Goal: Task Accomplishment & Management: Manage account settings

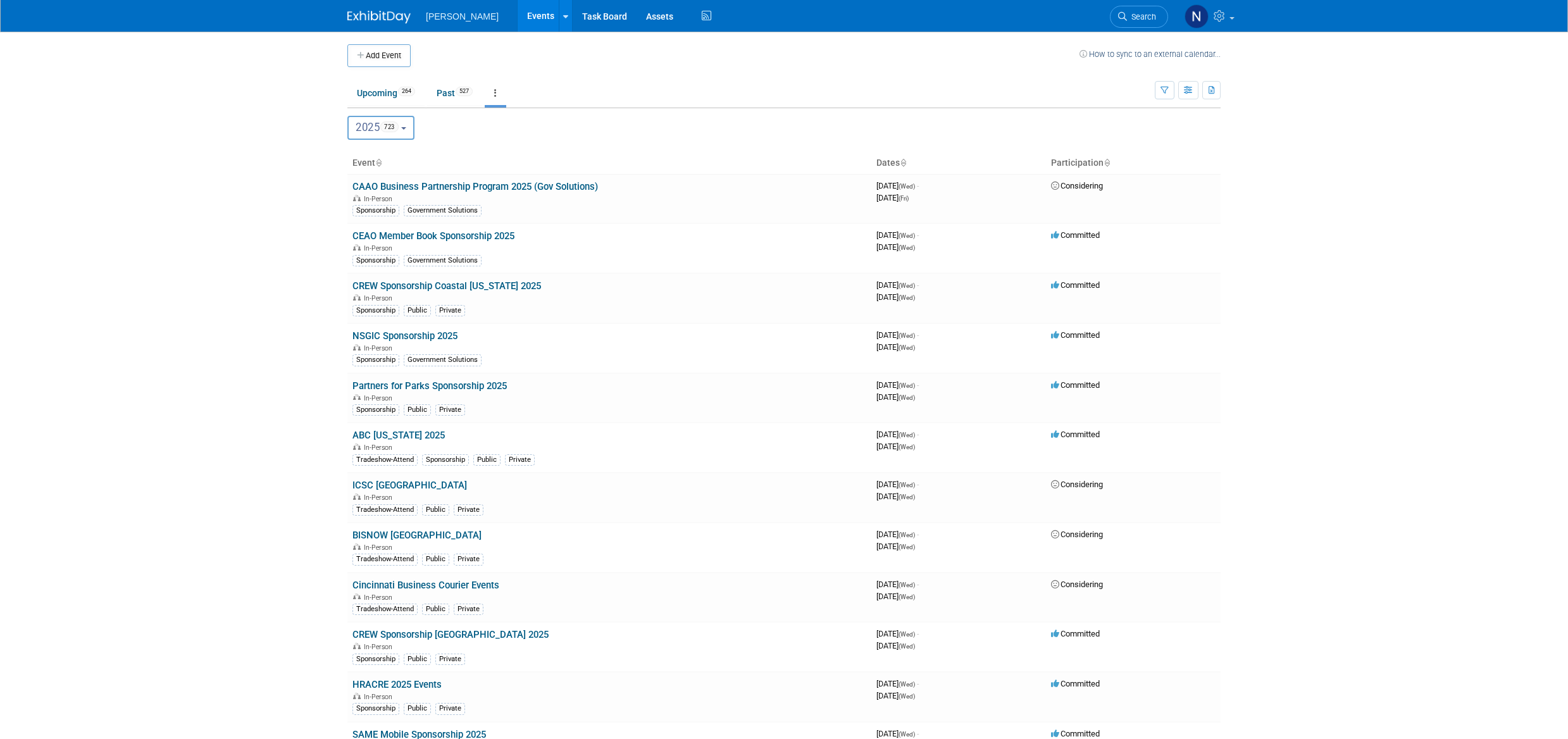
click at [1163, 93] on icon "button" at bounding box center [1164, 91] width 8 height 8
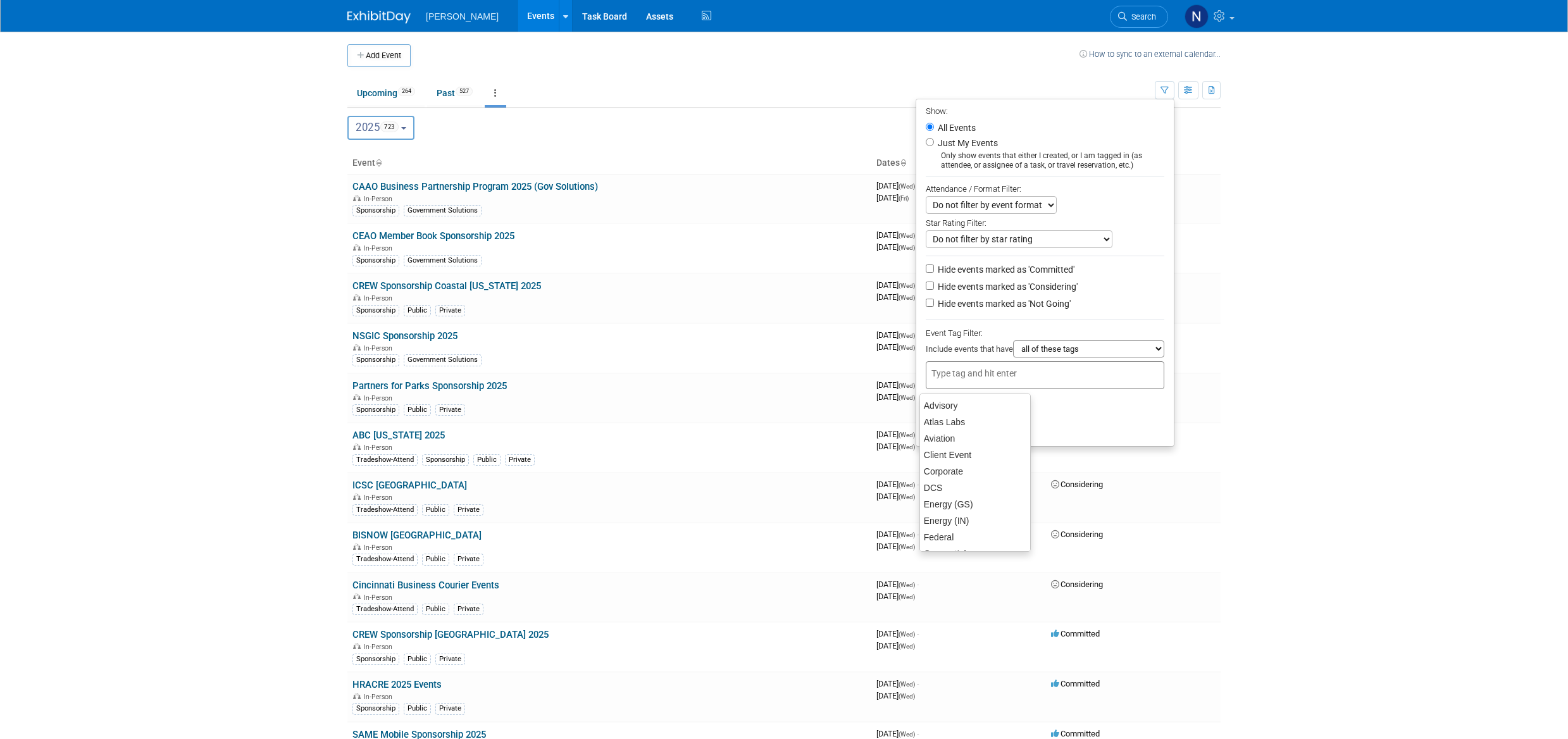
click at [1001, 386] on div at bounding box center [1045, 375] width 238 height 28
click at [991, 511] on div "Mission Critical" at bounding box center [976, 509] width 112 height 18
type input "Mission Critical"
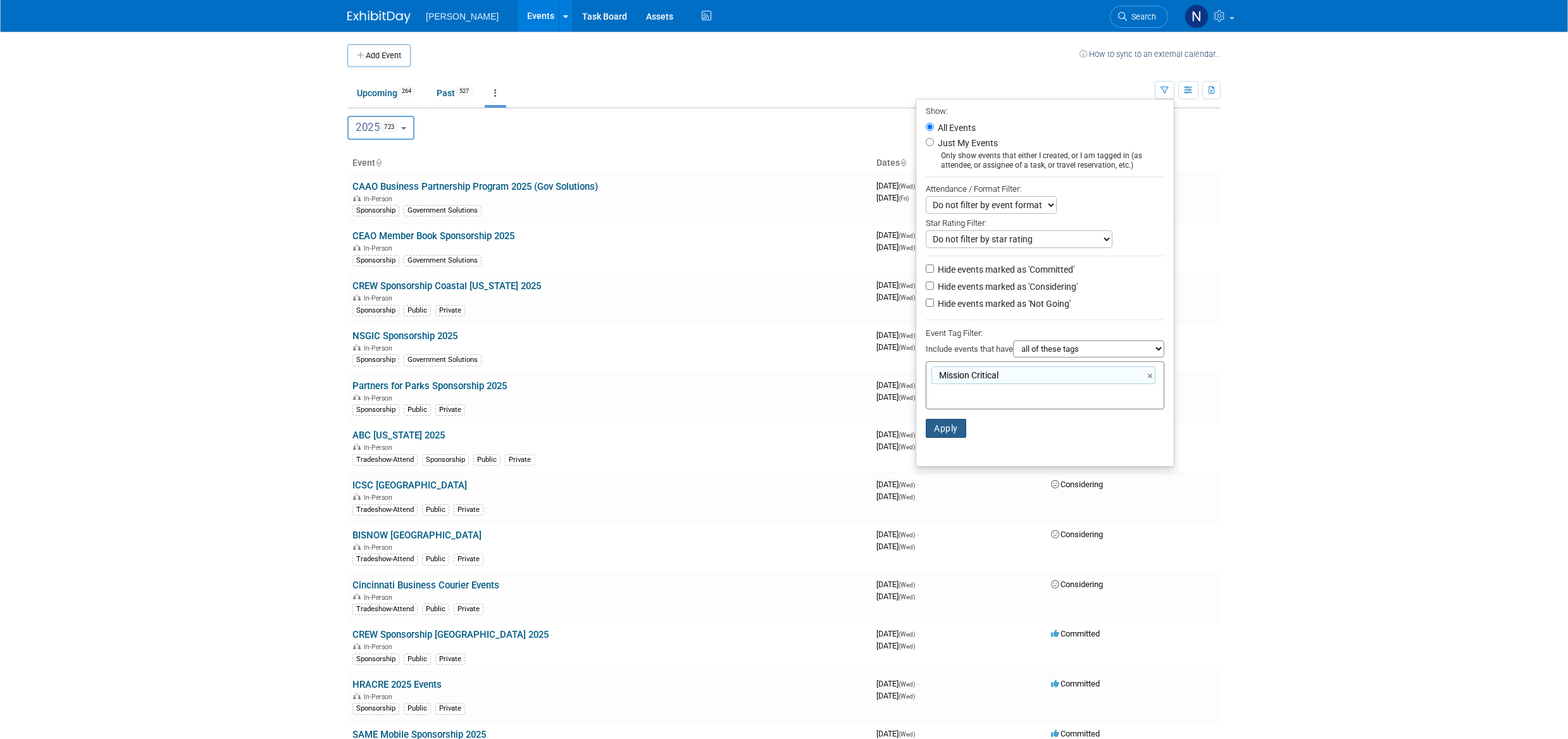
click at [939, 436] on button "Apply" at bounding box center [946, 428] width 40 height 19
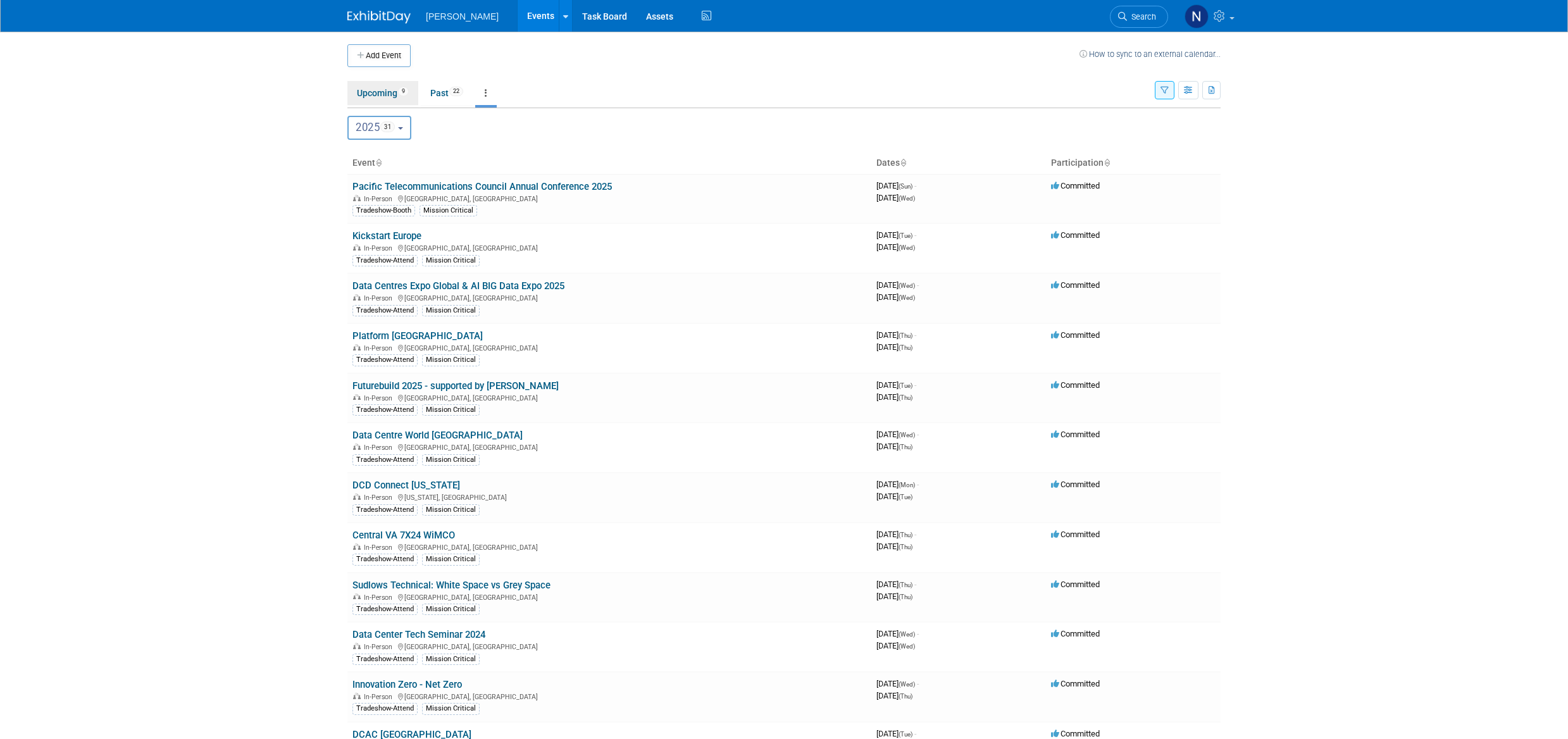
click at [370, 91] on link "Upcoming 9" at bounding box center [383, 93] width 71 height 24
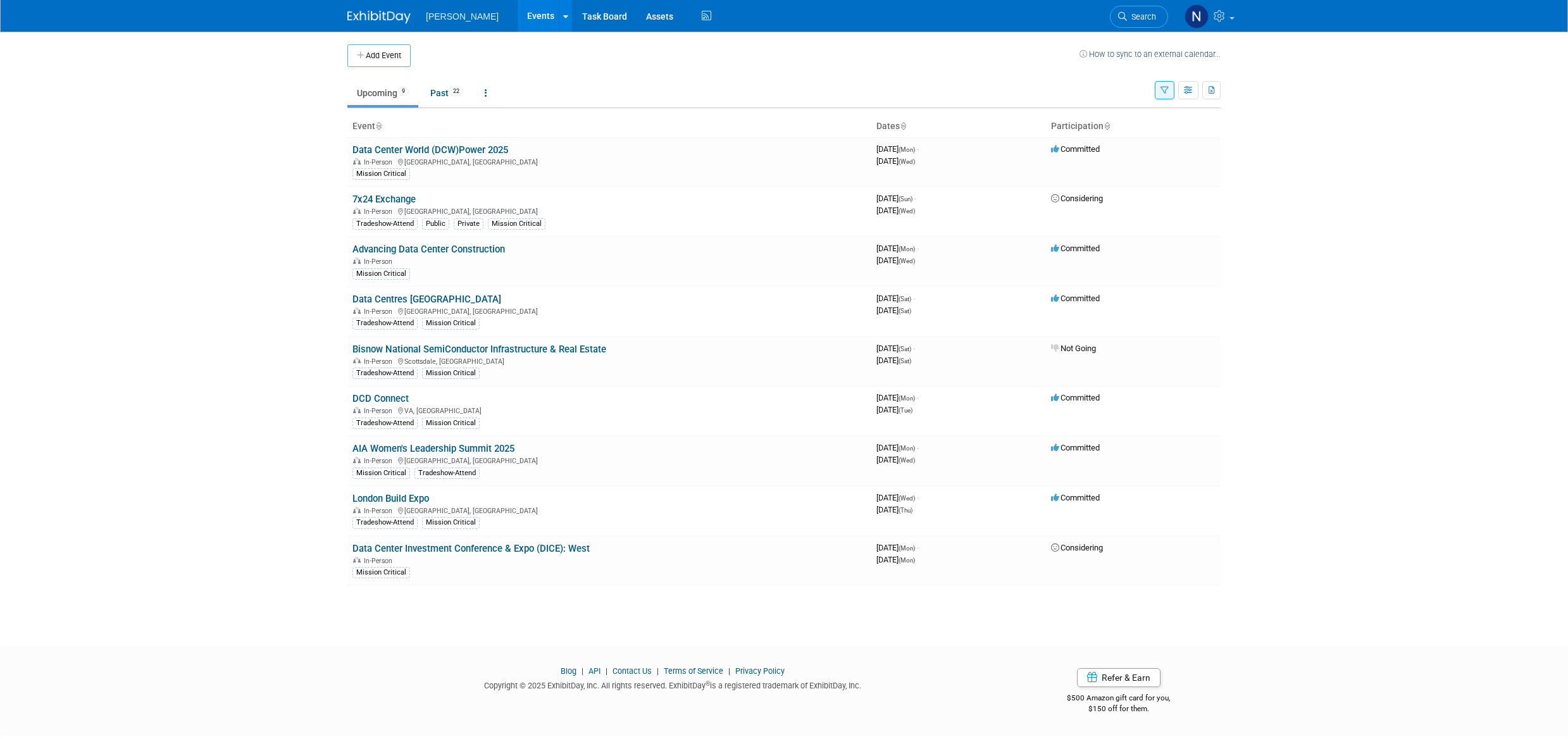
click at [400, 152] on link "Data Center World (DCW)Power 2025" at bounding box center [430, 150] width 156 height 11
click at [406, 202] on link "7x24 Exchange" at bounding box center [384, 199] width 63 height 11
click at [438, 253] on link "Advancing Data Center Construction" at bounding box center [429, 249] width 153 height 11
click at [394, 303] on link "Data Centres Ireland" at bounding box center [426, 299] width 149 height 11
click at [432, 350] on link "Bisnow National SemiConductor Infrastructure & Real Estate" at bounding box center [479, 349] width 254 height 11
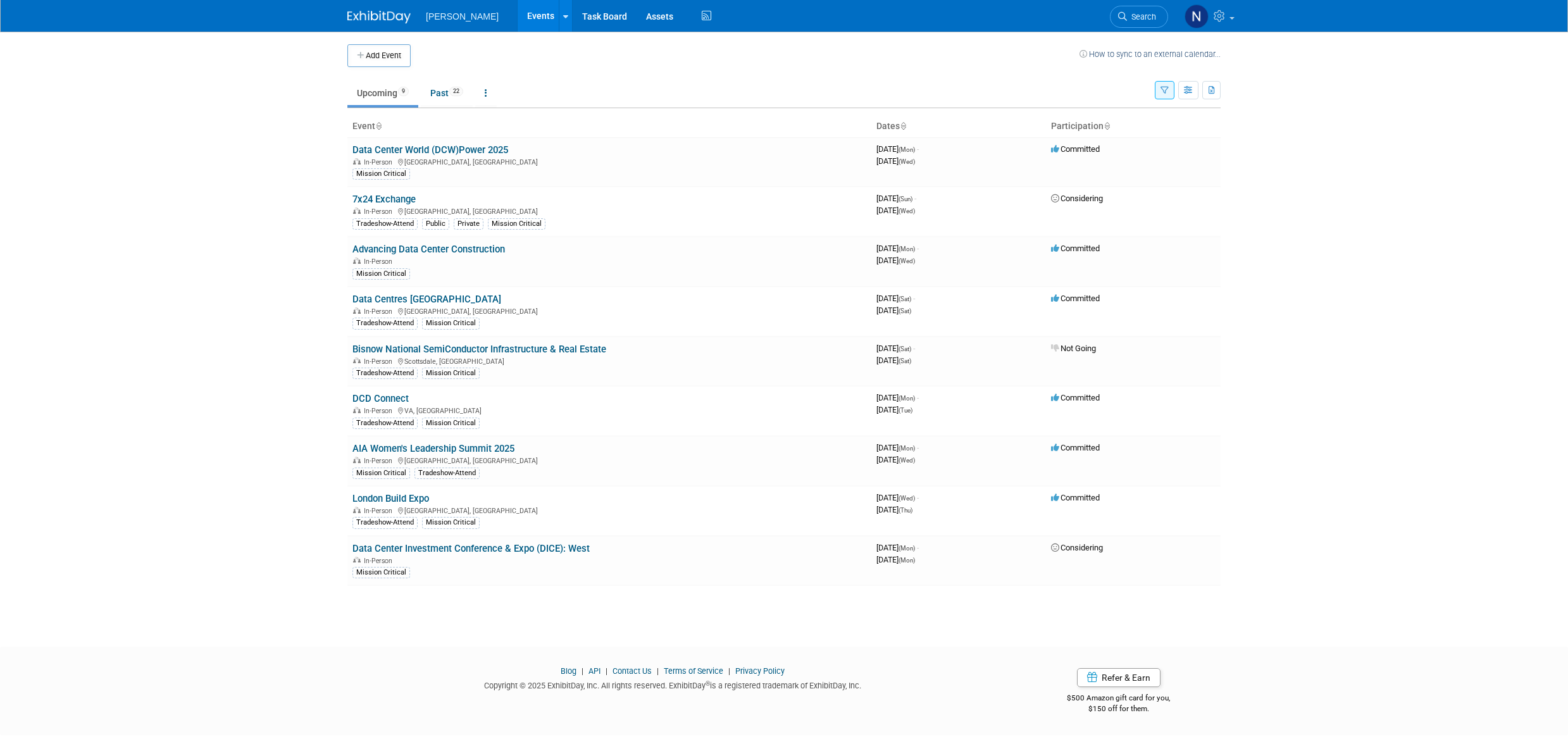
click at [380, 400] on link "DCD Connect" at bounding box center [381, 398] width 57 height 11
click at [400, 449] on link "AIA Women's Leadership Summit 2025" at bounding box center [434, 449] width 162 height 11
click at [400, 302] on link "Data Centres Ireland" at bounding box center [426, 299] width 149 height 11
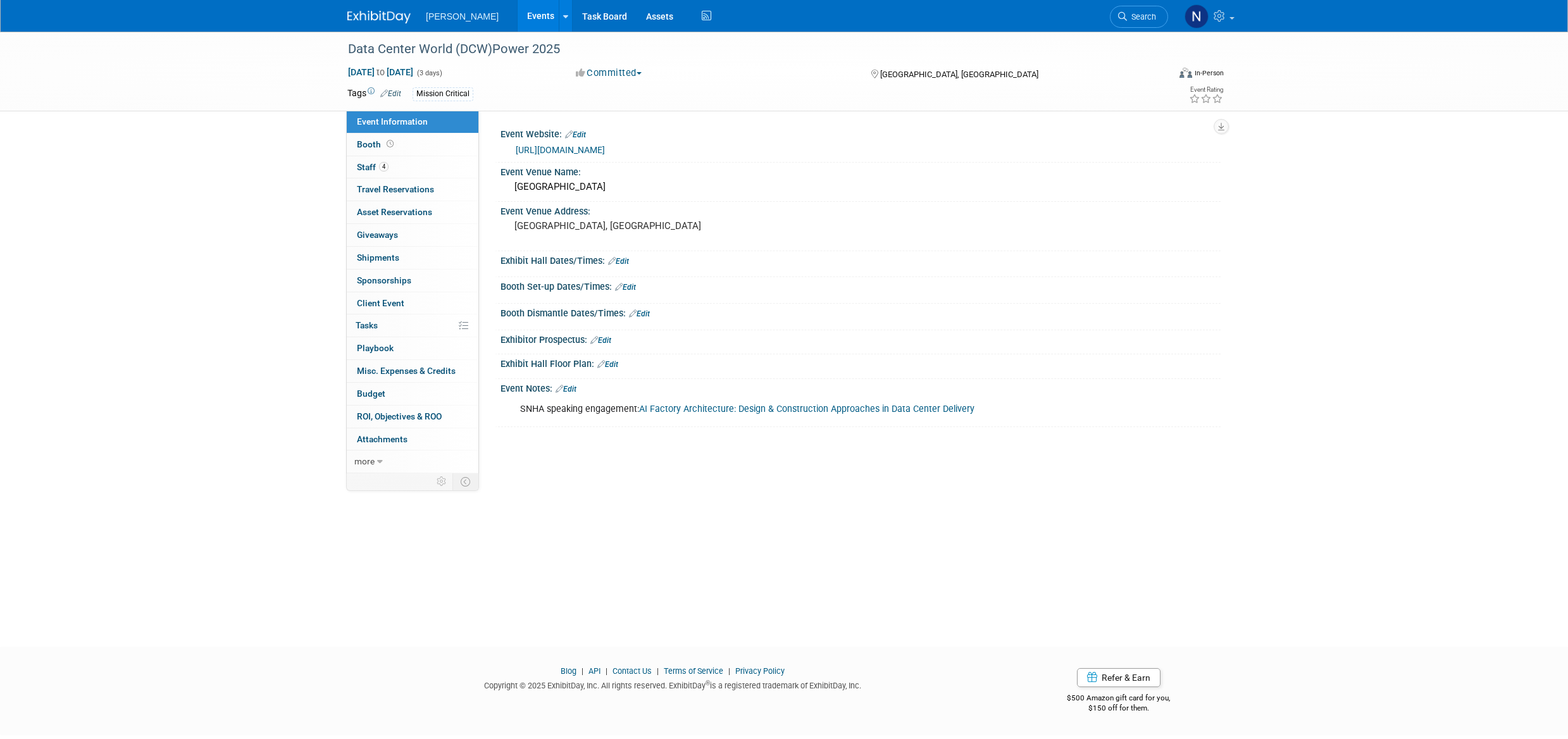
click at [362, 396] on span "Budget" at bounding box center [371, 394] width 28 height 10
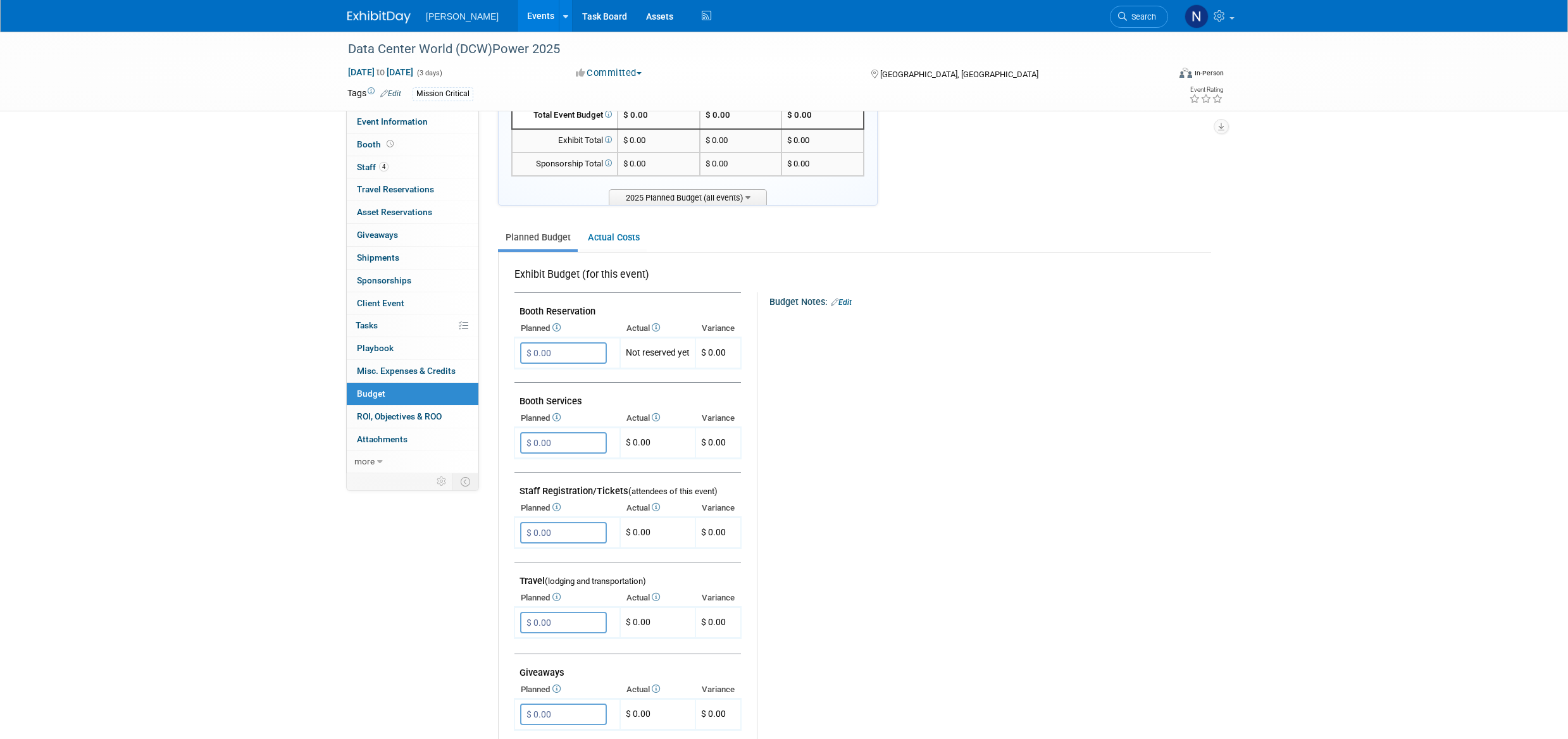
scroll to position [63, 0]
click at [369, 171] on span "Staff 4" at bounding box center [373, 167] width 31 height 10
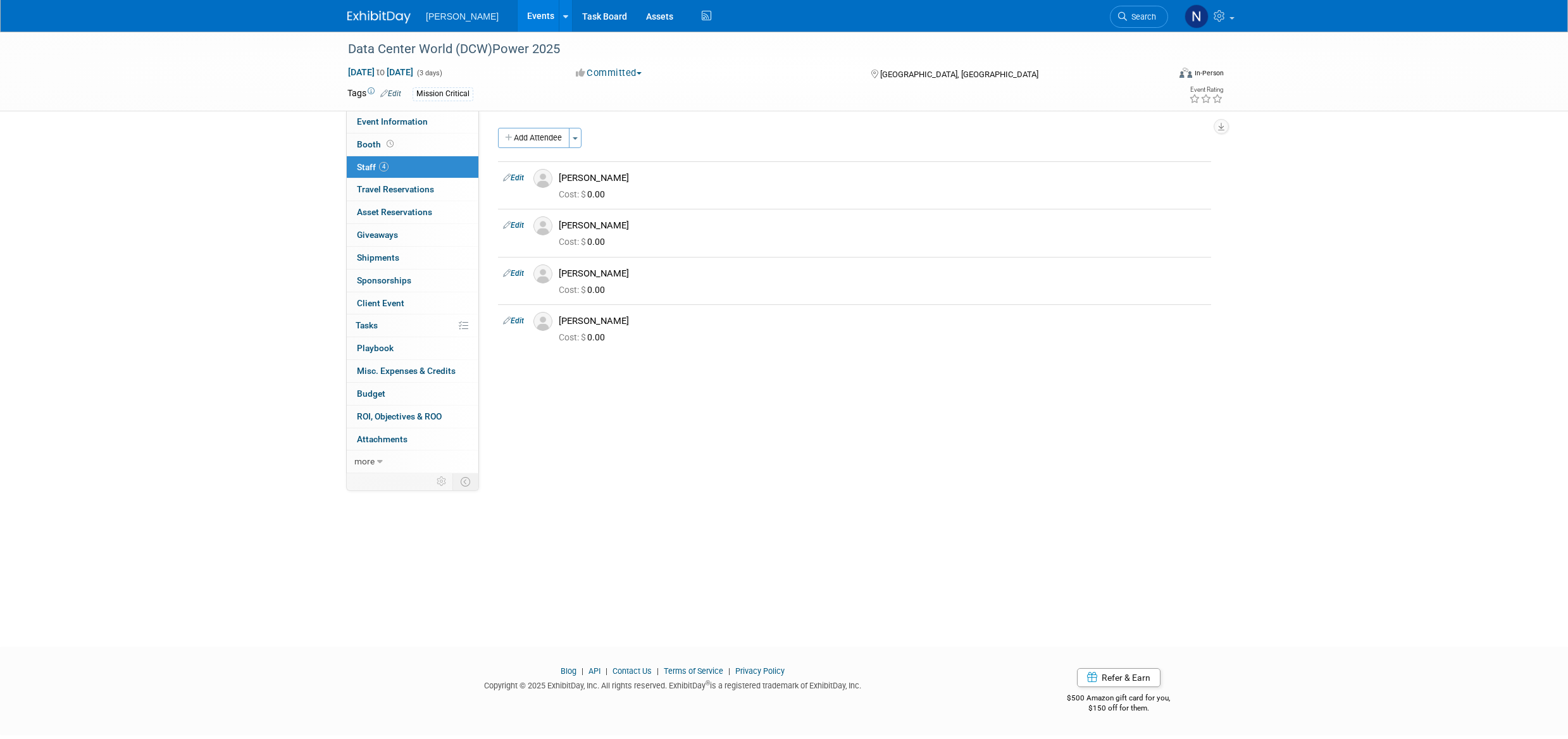
click at [406, 416] on span "ROI, Objectives & ROO 0" at bounding box center [400, 416] width 85 height 10
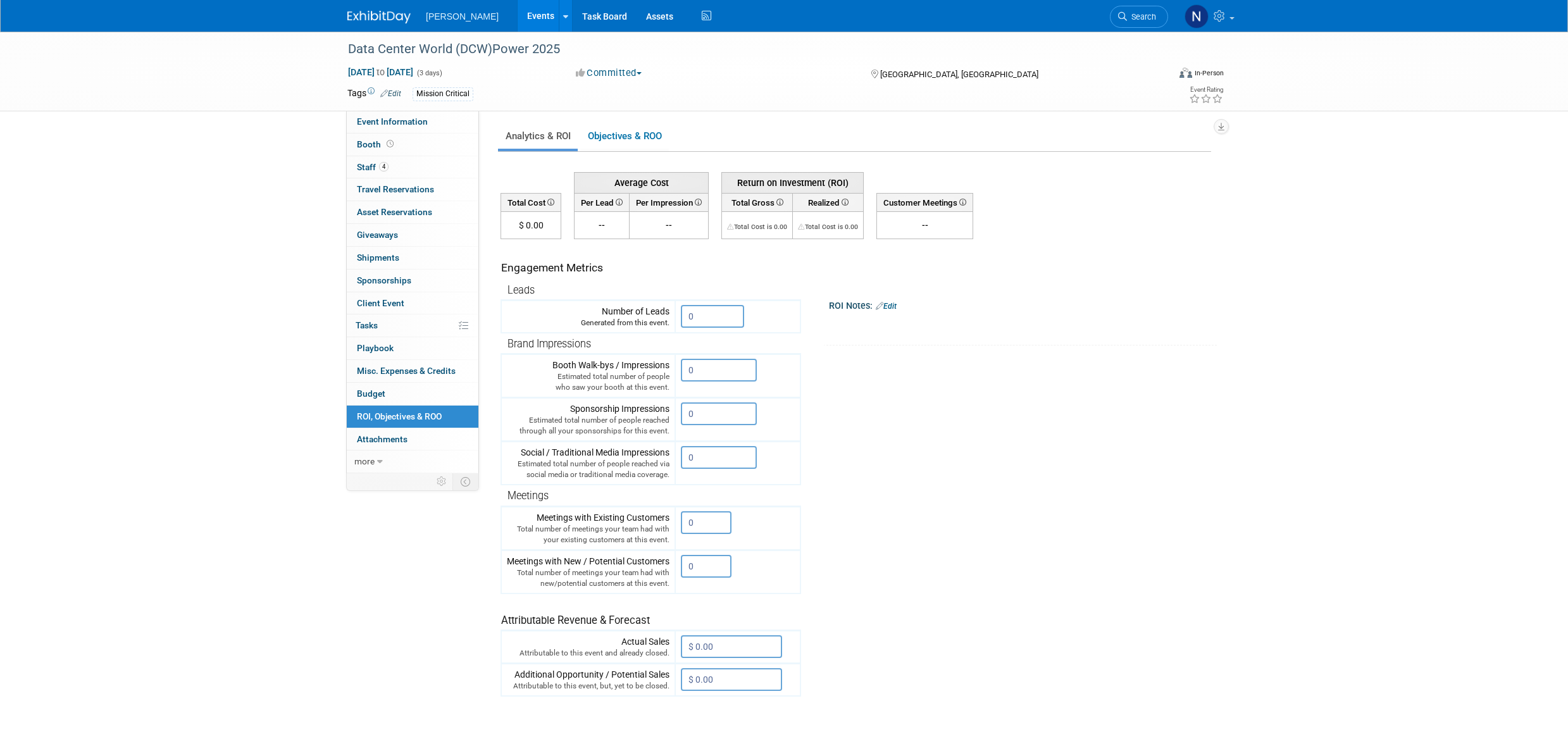
click at [618, 138] on link "Objectives & ROO 0" at bounding box center [625, 136] width 89 height 24
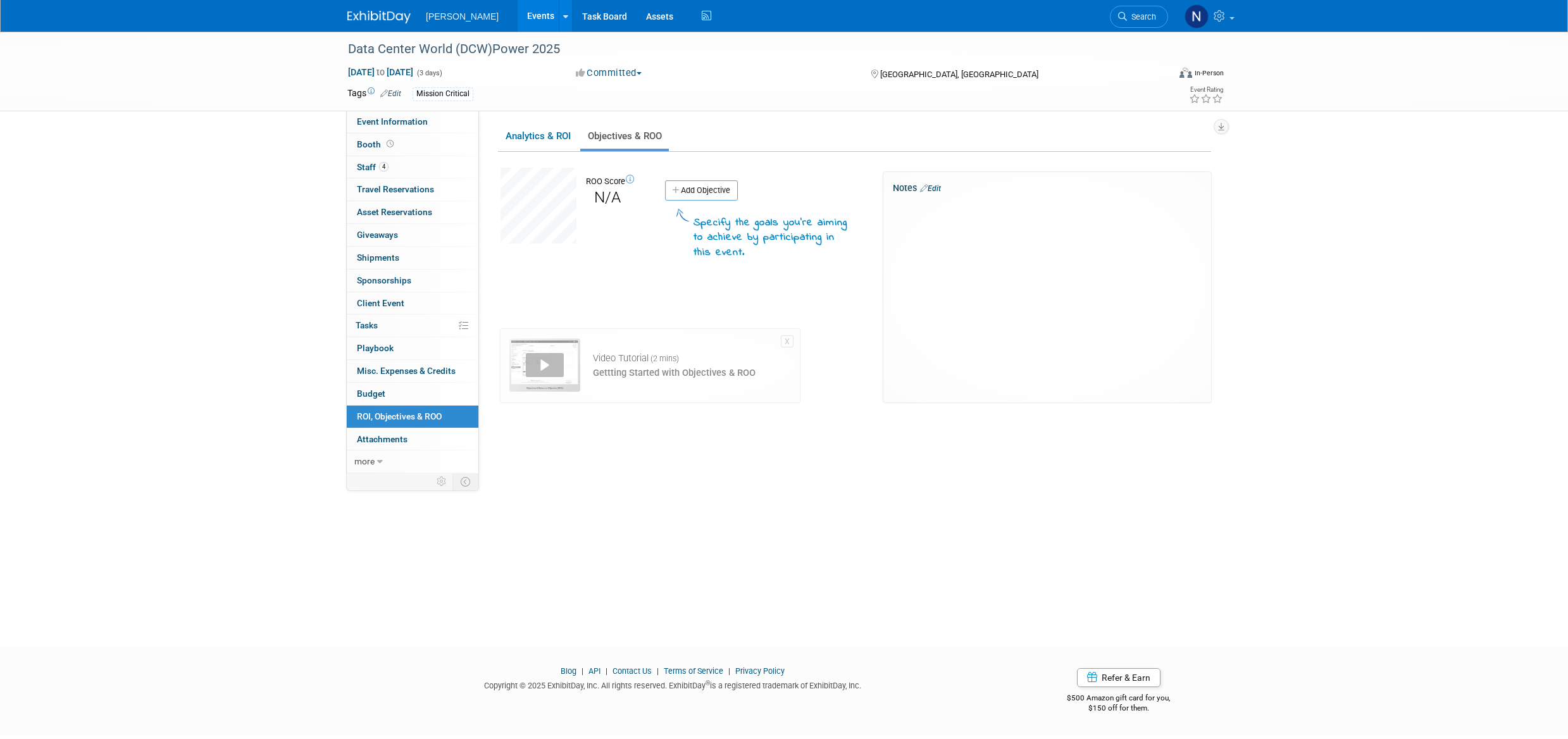
click at [524, 135] on link "Analytics & ROI" at bounding box center [537, 136] width 79 height 24
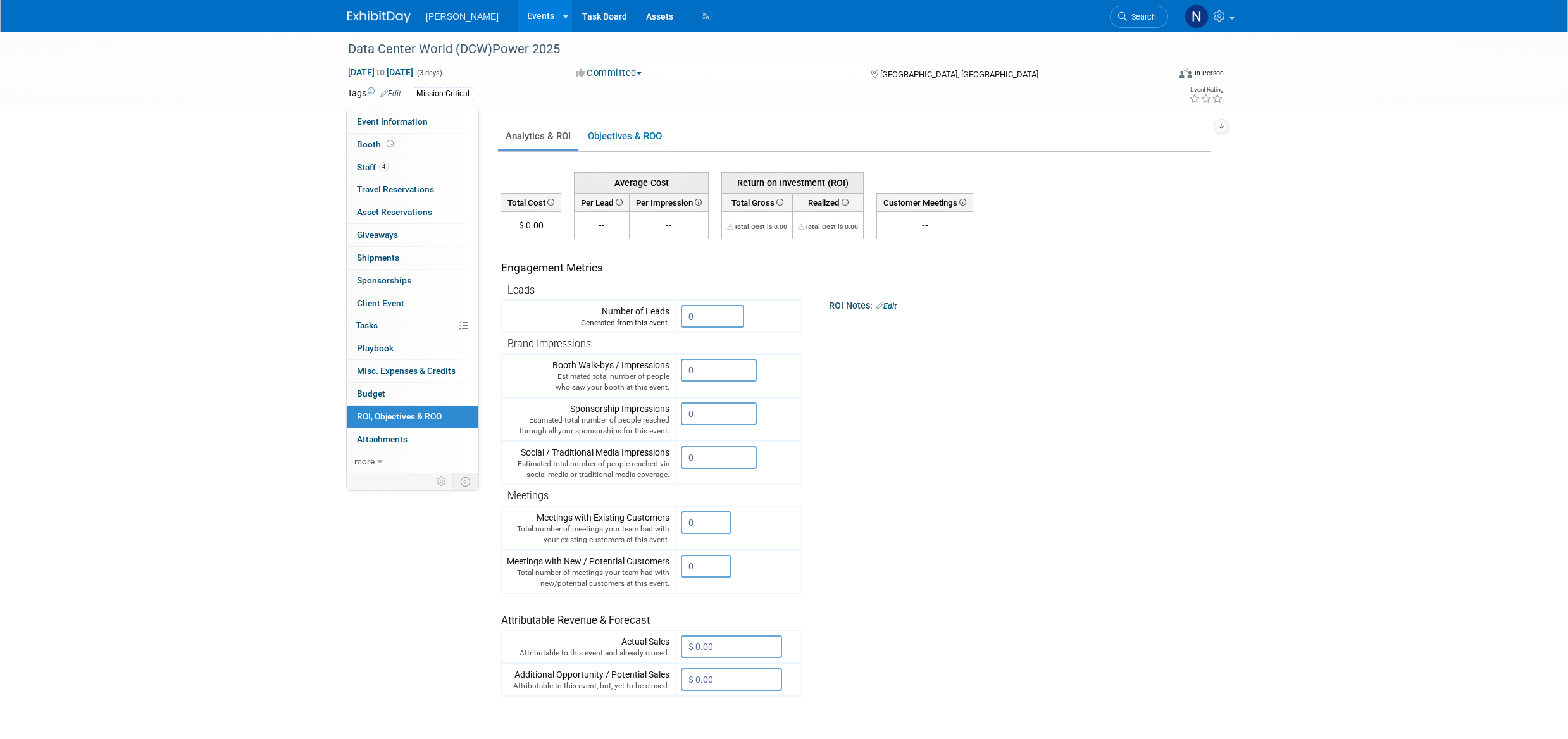
click at [397, 281] on span "Sponsorships 0" at bounding box center [384, 280] width 54 height 10
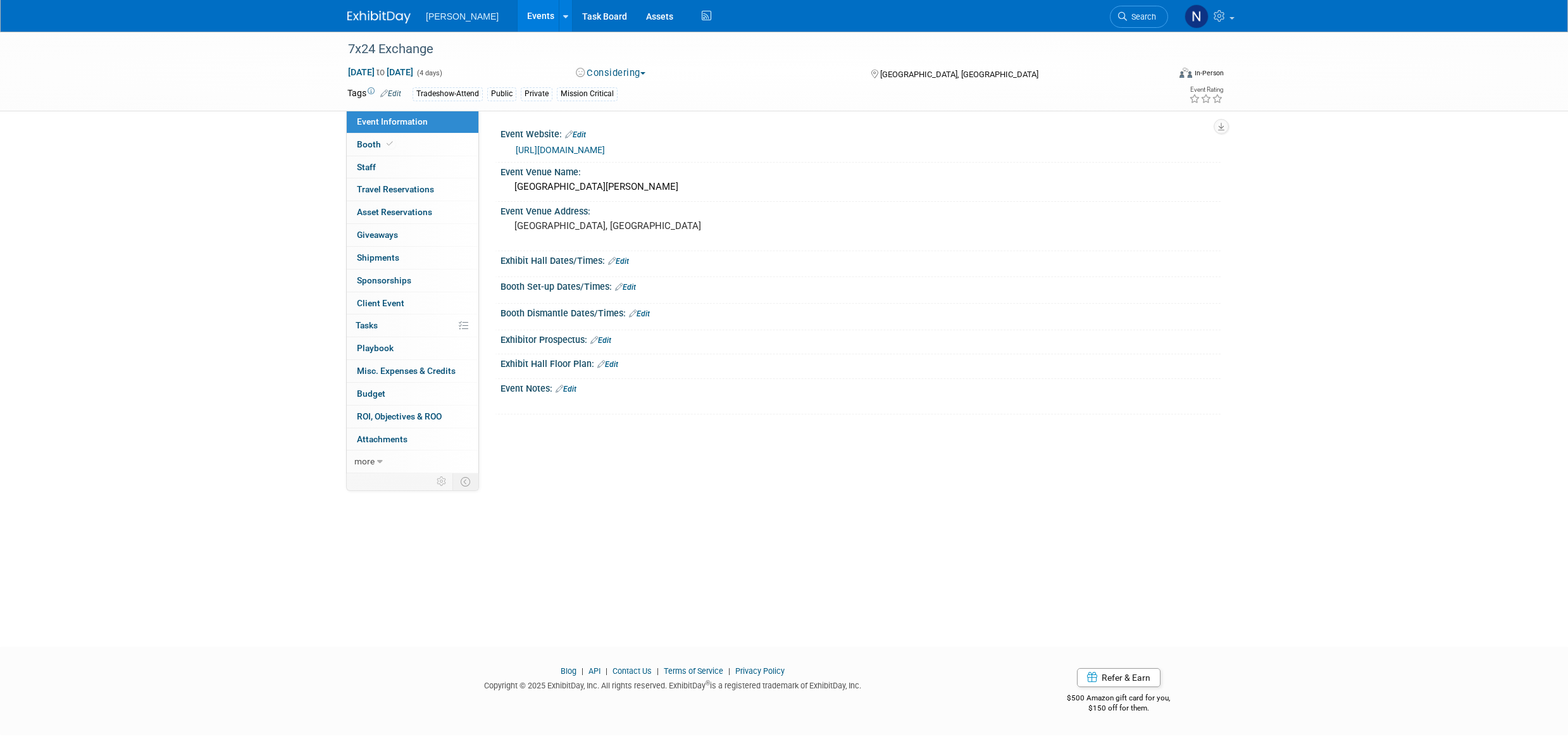
click at [363, 169] on span "Staff 0" at bounding box center [367, 167] width 19 height 10
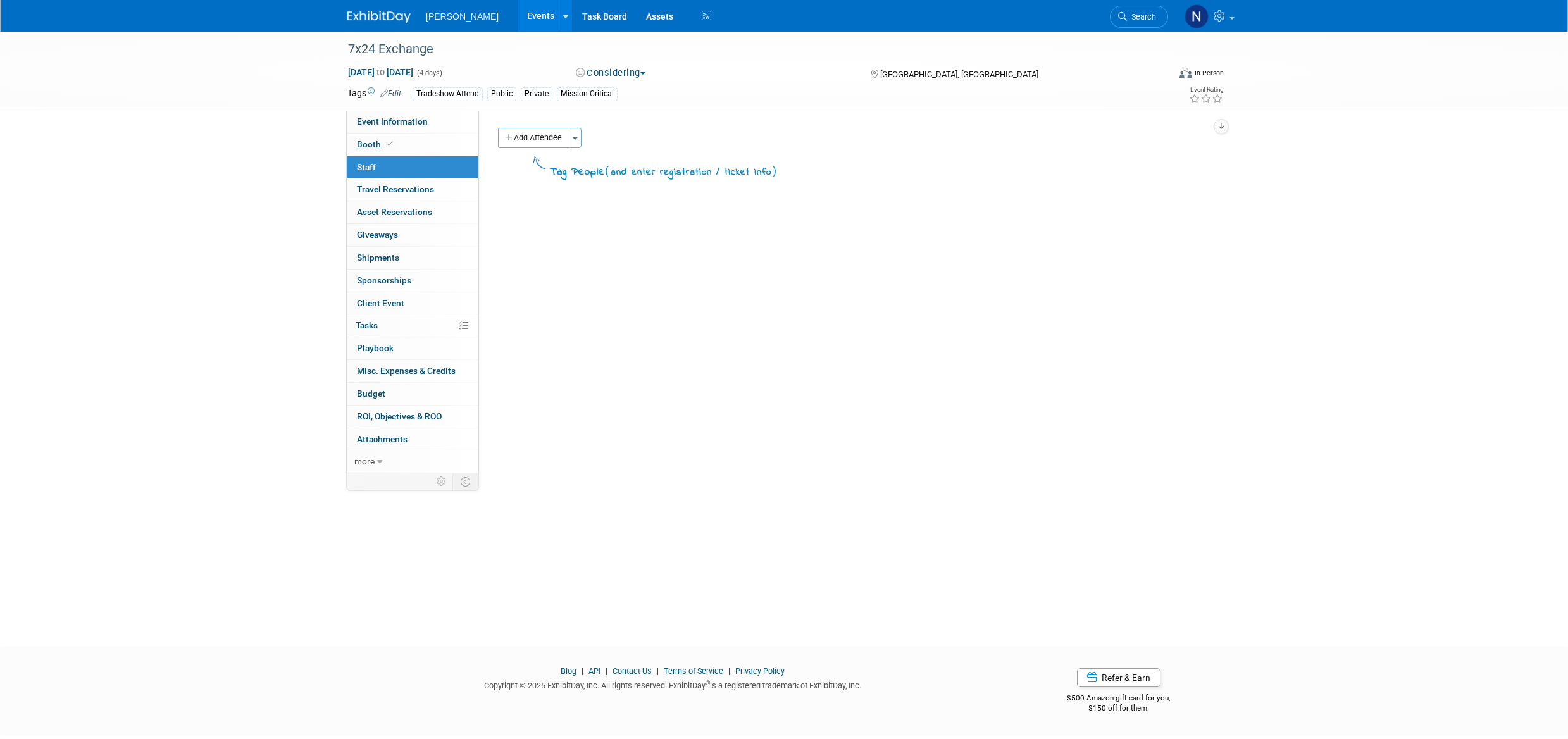
click at [371, 396] on span "Budget" at bounding box center [371, 394] width 28 height 10
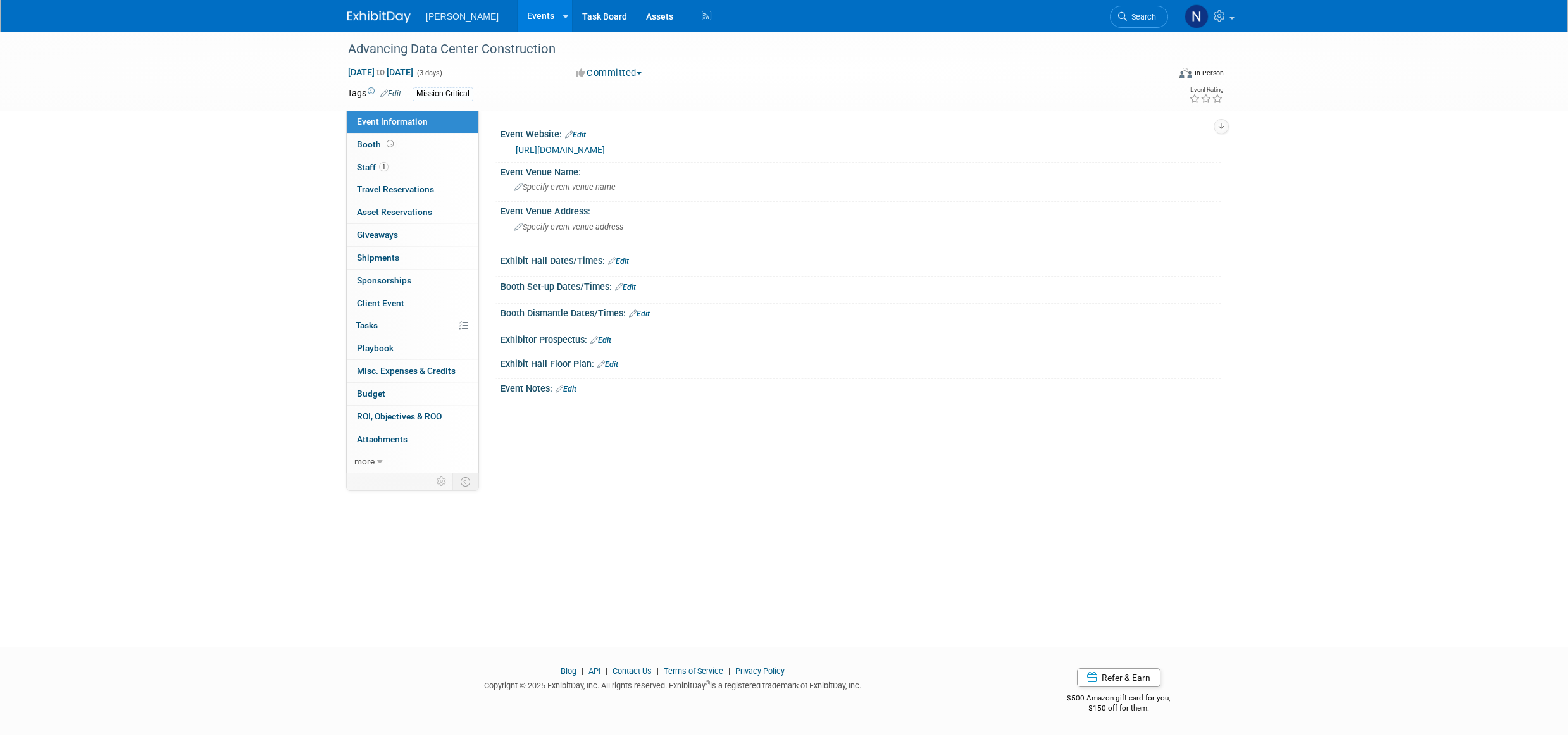
click at [371, 396] on span "Budget" at bounding box center [371, 394] width 28 height 10
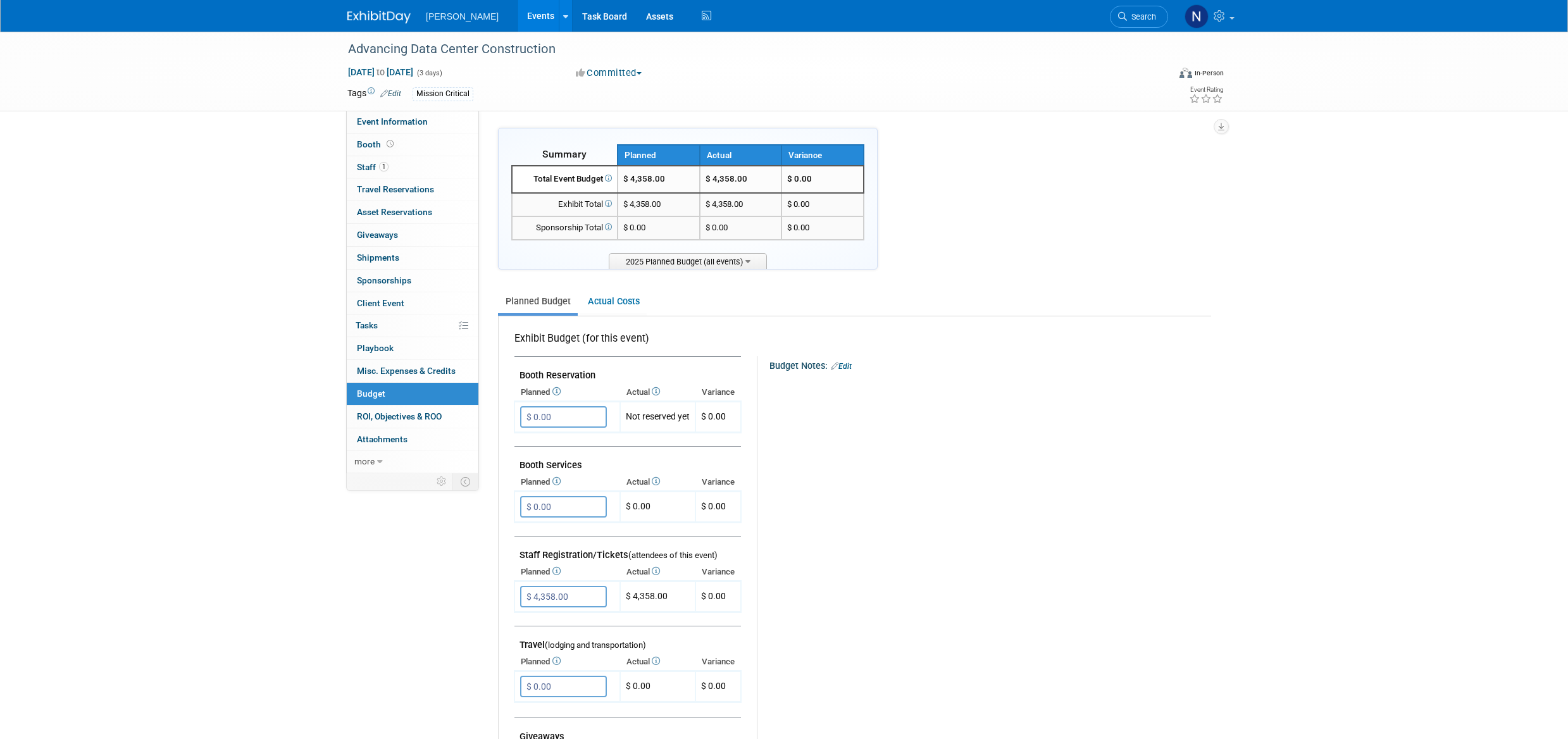
click at [371, 170] on span "Staff 1" at bounding box center [373, 167] width 31 height 10
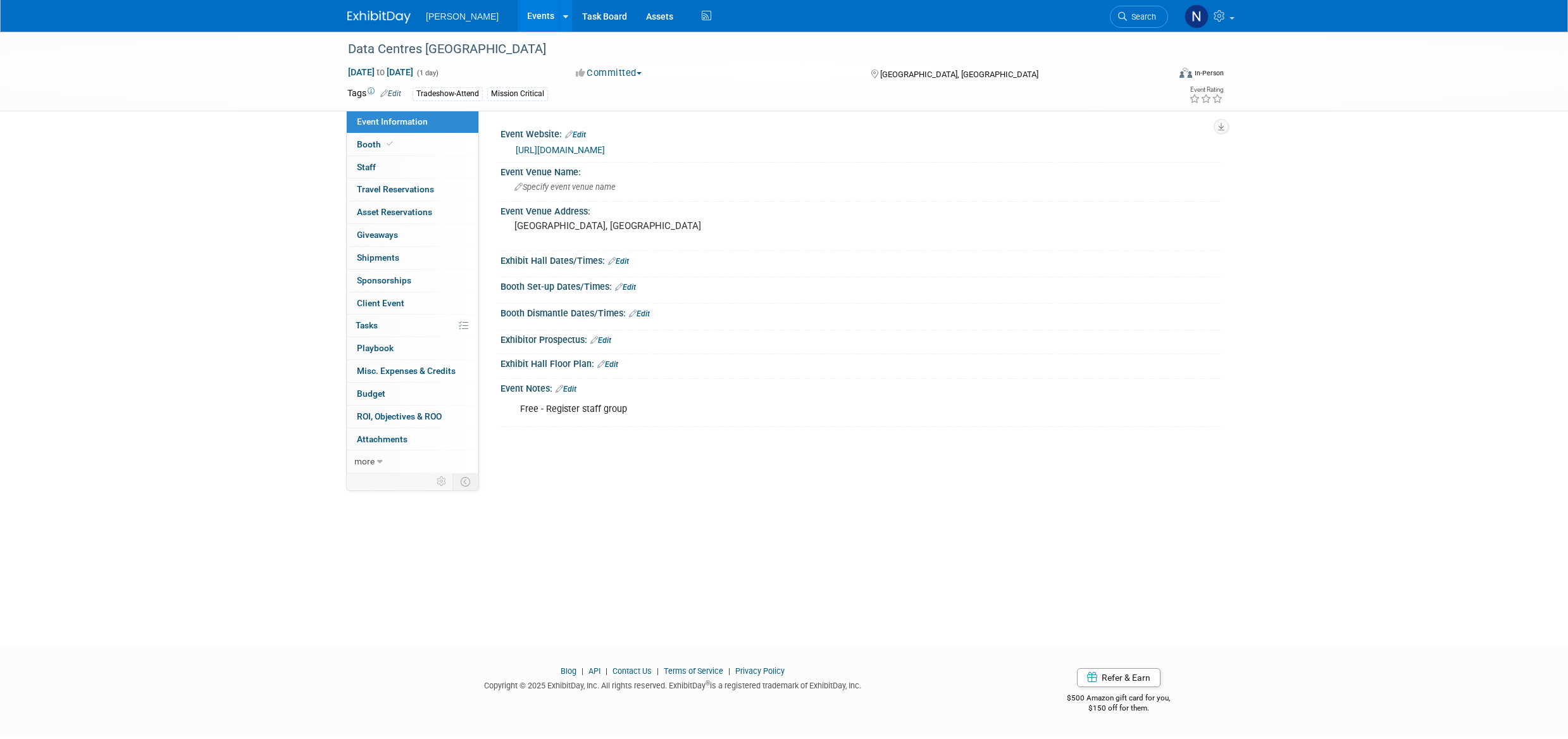
click at [642, 74] on span "button" at bounding box center [639, 73] width 5 height 2
click at [629, 113] on link "Considering" at bounding box center [622, 111] width 100 height 18
click at [636, 72] on span "button" at bounding box center [633, 73] width 5 height 2
click at [563, 14] on icon at bounding box center [566, 17] width 5 height 8
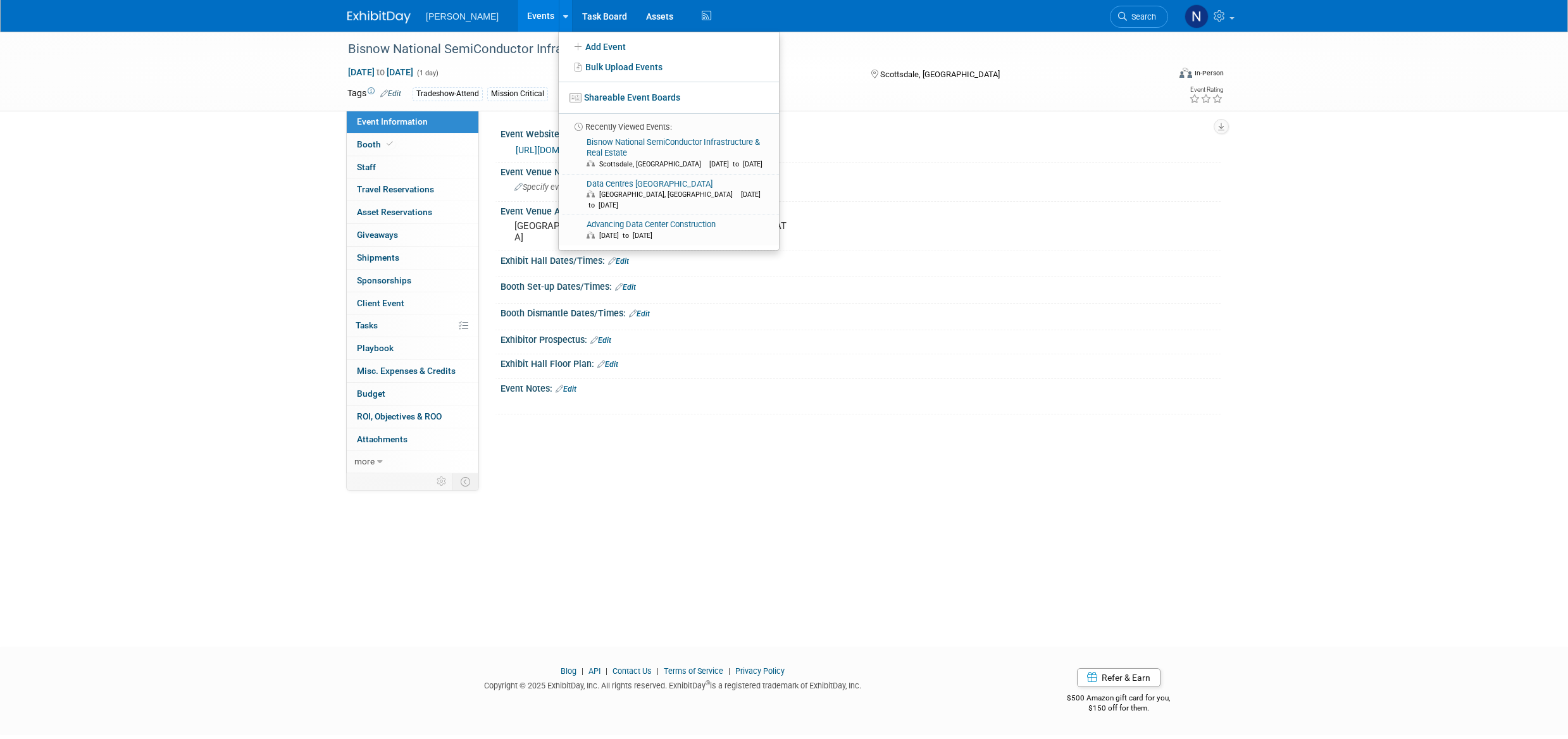
click at [891, 301] on div "Booth Set-up Dates/Times: Edit Save Changes Cancel" at bounding box center [858, 290] width 726 height 27
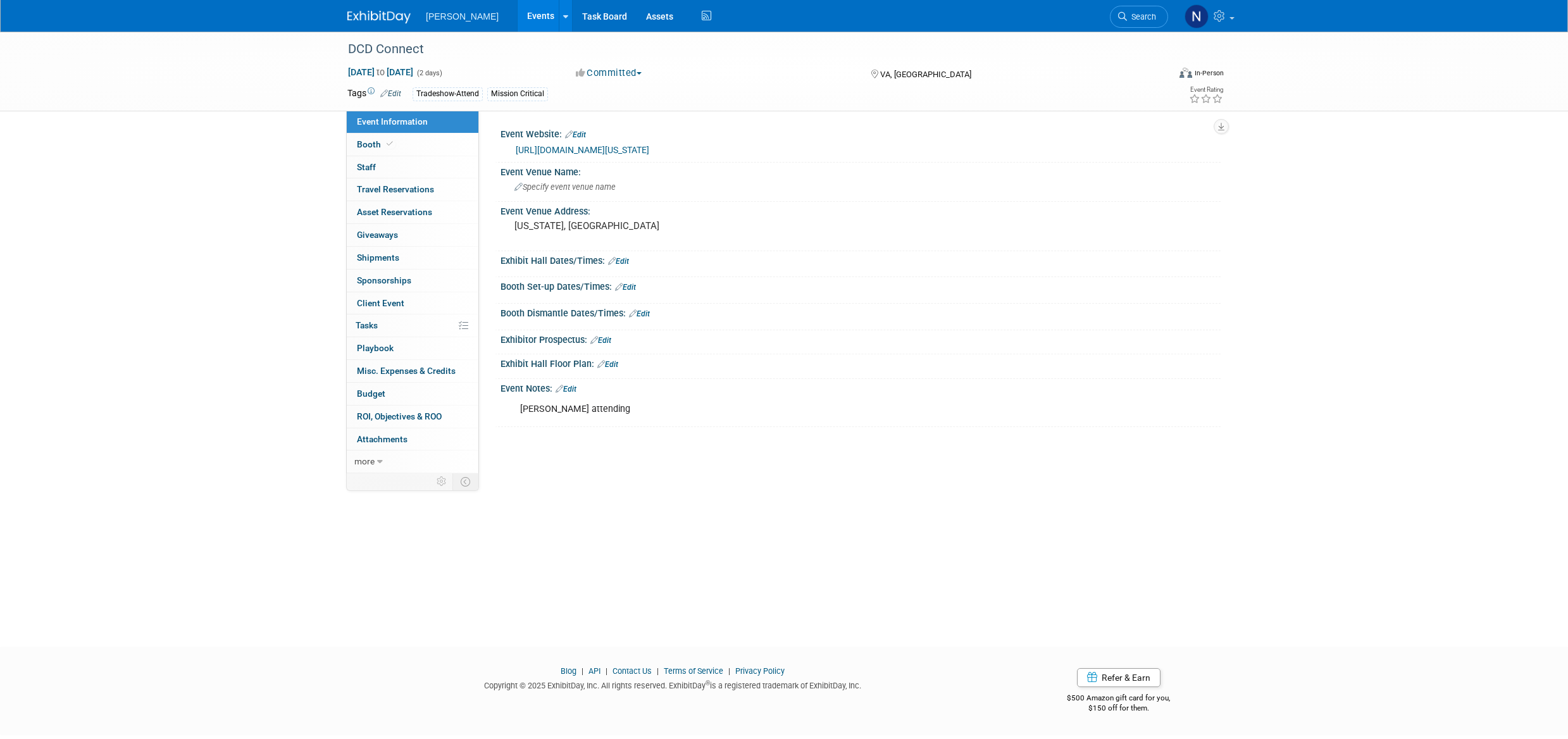
click at [642, 74] on span "button" at bounding box center [639, 73] width 5 height 2
click at [620, 113] on link "Considering" at bounding box center [622, 111] width 100 height 18
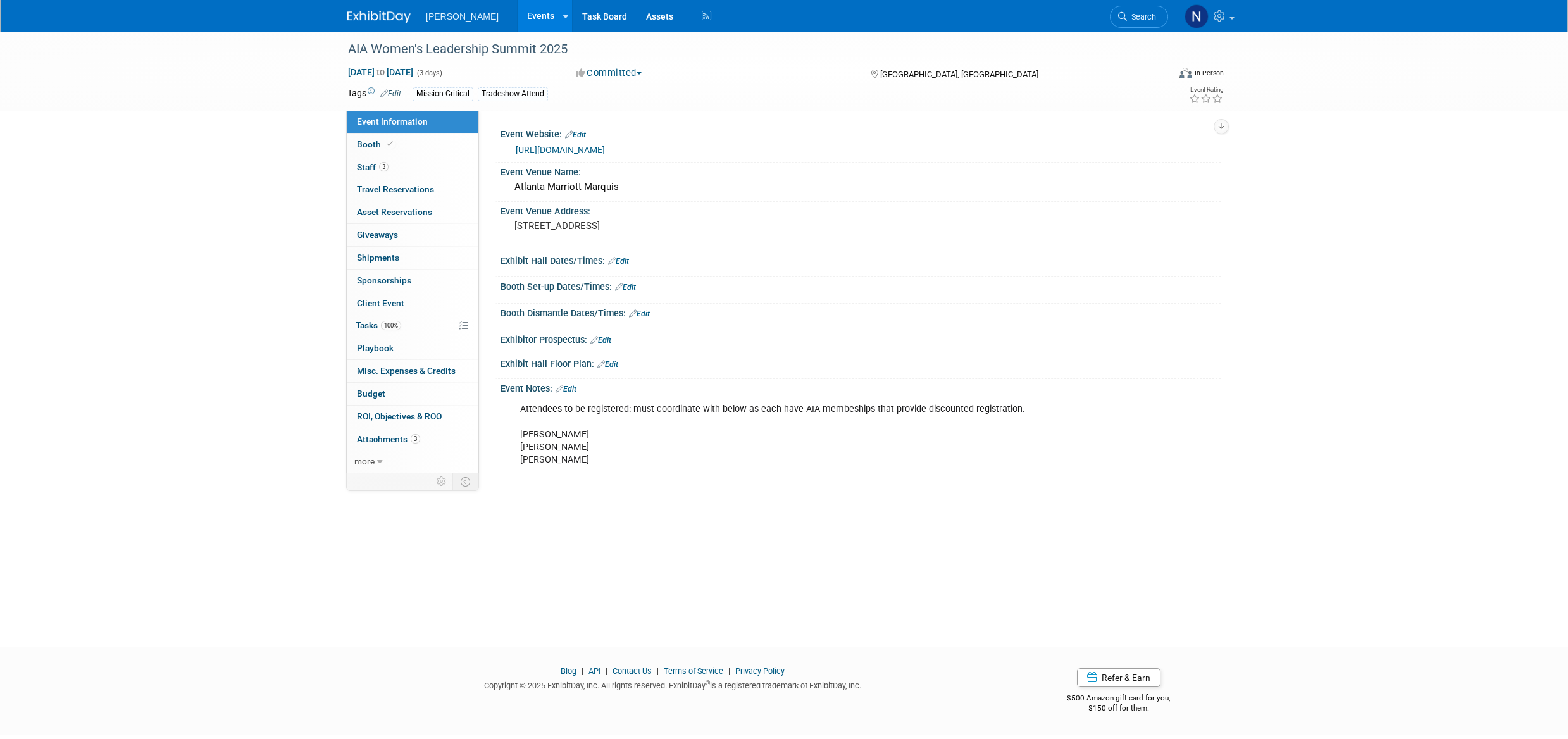
click at [374, 401] on link "Budget" at bounding box center [412, 394] width 131 height 22
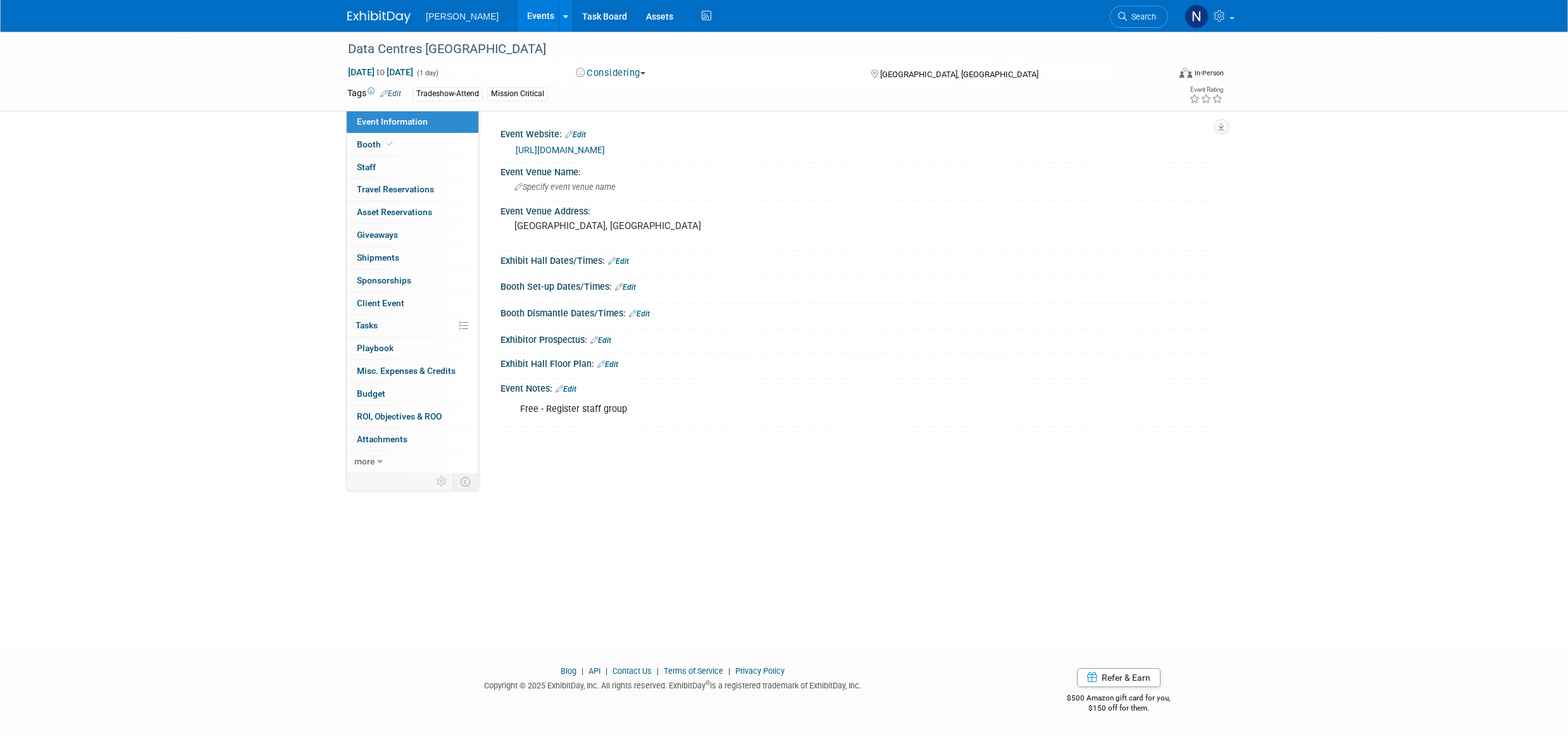
click at [366, 461] on span "more" at bounding box center [364, 461] width 20 height 10
click at [389, 577] on span "Delete Event" at bounding box center [382, 575] width 49 height 10
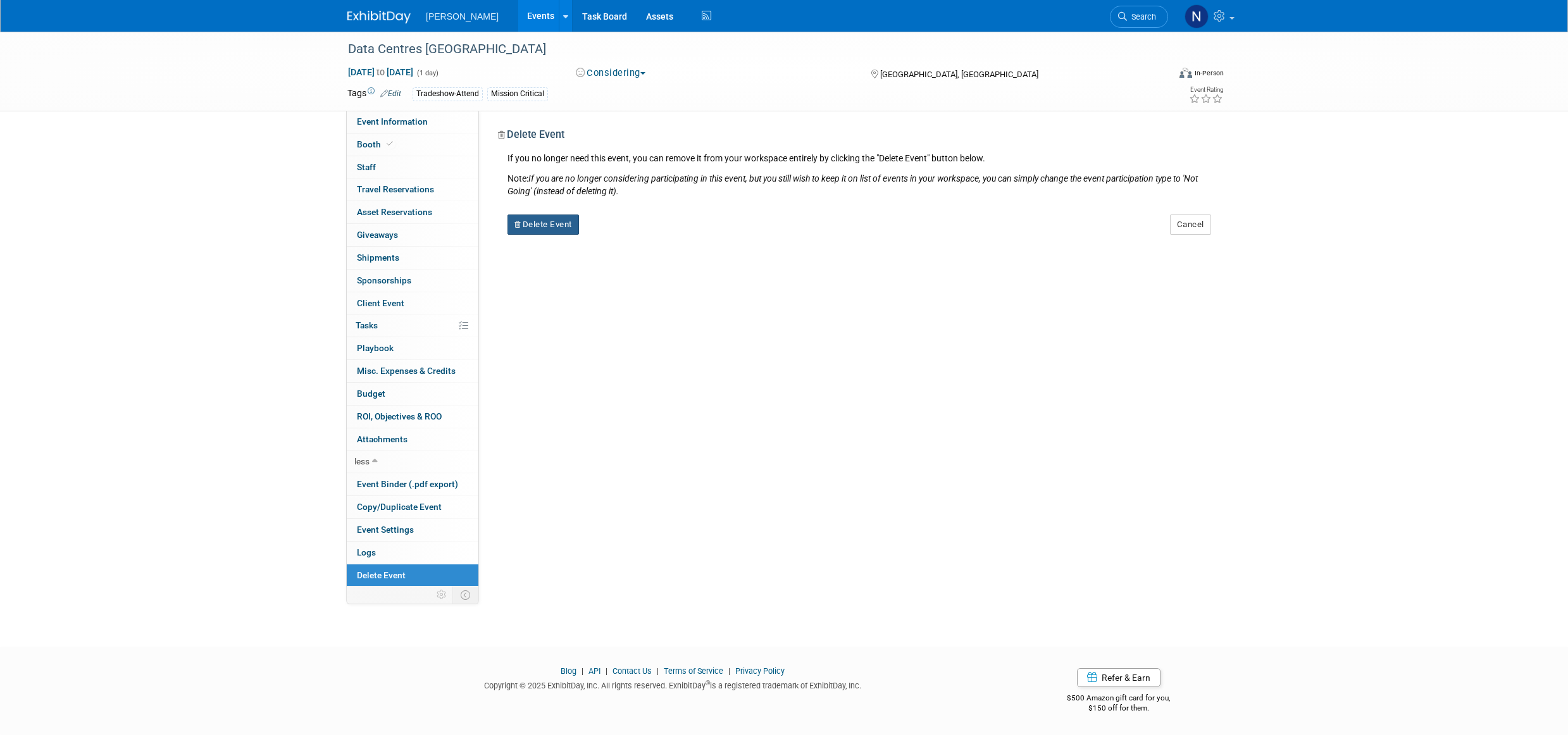
click at [558, 225] on button "Delete Event" at bounding box center [543, 225] width 72 height 20
click at [637, 238] on link "Yes" at bounding box center [623, 235] width 37 height 20
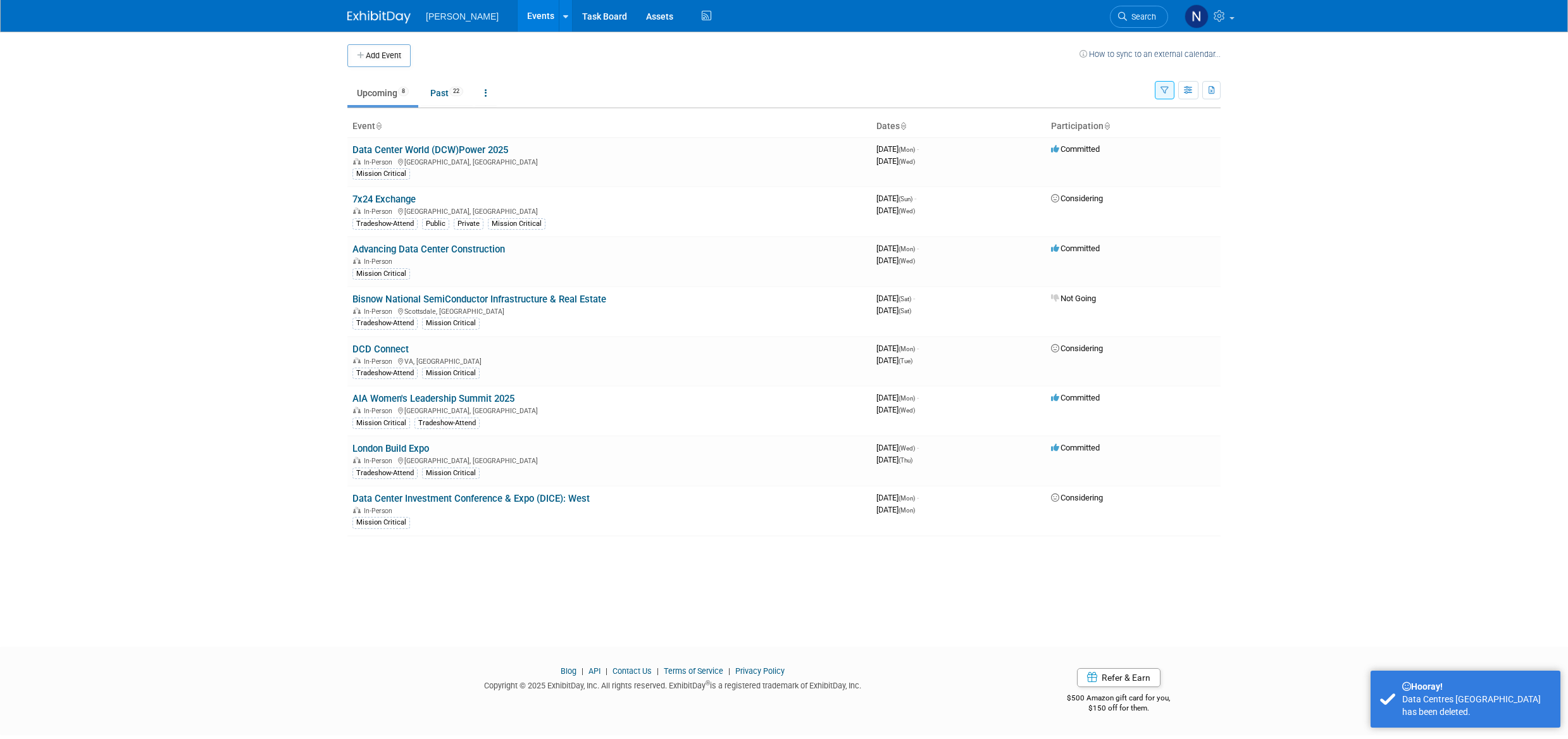
click at [400, 501] on link "Data Center Investment Conference & Expo (DICE): West" at bounding box center [471, 499] width 238 height 11
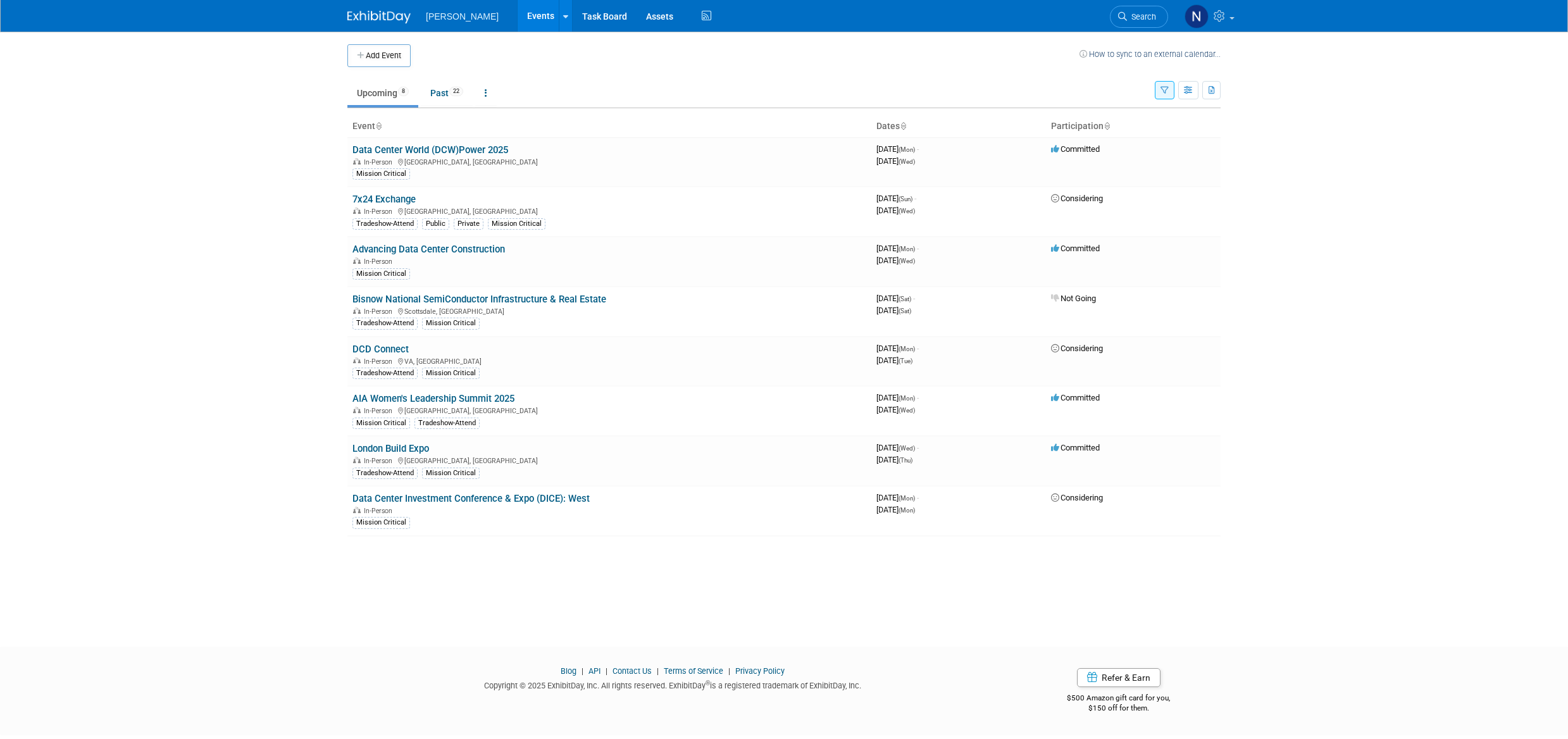
click at [383, 447] on link "London Build Expo" at bounding box center [390, 449] width 76 height 11
click at [438, 95] on link "Past 22" at bounding box center [447, 93] width 52 height 24
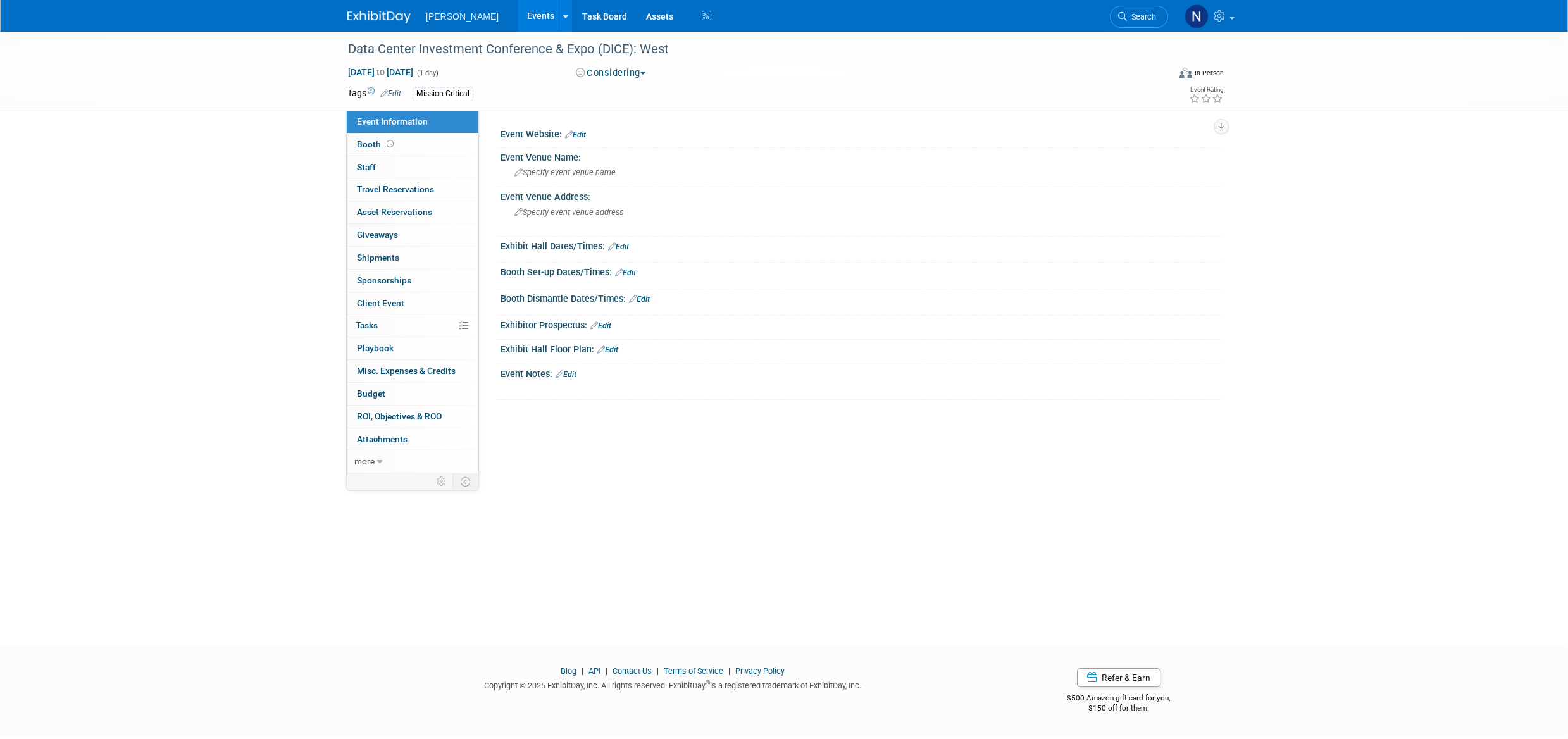
click at [646, 69] on button "Considering" at bounding box center [611, 72] width 79 height 13
click at [623, 91] on link "Committed" at bounding box center [622, 94] width 100 height 18
click at [383, 402] on link "Budget" at bounding box center [412, 394] width 131 height 22
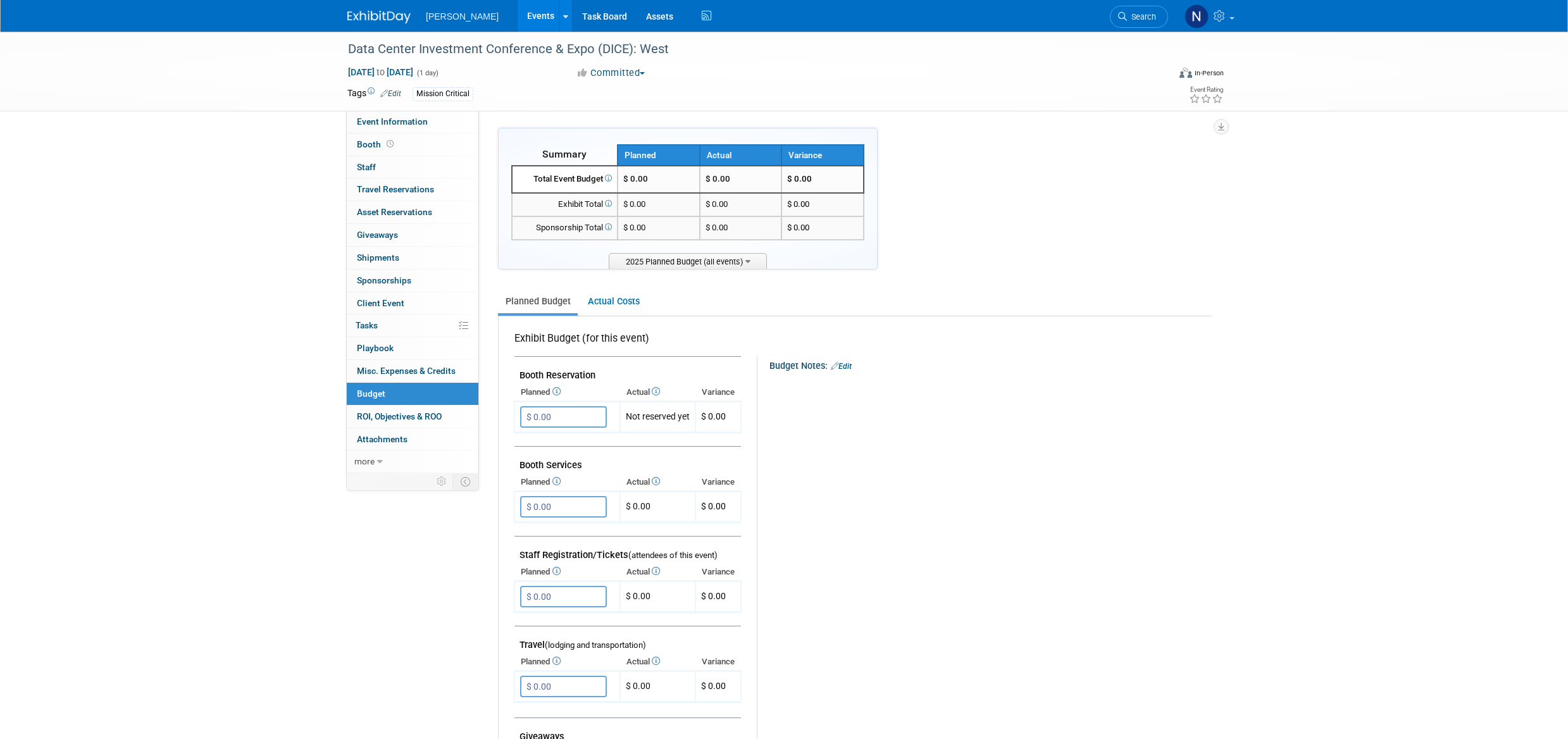
click at [404, 419] on span "ROI, Objectives & ROO 0" at bounding box center [400, 416] width 85 height 10
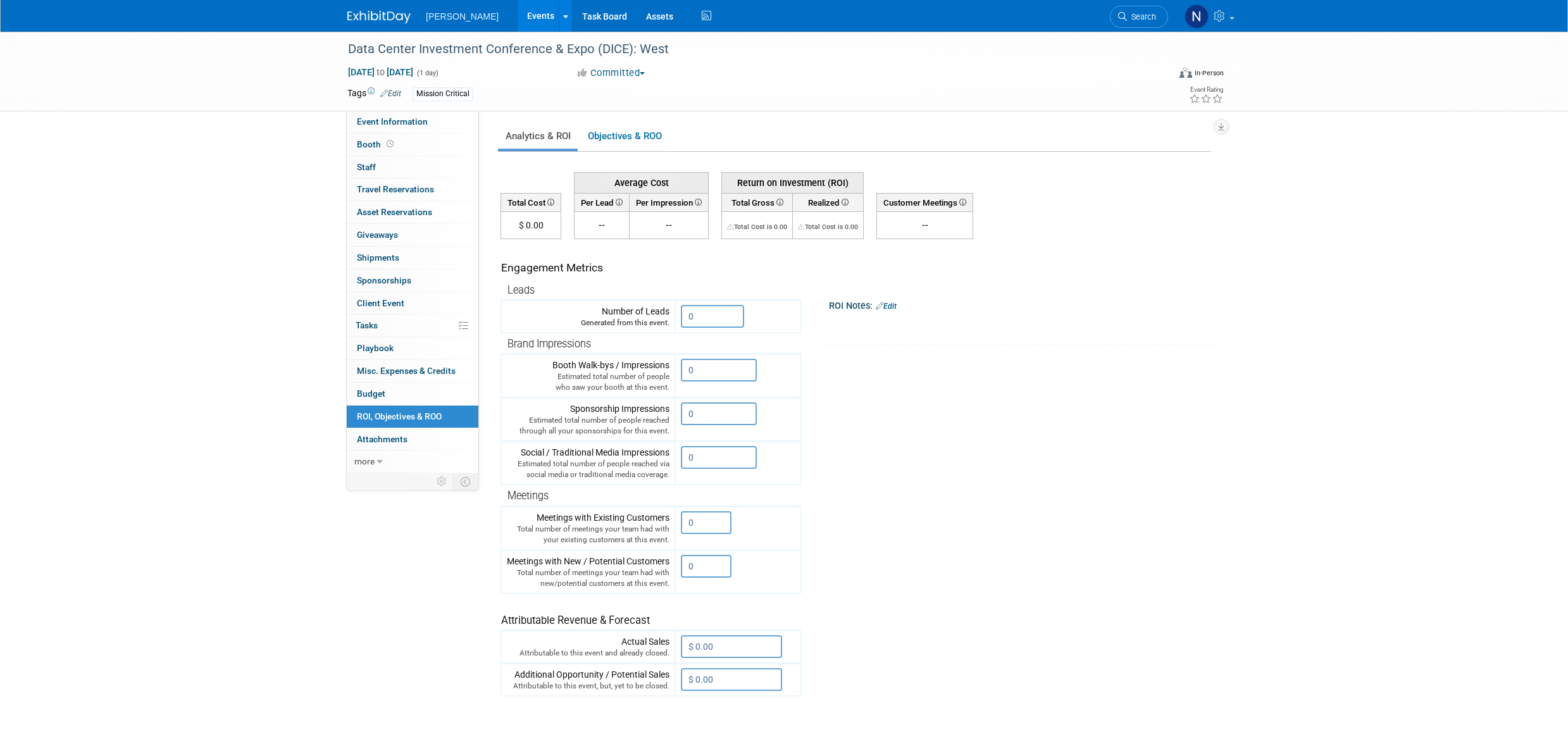
drag, startPoint x: 490, startPoint y: 295, endPoint x: 826, endPoint y: 575, distance: 437.4
click at [826, 474] on div "Event Website: Edit Event Venue Name: Specify event venue name Event Venue Addr…" at bounding box center [850, 292] width 742 height 363
click at [877, 563] on tr "Engagement Metrics Leads Generated from this event. 0 X Brand Impressions 0" at bounding box center [855, 468] width 710 height 458
click at [704, 315] on input "0" at bounding box center [712, 316] width 63 height 23
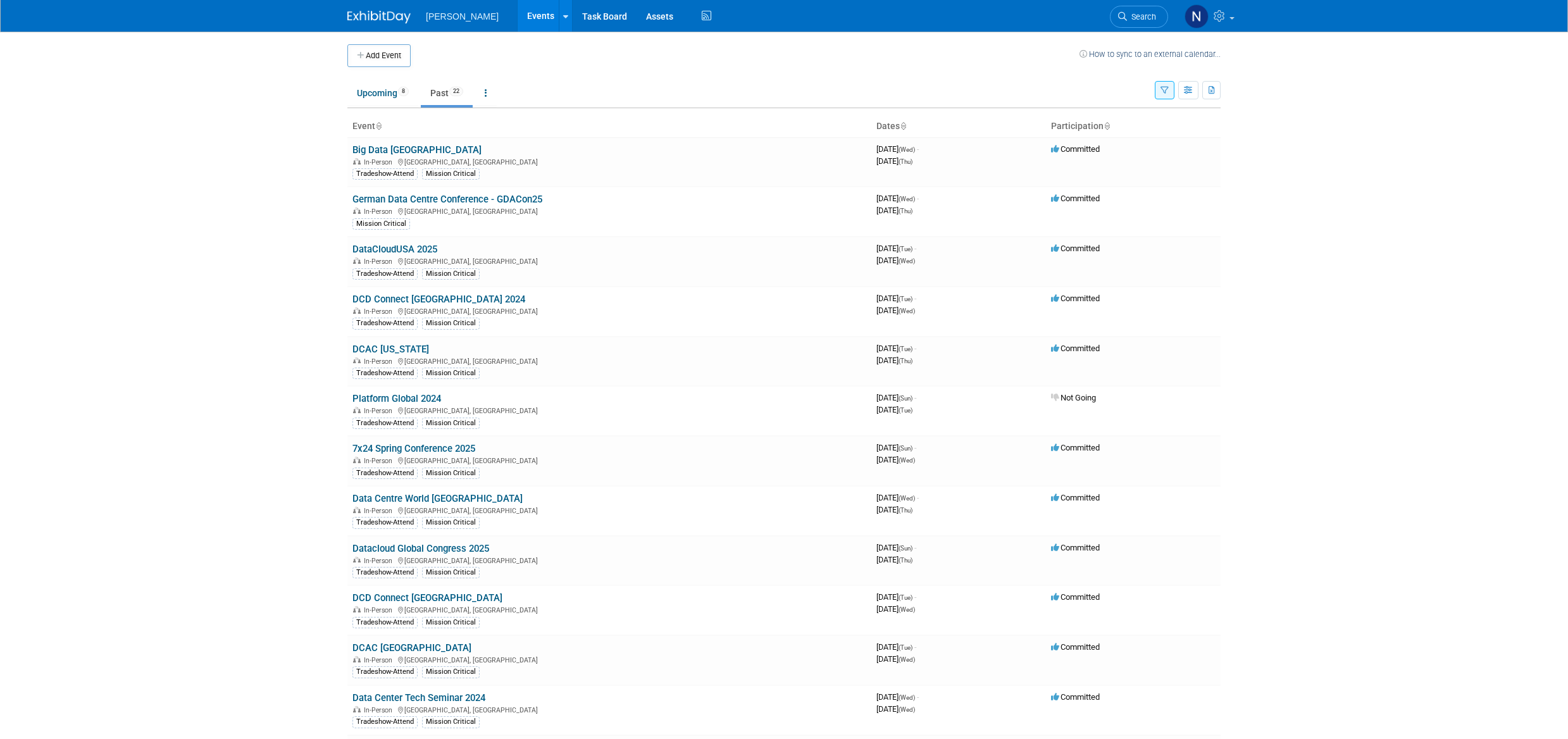
click at [400, 150] on link "Big Data London" at bounding box center [417, 150] width 129 height 11
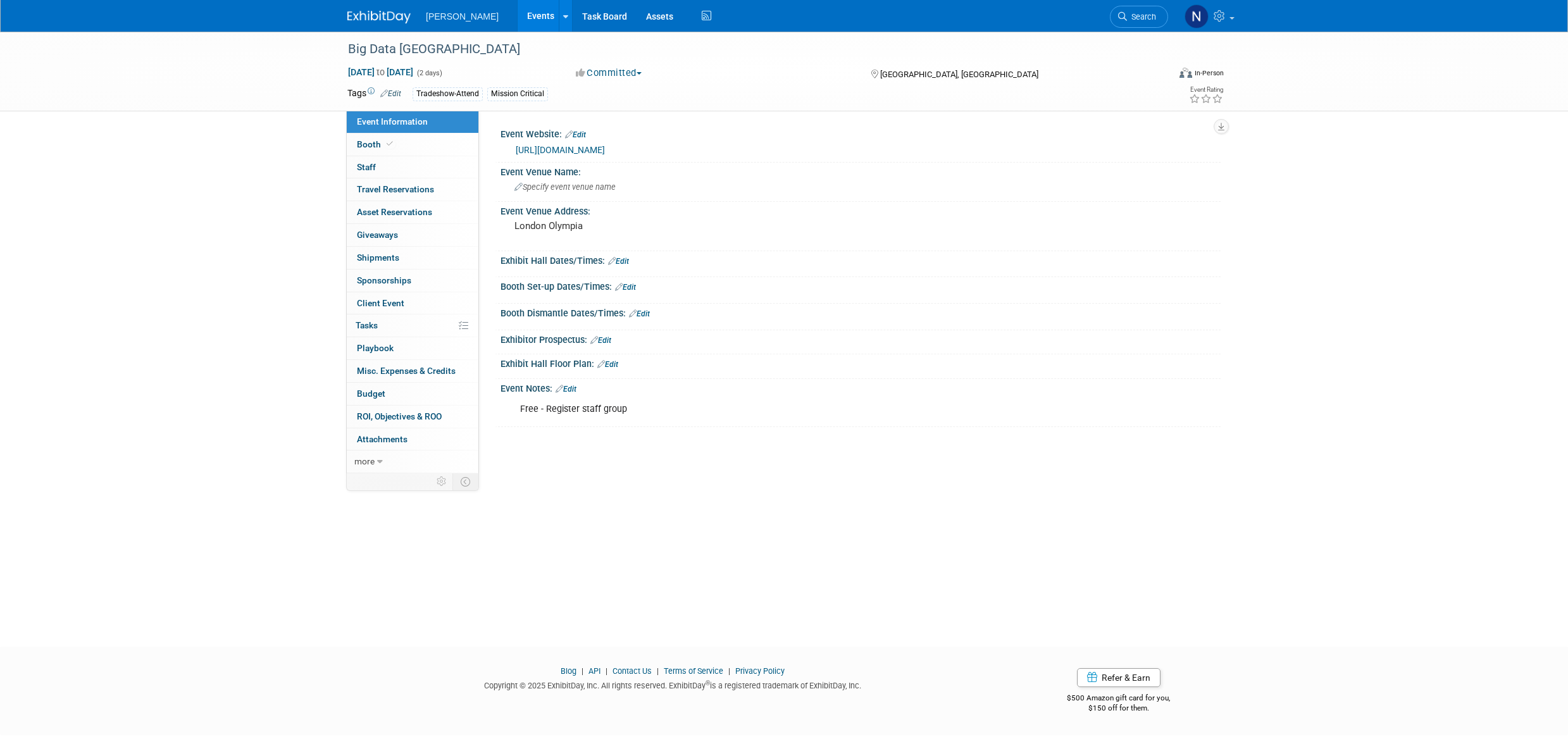
click at [377, 467] on link "more" at bounding box center [412, 462] width 131 height 22
click at [388, 577] on span "Delete Event" at bounding box center [382, 575] width 49 height 10
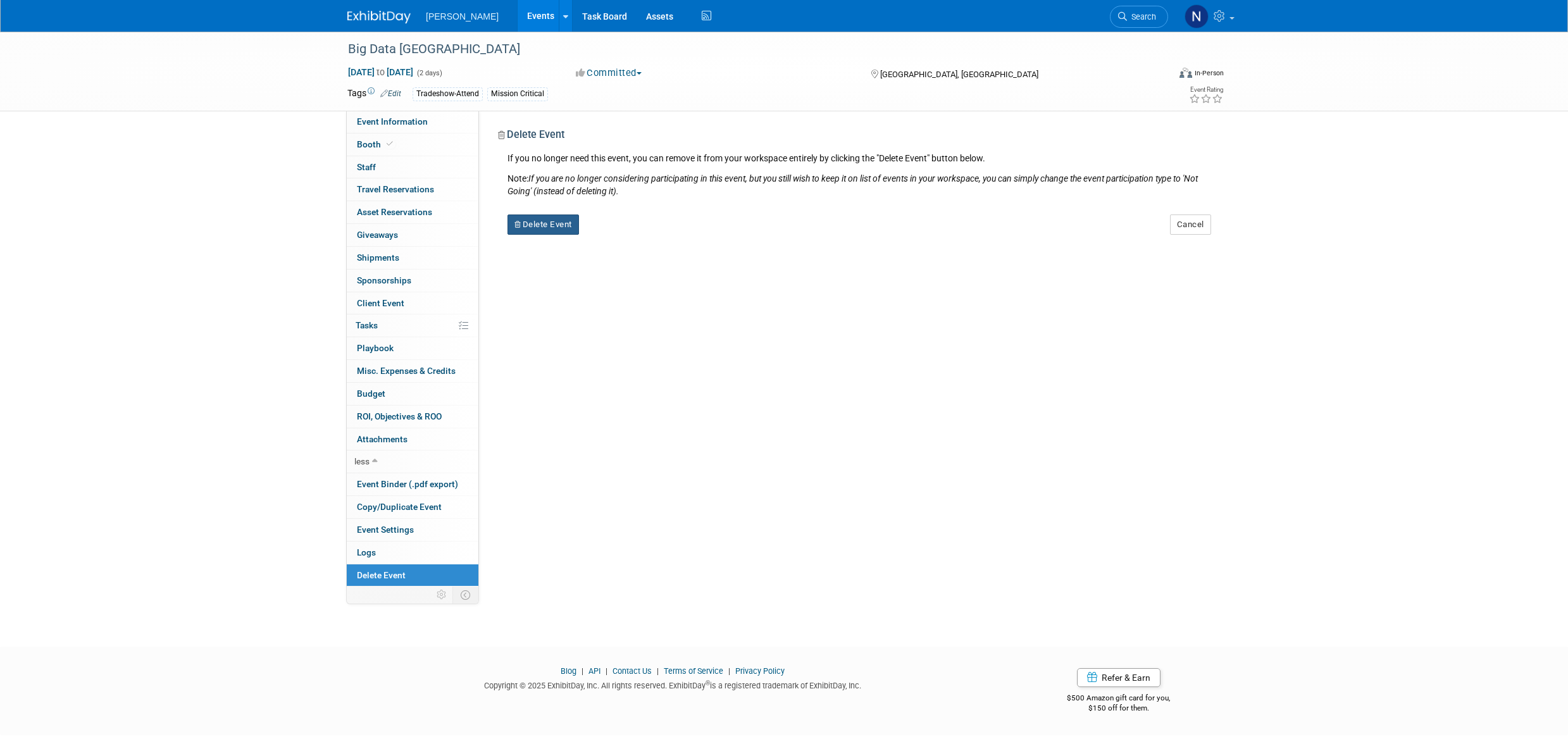
click at [555, 228] on button "Delete Event" at bounding box center [543, 225] width 72 height 20
click at [628, 231] on link "Yes" at bounding box center [623, 235] width 37 height 20
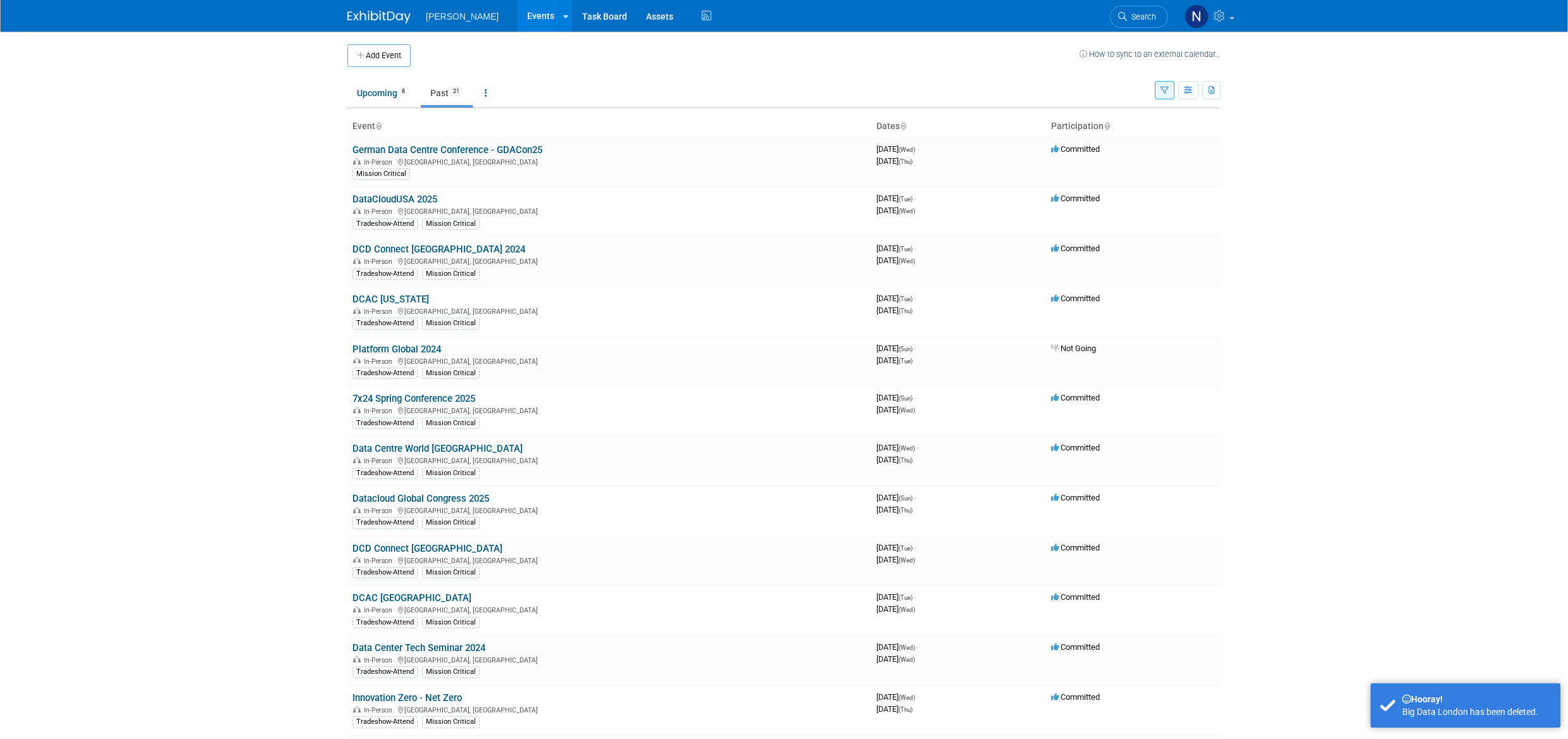
click at [386, 151] on link "German Data Centre Conference - GDACon25" at bounding box center [447, 150] width 190 height 11
click at [412, 250] on link "DCD Connect [GEOGRAPHIC_DATA] 2024" at bounding box center [439, 249] width 173 height 11
click at [374, 94] on link "Upcoming 8" at bounding box center [383, 93] width 71 height 24
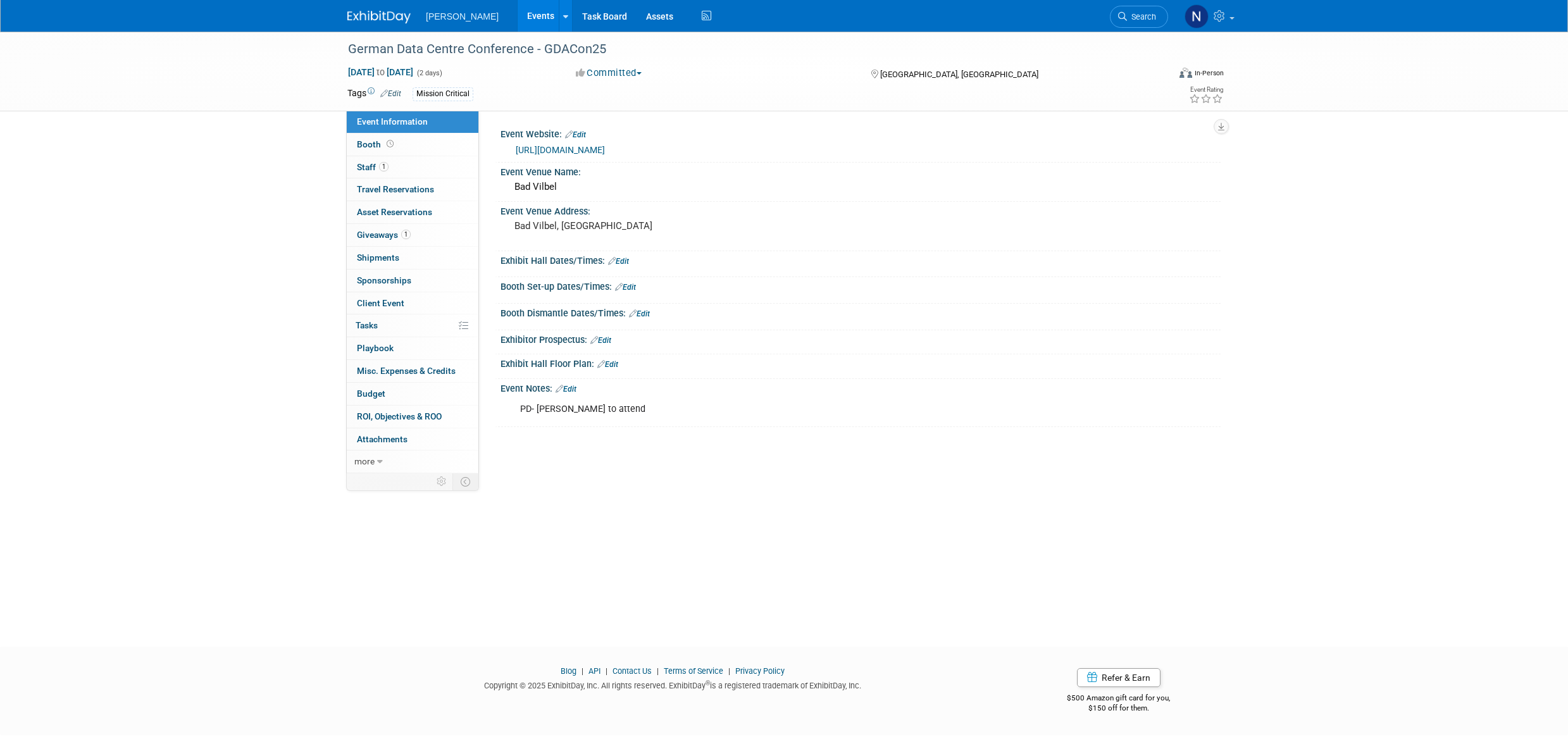
click at [374, 396] on span "Budget" at bounding box center [371, 394] width 28 height 10
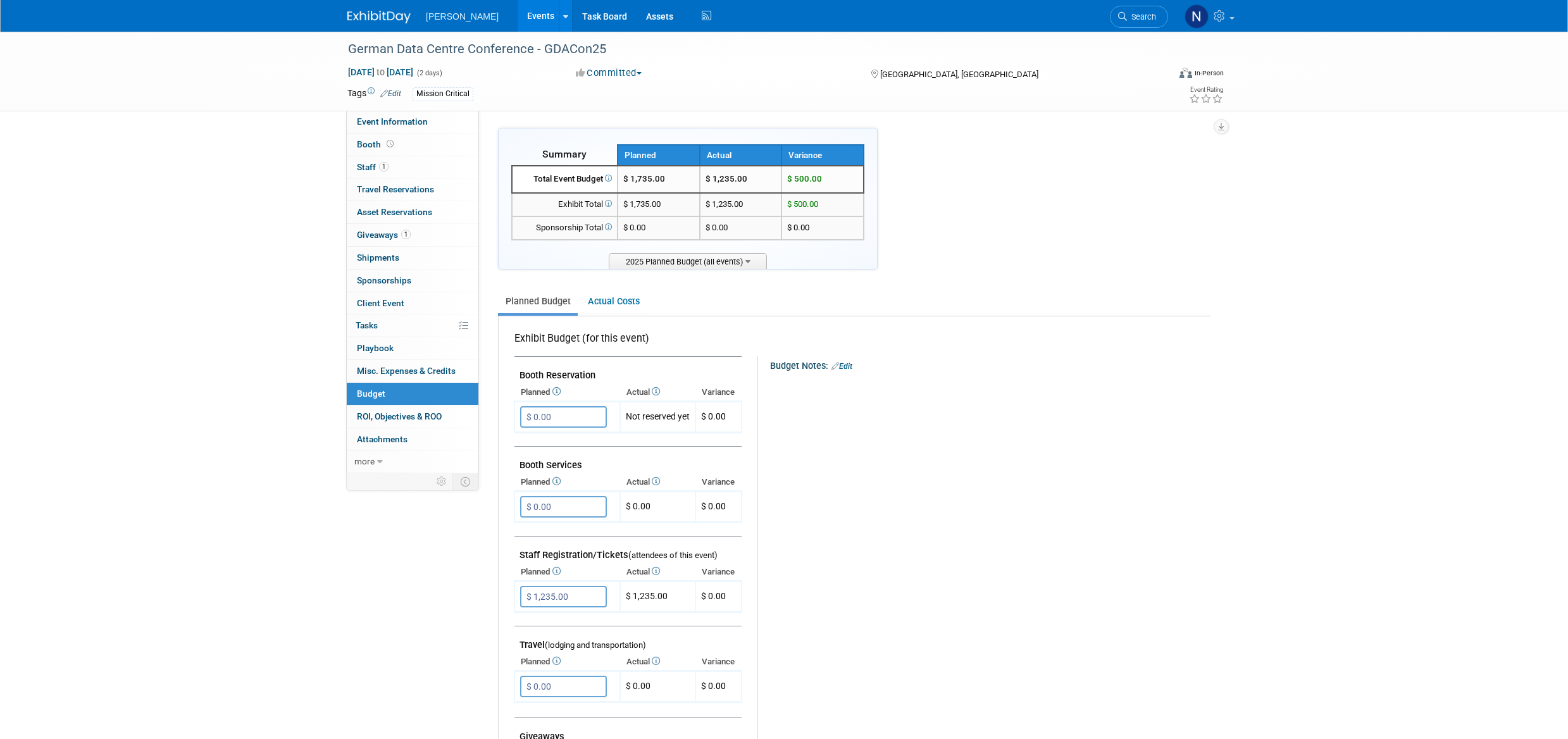
click at [620, 305] on link "Actual Costs" at bounding box center [614, 301] width 66 height 24
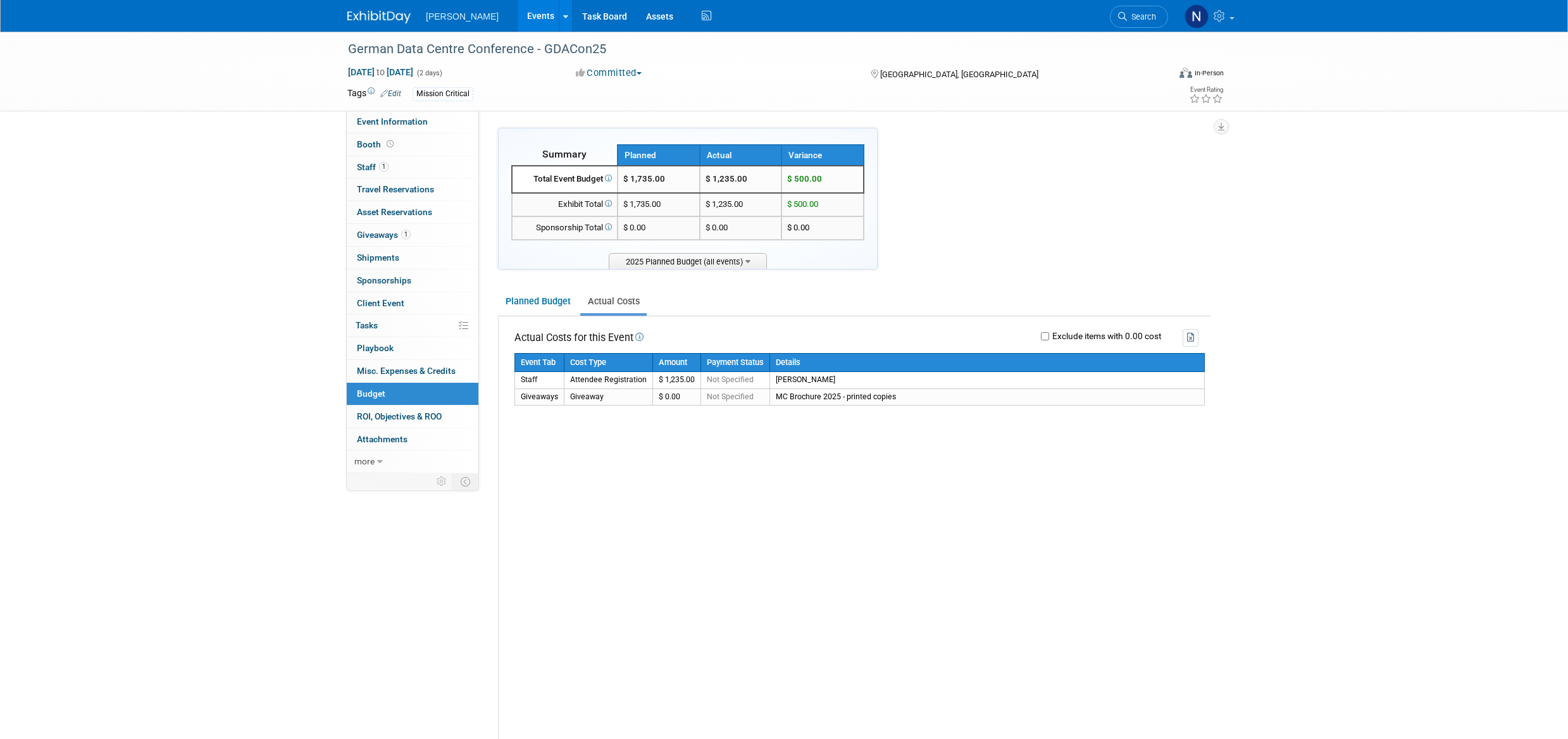
click at [533, 303] on link "Planned Budget" at bounding box center [537, 301] width 79 height 24
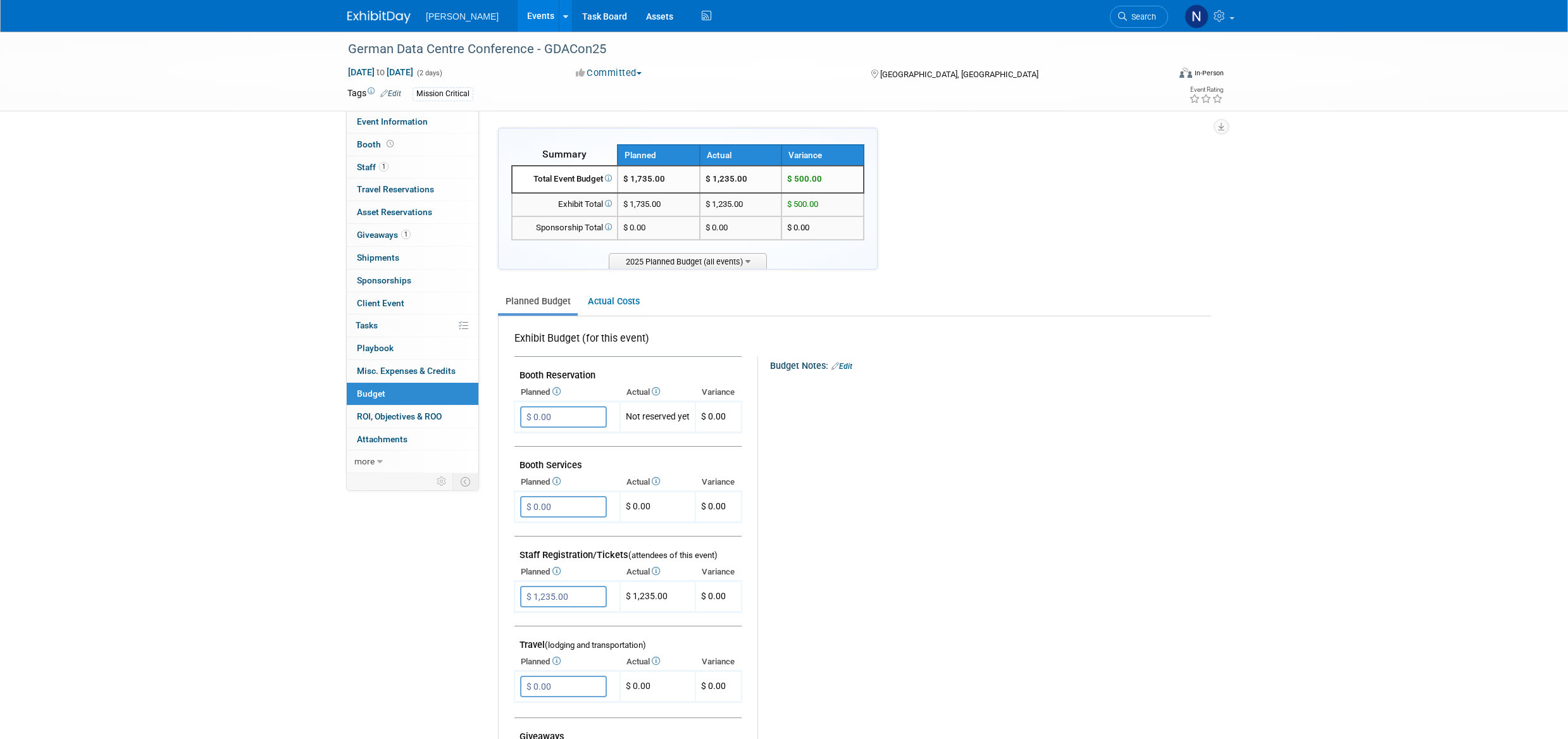
click at [570, 599] on input "$ 1,235.00" at bounding box center [563, 597] width 87 height 21
click at [619, 308] on link "Actual Costs" at bounding box center [614, 301] width 66 height 24
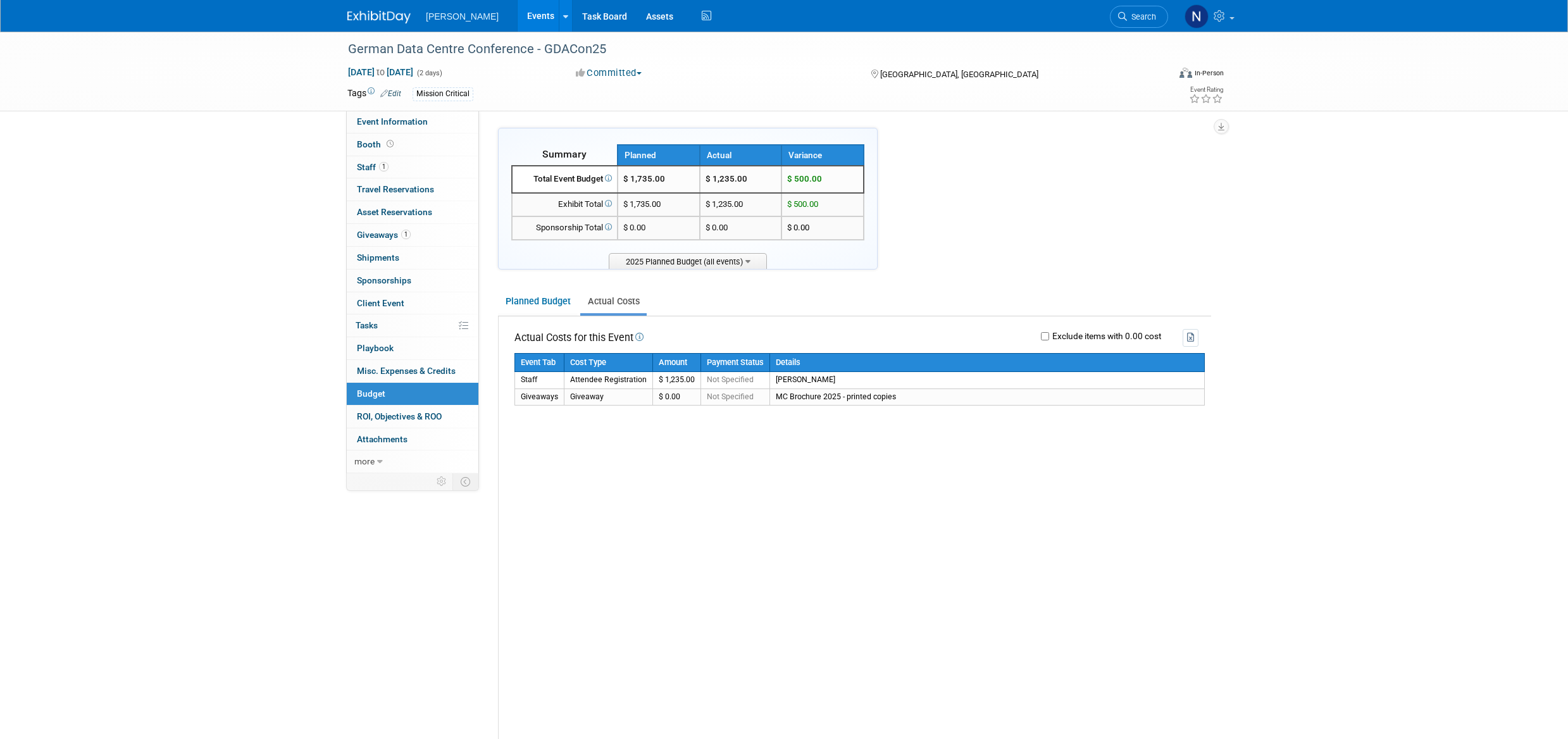
click at [383, 238] on span "Giveaways 1" at bounding box center [384, 235] width 53 height 10
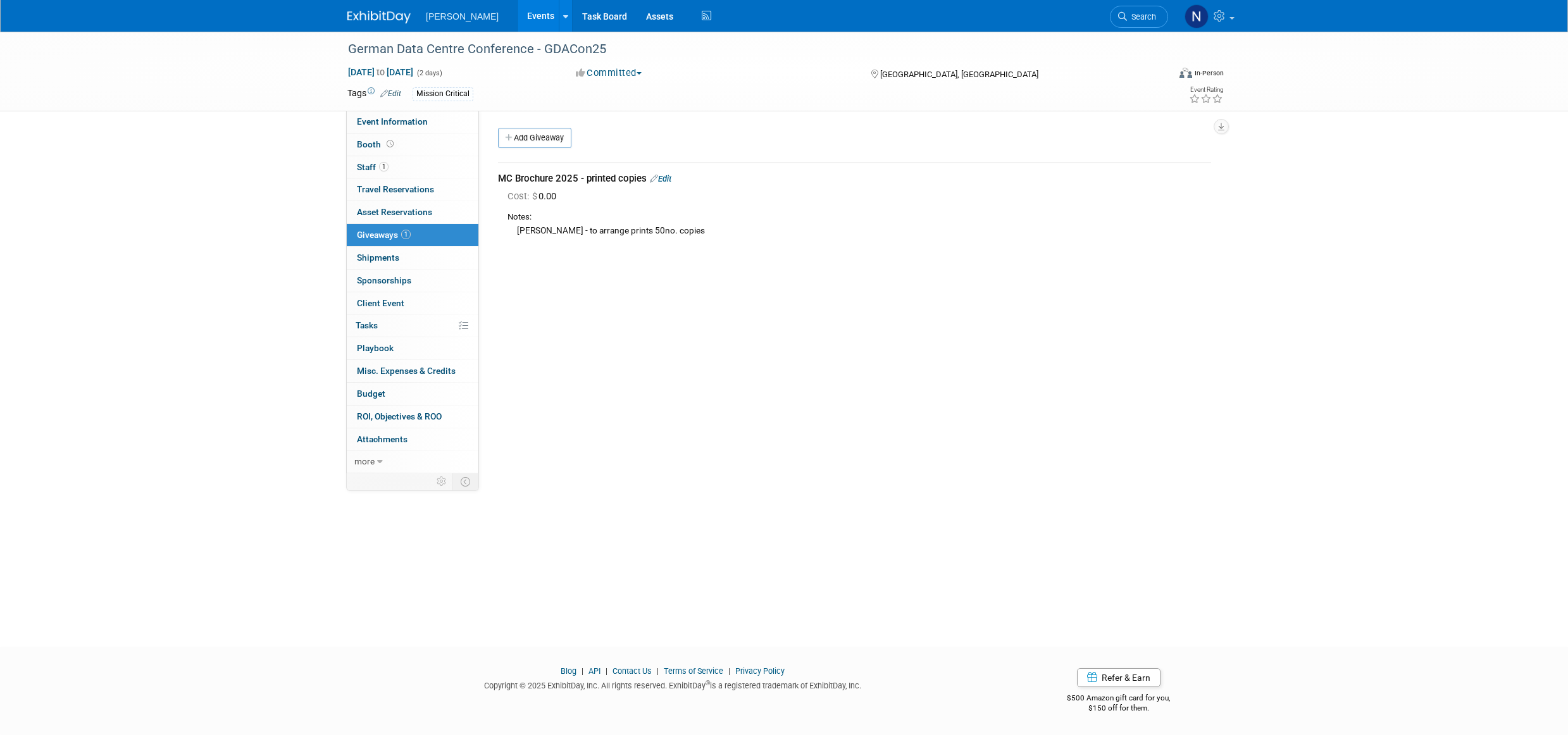
click at [667, 180] on link "Edit" at bounding box center [660, 179] width 21 height 9
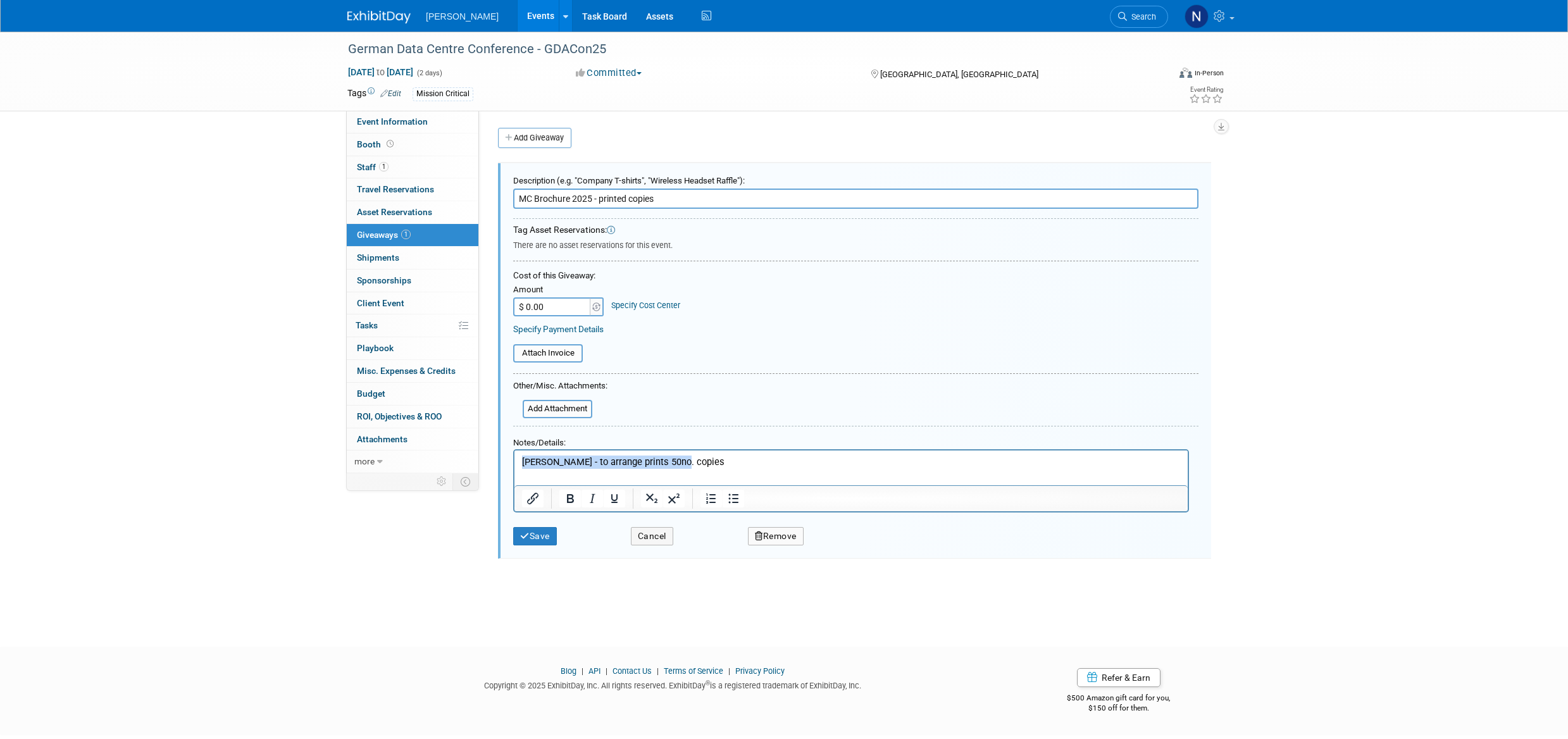
drag, startPoint x: 681, startPoint y: 462, endPoint x: 1026, endPoint y: 911, distance: 566.2
click at [515, 461] on html "Nicky - to arrange prints 50no. copies" at bounding box center [851, 459] width 673 height 18
drag, startPoint x: 661, startPoint y: 196, endPoint x: 496, endPoint y: 191, distance: 165.1
click at [496, 191] on div "Description (e.g. "Company T-shirts", "Wireless Headset Raffle"): MC Brochure 2…" at bounding box center [854, 356] width 732 height 409
click at [542, 539] on button "Save" at bounding box center [534, 536] width 43 height 18
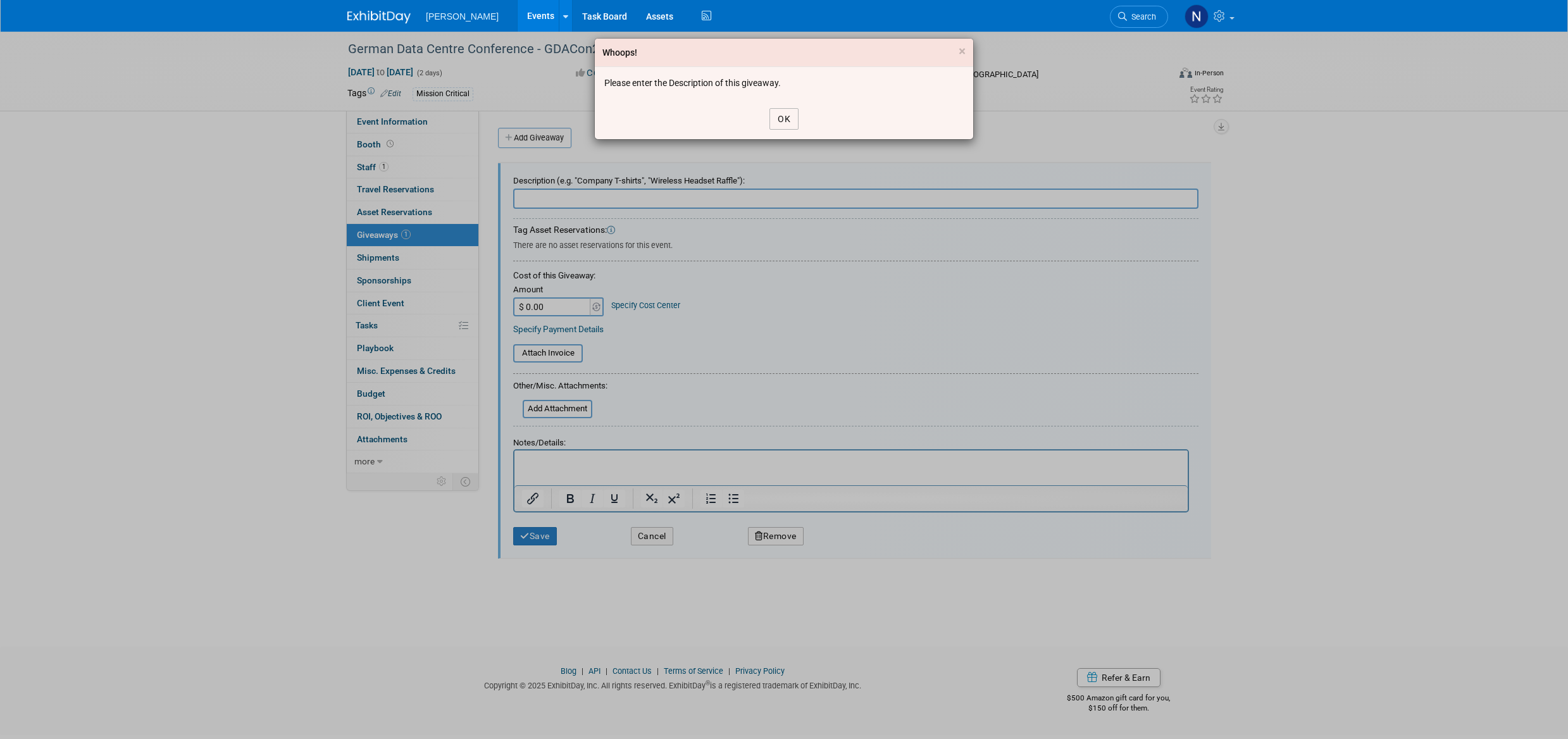
click at [785, 116] on button "OK" at bounding box center [784, 119] width 29 height 21
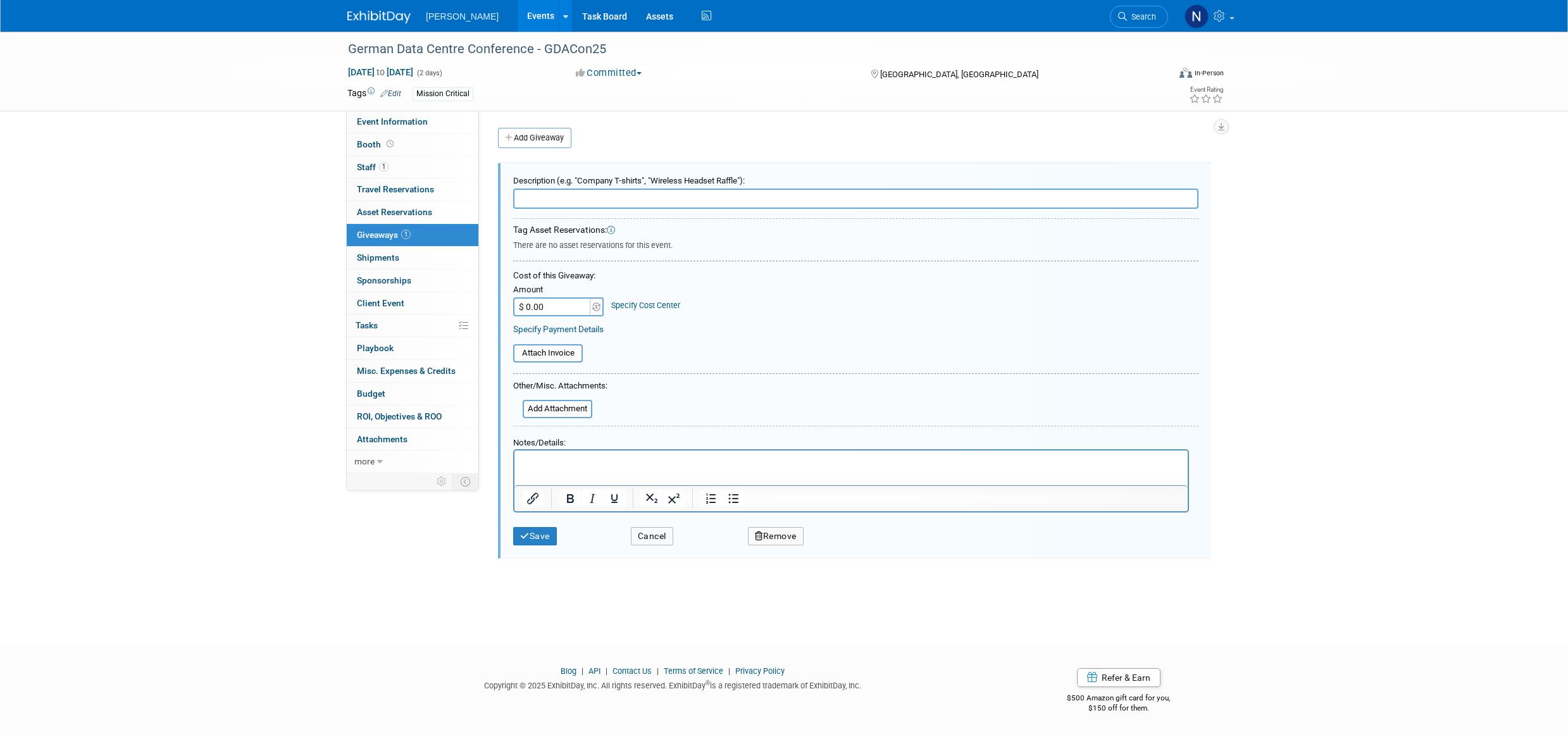
click at [642, 539] on button "Cancel" at bounding box center [652, 536] width 42 height 18
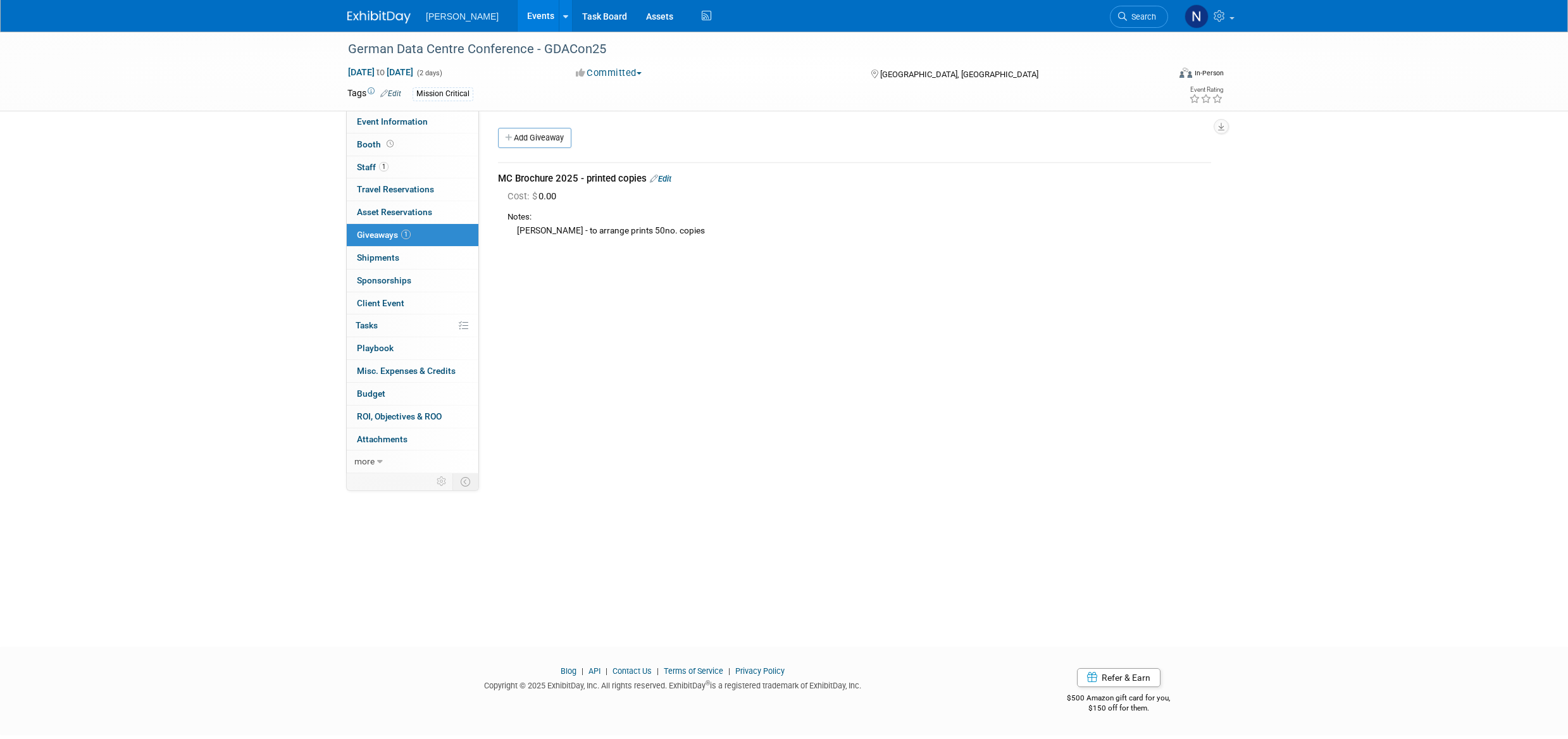
click at [666, 180] on link "Edit" at bounding box center [660, 179] width 21 height 9
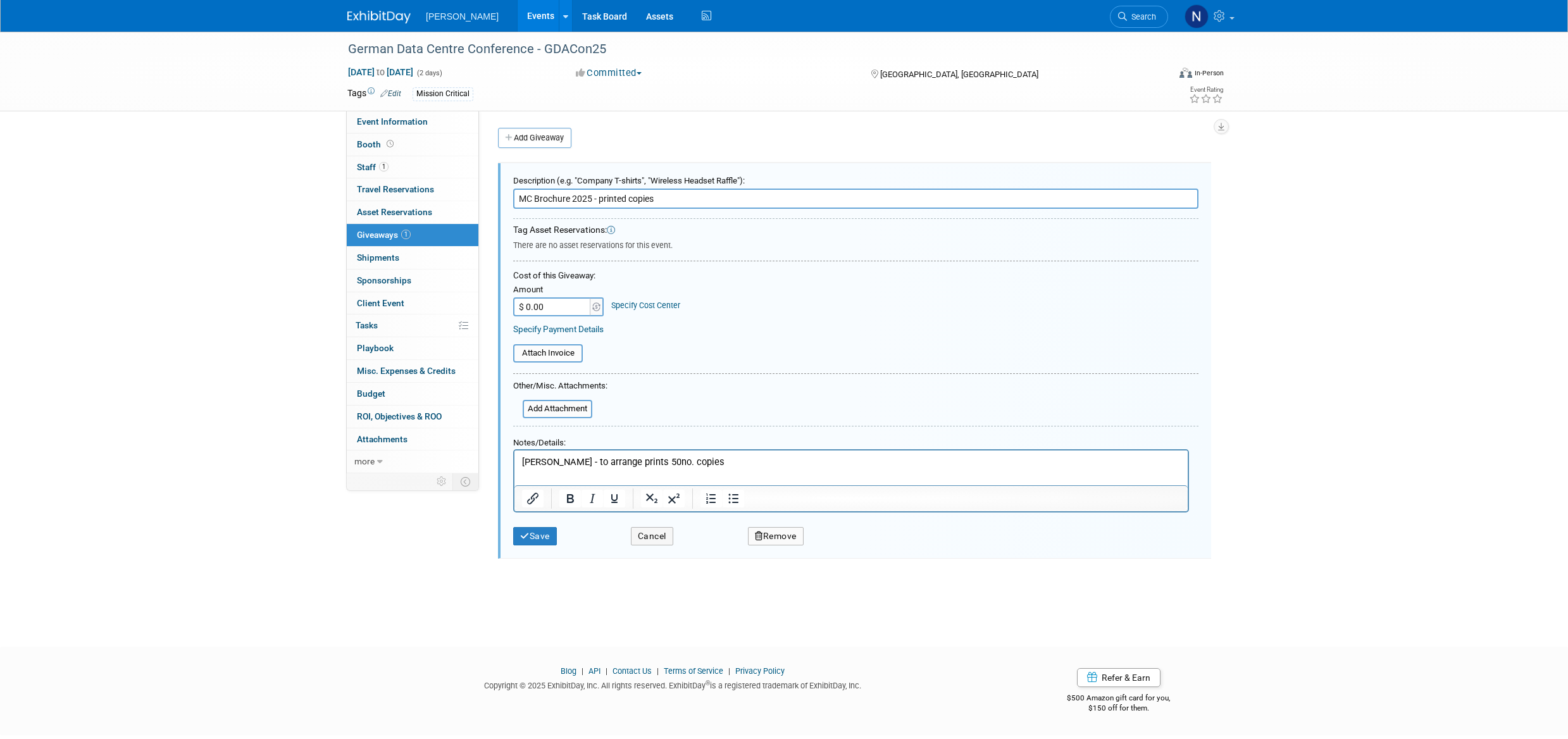
click at [793, 540] on button "Remove" at bounding box center [776, 536] width 56 height 18
click at [850, 546] on link "Yes" at bounding box center [847, 546] width 37 height 20
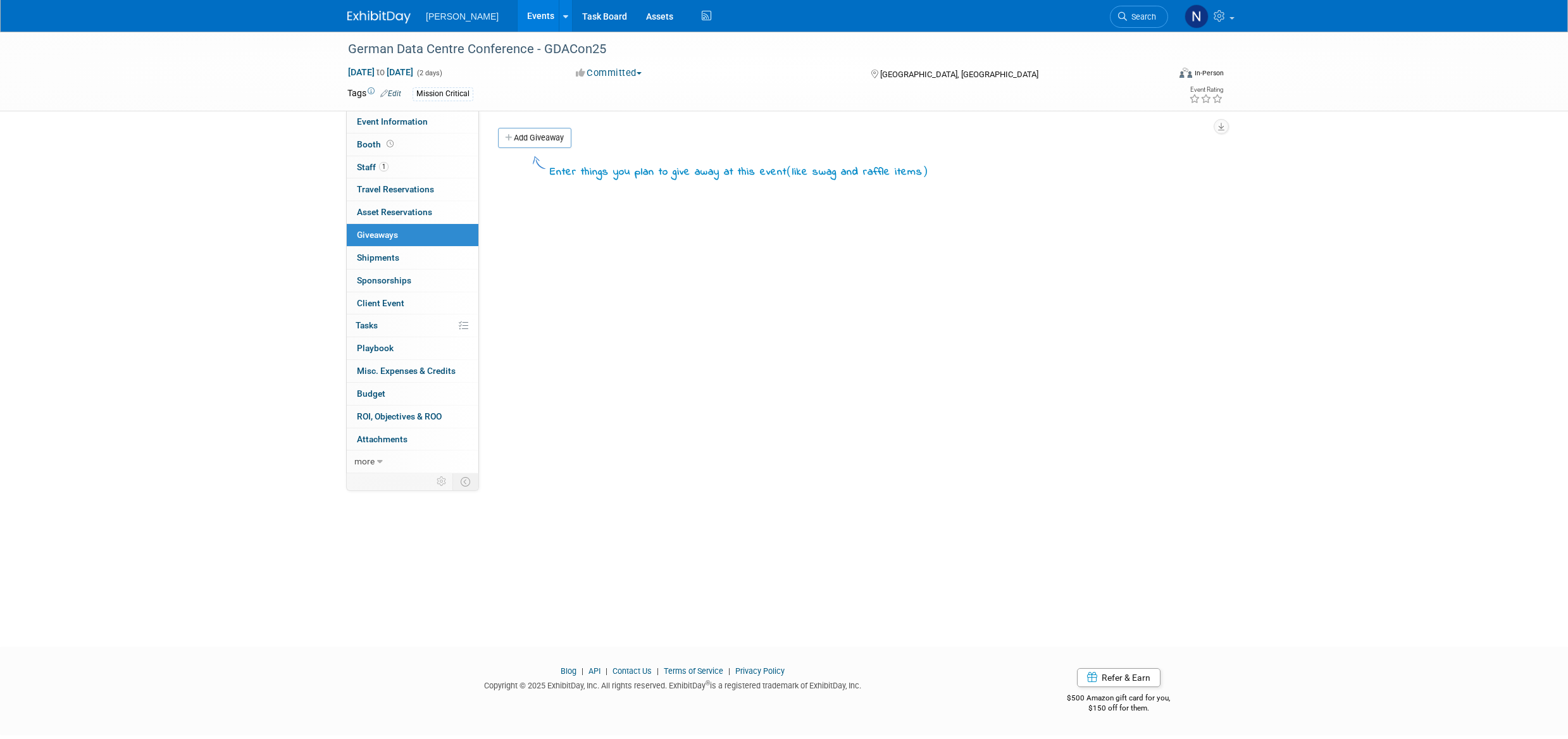
click at [399, 419] on span "ROI, Objectives & ROO 0" at bounding box center [400, 416] width 85 height 10
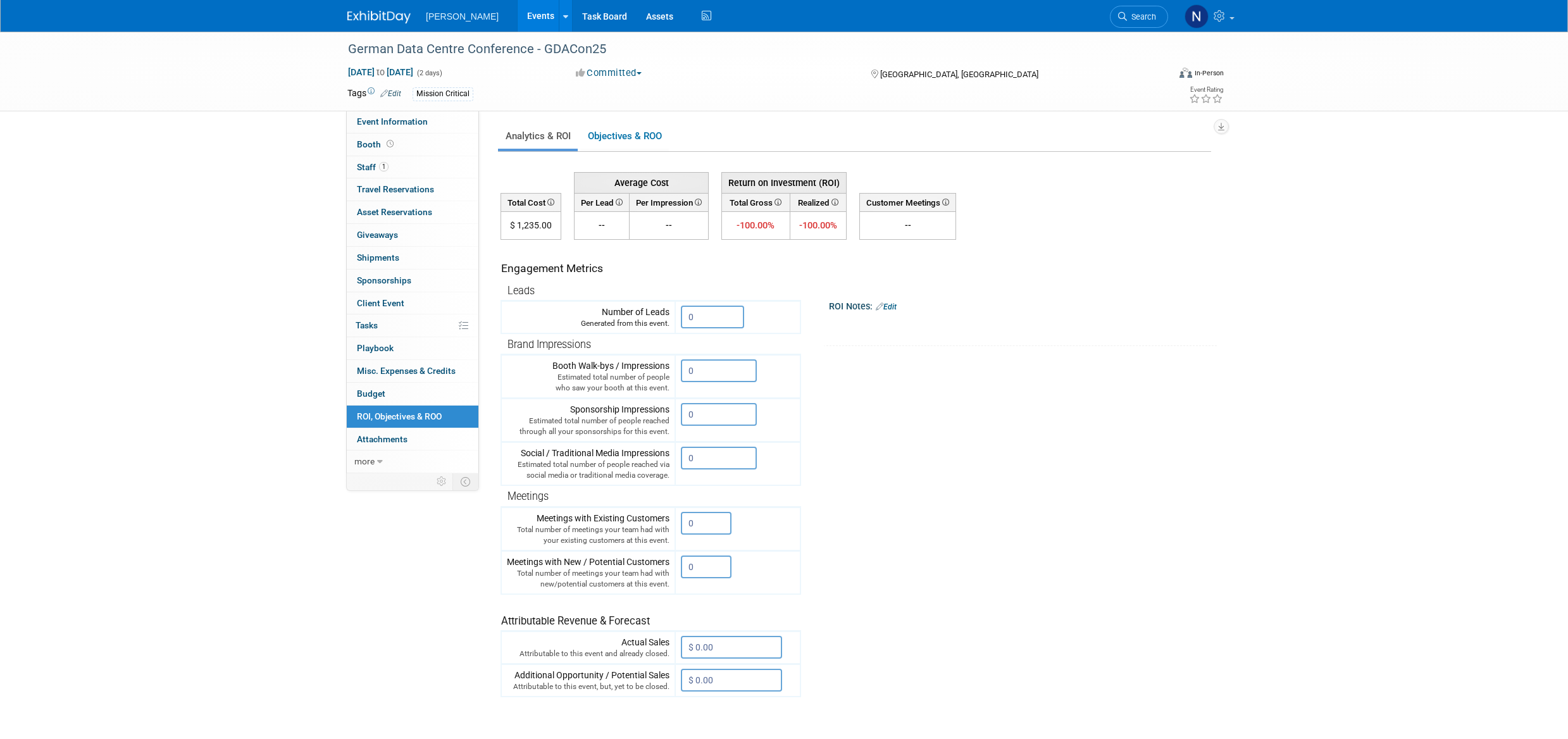
click at [699, 318] on input "0" at bounding box center [712, 316] width 63 height 23
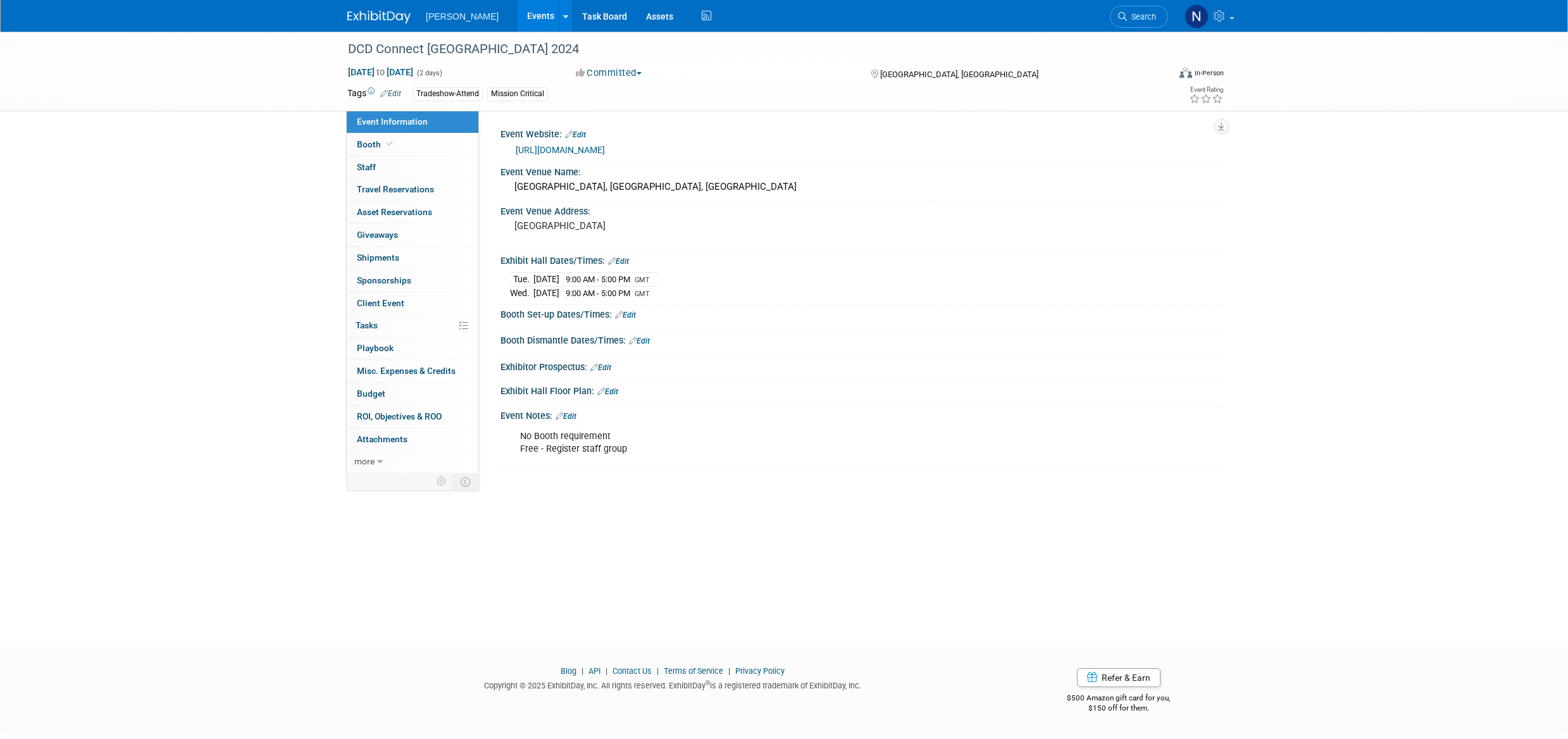
click at [371, 172] on span "Staff 0" at bounding box center [367, 167] width 19 height 10
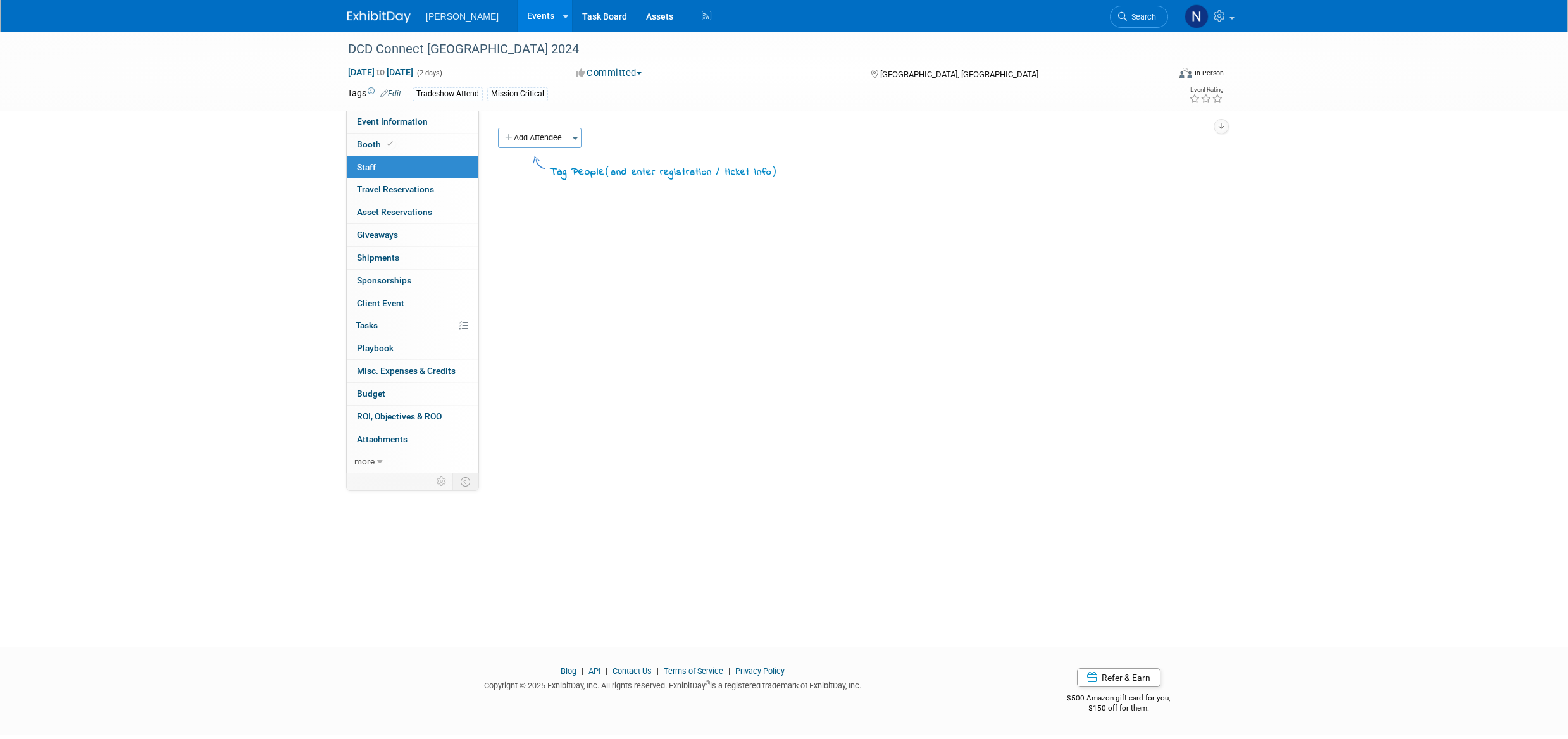
click at [575, 139] on span "button" at bounding box center [575, 139] width 5 height 2
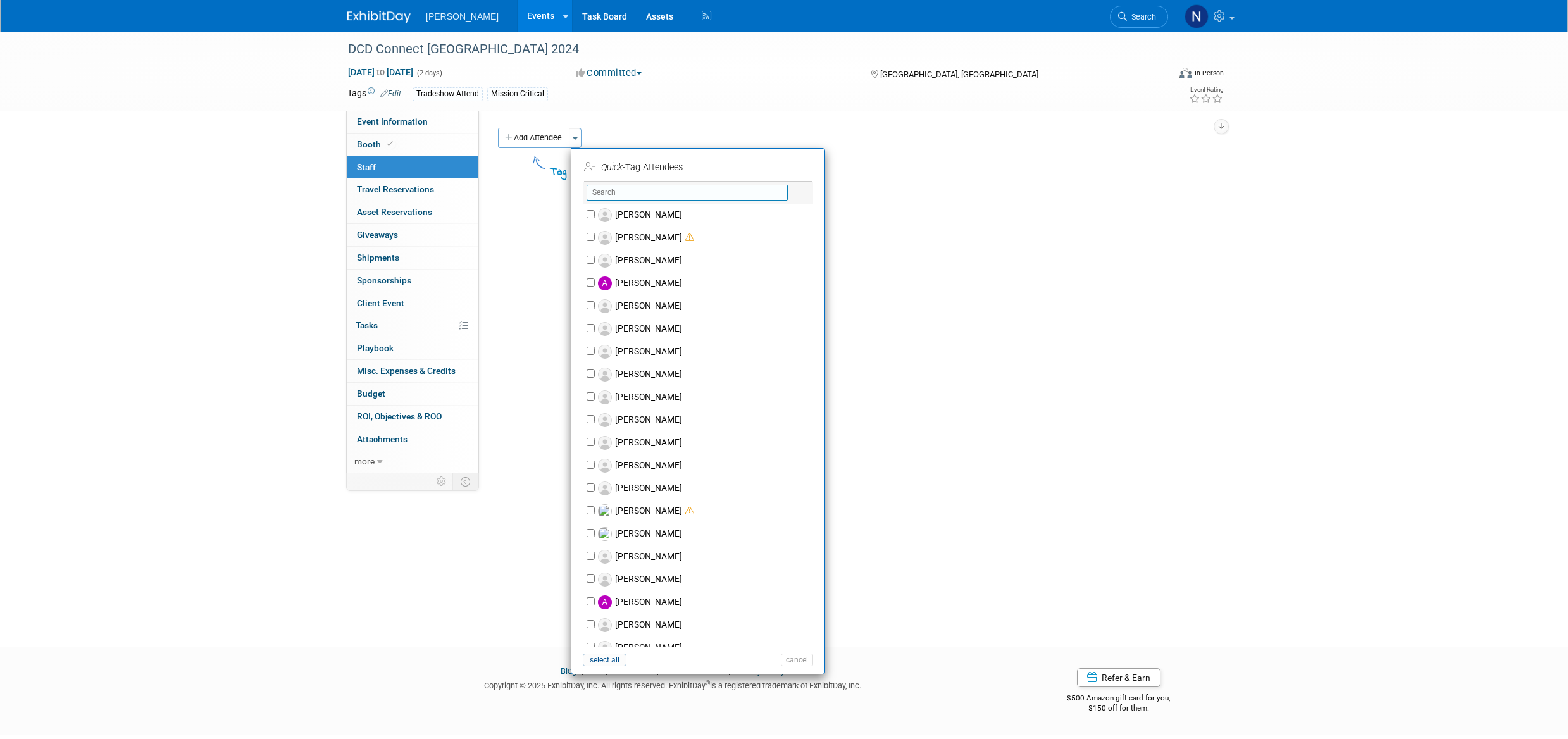
click at [613, 190] on input "text" at bounding box center [688, 193] width 201 height 16
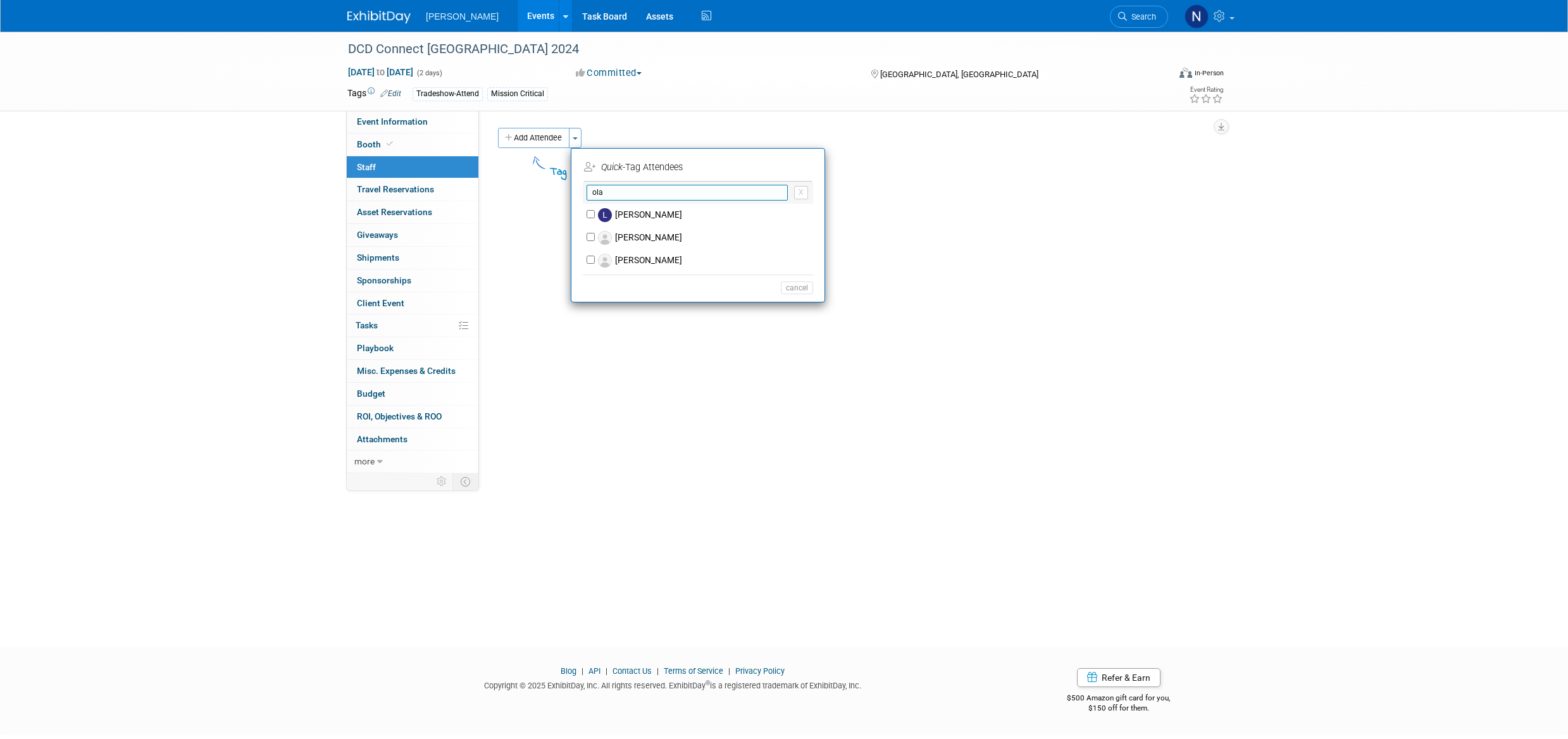
type input "ola"
click at [655, 239] on label "[PERSON_NAME]" at bounding box center [706, 238] width 223 height 23
click at [595, 239] on input "[PERSON_NAME]" at bounding box center [591, 237] width 8 height 8
checkbox input "true"
click at [803, 168] on button "Apply" at bounding box center [792, 167] width 39 height 18
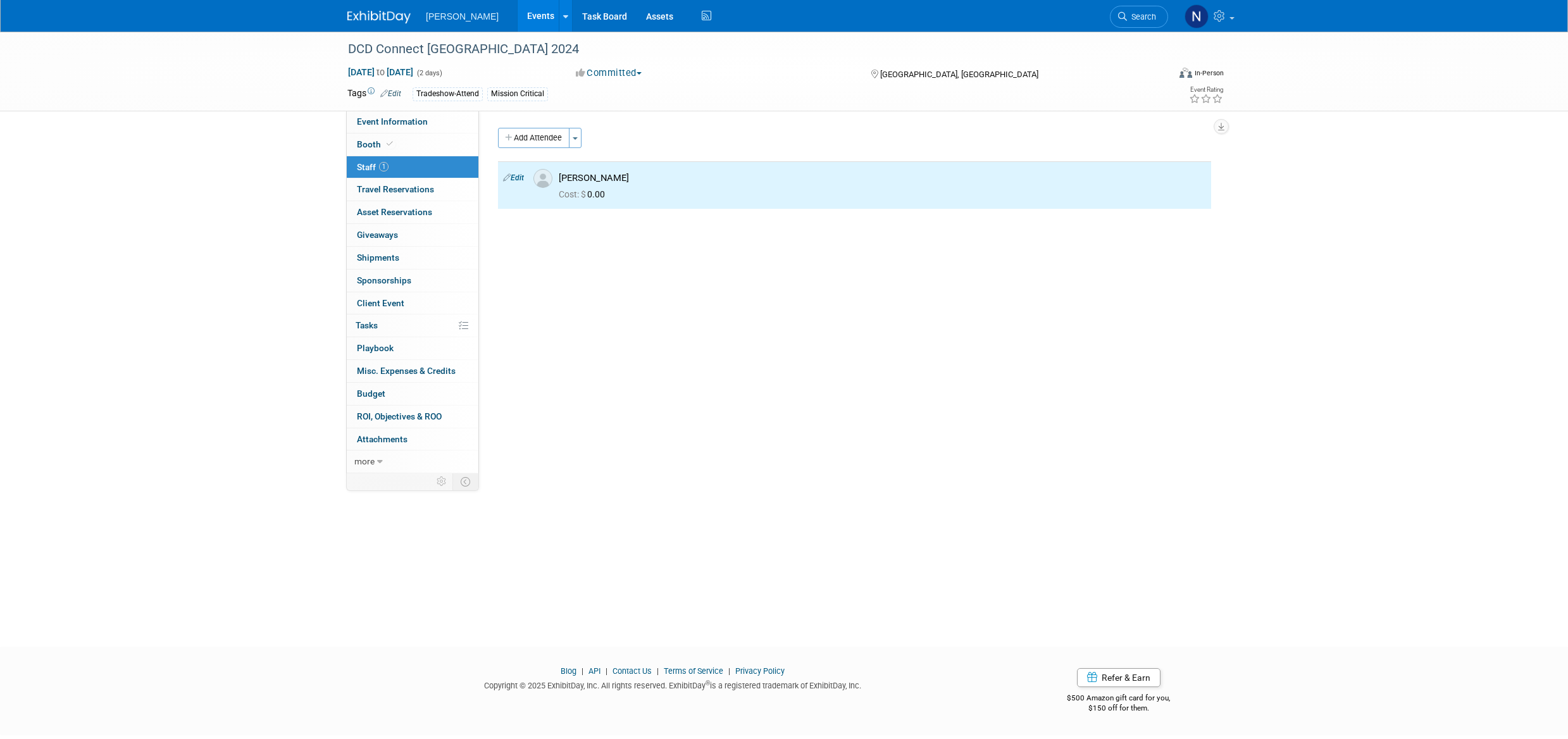
click at [577, 141] on button "Toggle Dropdown" at bounding box center [575, 138] width 13 height 20
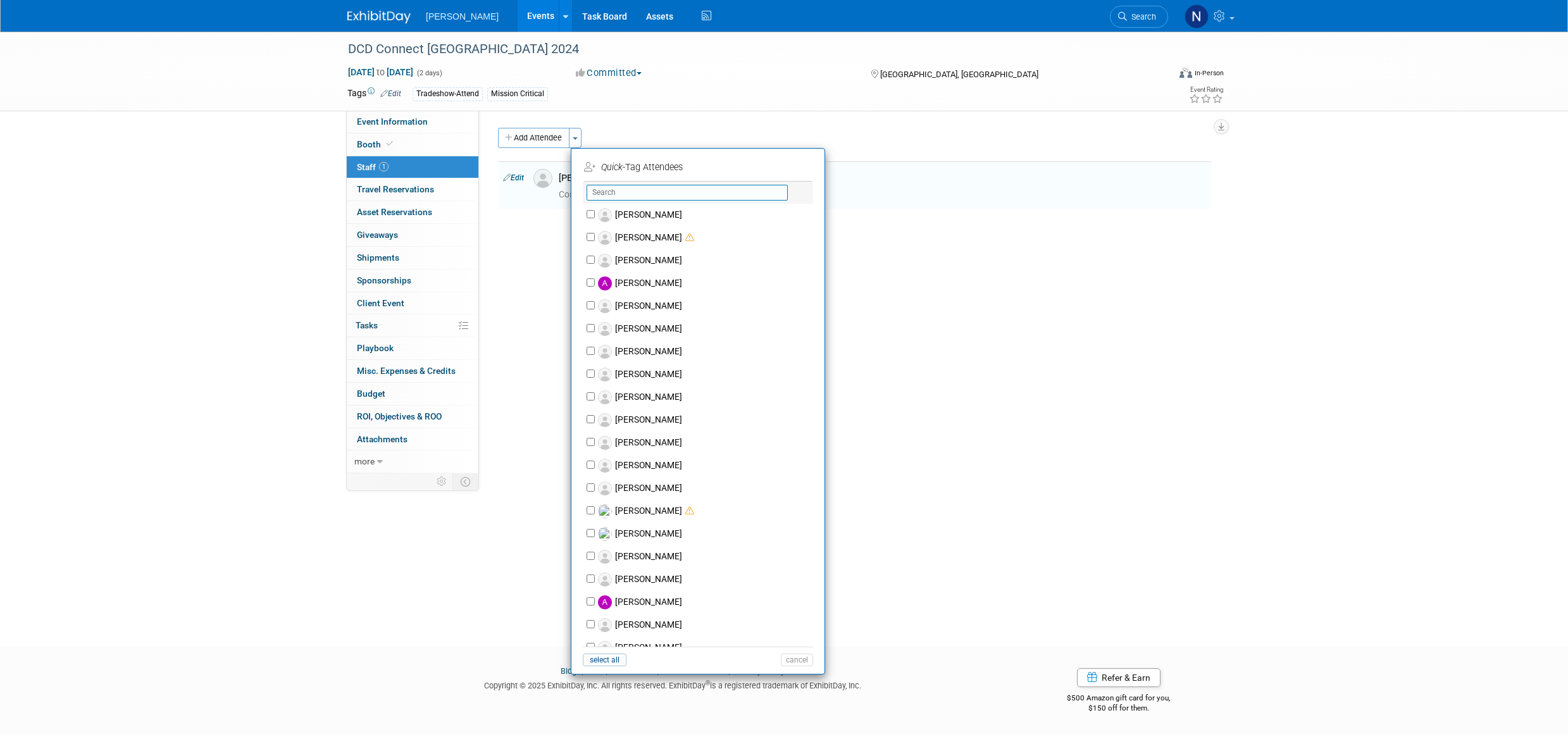
click at [604, 193] on input "text" at bounding box center [688, 193] width 201 height 16
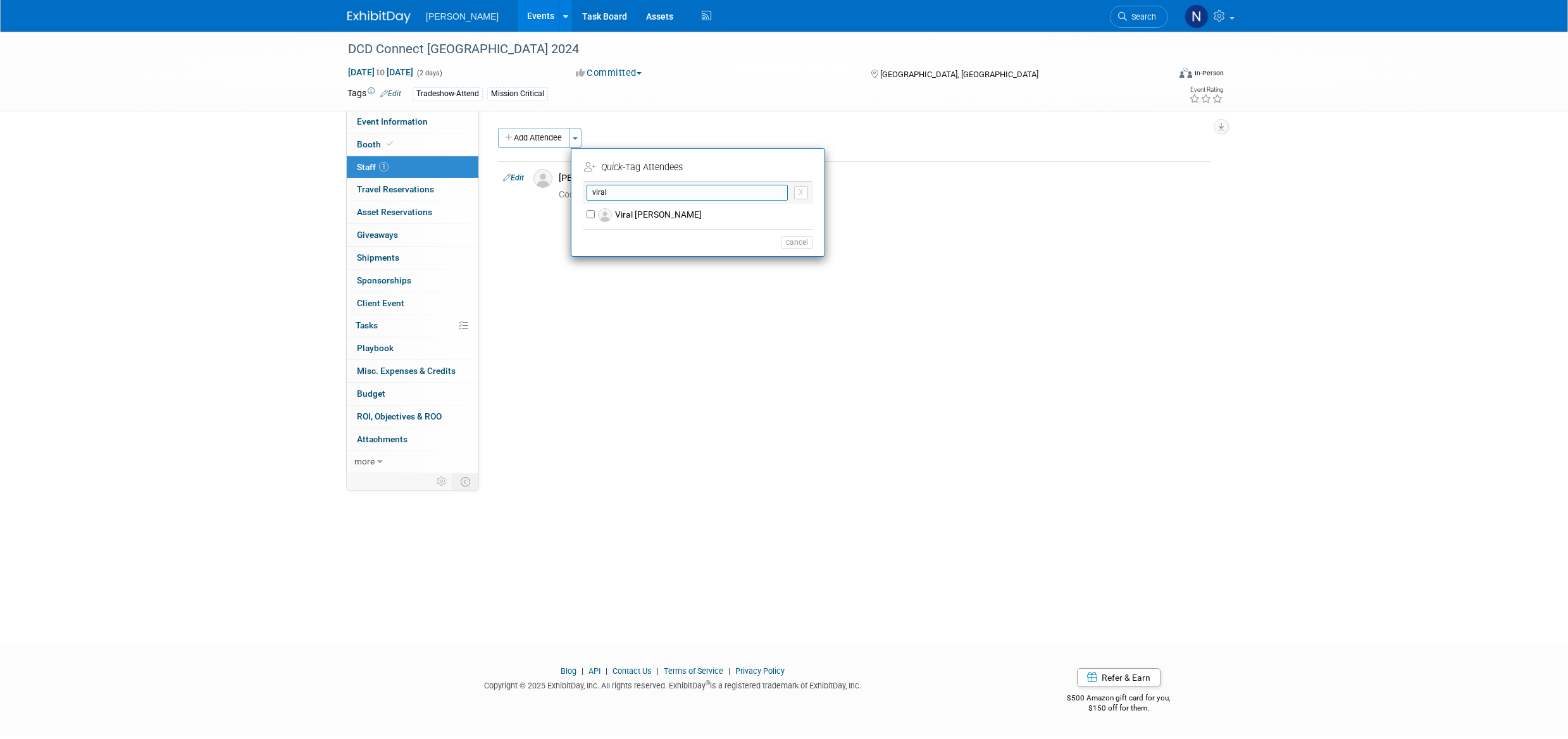
type input "viral"
click at [625, 216] on label "Viral Doshi" at bounding box center [706, 215] width 223 height 23
click at [595, 216] on input "Viral Doshi" at bounding box center [591, 214] width 8 height 8
checkbox input "true"
click at [791, 170] on button "Apply" at bounding box center [792, 167] width 39 height 18
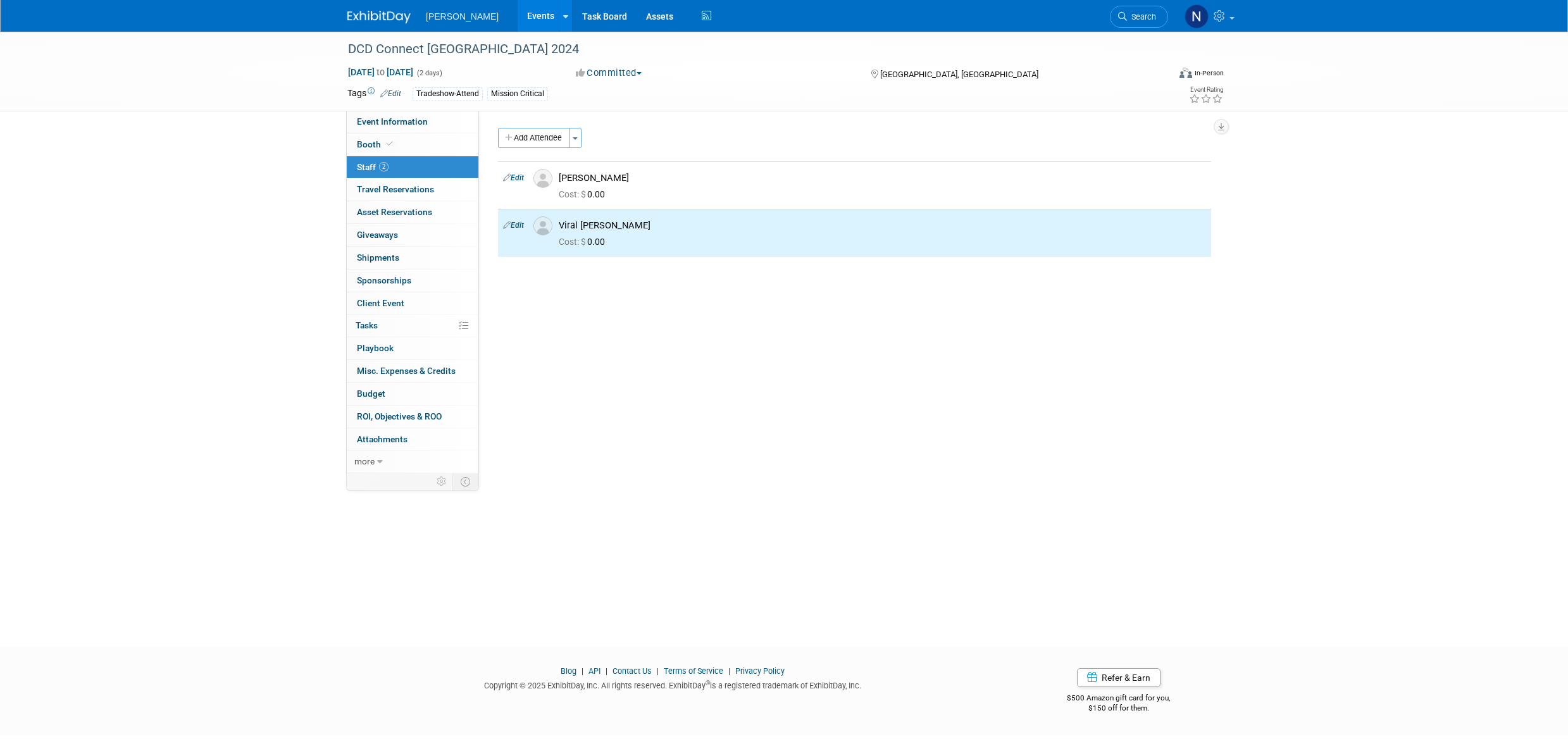
click at [579, 142] on button "Toggle Dropdown" at bounding box center [575, 138] width 13 height 20
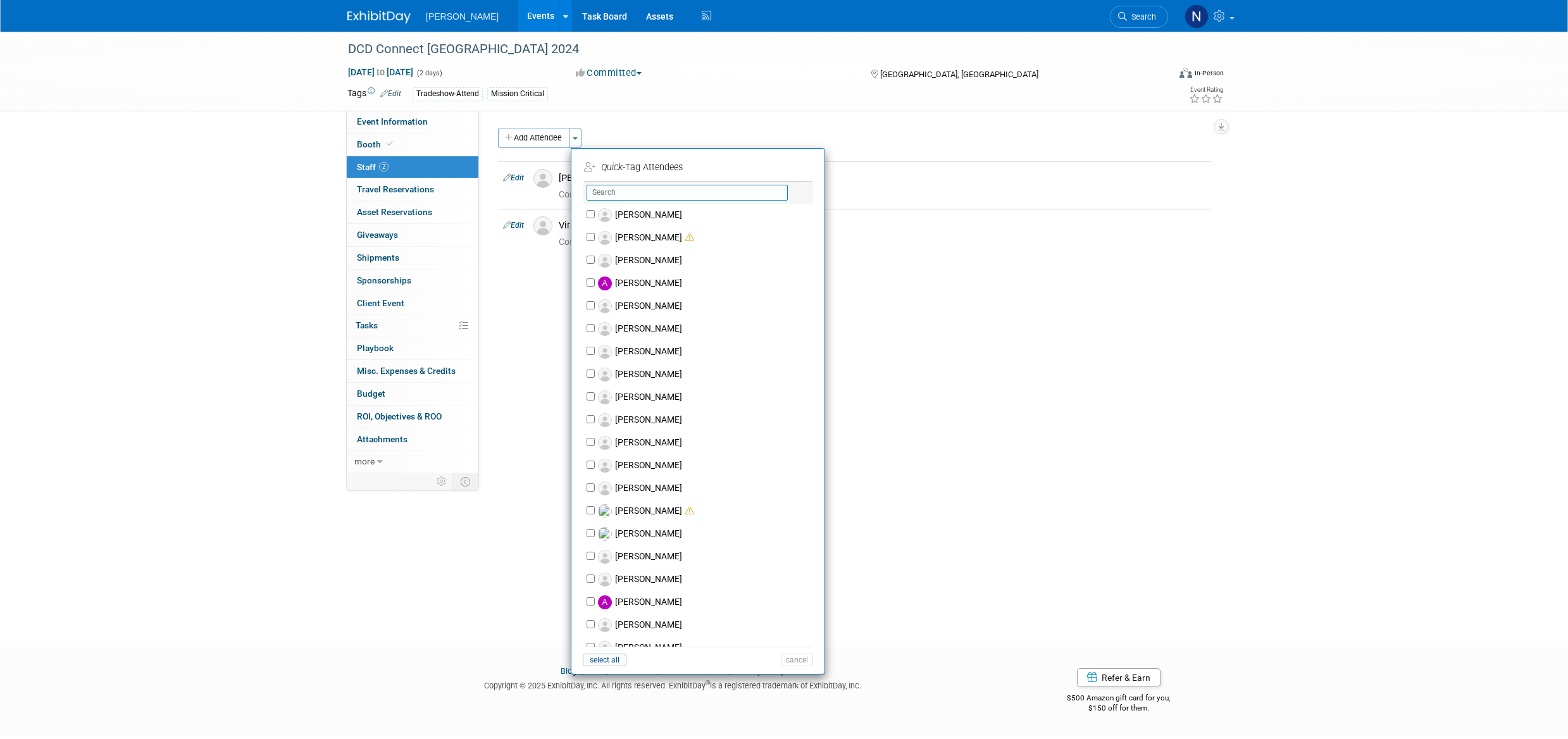
click at [608, 192] on input "text" at bounding box center [688, 193] width 201 height 16
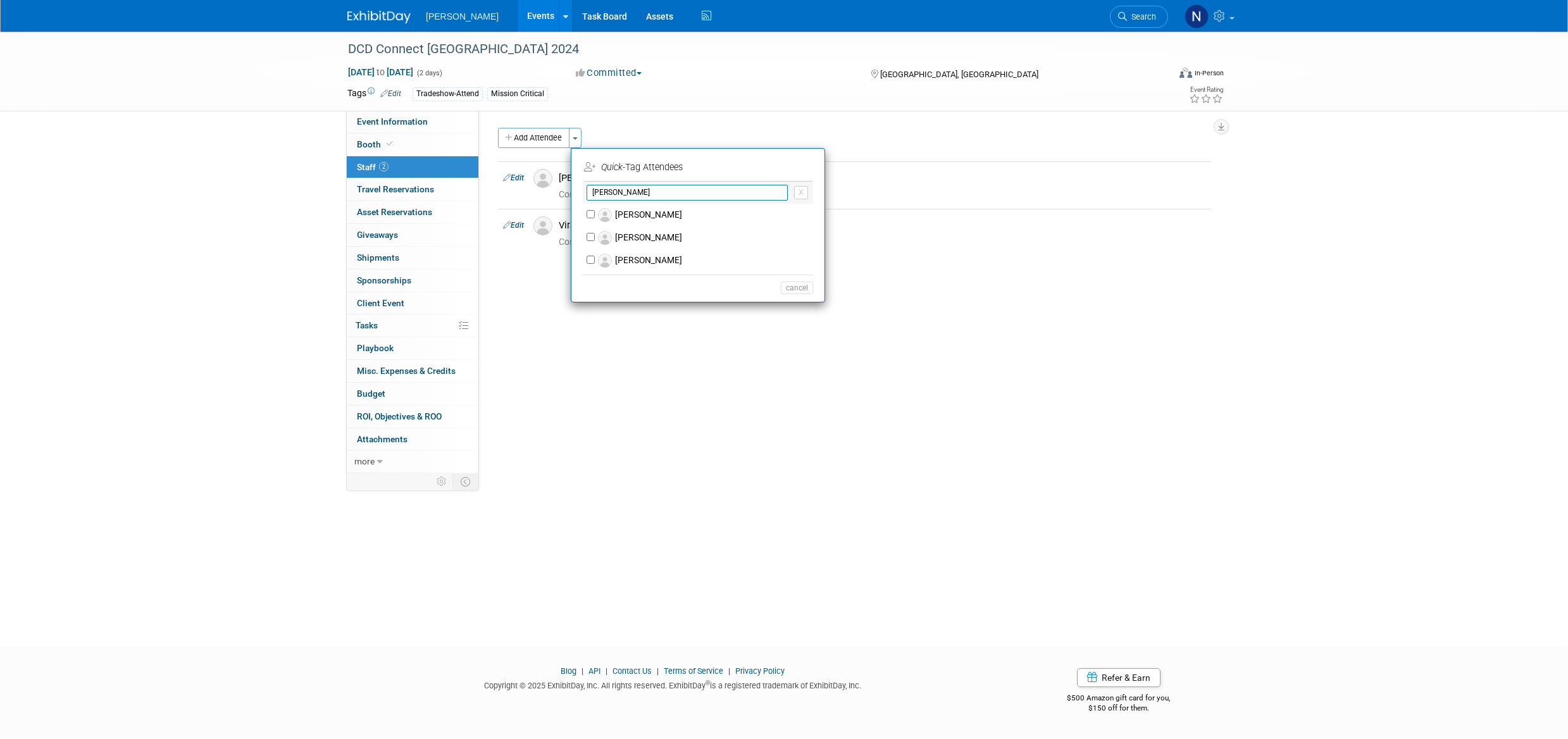
type input "laura"
click at [642, 239] on label "[PERSON_NAME]" at bounding box center [706, 238] width 223 height 23
click at [595, 239] on input "[PERSON_NAME]" at bounding box center [591, 237] width 8 height 8
checkbox input "true"
click at [781, 168] on button "Apply" at bounding box center [792, 167] width 39 height 18
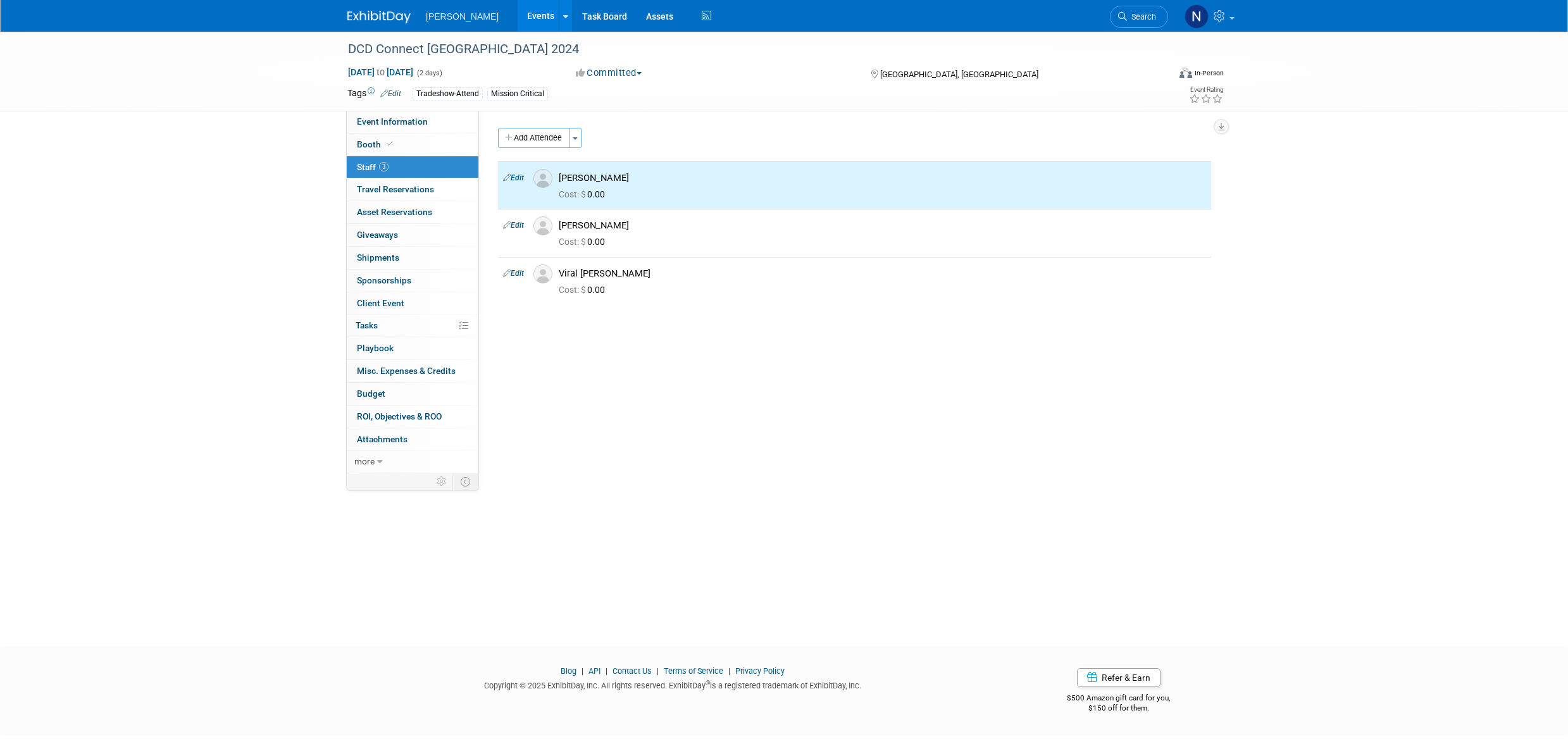
click at [576, 139] on span "button" at bounding box center [575, 139] width 5 height 2
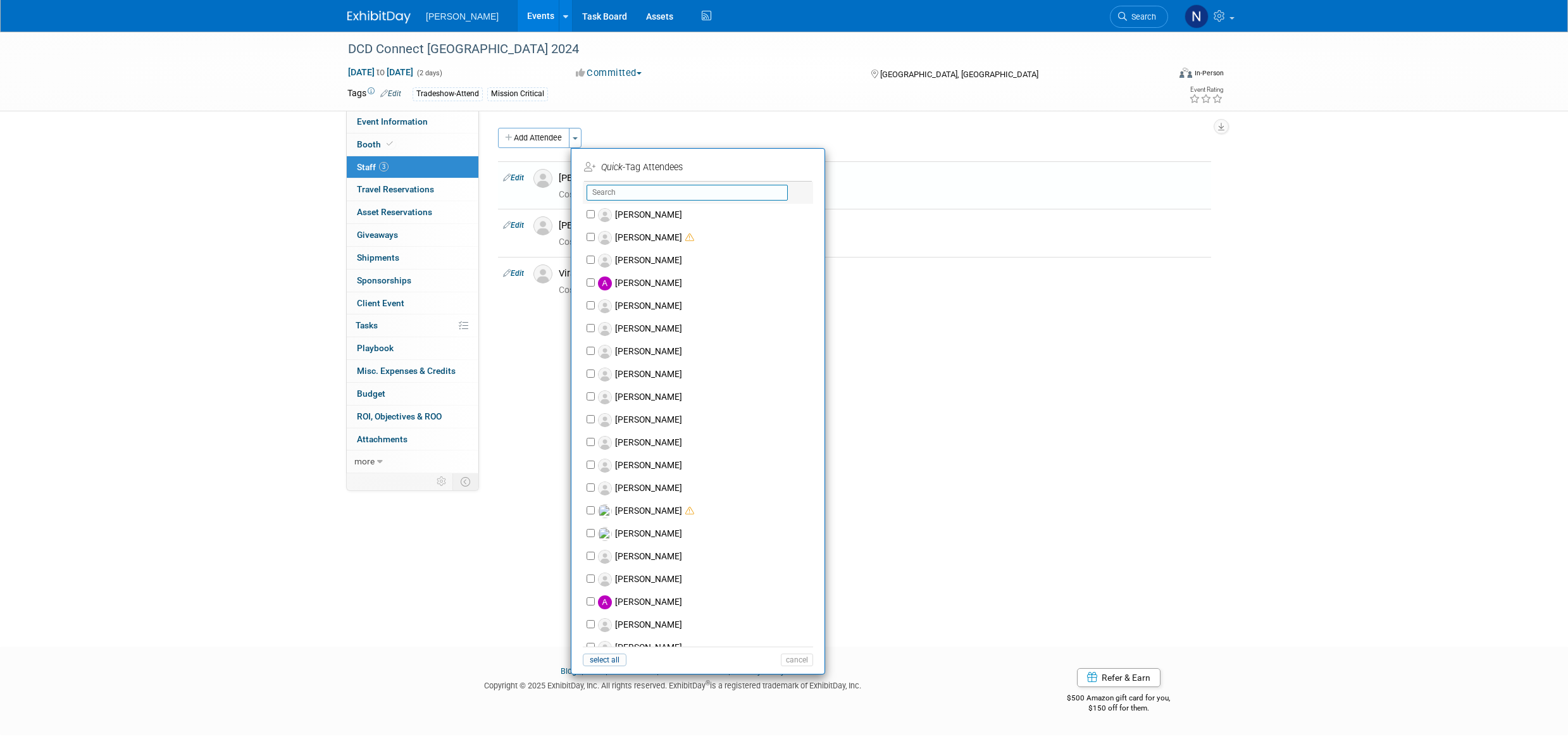
click at [625, 195] on input "text" at bounding box center [688, 193] width 201 height 16
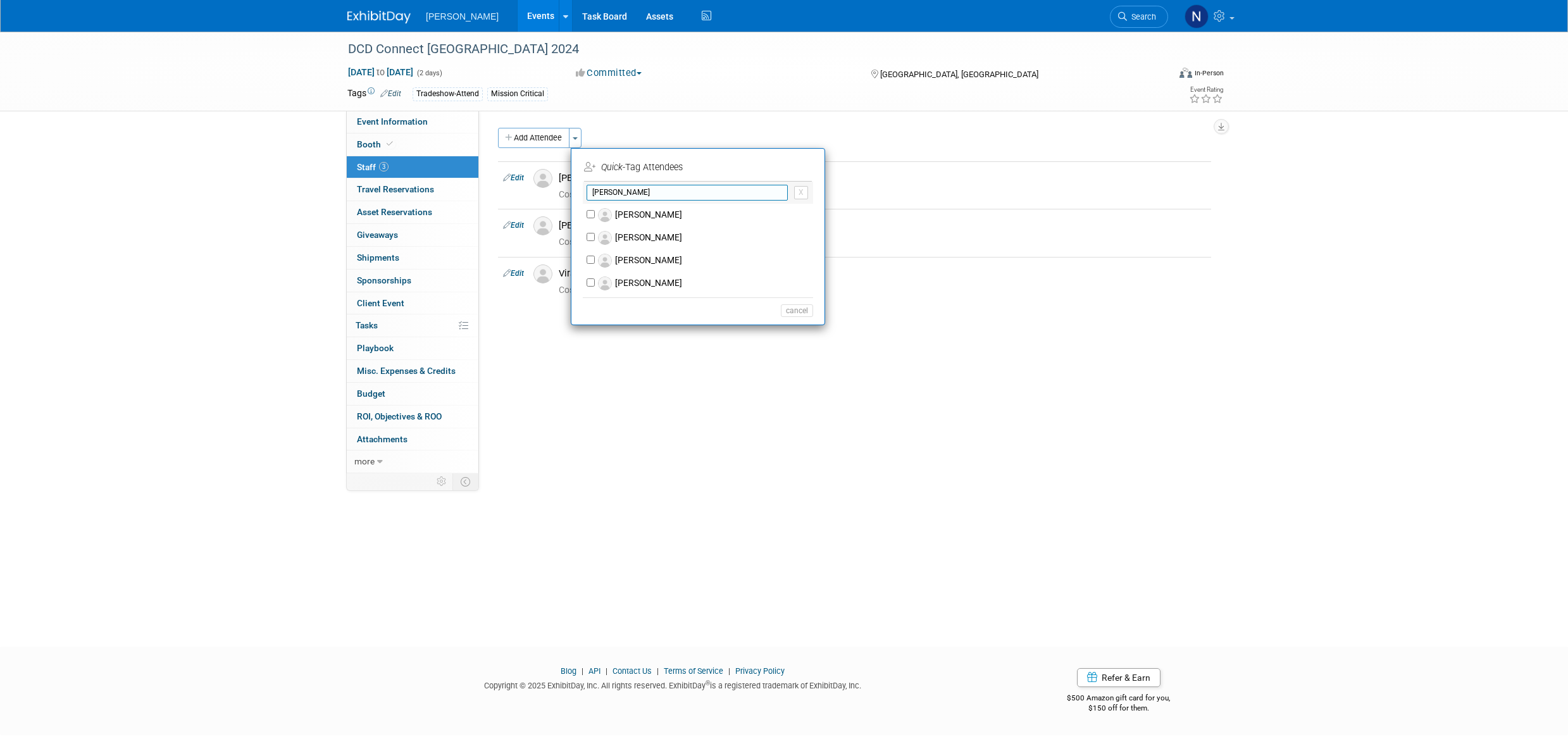
type input "[PERSON_NAME]"
click at [638, 238] on label "[PERSON_NAME]" at bounding box center [706, 238] width 223 height 23
click at [595, 238] on input "[PERSON_NAME]" at bounding box center [591, 237] width 8 height 8
checkbox input "true"
click at [799, 163] on button "Apply" at bounding box center [792, 167] width 39 height 18
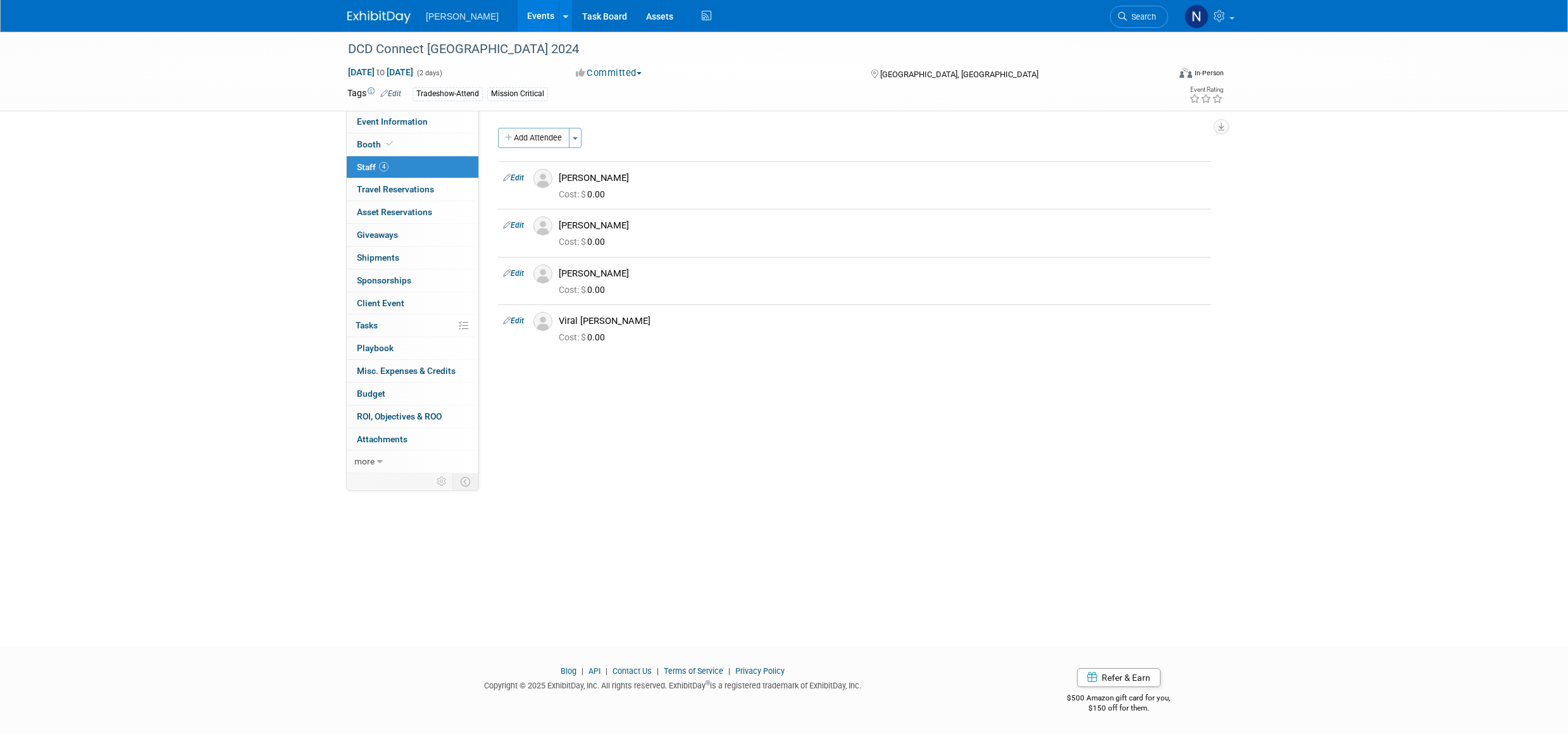
click at [374, 417] on span "ROI, Objectives & ROO 0" at bounding box center [400, 416] width 85 height 10
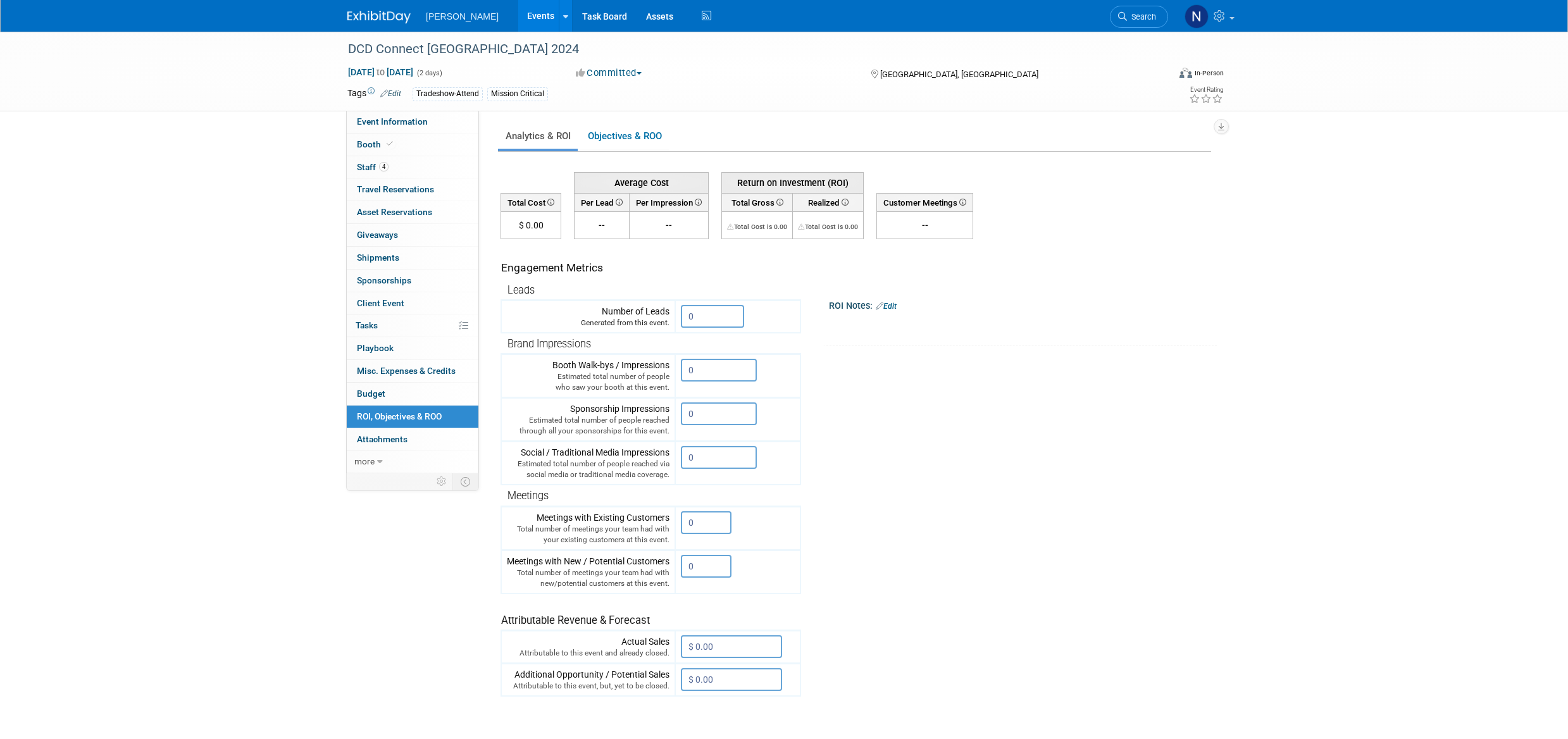
click at [700, 315] on input "0" at bounding box center [712, 316] width 63 height 23
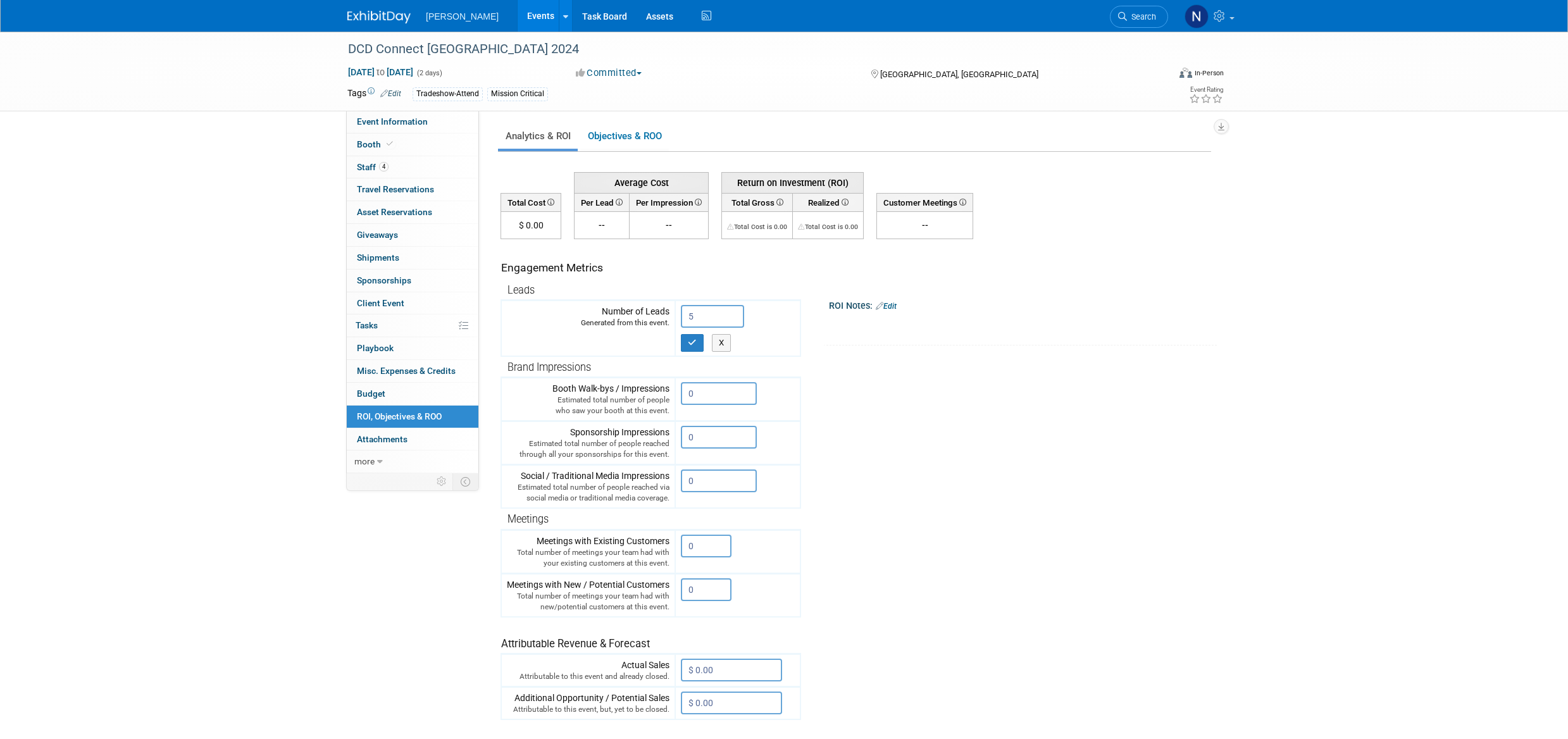
type input "5"
click at [695, 341] on icon "button" at bounding box center [692, 342] width 9 height 8
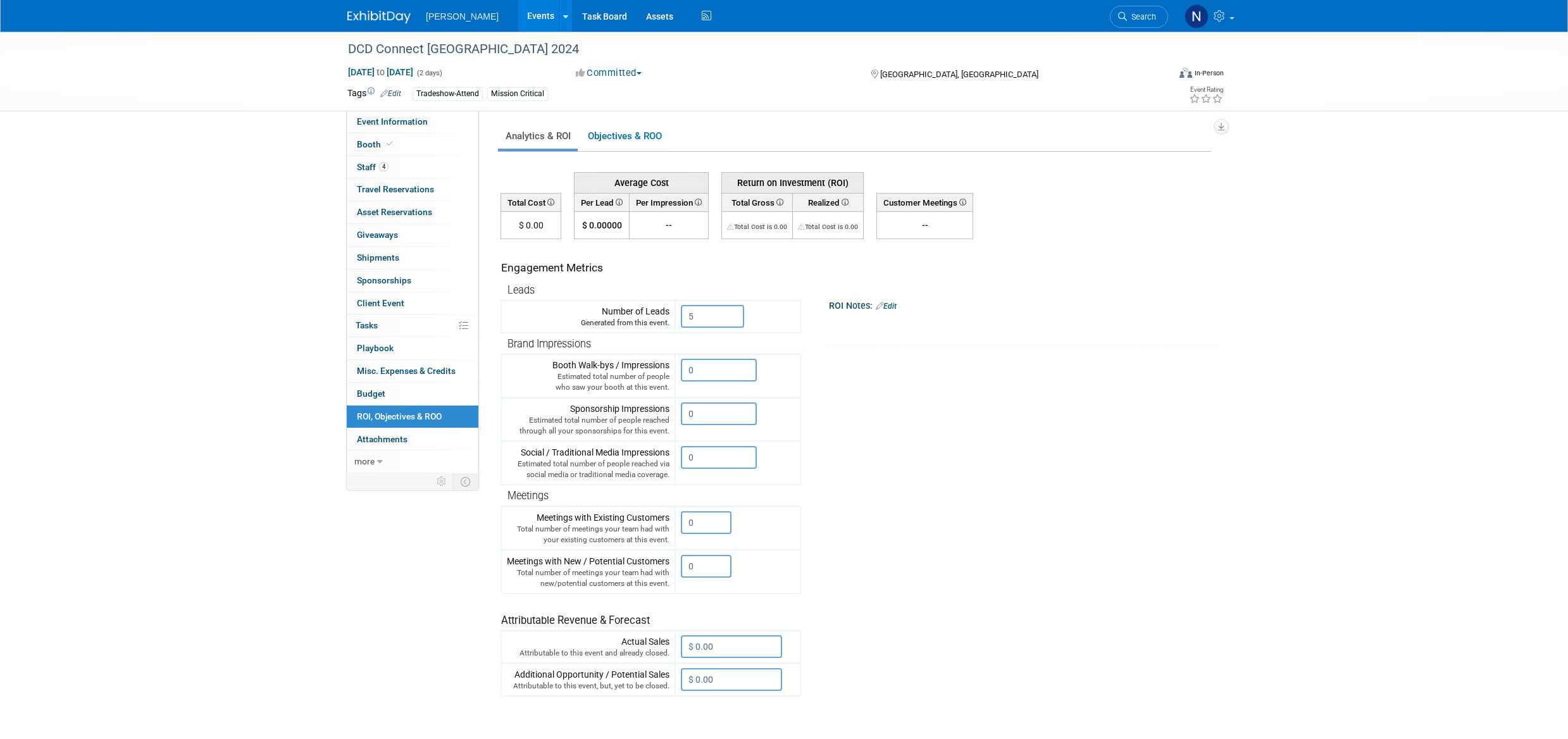
click at [695, 525] on input "0" at bounding box center [706, 523] width 50 height 23
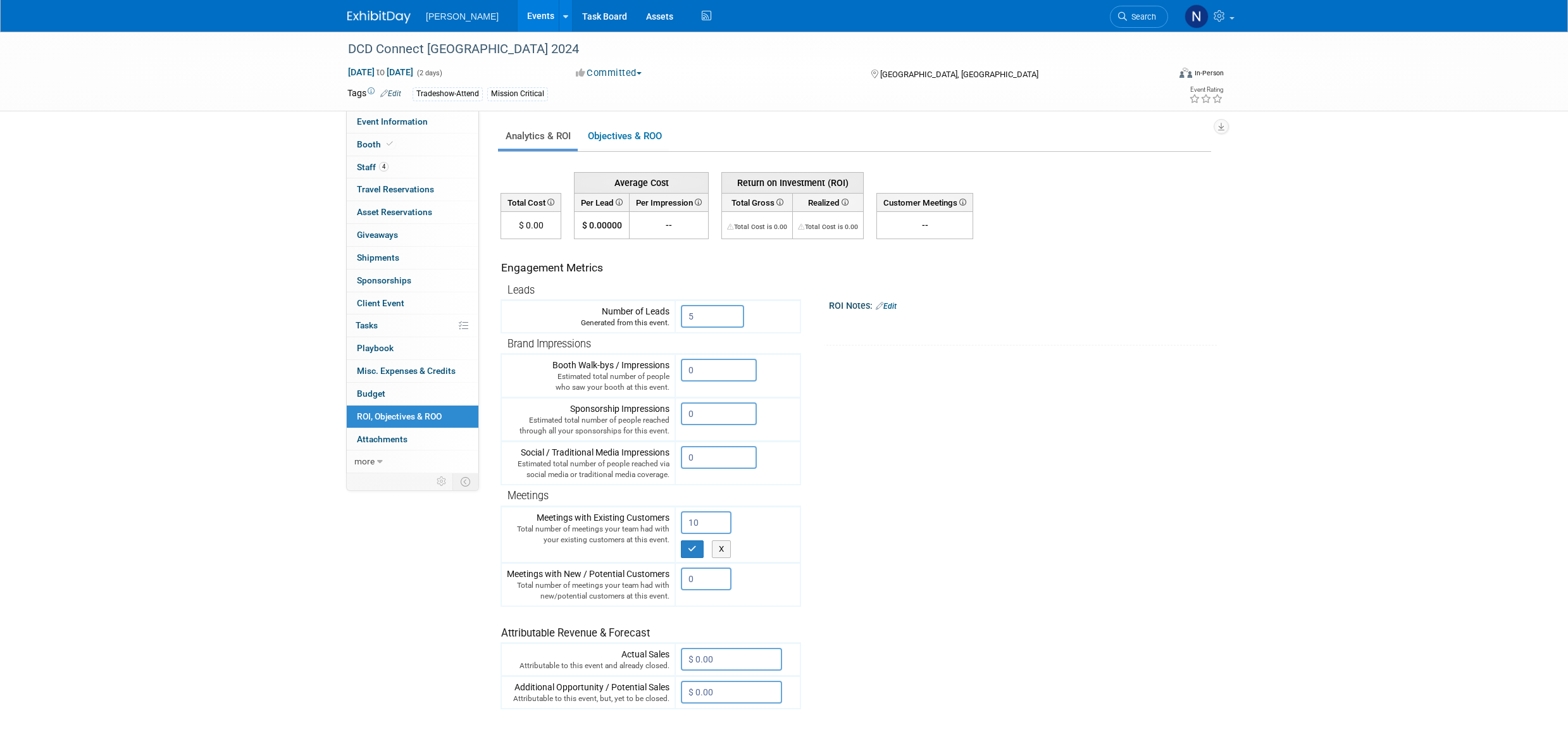
type input "10"
click at [694, 553] on button "button" at bounding box center [692, 549] width 23 height 18
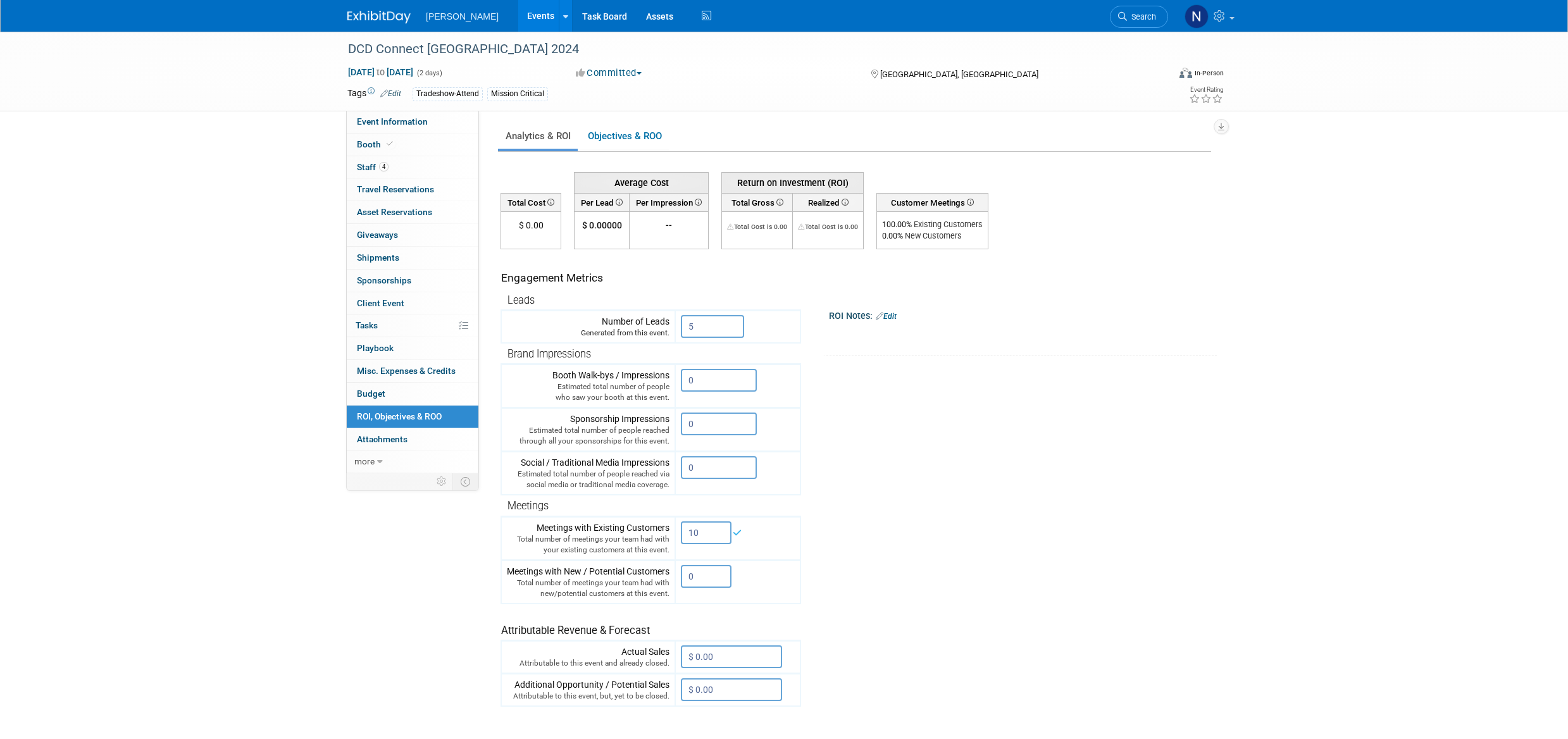
click at [697, 577] on input "0" at bounding box center [706, 576] width 50 height 23
type input "2"
click at [692, 600] on icon "button" at bounding box center [692, 603] width 9 height 8
click at [622, 134] on link "Objectives & ROO 0" at bounding box center [625, 136] width 89 height 24
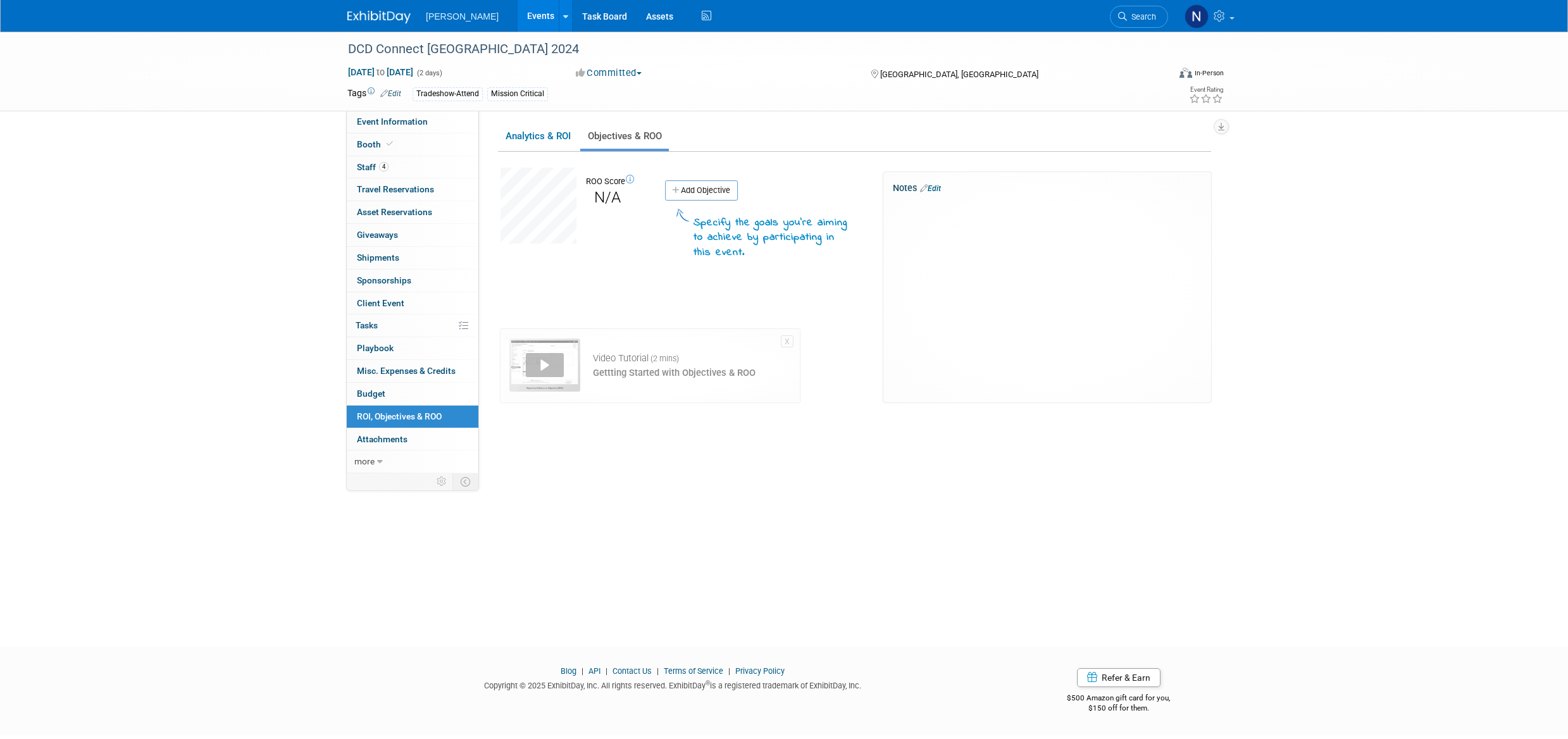
click at [703, 195] on link "Add Objective" at bounding box center [701, 190] width 72 height 20
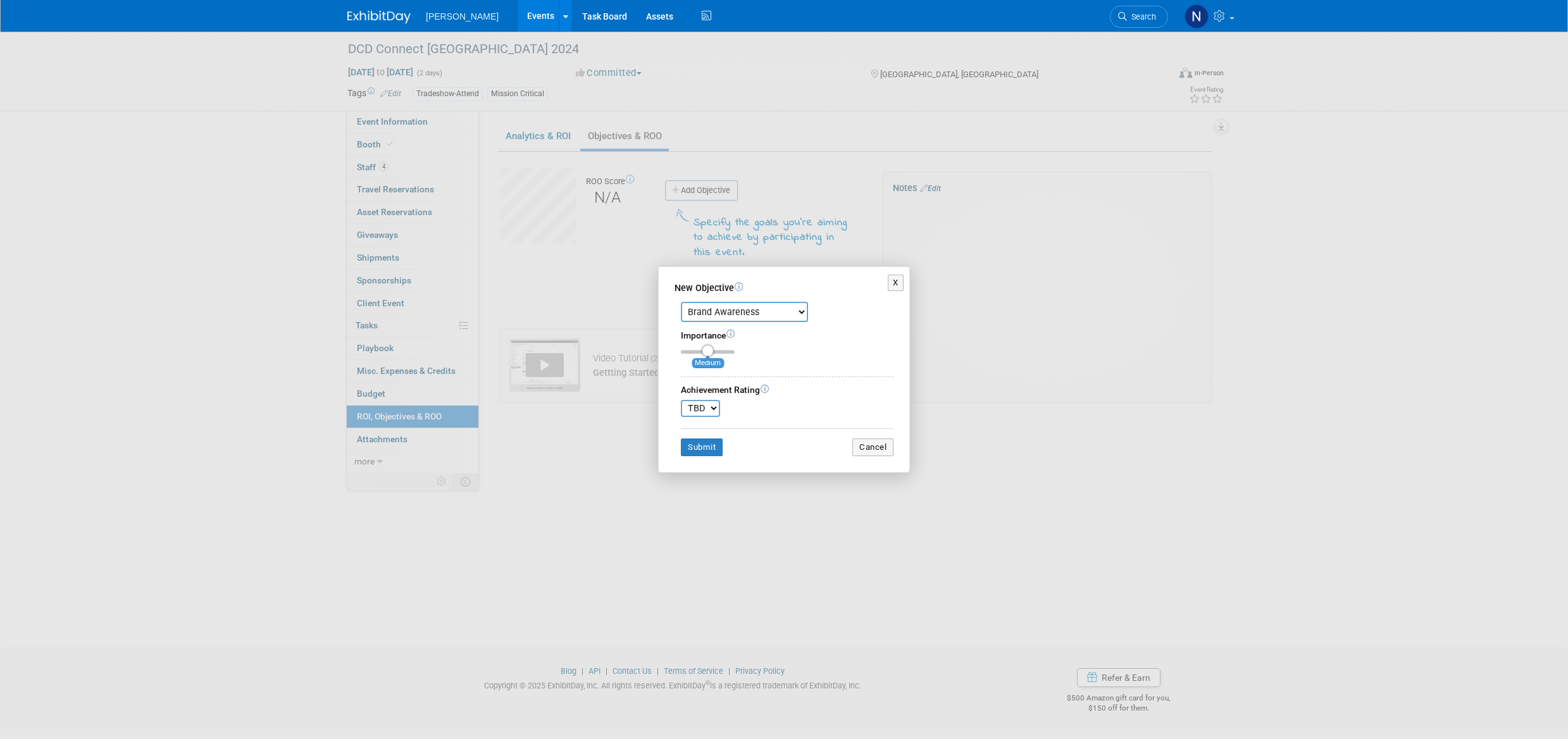
drag, startPoint x: 706, startPoint y: 351, endPoint x: 718, endPoint y: 349, distance: 12.2
click at [718, 350] on input "range" at bounding box center [707, 352] width 53 height 4
click at [712, 409] on select "TBD 0 1 2 3 4 5 6 7 8 9 10" at bounding box center [700, 408] width 39 height 17
select select "6"
click at [681, 400] on select "TBD 0 1 2 3 4 5 6 7 8 9 10" at bounding box center [700, 408] width 39 height 17
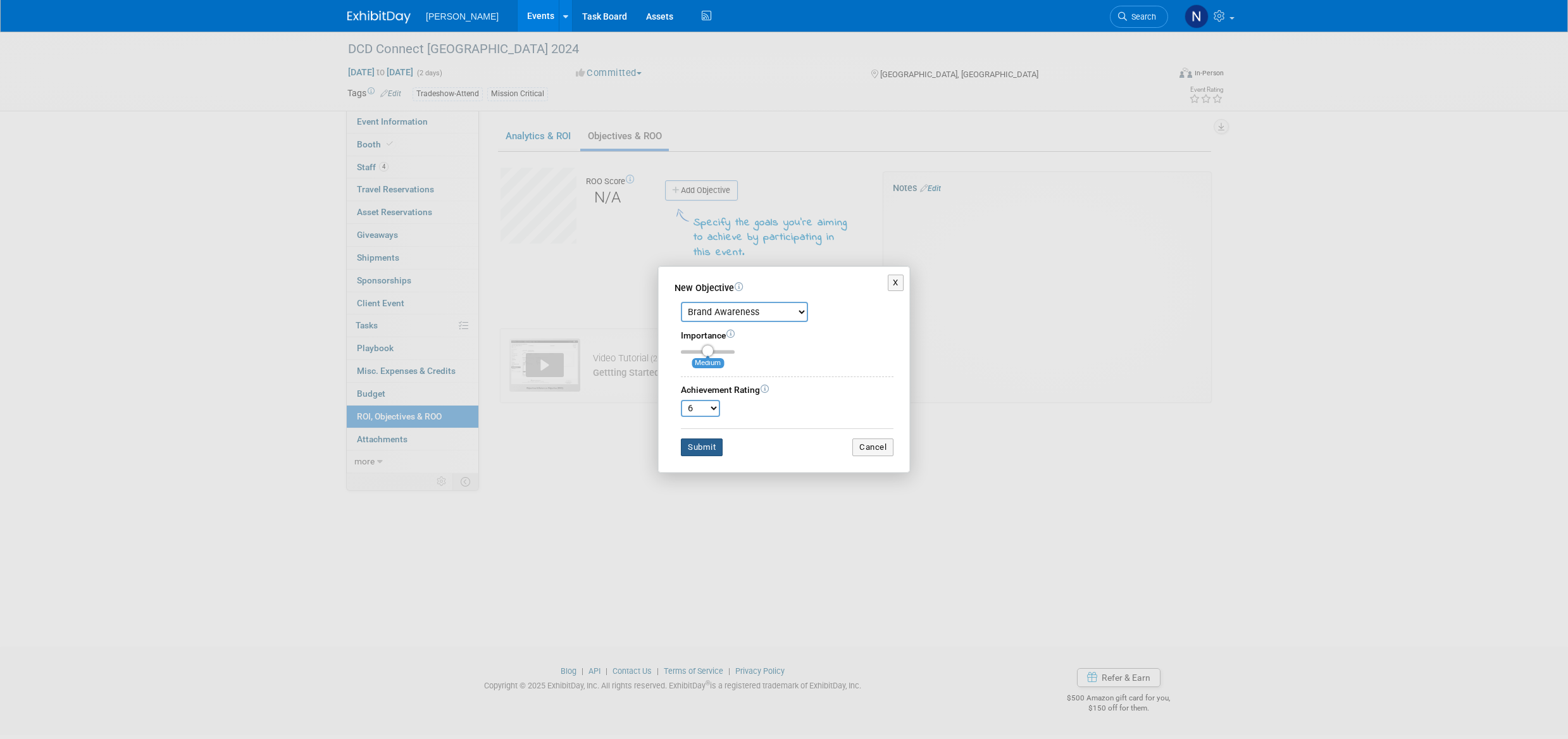
click at [706, 450] on button "Submit" at bounding box center [701, 447] width 42 height 18
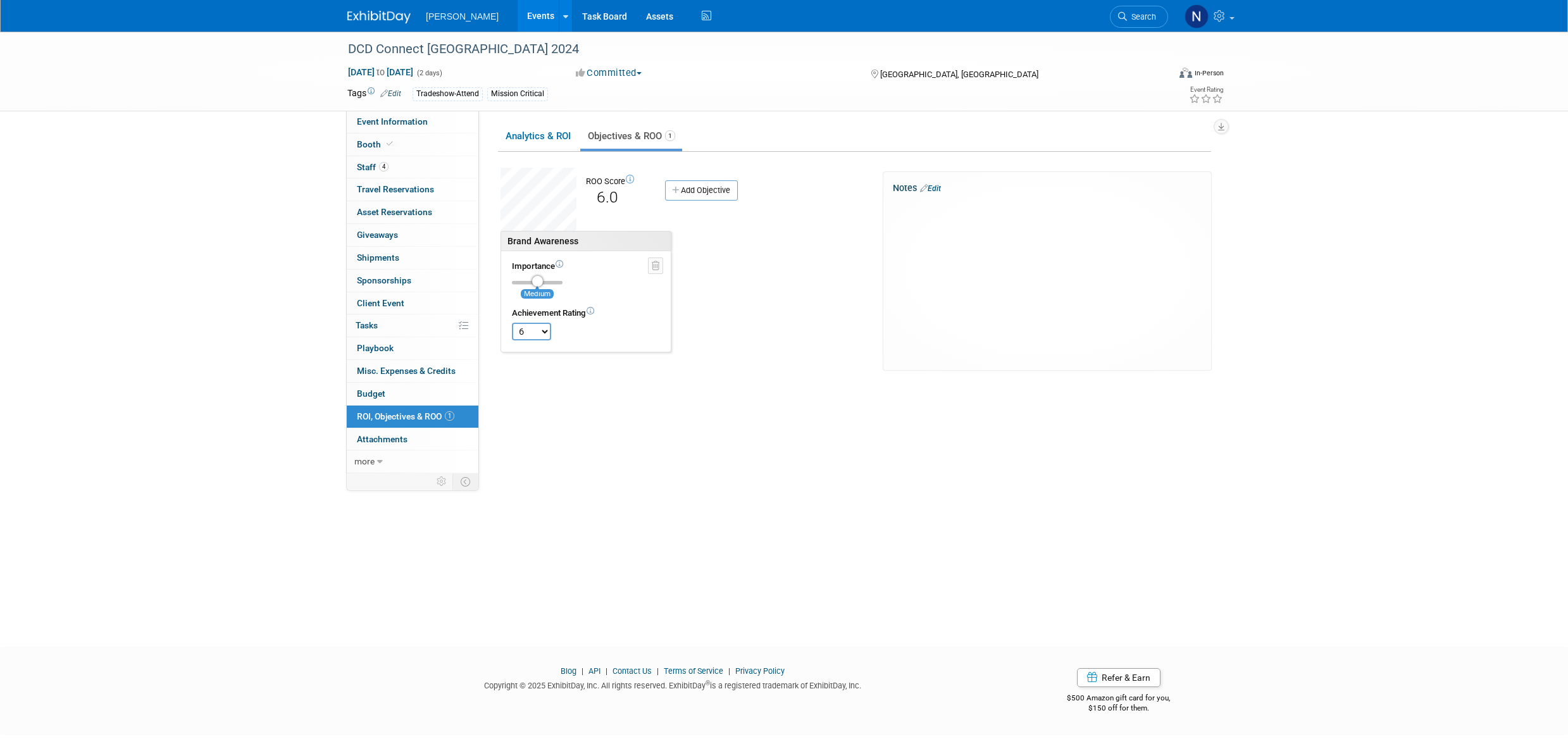
click at [732, 188] on link "Add Objective" at bounding box center [701, 190] width 72 height 20
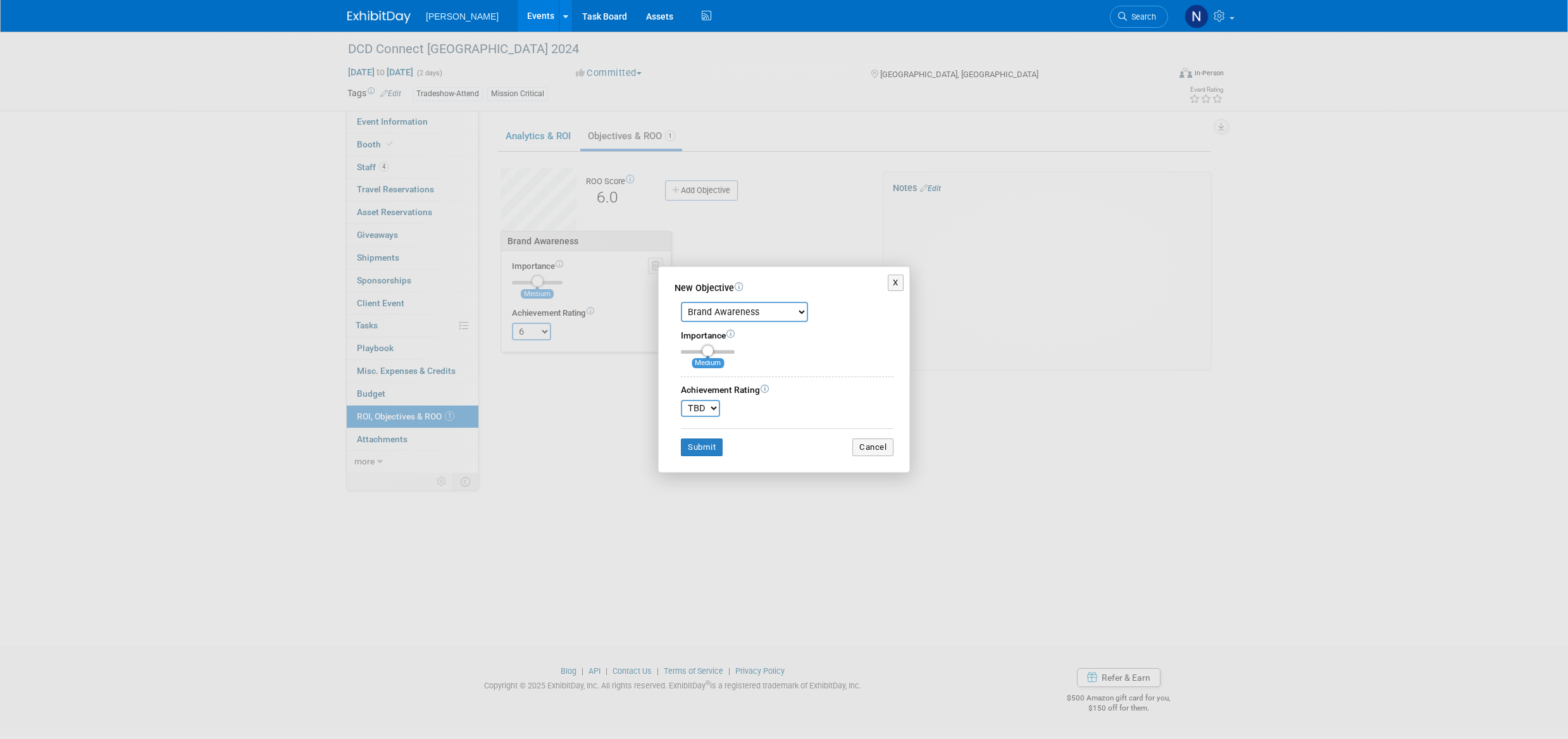
click at [799, 312] on select "Brand Awareness Competition Research Customer Retention Feedback Collection Lea…" at bounding box center [744, 312] width 127 height 20
select select "6"
click at [681, 302] on select "Brand Awareness Competition Research Customer Retention Feedback Collection Lea…" at bounding box center [744, 312] width 127 height 20
click at [713, 409] on select "TBD 0 1 2 3 4 5 6 7 8 9 10" at bounding box center [700, 408] width 39 height 17
select select "8"
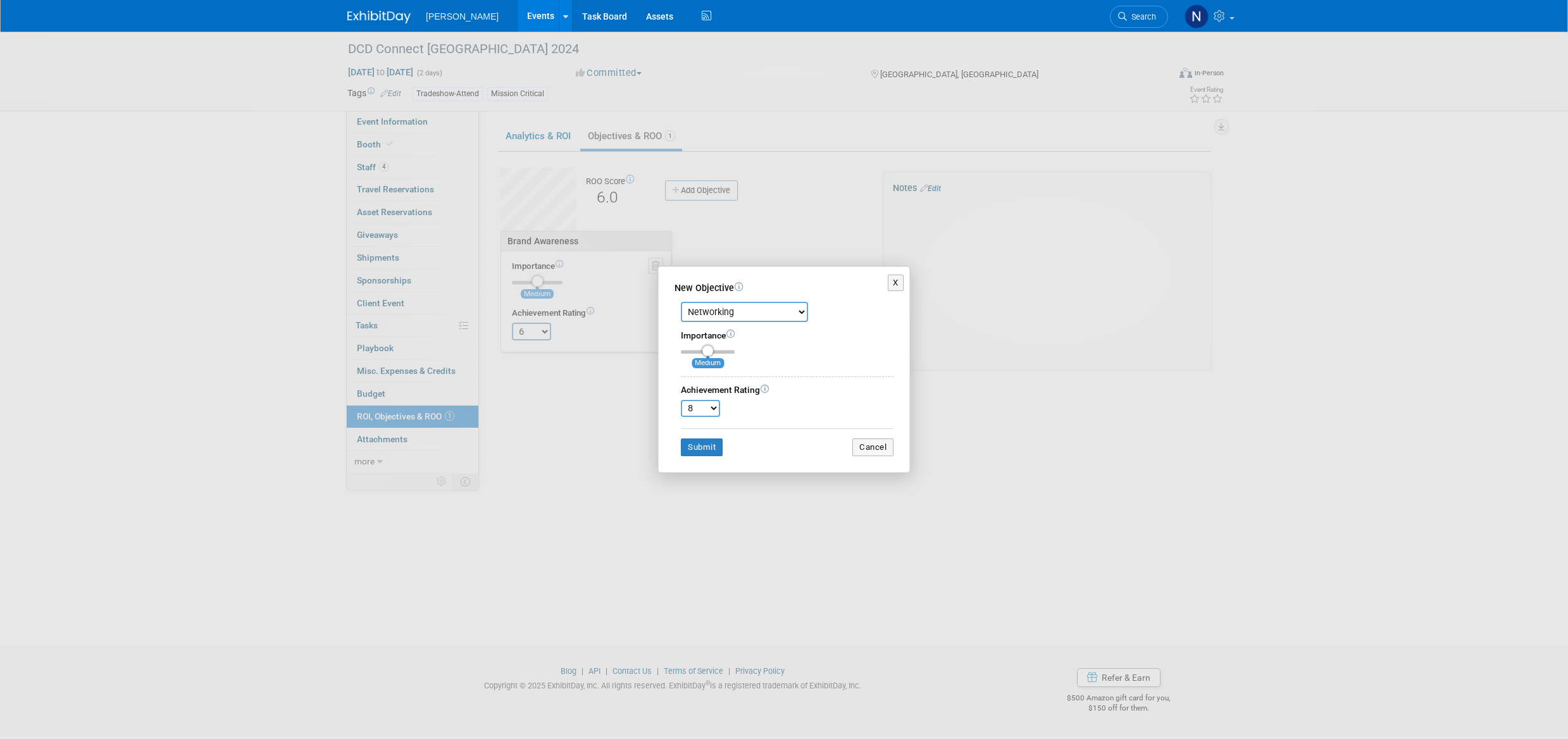
click at [681, 400] on select "TBD 0 1 2 3 4 5 6 7 8 9 10" at bounding box center [700, 408] width 39 height 17
click at [703, 449] on button "Submit" at bounding box center [701, 447] width 42 height 18
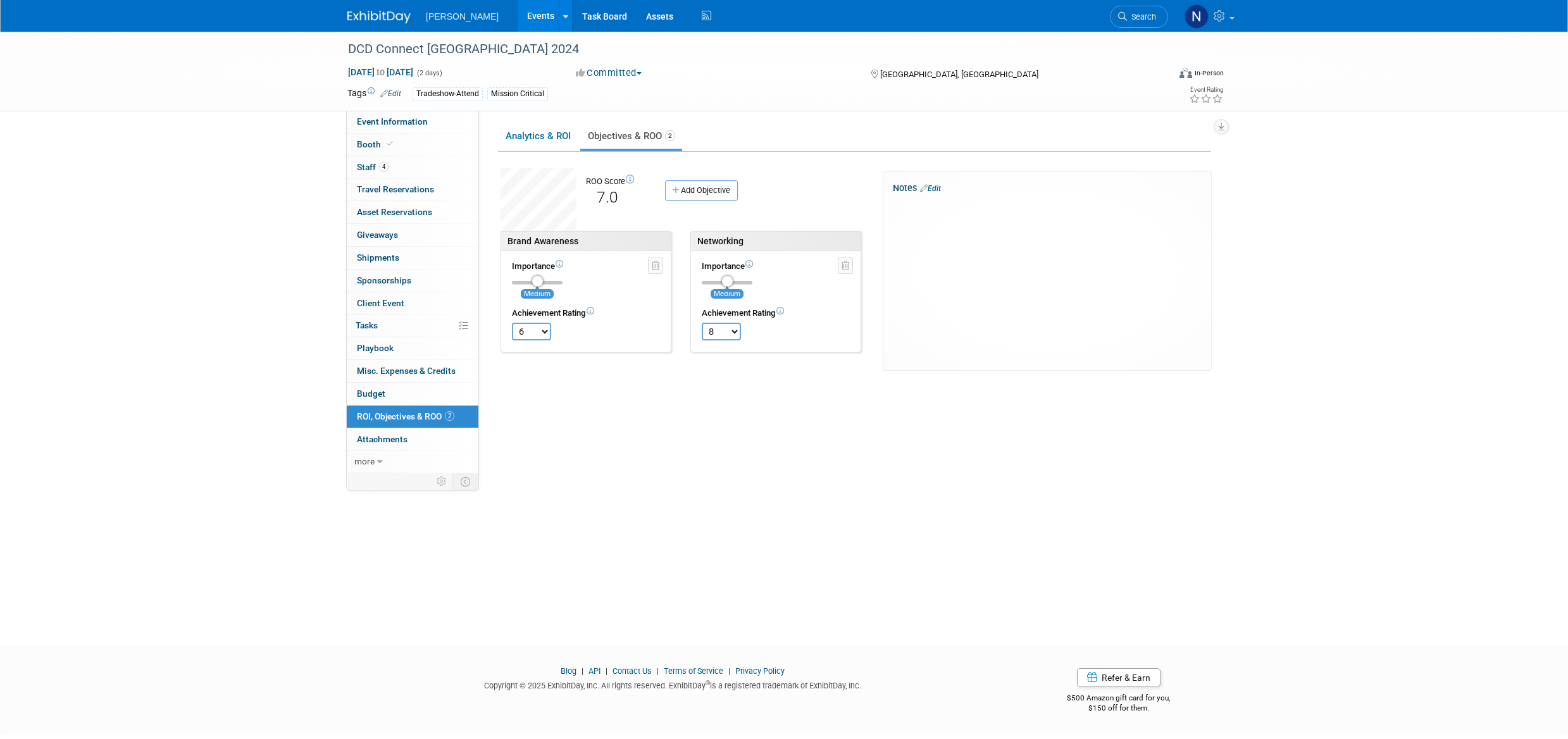
click at [710, 191] on link "Add Objective" at bounding box center [701, 190] width 72 height 20
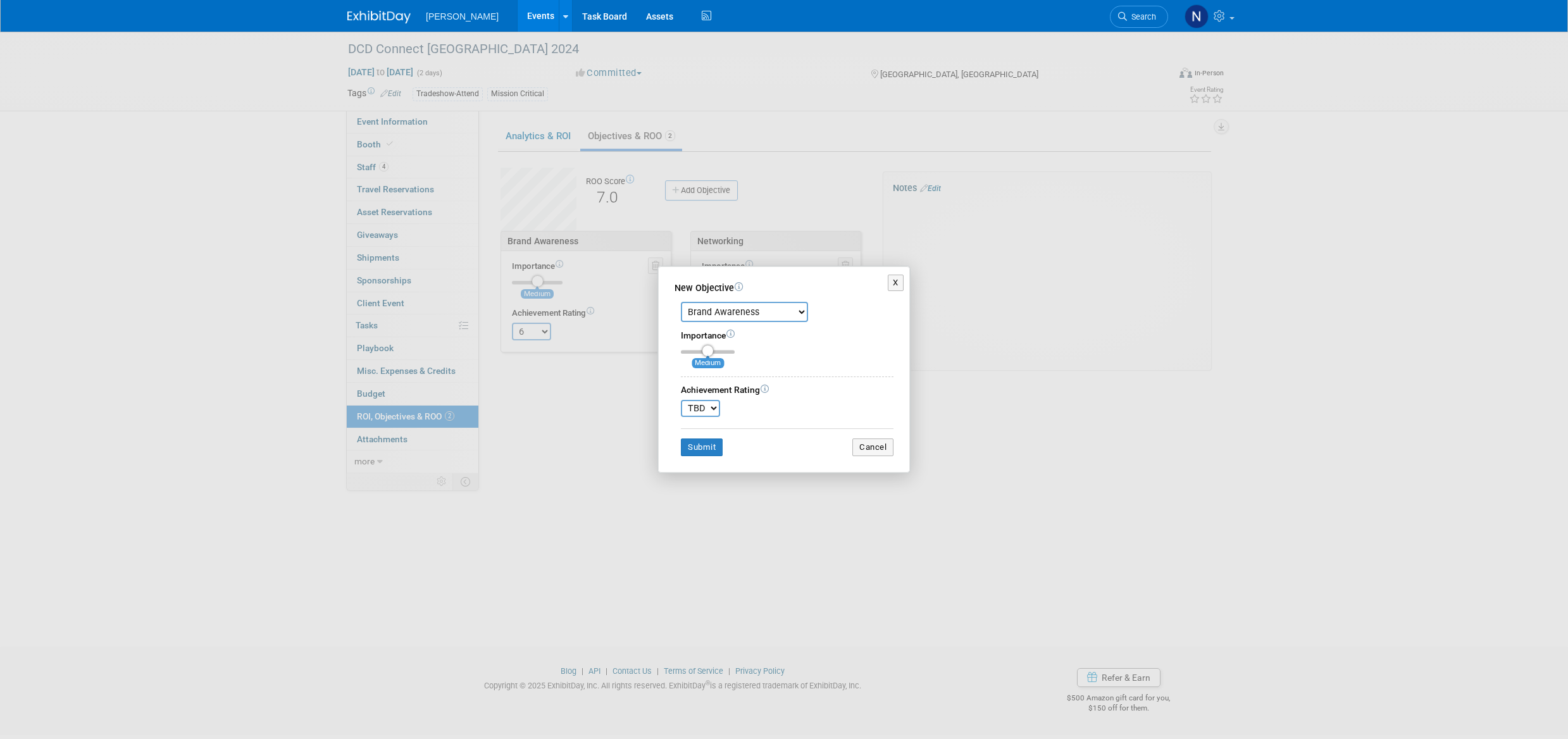
click at [800, 312] on select "Brand Awareness Competition Research Customer Retention Feedback Collection Lea…" at bounding box center [744, 312] width 127 height 20
select select "10"
click at [681, 302] on select "Brand Awareness Competition Research Customer Retention Feedback Collection Lea…" at bounding box center [744, 312] width 127 height 20
click at [715, 409] on select "TBD 0 1 2 3 4 5 6 7 8 9 10" at bounding box center [700, 408] width 39 height 17
select select "10"
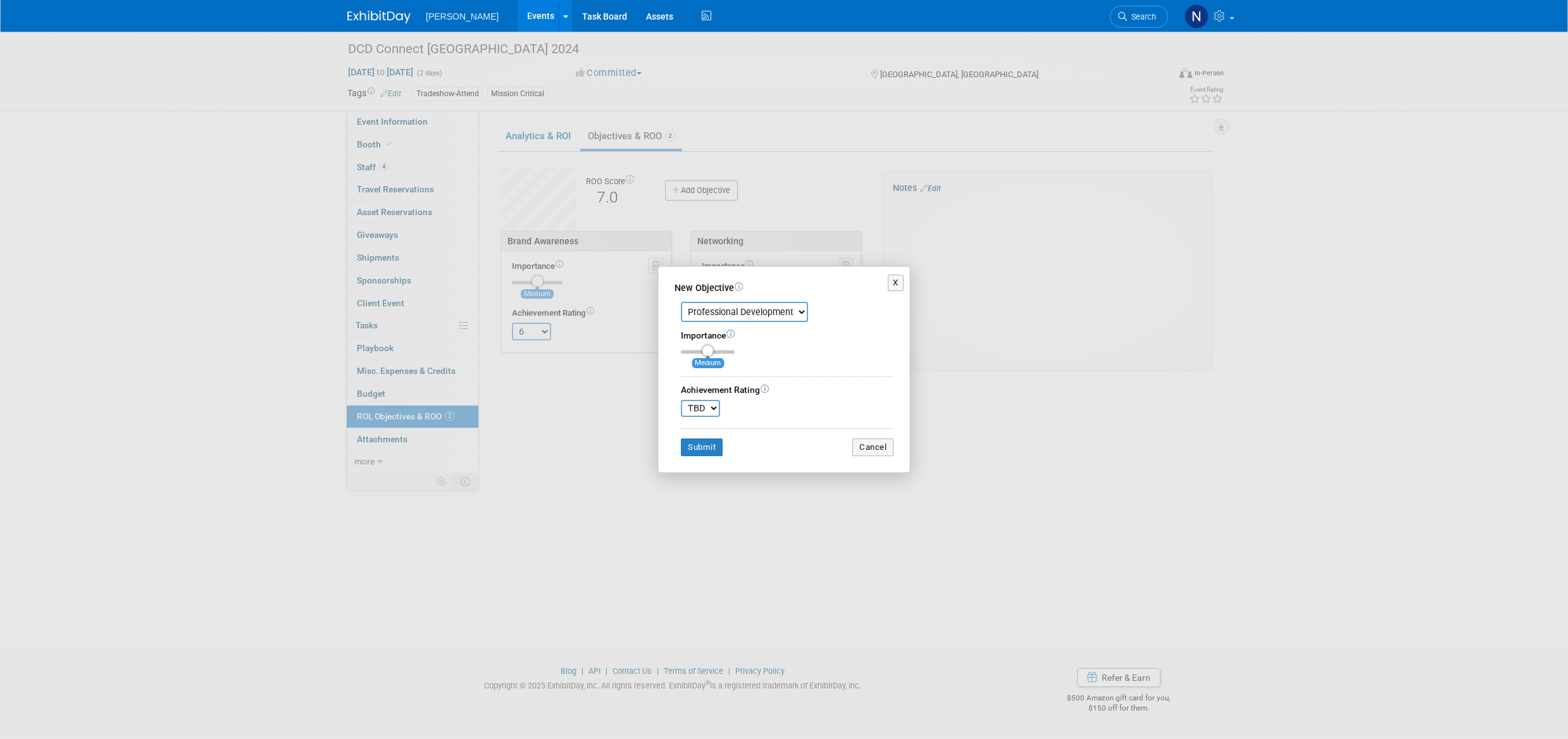
click at [681, 400] on select "TBD 0 1 2 3 4 5 6 7 8 9 10" at bounding box center [700, 408] width 39 height 17
click at [700, 450] on button "Submit" at bounding box center [701, 447] width 42 height 18
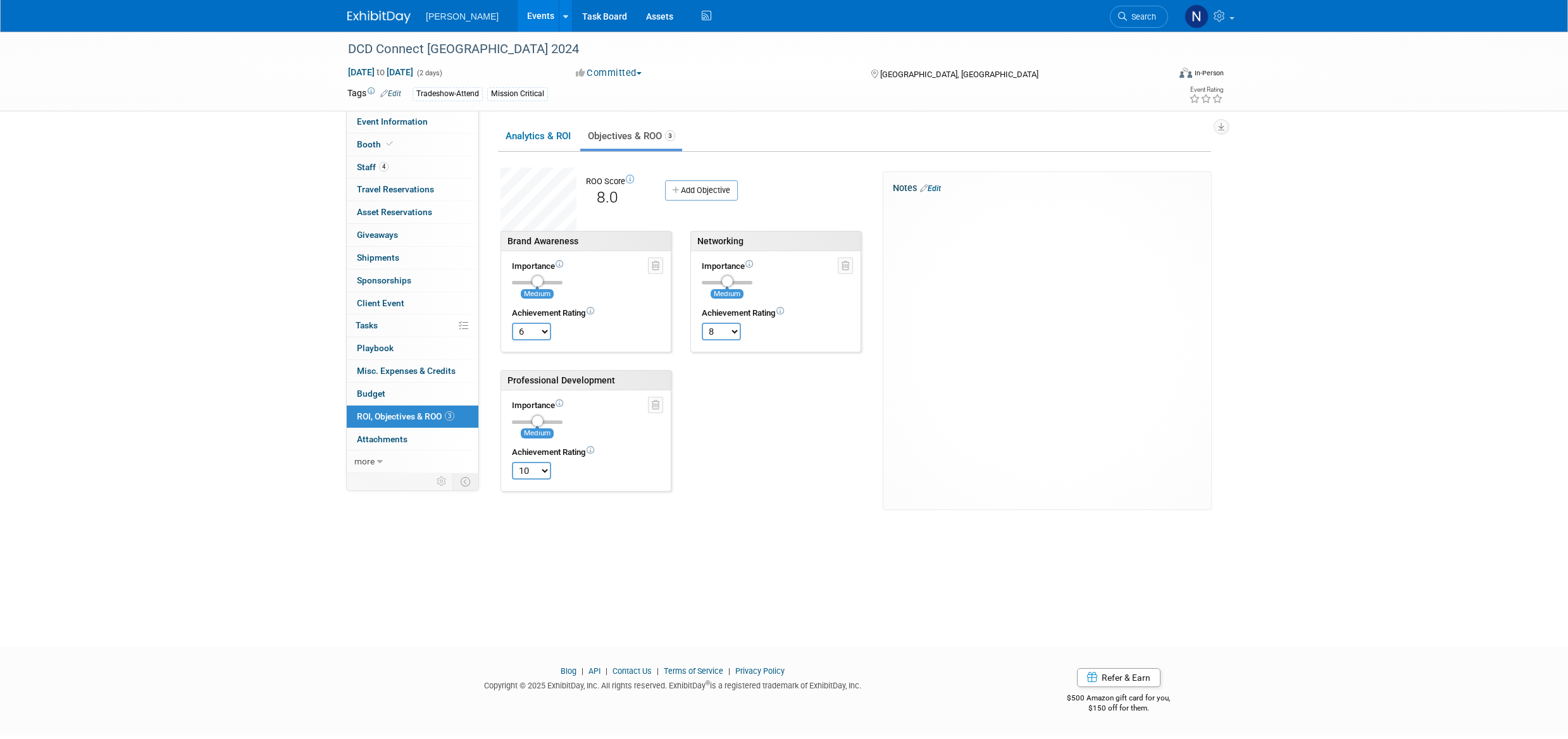
click at [714, 189] on link "Add Objective" at bounding box center [701, 190] width 72 height 20
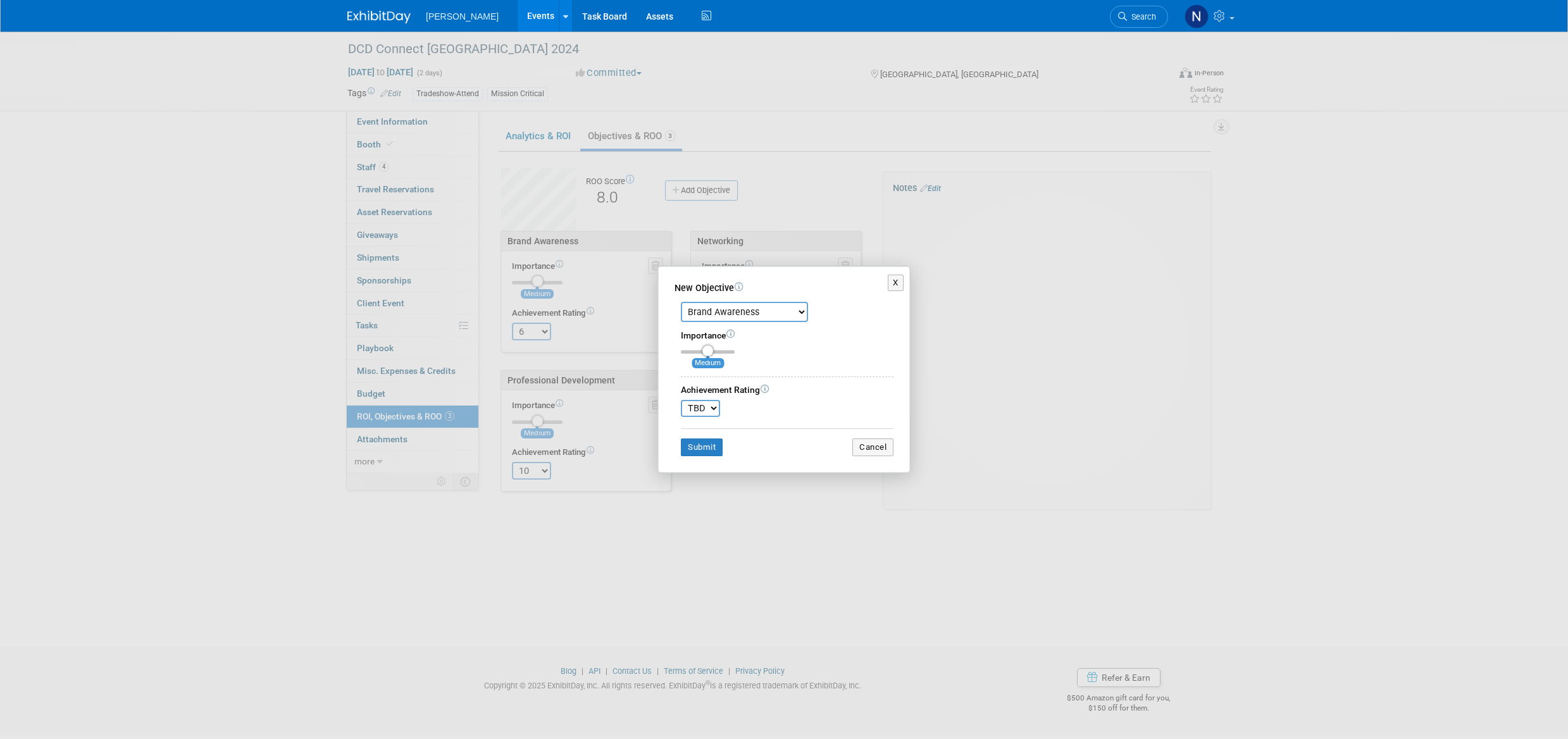
click at [800, 309] on select "Brand Awareness Competition Research Customer Retention Feedback Collection Lea…" at bounding box center [744, 312] width 127 height 20
select select "4"
click at [681, 302] on select "Brand Awareness Competition Research Customer Retention Feedback Collection Lea…" at bounding box center [744, 312] width 127 height 20
click at [714, 409] on select "TBD 0 1 2 3 4 5 6 7 8 9 10" at bounding box center [700, 408] width 39 height 17
select select "5"
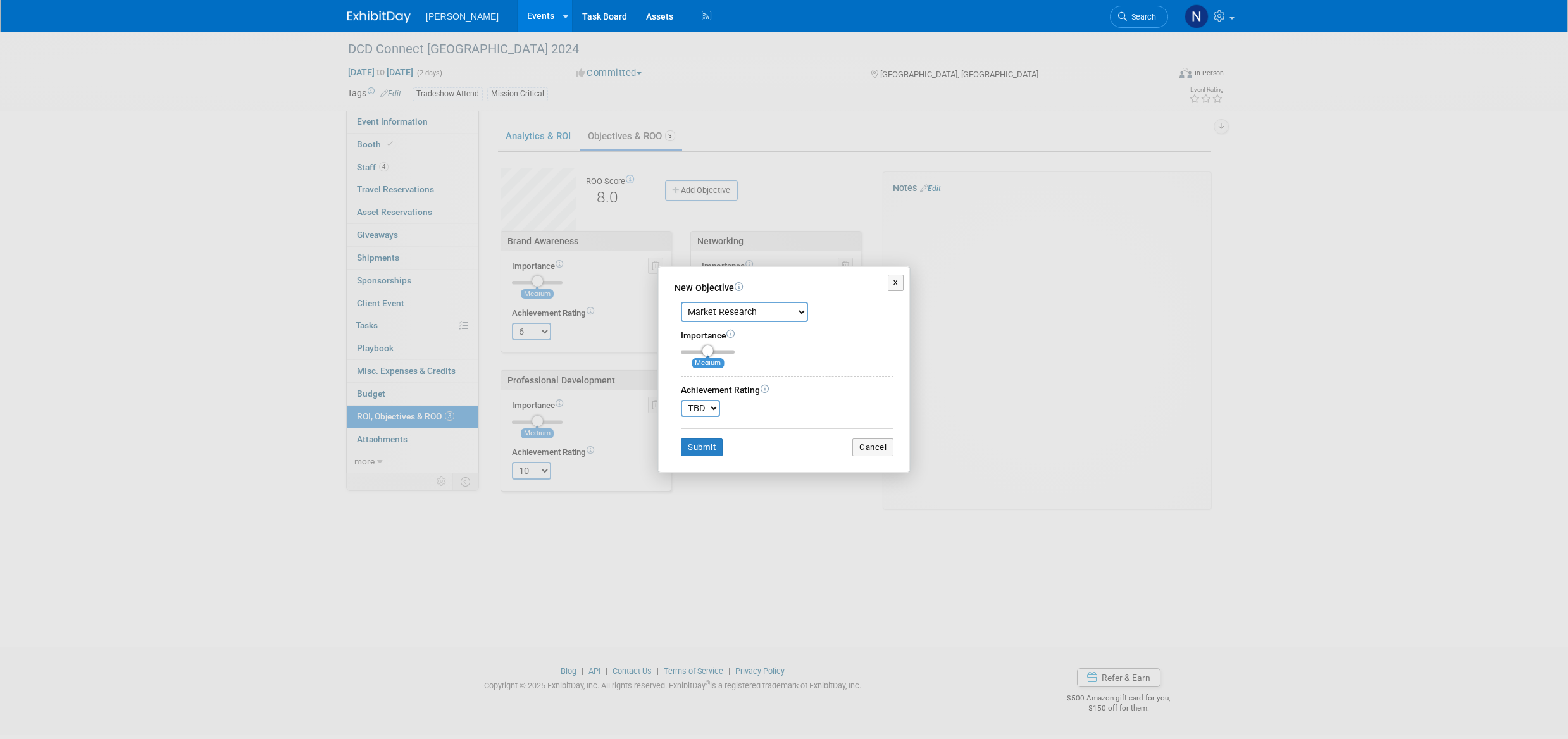
click at [681, 400] on select "TBD 0 1 2 3 4 5 6 7 8 9 10" at bounding box center [700, 408] width 39 height 17
drag, startPoint x: 697, startPoint y: 448, endPoint x: 726, endPoint y: 460, distance: 31.4
click at [698, 448] on button "Submit" at bounding box center [701, 447] width 42 height 18
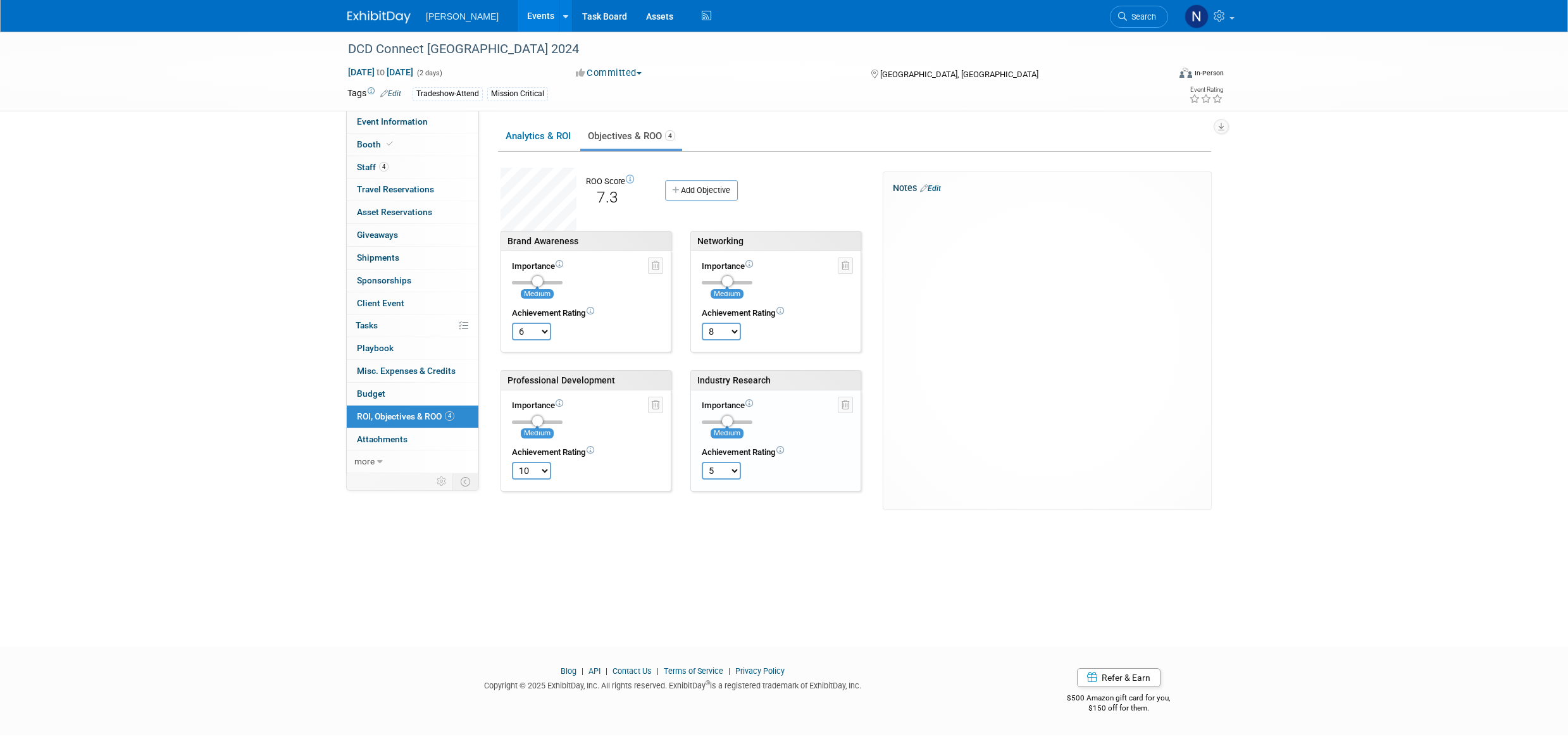
click at [920, 201] on div at bounding box center [1046, 207] width 306 height 13
click at [938, 193] on link "Edit" at bounding box center [930, 188] width 21 height 9
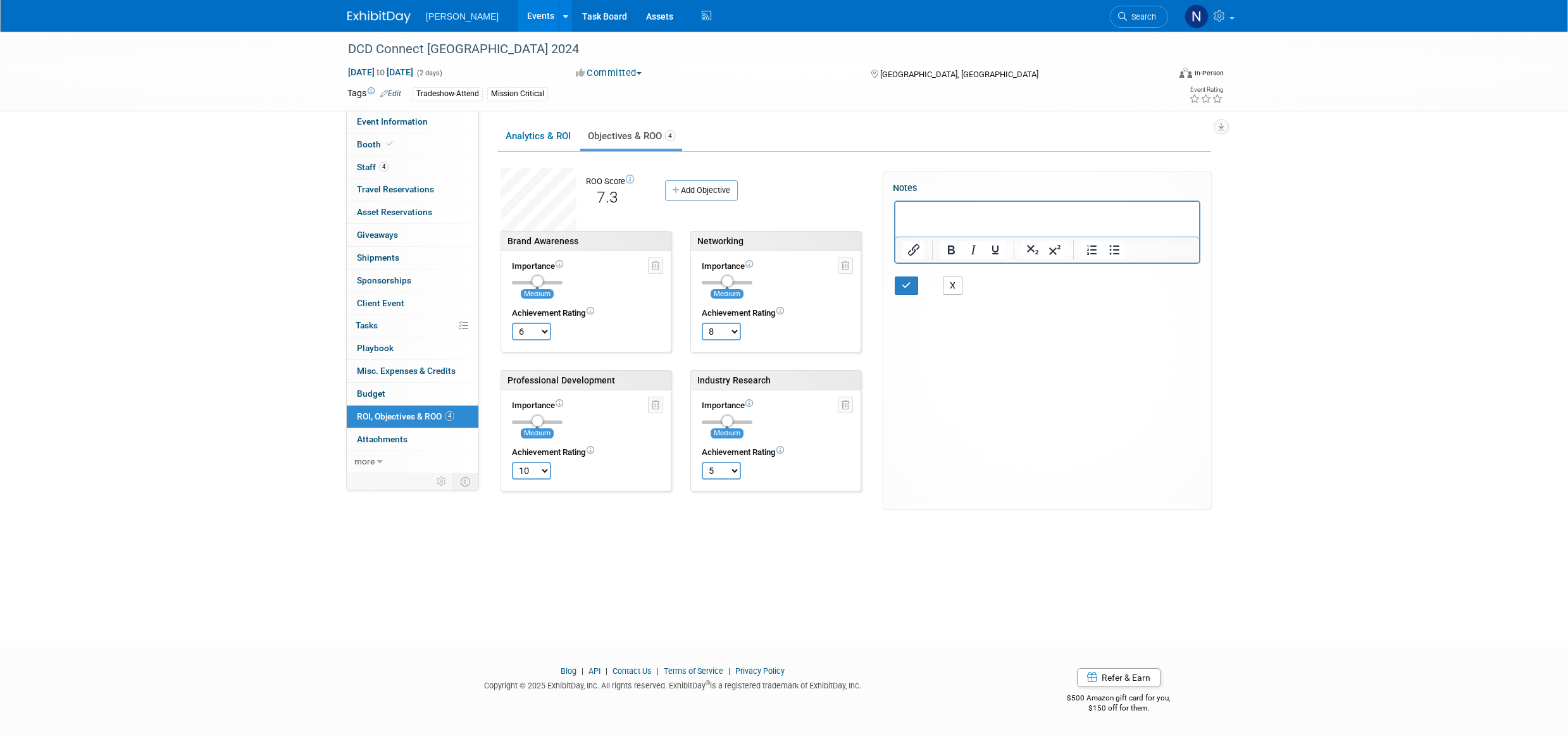
click at [955, 287] on button "X" at bounding box center [953, 285] width 20 height 18
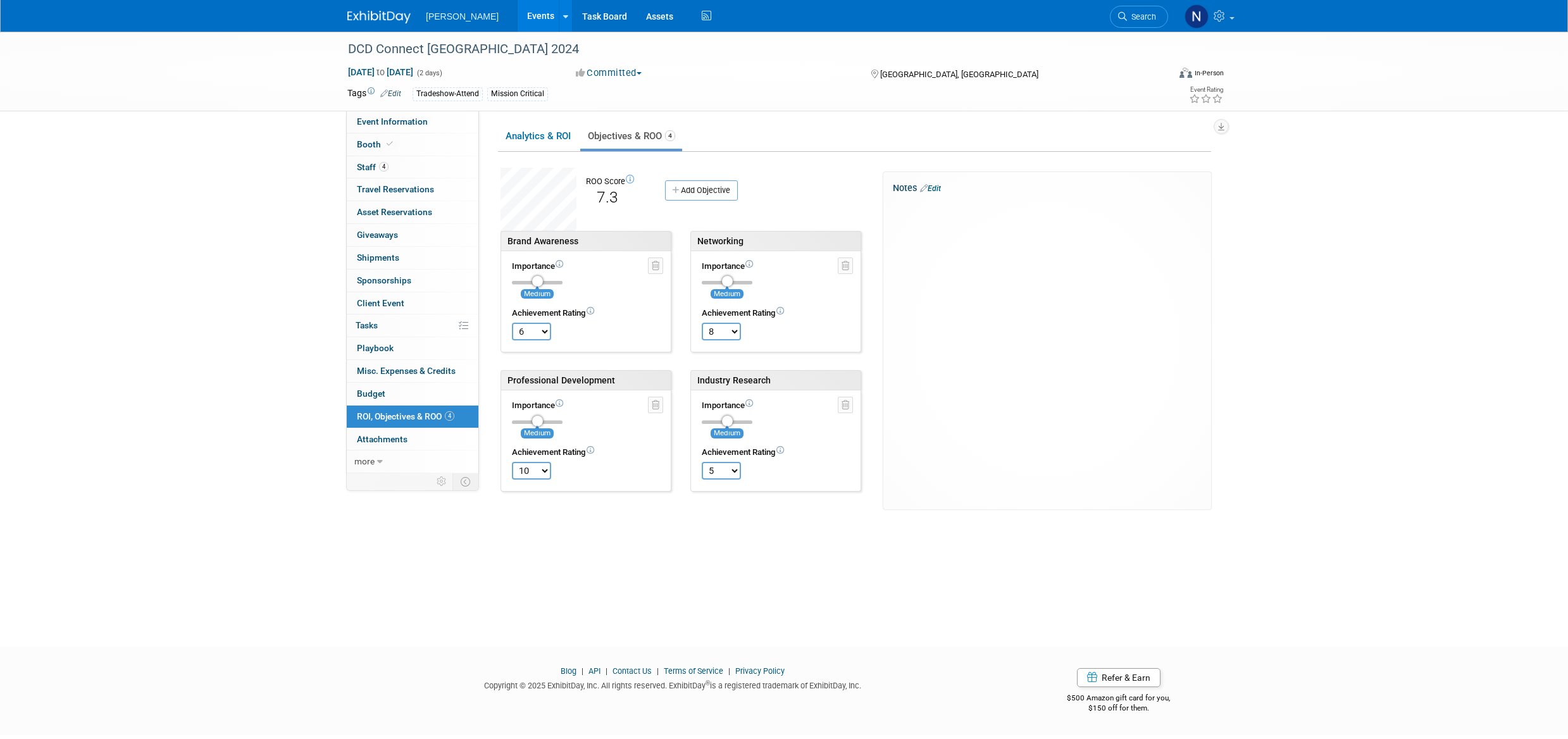
click at [403, 442] on span "Attachments 0" at bounding box center [382, 439] width 50 height 10
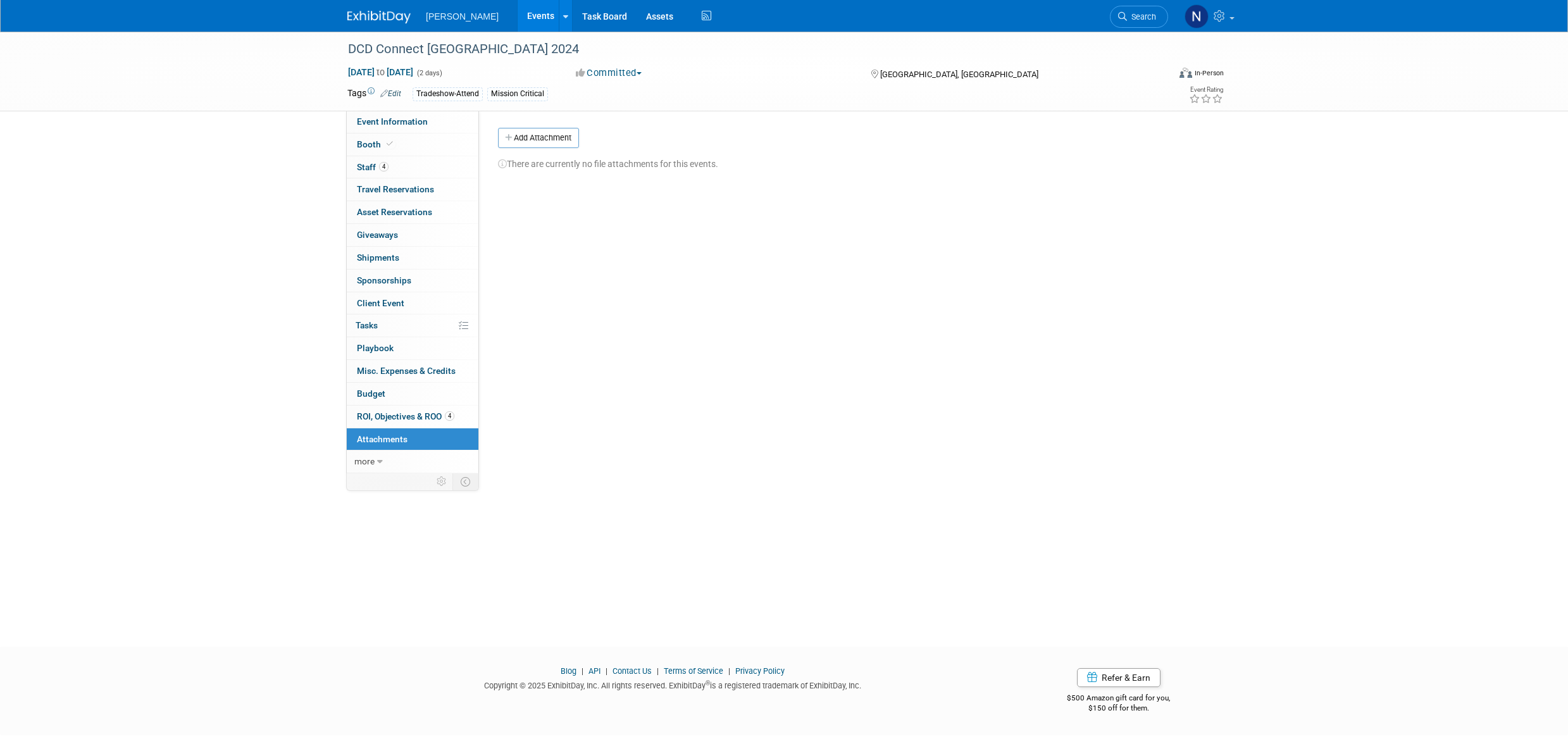
click at [540, 143] on button "Add Attachment" at bounding box center [538, 138] width 81 height 20
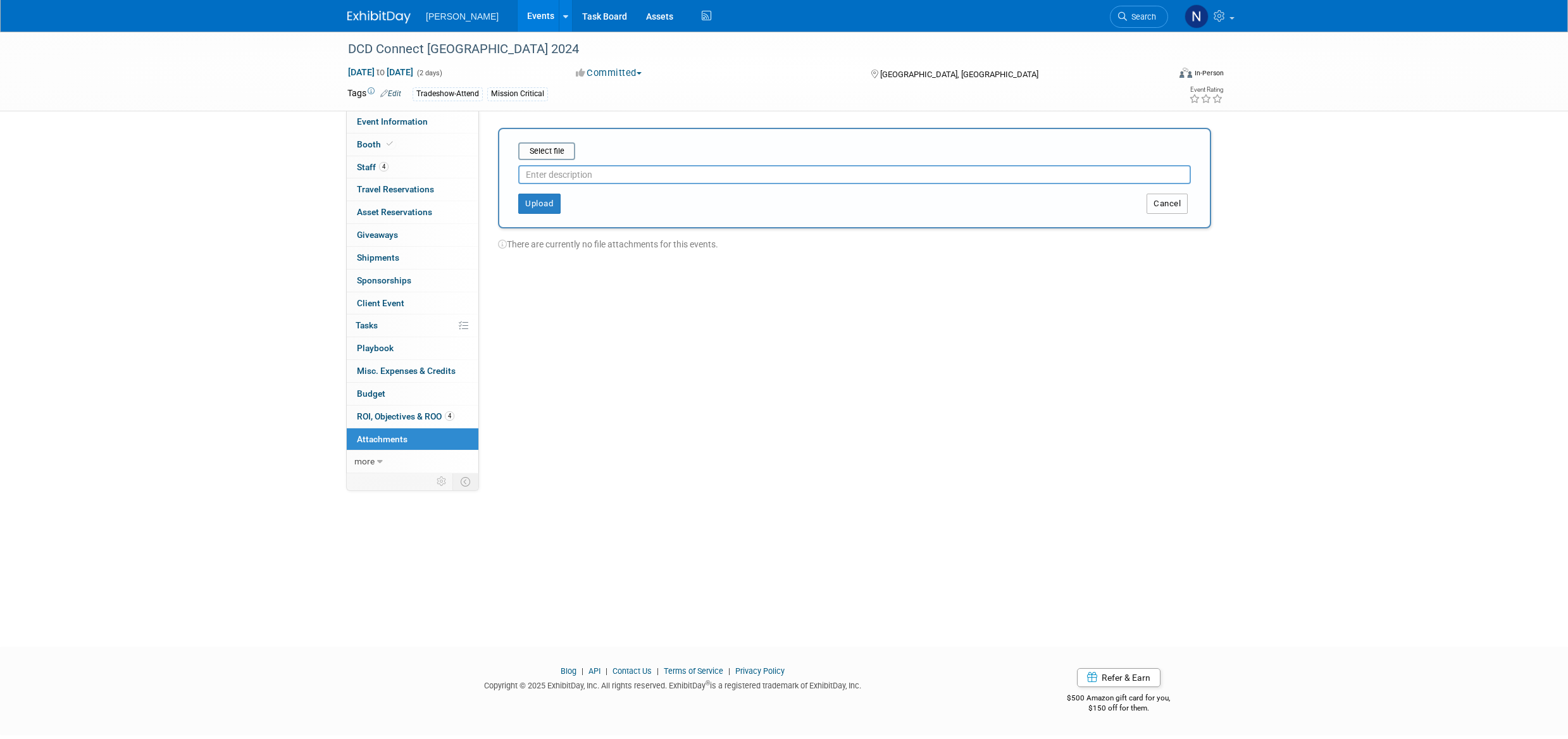
click at [1182, 205] on button "Cancel" at bounding box center [1167, 204] width 41 height 20
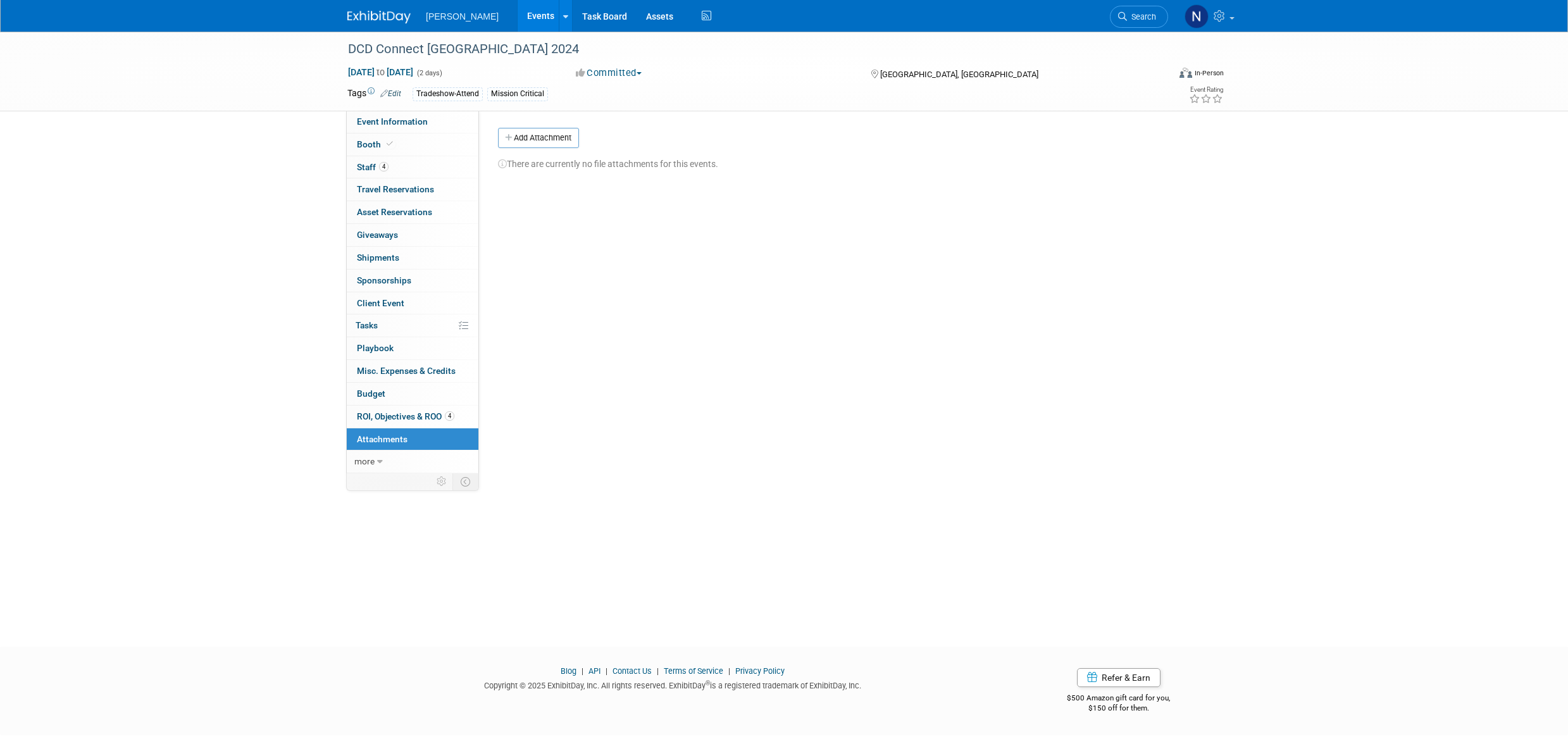
click at [395, 370] on span "Misc. Expenses & Credits 0" at bounding box center [406, 371] width 98 height 10
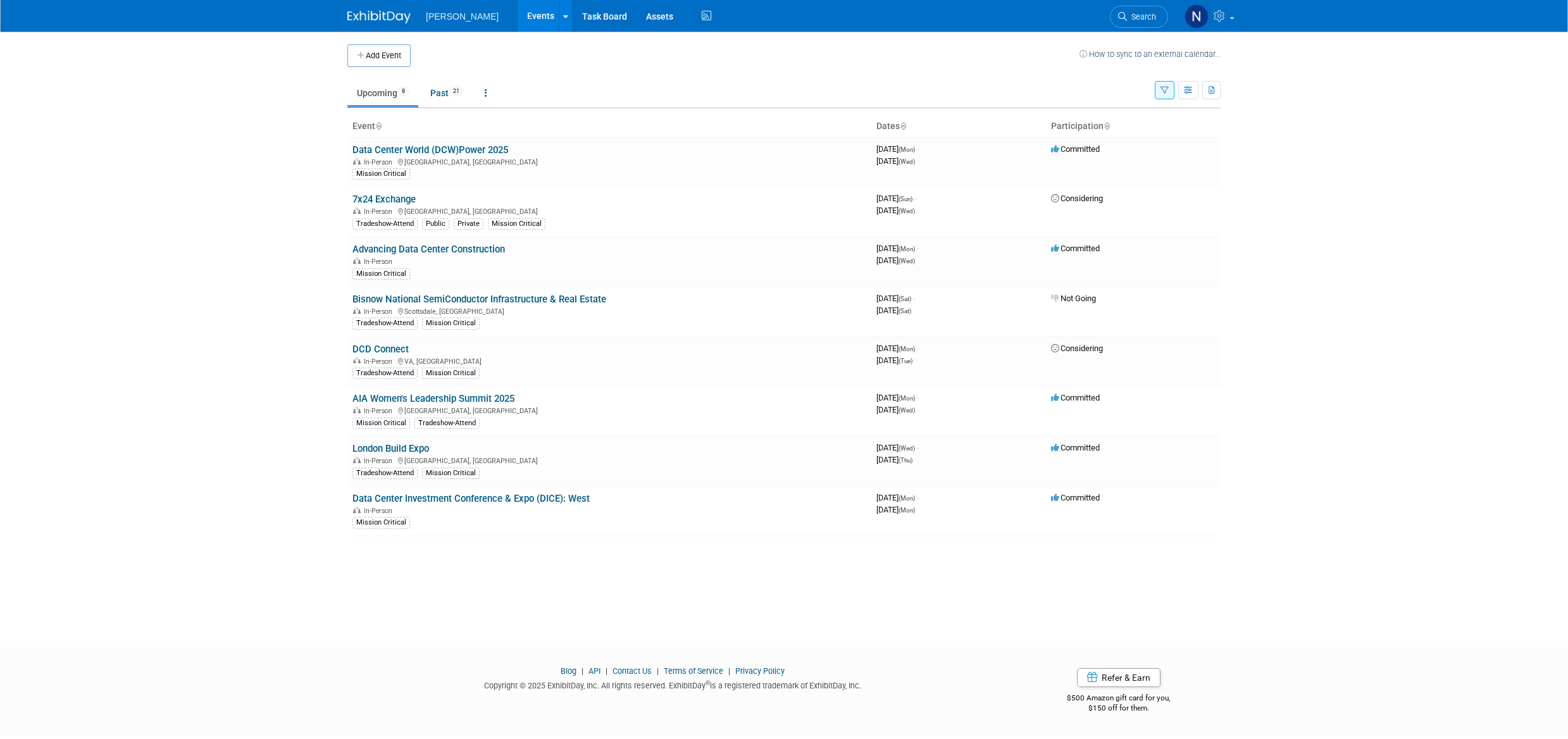
click at [404, 149] on link "Data Center World (DCW)Power 2025" at bounding box center [430, 150] width 156 height 11
click at [446, 98] on link "Past 21" at bounding box center [447, 93] width 52 height 24
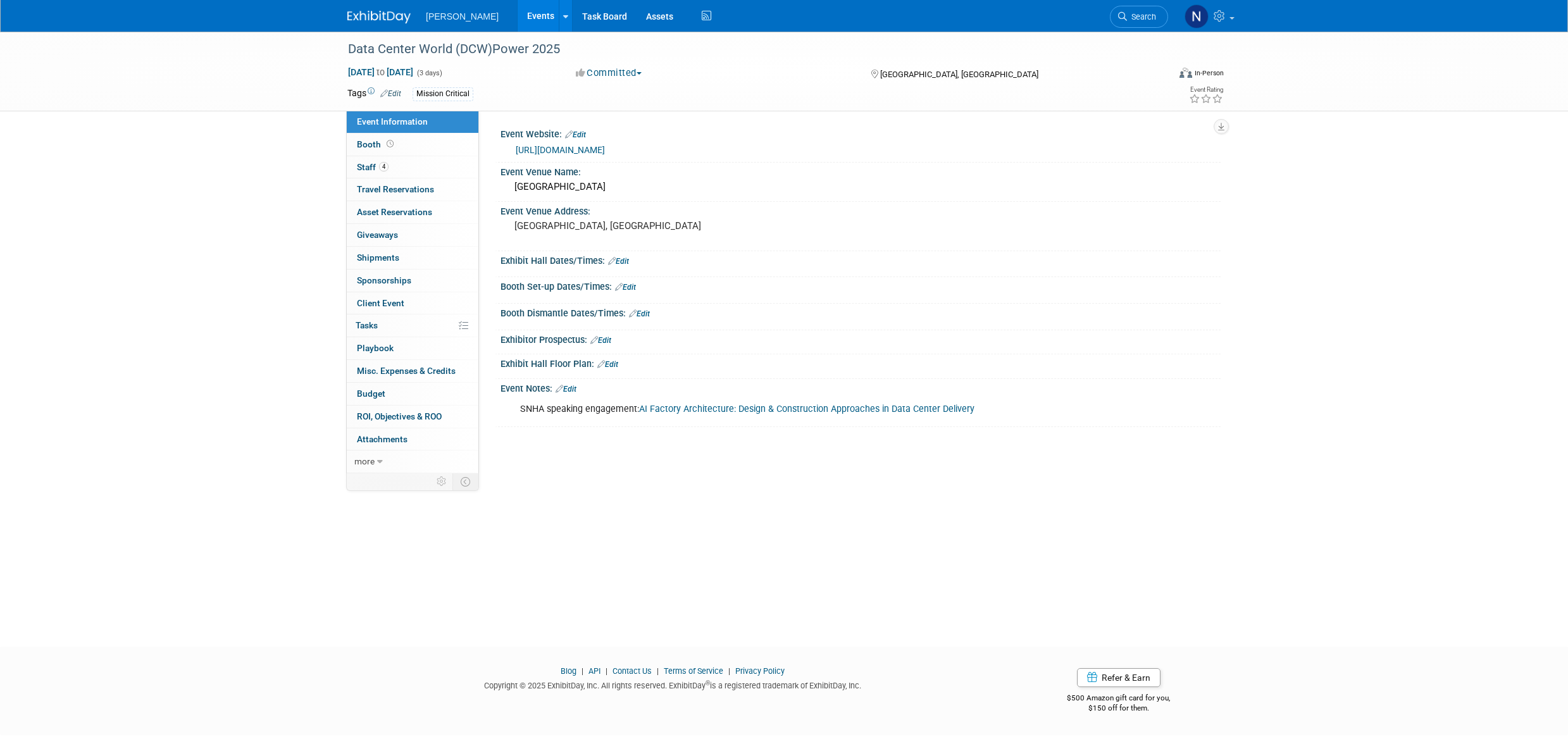
click at [383, 370] on span "Misc. Expenses & Credits 0" at bounding box center [406, 371] width 98 height 10
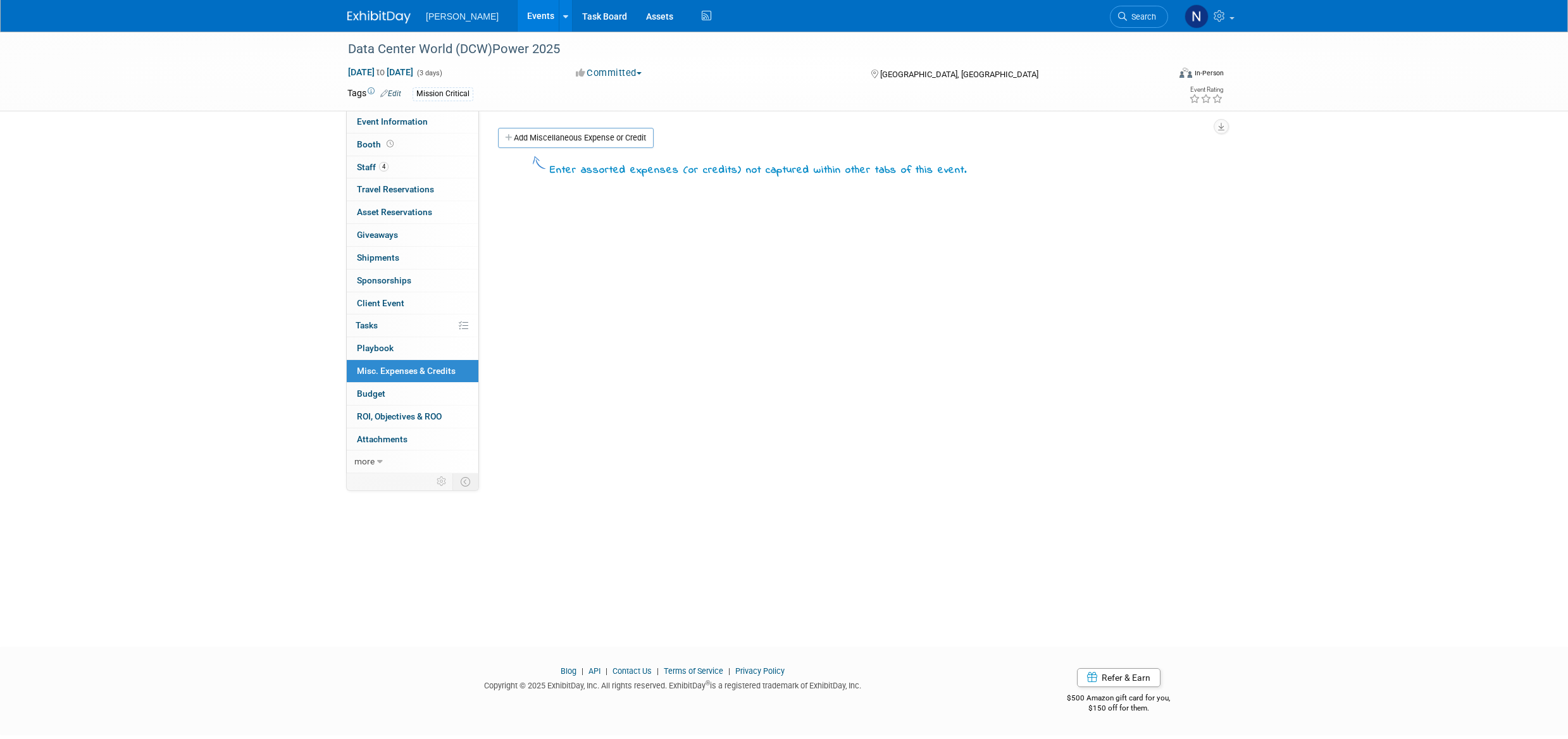
click at [394, 238] on span "Giveaways 0" at bounding box center [378, 235] width 41 height 10
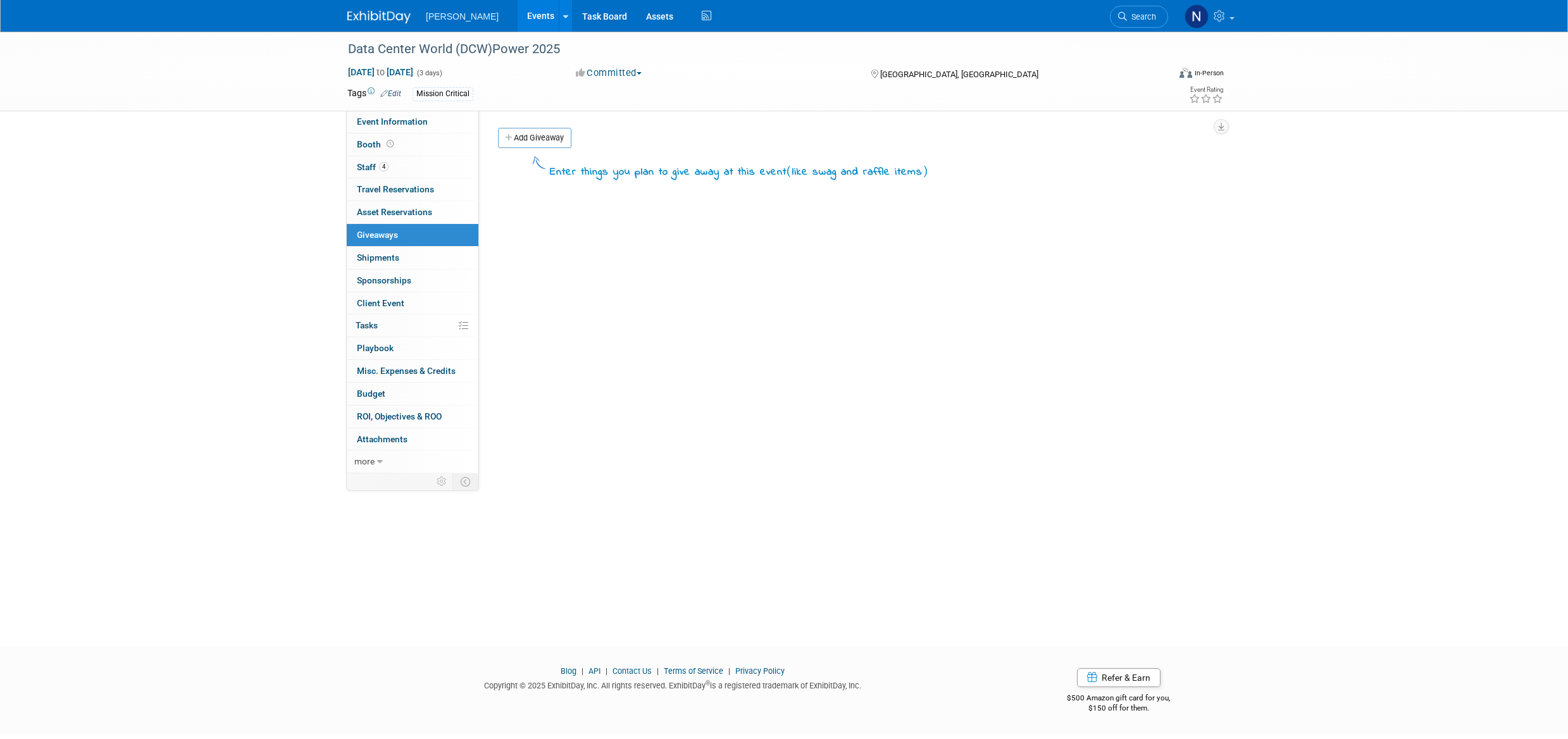
click at [408, 167] on link "4 Staff 4" at bounding box center [412, 168] width 131 height 22
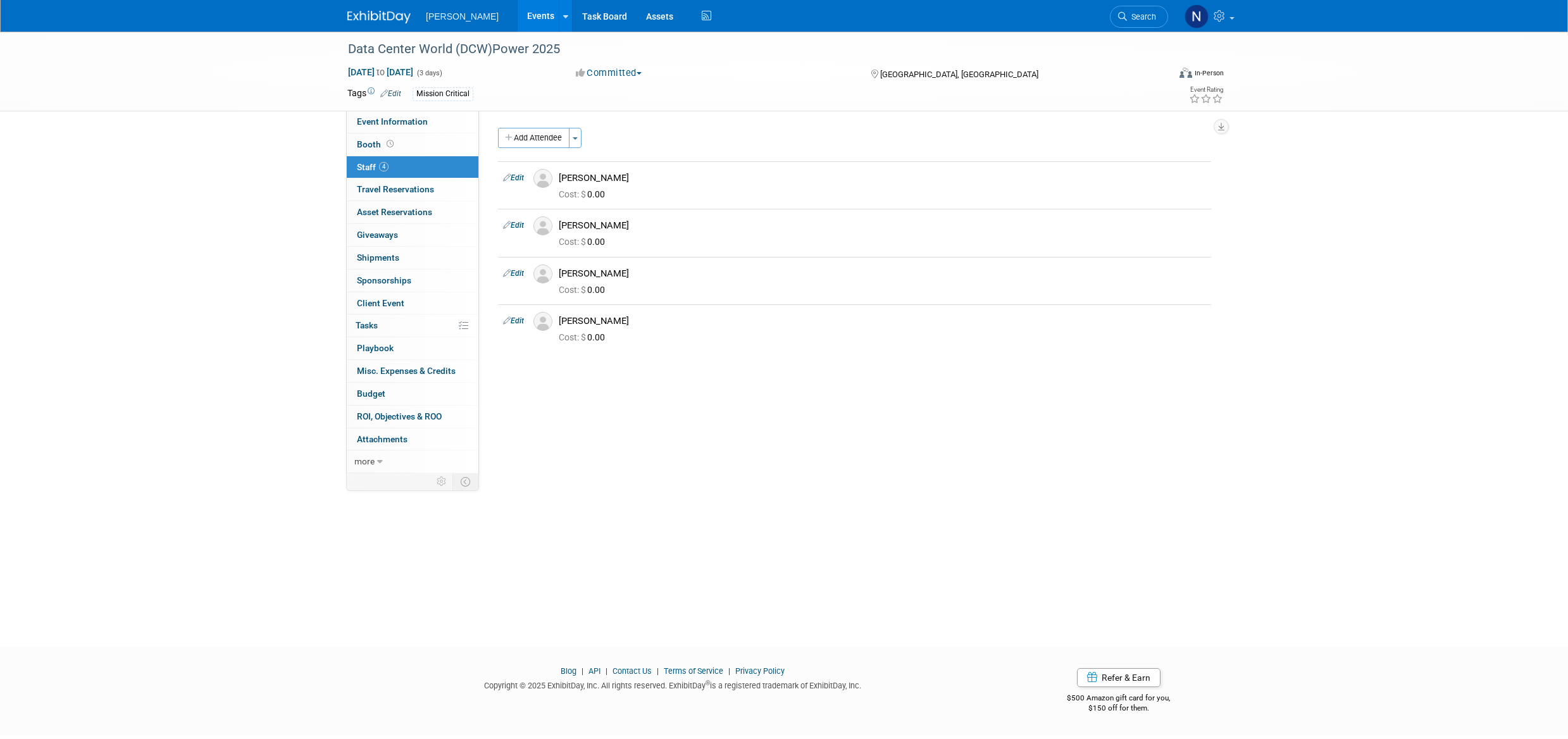
click at [377, 386] on link "Budget" at bounding box center [412, 394] width 131 height 22
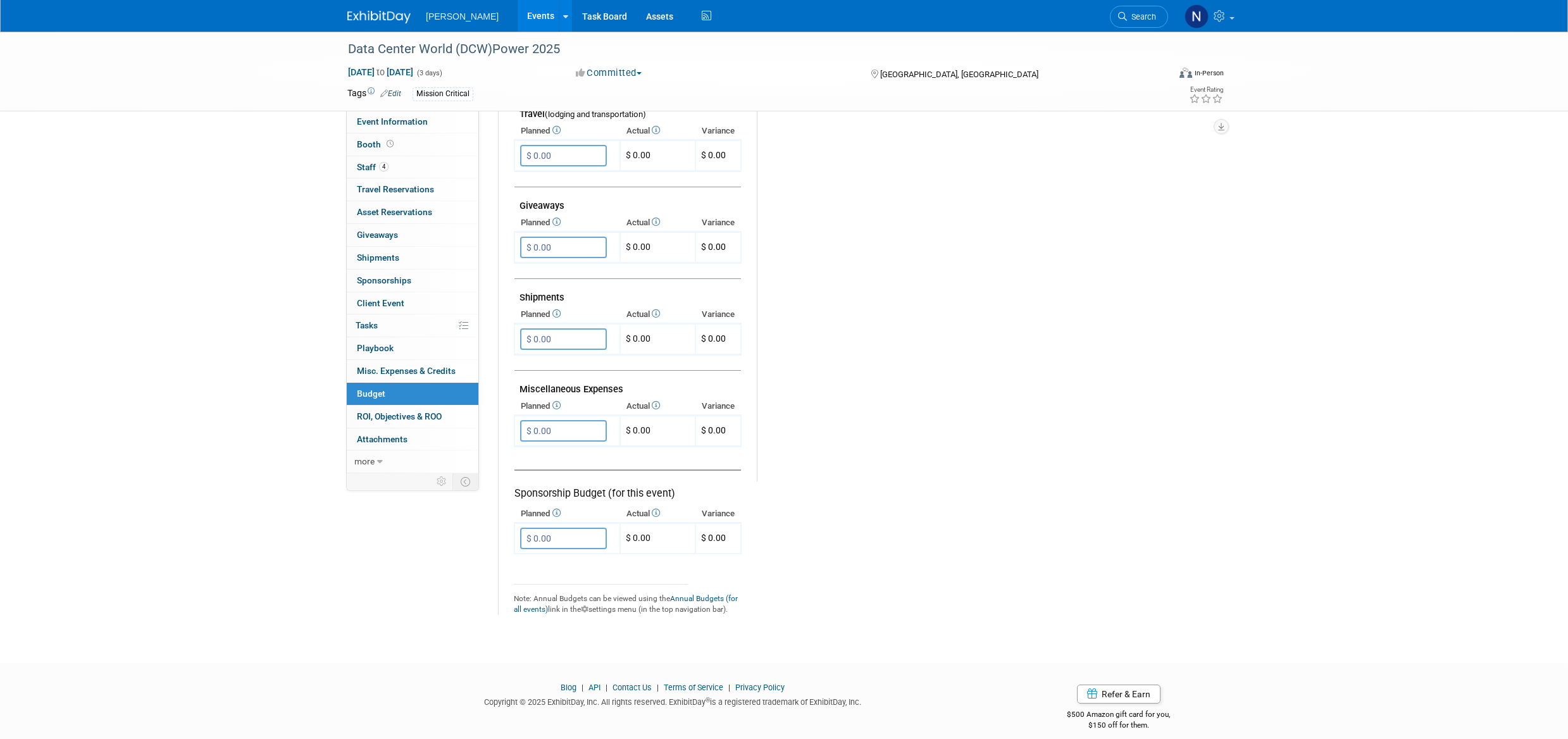
scroll to position [544, 0]
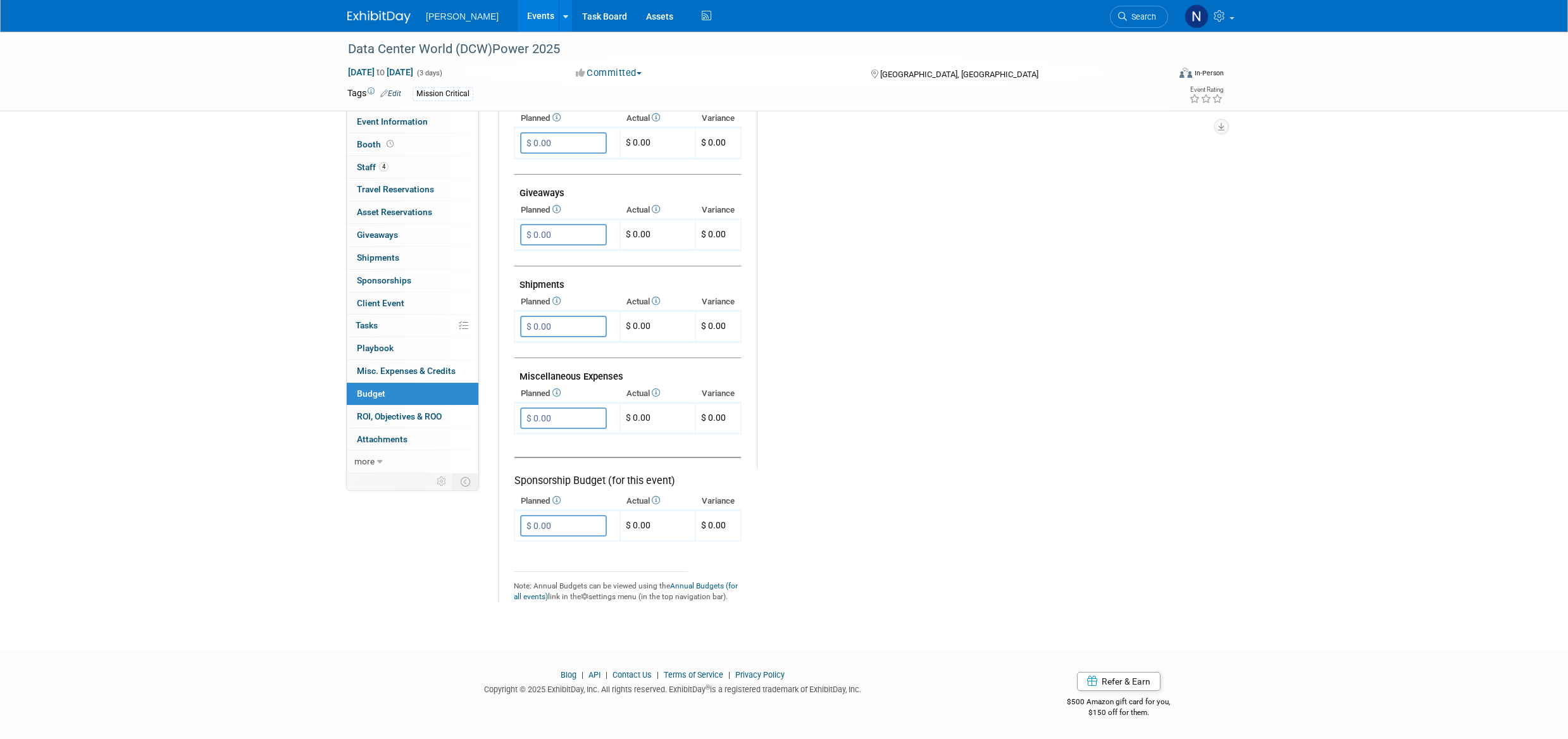
click at [540, 419] on input "$ 0.00" at bounding box center [563, 418] width 87 height 21
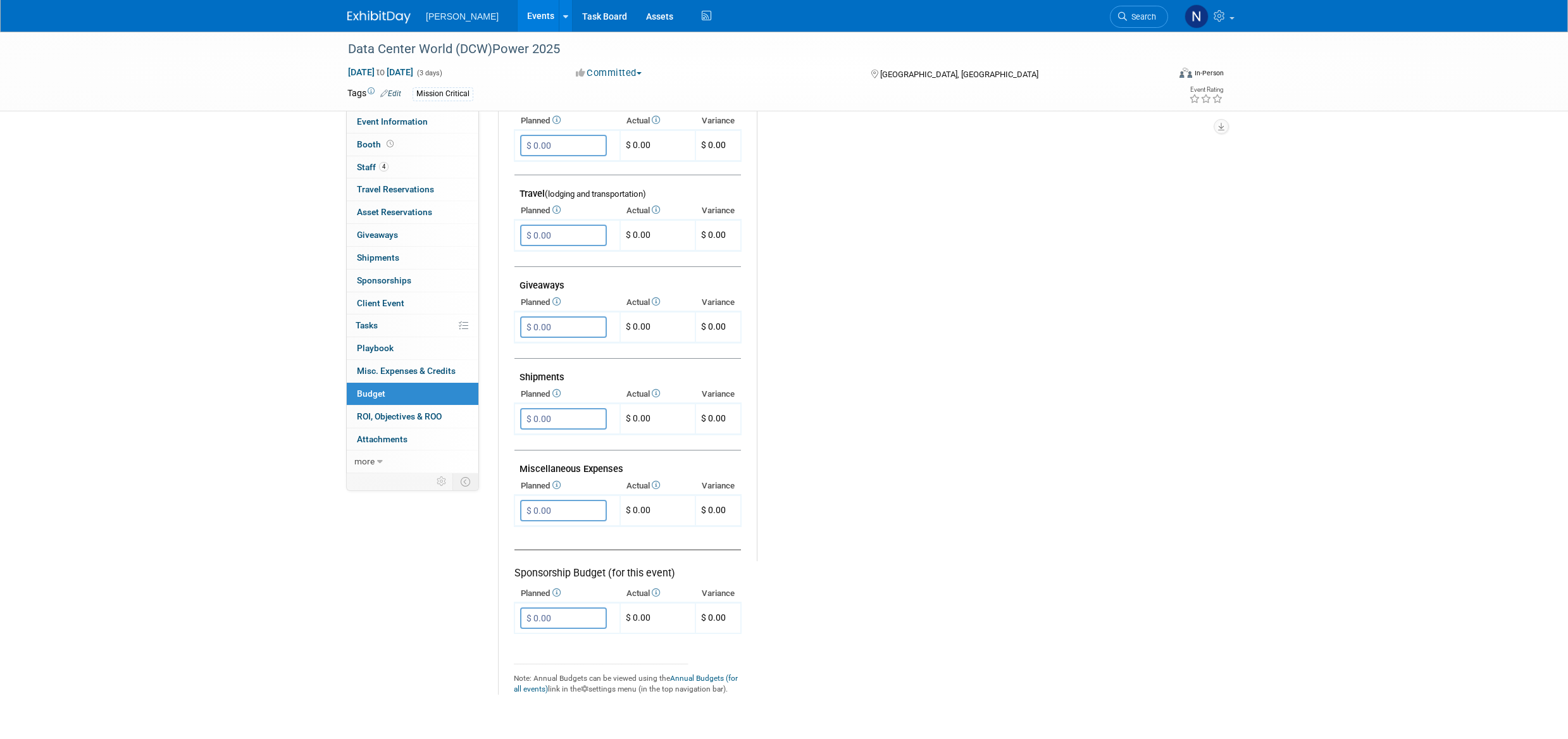
scroll to position [480, 0]
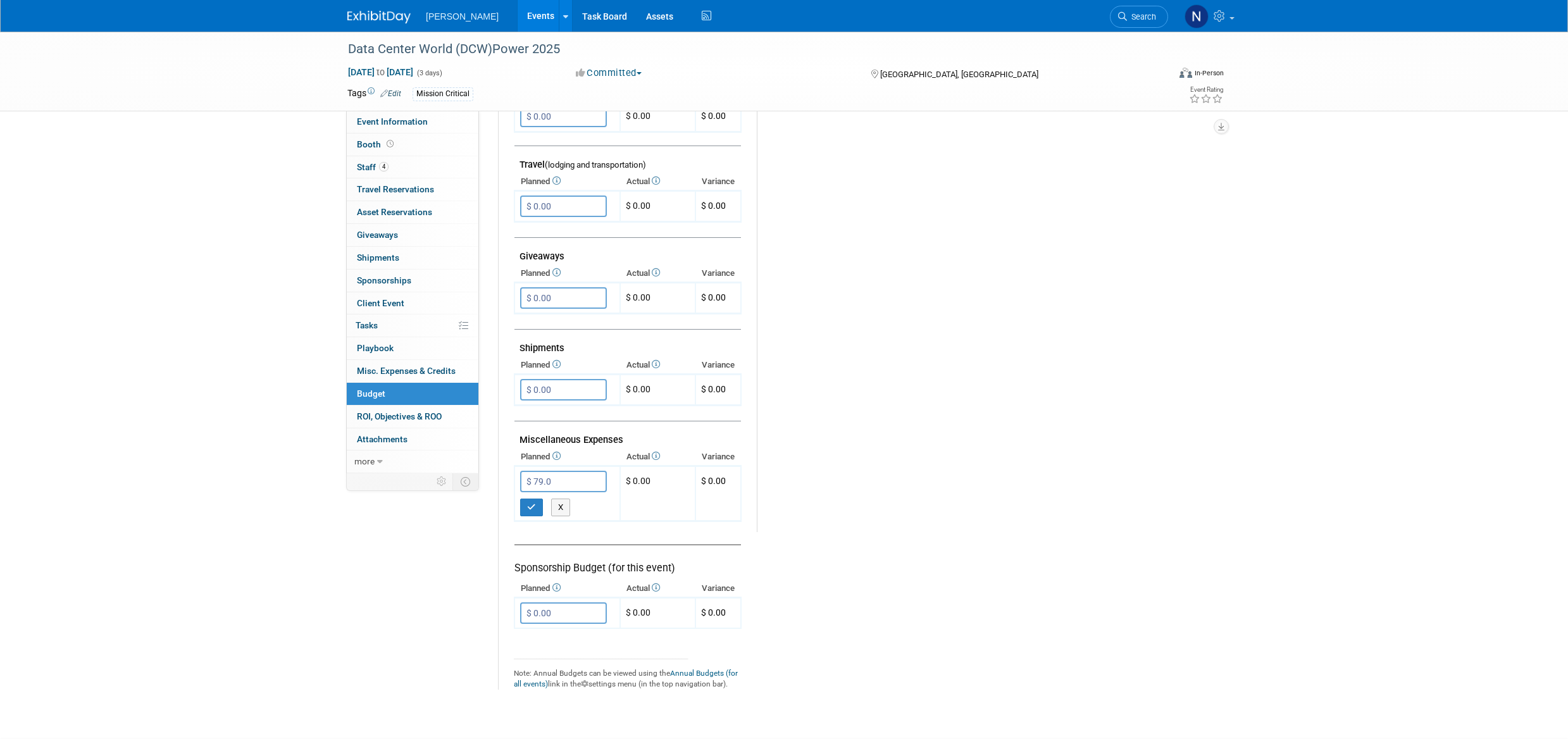
type input "$ 79.05"
click at [535, 503] on icon "button" at bounding box center [531, 507] width 9 height 8
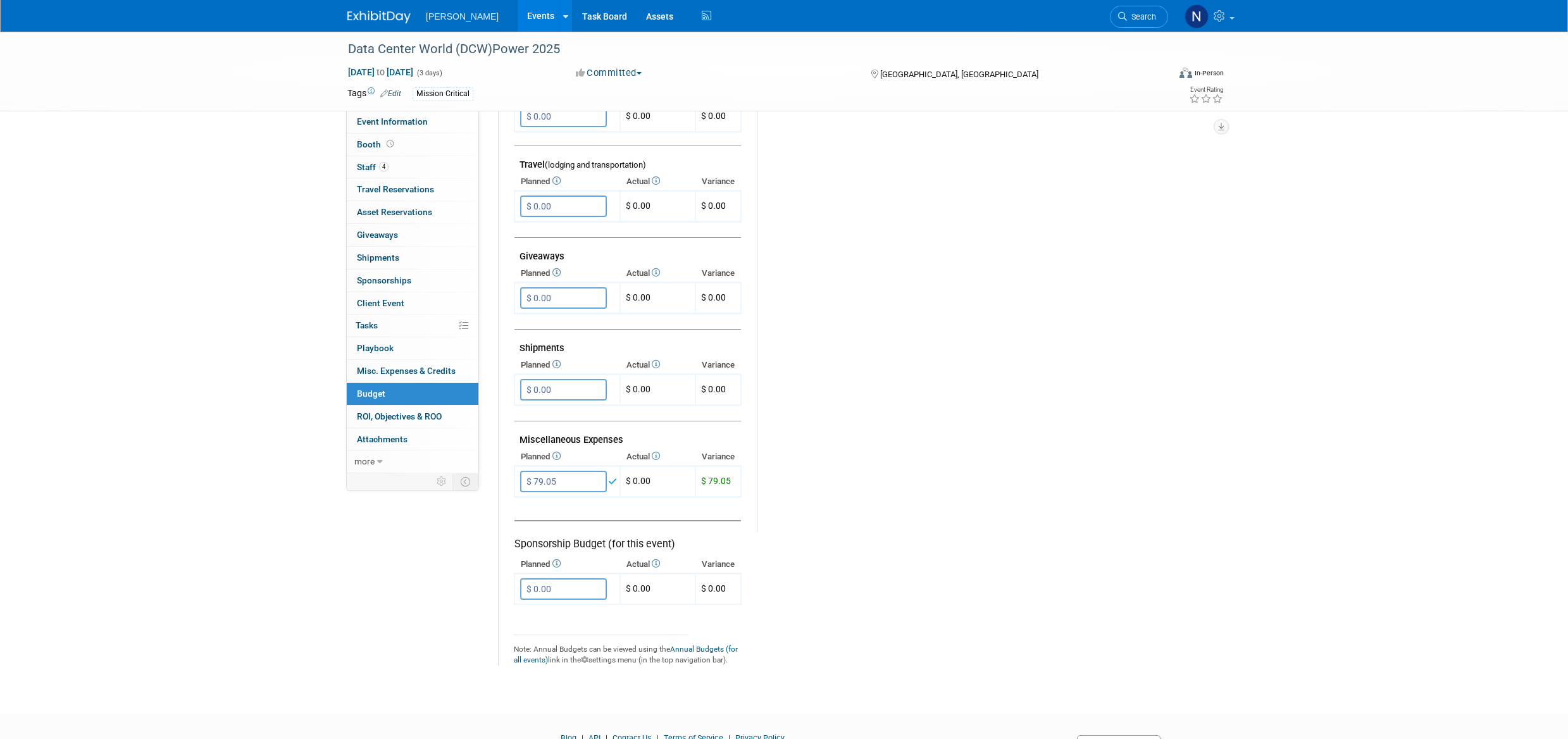
click at [382, 261] on span "Shipments 0" at bounding box center [378, 257] width 42 height 10
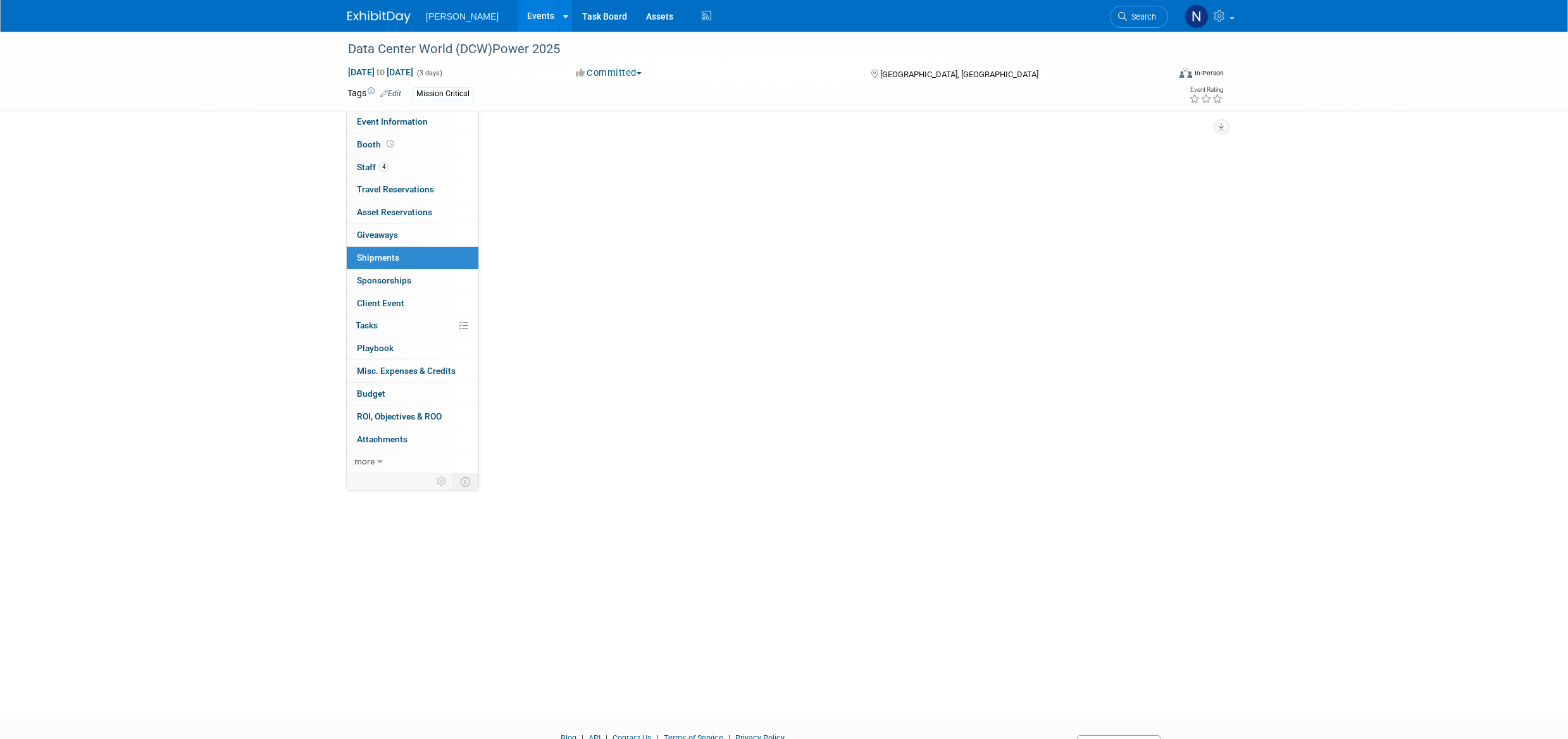
scroll to position [0, 0]
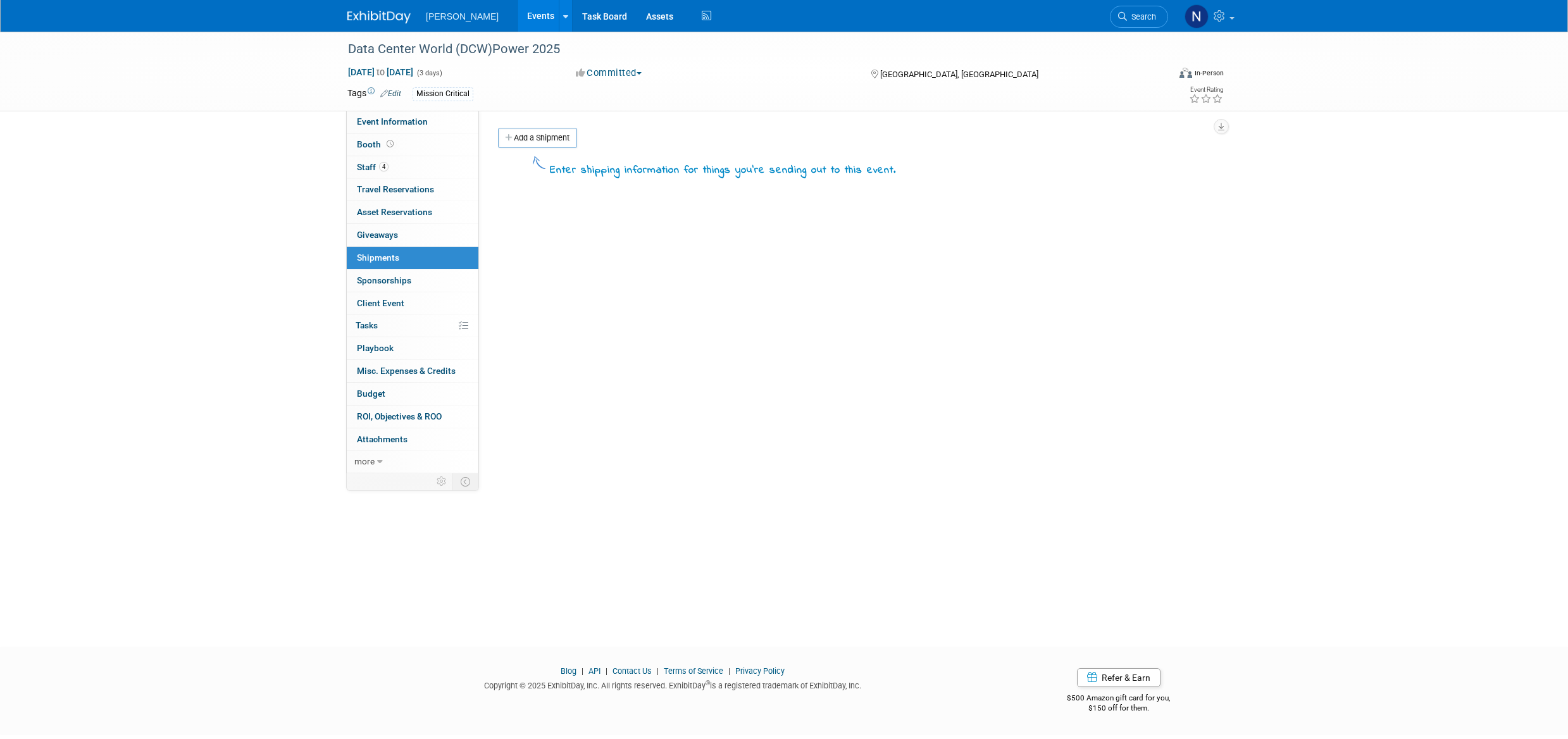
click at [555, 142] on link "Add a Shipment" at bounding box center [537, 138] width 79 height 20
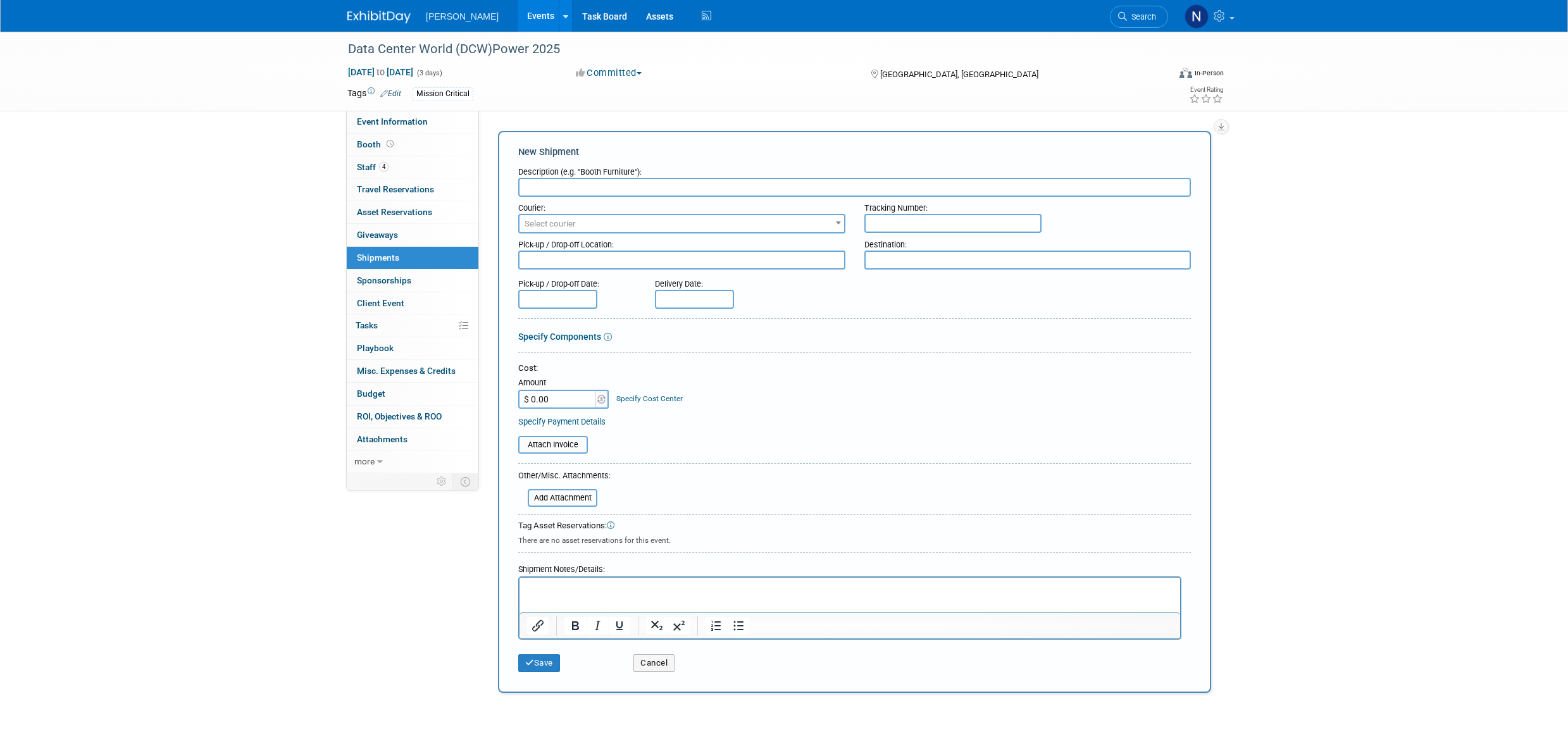
click at [381, 396] on span "Budget" at bounding box center [371, 394] width 28 height 10
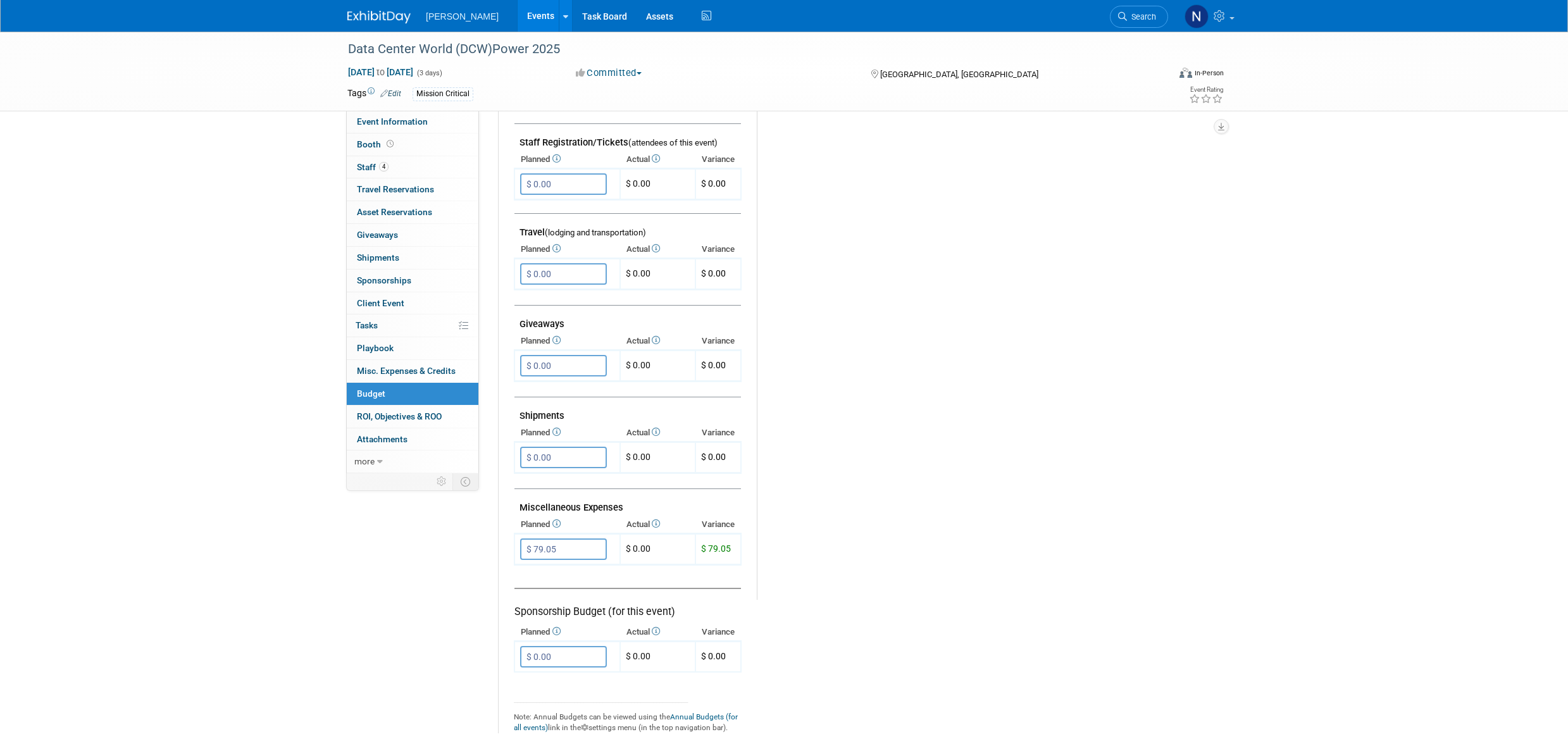
scroll to position [443, 0]
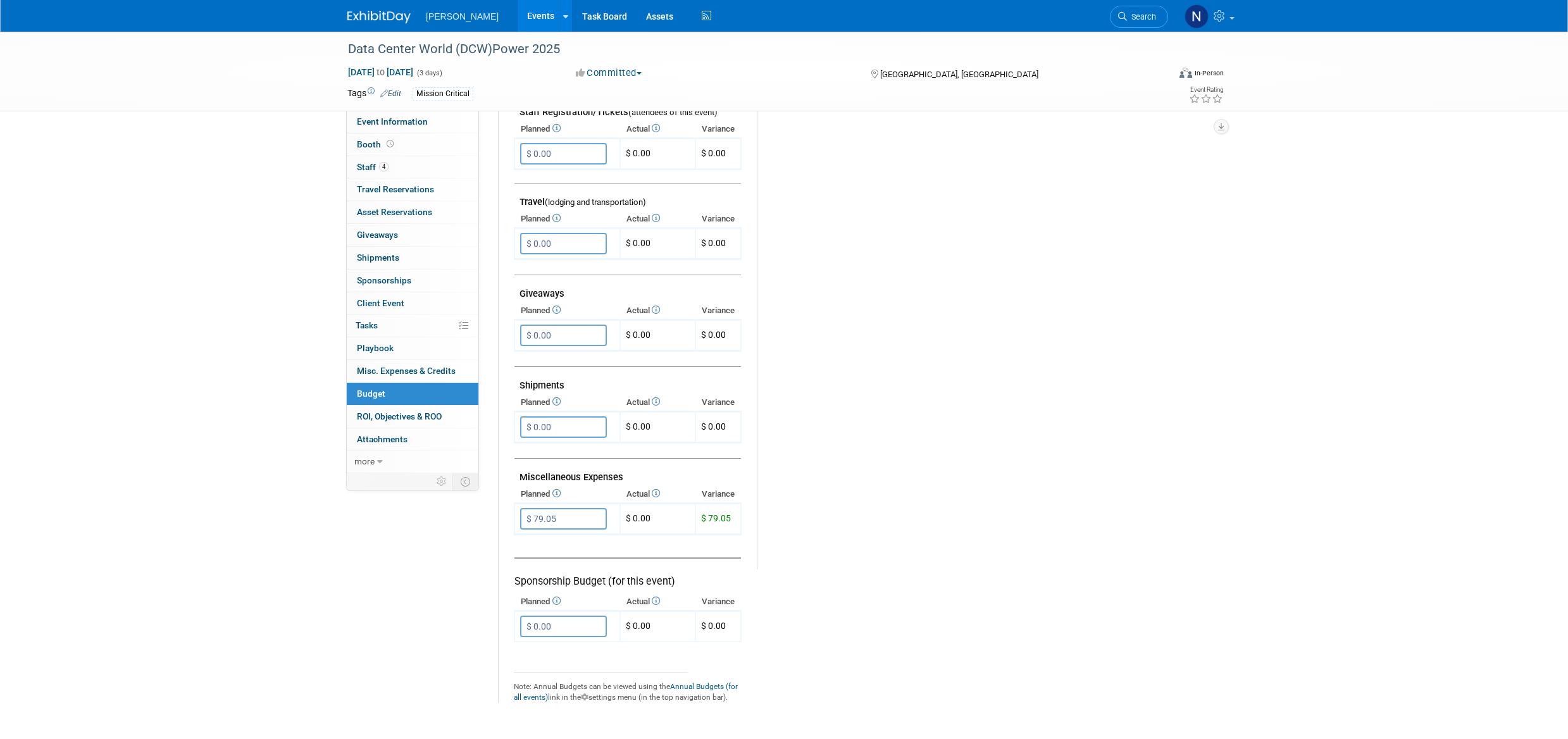
click at [566, 519] on input "$ 79.05" at bounding box center [563, 519] width 87 height 21
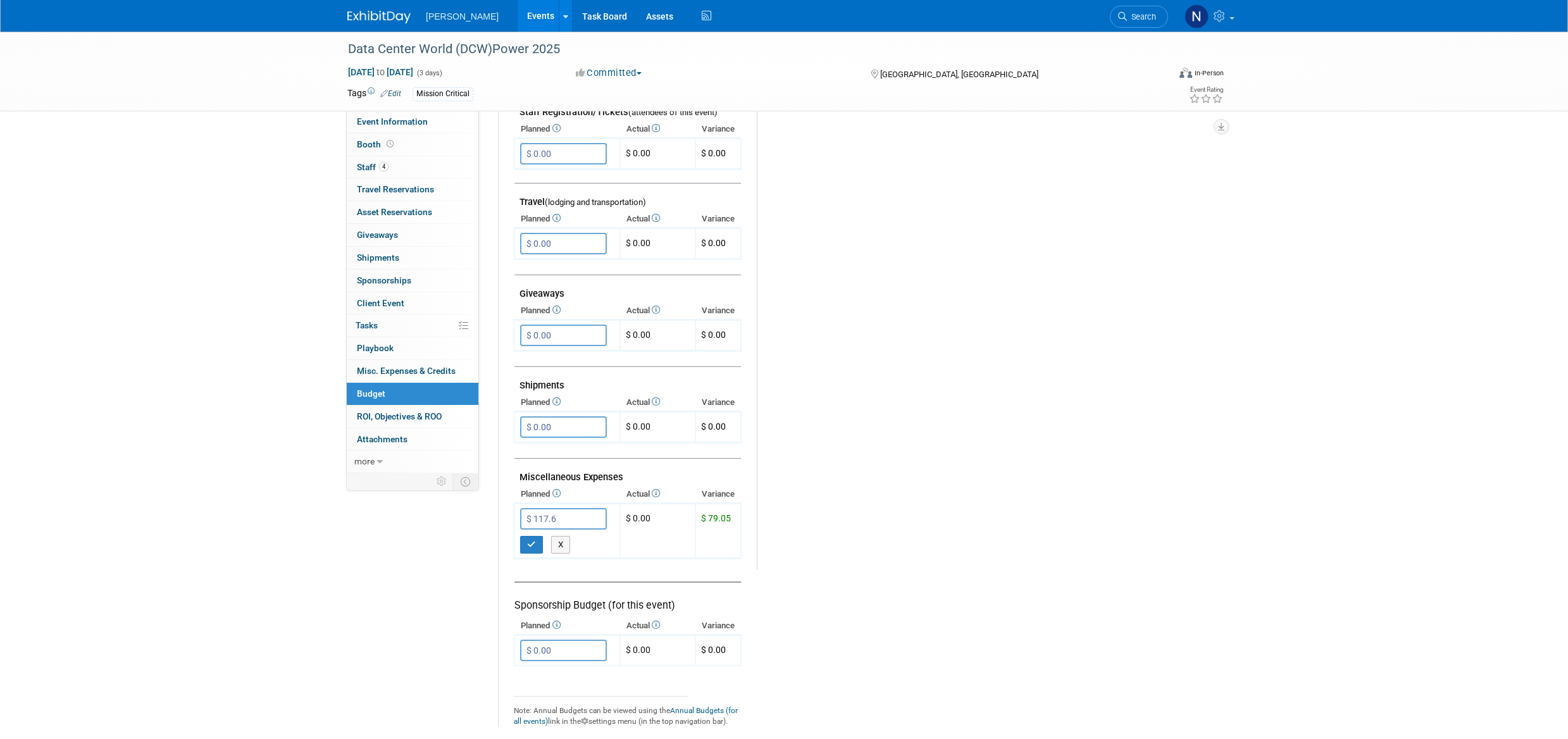
type input "$ 117.69"
click at [533, 548] on icon "button" at bounding box center [531, 545] width 9 height 8
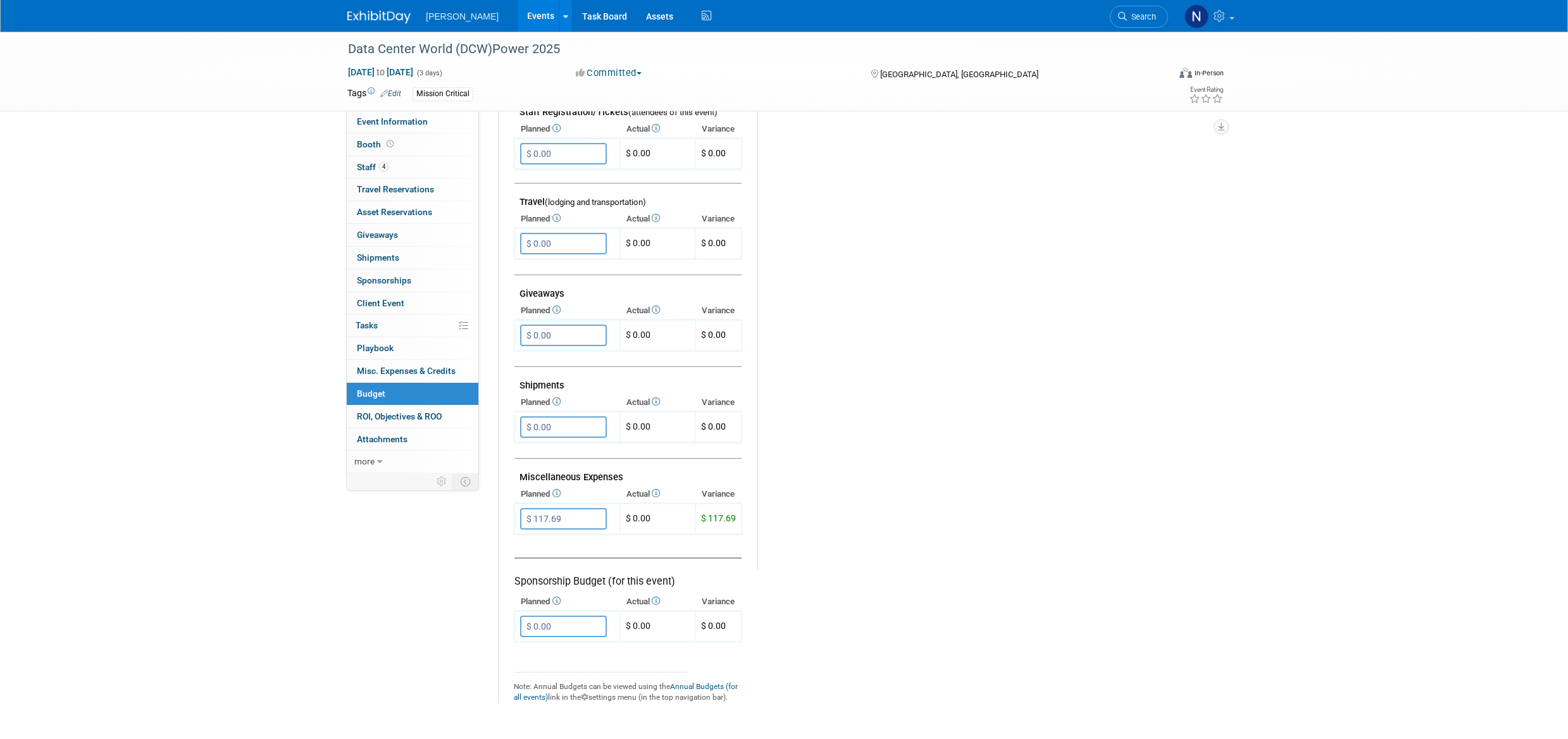
click at [384, 442] on span "Attachments 0" at bounding box center [382, 439] width 50 height 10
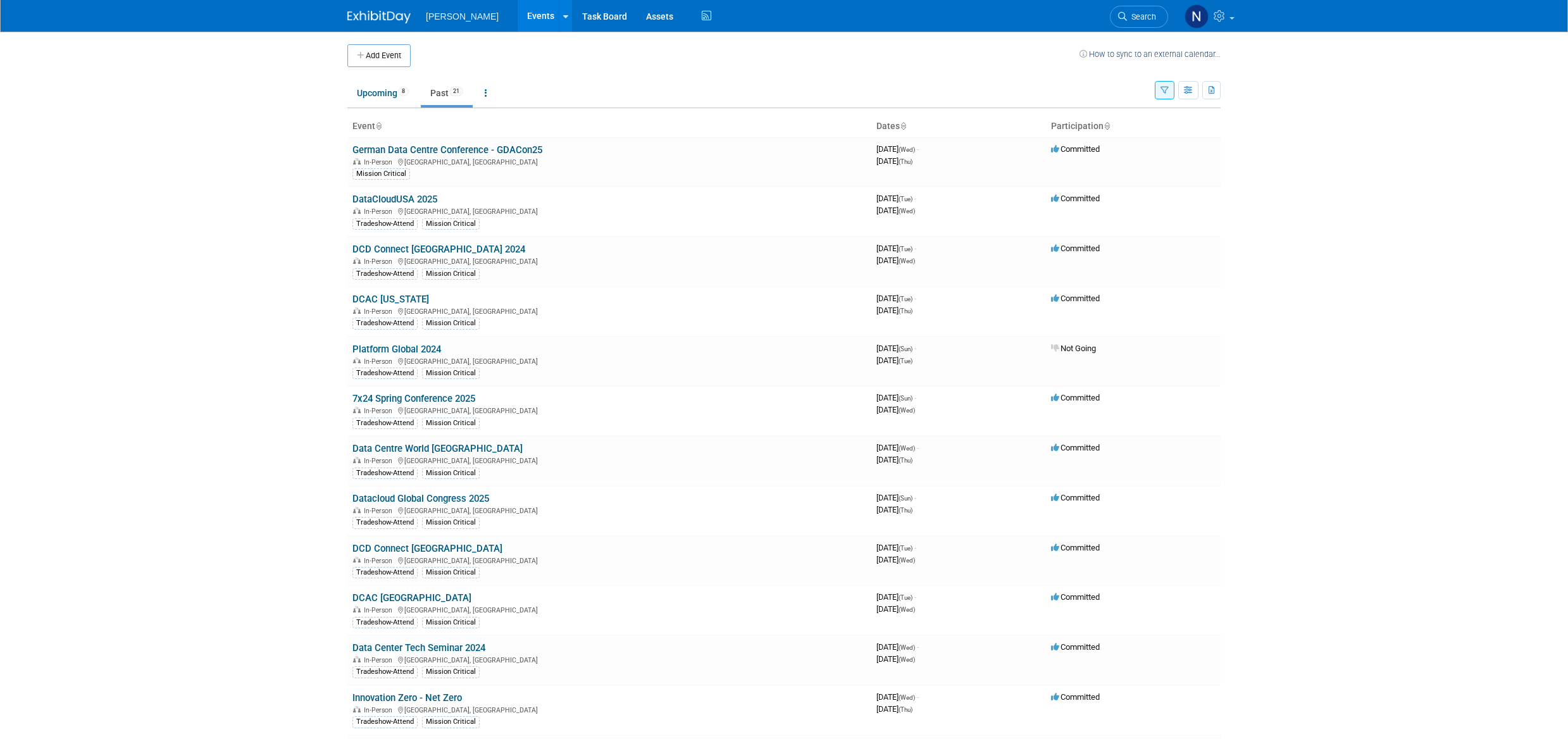
click at [374, 300] on link "DCAC [US_STATE]" at bounding box center [390, 299] width 76 height 11
click at [386, 349] on link "Platform Global 2024" at bounding box center [397, 349] width 89 height 11
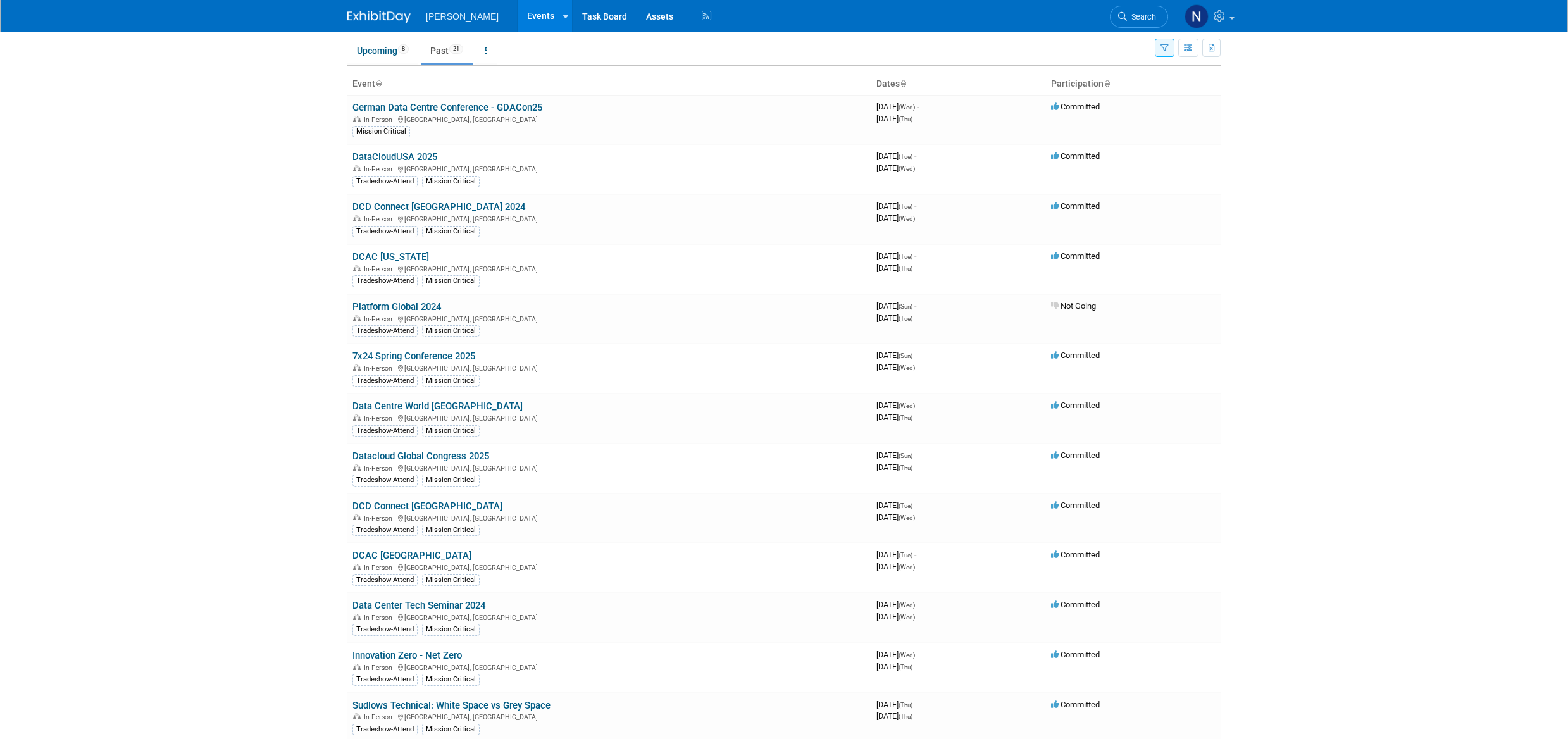
scroll to position [63, 0]
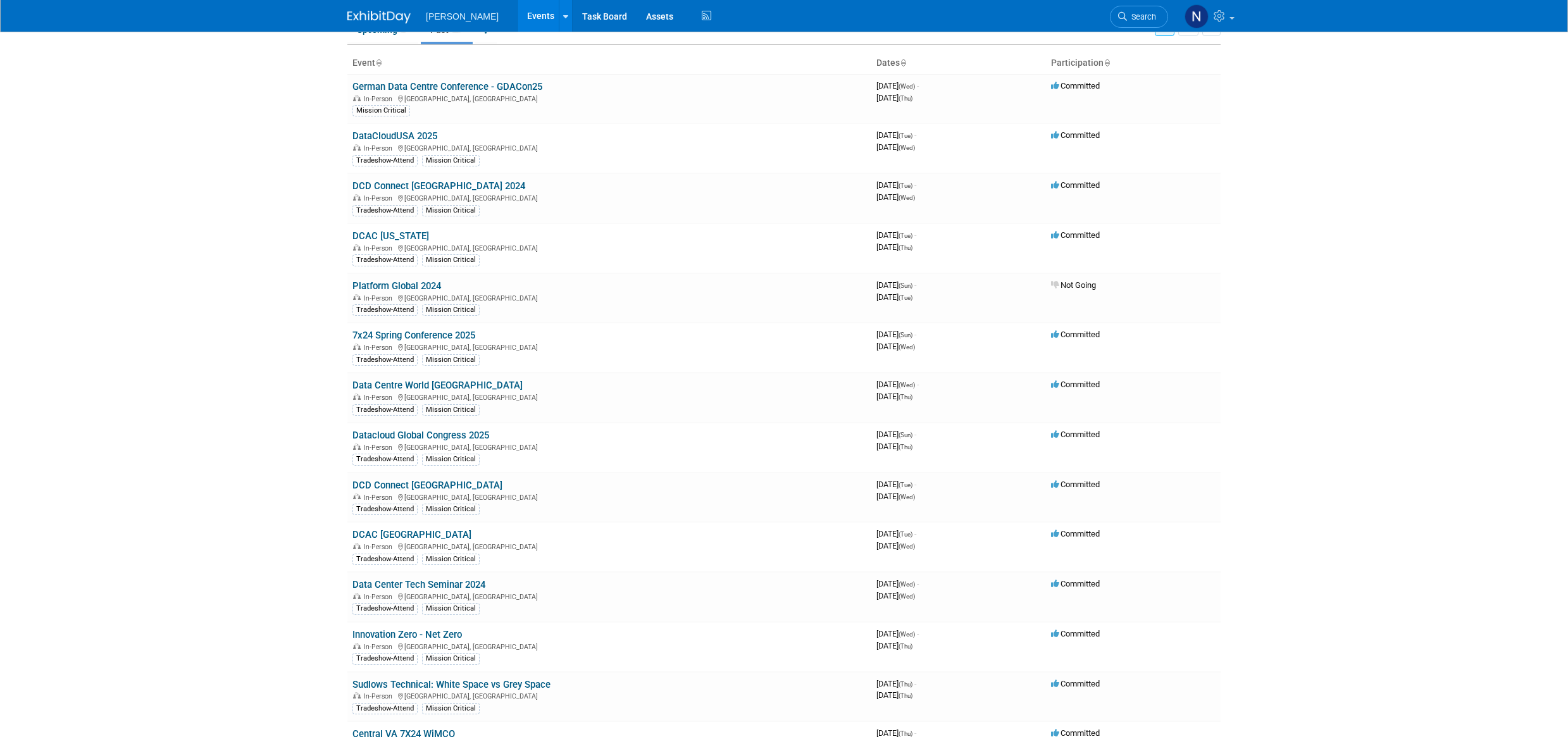
click at [422, 336] on link "7x24 Spring Conference 2025" at bounding box center [414, 335] width 123 height 11
click at [448, 388] on link "Data Centre World [GEOGRAPHIC_DATA]" at bounding box center [437, 386] width 170 height 11
click at [380, 437] on link "Datacloud Global Congress 2025" at bounding box center [421, 435] width 137 height 11
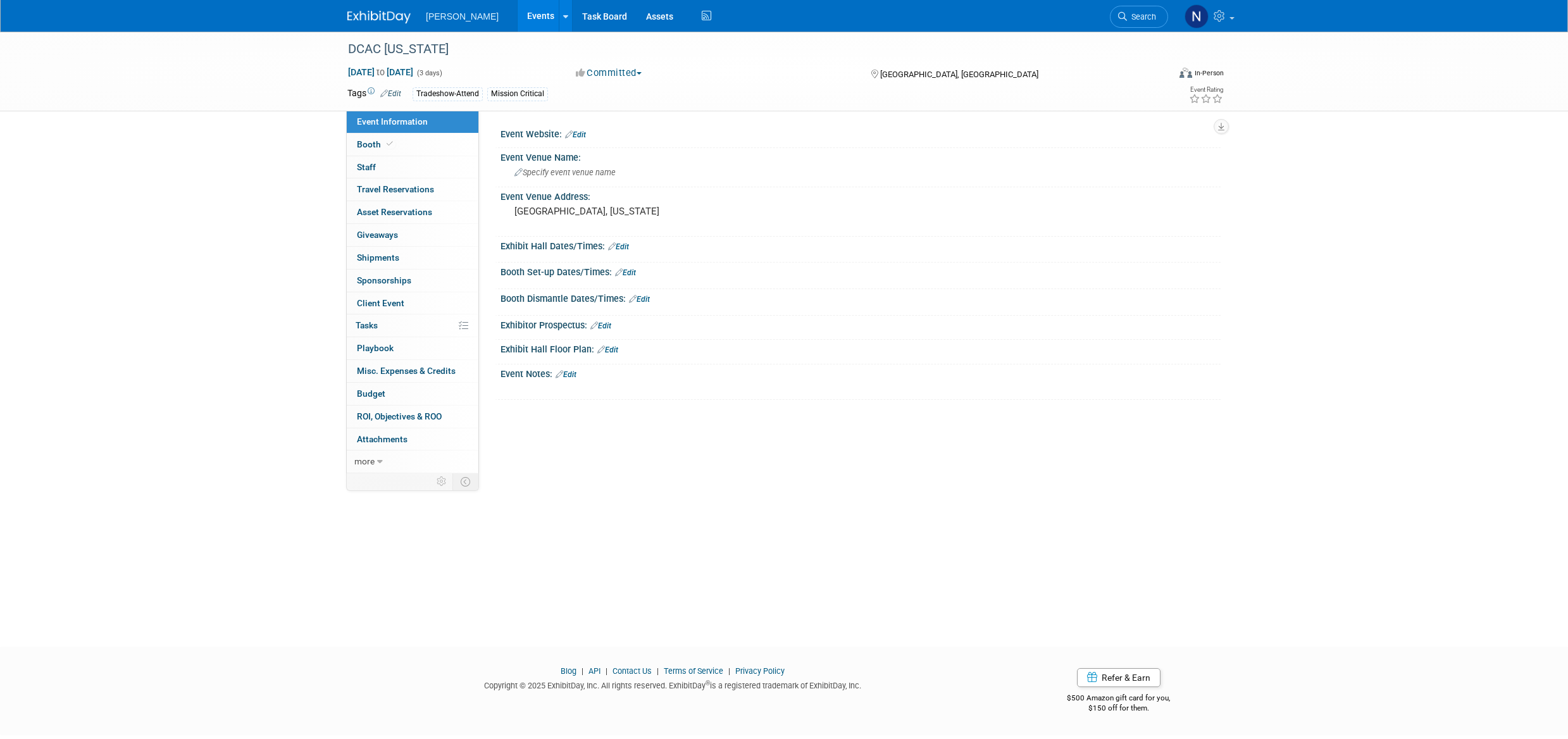
click at [376, 464] on link "more" at bounding box center [412, 462] width 131 height 22
click at [385, 577] on span "Delete Event" at bounding box center [382, 575] width 49 height 10
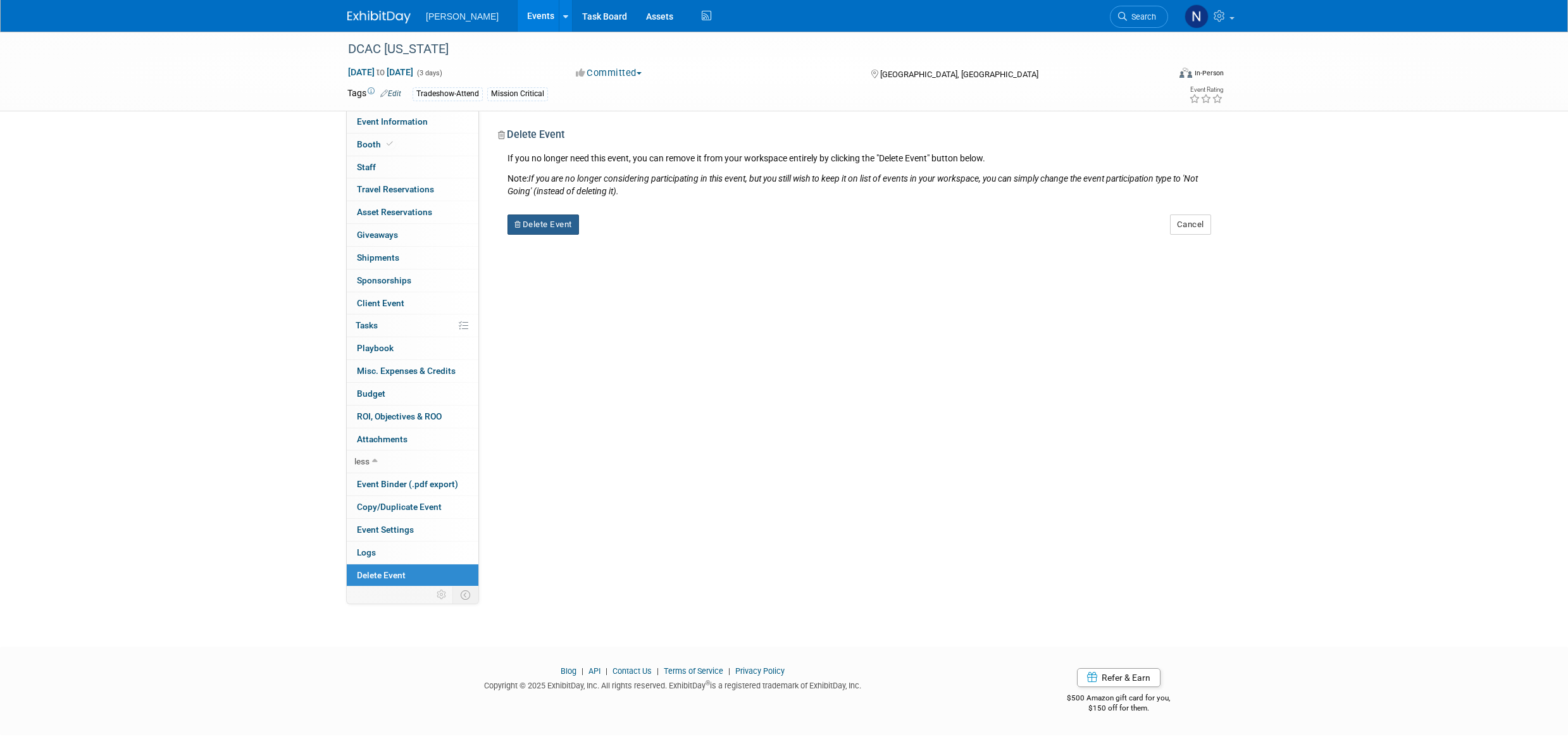
click at [555, 229] on button "Delete Event" at bounding box center [543, 225] width 72 height 20
click at [665, 238] on link "No" at bounding box center [664, 235] width 33 height 20
click at [642, 71] on button "Committed" at bounding box center [609, 72] width 76 height 13
click at [607, 129] on link "Not Going" at bounding box center [622, 129] width 100 height 18
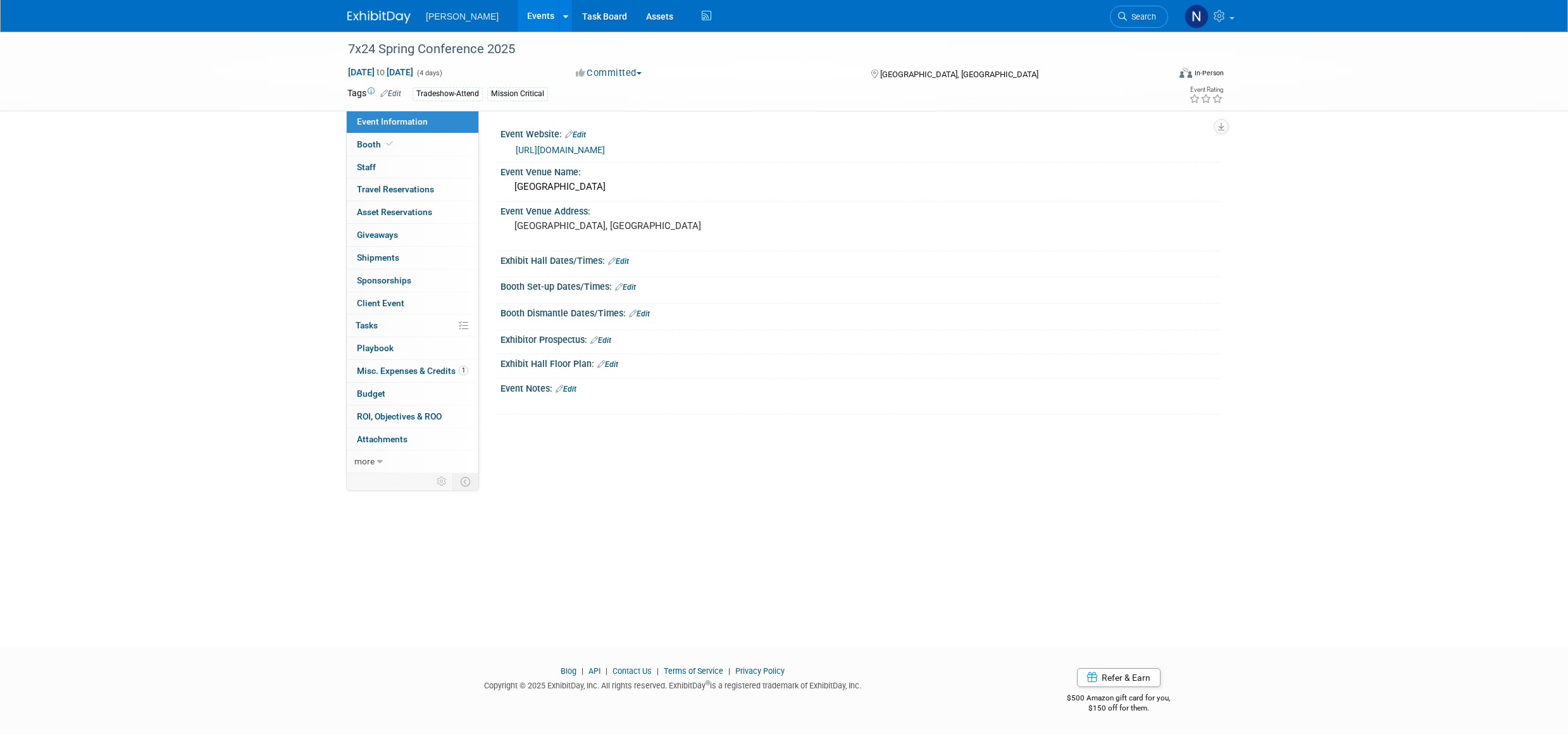
click at [640, 76] on button "Committed" at bounding box center [609, 72] width 76 height 13
click at [622, 131] on link "Not Going" at bounding box center [622, 129] width 100 height 18
click at [641, 72] on span "button" at bounding box center [639, 73] width 5 height 2
click at [618, 129] on link "Not Going" at bounding box center [622, 129] width 100 height 18
click at [382, 167] on link "0 Staff 0" at bounding box center [412, 168] width 131 height 22
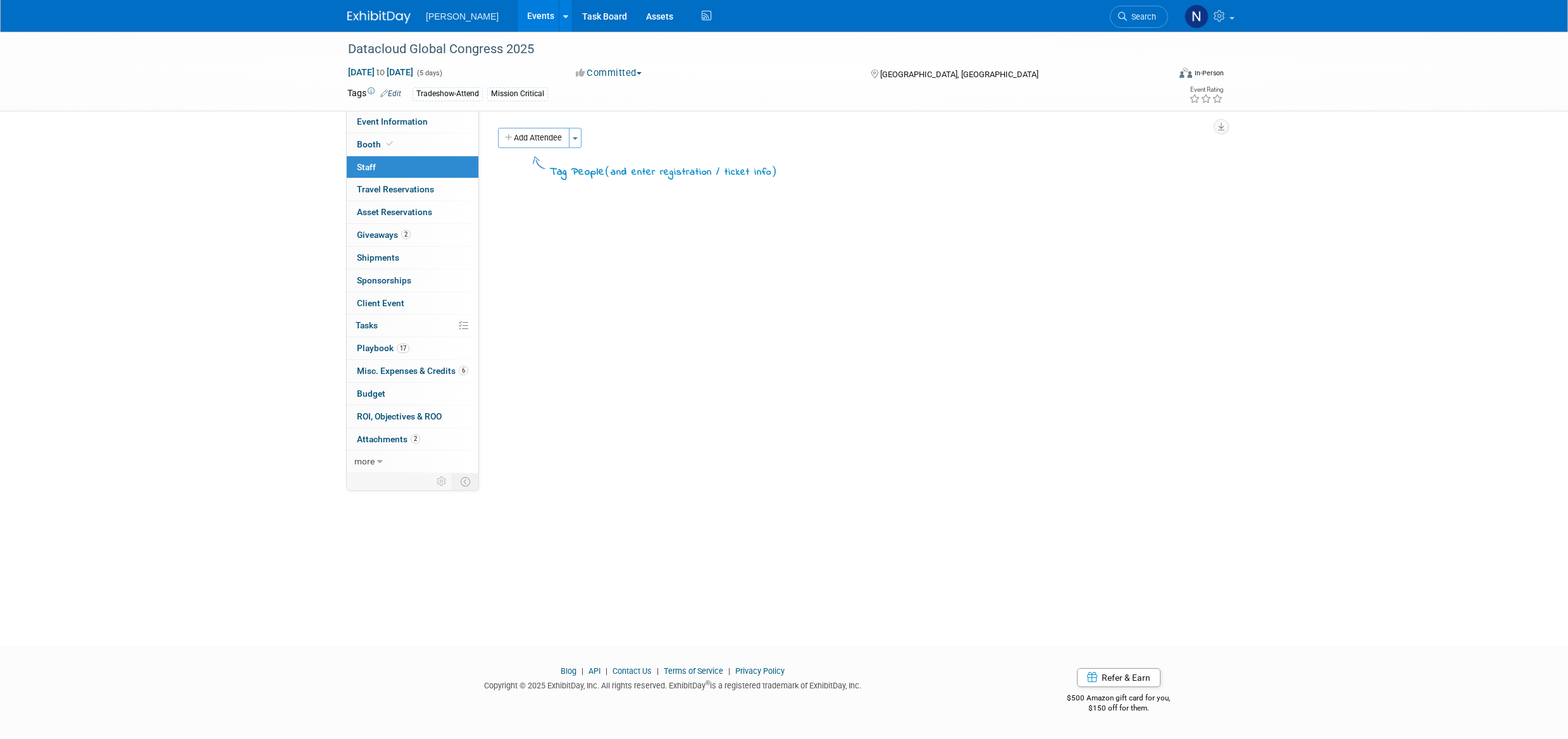
click at [578, 143] on button "Toggle Dropdown" at bounding box center [575, 138] width 13 height 20
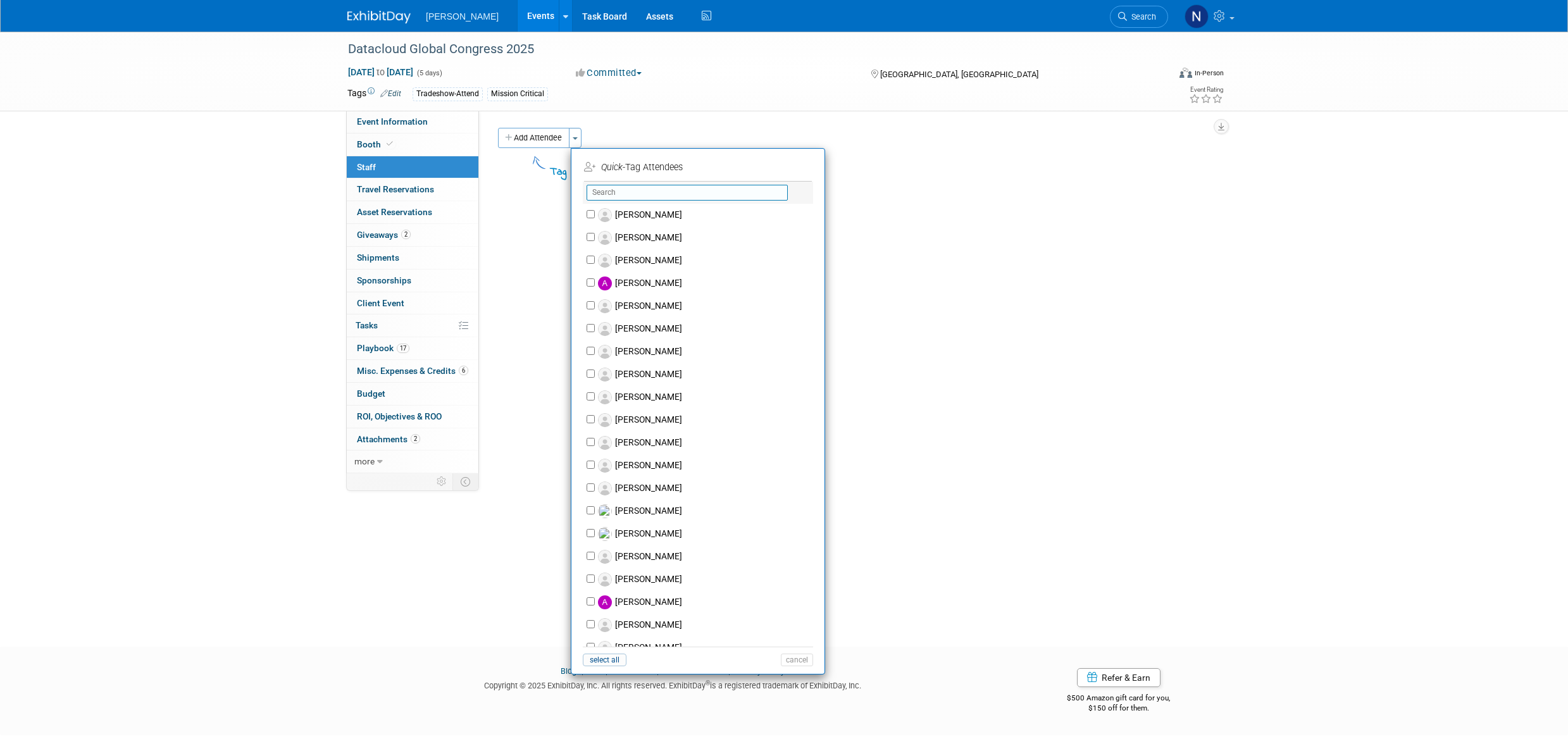
click at [629, 192] on input "text" at bounding box center [688, 193] width 201 height 16
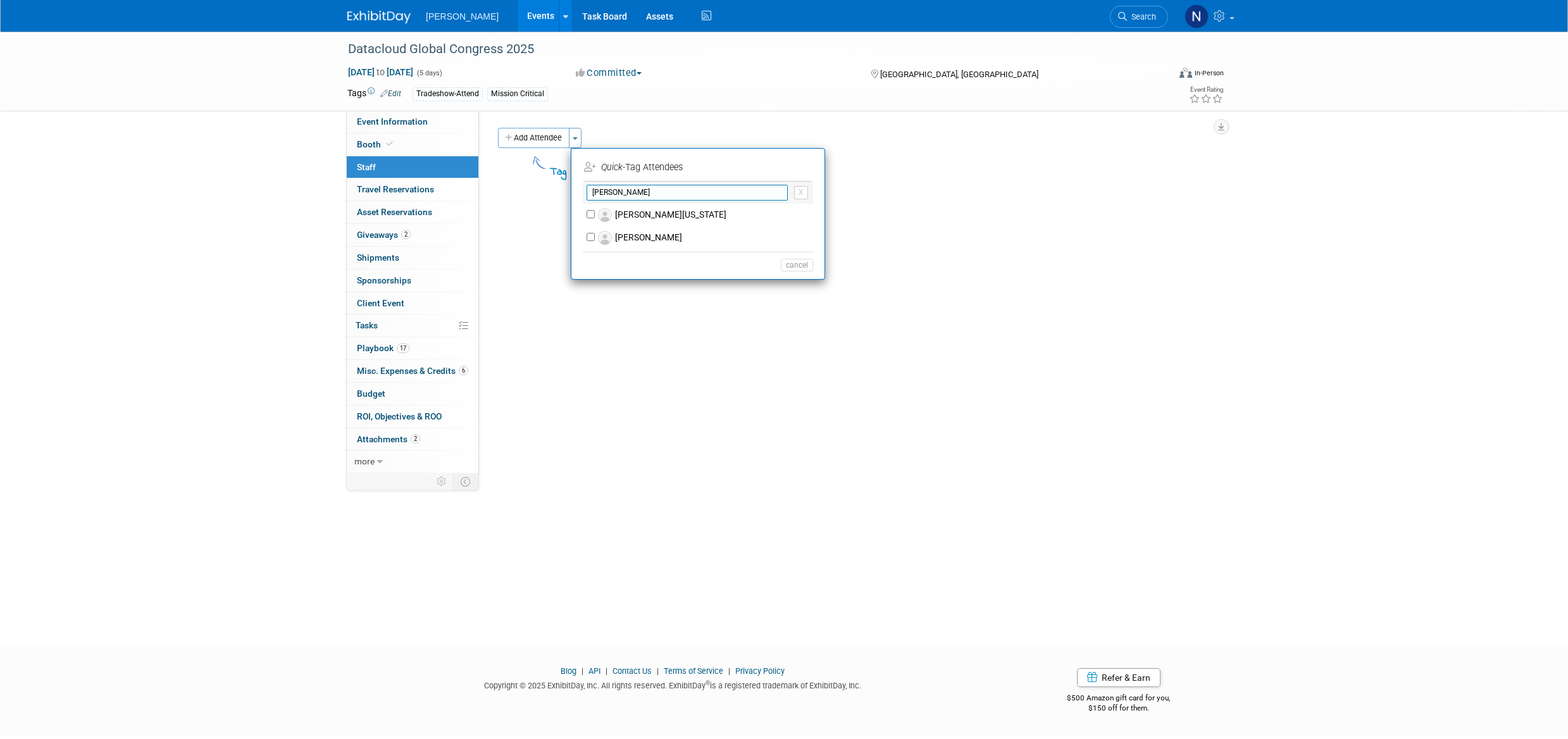
type input "[PERSON_NAME]"
click at [630, 235] on label "[PERSON_NAME]" at bounding box center [706, 238] width 223 height 23
click at [595, 235] on input "[PERSON_NAME]" at bounding box center [591, 237] width 8 height 8
checkbox input "true"
click at [793, 170] on button "Apply" at bounding box center [792, 167] width 39 height 18
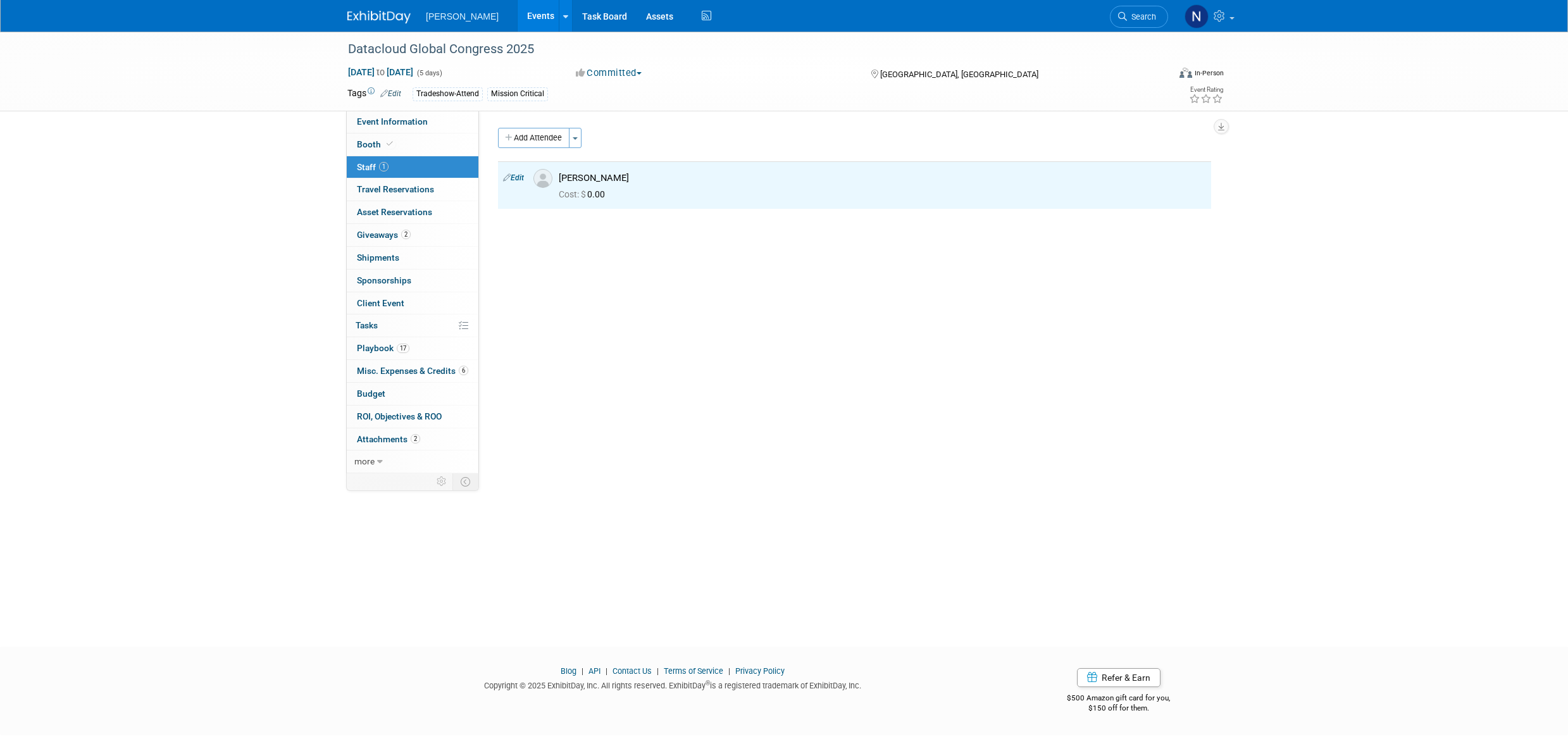
click at [575, 141] on button "Toggle Dropdown" at bounding box center [575, 138] width 13 height 20
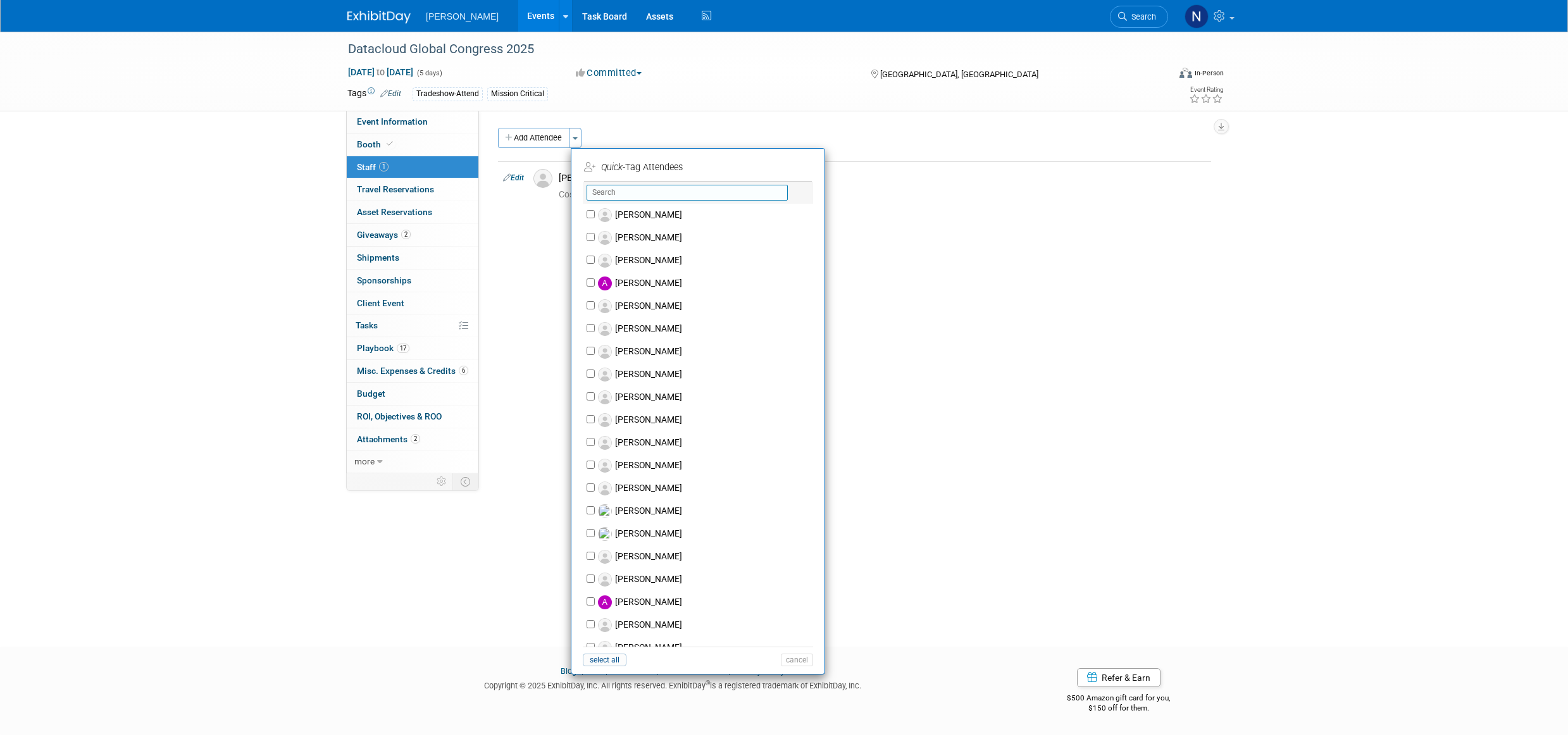
click at [622, 196] on input "text" at bounding box center [688, 193] width 201 height 16
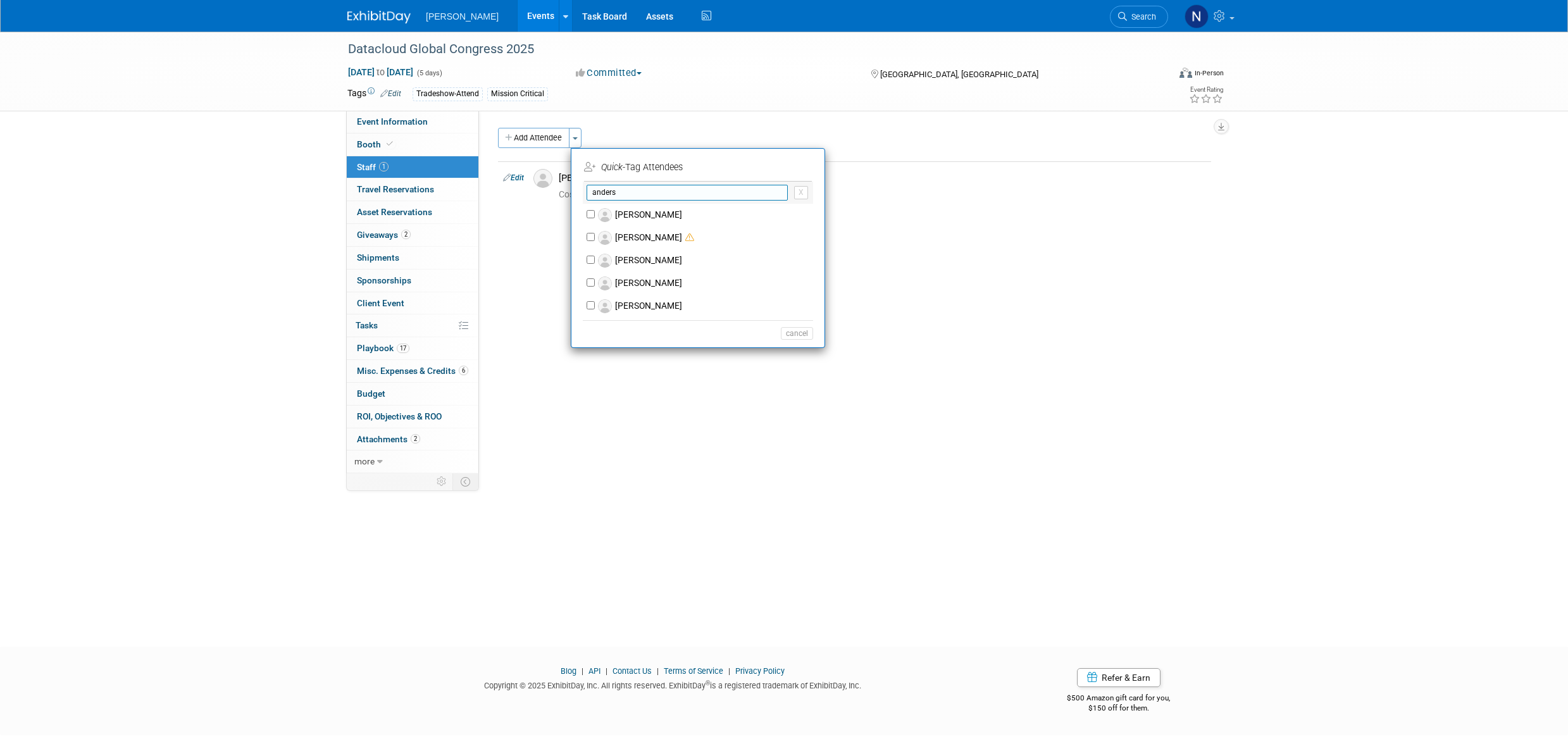
type input "anders"
click at [623, 212] on label "Anders Aklund" at bounding box center [706, 215] width 223 height 23
click at [595, 212] on input "Anders Aklund" at bounding box center [591, 214] width 8 height 8
checkbox input "true"
click at [791, 170] on button "Apply" at bounding box center [792, 167] width 39 height 18
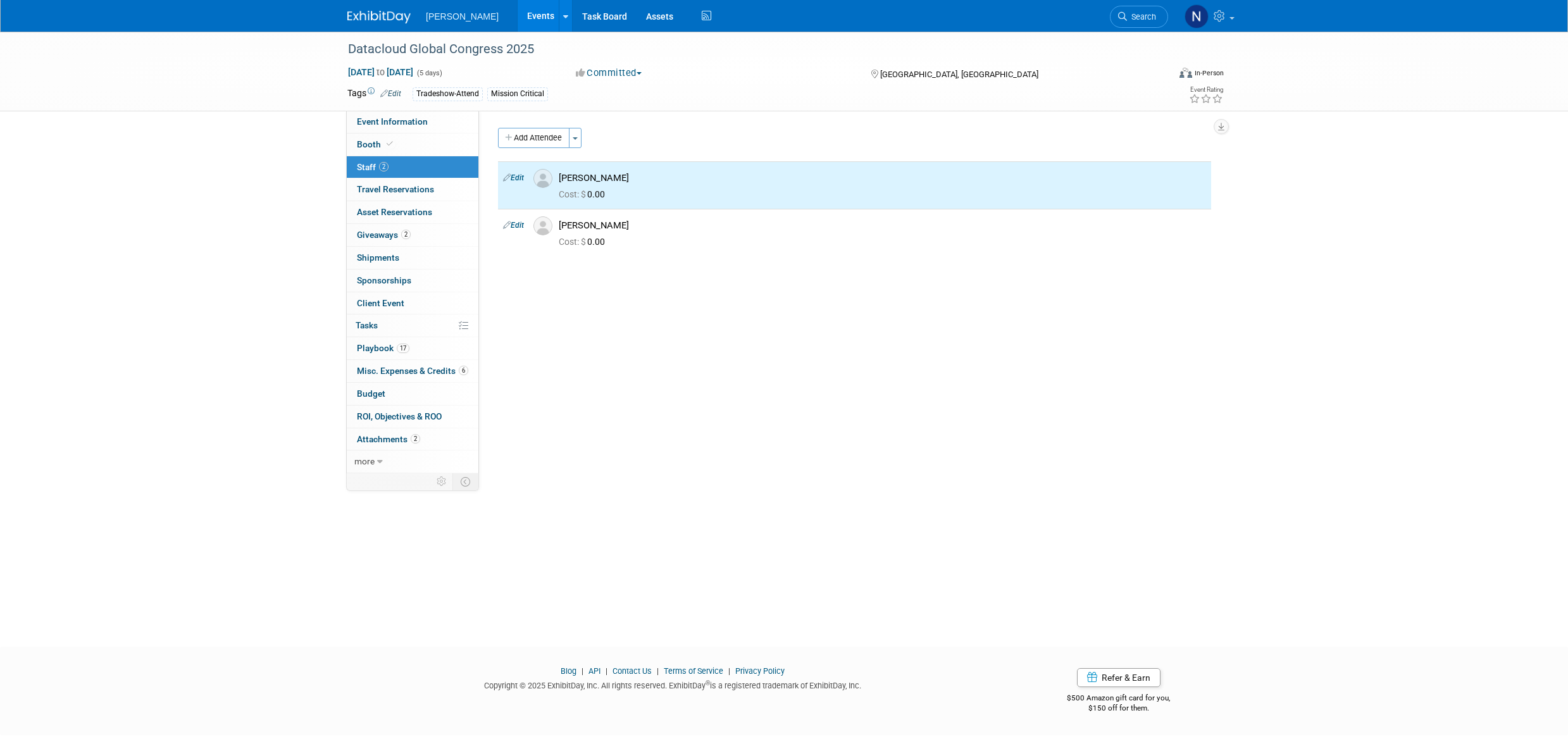
click at [577, 143] on button "Toggle Dropdown" at bounding box center [575, 138] width 13 height 20
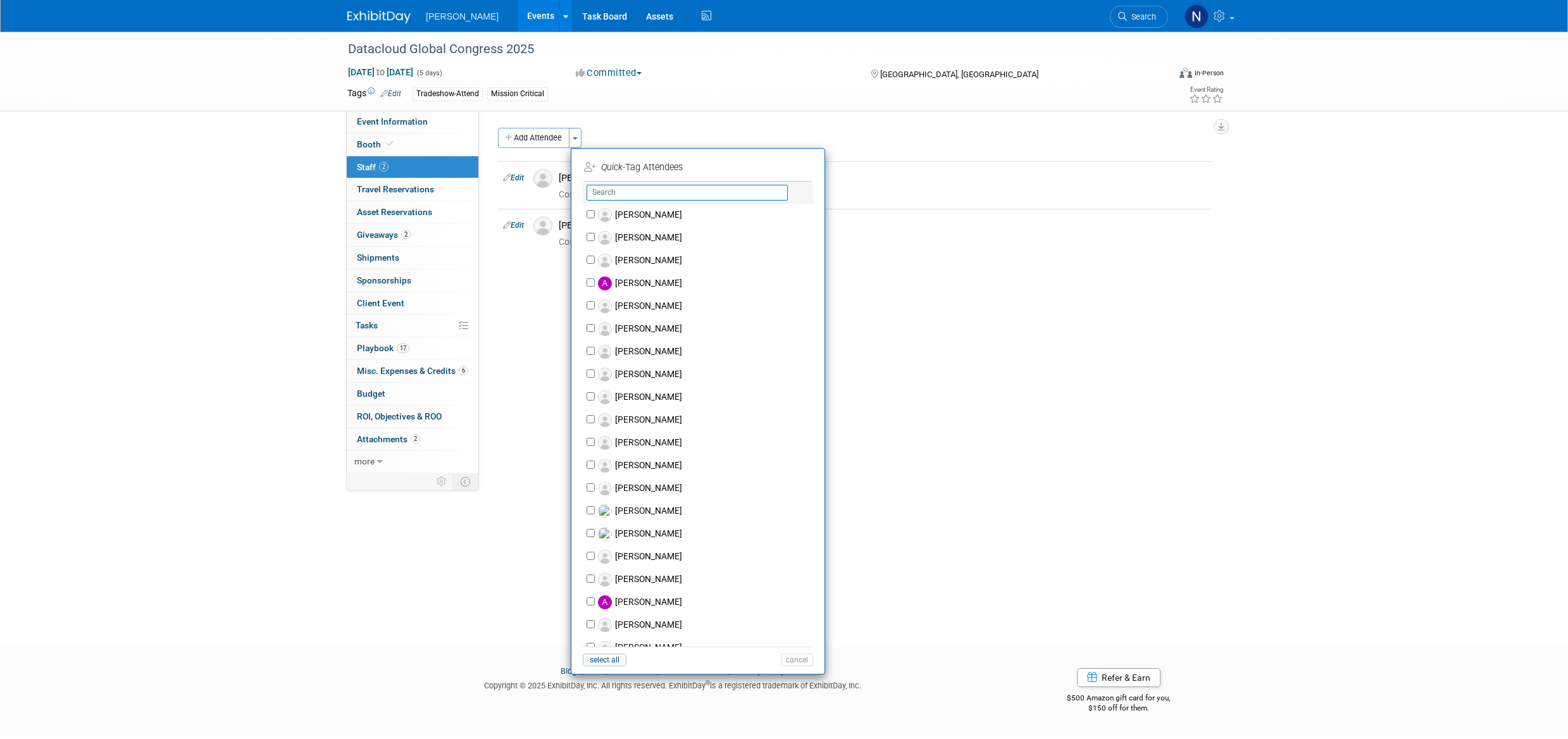
click at [629, 197] on input "text" at bounding box center [688, 193] width 201 height 16
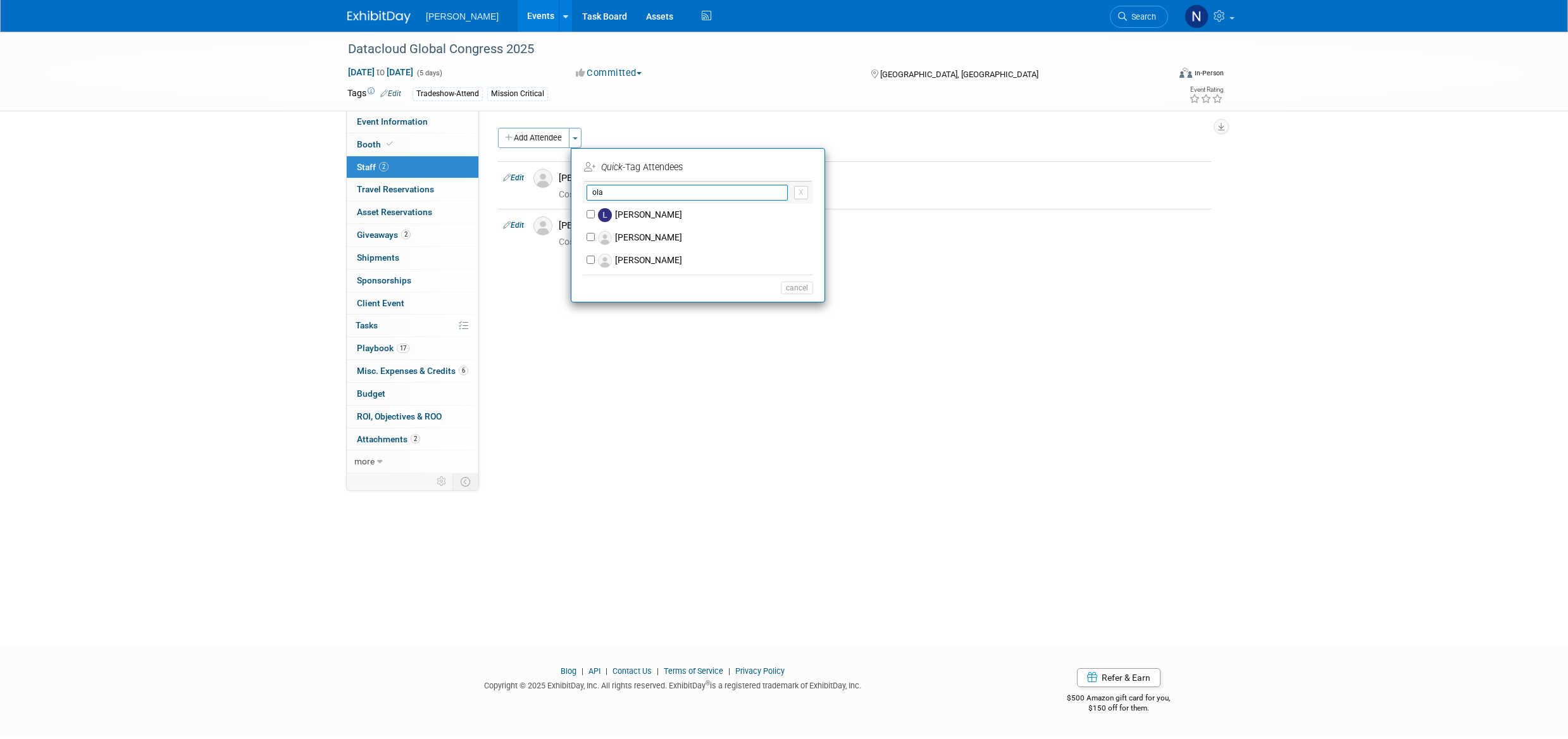
type input "ola"
click at [641, 235] on label "Ola Johnston" at bounding box center [706, 238] width 223 height 23
click at [595, 235] on input "Ola Johnston" at bounding box center [591, 237] width 8 height 8
checkbox input "true"
click at [797, 168] on button "Apply" at bounding box center [792, 167] width 39 height 18
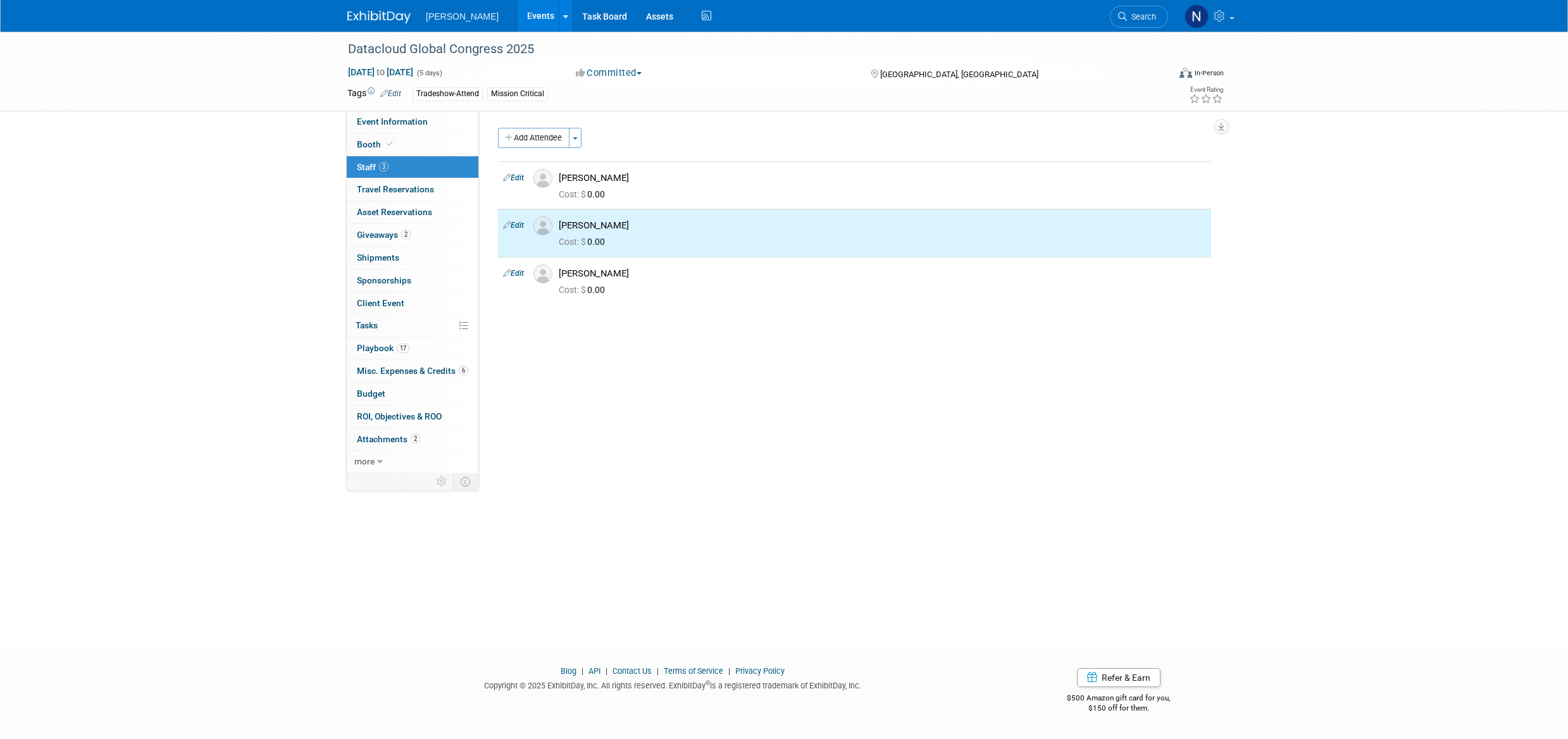
click at [579, 143] on button "Toggle Dropdown" at bounding box center [575, 138] width 13 height 20
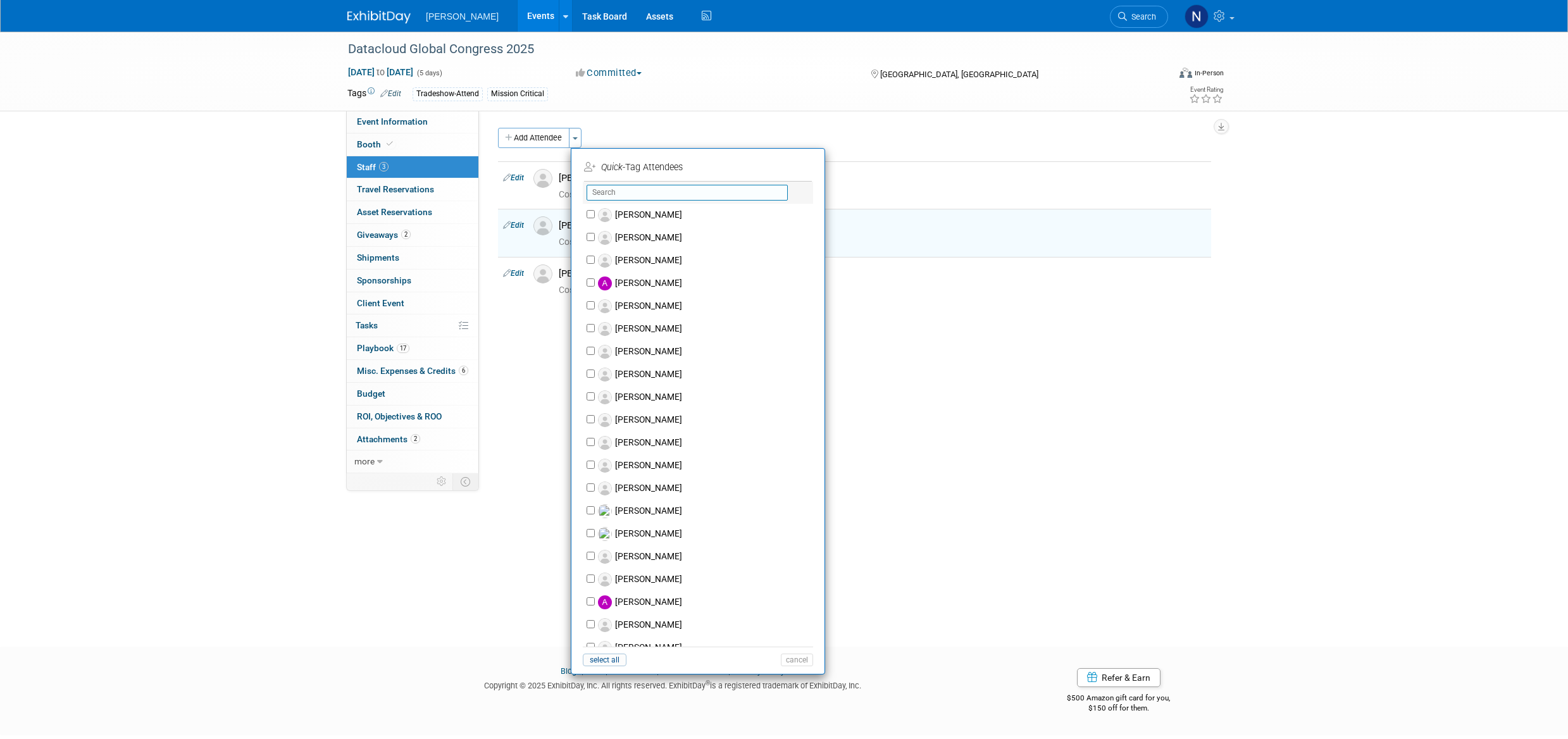
click at [620, 189] on input "text" at bounding box center [688, 193] width 201 height 16
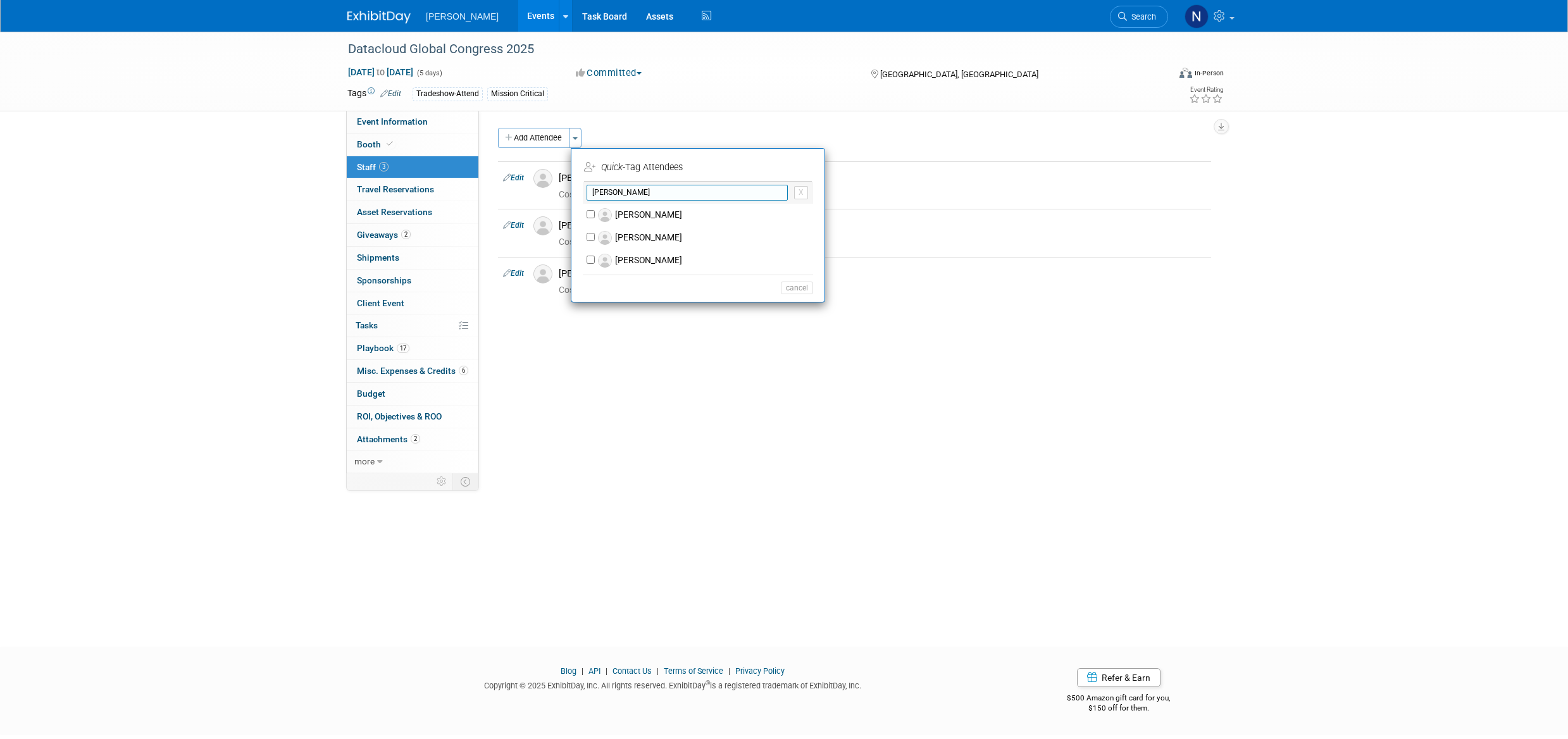
type input "jose"
click at [648, 217] on label "Jose Prados" at bounding box center [706, 215] width 223 height 23
click at [595, 217] on input "Jose Prados" at bounding box center [591, 214] width 8 height 8
checkbox input "true"
click at [791, 169] on button "Apply" at bounding box center [792, 167] width 39 height 18
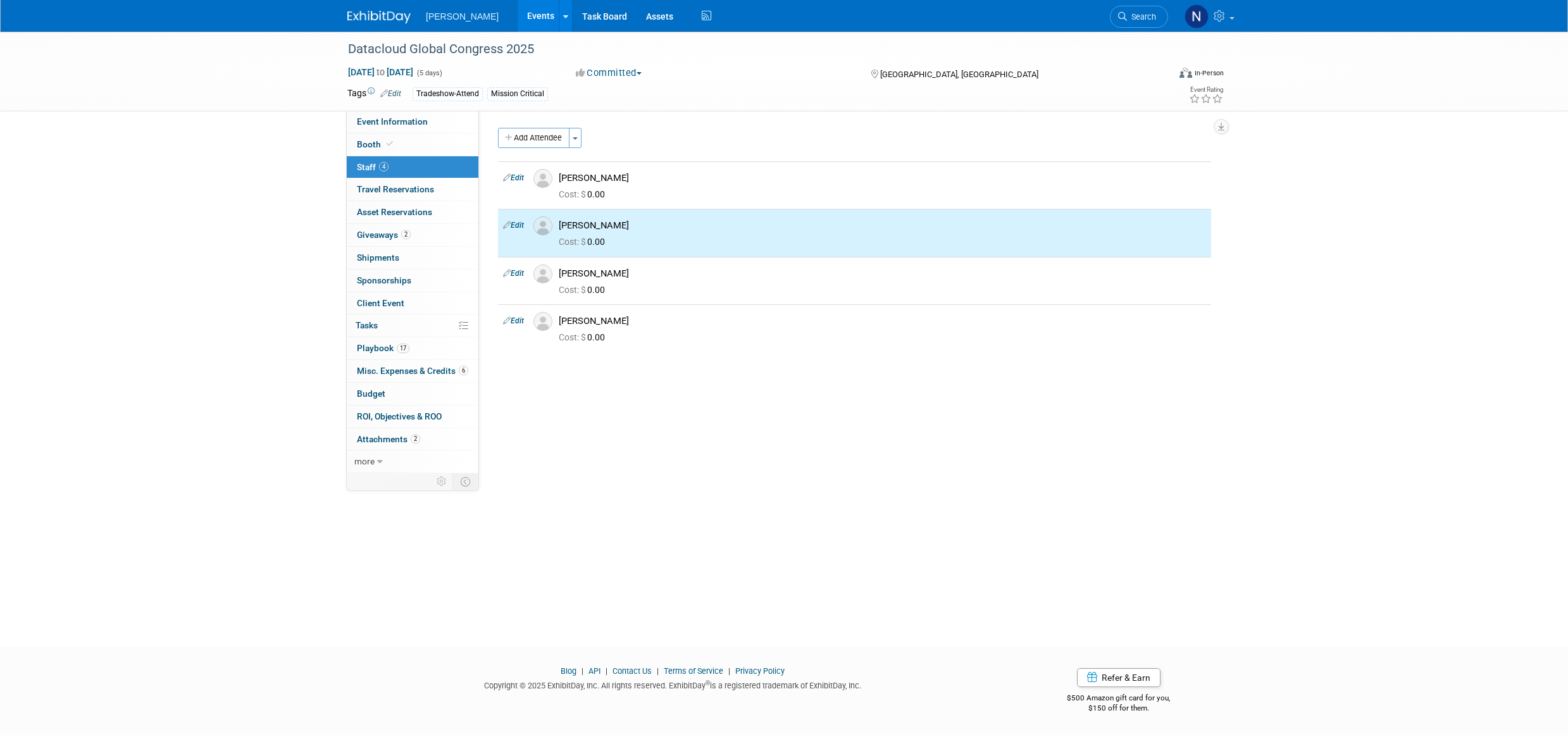
click at [575, 138] on span "button" at bounding box center [575, 139] width 5 height 2
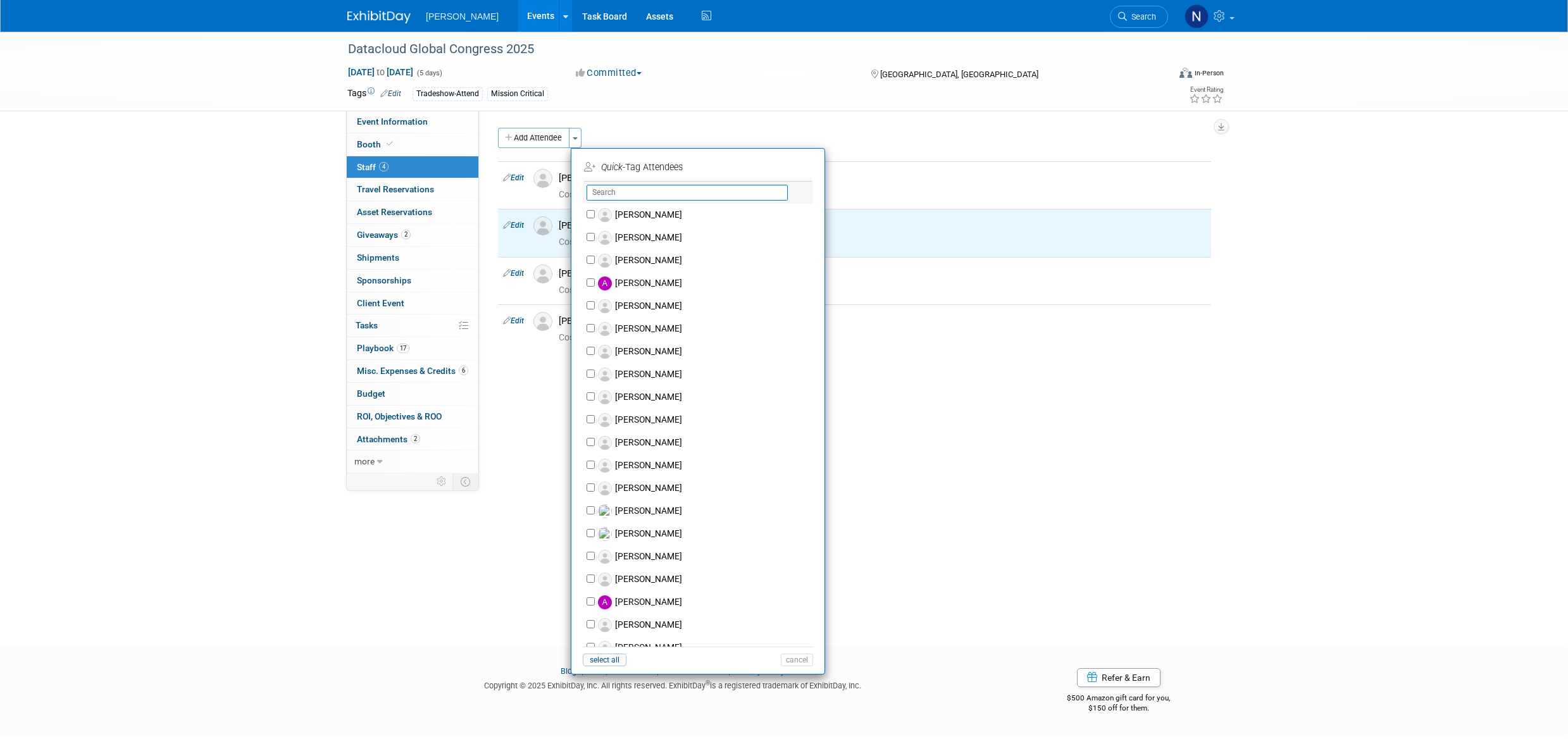
click at [622, 194] on input "text" at bounding box center [688, 193] width 201 height 16
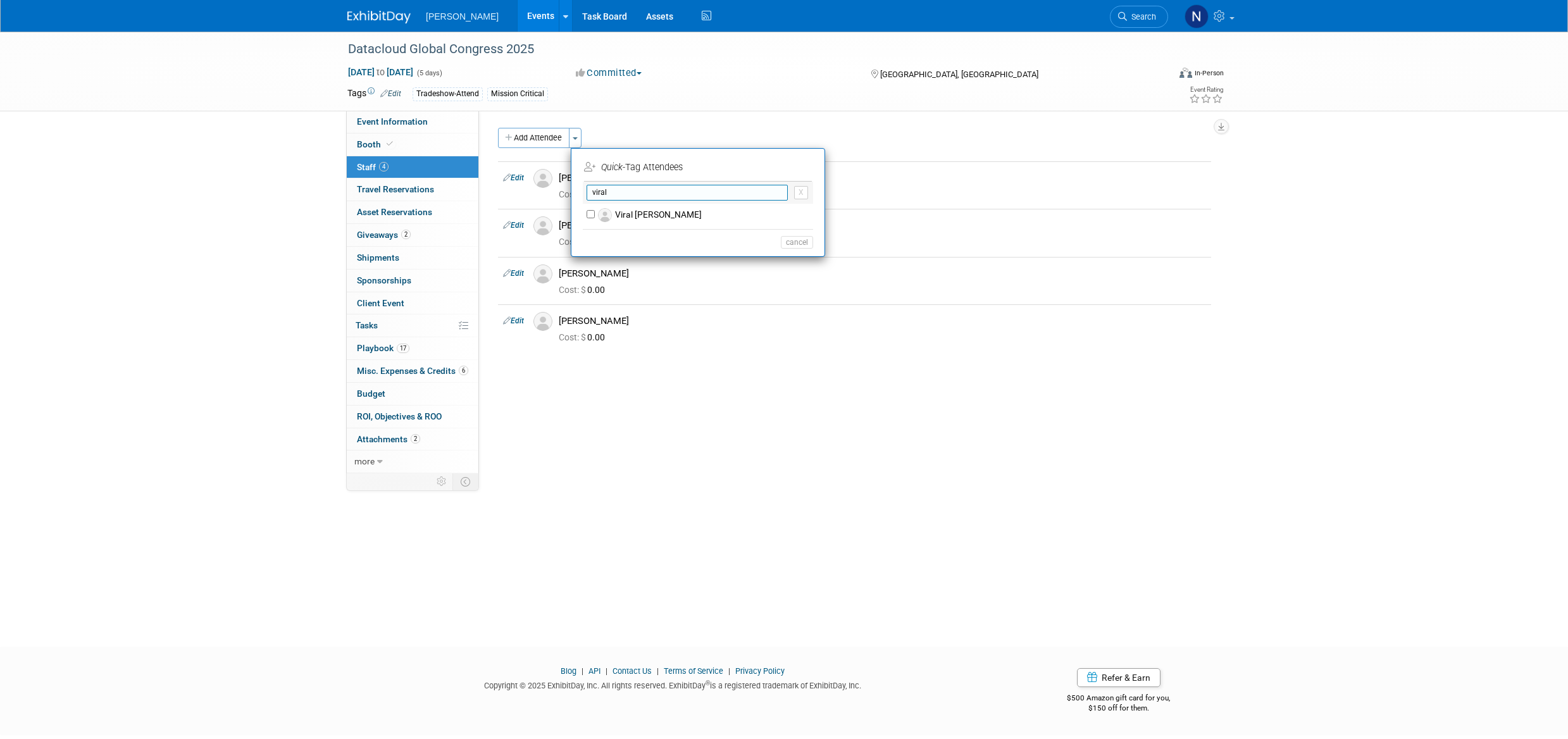
type input "viral"
click at [634, 213] on label "Viral Doshi" at bounding box center [706, 215] width 223 height 23
click at [595, 213] on input "Viral [PERSON_NAME]" at bounding box center [591, 214] width 8 height 8
checkbox input "true"
click at [797, 171] on button "Apply" at bounding box center [792, 167] width 39 height 18
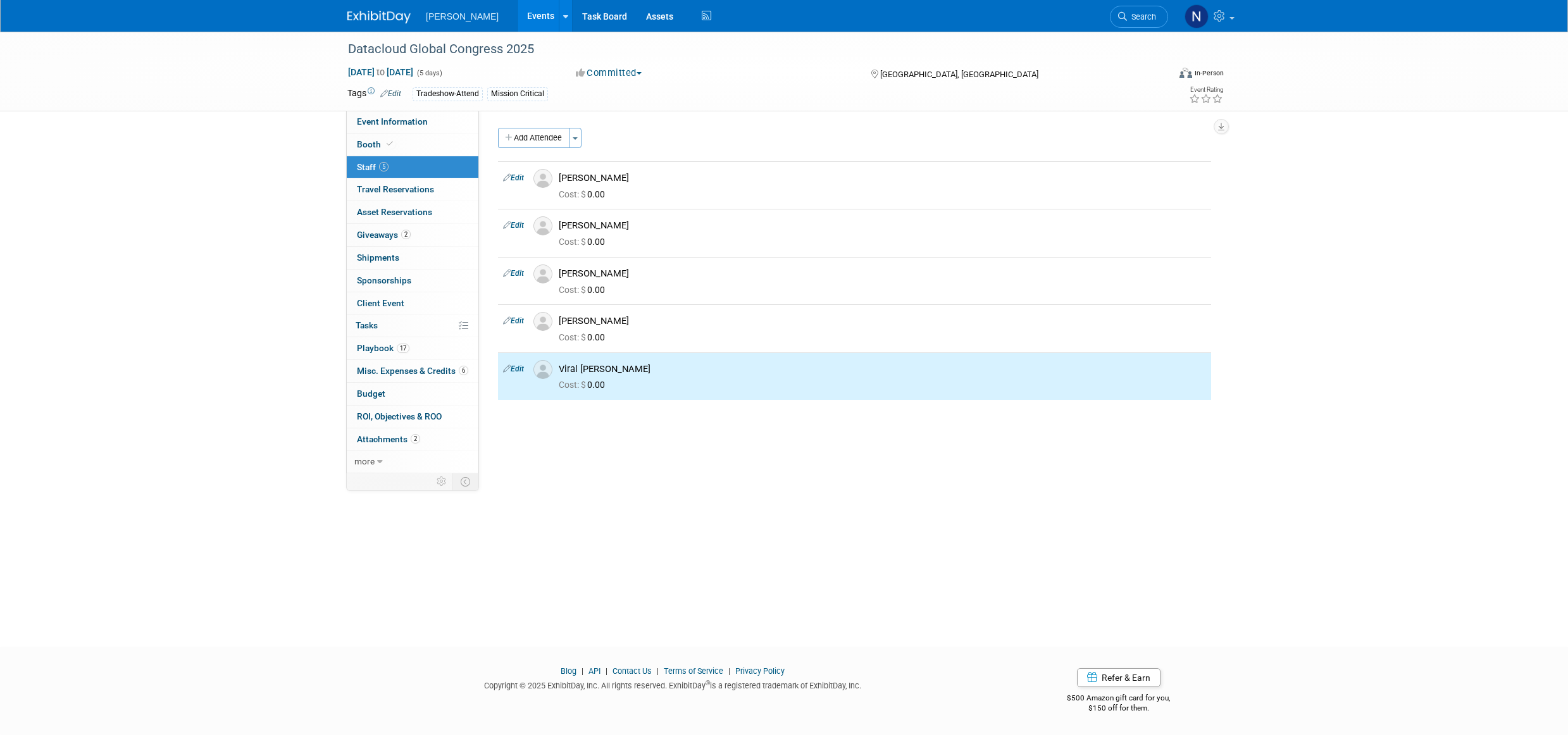
click at [545, 141] on button "Add Attendee" at bounding box center [533, 138] width 72 height 20
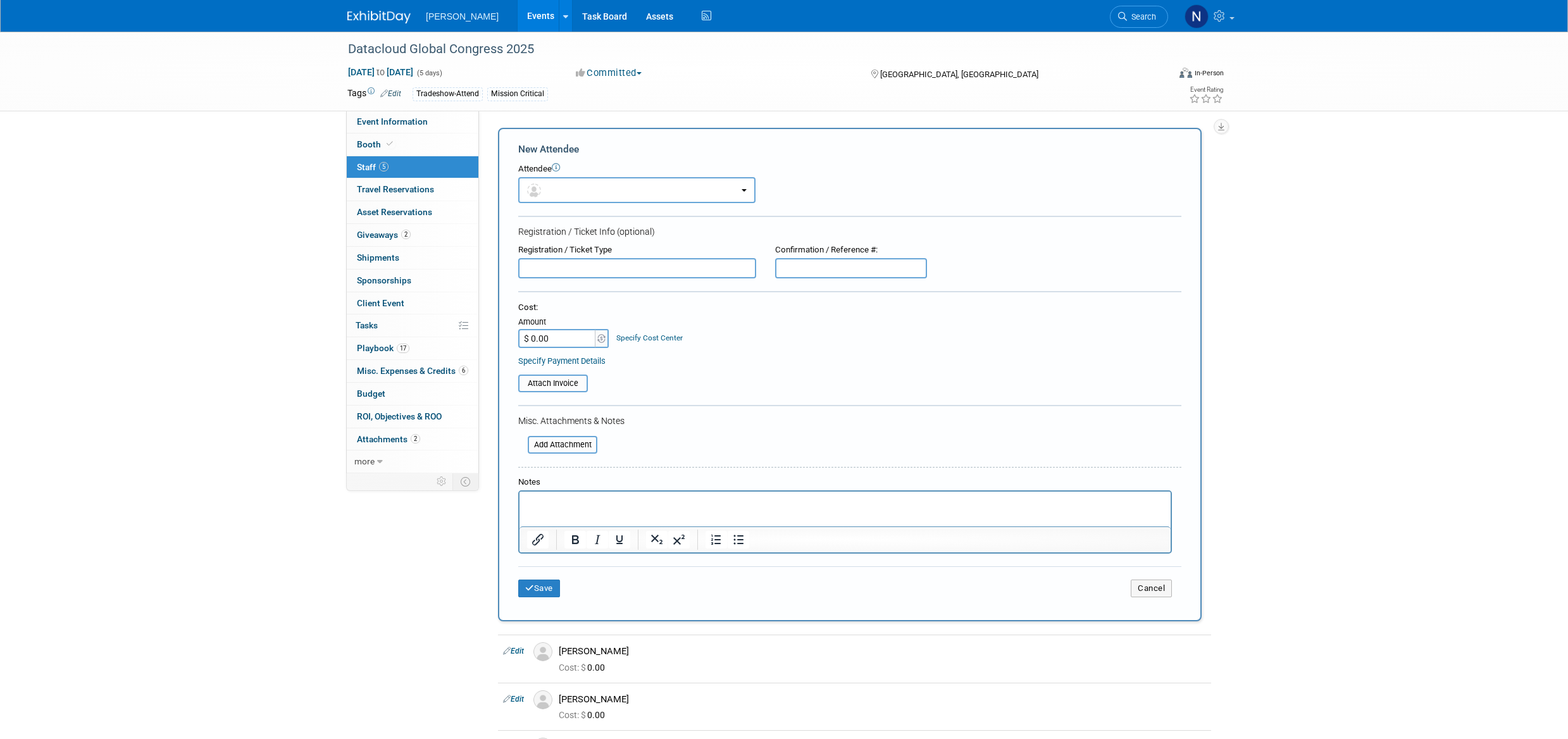
click at [1296, 320] on div "Datacloud Global Congress 2025 Jun 1, 2025 to Jun 5, 2025 (5 days) Jun 1, 2025 …" at bounding box center [784, 471] width 1568 height 881
click at [1153, 591] on button "Cancel" at bounding box center [1151, 589] width 41 height 18
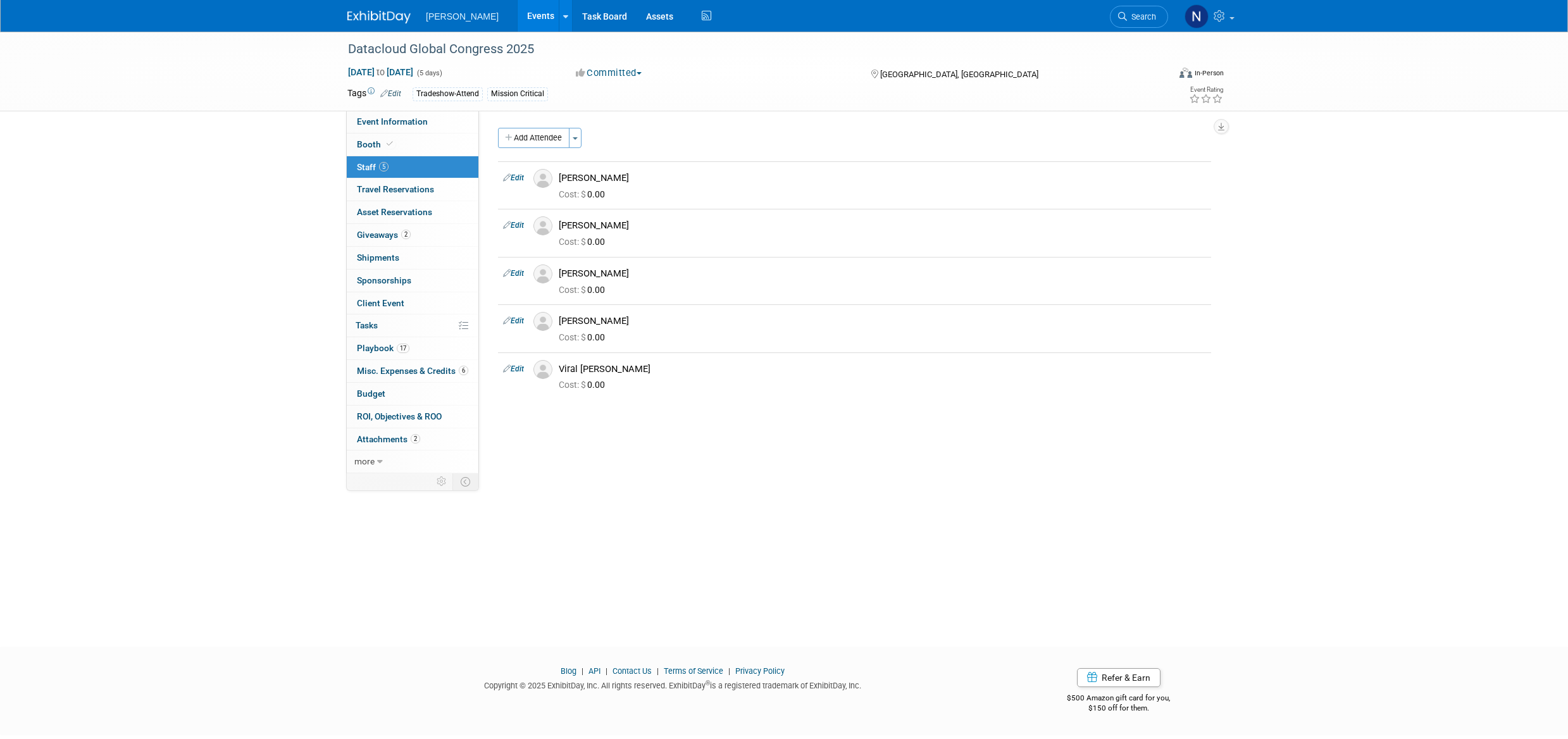
click at [522, 138] on button "Add Attendee" at bounding box center [533, 138] width 72 height 20
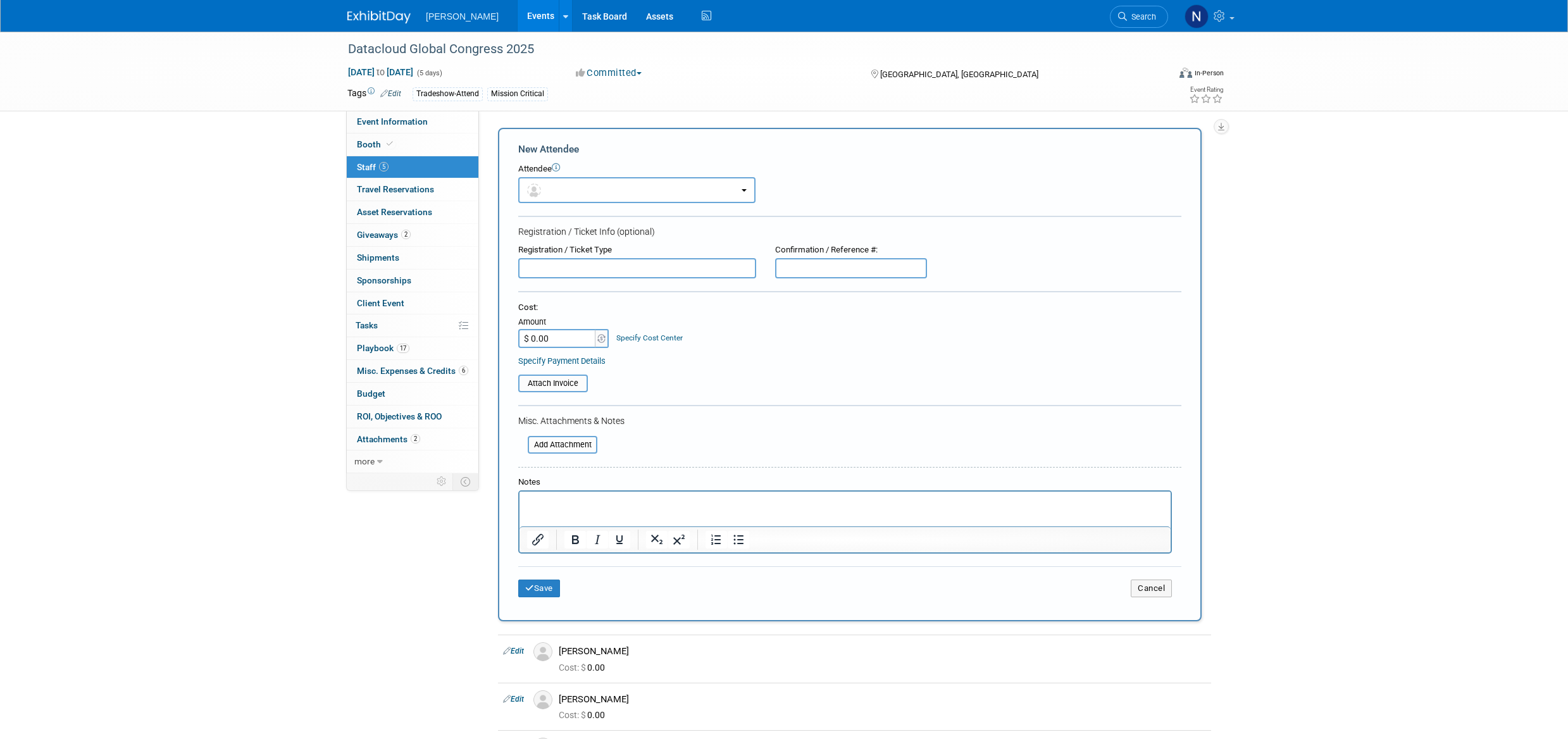
click at [1286, 578] on div "Datacloud Global Congress 2025 Jun 1, 2025 to Jun 5, 2025 (5 days) Jun 1, 2025 …" at bounding box center [784, 471] width 1568 height 881
click at [1160, 587] on button "Cancel" at bounding box center [1151, 589] width 41 height 18
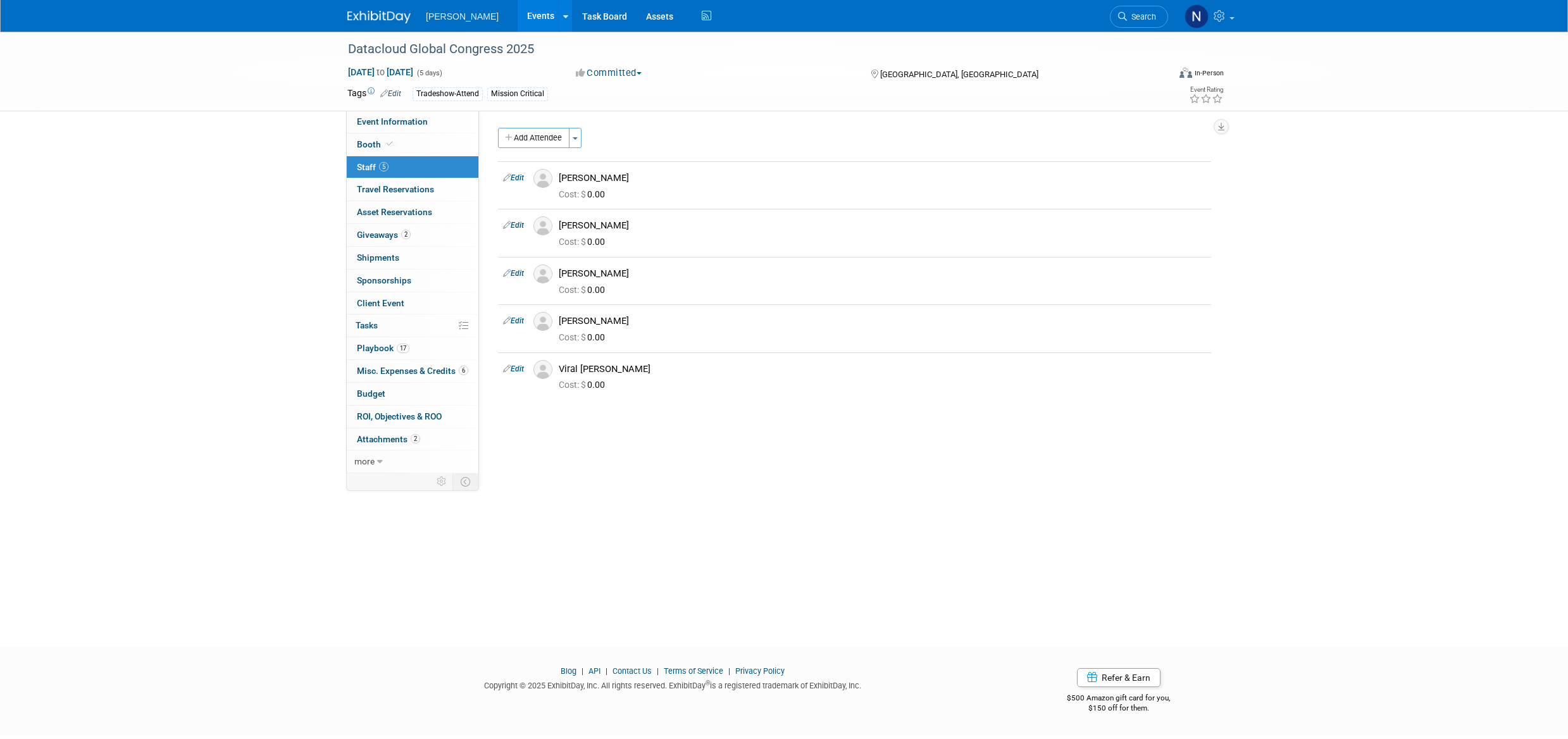
click at [579, 141] on button "Toggle Dropdown" at bounding box center [575, 138] width 13 height 20
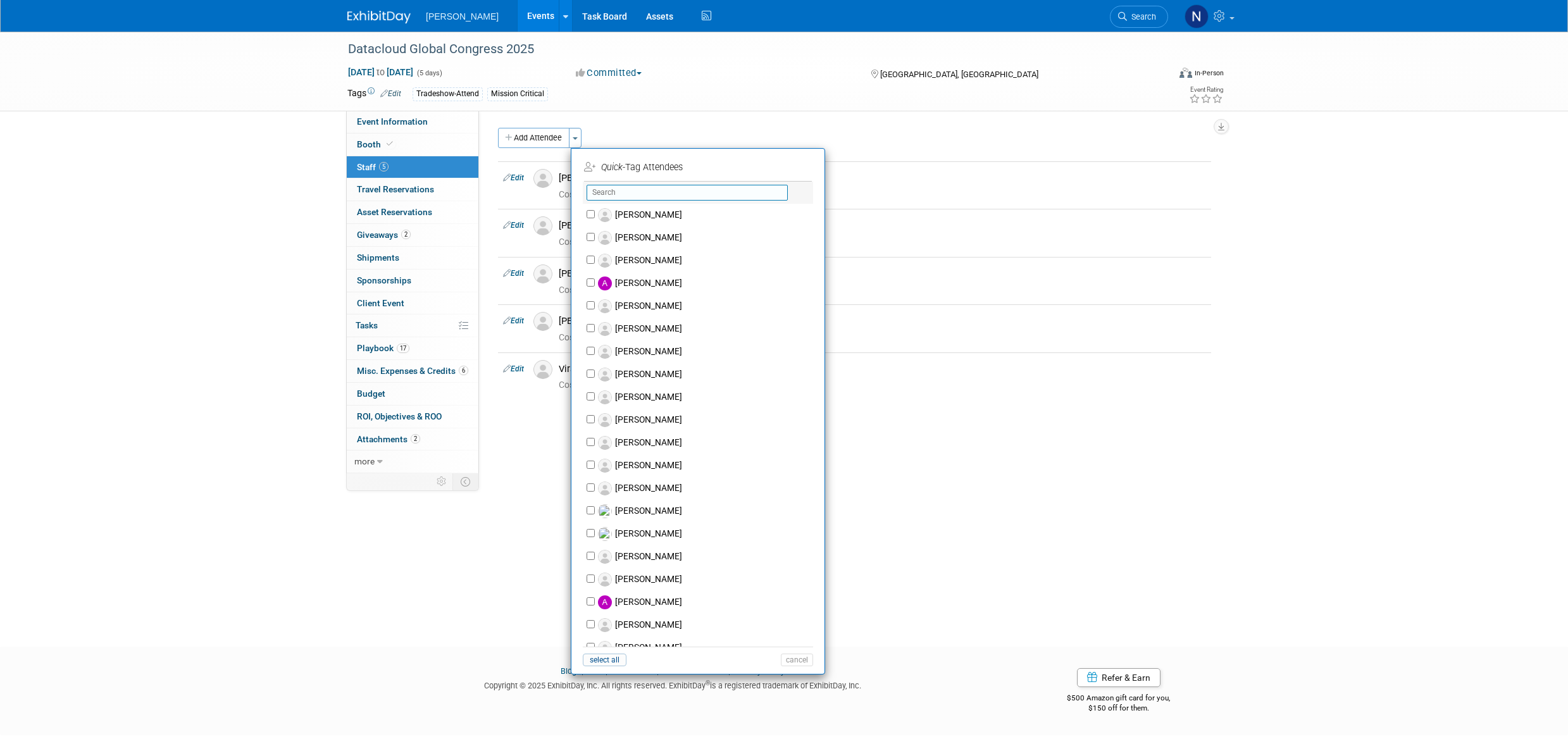
click at [739, 194] on input "text" at bounding box center [688, 193] width 201 height 16
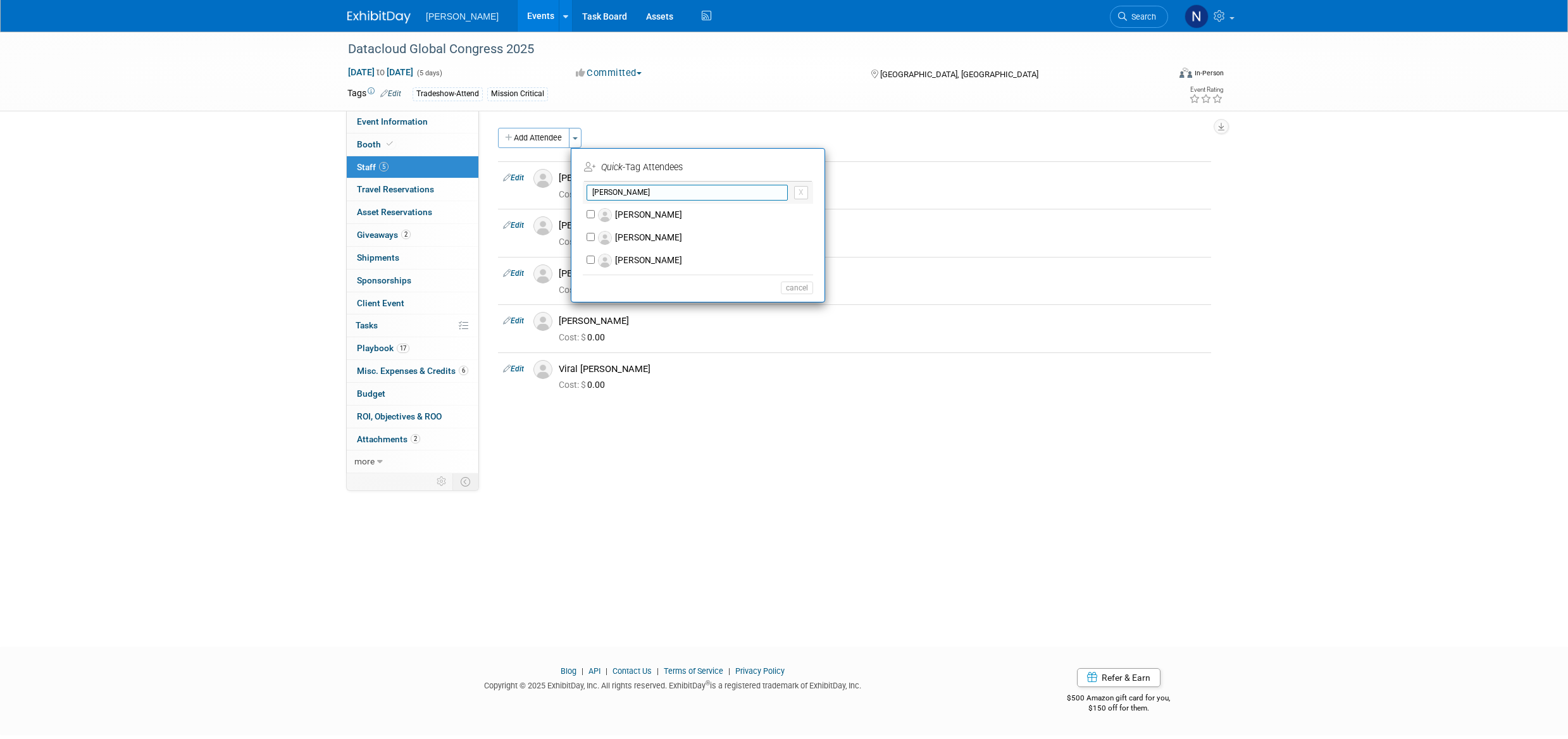
type input "laura"
click at [636, 239] on label "[PERSON_NAME]" at bounding box center [706, 238] width 223 height 23
click at [595, 239] on input "[PERSON_NAME]" at bounding box center [591, 237] width 8 height 8
checkbox input "true"
click at [804, 164] on button "Apply" at bounding box center [792, 167] width 39 height 18
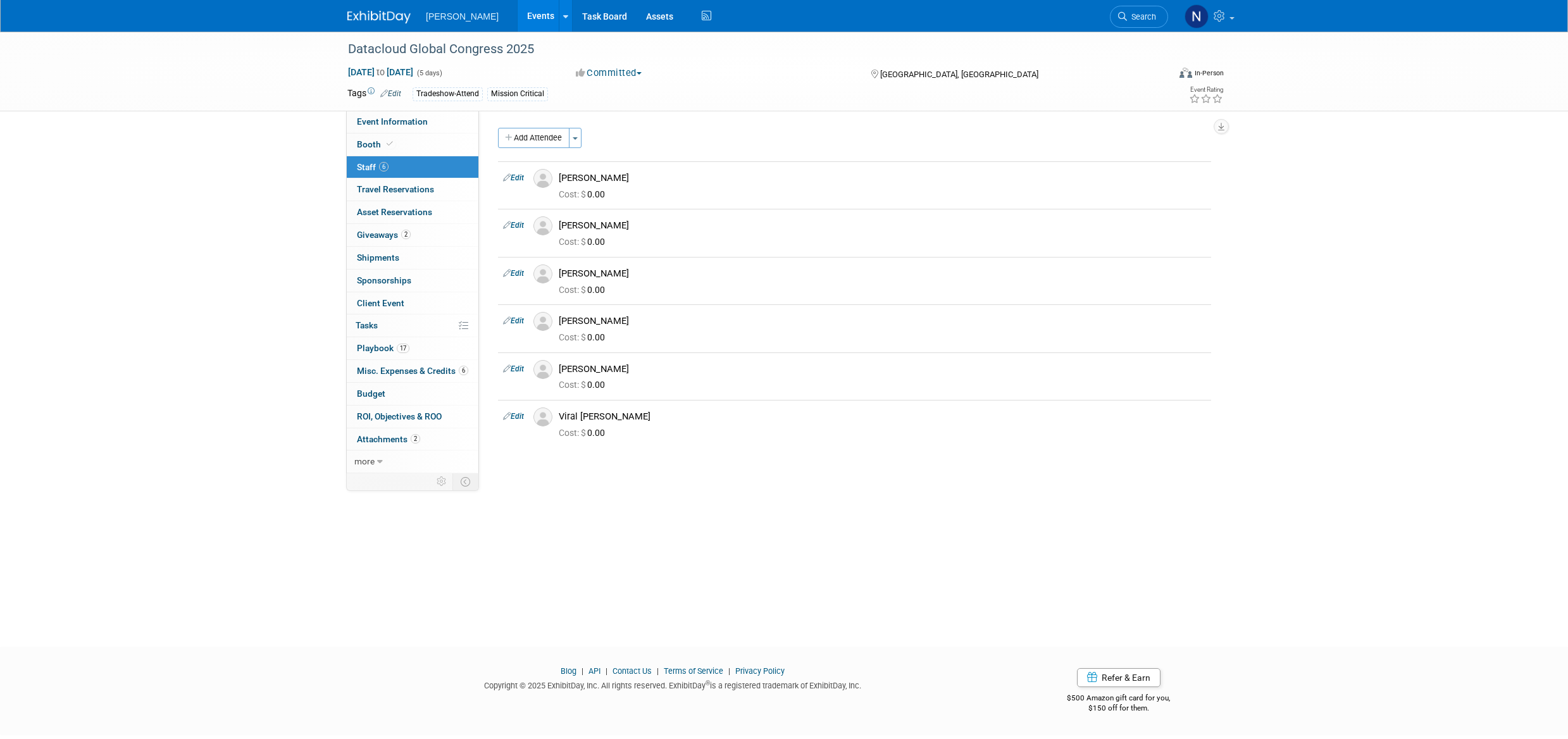
click at [575, 135] on button "Toggle Dropdown" at bounding box center [575, 138] width 13 height 20
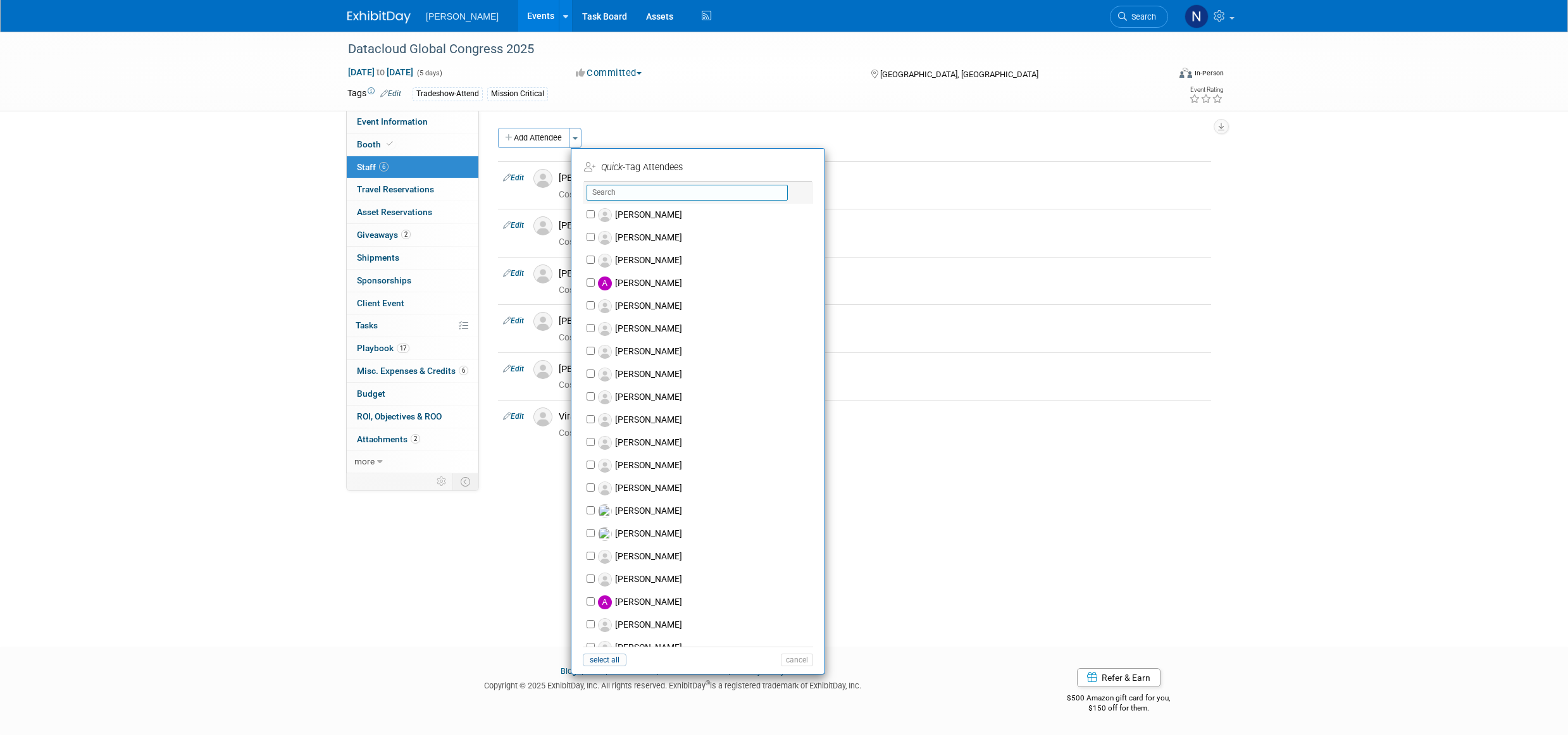
click at [630, 190] on input "text" at bounding box center [688, 193] width 201 height 16
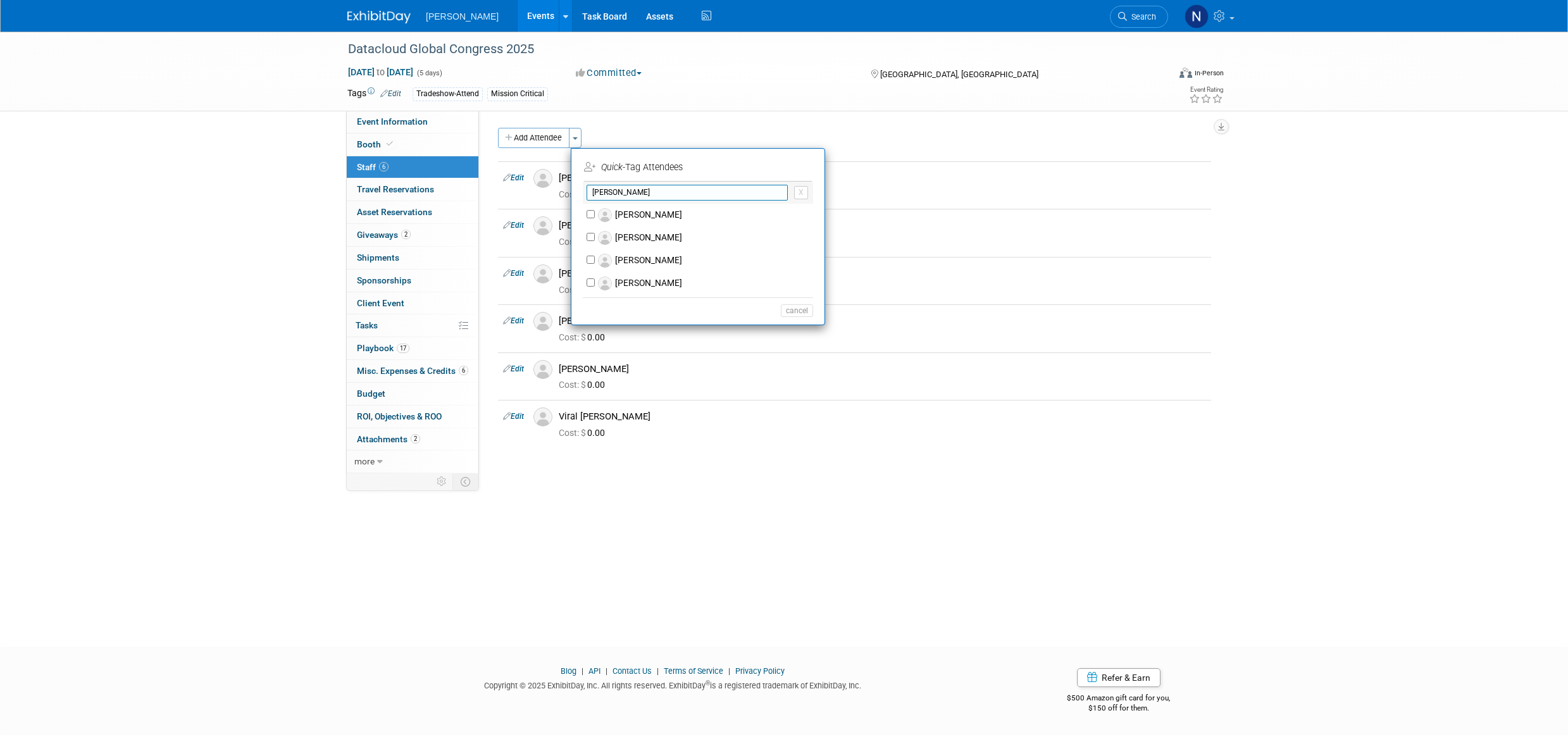
type input "justin"
click at [640, 241] on label "[PERSON_NAME]" at bounding box center [706, 238] width 223 height 23
click at [595, 241] on input "[PERSON_NAME]" at bounding box center [591, 237] width 8 height 8
checkbox input "true"
click at [794, 172] on button "Apply" at bounding box center [792, 167] width 39 height 18
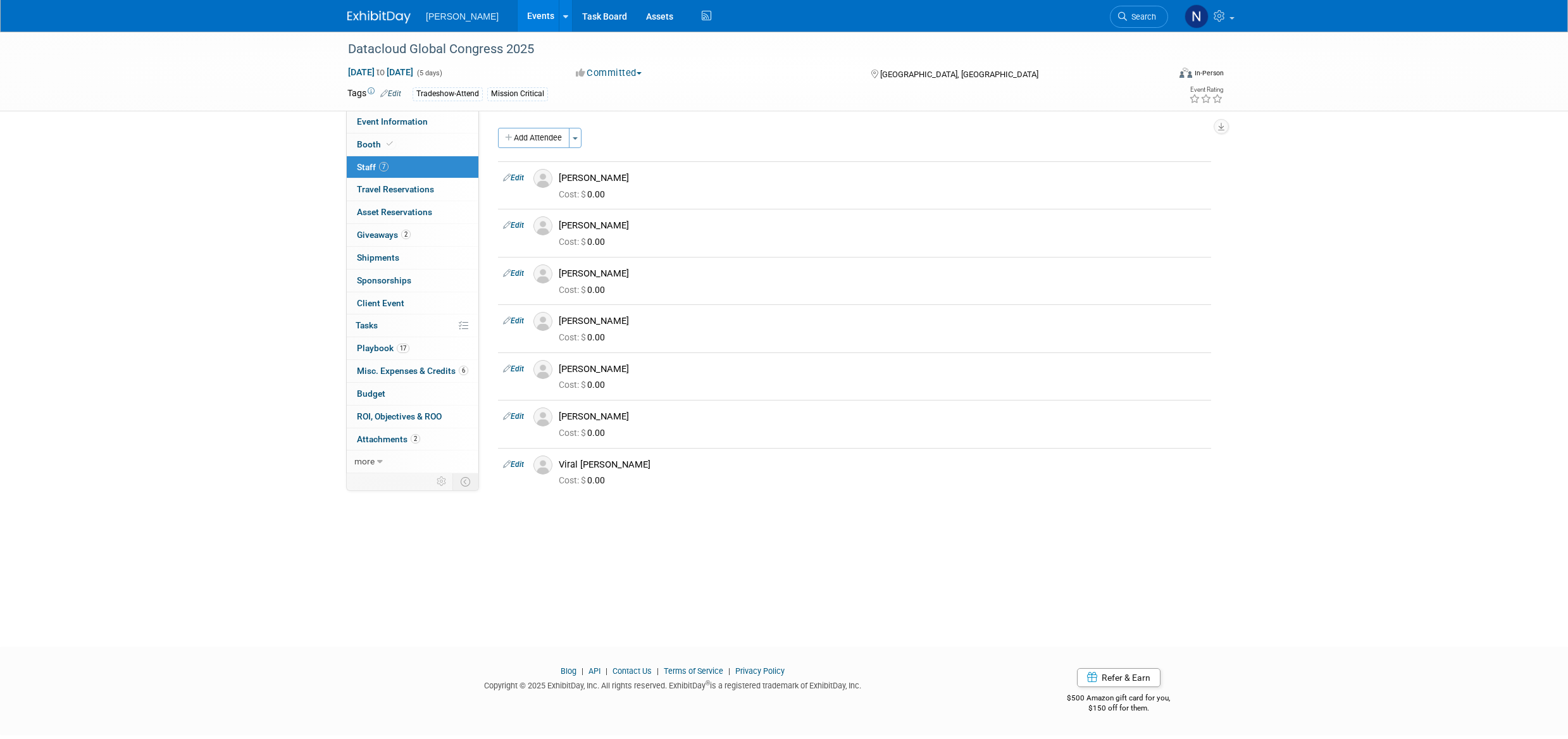
click at [377, 231] on span "Giveaways 2" at bounding box center [384, 235] width 53 height 10
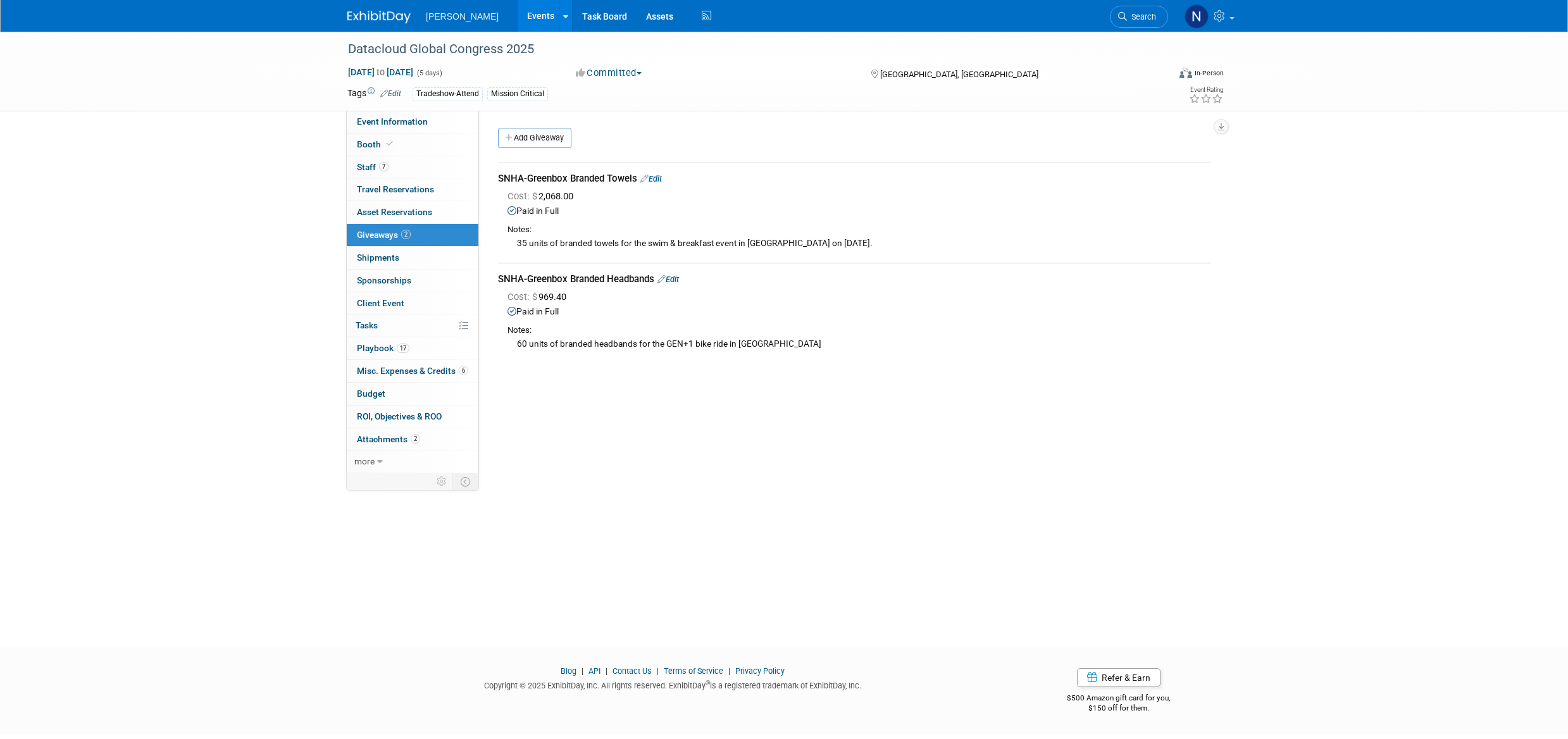
click at [384, 279] on span "Sponsorships 0" at bounding box center [384, 280] width 54 height 10
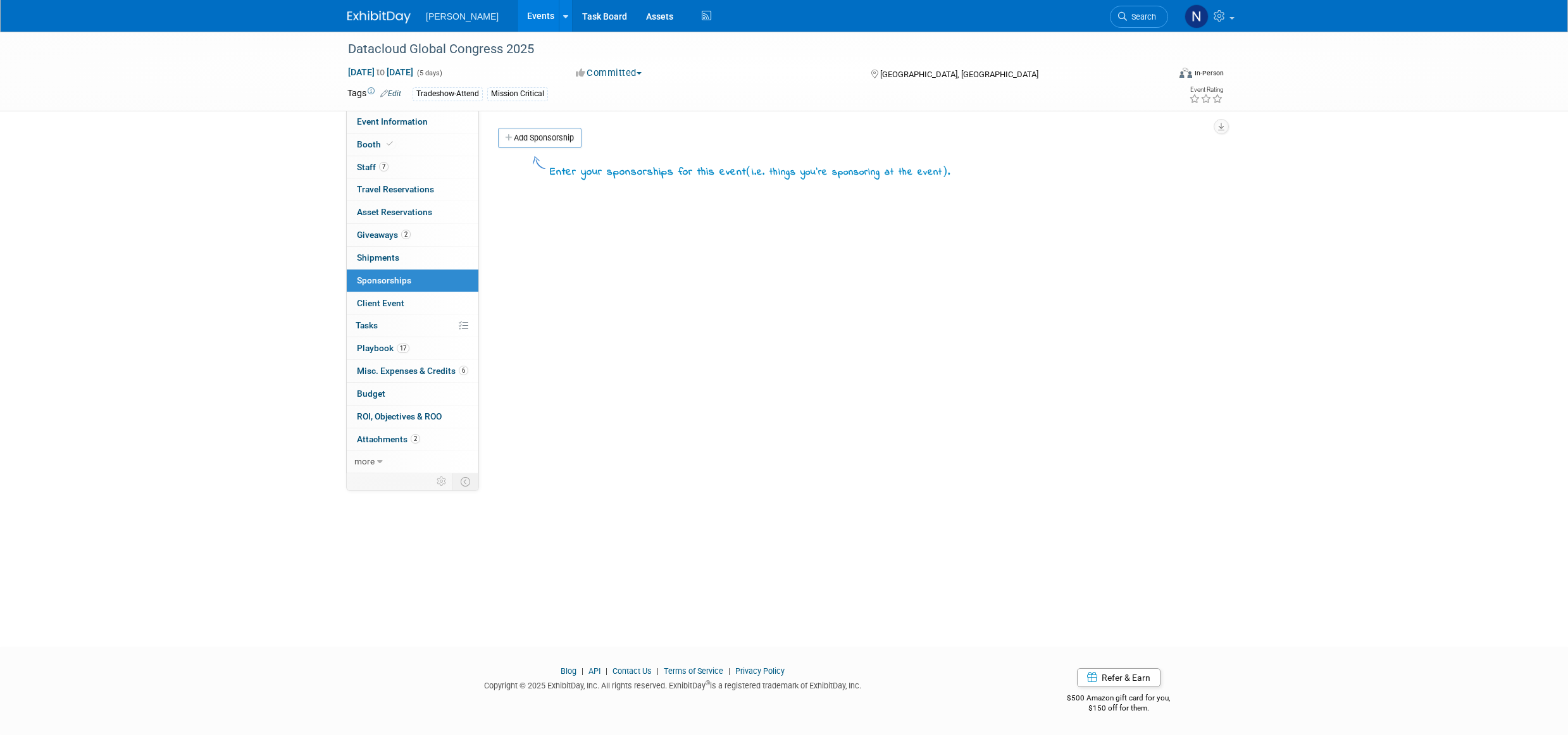
click at [552, 139] on link "Add Sponsorship" at bounding box center [540, 138] width 83 height 20
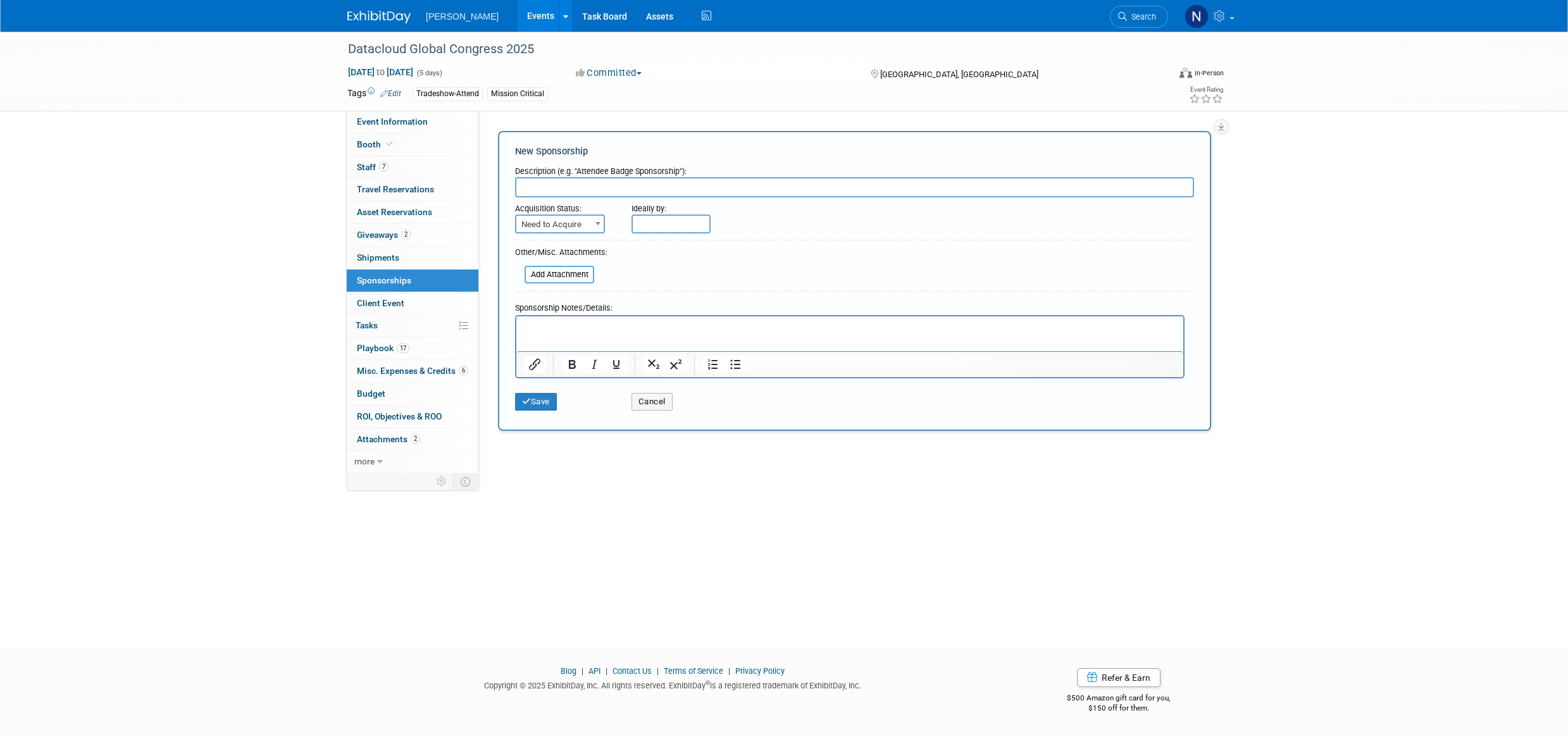
click at [599, 225] on b at bounding box center [598, 224] width 5 height 3
click at [419, 279] on link "0 Sponsorships 0" at bounding box center [412, 281] width 131 height 22
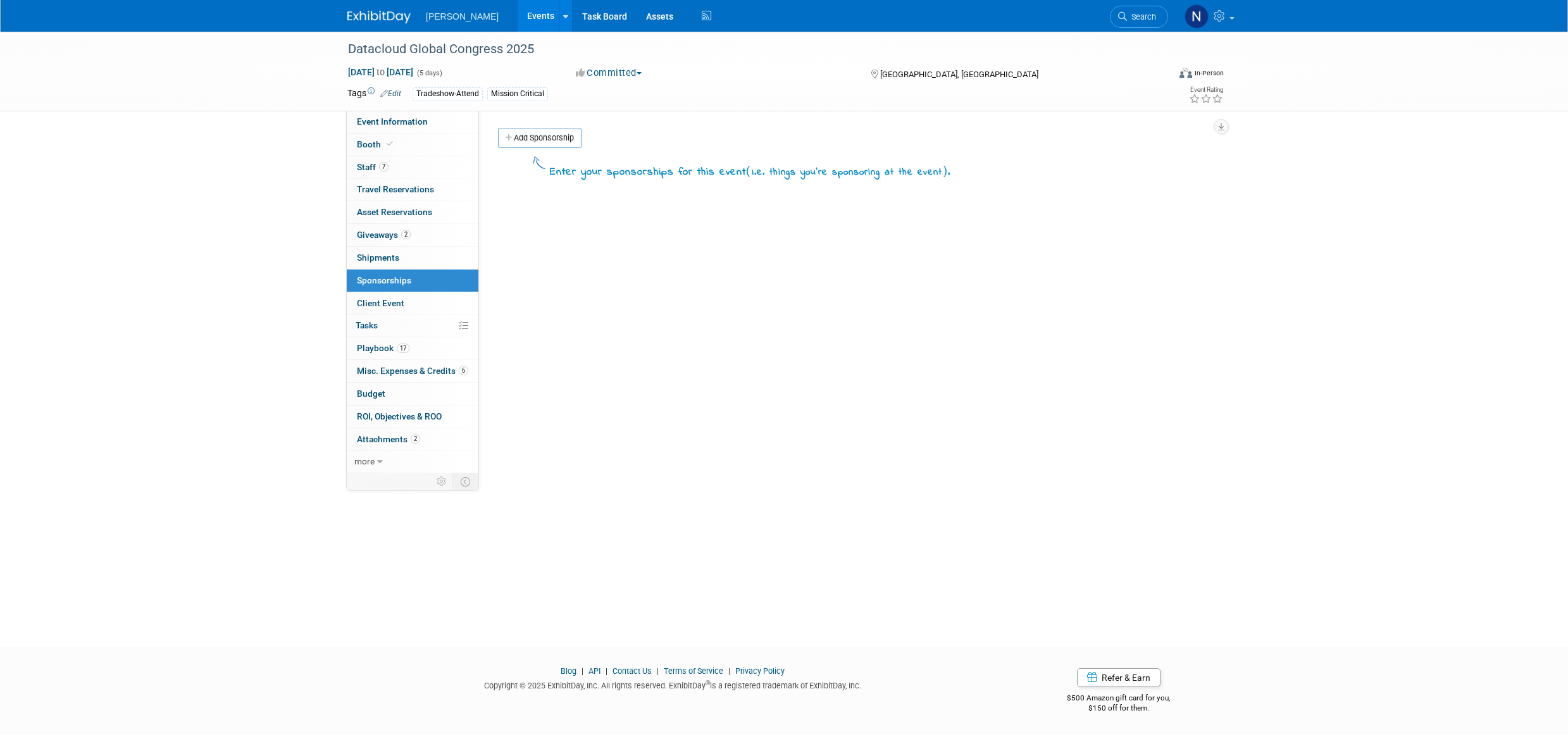
click at [389, 305] on span "Client Event" at bounding box center [381, 303] width 47 height 10
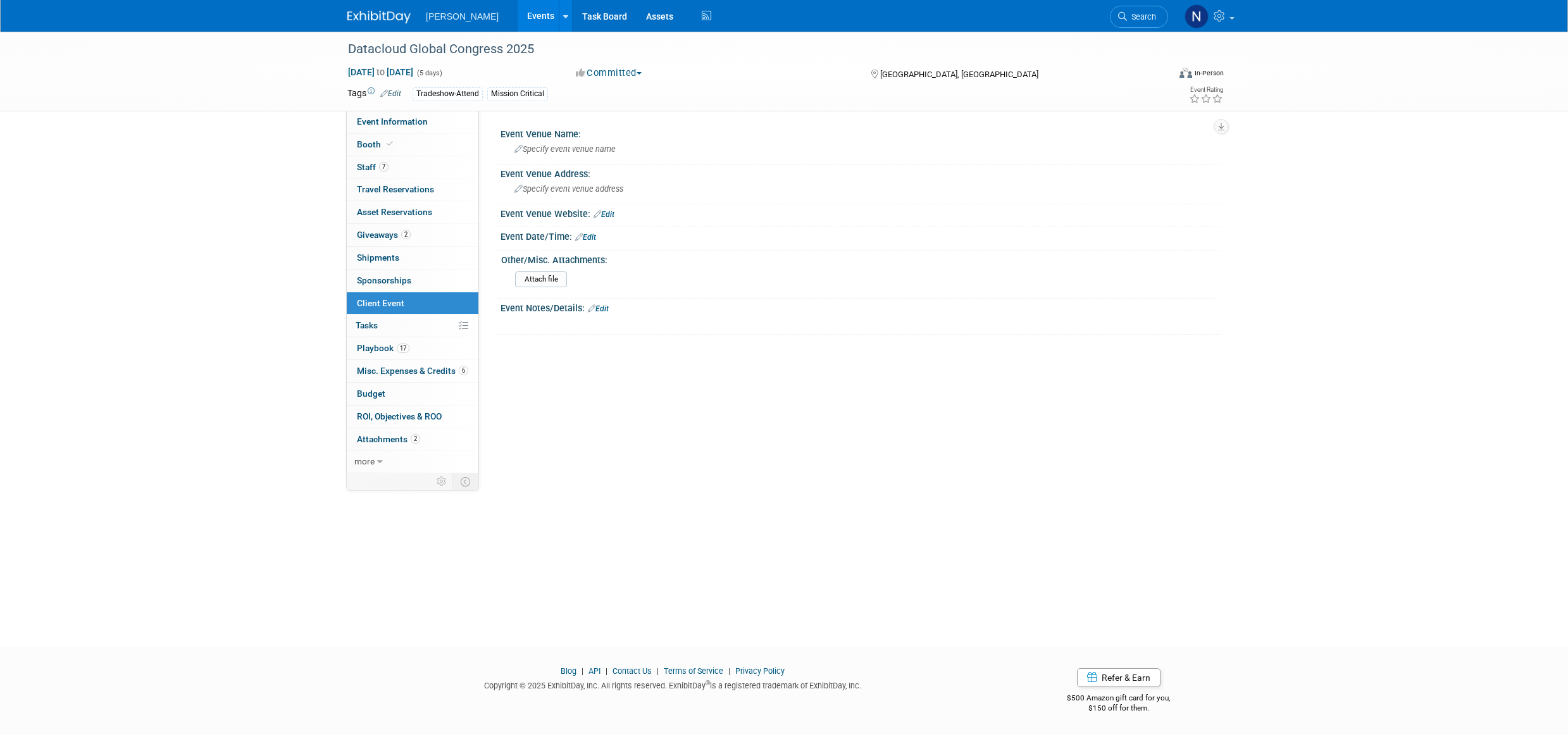
click at [382, 349] on span "Playbook 17" at bounding box center [383, 348] width 53 height 10
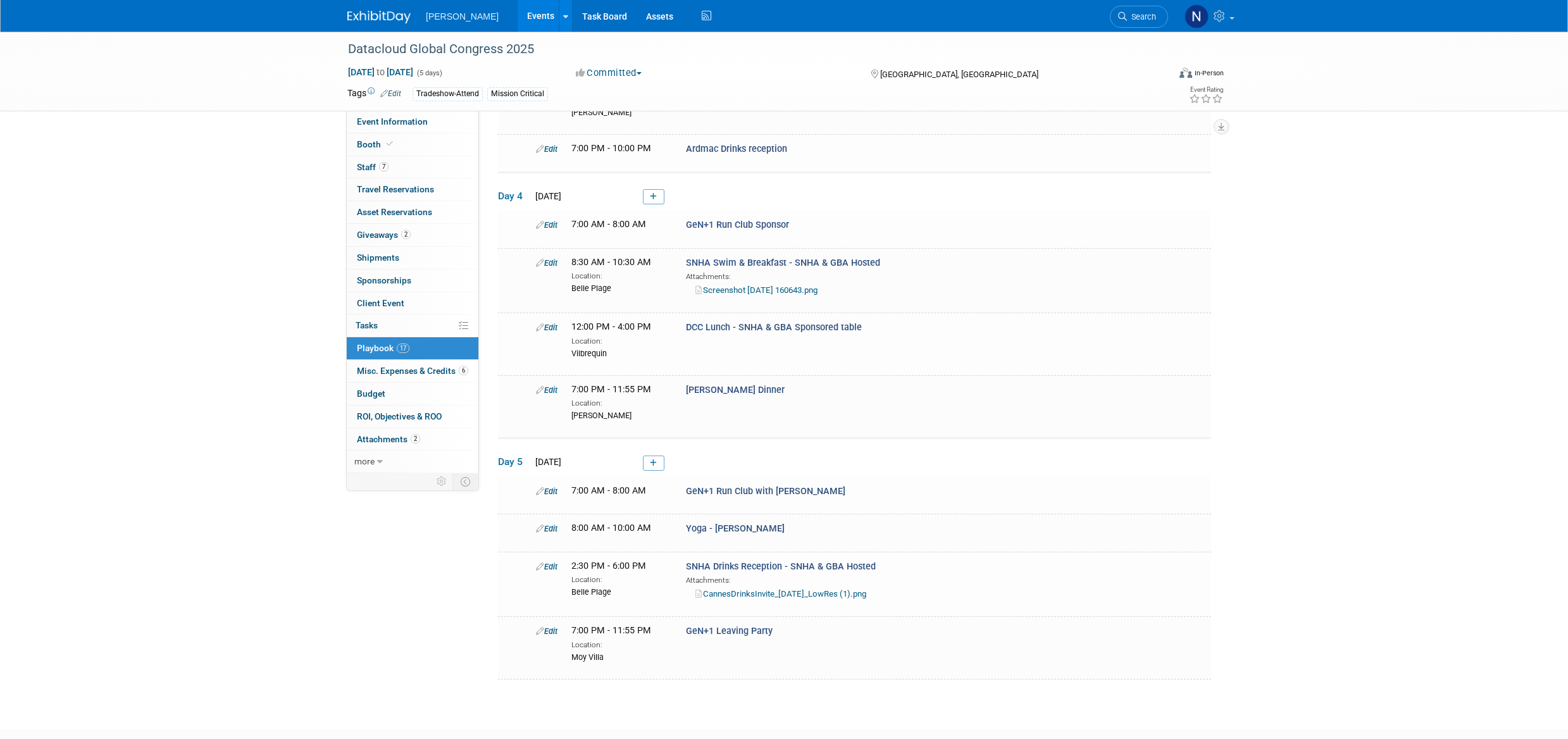
scroll to position [616, 0]
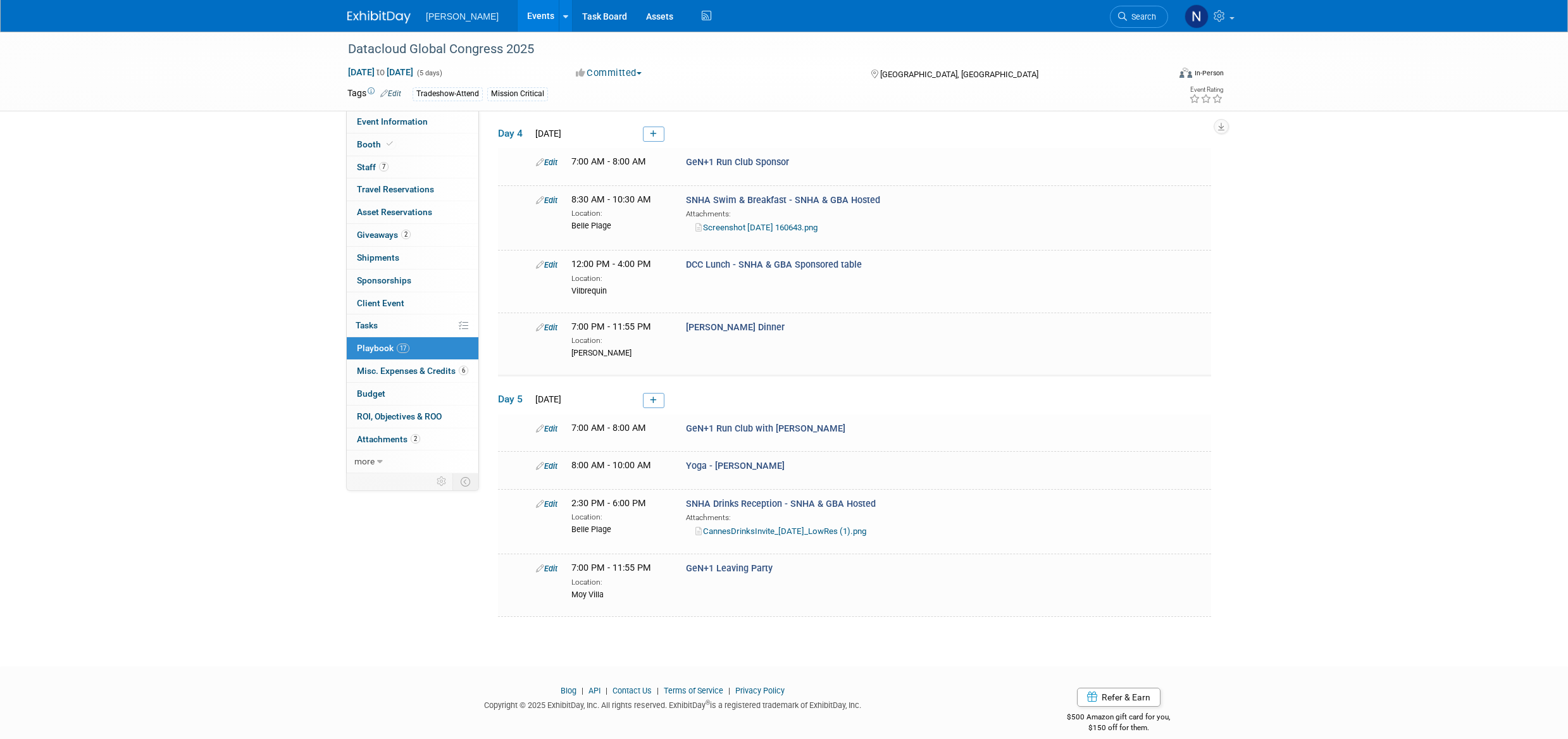
click at [372, 301] on span "Client Event" at bounding box center [381, 303] width 47 height 10
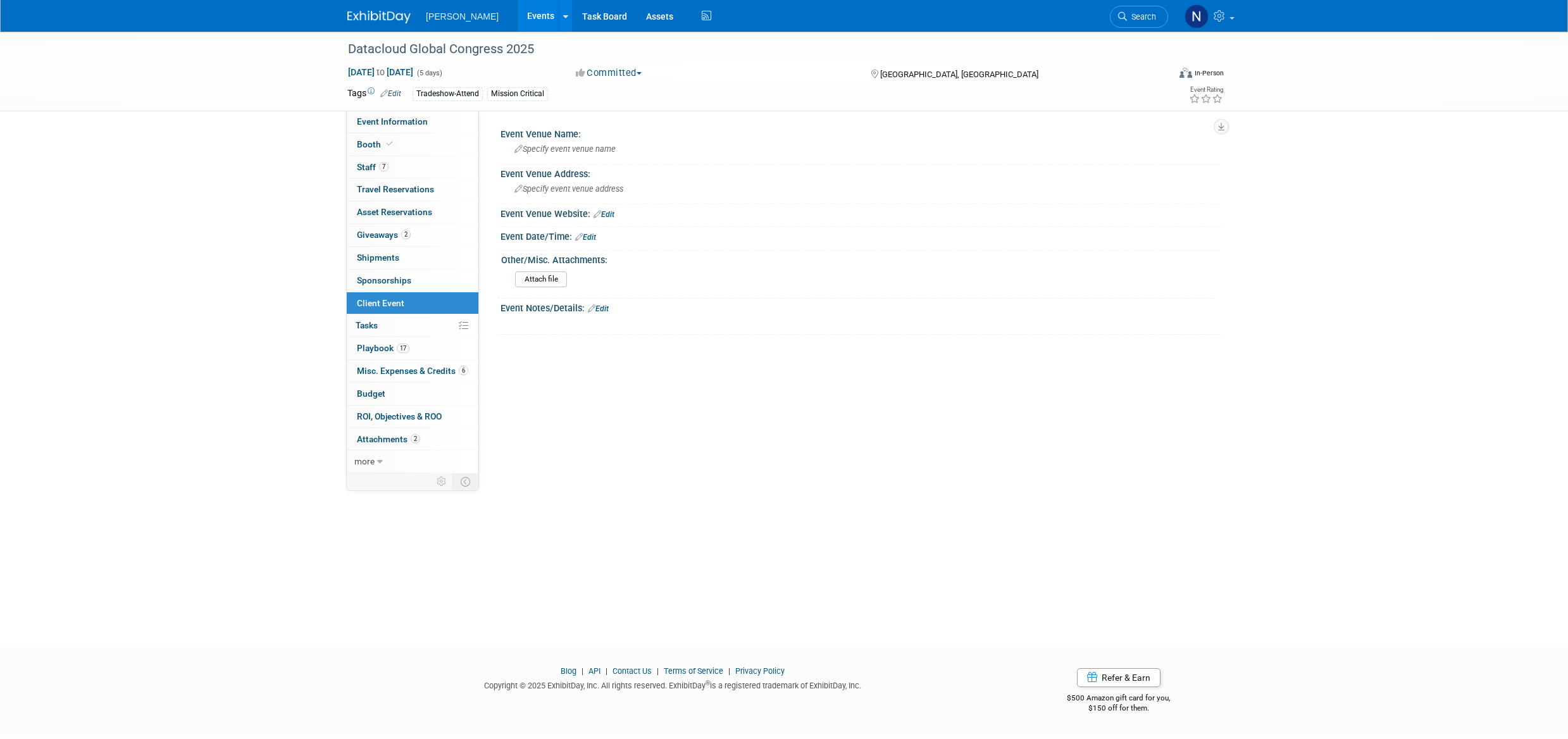
click at [540, 147] on span "Specify event venue name" at bounding box center [565, 149] width 101 height 9
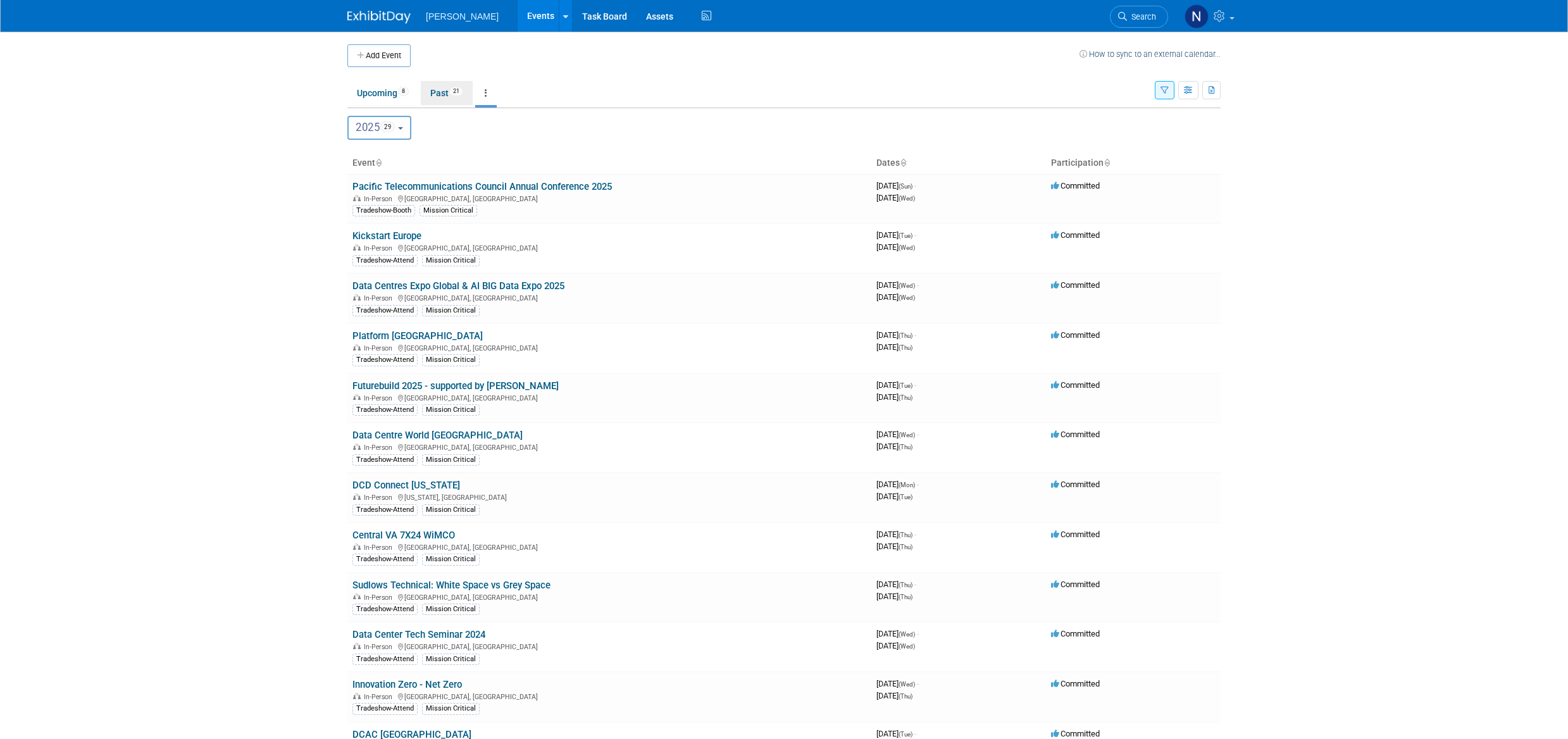
click at [437, 92] on link "Past 21" at bounding box center [447, 93] width 52 height 24
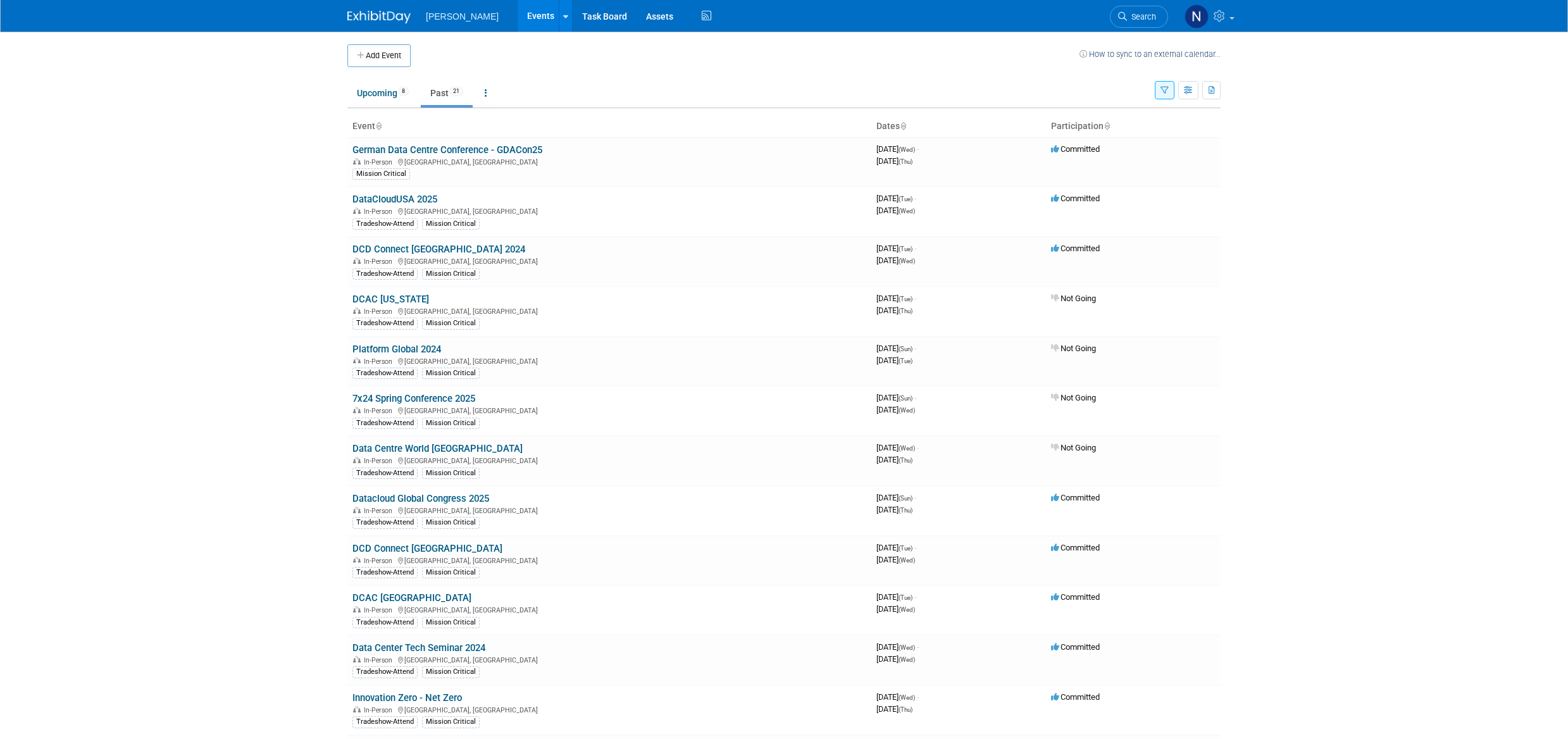
click at [430, 498] on link "Datacloud Global Congress 2025" at bounding box center [421, 499] width 137 height 11
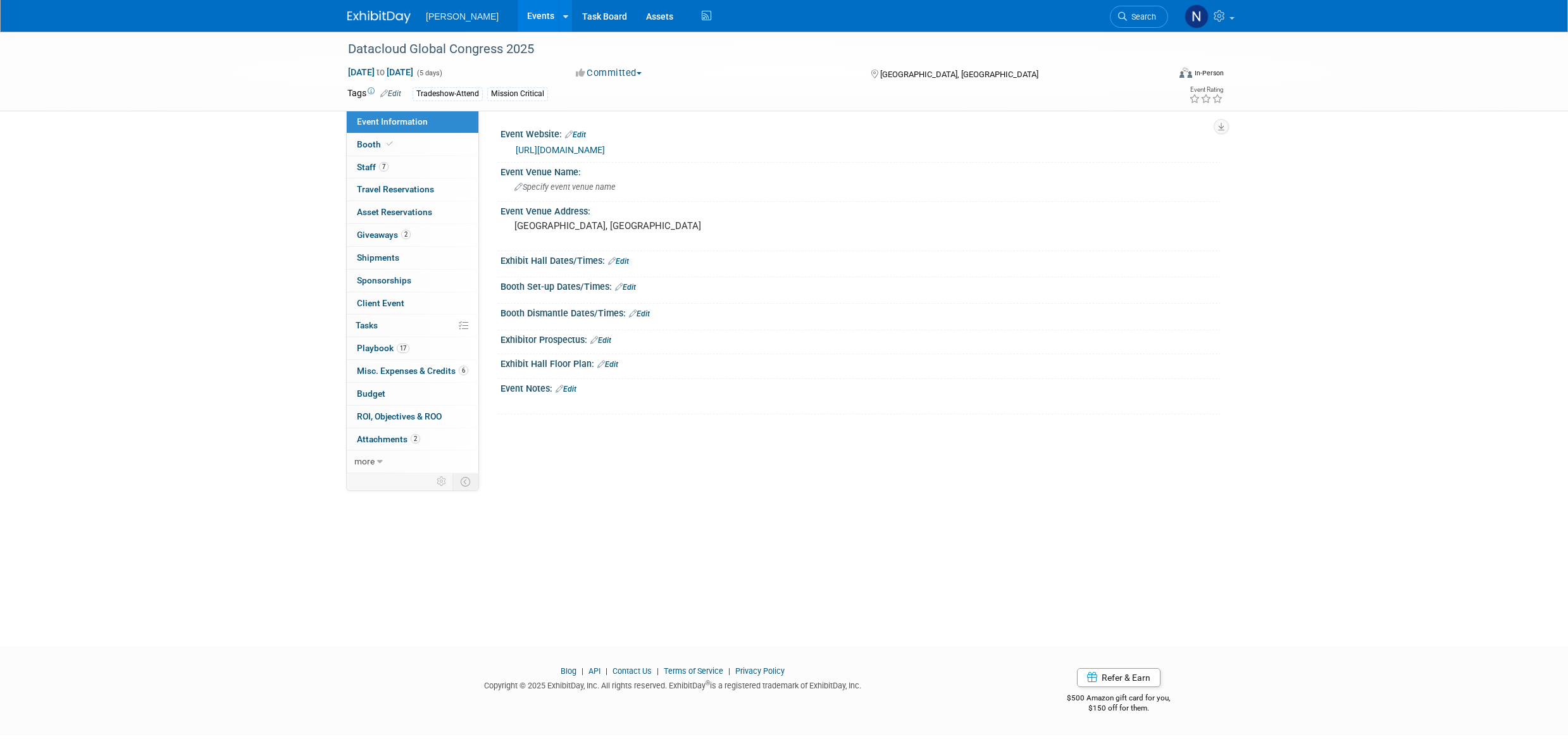
click at [386, 423] on link "0 ROI, Objectives & ROO 0" at bounding box center [412, 417] width 131 height 22
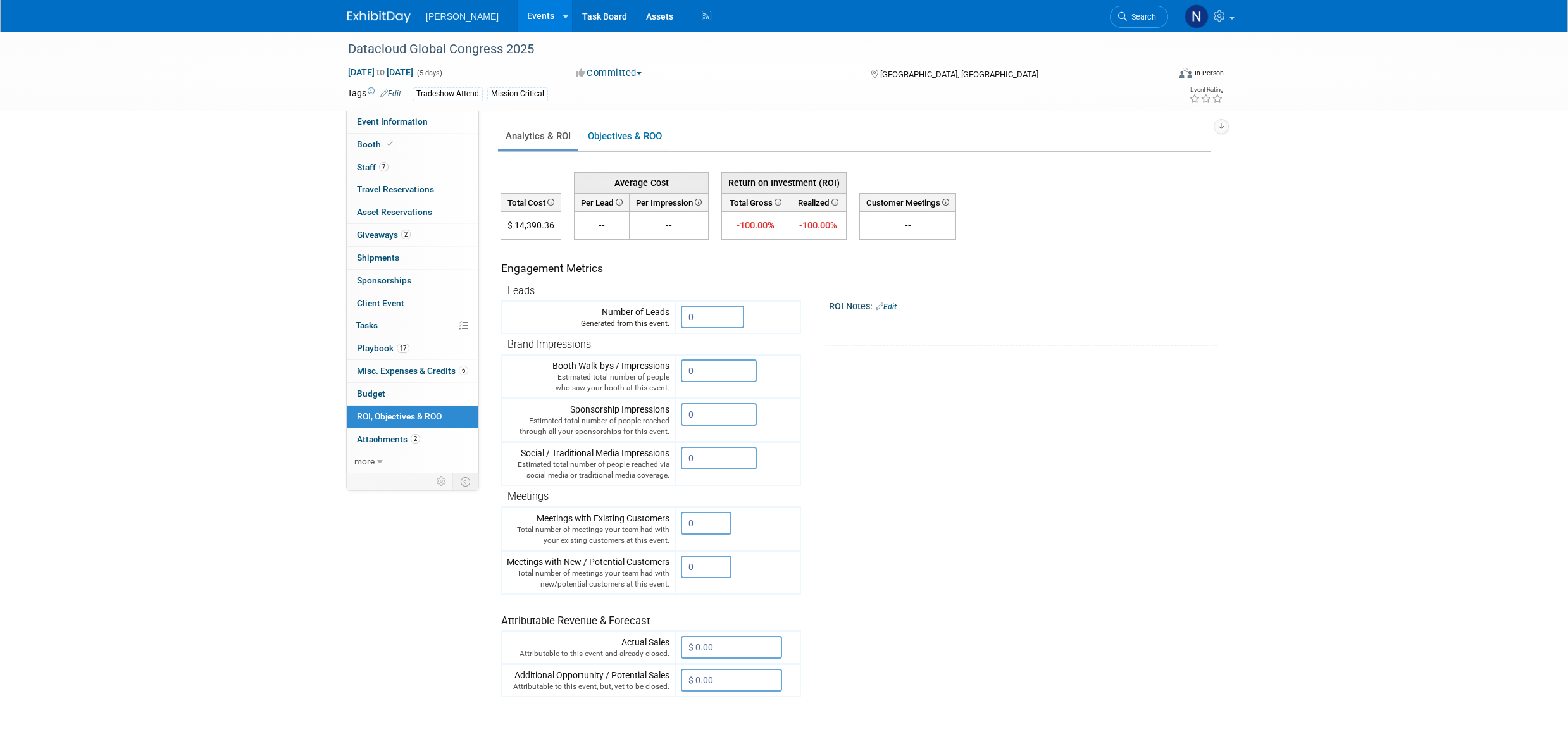
click at [707, 319] on input "0" at bounding box center [712, 316] width 63 height 23
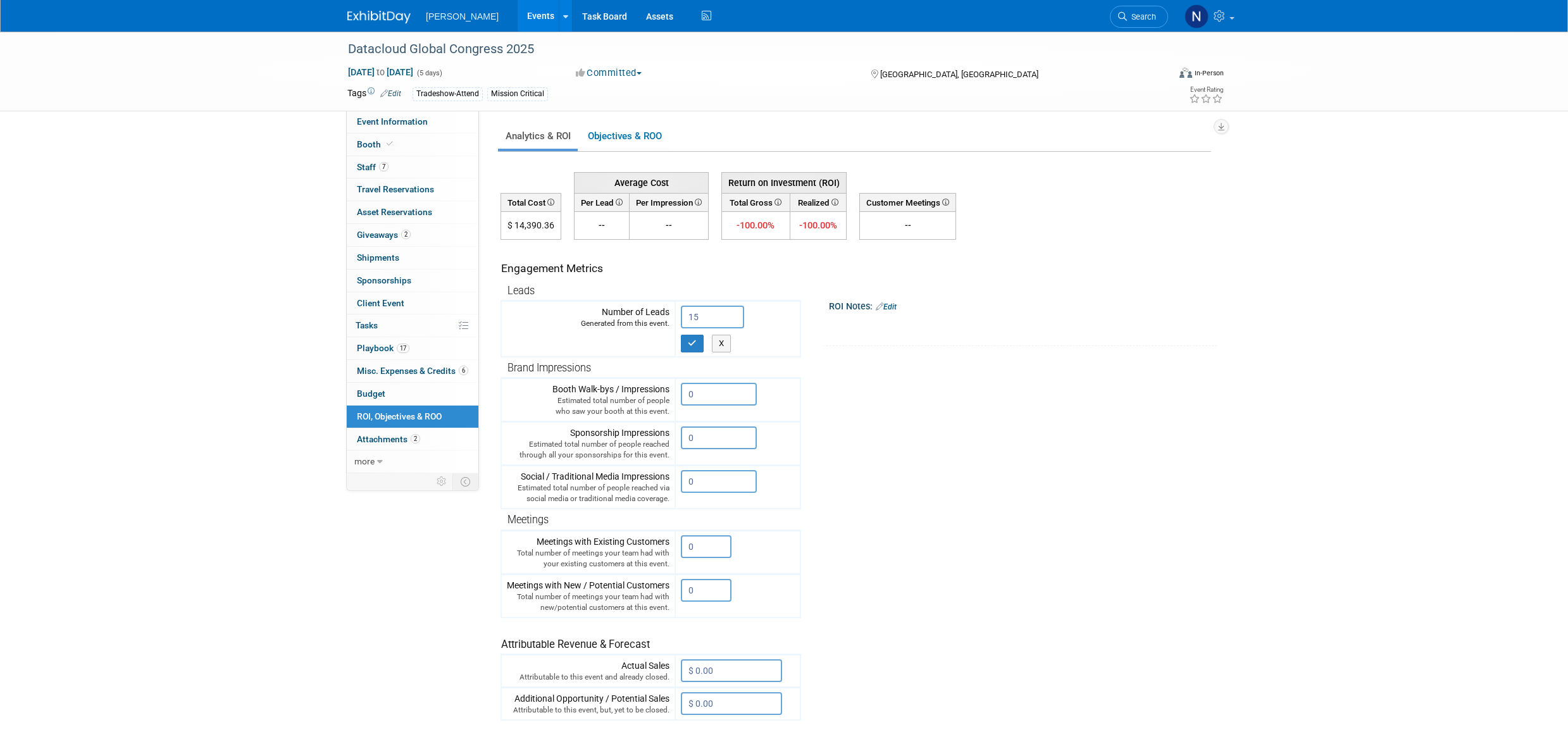
type input "15"
click at [688, 355] on td "15 X" at bounding box center [737, 329] width 125 height 56
click at [692, 349] on button "button" at bounding box center [692, 343] width 23 height 18
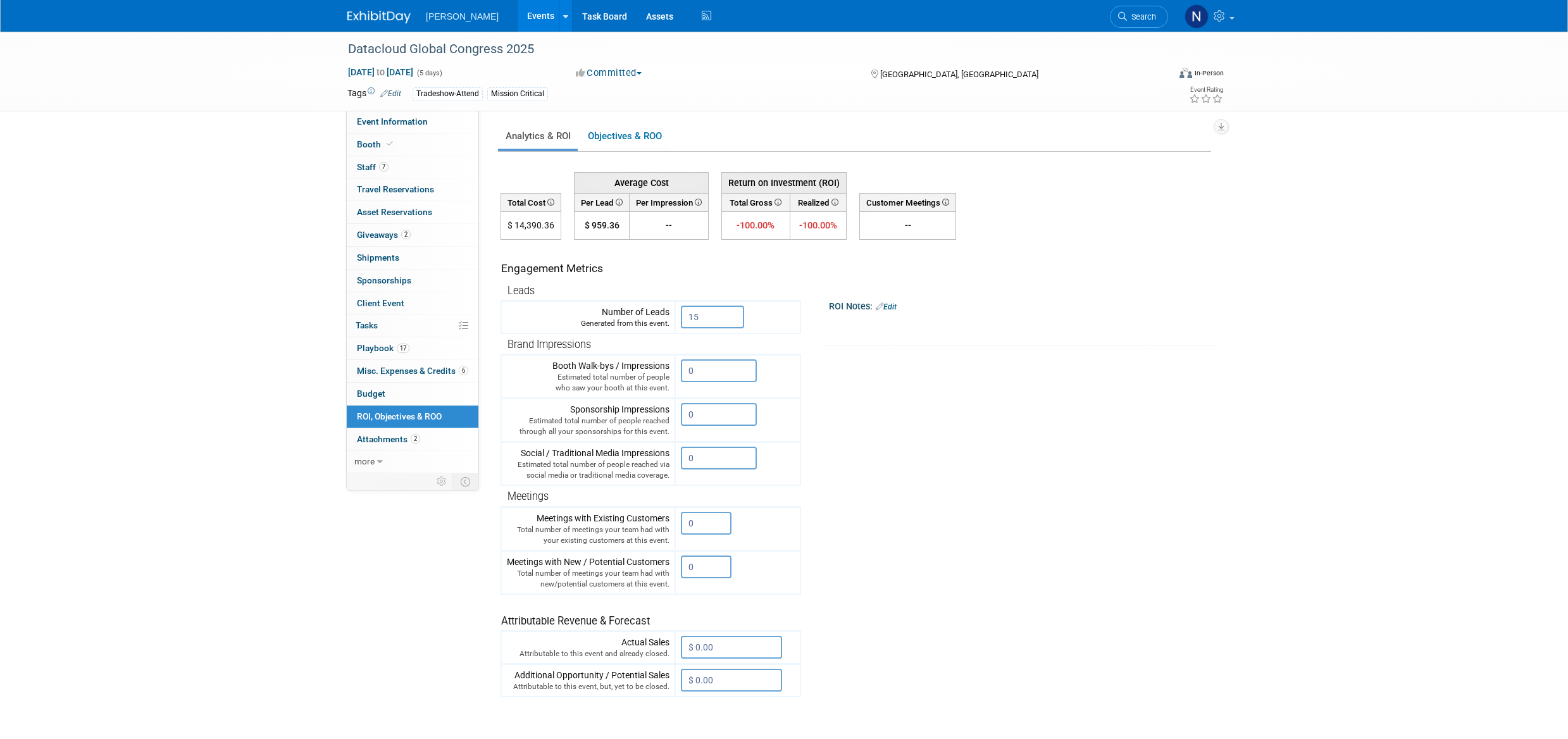
click at [695, 419] on input "0" at bounding box center [718, 414] width 76 height 23
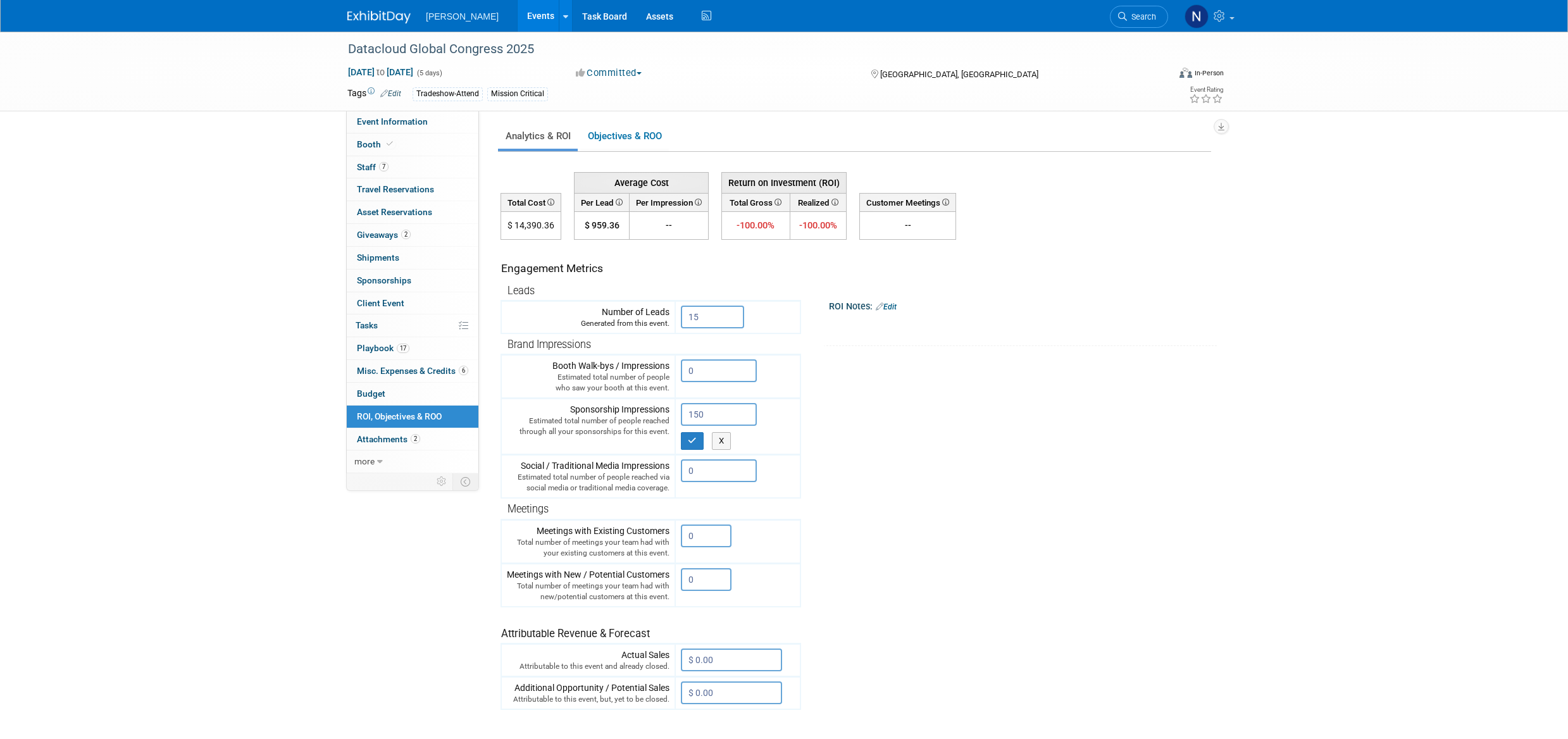
type input "150"
click at [697, 438] on icon "button" at bounding box center [692, 441] width 9 height 8
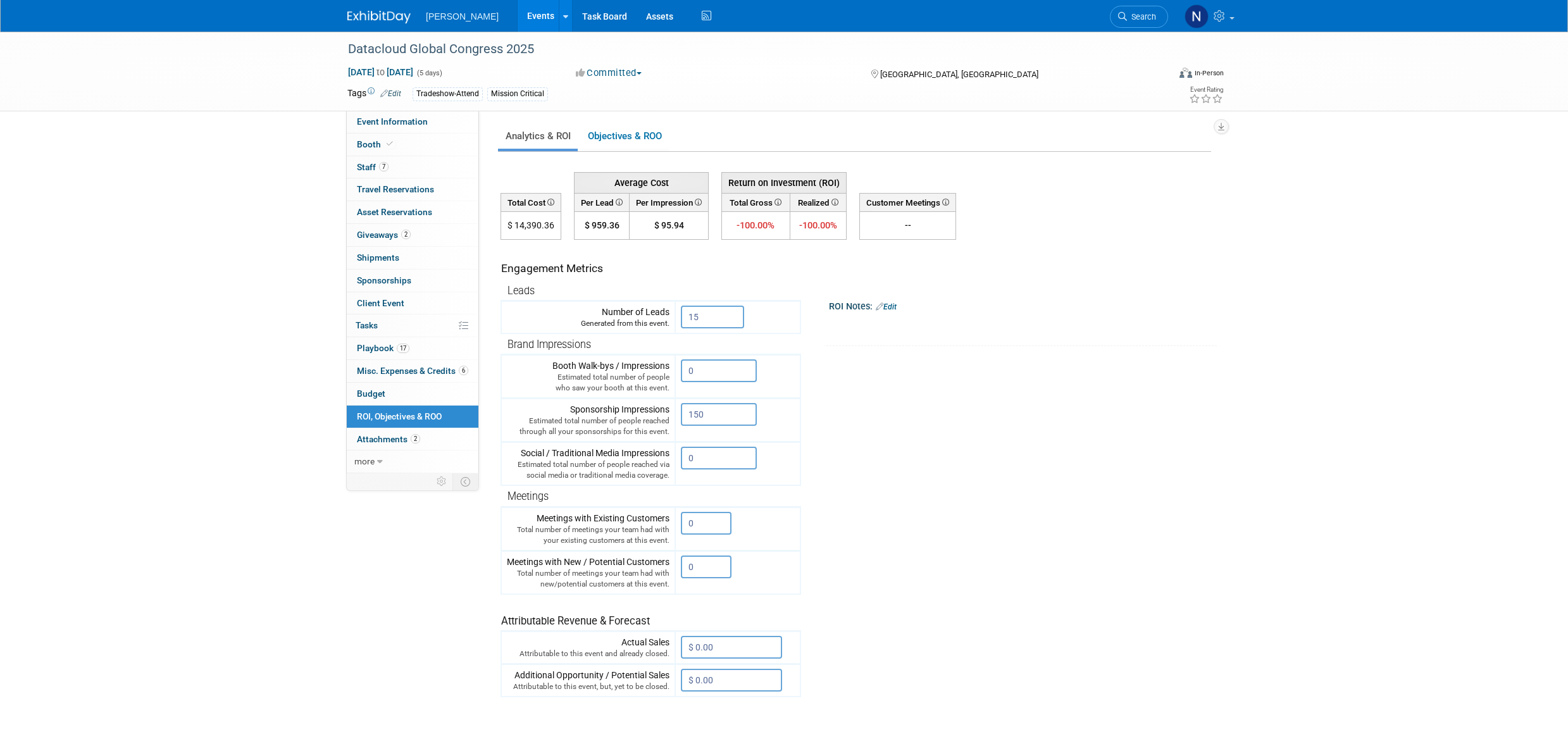
click at [897, 309] on link "Edit" at bounding box center [886, 306] width 21 height 9
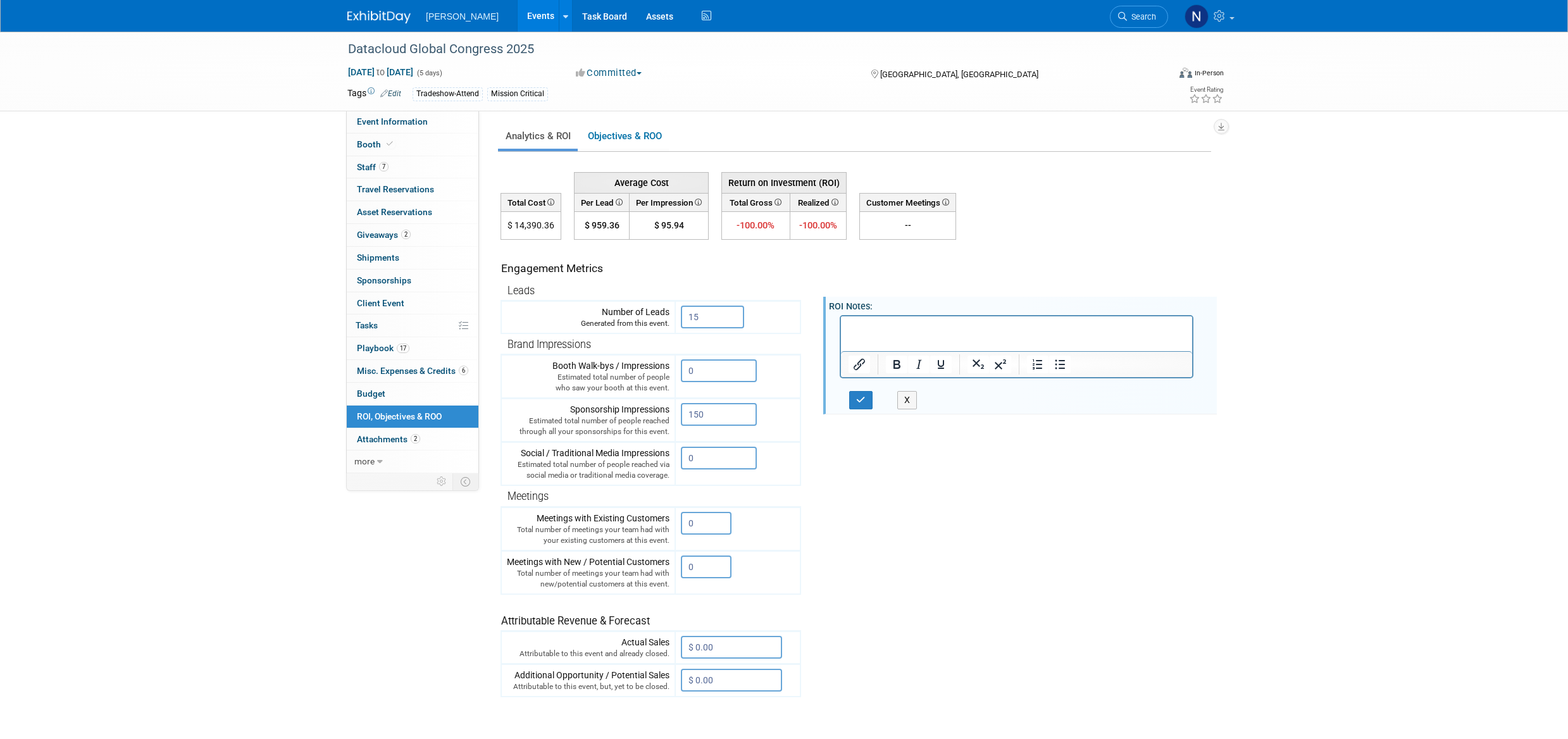
click at [861, 365] on icon "Insert/edit link" at bounding box center [859, 364] width 11 height 11
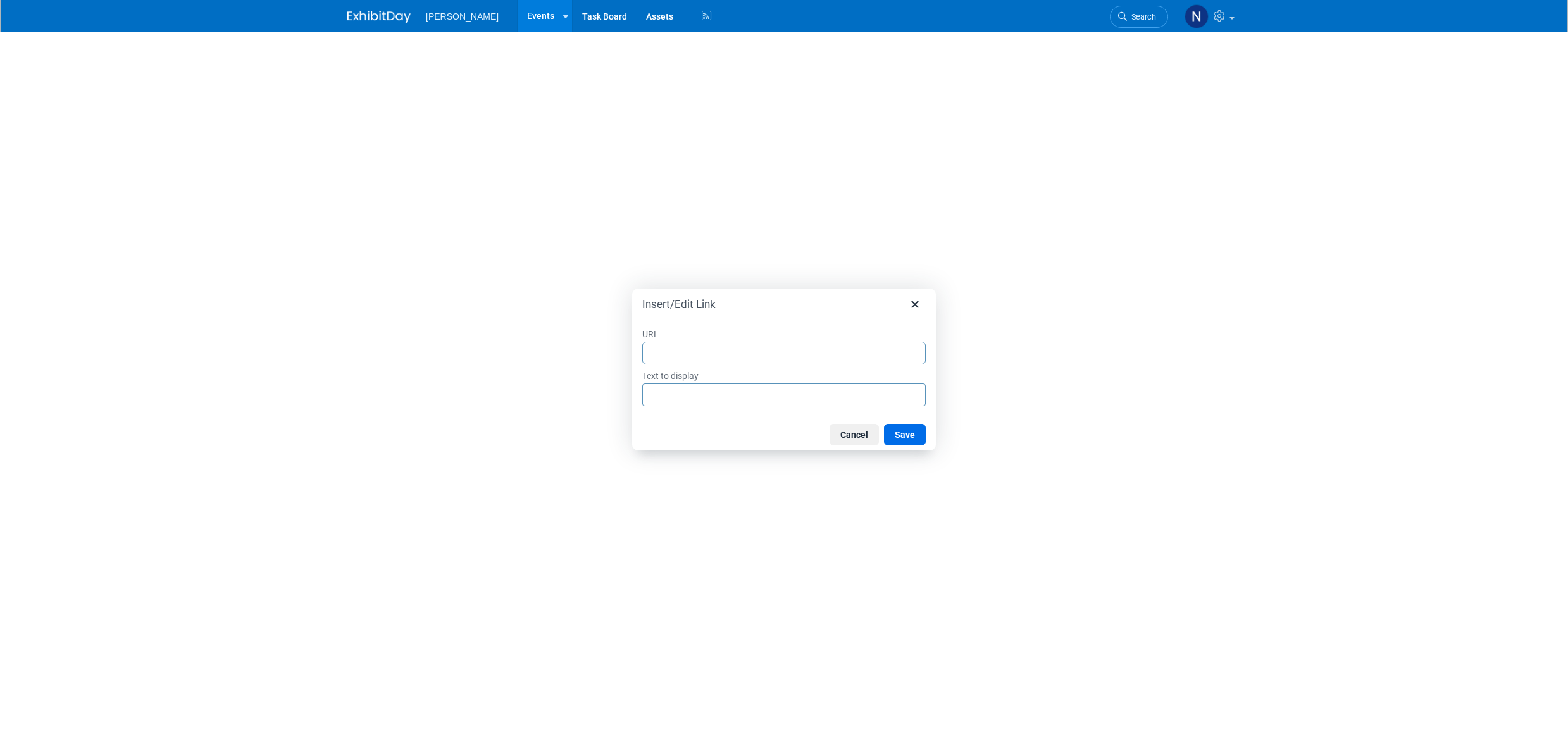
click at [849, 434] on button "Cancel" at bounding box center [854, 434] width 50 height 21
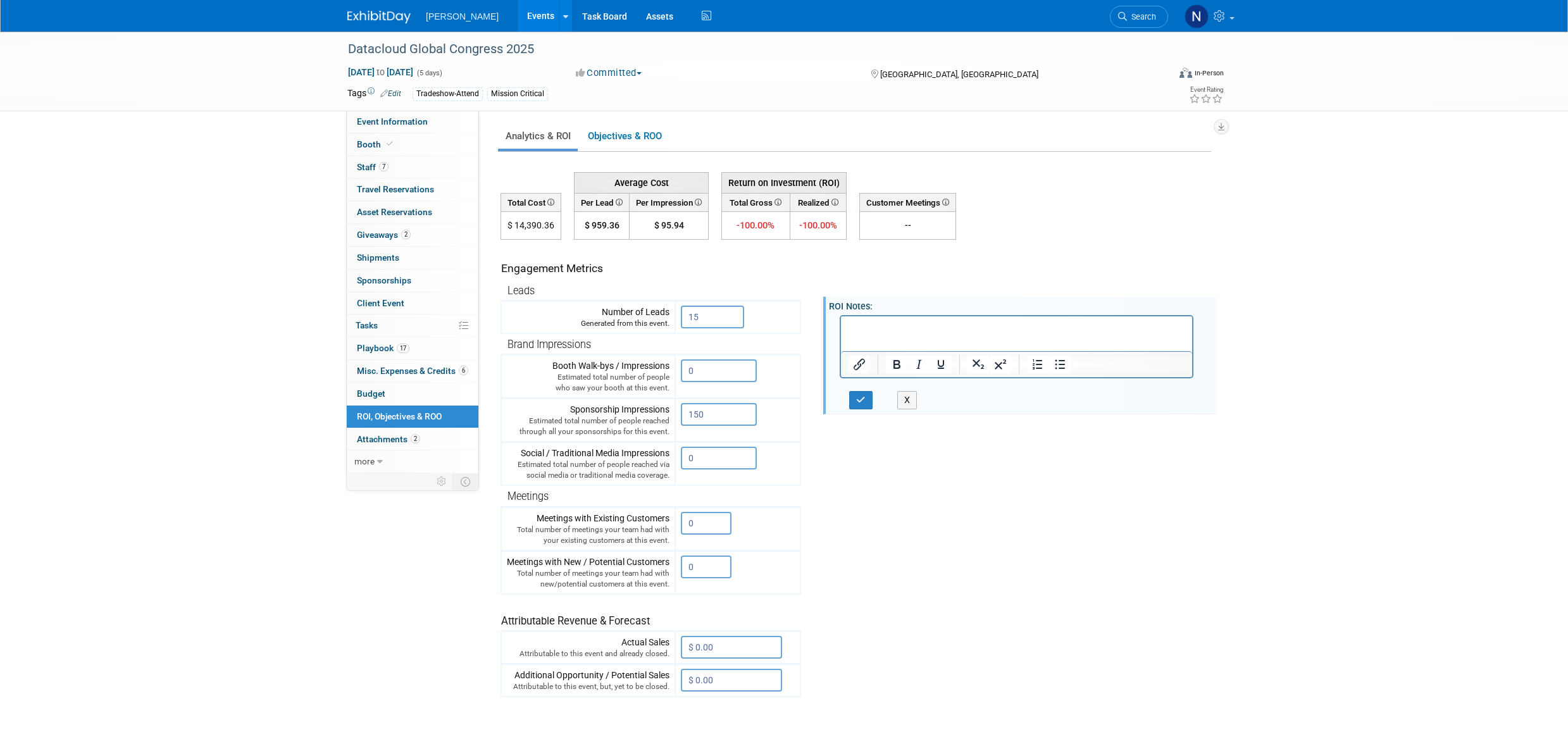
scroll to position [63, 0]
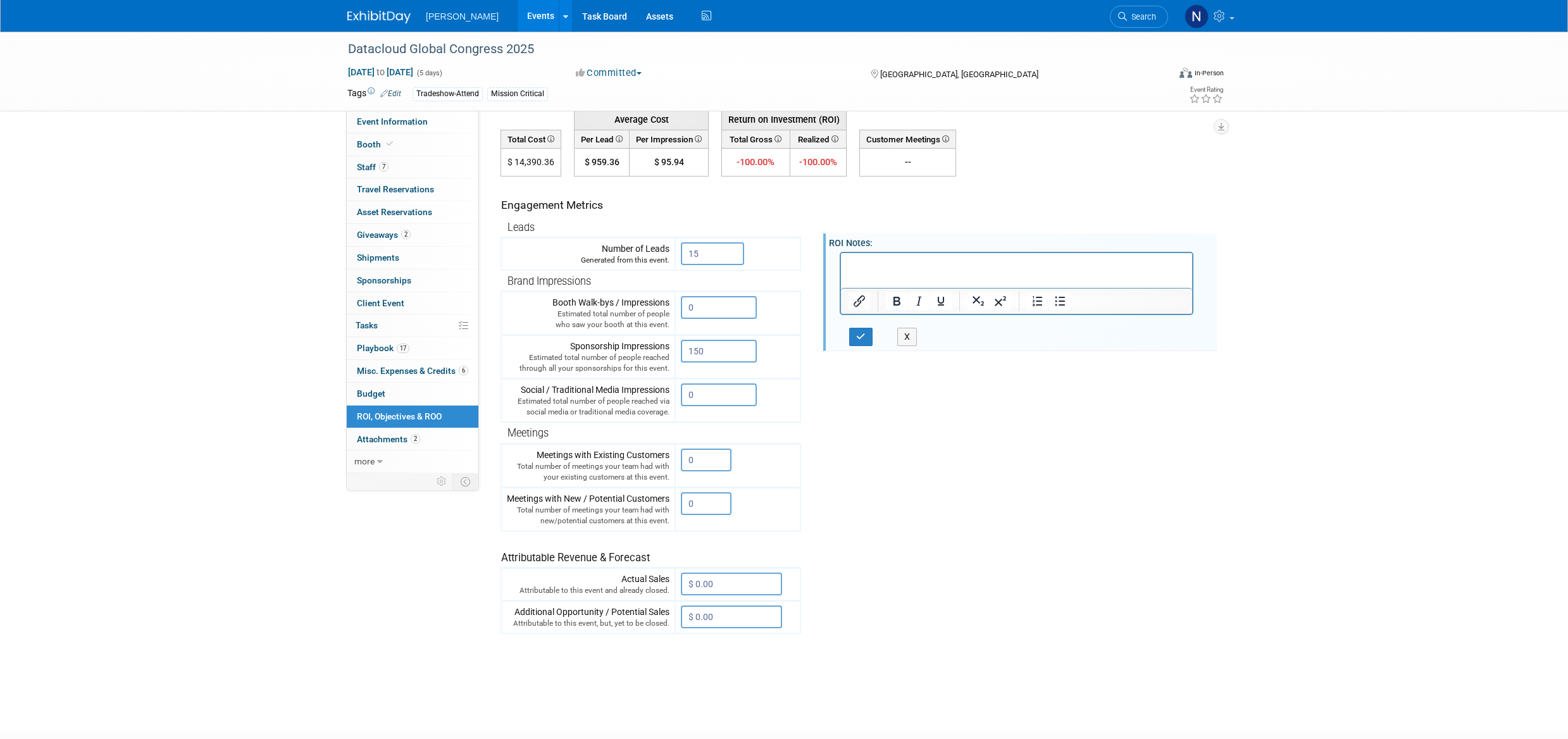
click at [386, 445] on link "2 Attachments 2" at bounding box center [412, 440] width 131 height 22
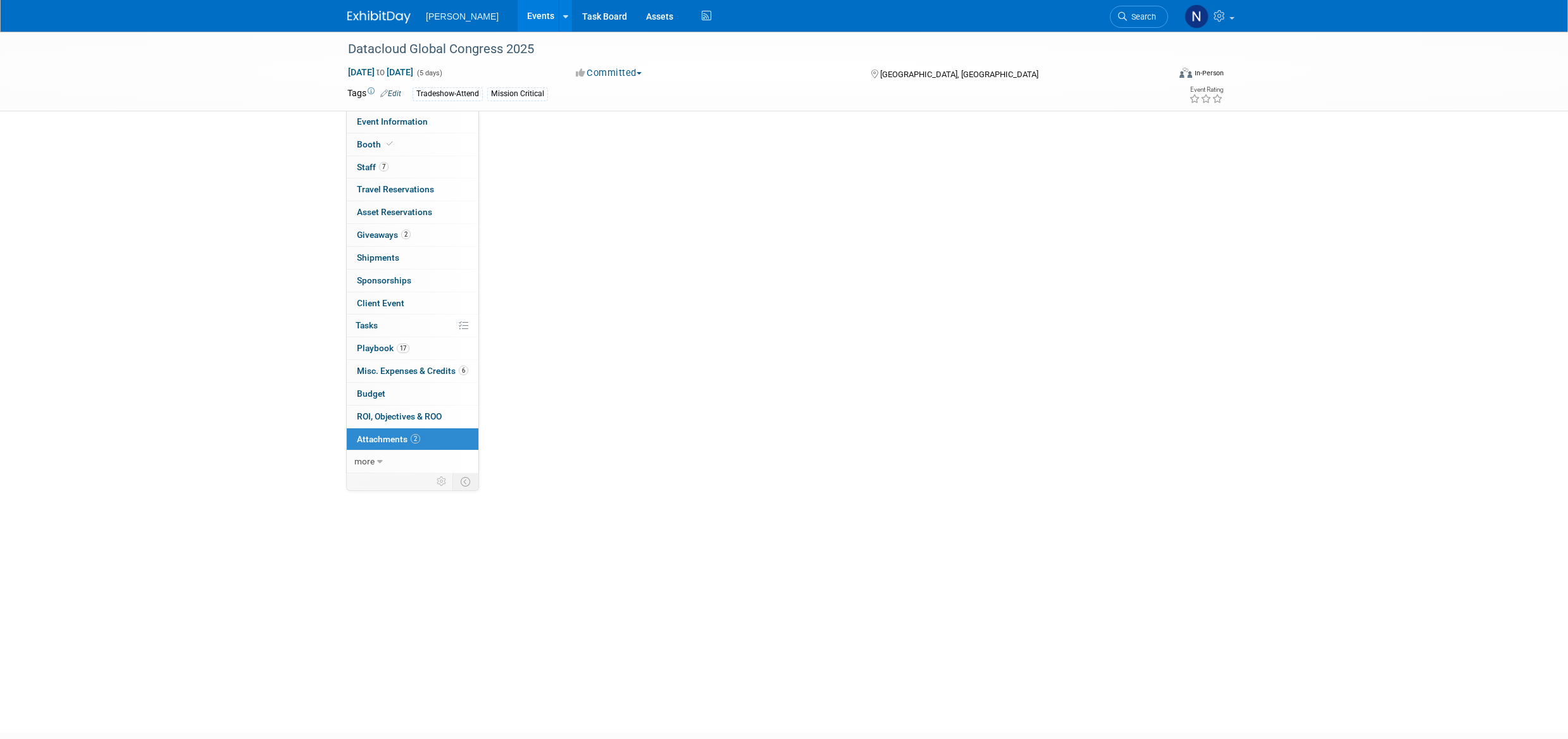
scroll to position [0, 0]
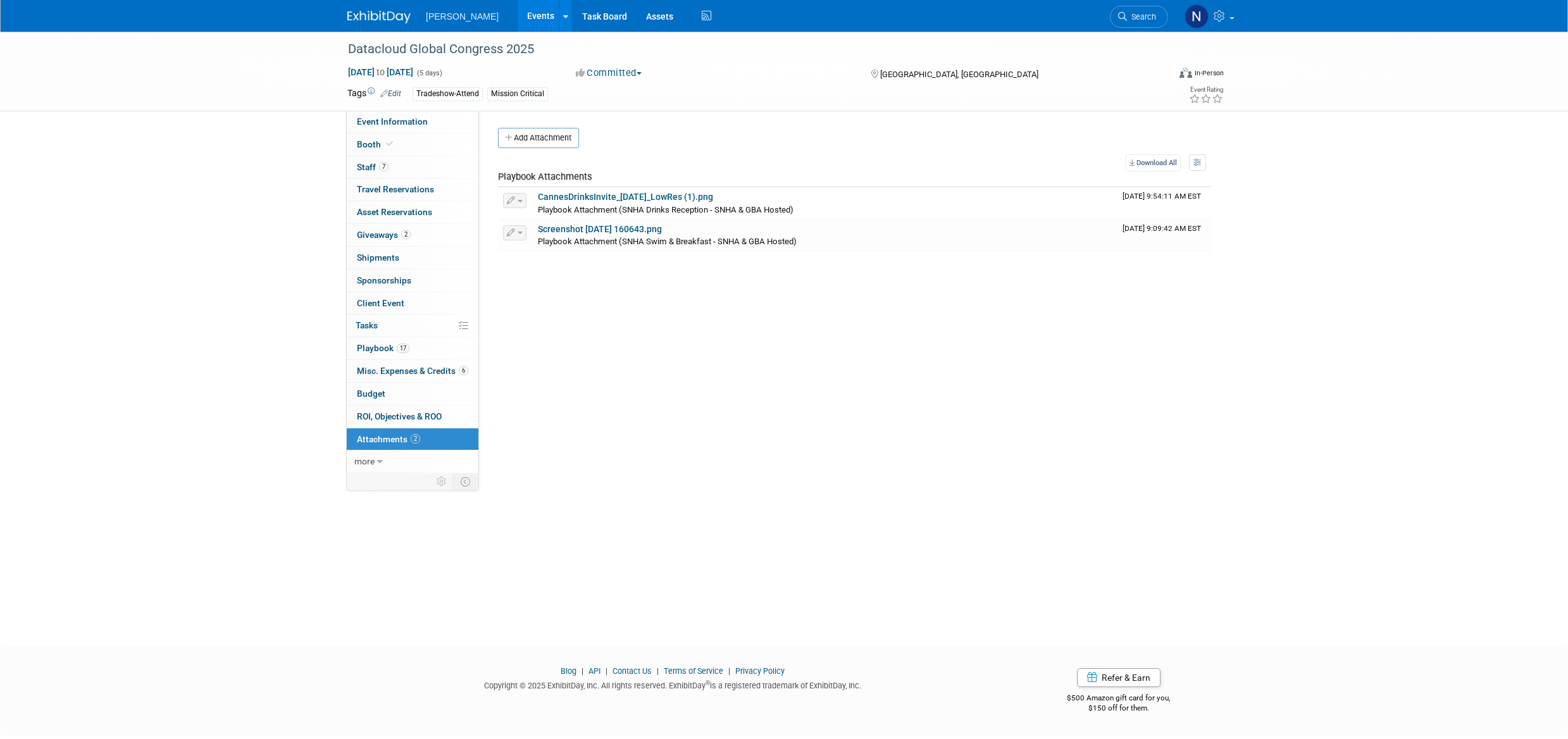
click at [536, 140] on button "Add Attachment" at bounding box center [538, 138] width 81 height 20
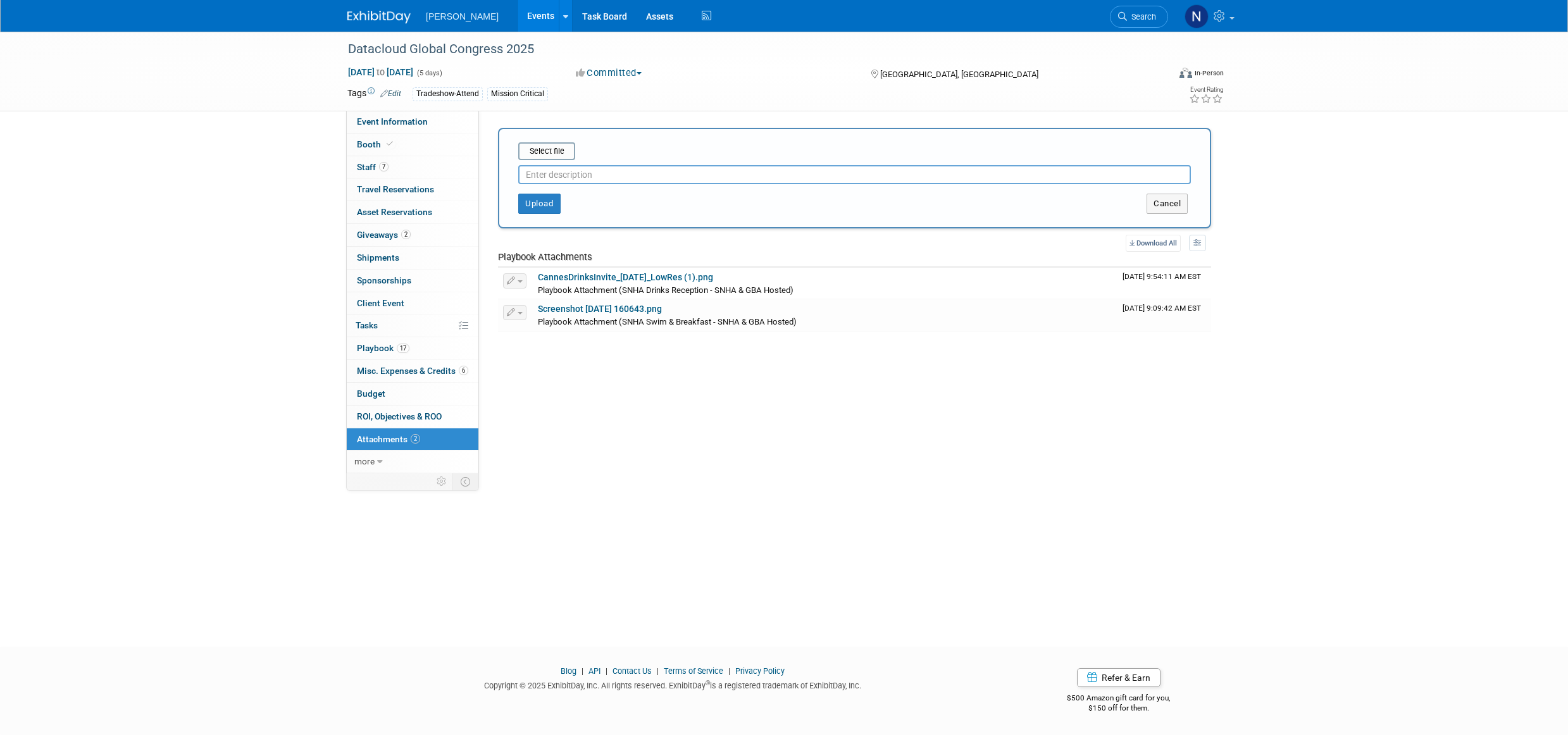
click at [546, 175] on input "text" at bounding box center [854, 175] width 673 height 19
click at [526, 168] on input "SM Analytics" at bounding box center [854, 175] width 673 height 19
type input "DCGC Cannes - SM Analytics"
click at [540, 205] on button "Upload" at bounding box center [540, 204] width 42 height 20
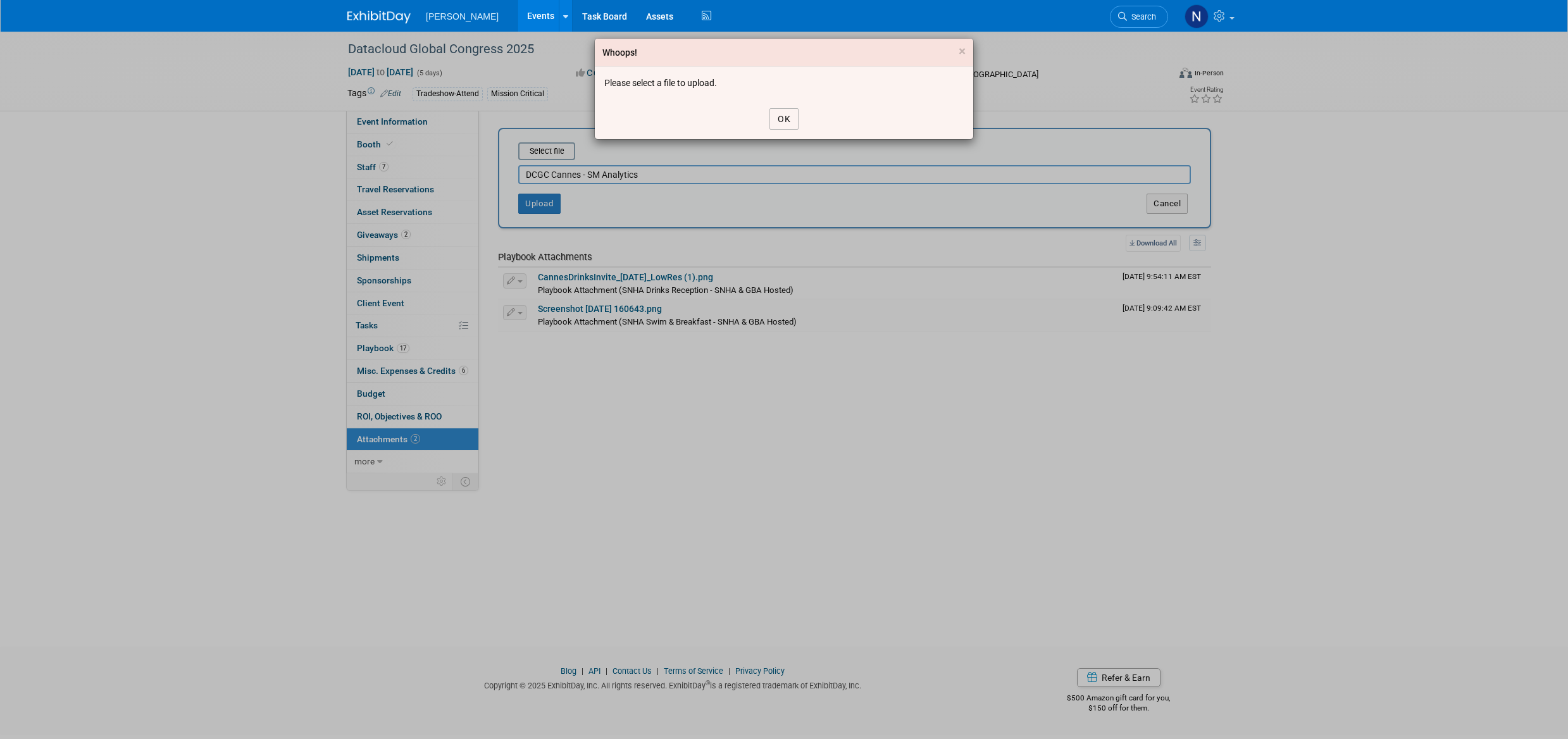
click at [782, 118] on button "OK" at bounding box center [784, 119] width 29 height 21
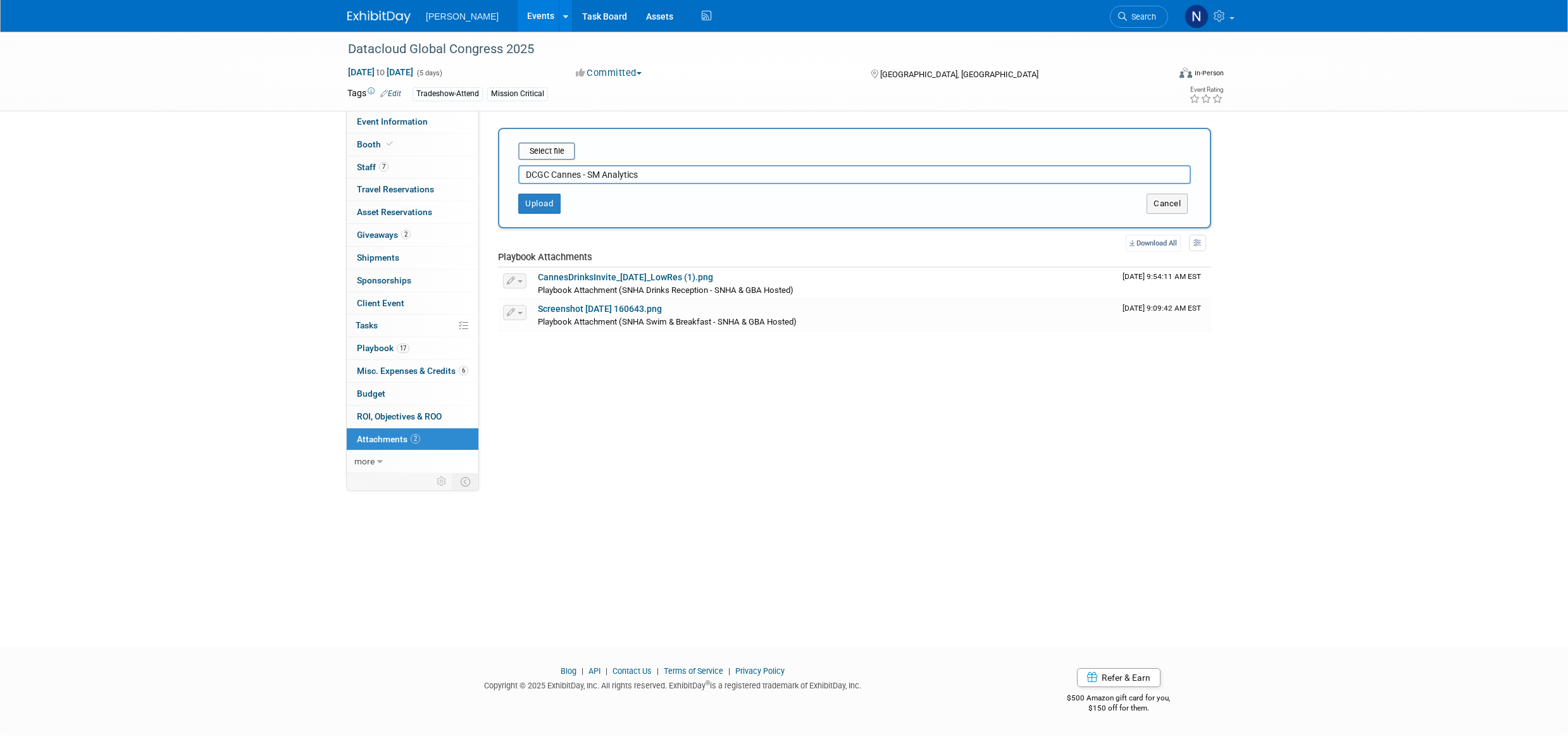
drag, startPoint x: 1219, startPoint y: 375, endPoint x: 1163, endPoint y: 312, distance: 84.3
click at [1219, 375] on div "Event Website: Edit https://www.datacloudglobalcongress.com/ Event Venue Name: …" at bounding box center [850, 292] width 742 height 363
click at [538, 152] on input "file" at bounding box center [498, 151] width 150 height 15
click at [544, 201] on button "Upload" at bounding box center [540, 199] width 42 height 20
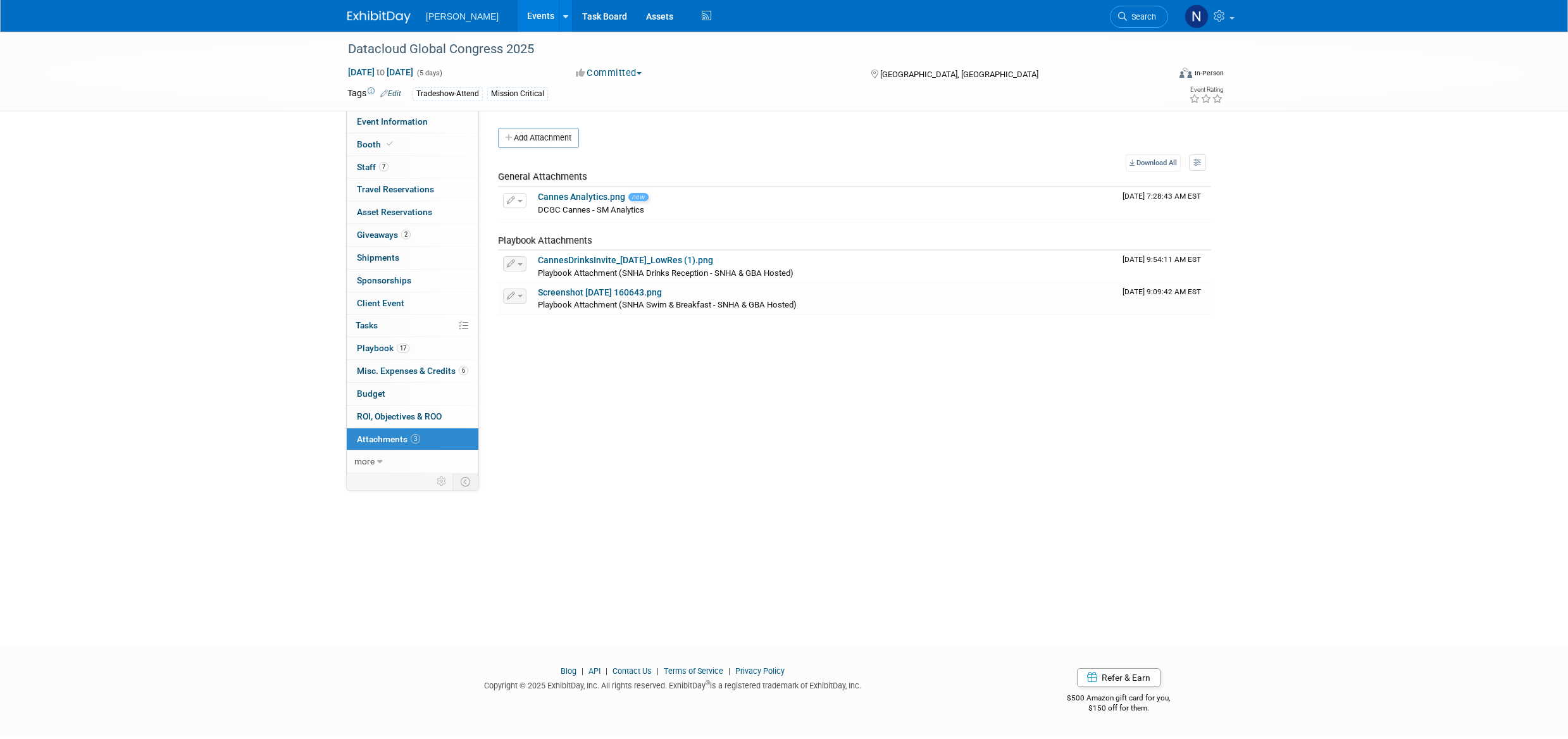
click at [383, 412] on span "ROI, Objectives & ROO 0" at bounding box center [400, 416] width 85 height 10
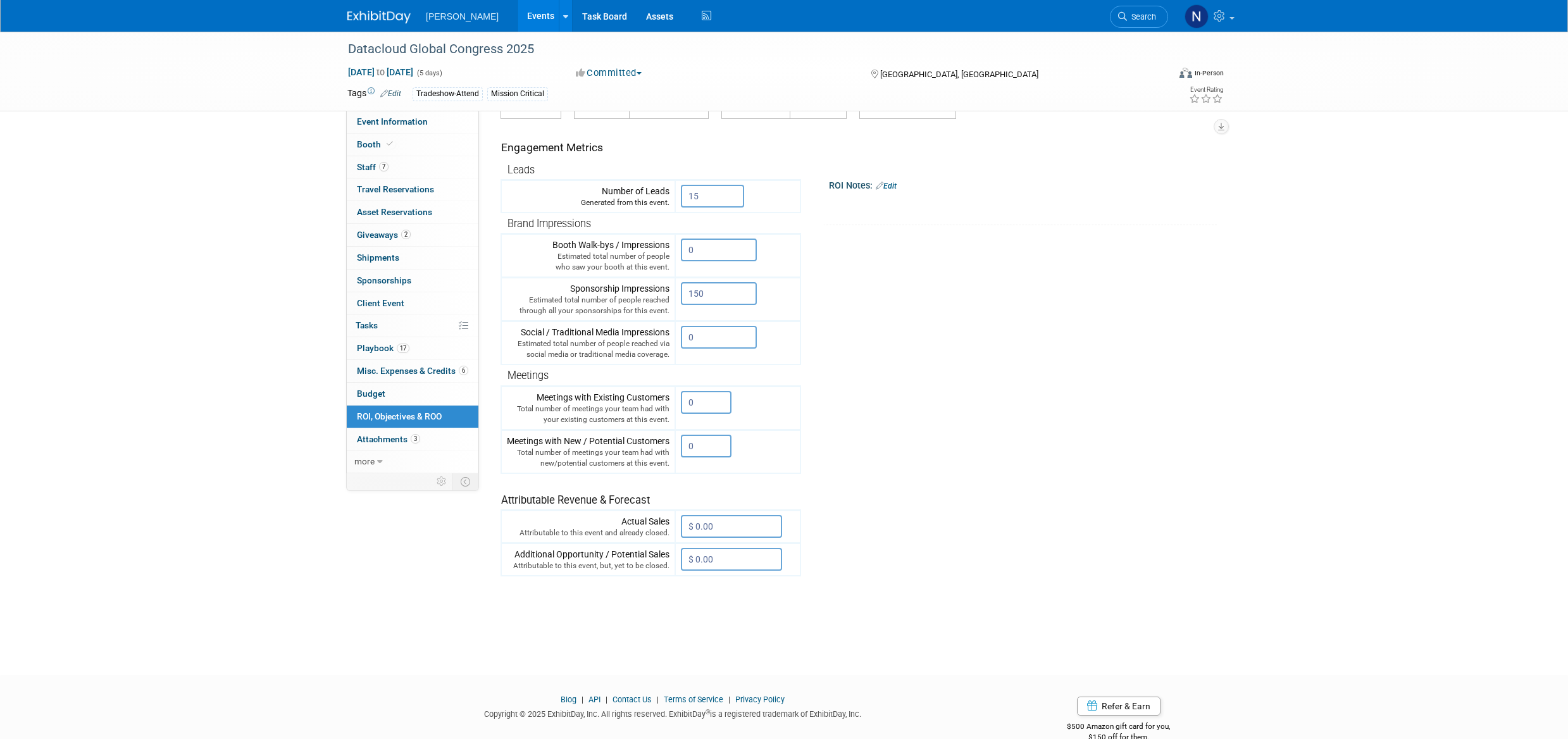
scroll to position [127, 0]
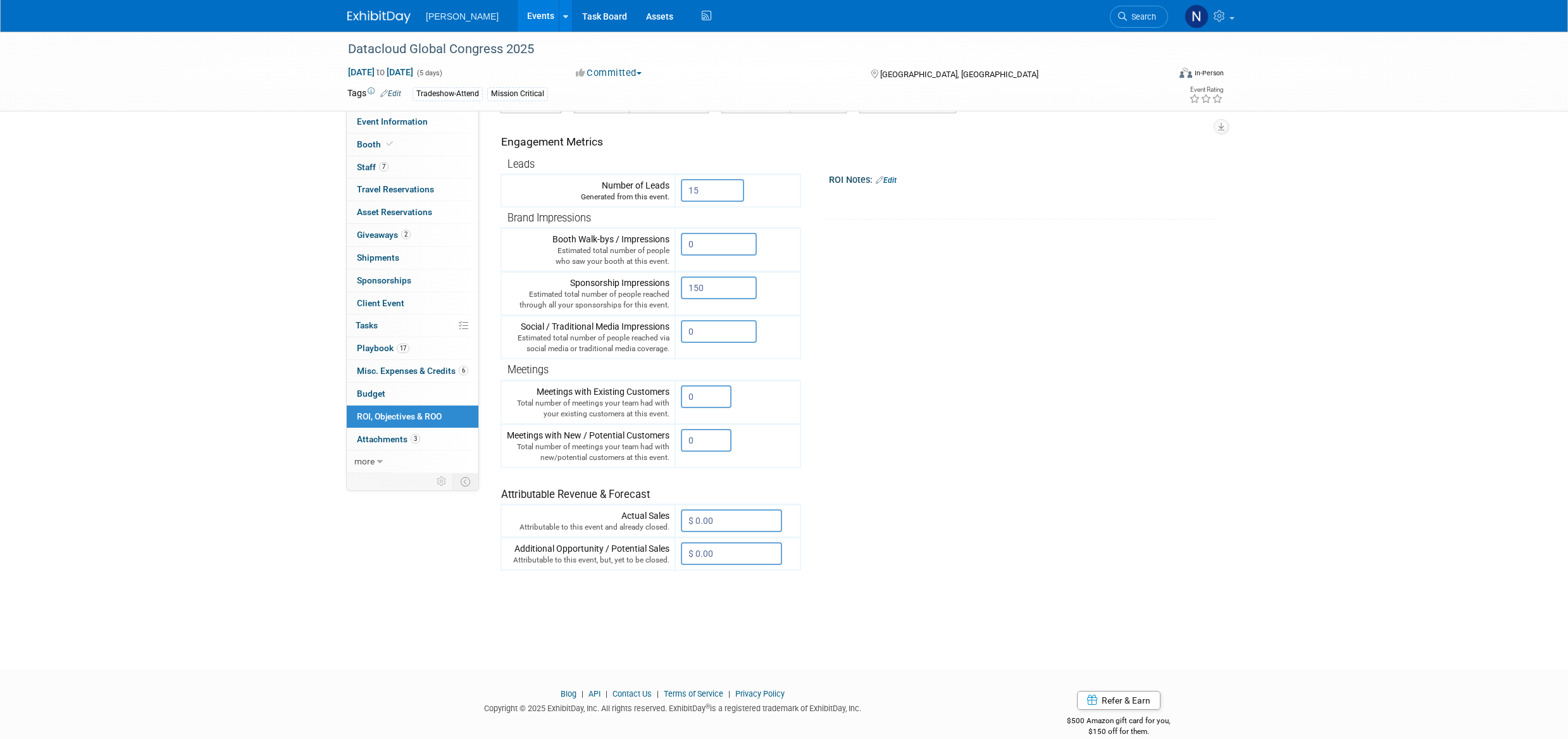
click at [697, 333] on input "0" at bounding box center [718, 331] width 76 height 23
click at [1216, 303] on div "Event Website: Edit https://www.datacloudglobalcongress.com/ Event Venue Name: …" at bounding box center [850, 165] width 742 height 363
click at [709, 333] on input "0" at bounding box center [718, 331] width 76 height 23
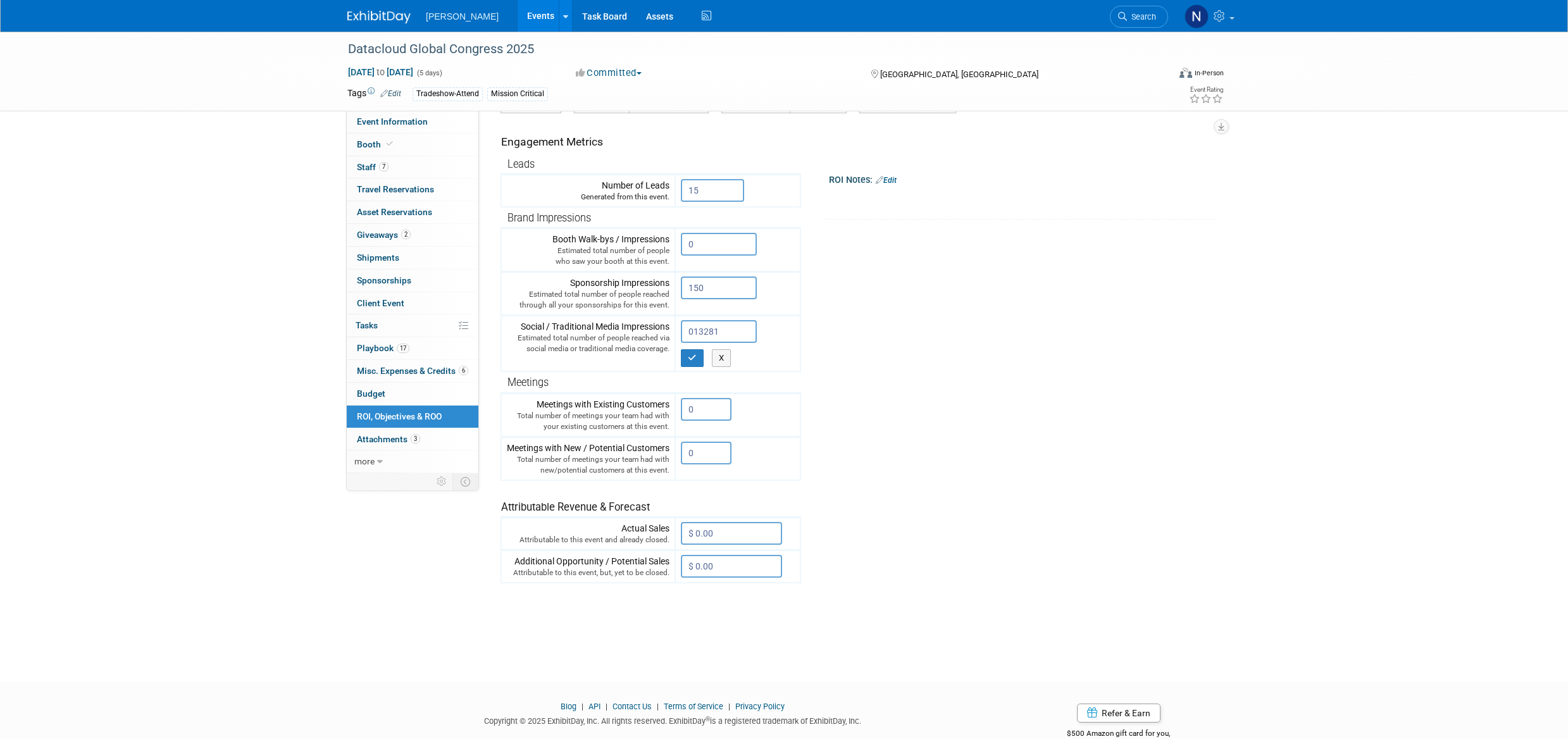
click at [695, 334] on input "013281" at bounding box center [718, 331] width 76 height 23
type input "13281"
click at [692, 357] on icon "button" at bounding box center [692, 358] width 9 height 8
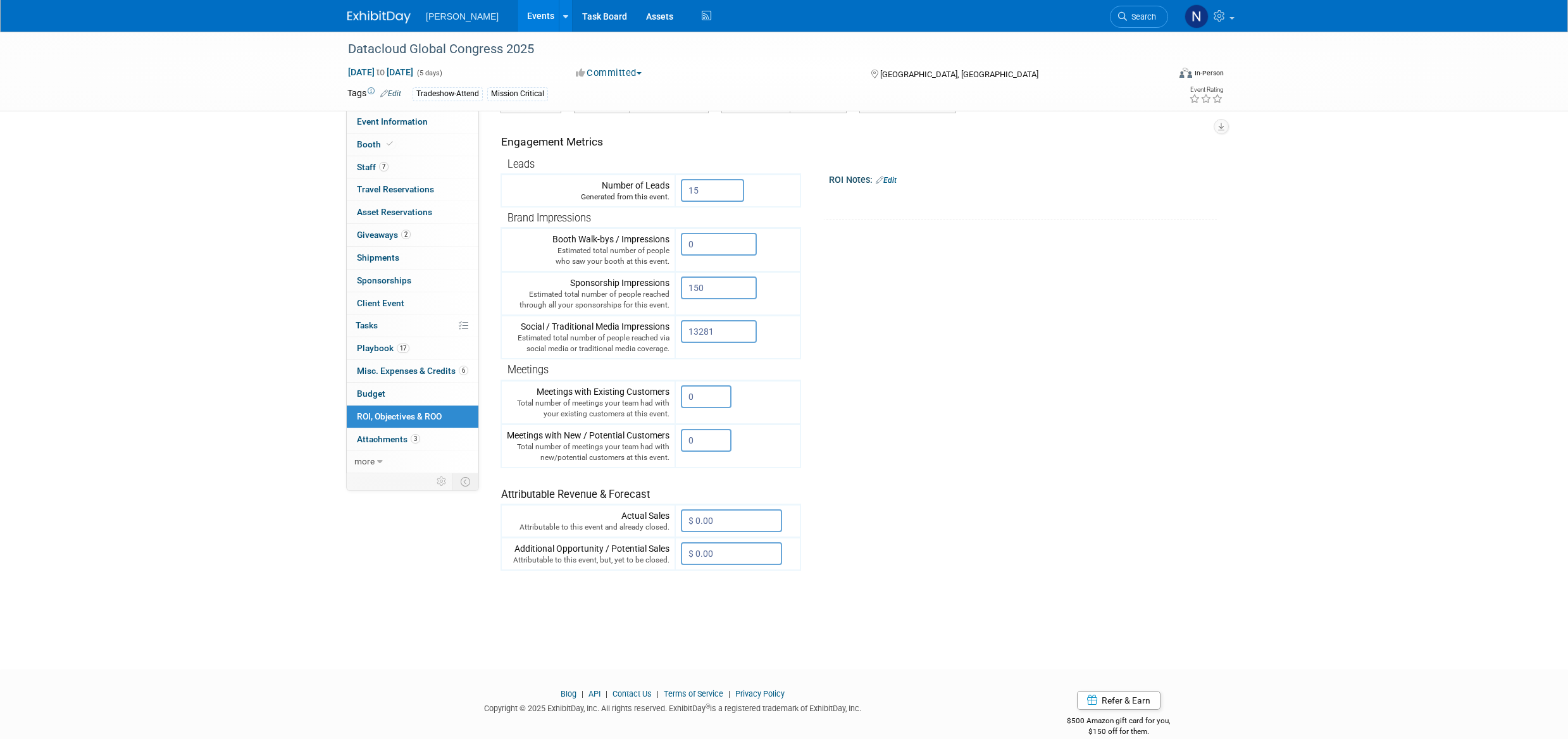
click at [697, 399] on input "0" at bounding box center [706, 397] width 50 height 23
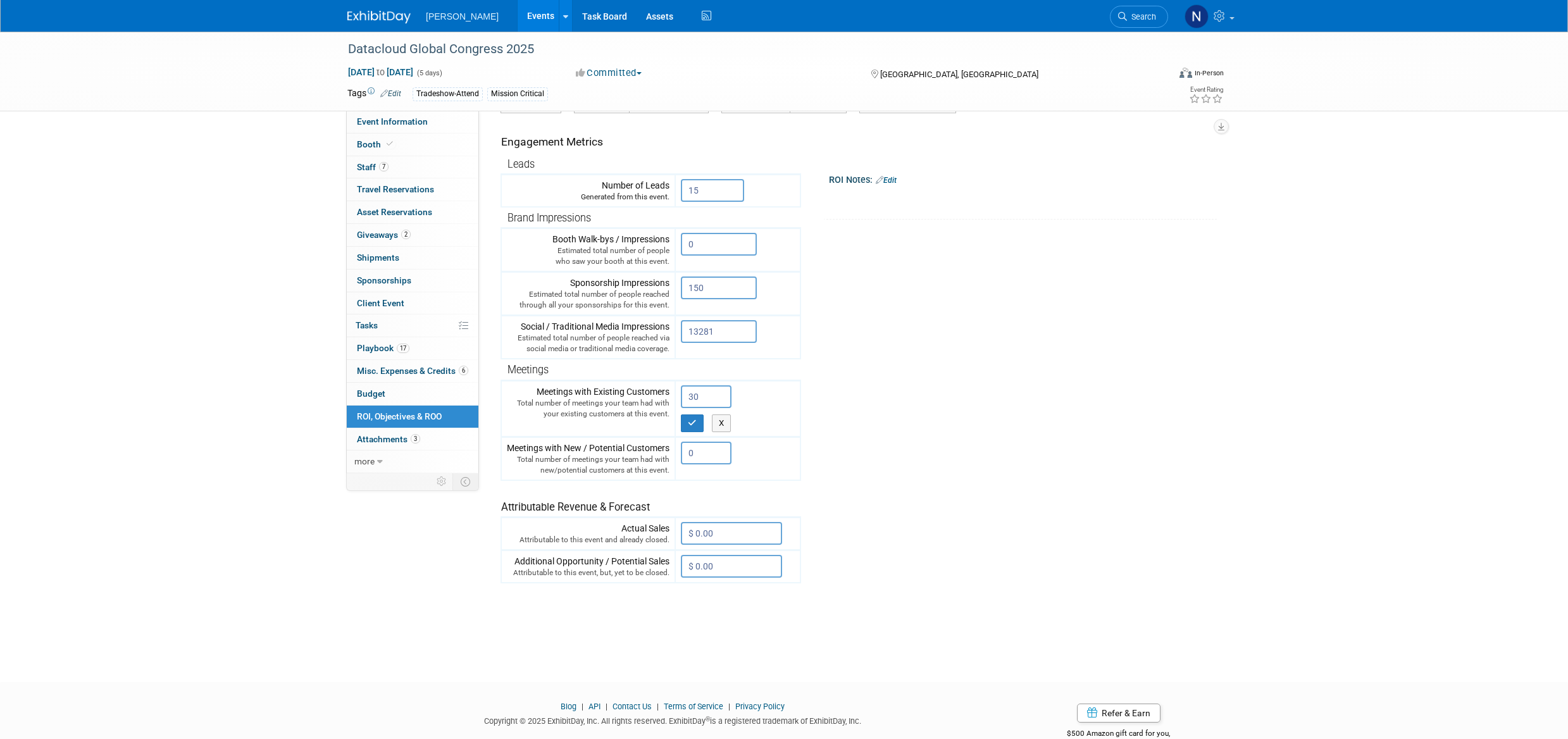
type input "30"
click at [697, 428] on button "button" at bounding box center [692, 423] width 23 height 18
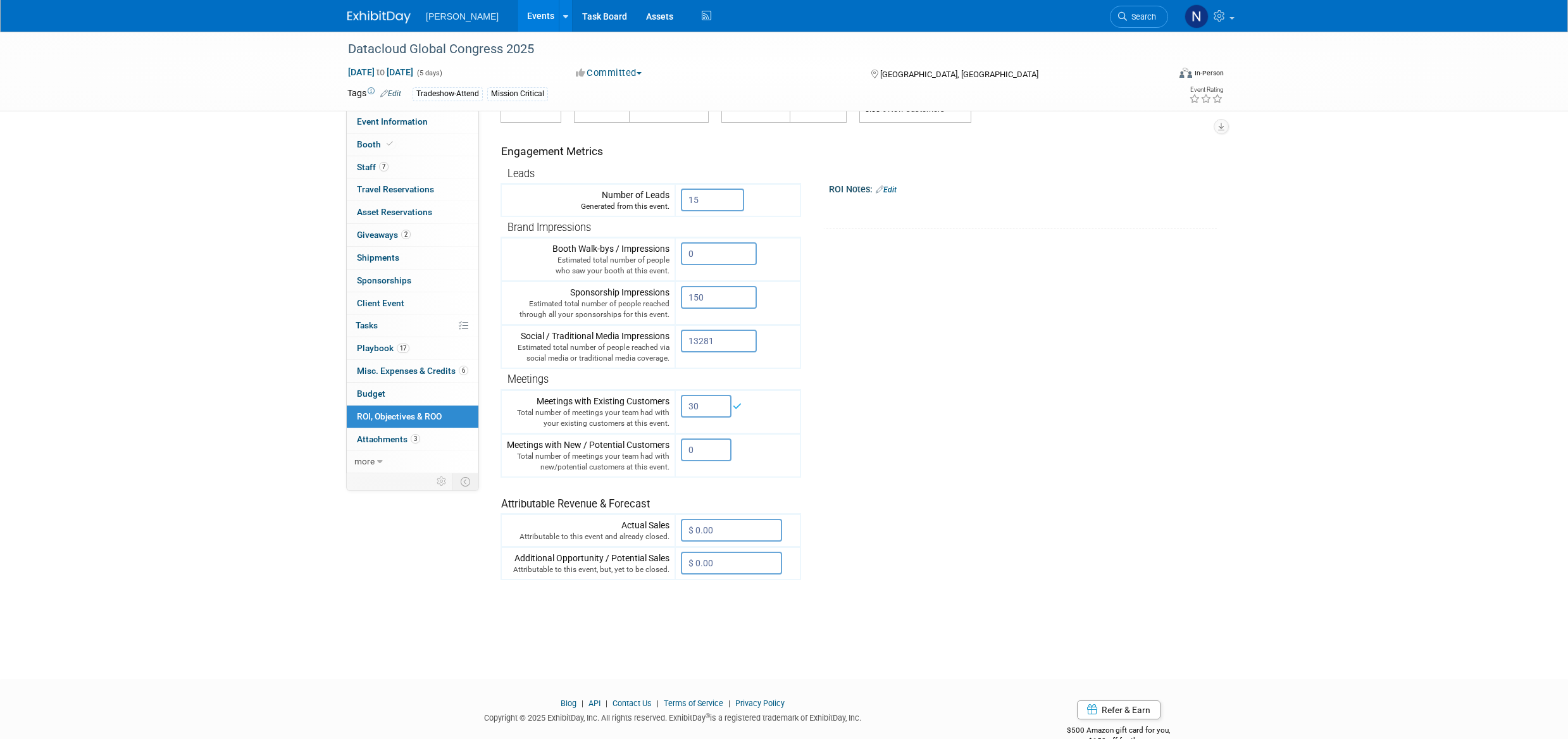
click at [696, 451] on input "0" at bounding box center [706, 449] width 50 height 23
click at [702, 199] on input "15" at bounding box center [712, 200] width 63 height 23
type input "1"
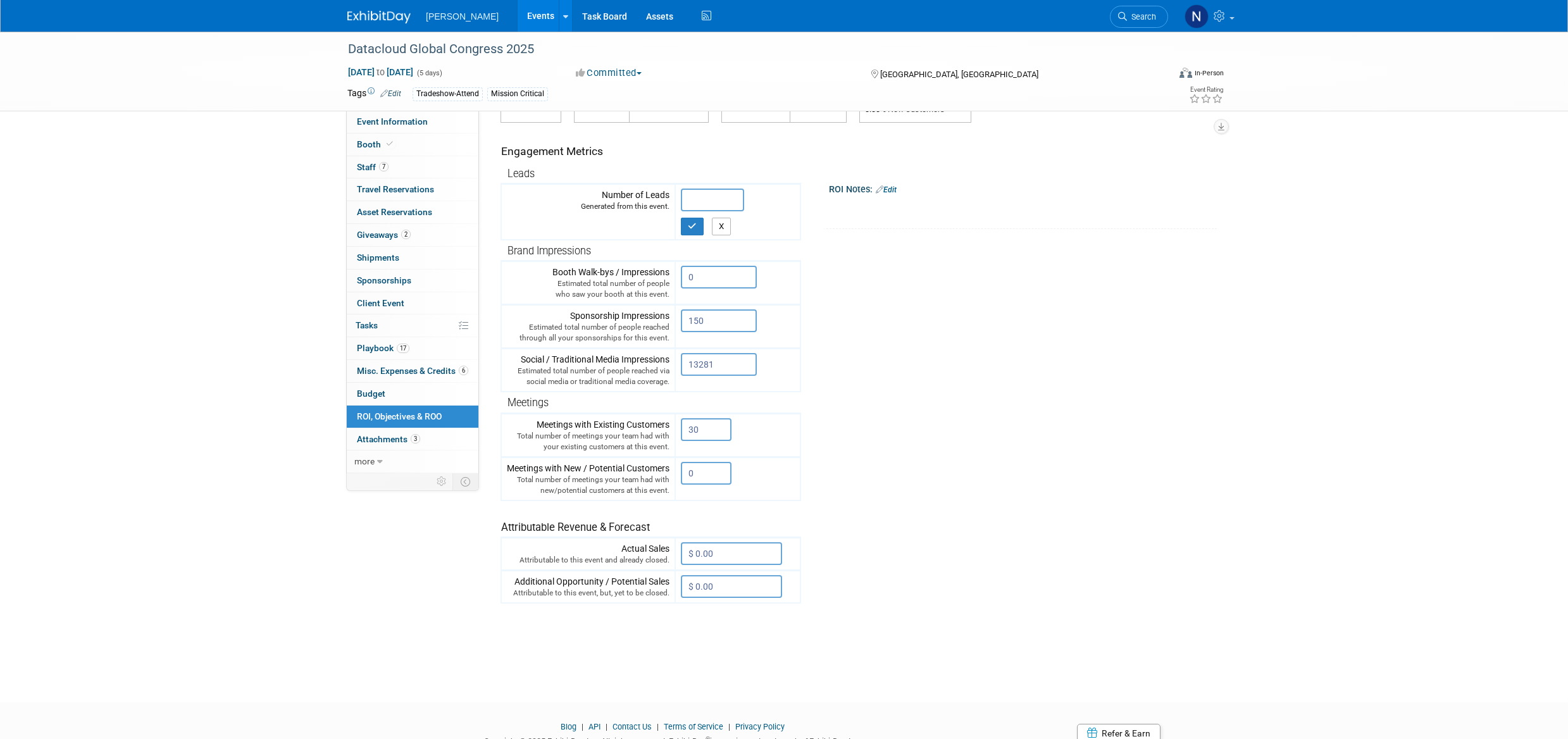
click at [721, 229] on button "X" at bounding box center [721, 227] width 20 height 18
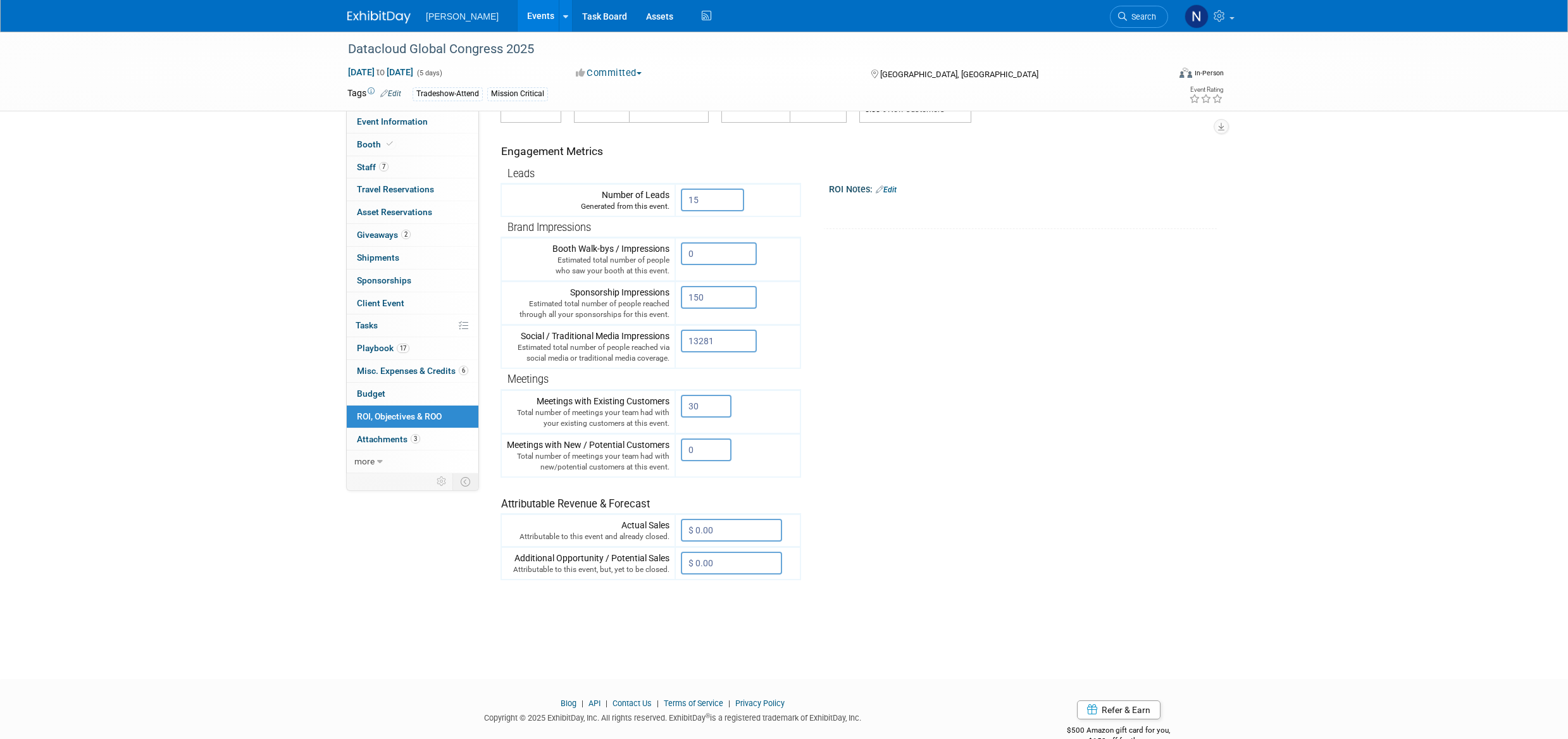
click at [703, 201] on input "15" at bounding box center [712, 200] width 63 height 23
drag, startPoint x: 710, startPoint y: 203, endPoint x: 662, endPoint y: 198, distance: 48.3
click at [662, 198] on tr "Number of Leads Generated from this event. 15 X" at bounding box center [651, 201] width 299 height 33
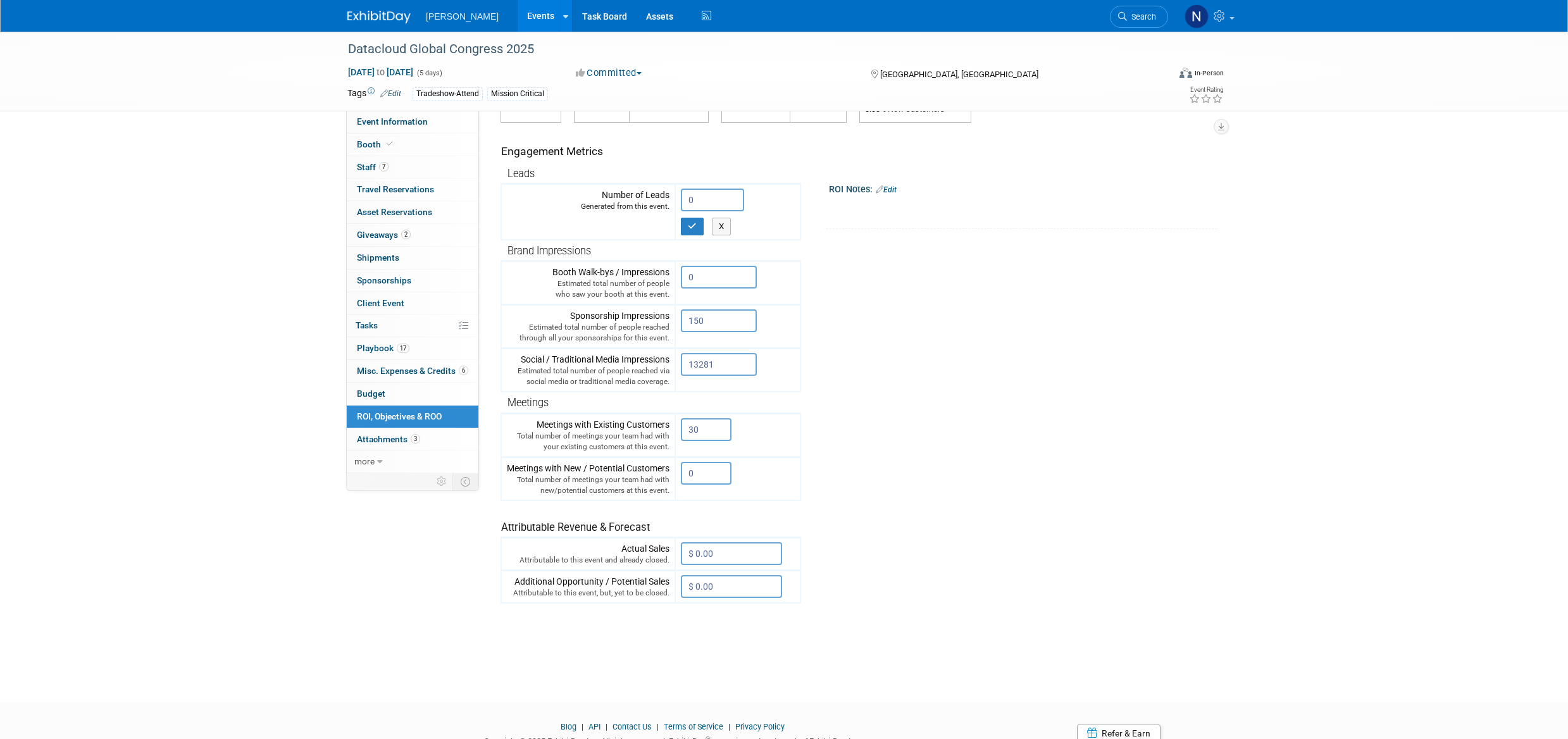
type input "0"
click at [688, 220] on button "button" at bounding box center [692, 227] width 23 height 18
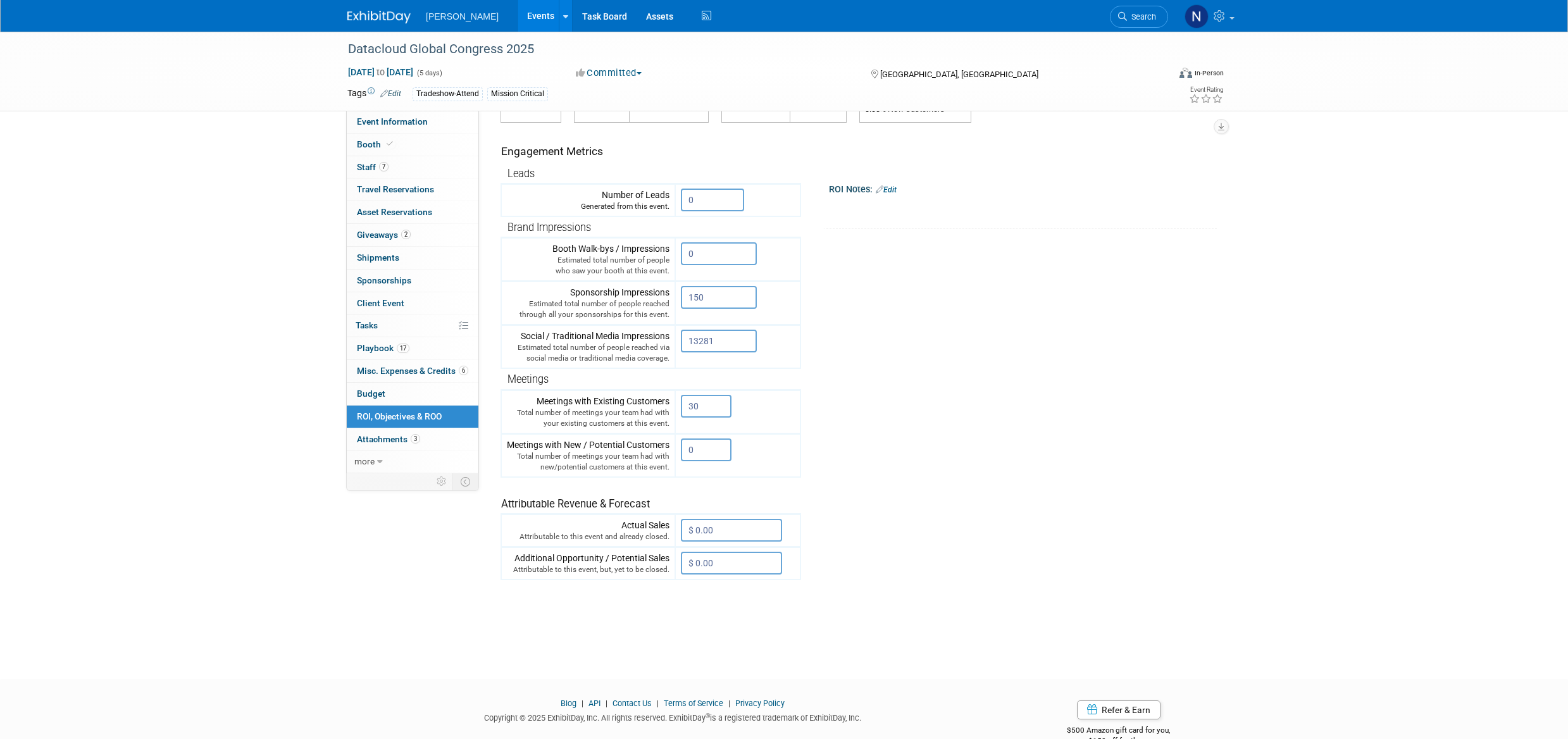
click at [694, 449] on input "0" at bounding box center [706, 449] width 50 height 23
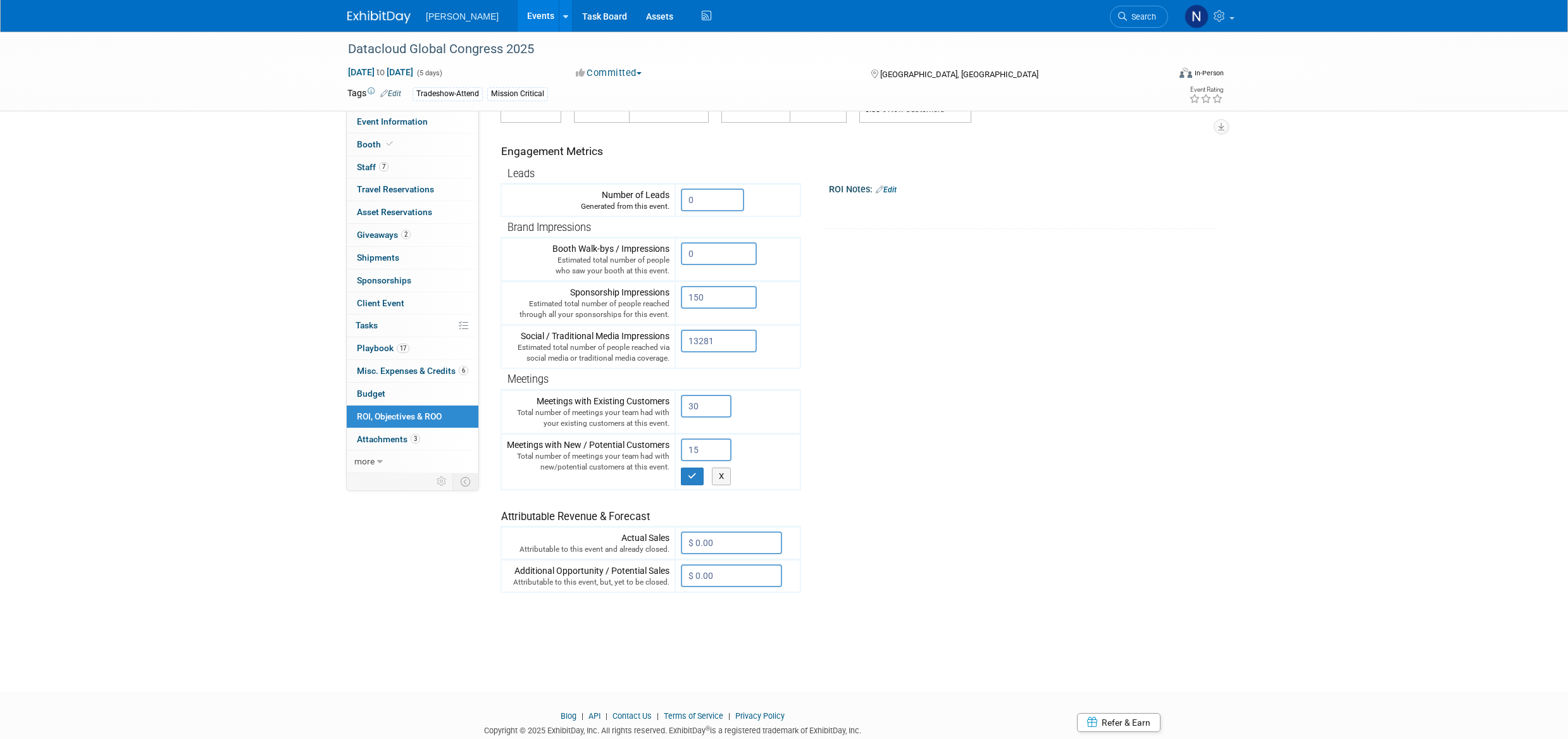
type input "15"
click at [702, 479] on button "button" at bounding box center [692, 476] width 23 height 18
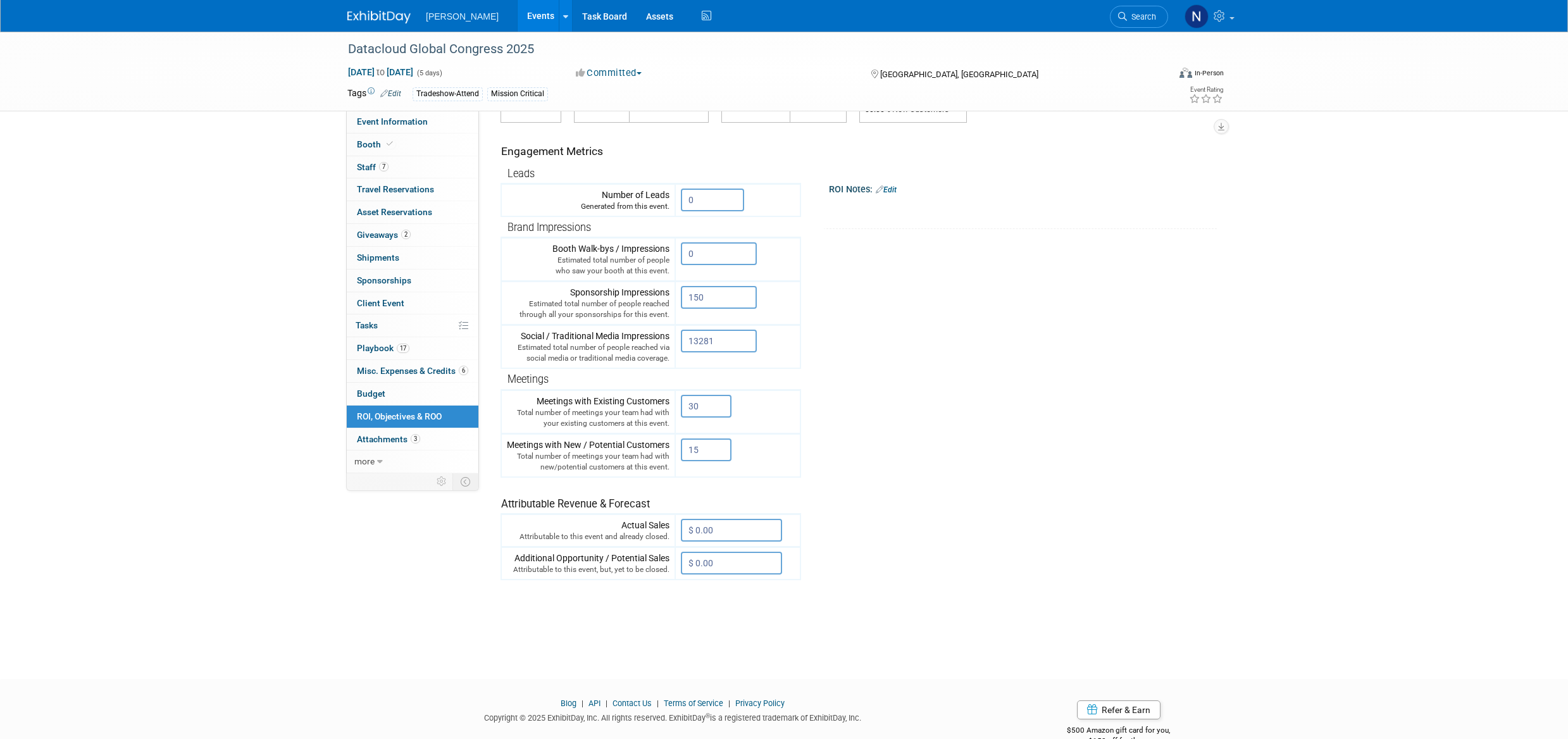
click at [709, 199] on input "0" at bounding box center [712, 200] width 63 height 23
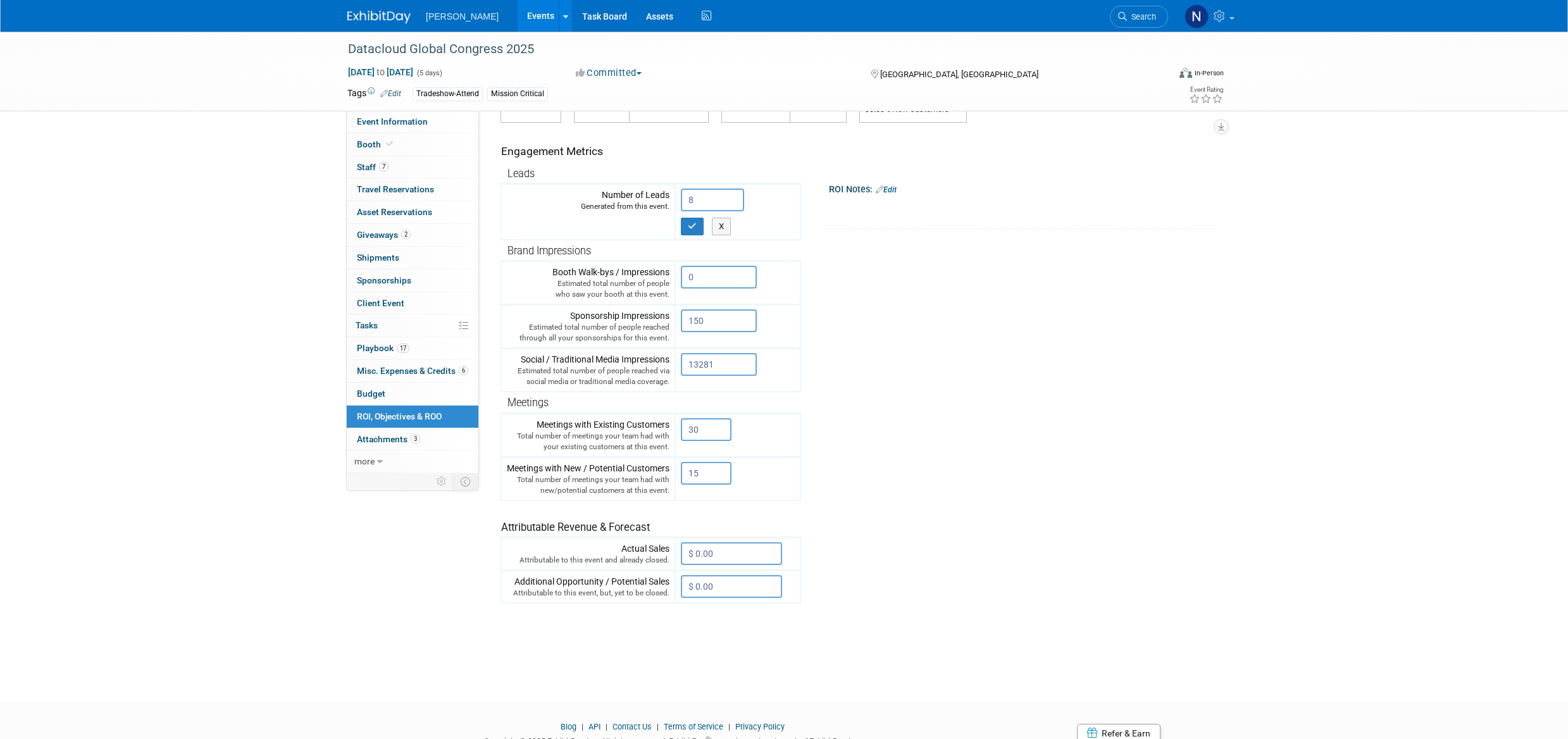
type input "8"
click at [697, 224] on icon "button" at bounding box center [692, 226] width 9 height 8
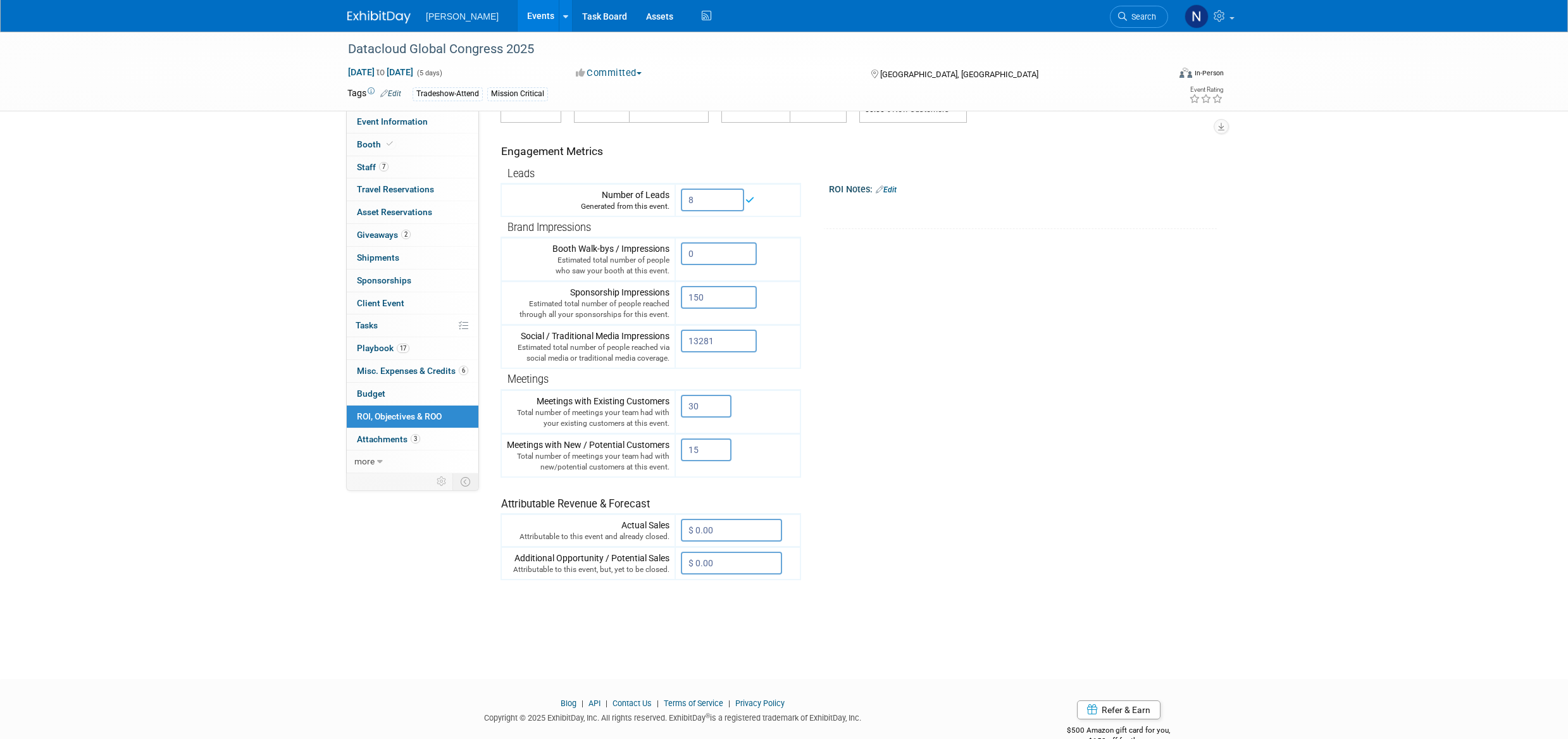
click at [745, 534] on input "$ 0.00" at bounding box center [731, 530] width 101 height 23
click at [731, 564] on input "$ 0.00" at bounding box center [731, 563] width 101 height 23
click at [699, 536] on input "$ 0.00" at bounding box center [731, 530] width 101 height 23
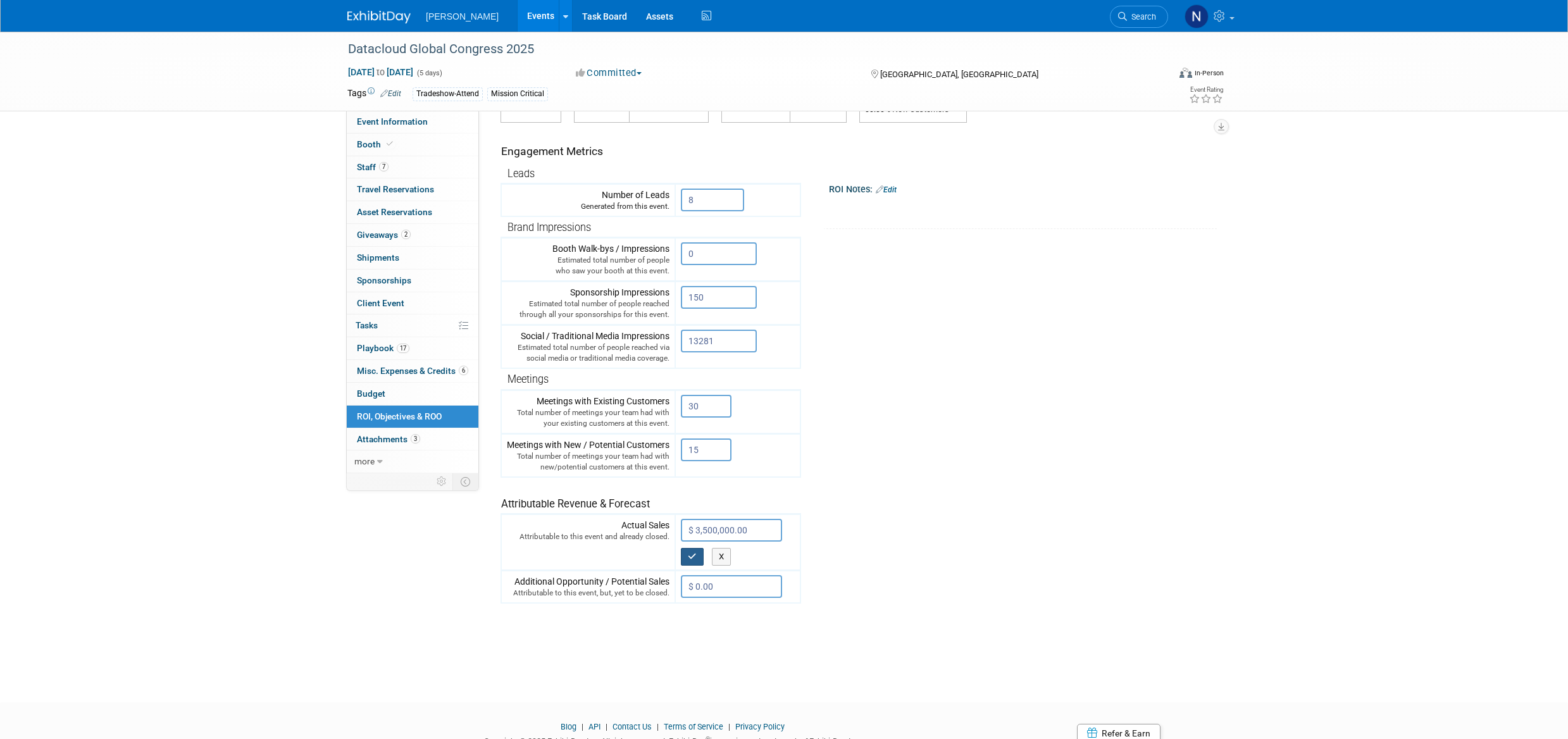
click at [694, 559] on icon "button" at bounding box center [692, 556] width 9 height 8
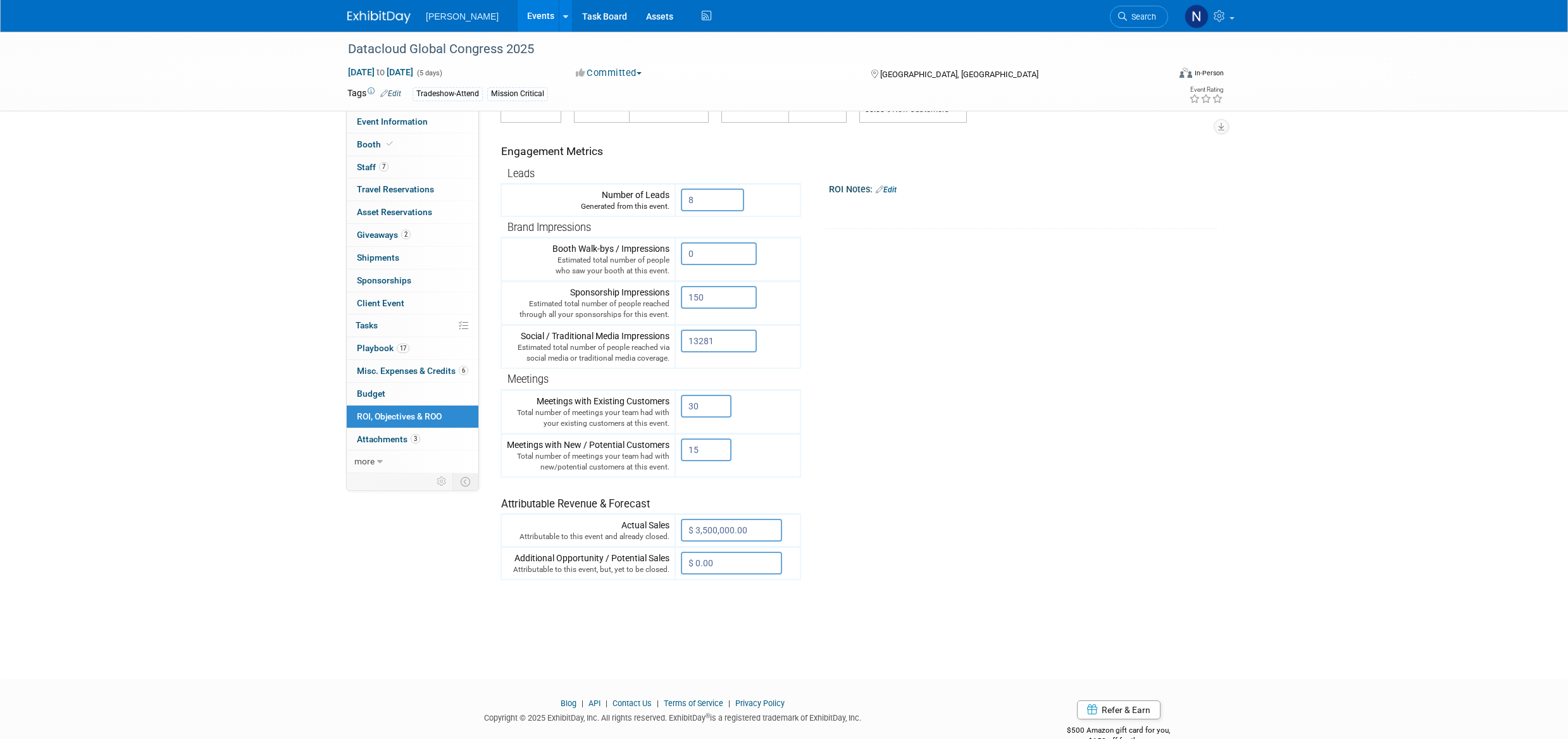
drag, startPoint x: 722, startPoint y: 532, endPoint x: 765, endPoint y: 563, distance: 53.0
click at [765, 563] on input "$ 0.00" at bounding box center [731, 563] width 101 height 23
click at [729, 533] on input "$ 3,500,000.00" at bounding box center [731, 530] width 101 height 23
type input "$"
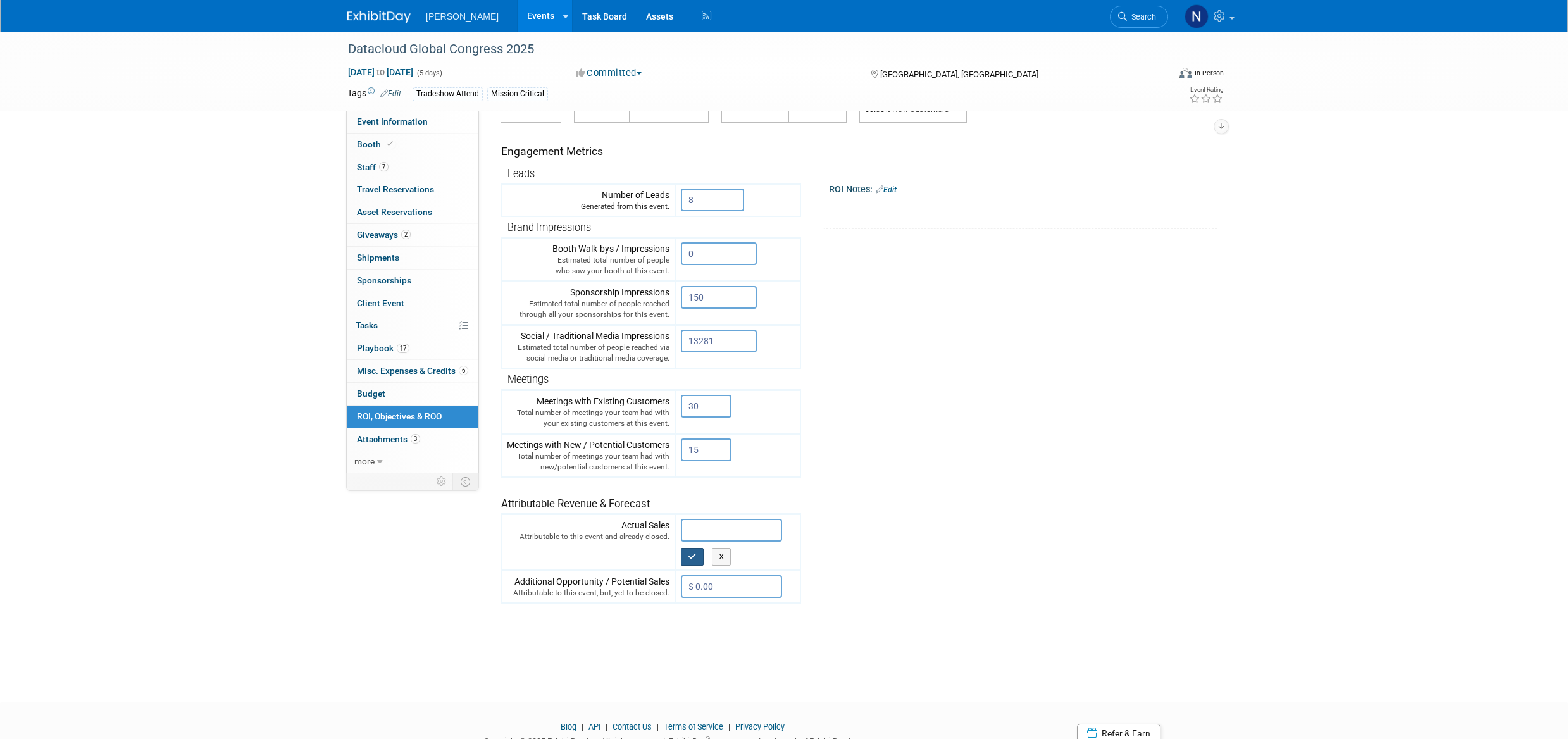
click at [697, 560] on icon "button" at bounding box center [692, 556] width 9 height 8
type input "$ 0.00"
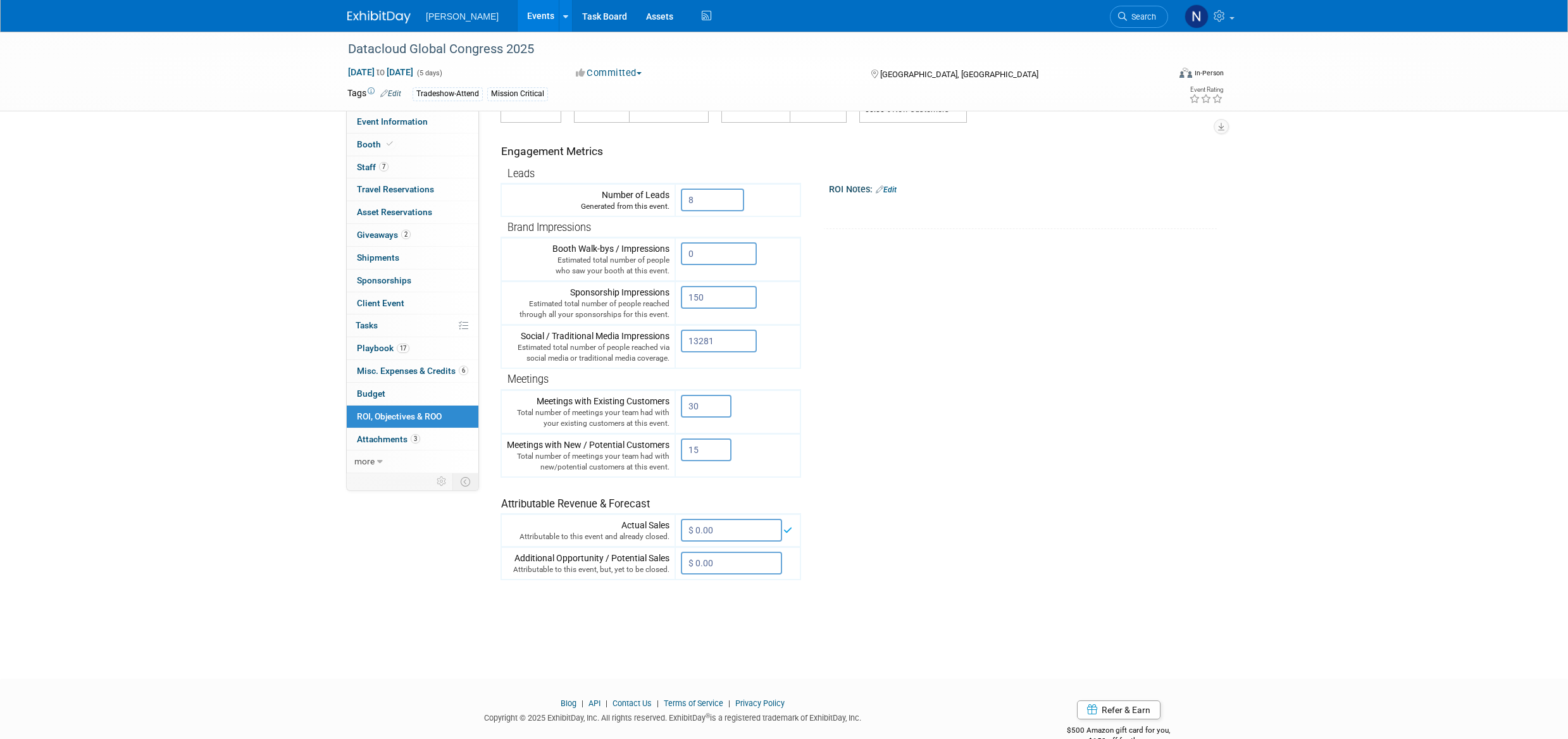
click at [703, 564] on input "$ 0.00" at bounding box center [731, 563] width 101 height 23
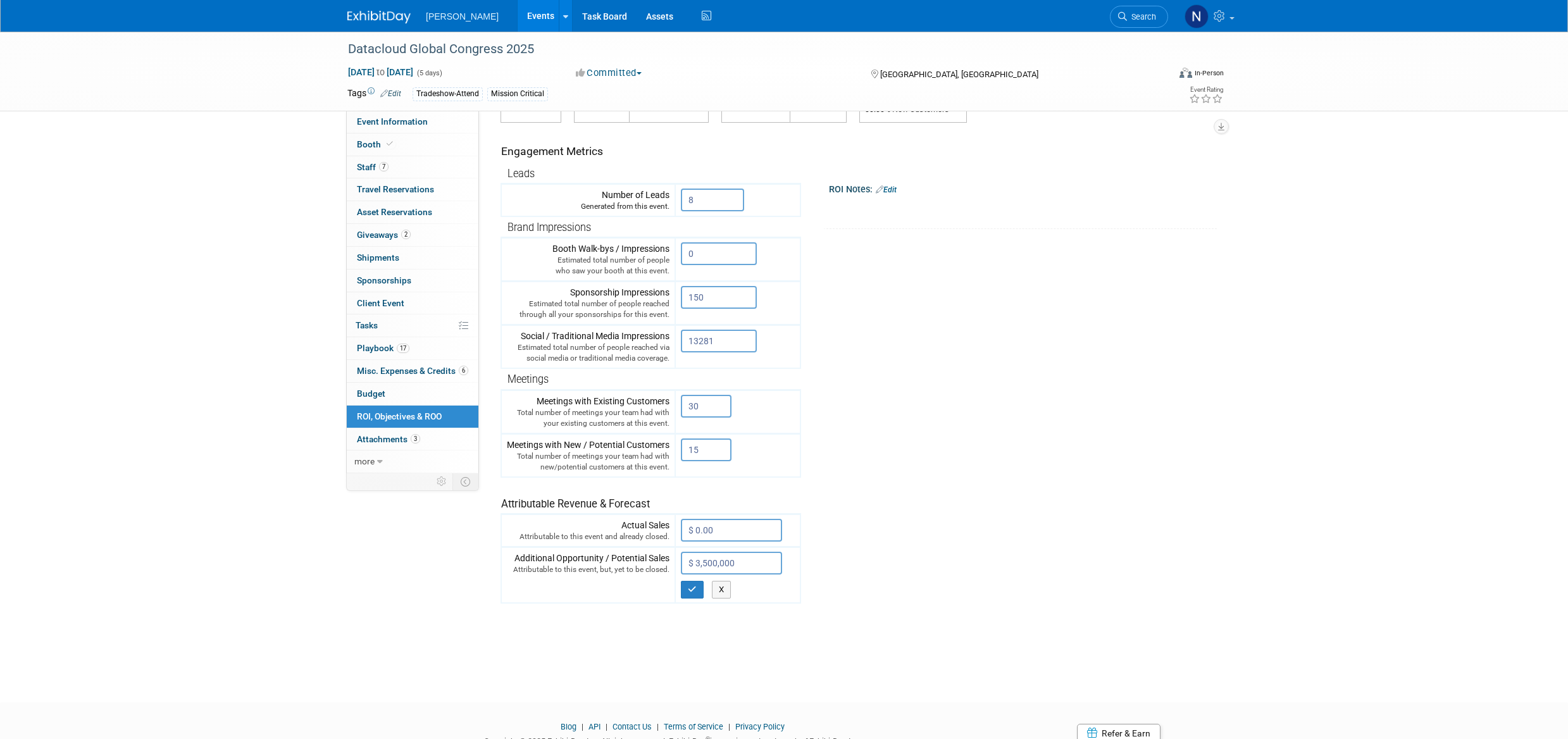
type input "$ 3,500,000.00"
click at [697, 593] on button "button" at bounding box center [692, 589] width 23 height 18
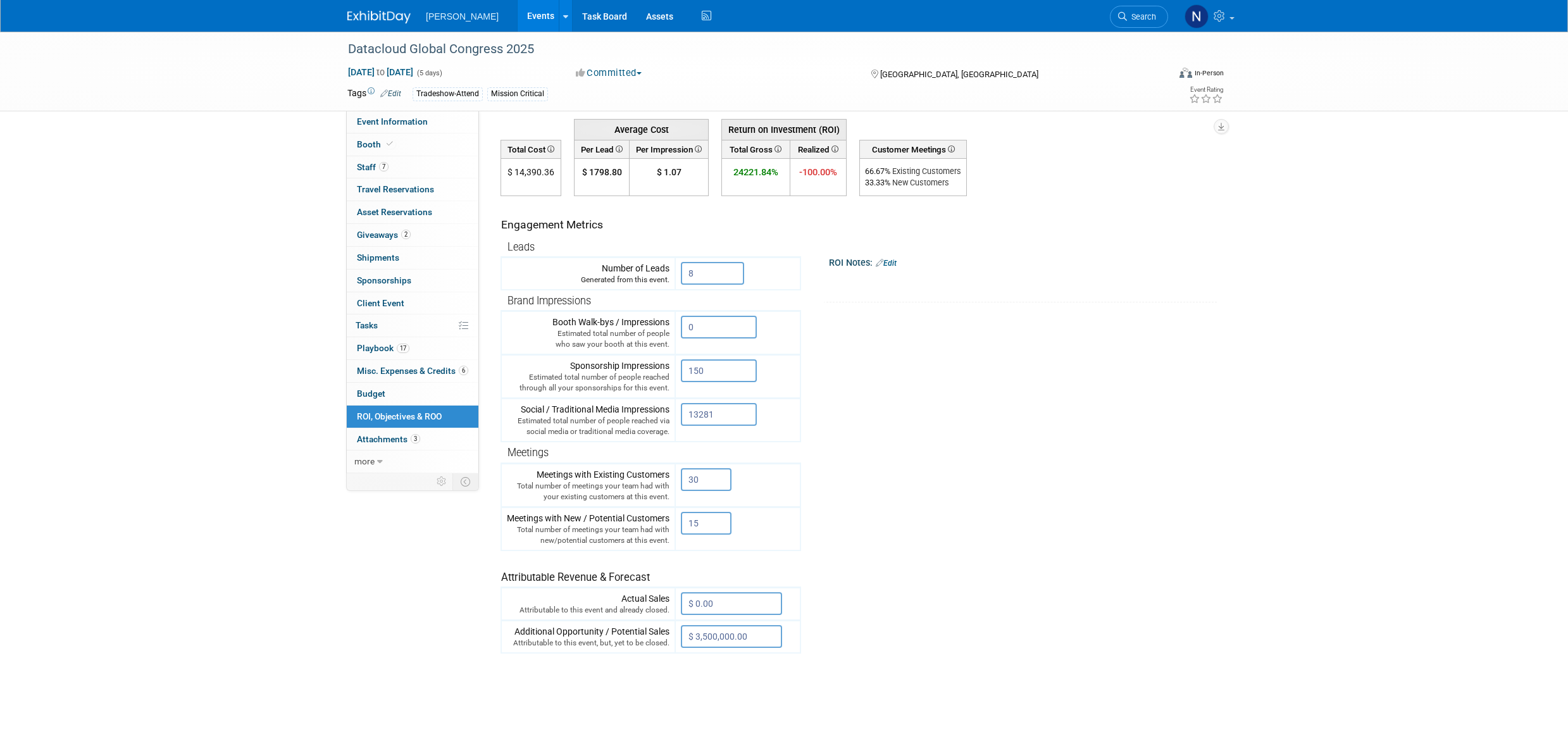
scroll to position [0, 0]
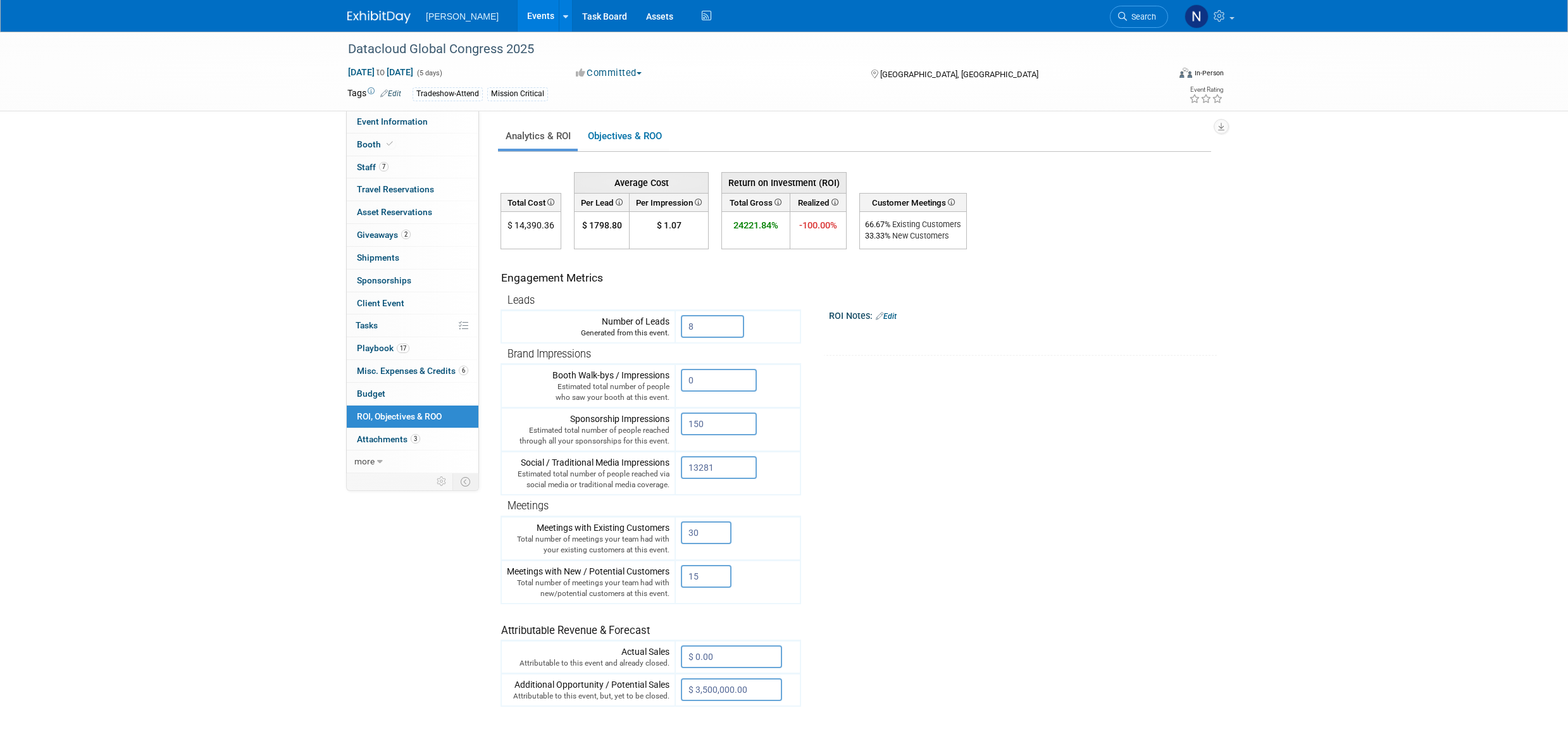
click at [371, 167] on span "Staff 7" at bounding box center [373, 167] width 31 height 10
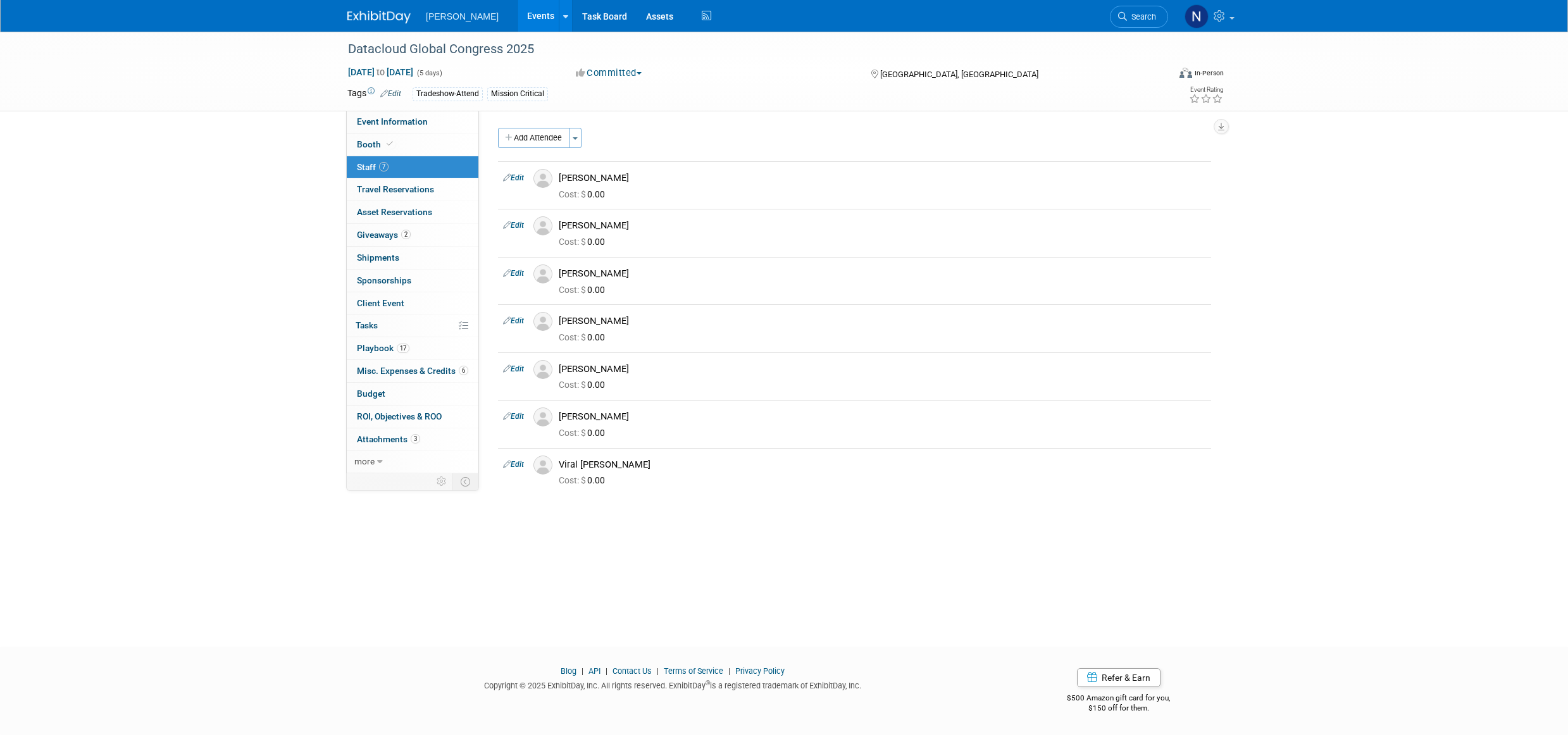
click at [577, 141] on button "Toggle Dropdown" at bounding box center [575, 138] width 13 height 20
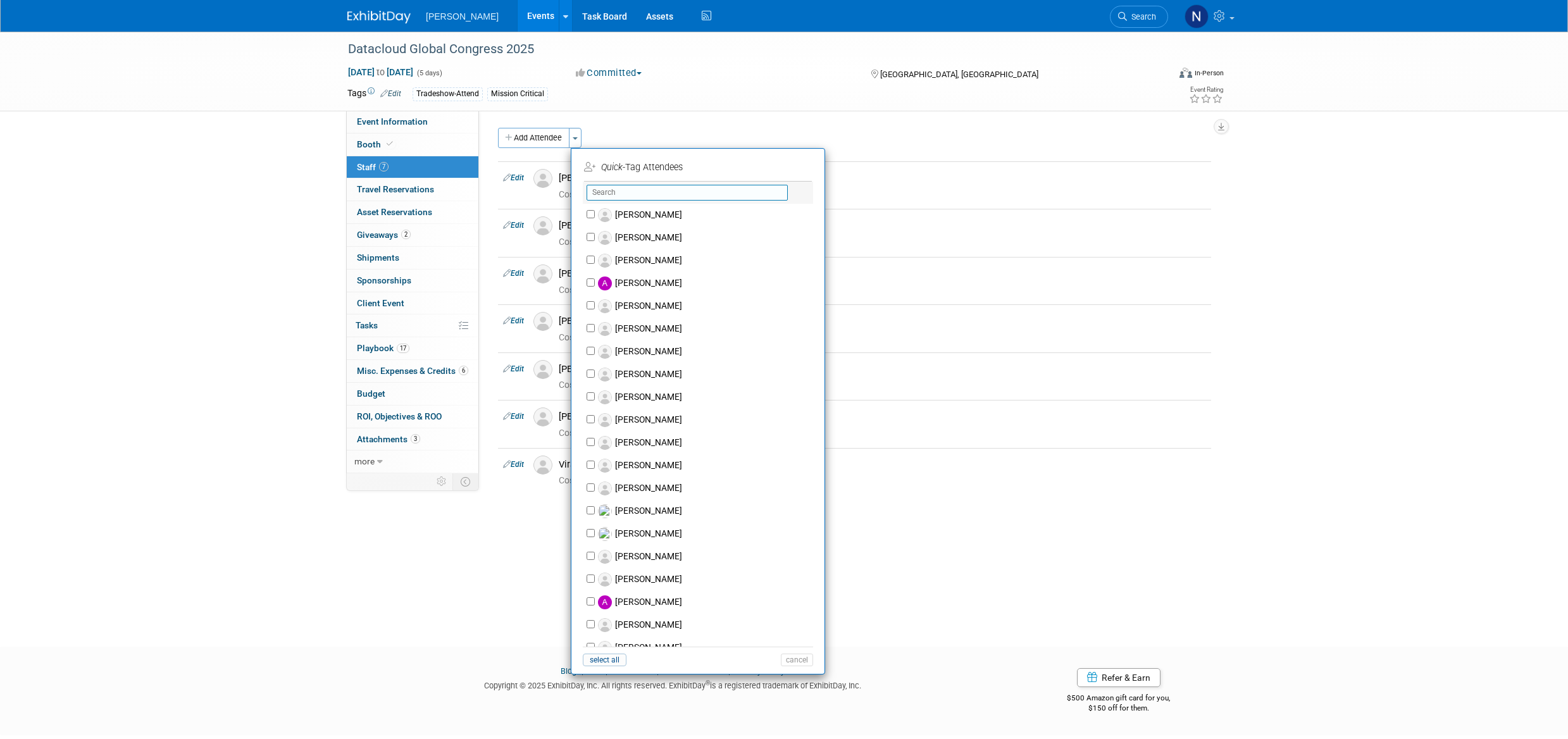
click at [611, 194] on input "text" at bounding box center [688, 193] width 201 height 16
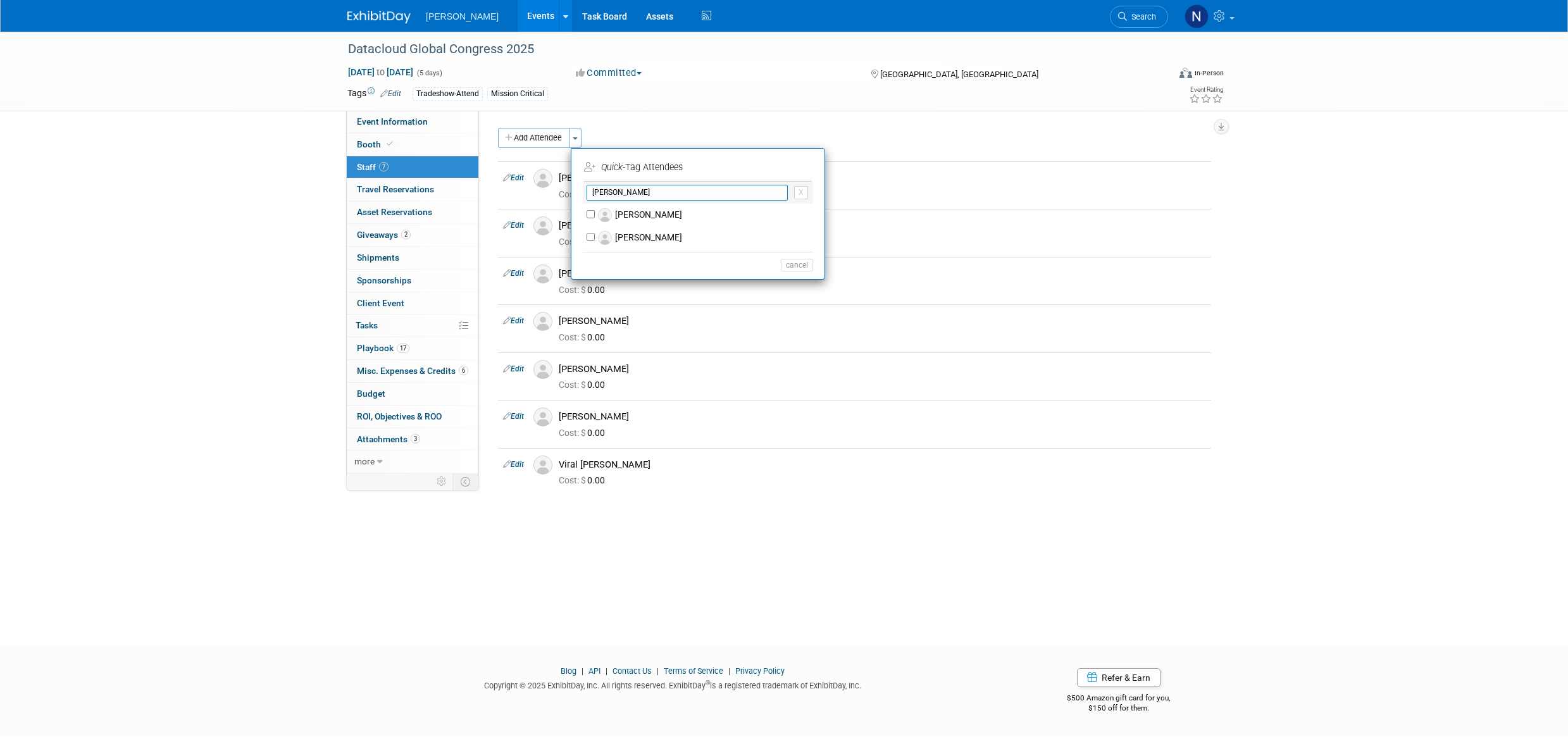
type input "neil"
click at [648, 243] on label "[PERSON_NAME]" at bounding box center [706, 238] width 223 height 23
click at [595, 241] on input "[PERSON_NAME]" at bounding box center [591, 237] width 8 height 8
checkbox input "true"
click at [794, 166] on button "Apply" at bounding box center [792, 167] width 39 height 18
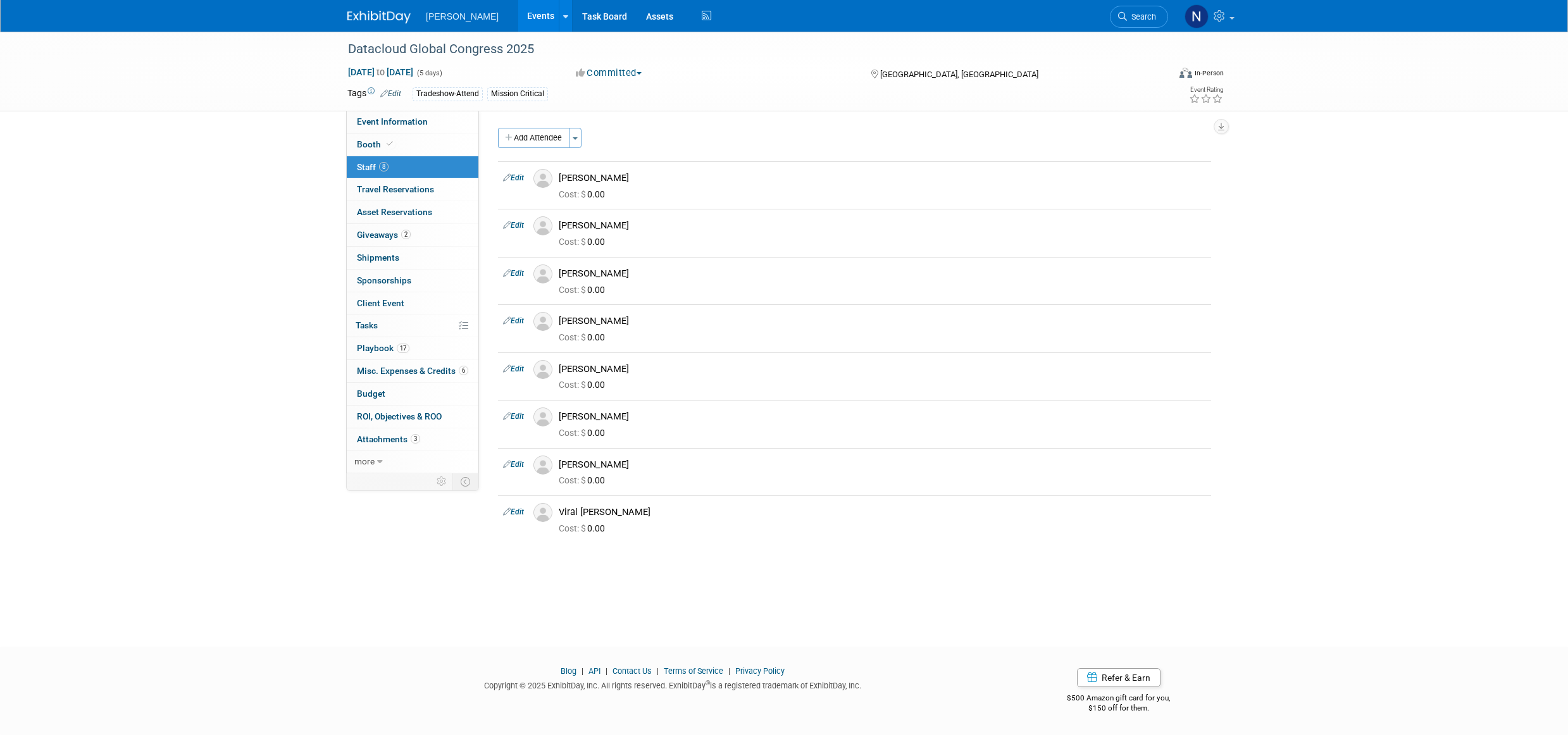
click at [681, 586] on div "Datacloud Global Congress 2025 Jun 1, 2025 to Jun 5, 2025 (5 days) Jun 1, 2025 …" at bounding box center [784, 327] width 1568 height 593
click at [379, 463] on icon at bounding box center [379, 462] width 6 height 9
drag, startPoint x: 786, startPoint y: 578, endPoint x: 703, endPoint y: 448, distance: 154.2
click at [786, 578] on div "Event Website: Edit https://www.datacloudglobalcongress.com/ Event Venue Name: …" at bounding box center [850, 349] width 742 height 476
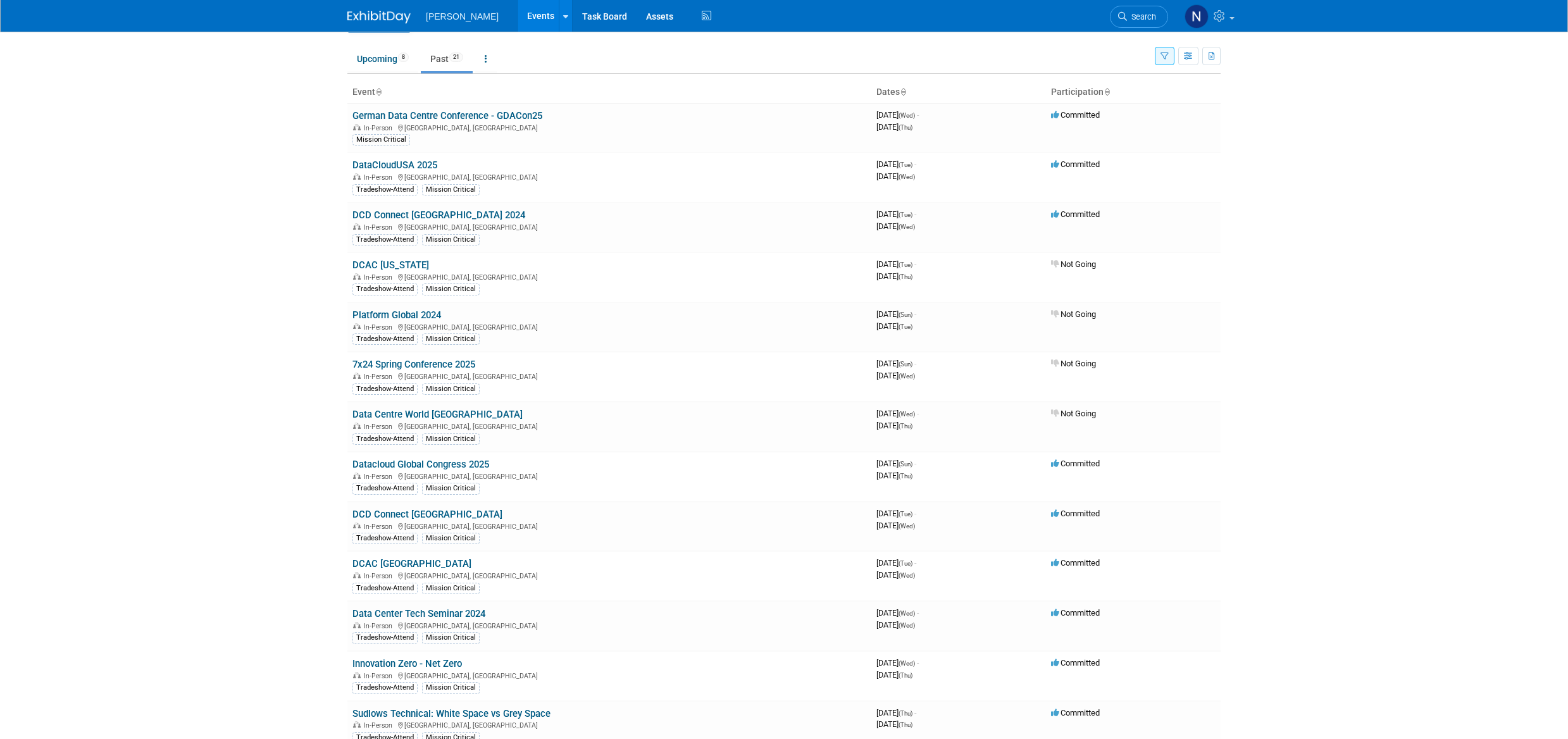
scroll to position [63, 0]
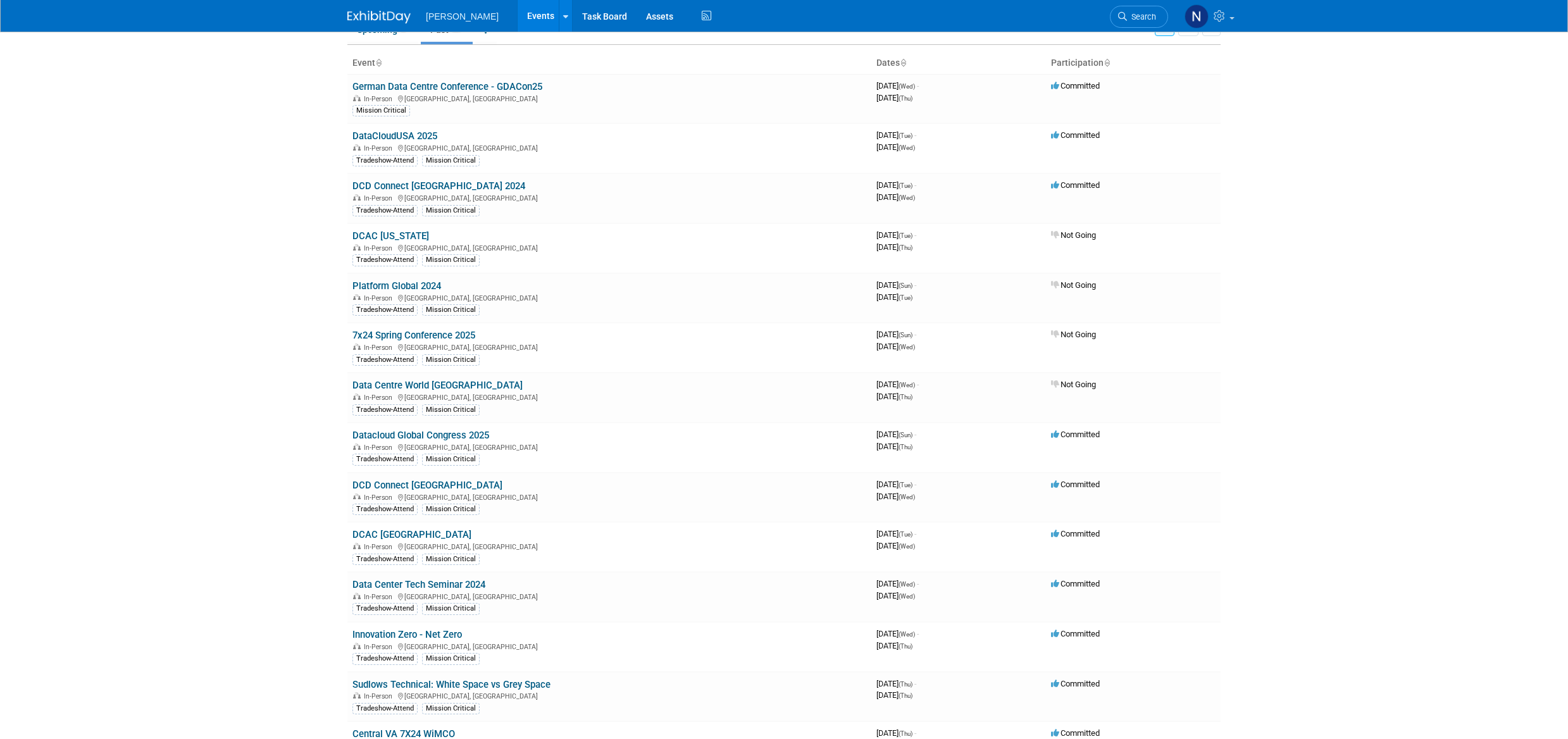
click at [386, 489] on link "DCD Connect [GEOGRAPHIC_DATA]" at bounding box center [427, 486] width 150 height 11
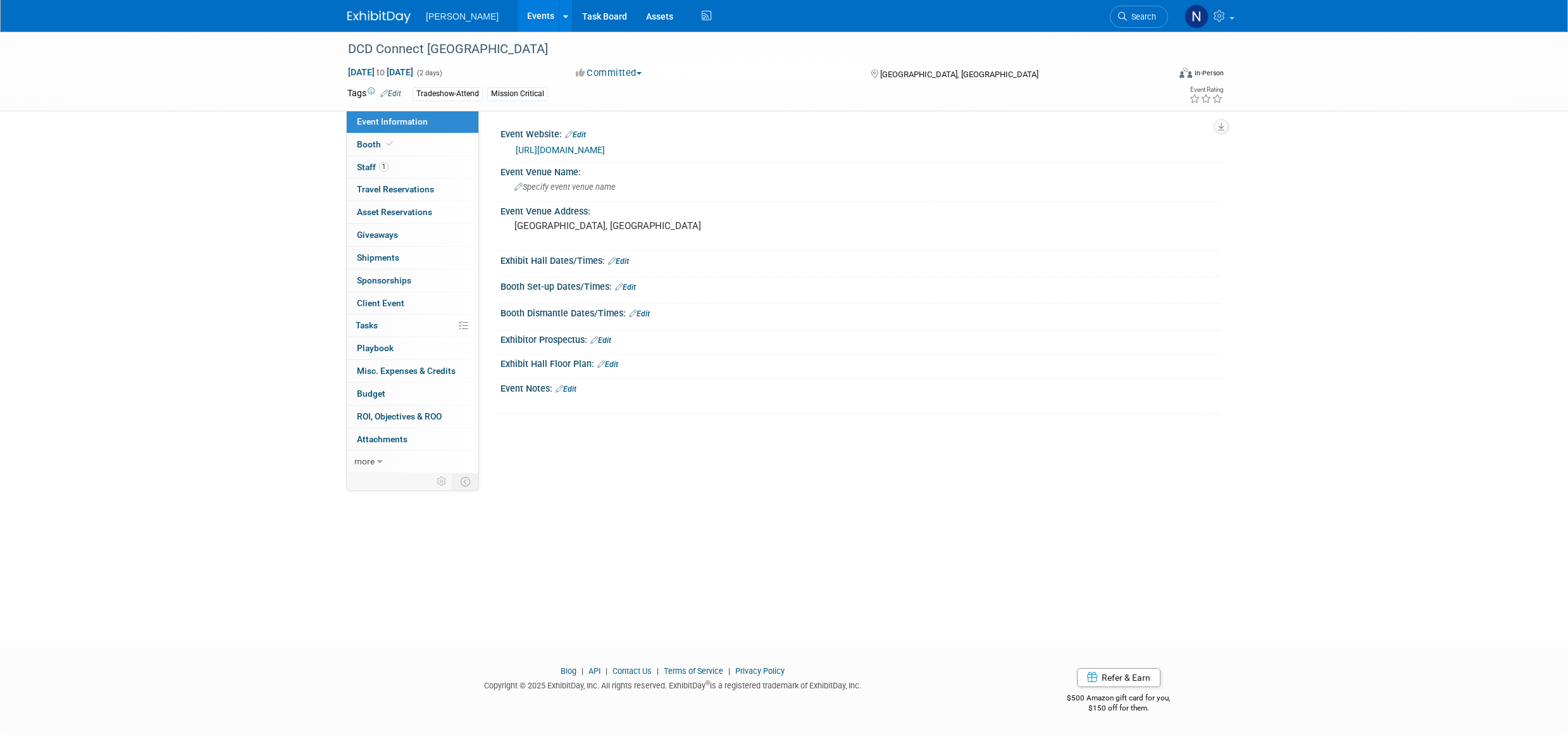
click at [363, 167] on span "Staff 1" at bounding box center [373, 167] width 31 height 10
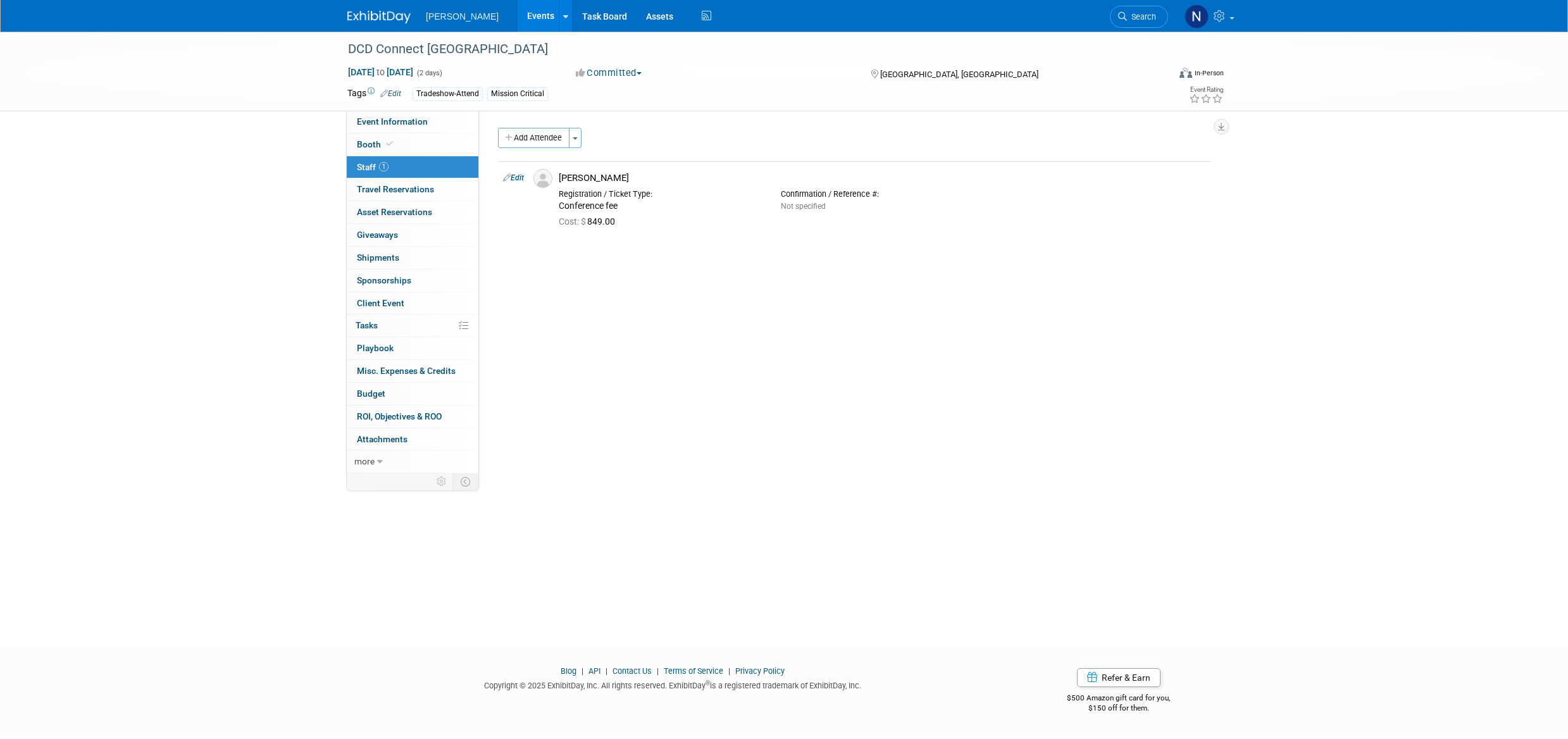
click at [382, 417] on span "ROI, Objectives & ROO 0" at bounding box center [400, 416] width 85 height 10
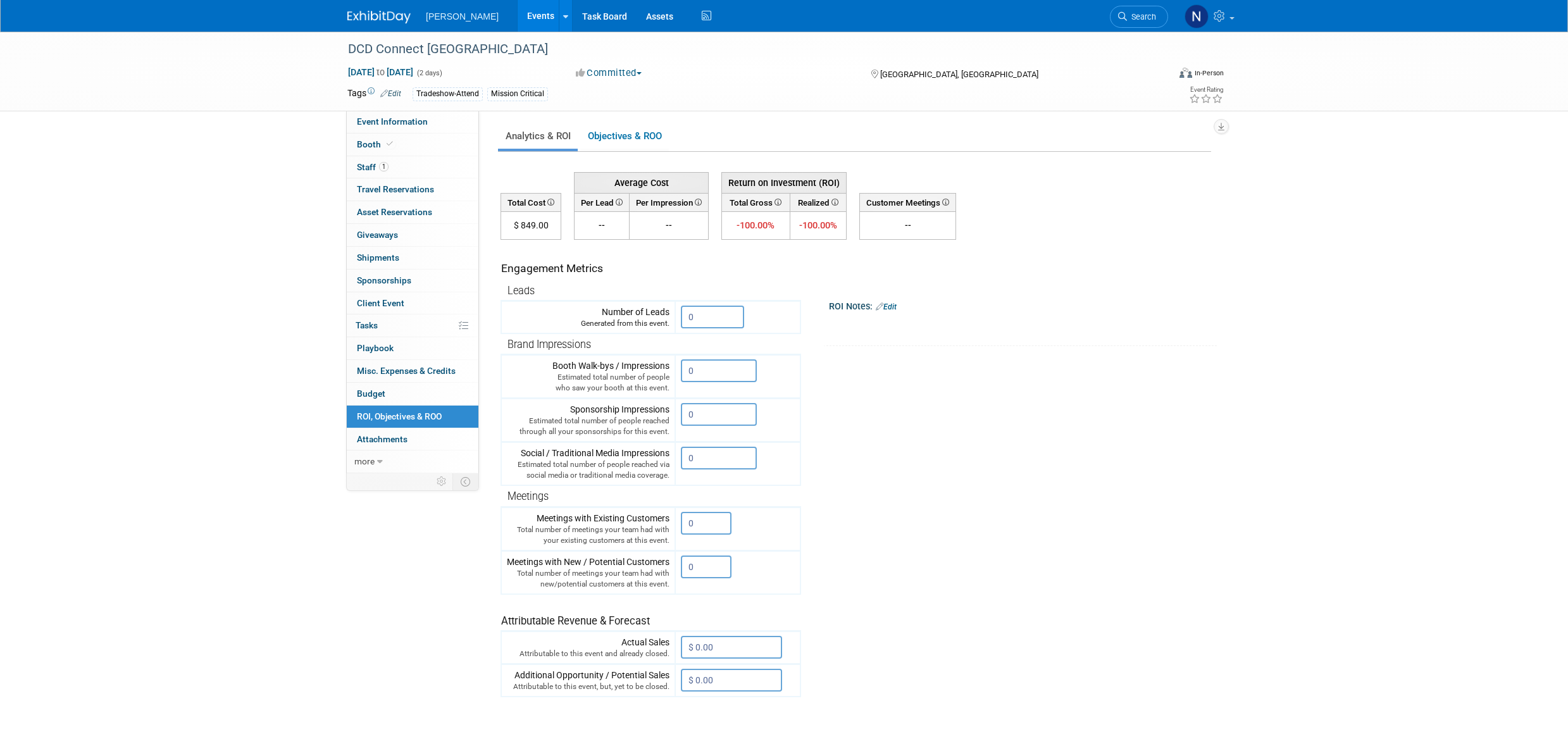
click at [696, 316] on input "0" at bounding box center [712, 316] width 63 height 23
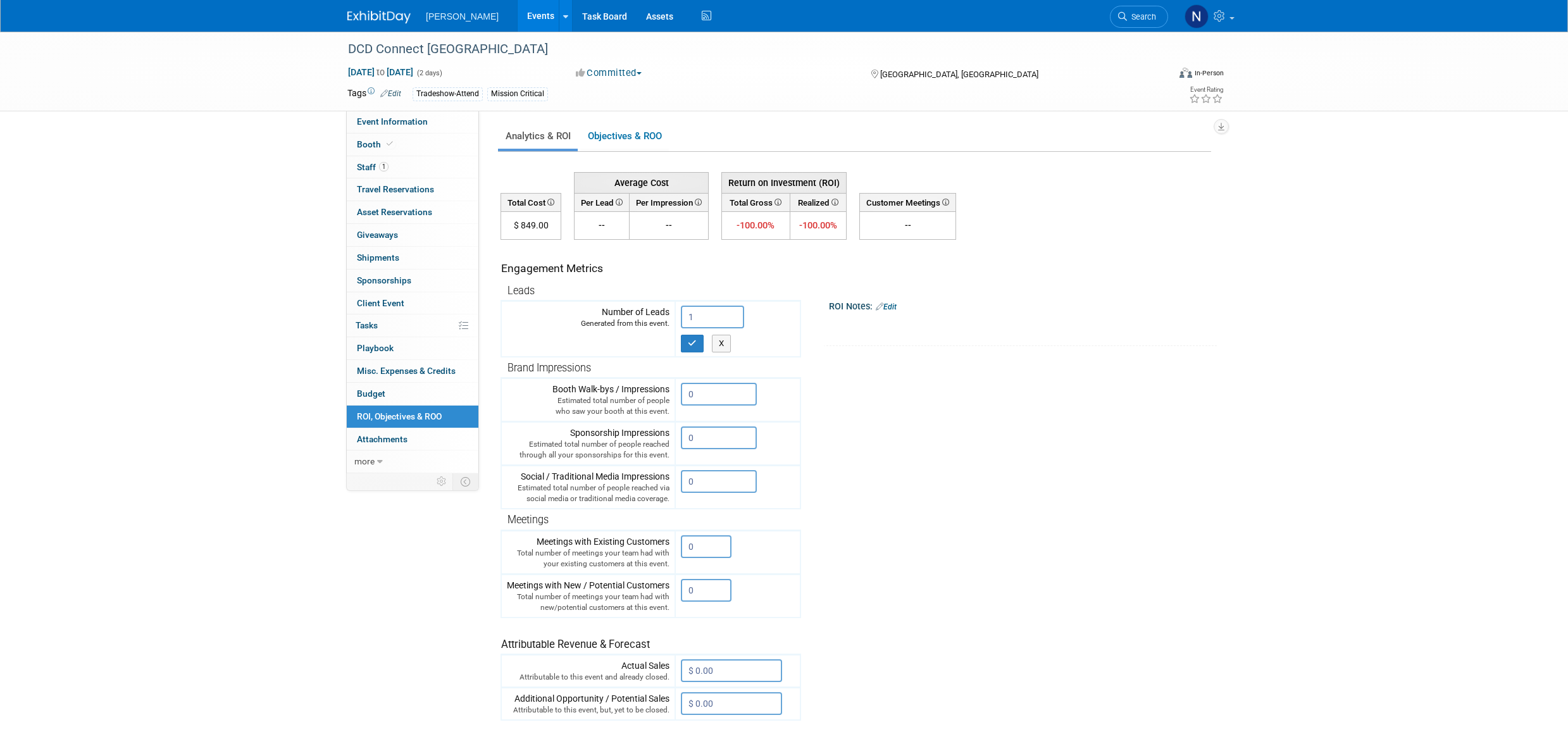
type input "1"
click button "button"
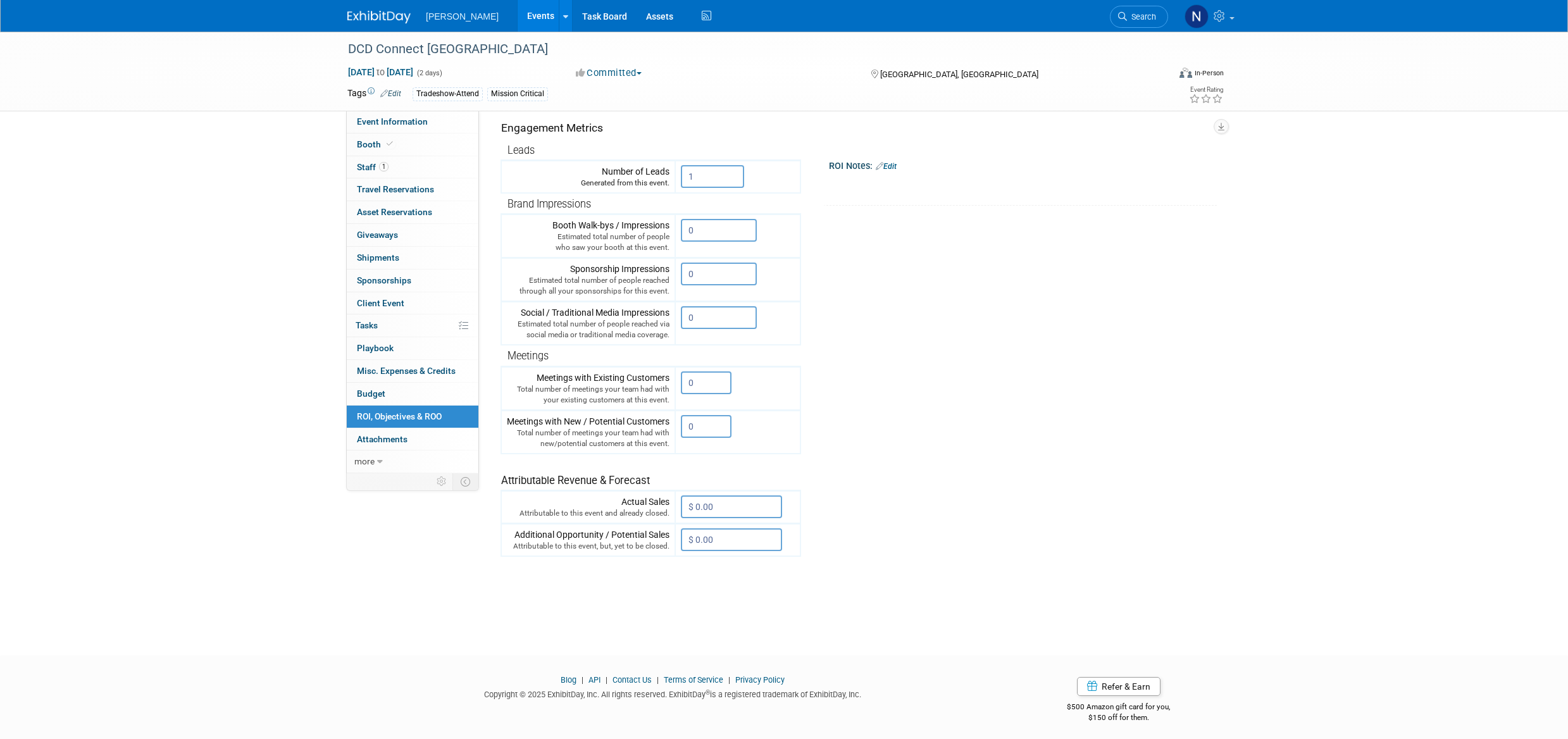
scroll to position [146, 0]
click input "0"
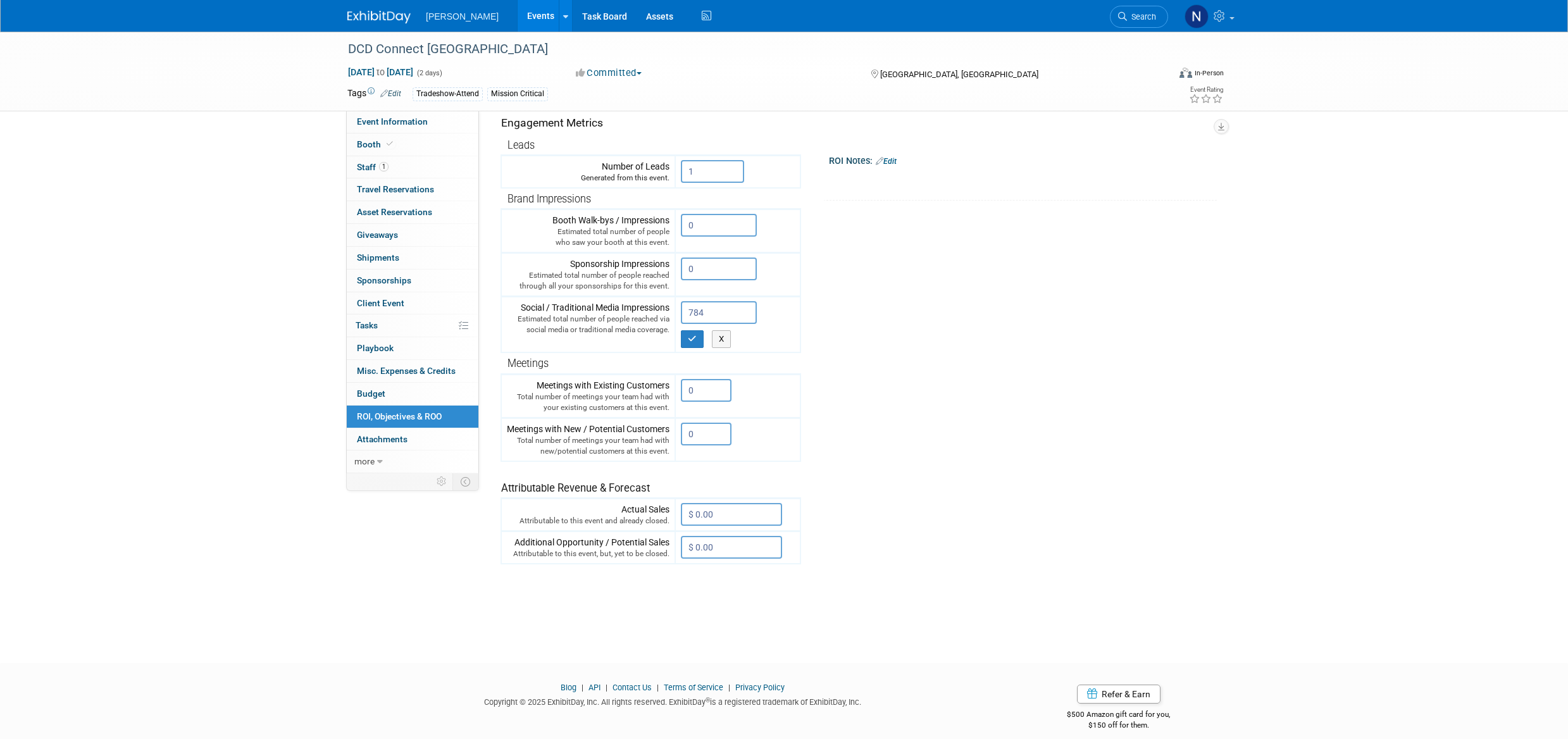
type input "784"
click icon "button"
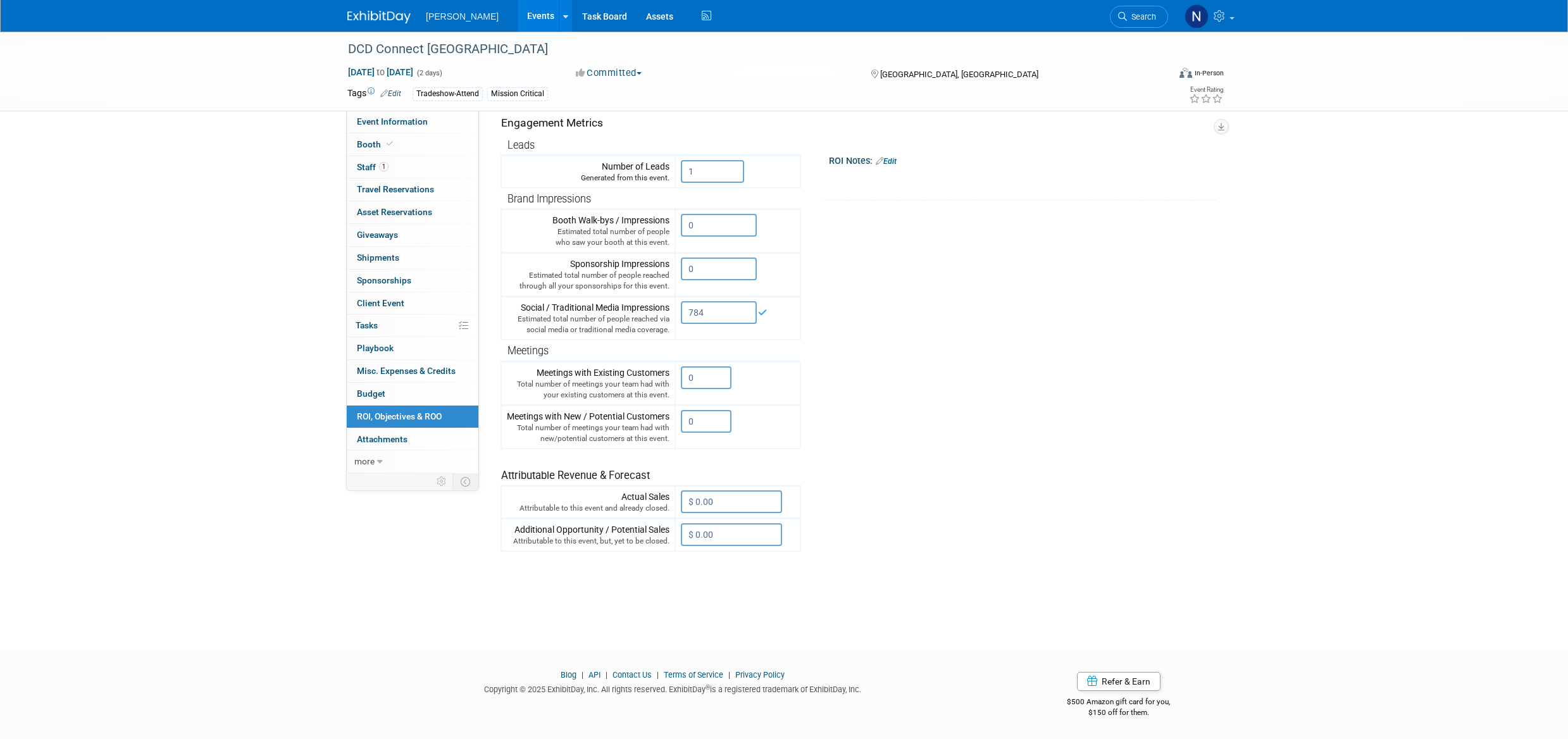
click input "0"
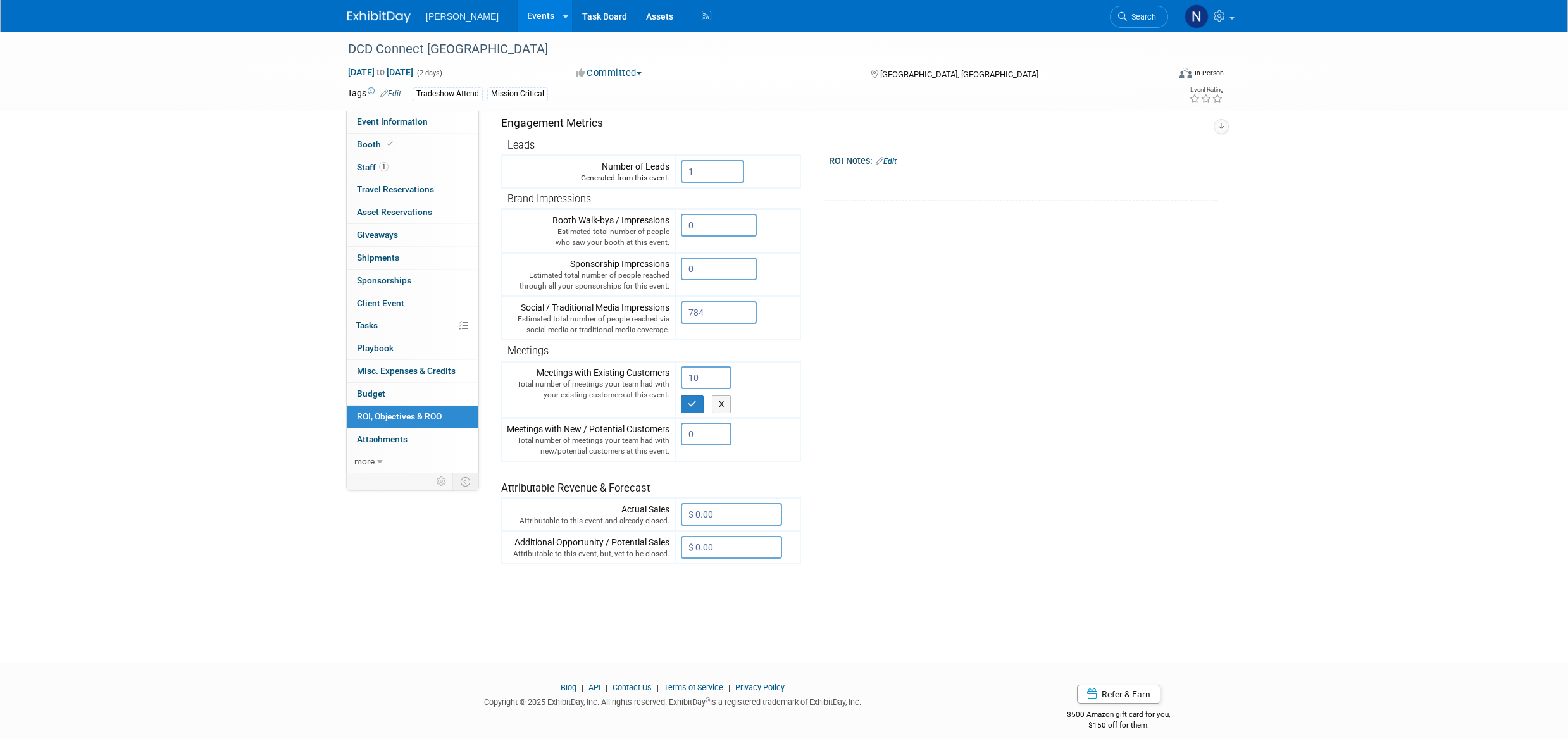
type input "10"
click icon "button"
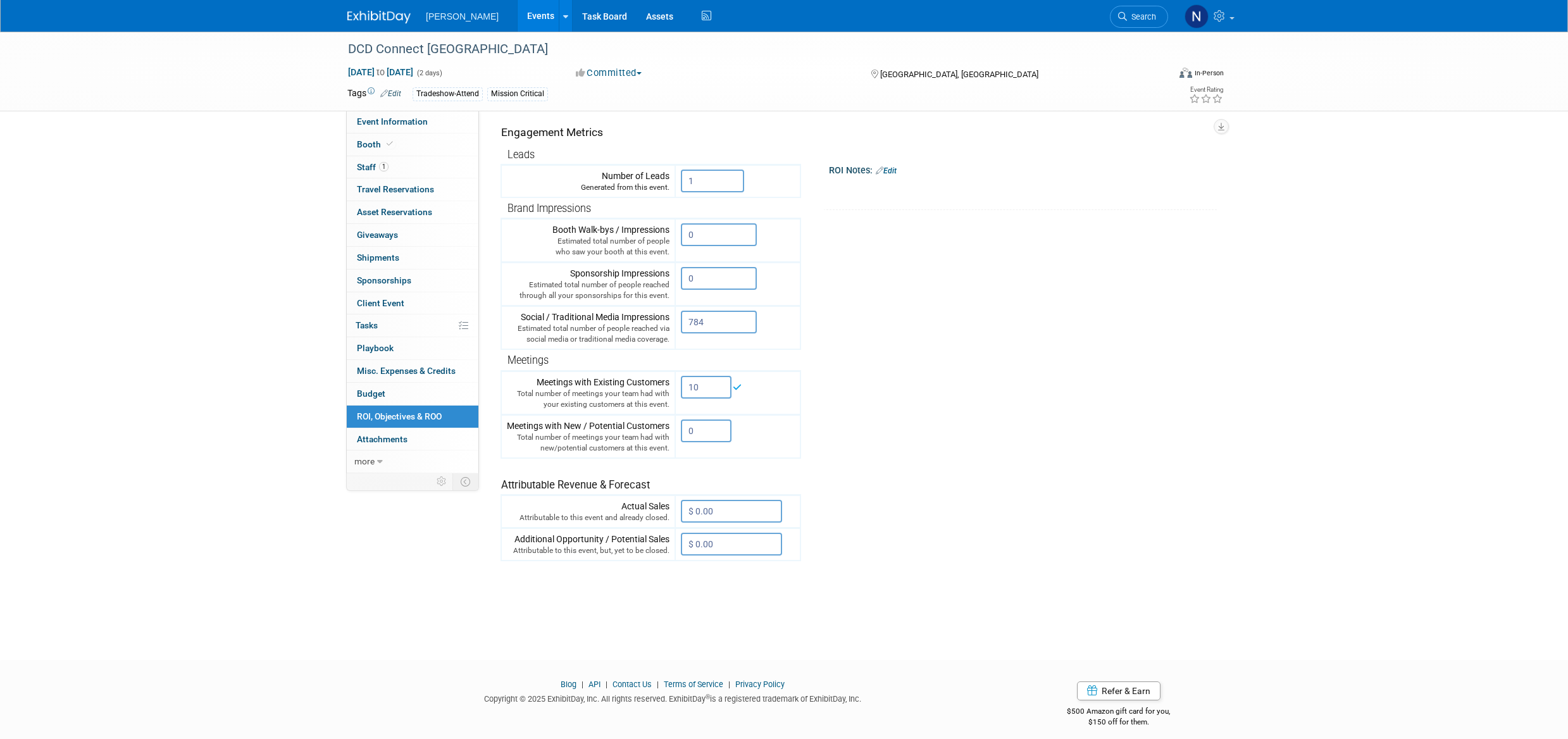
click input "0"
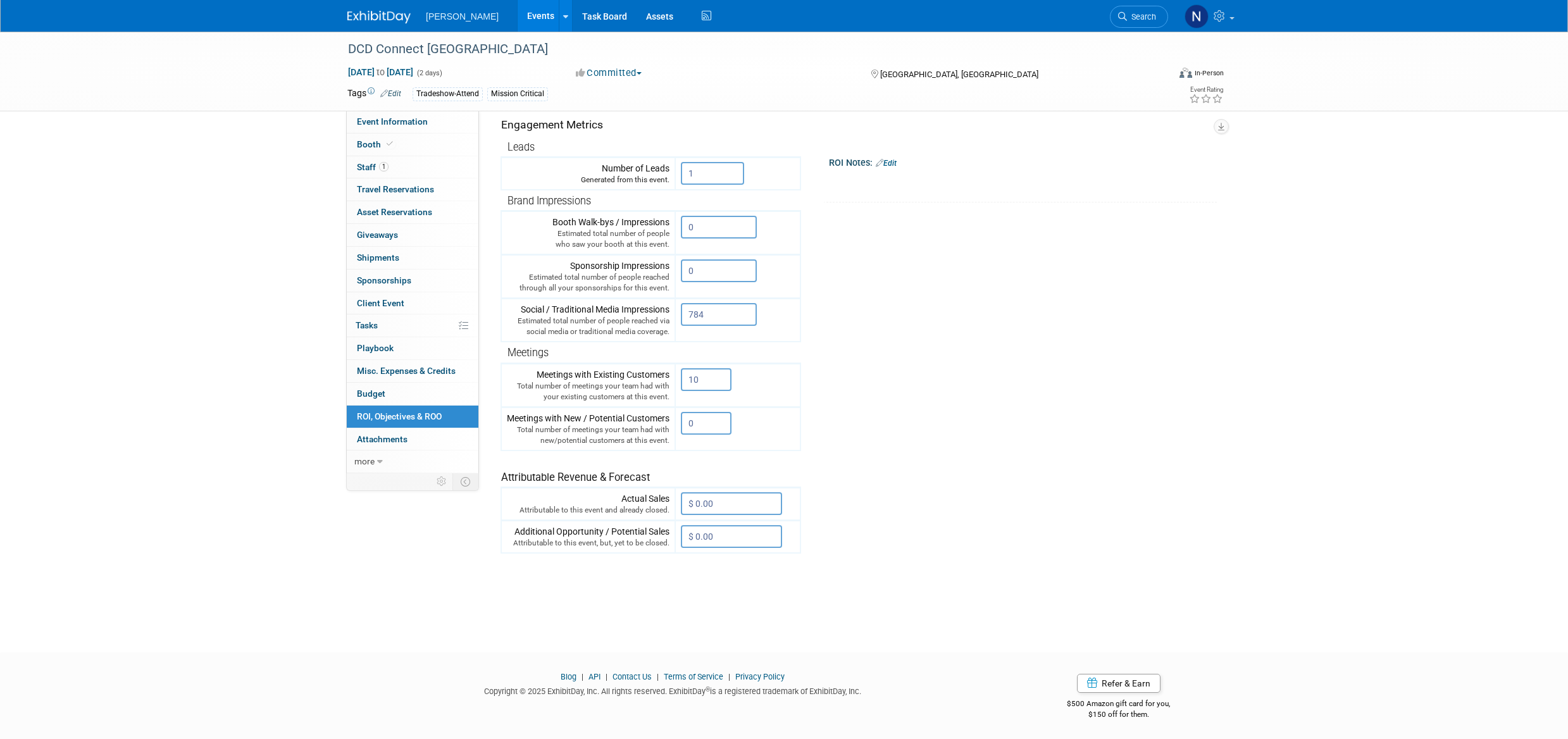
scroll to position [155, 0]
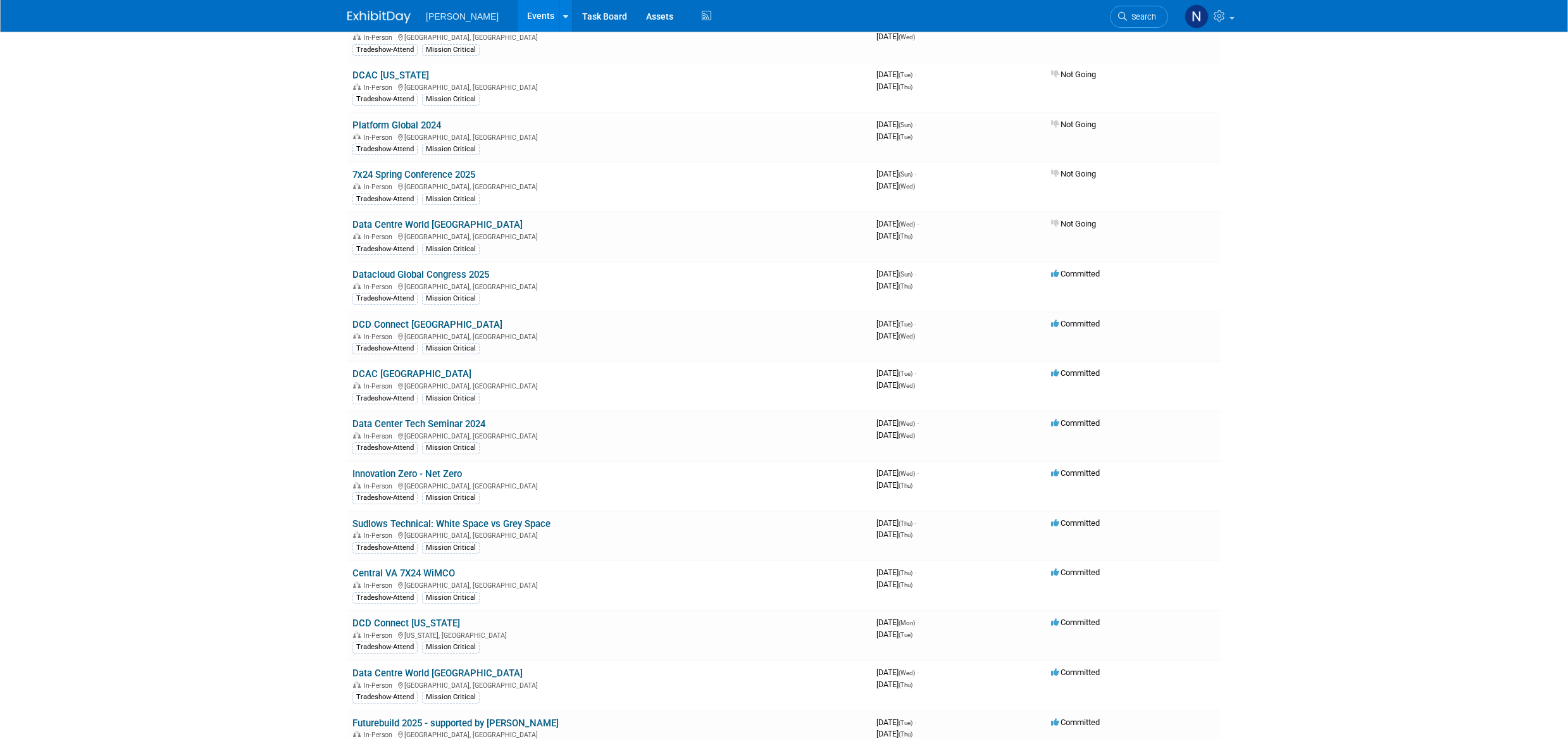
scroll to position [253, 0]
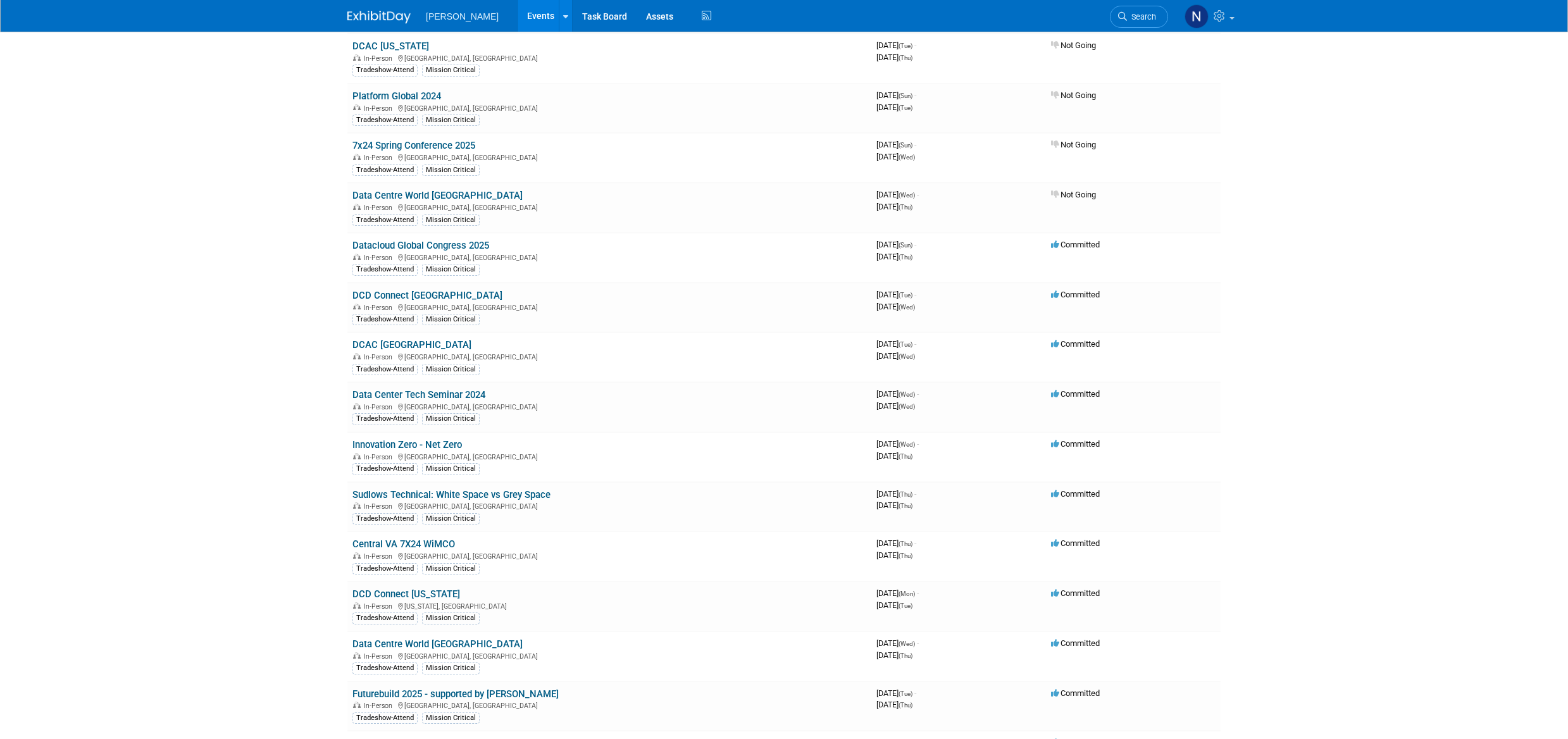
click at [402, 347] on link "DCAC [GEOGRAPHIC_DATA]" at bounding box center [411, 345] width 119 height 11
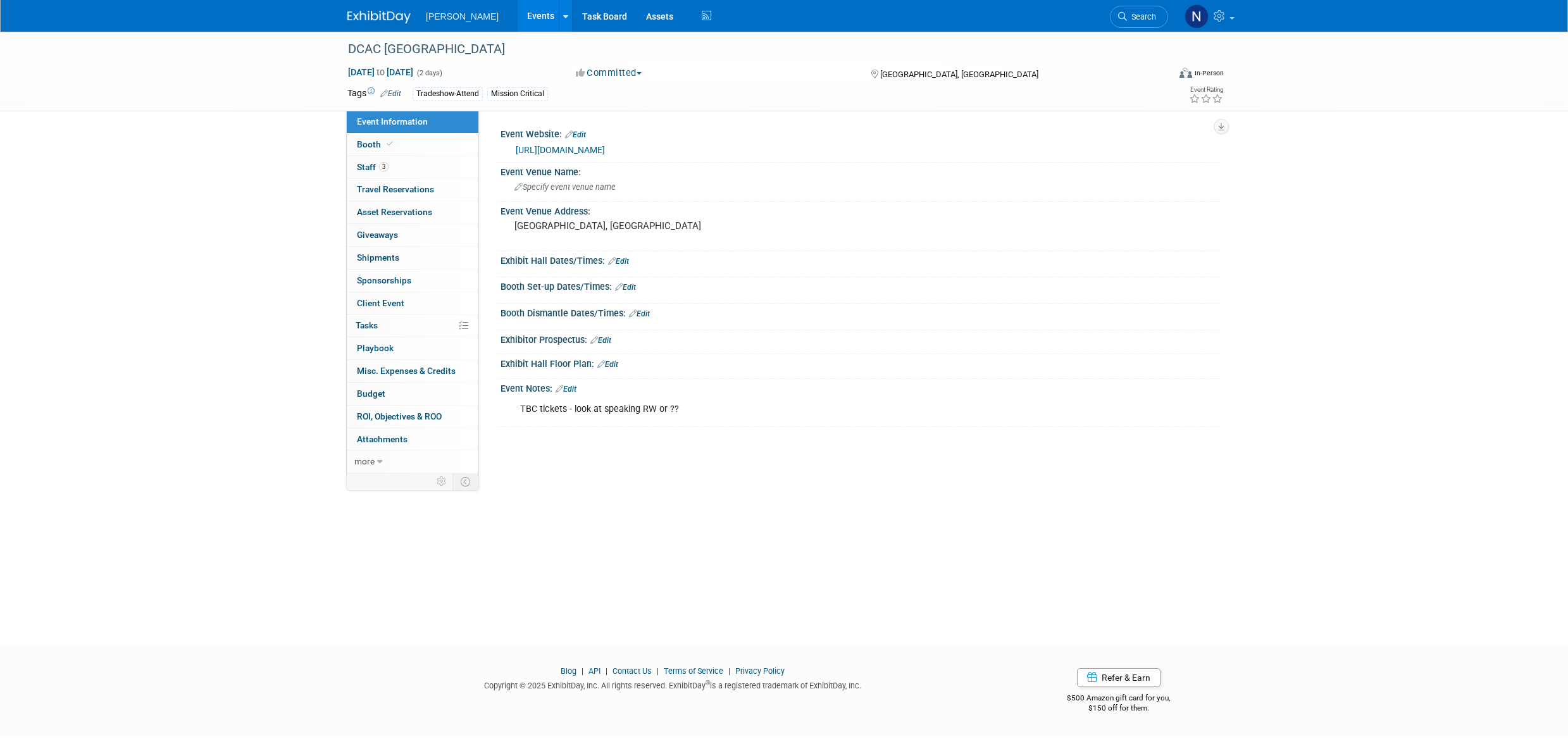
click at [393, 420] on span "ROI, Objectives & ROO 0" at bounding box center [400, 416] width 85 height 10
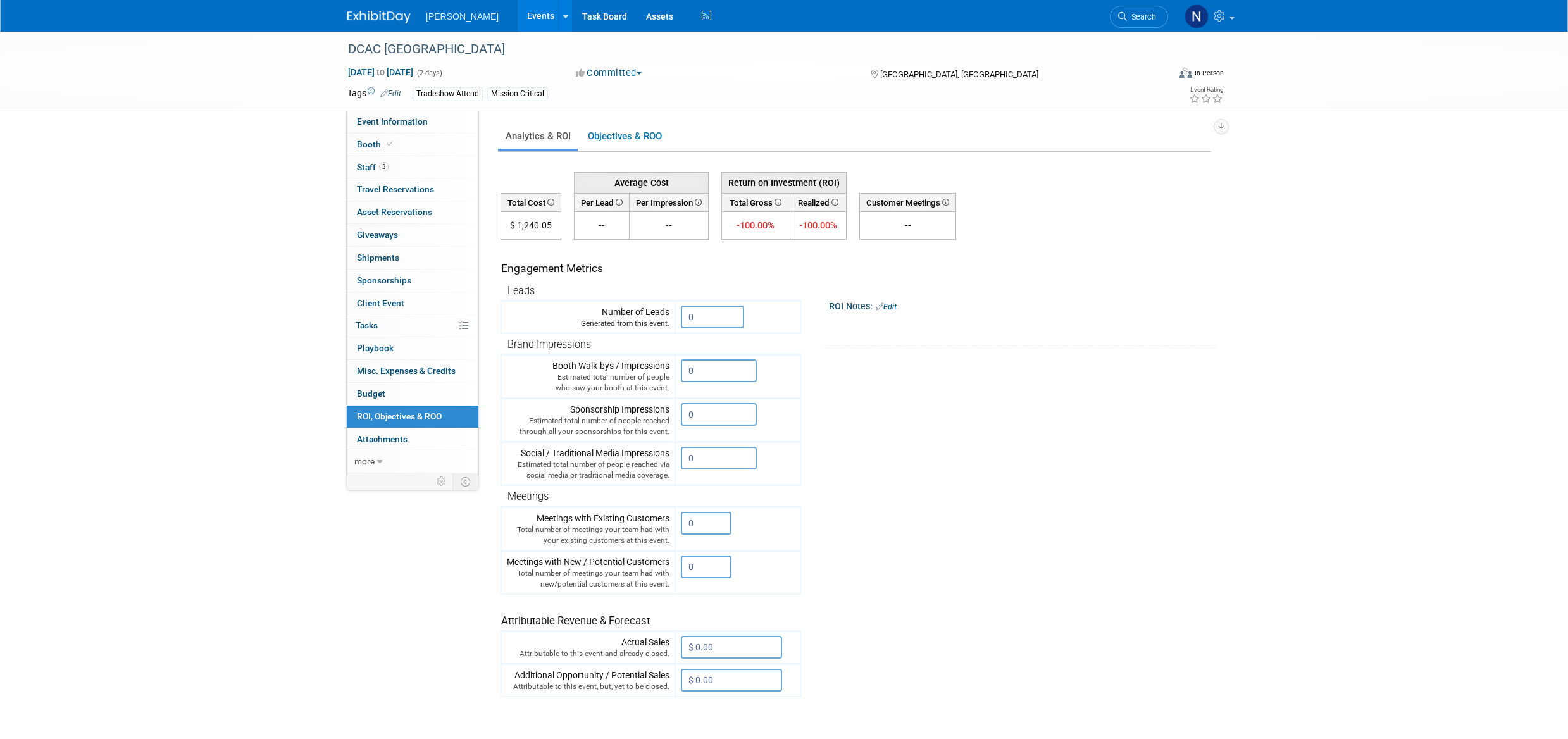
click at [700, 525] on input "0" at bounding box center [706, 523] width 50 height 23
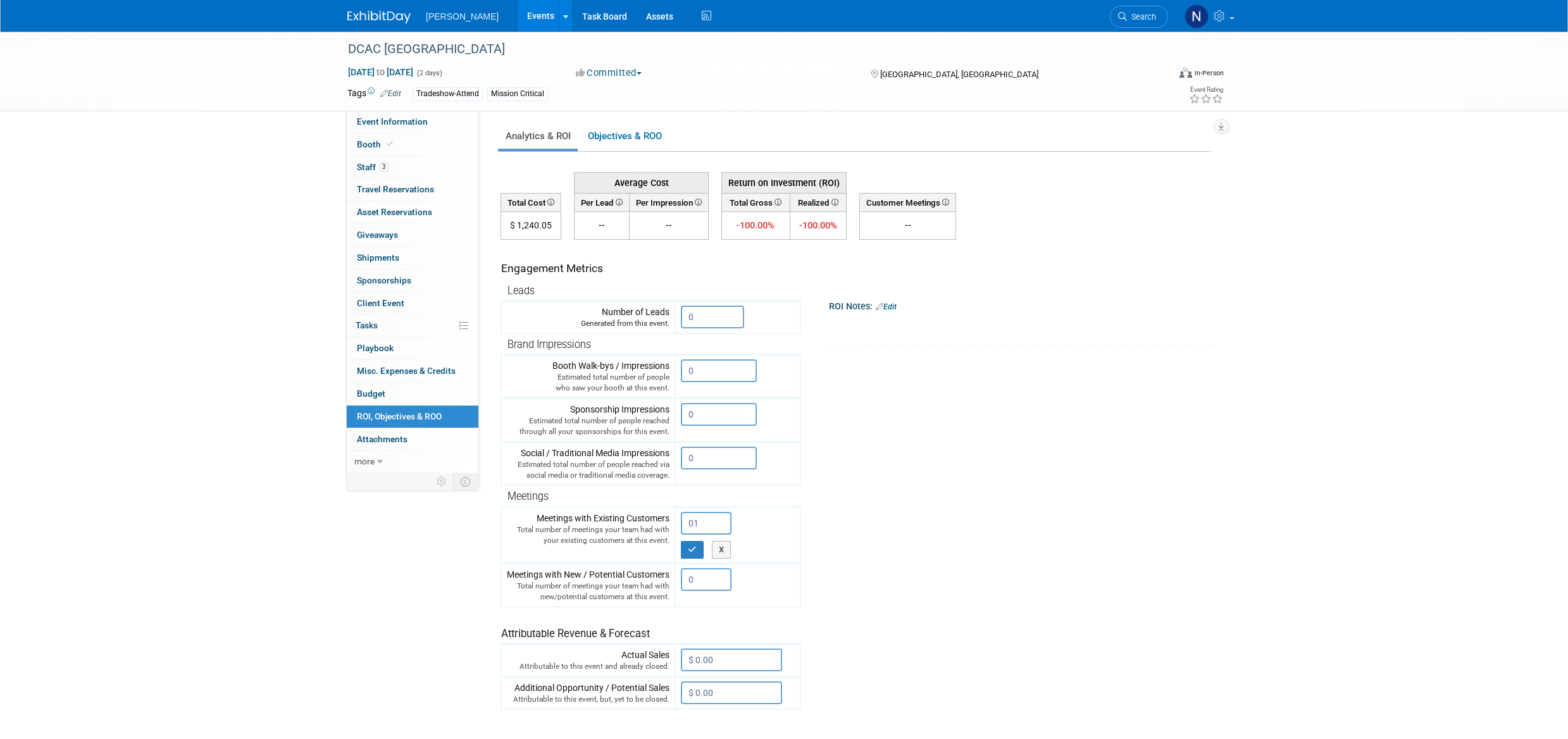
type input "0"
type input "1"
click at [697, 579] on input "0" at bounding box center [706, 579] width 50 height 23
type input "3"
click at [693, 545] on icon "button" at bounding box center [692, 549] width 9 height 8
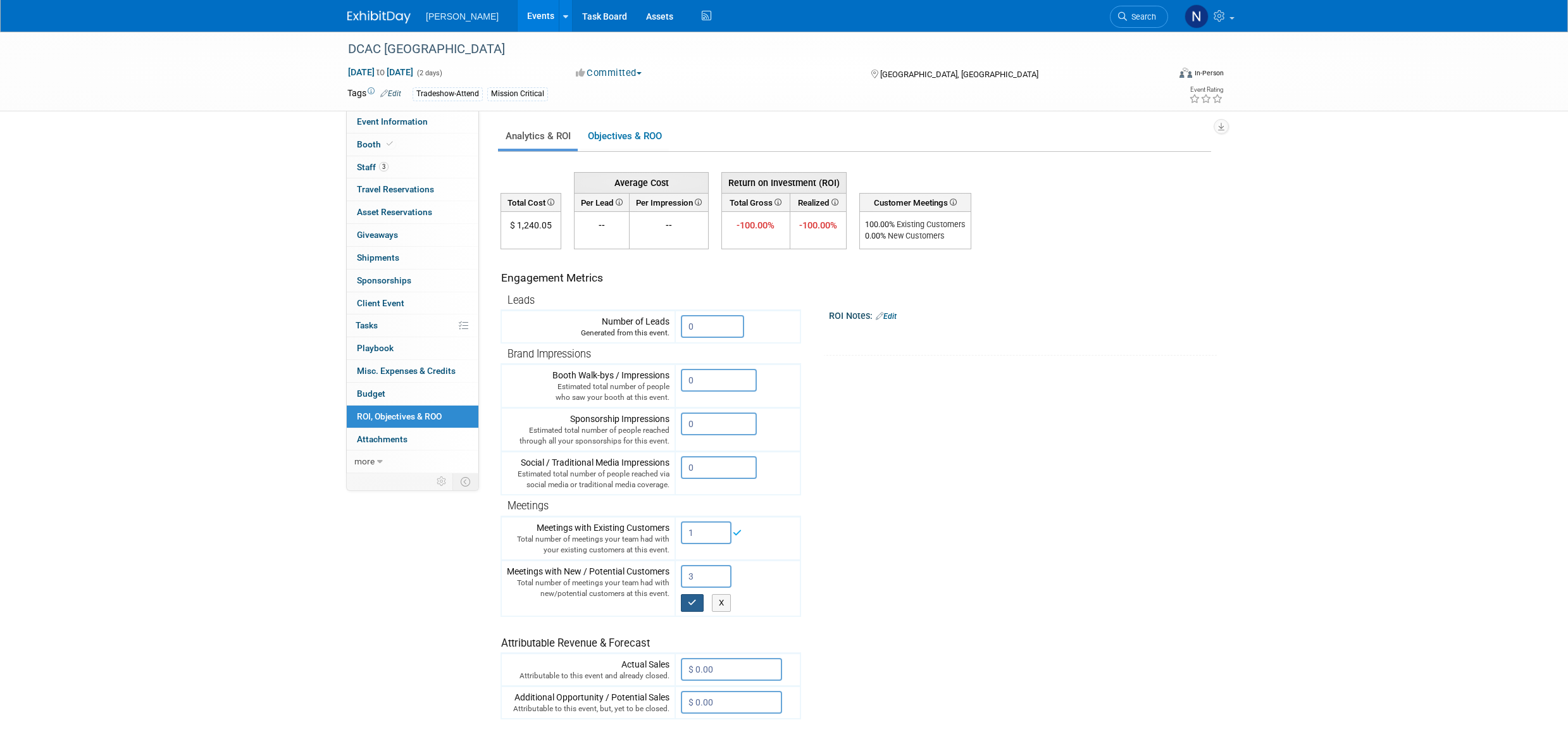
click at [693, 604] on icon "button" at bounding box center [692, 603] width 9 height 8
click at [701, 690] on input "$ 0.00" at bounding box center [731, 689] width 101 height 23
type input "$ 2,000,000.00"
click at [697, 722] on button "button" at bounding box center [692, 716] width 23 height 18
click at [694, 323] on input "0" at bounding box center [712, 327] width 63 height 23
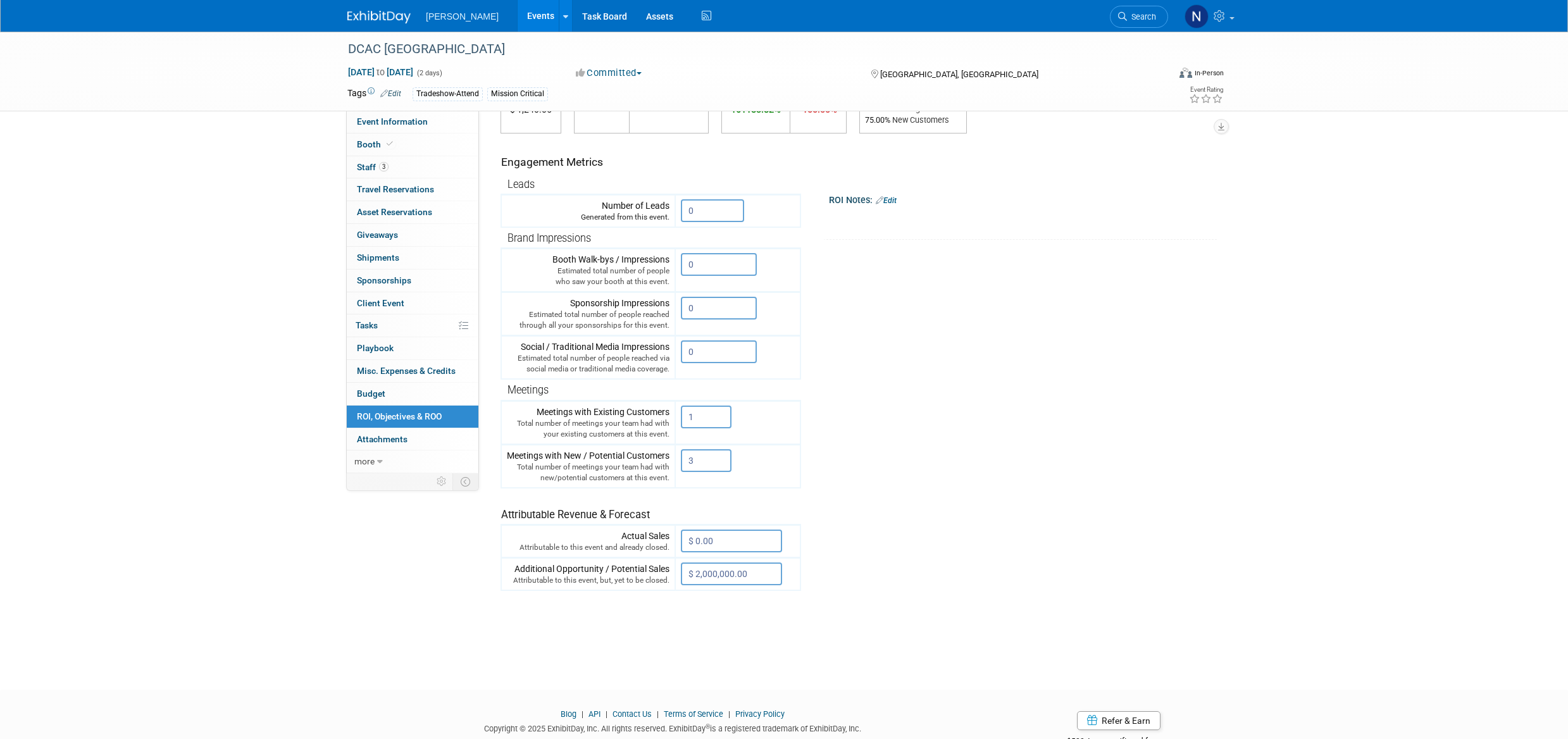
scroll to position [127, 0]
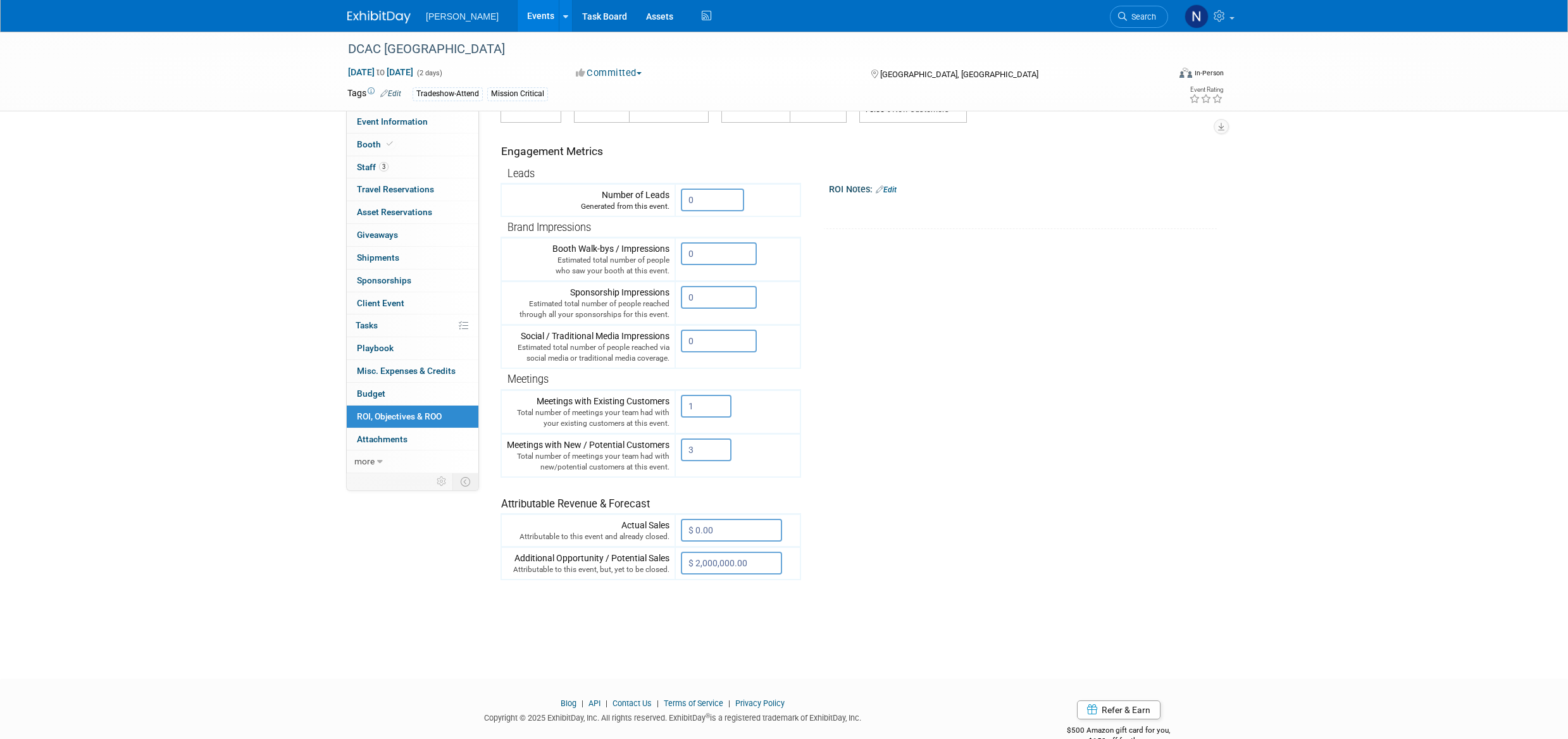
click at [703, 338] on input "0" at bounding box center [718, 341] width 76 height 23
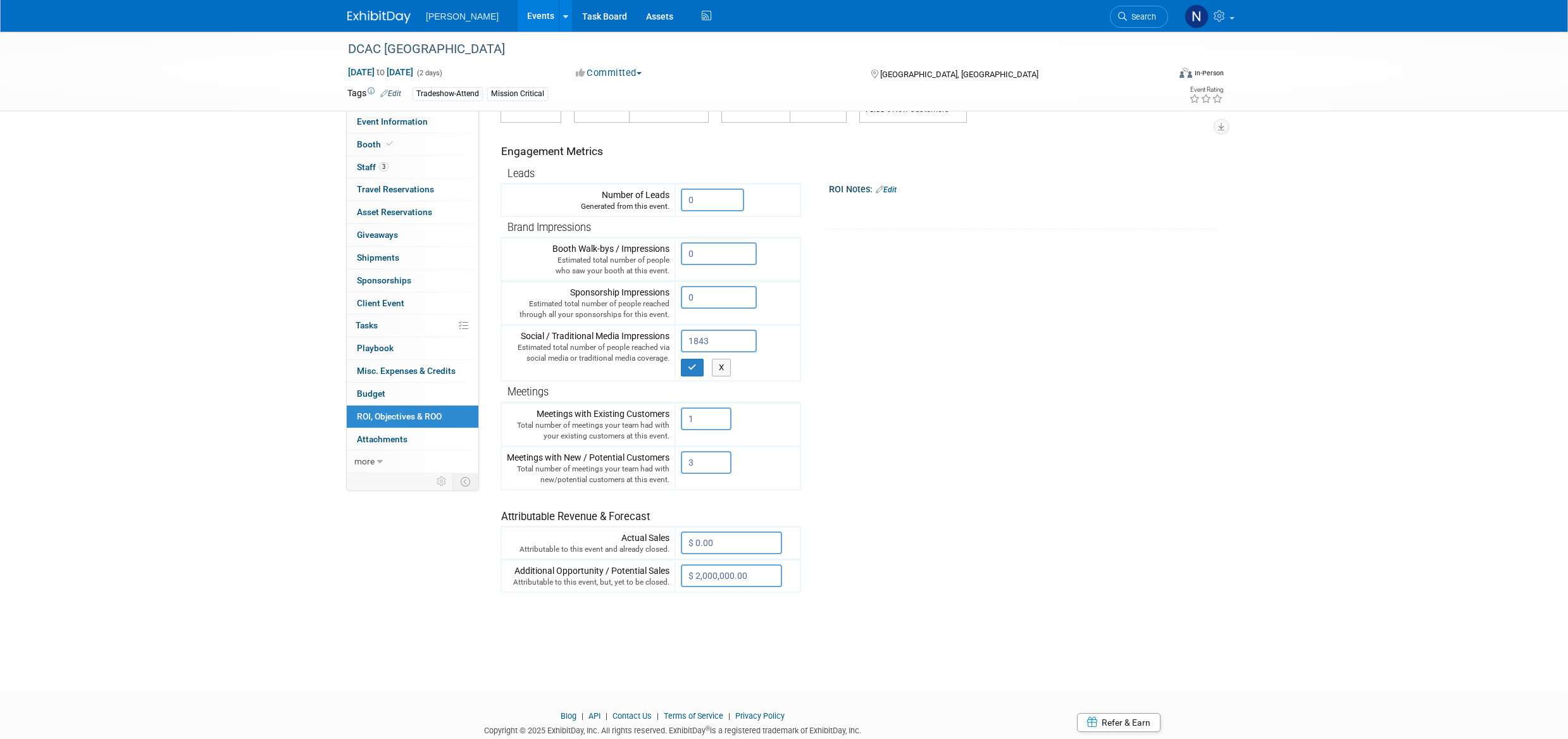
type input "1843"
click at [695, 368] on icon "button" at bounding box center [692, 368] width 9 height 8
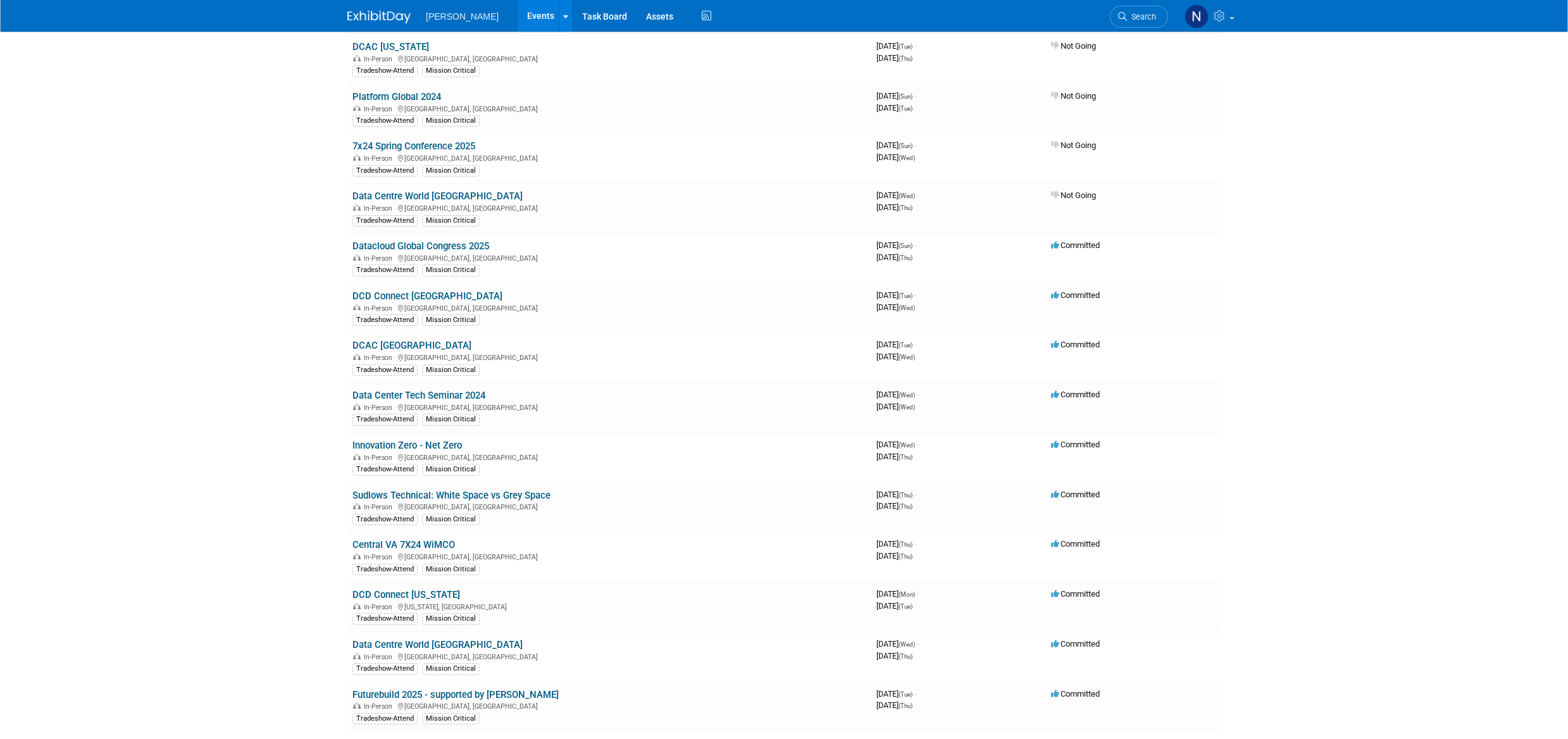
scroll to position [253, 0]
click at [438, 396] on link "Data Center Tech Seminar 2024" at bounding box center [419, 395] width 133 height 11
click at [408, 445] on link "Innovation Zero - Net Zero" at bounding box center [407, 445] width 109 height 11
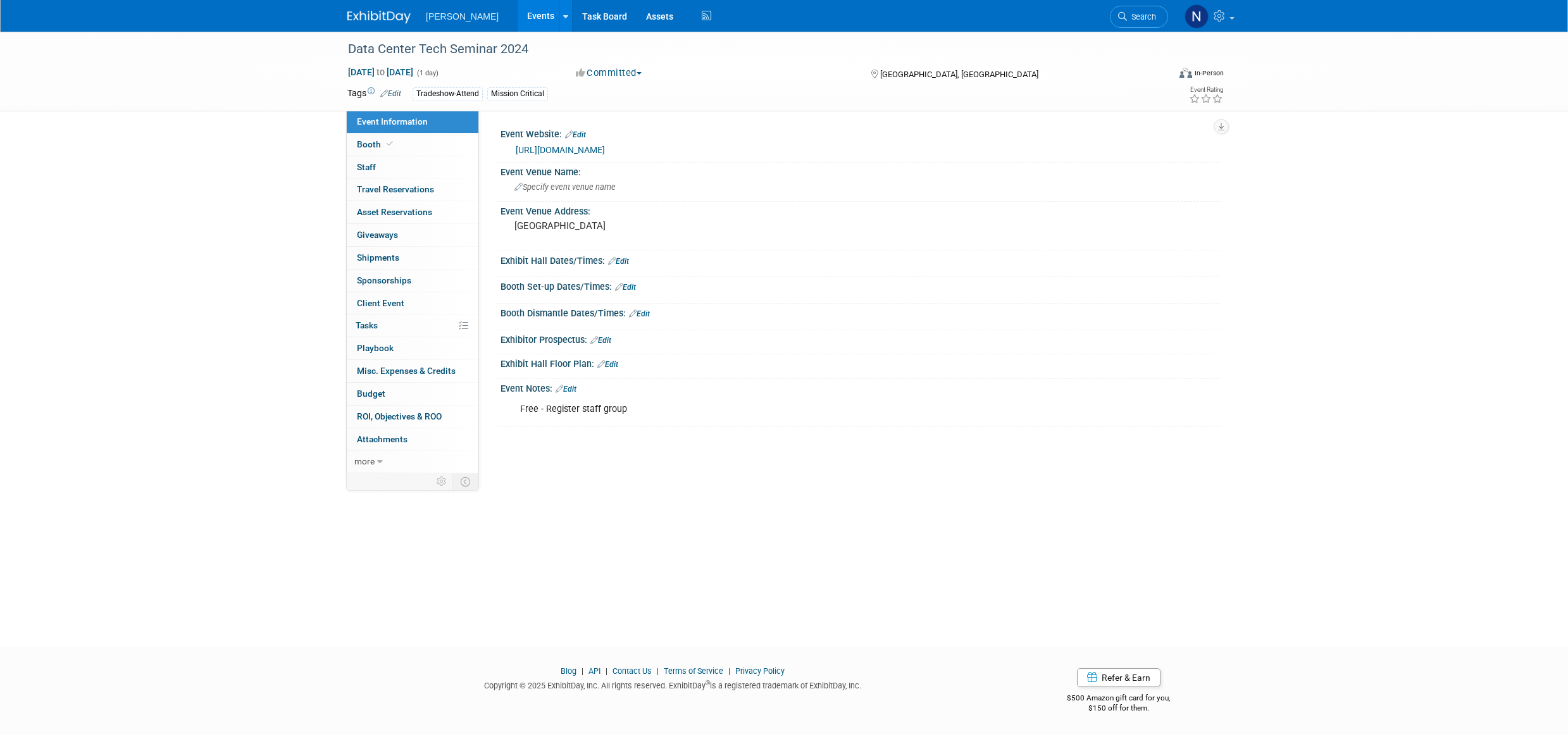
click at [644, 76] on button "Committed" at bounding box center [609, 72] width 76 height 13
click at [624, 130] on link "Not Going" at bounding box center [622, 129] width 100 height 18
click at [371, 167] on span "Staff 0" at bounding box center [367, 167] width 19 height 10
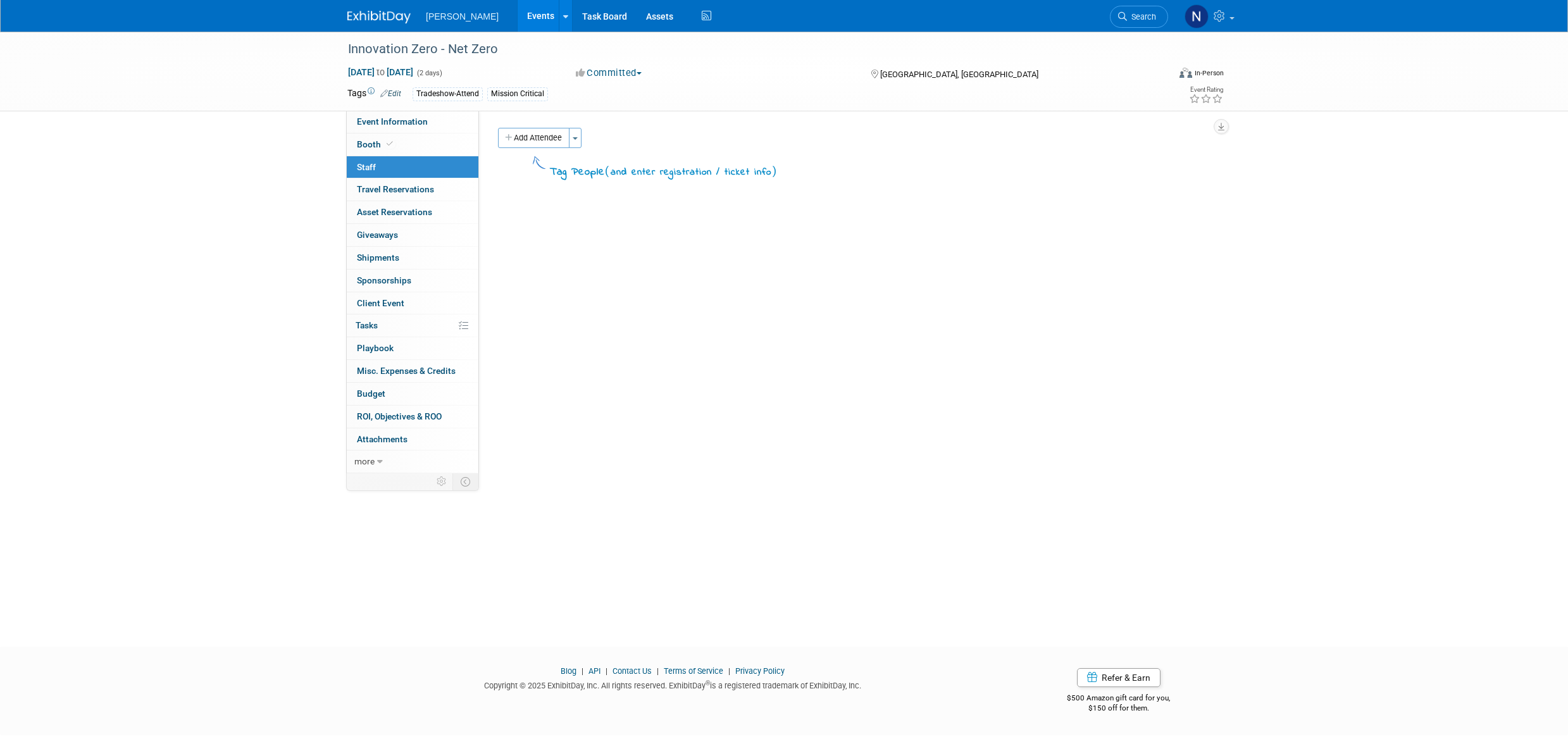
click at [581, 138] on button "Toggle Dropdown" at bounding box center [575, 138] width 13 height 20
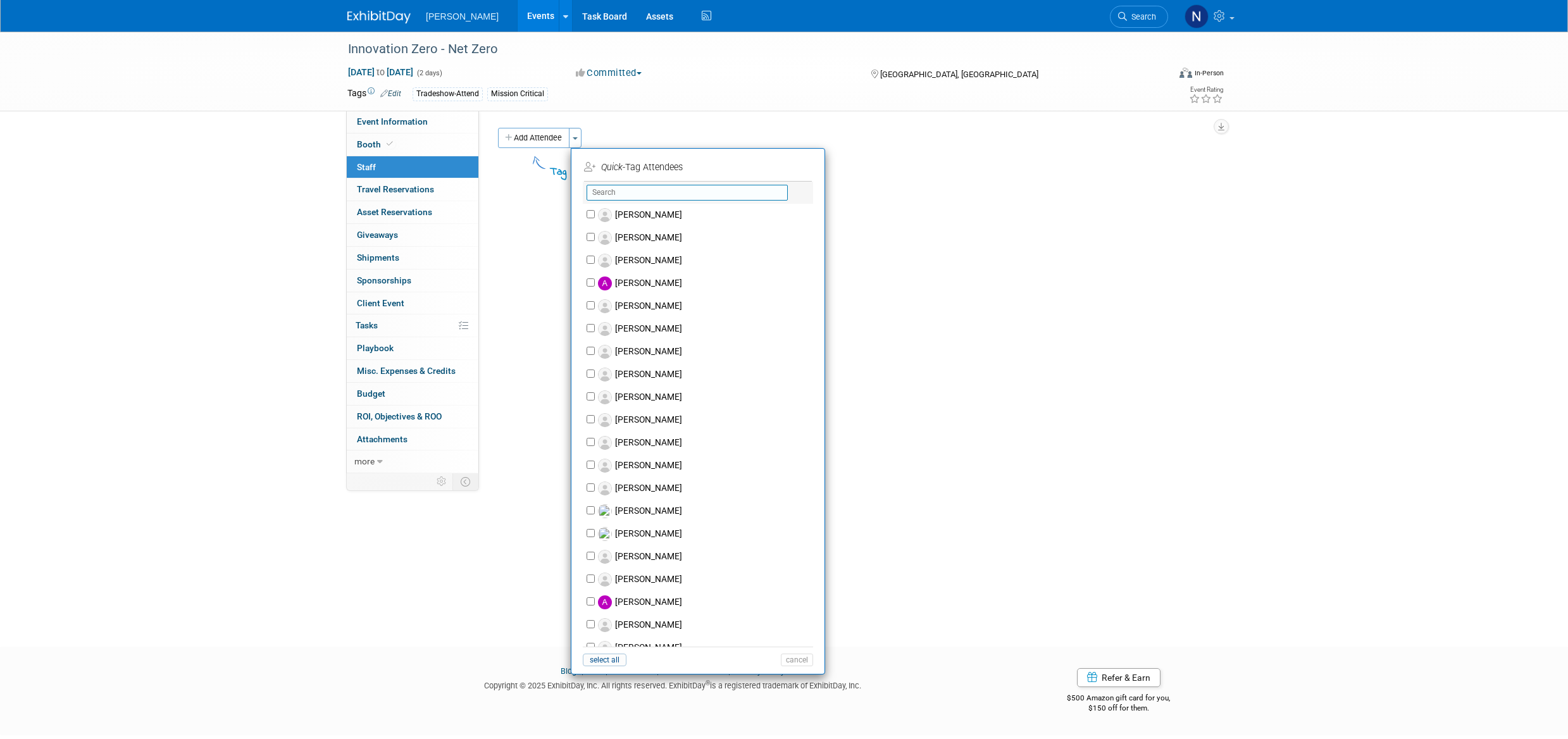
click at [612, 187] on input "text" at bounding box center [688, 193] width 201 height 16
type input "b"
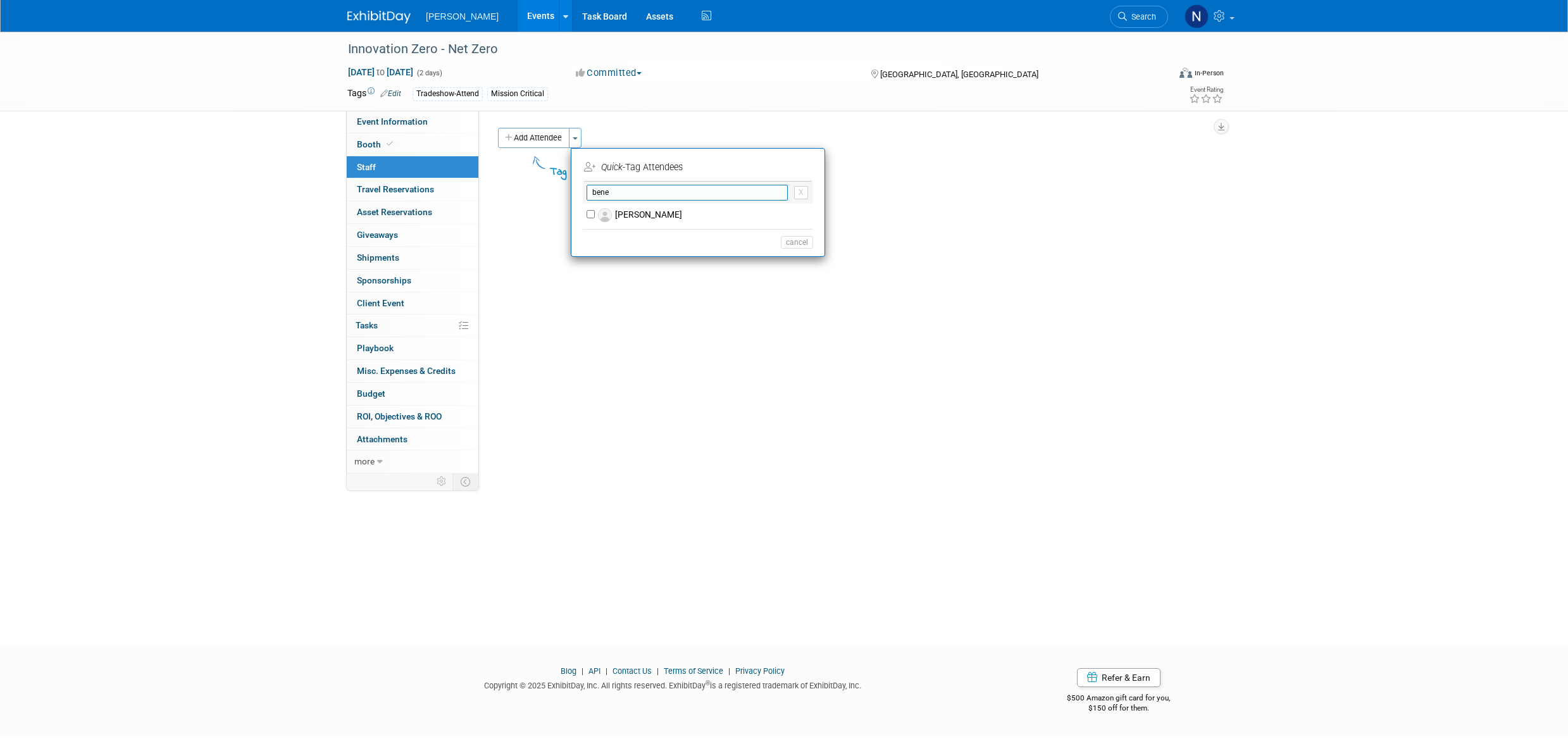
type input "bene"
click at [641, 209] on label "Benedict Hassell" at bounding box center [706, 215] width 223 height 23
click at [595, 210] on input "Benedict Hassell" at bounding box center [591, 214] width 8 height 8
checkbox input "true"
click at [791, 166] on button "Apply" at bounding box center [792, 167] width 39 height 18
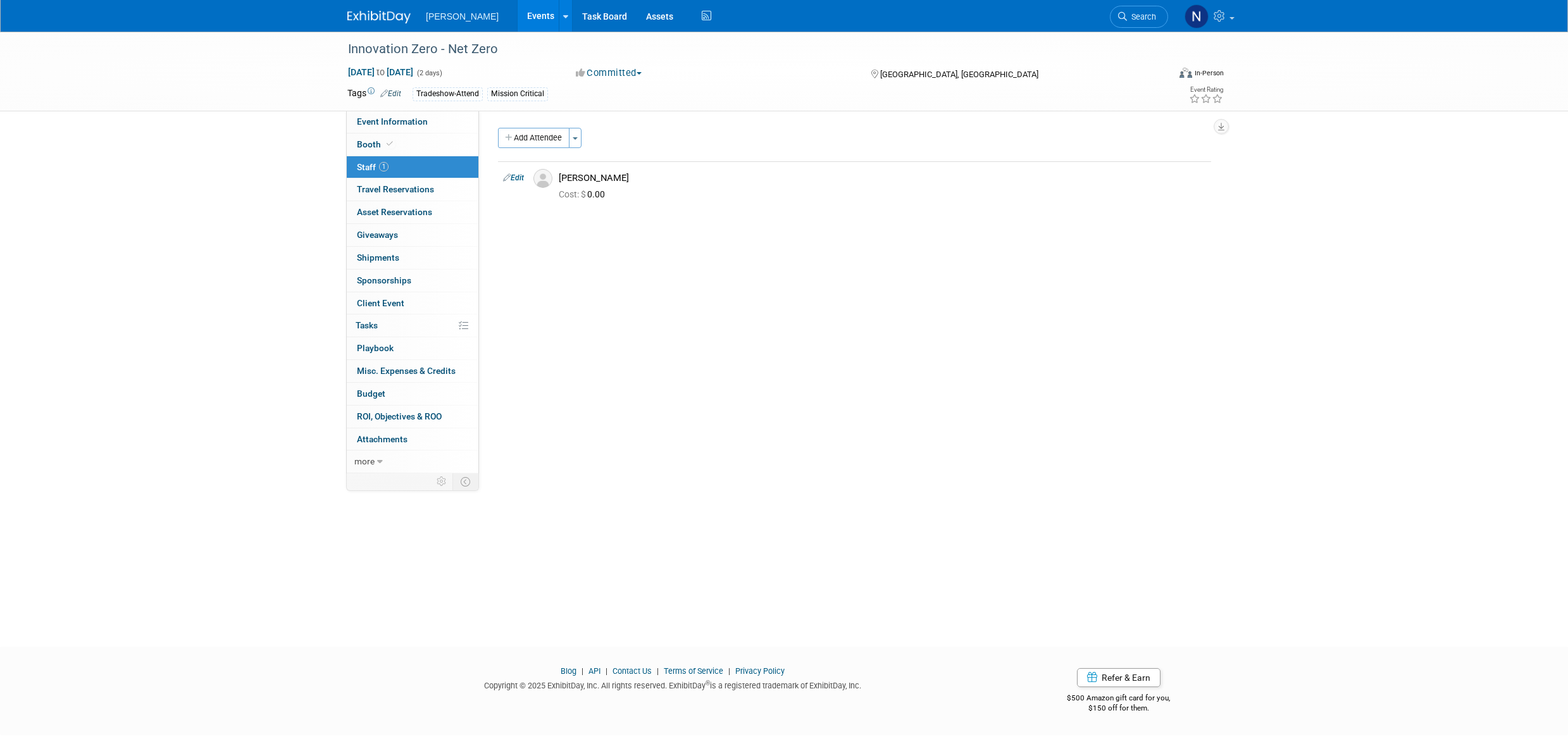
click at [383, 415] on span "ROI, Objectives & ROO 0" at bounding box center [400, 416] width 85 height 10
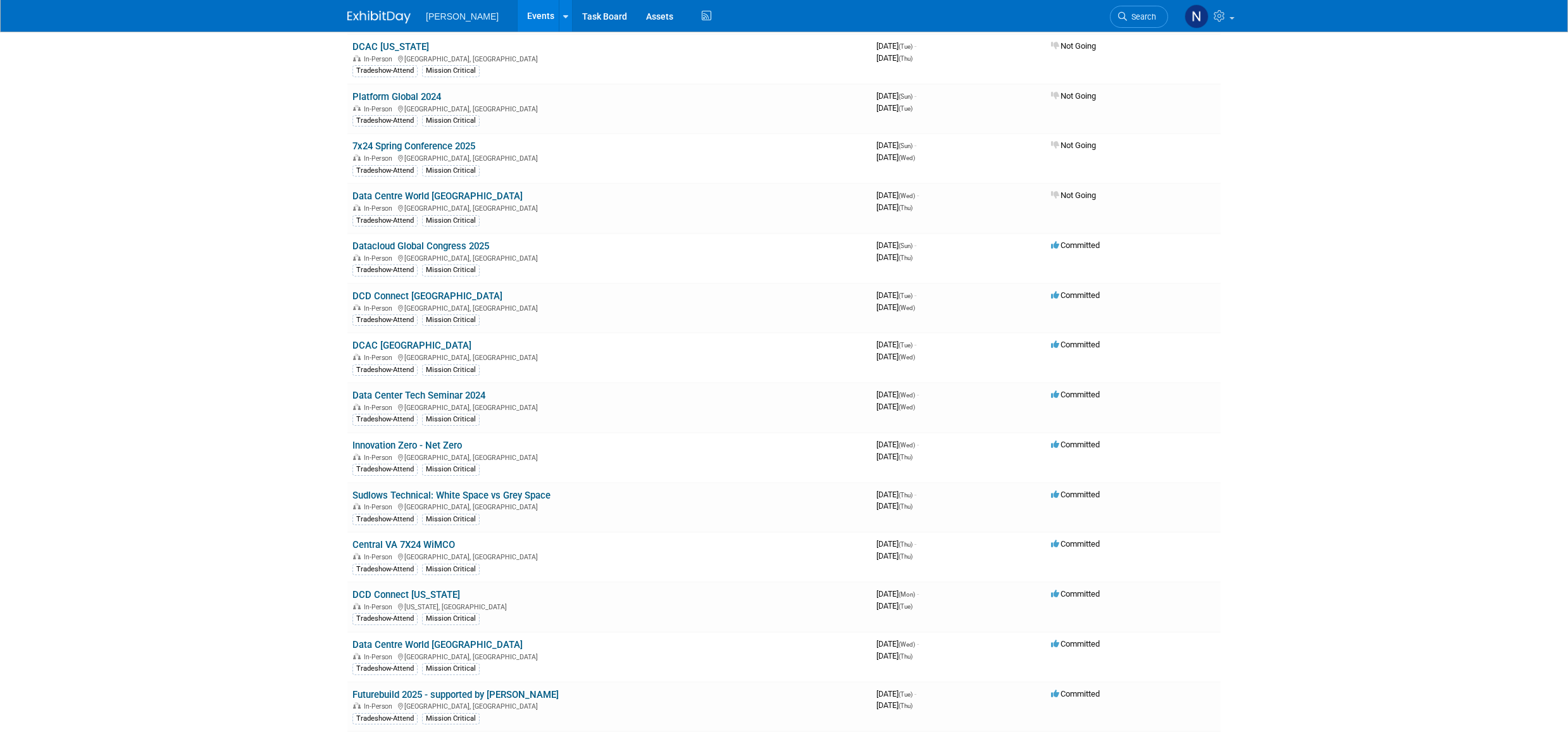
scroll to position [253, 0]
click at [440, 497] on link "Sudlows Technical: White Space vs Grey Space" at bounding box center [452, 495] width 198 height 11
click at [444, 545] on link "Central VA 7X24 WiMCO" at bounding box center [404, 544] width 102 height 11
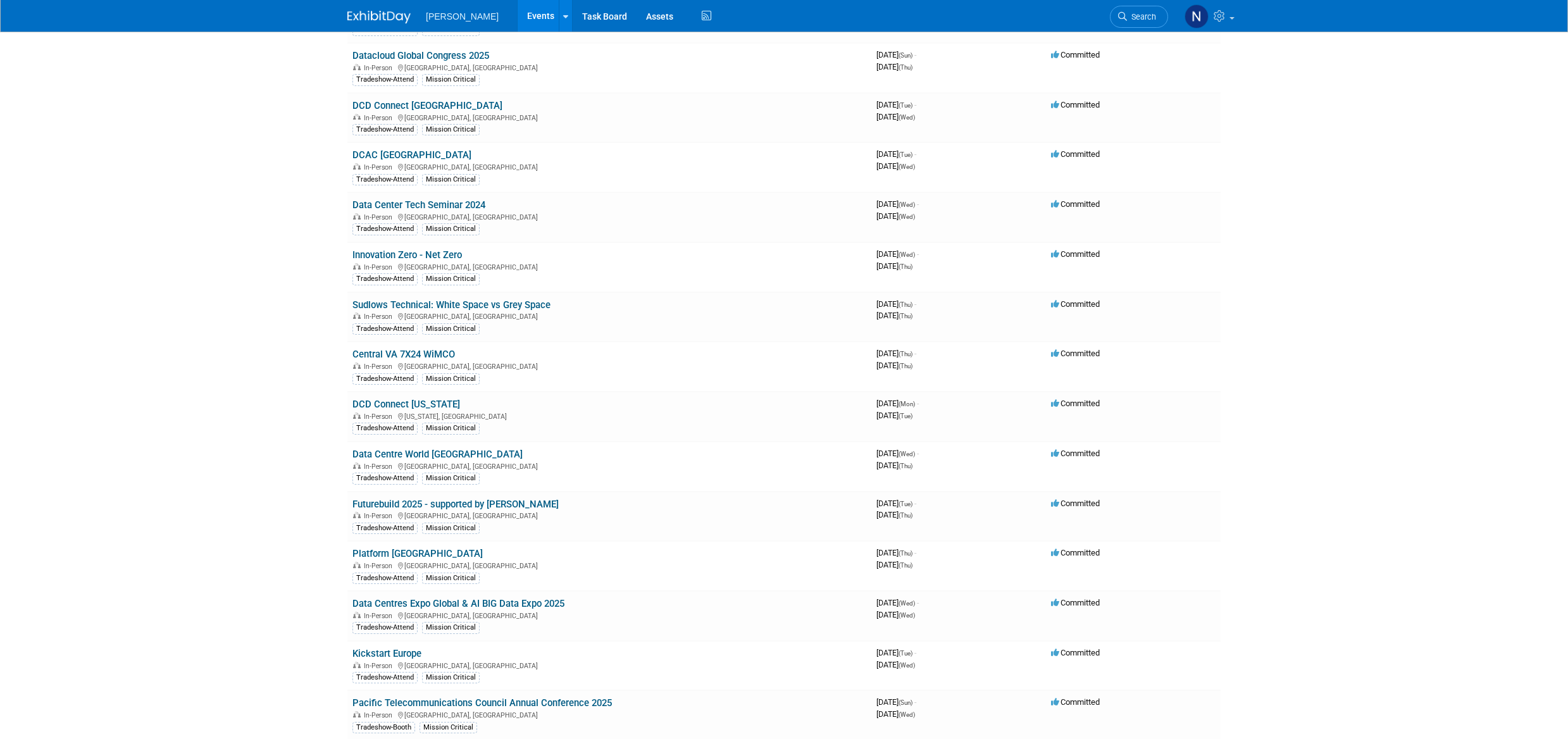
scroll to position [506, 0]
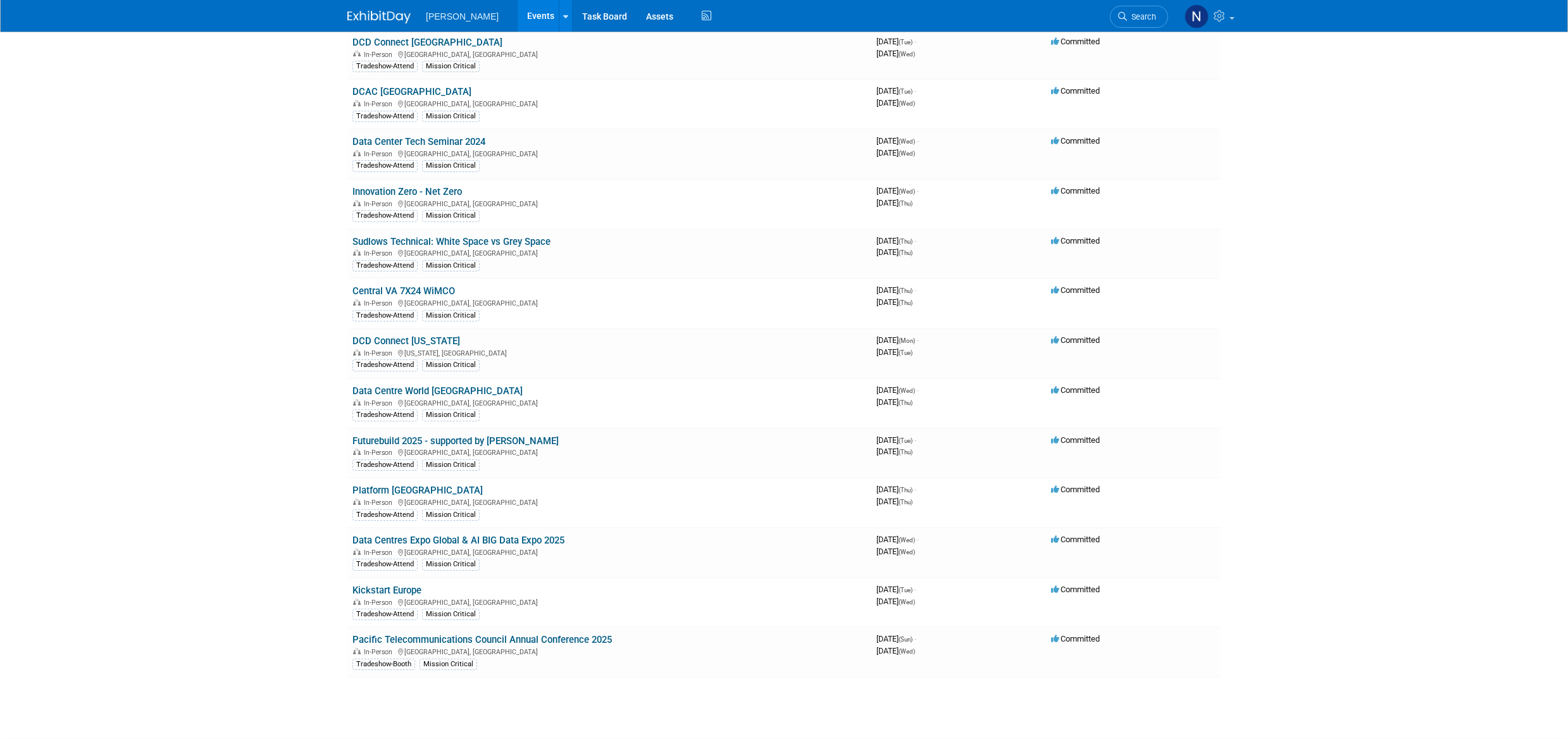
click at [452, 391] on link "Data Centre World [GEOGRAPHIC_DATA]" at bounding box center [437, 391] width 170 height 11
click at [378, 495] on link "Platform [GEOGRAPHIC_DATA]" at bounding box center [418, 490] width 131 height 11
click at [476, 444] on link "Futurebuild 2025 - supported by [PERSON_NAME]" at bounding box center [456, 441] width 206 height 11
click at [507, 543] on link "Data Centres Expo Global & AI BIG Data Expo 2025" at bounding box center [458, 541] width 212 height 11
click at [383, 594] on link "Kickstart Europe" at bounding box center [387, 590] width 69 height 11
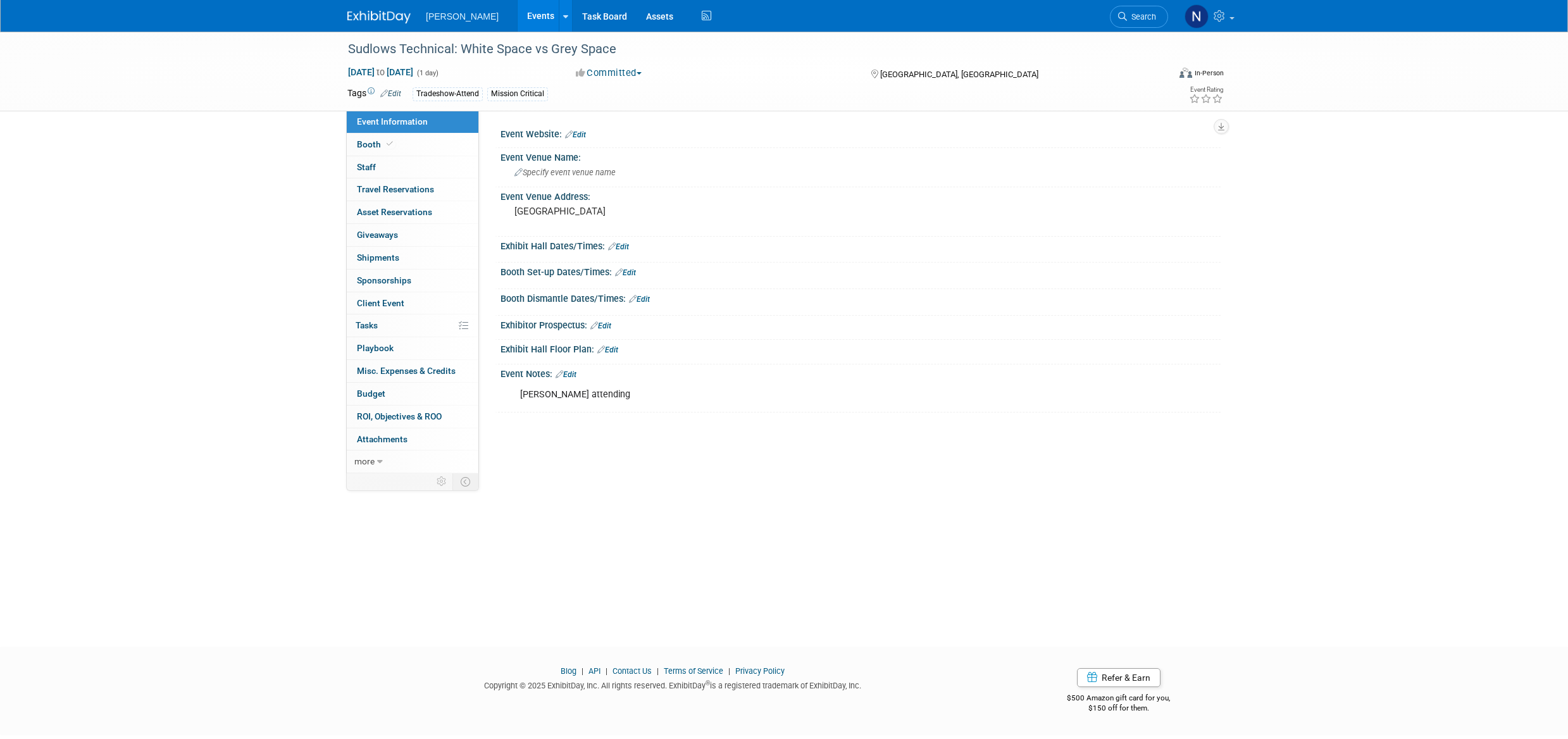
click at [376, 169] on link "0 Staff 0" at bounding box center [412, 168] width 131 height 22
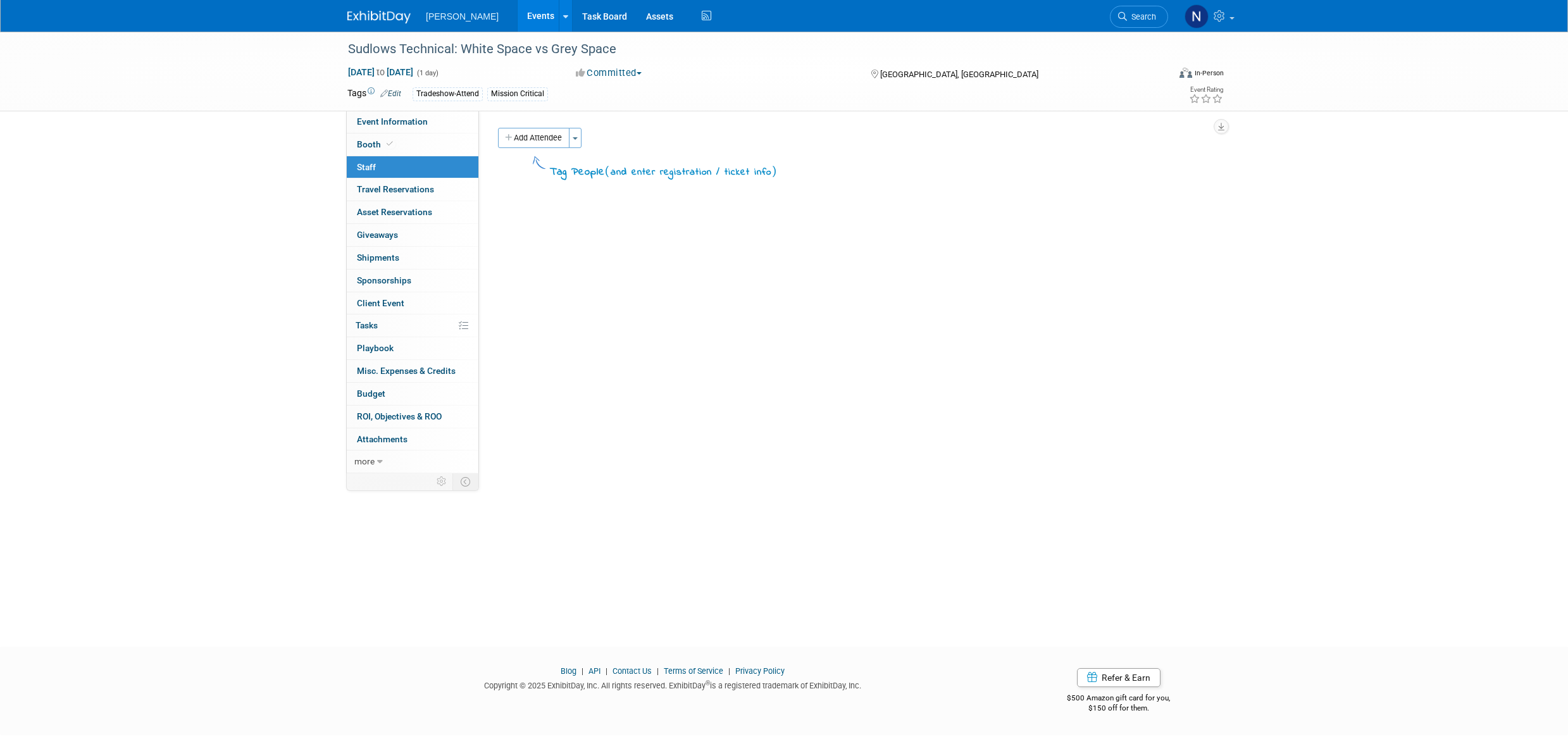
click at [577, 140] on button "Toggle Dropdown" at bounding box center [575, 138] width 13 height 20
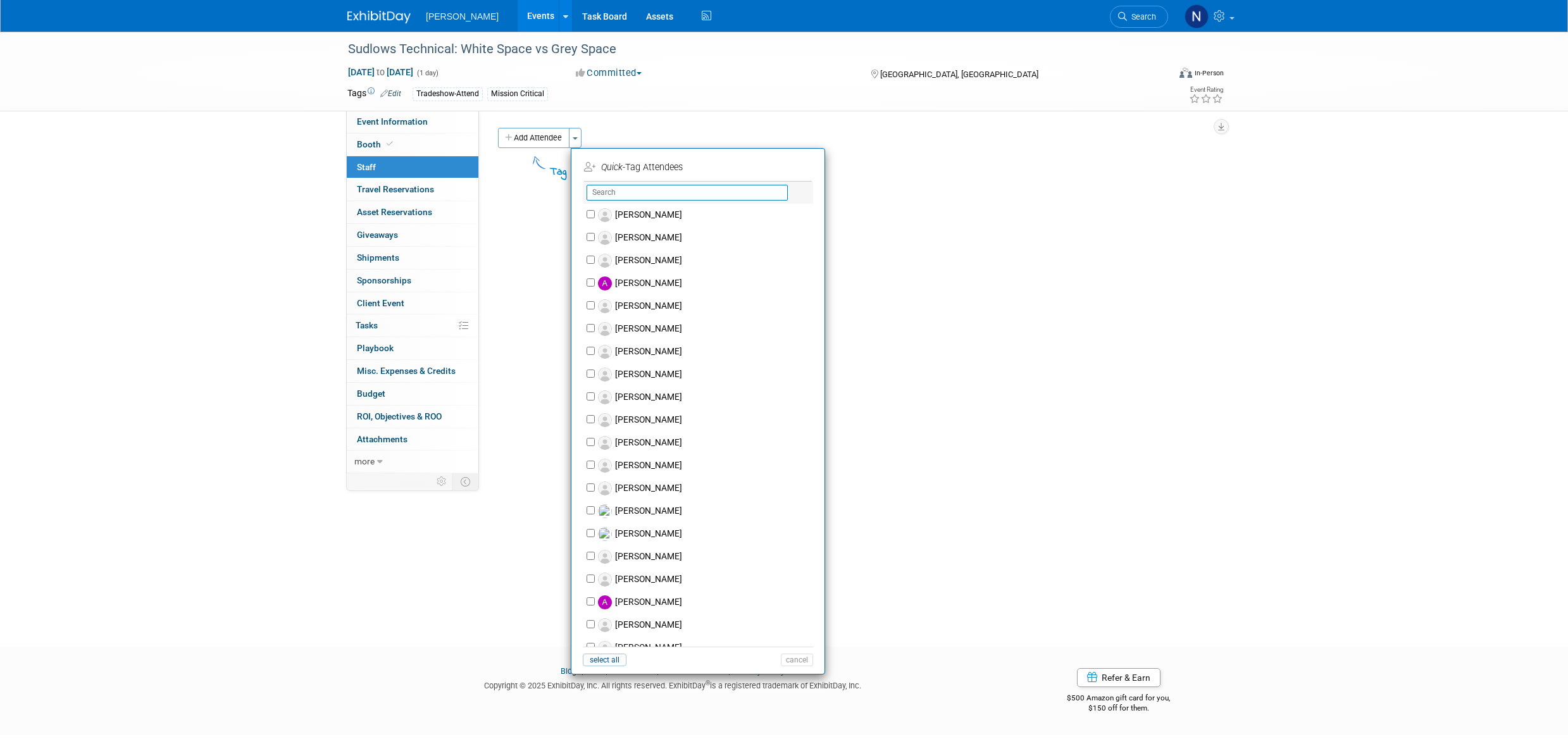
click at [631, 194] on input "text" at bounding box center [688, 193] width 201 height 16
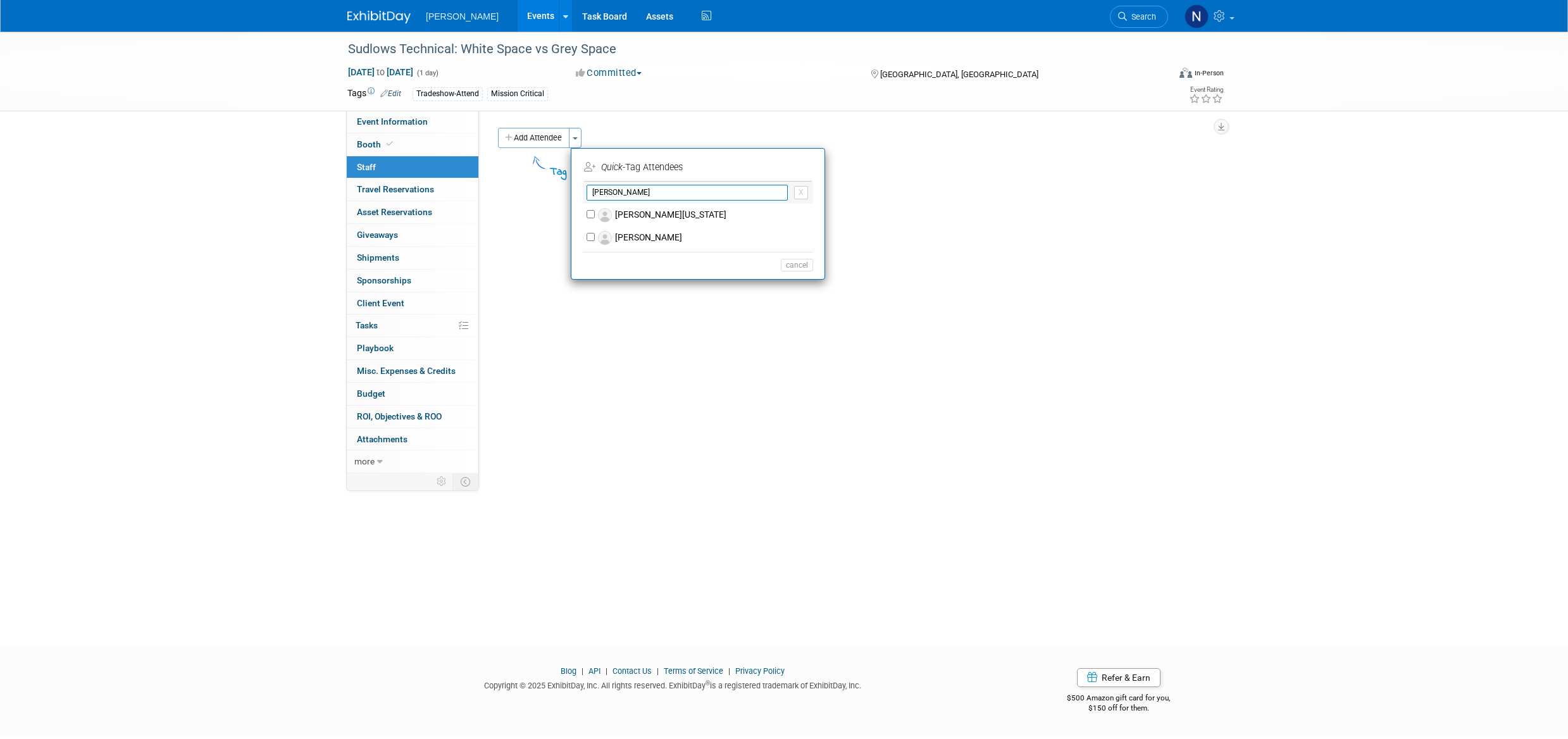
type input "[PERSON_NAME]"
click at [640, 238] on label "[PERSON_NAME]" at bounding box center [706, 238] width 223 height 23
click at [595, 238] on input "[PERSON_NAME]" at bounding box center [591, 237] width 8 height 8
checkbox input "true"
drag, startPoint x: 789, startPoint y: 172, endPoint x: 651, endPoint y: 153, distance: 139.3
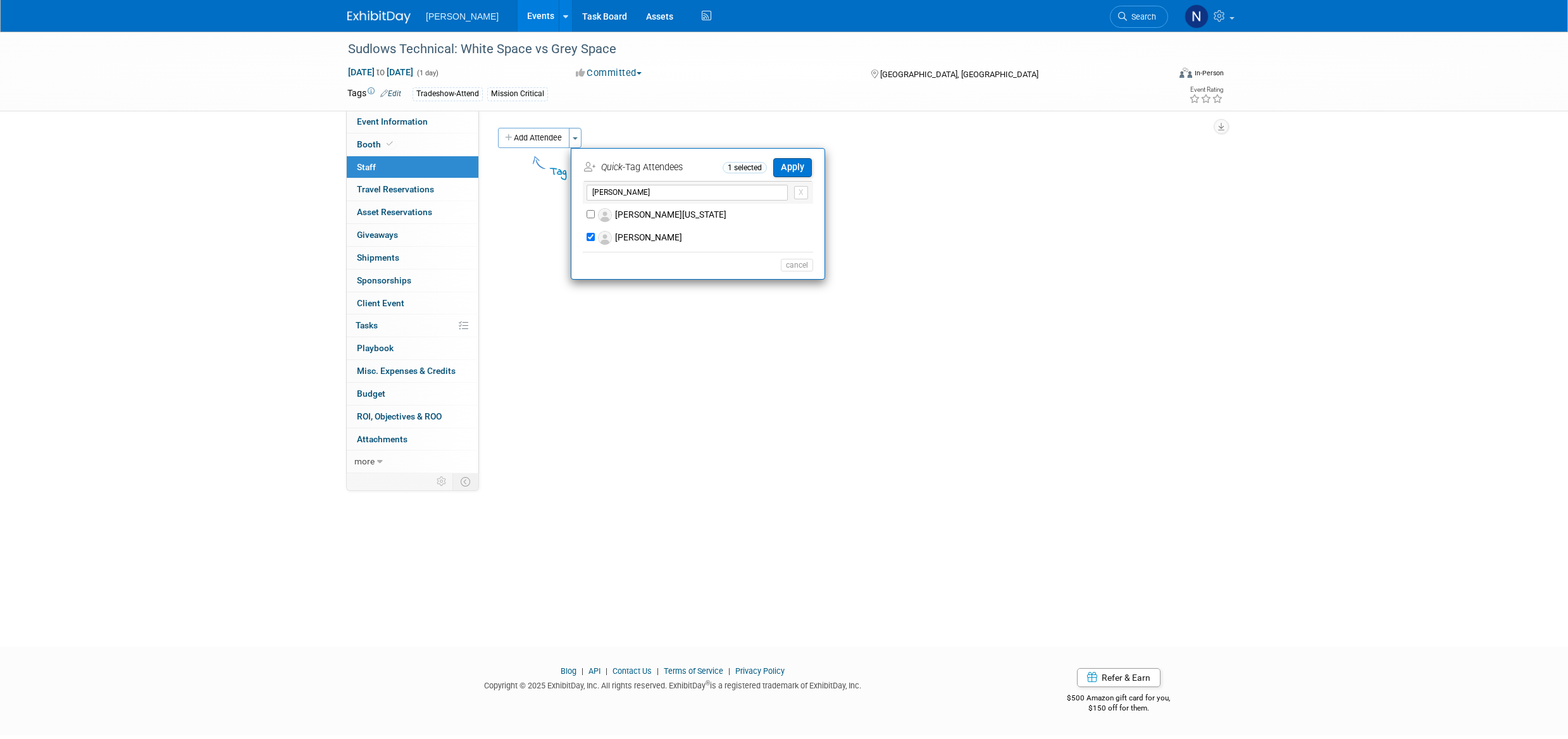
click at [788, 172] on button "Apply" at bounding box center [792, 167] width 39 height 18
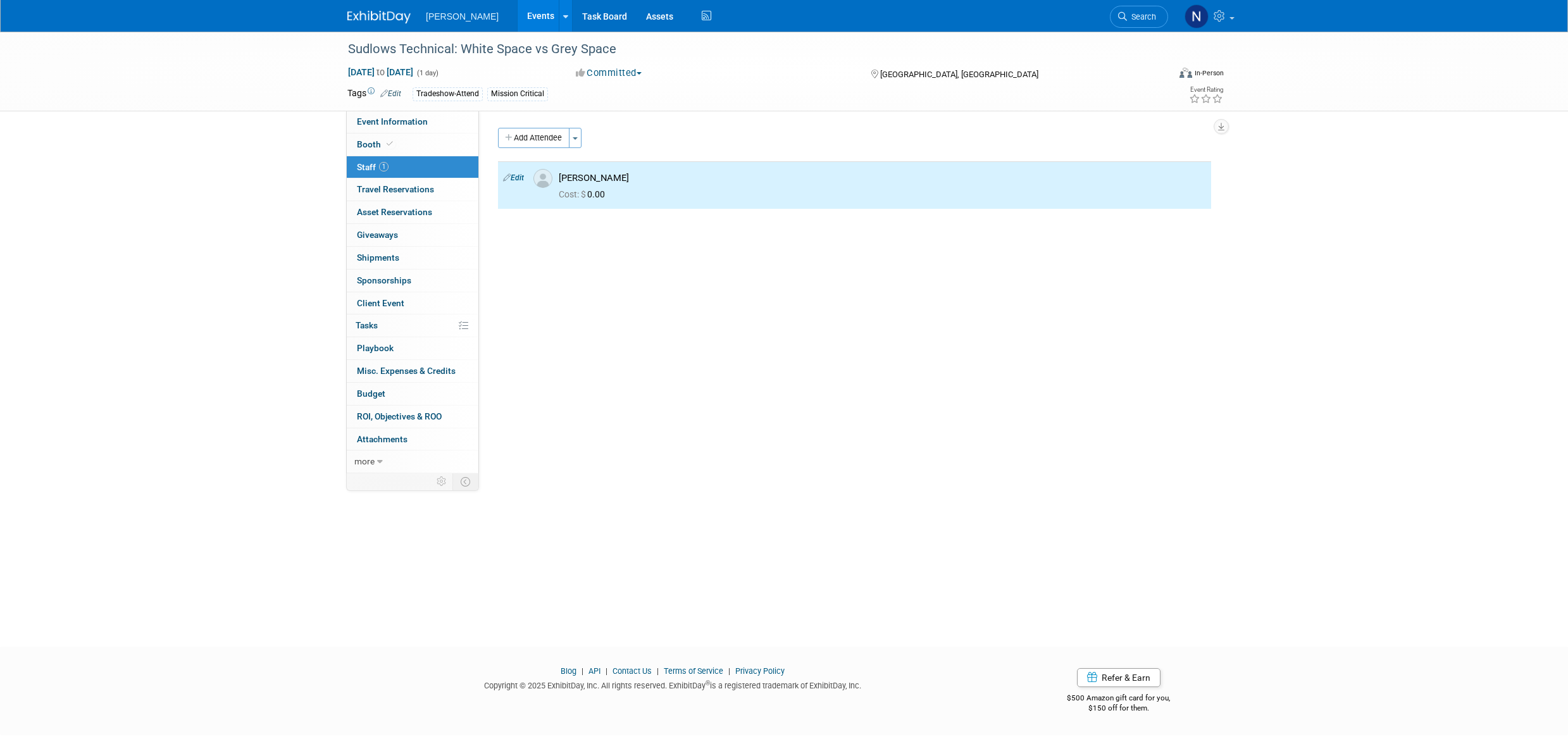
click at [577, 142] on button "Toggle Dropdown" at bounding box center [575, 138] width 13 height 20
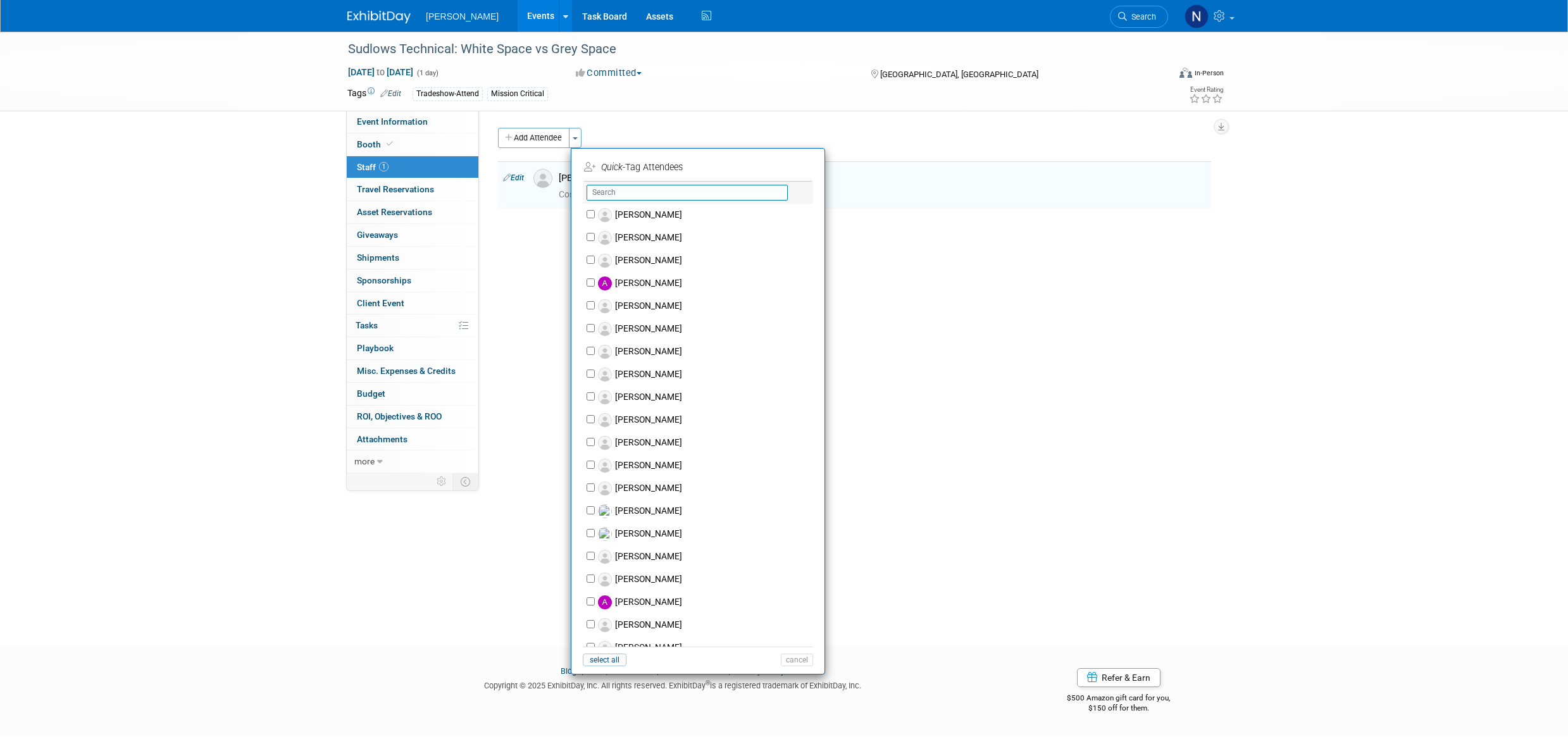
click at [625, 194] on input "text" at bounding box center [688, 193] width 201 height 16
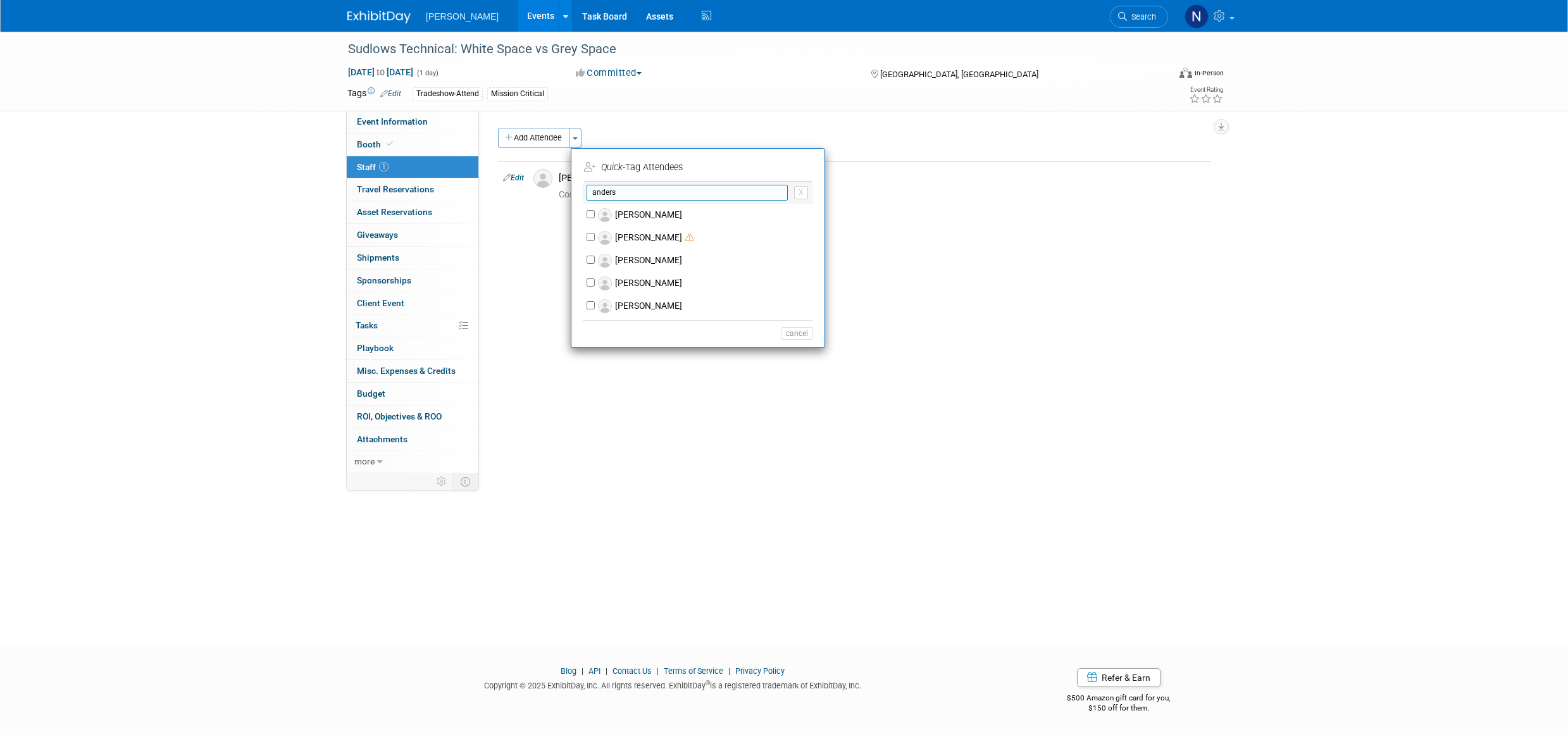
type input "anders"
drag, startPoint x: 654, startPoint y: 218, endPoint x: 665, endPoint y: 213, distance: 12.1
click at [655, 218] on label "[PERSON_NAME]" at bounding box center [706, 215] width 223 height 23
click at [595, 218] on input "[PERSON_NAME]" at bounding box center [591, 214] width 8 height 8
checkbox input "true"
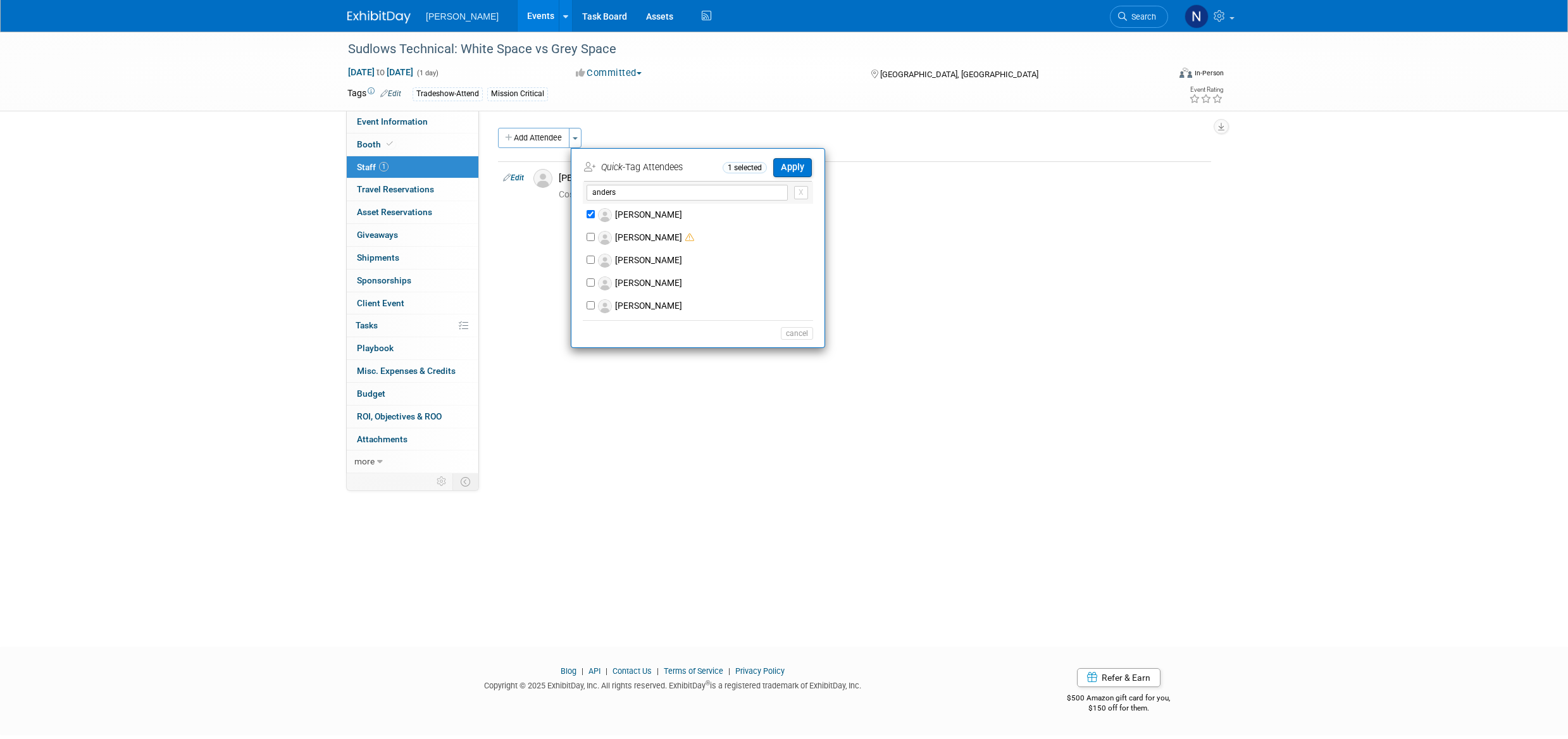
click at [797, 170] on button "Apply" at bounding box center [792, 167] width 39 height 18
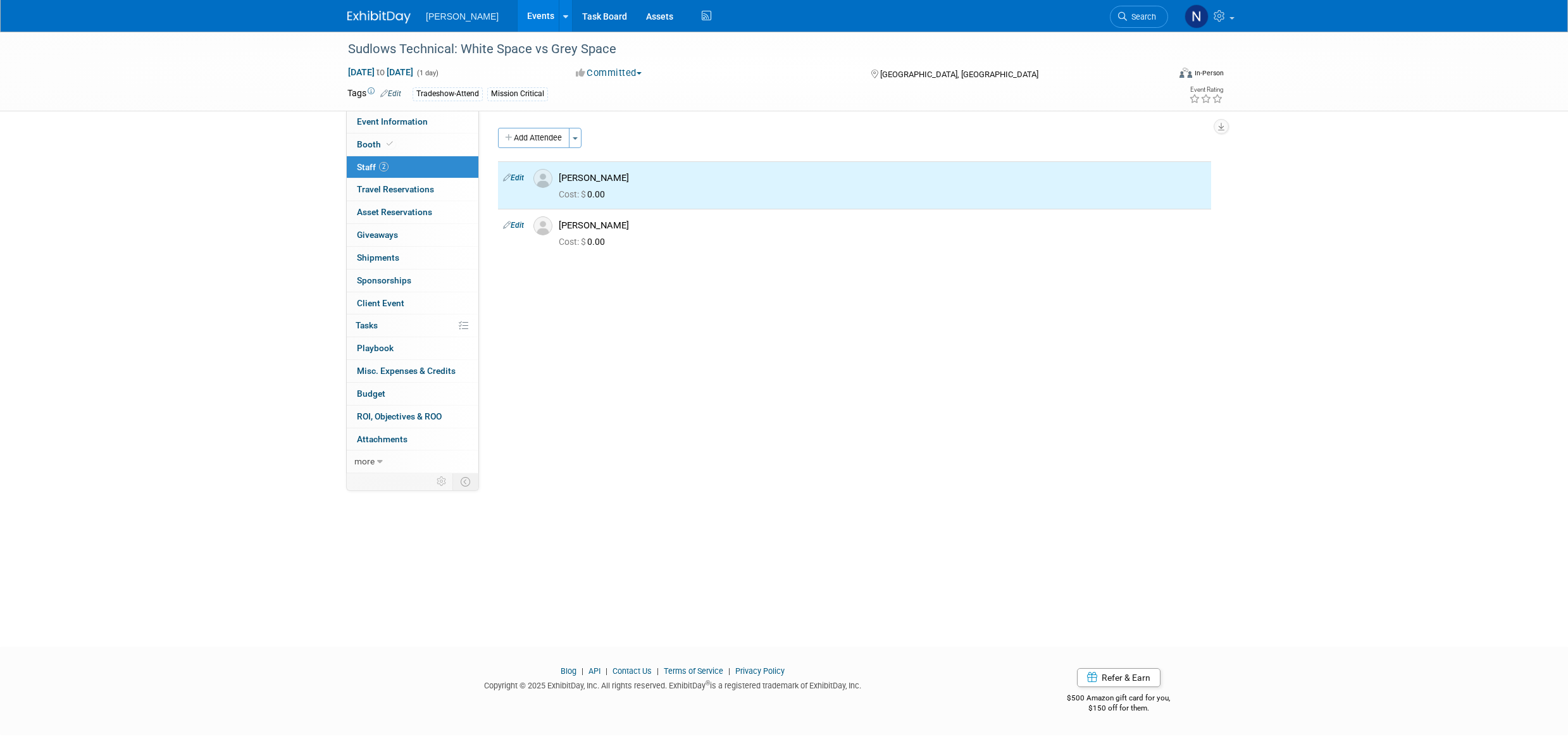
click at [403, 414] on span "ROI, Objectives & ROO 0" at bounding box center [400, 416] width 85 height 10
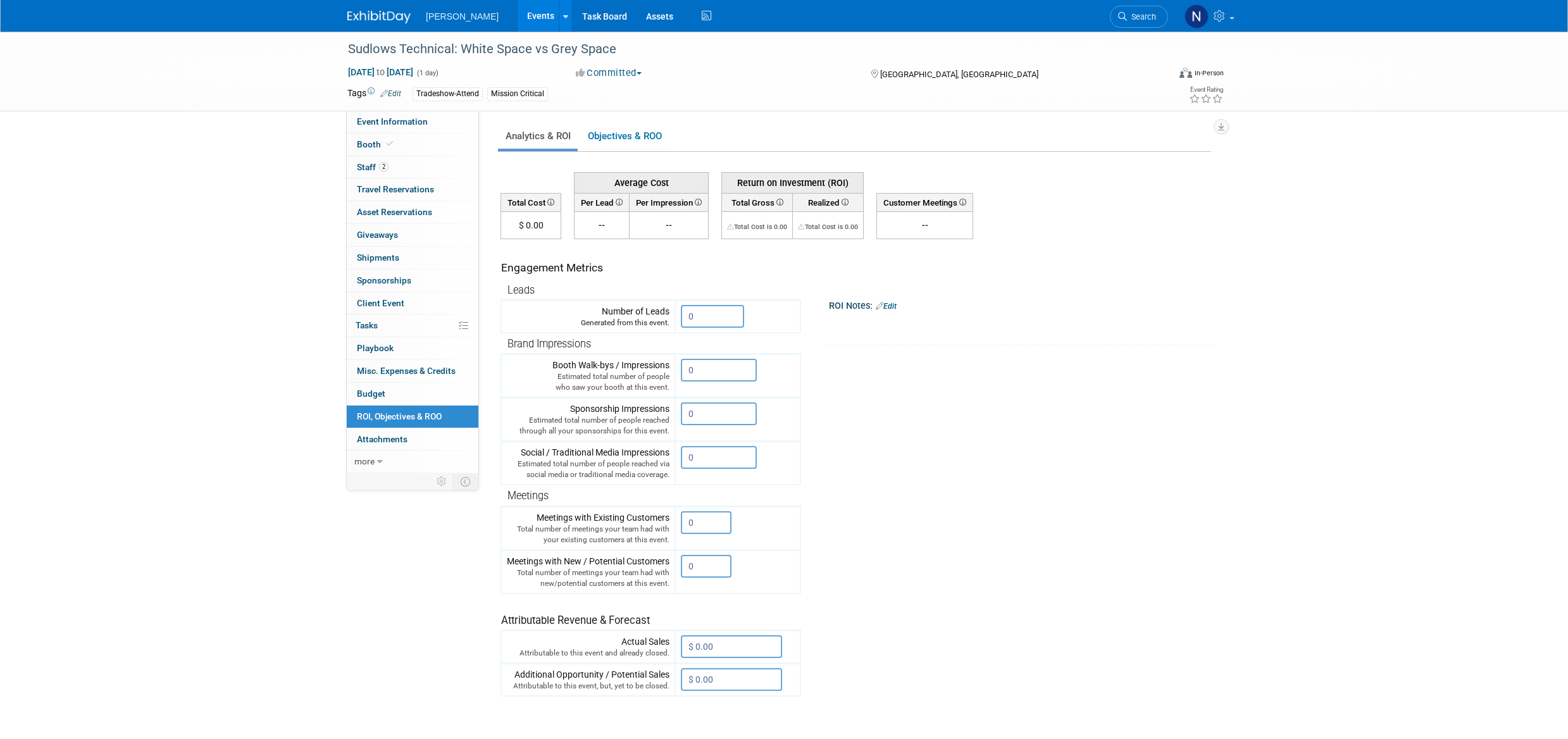
click at [697, 526] on input "0" at bounding box center [706, 523] width 50 height 23
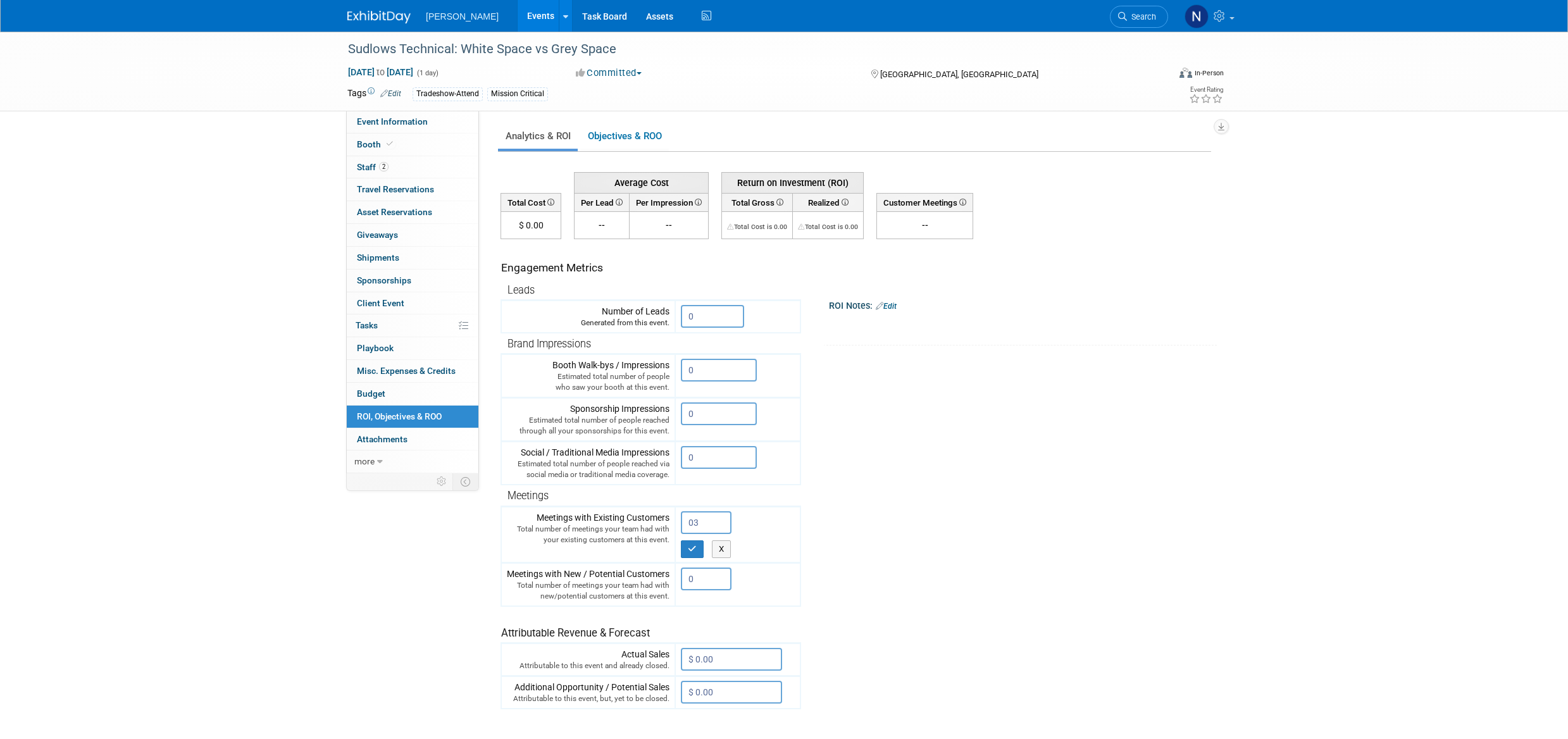
type input "0"
type input "30"
click at [697, 545] on icon "button" at bounding box center [692, 549] width 9 height 8
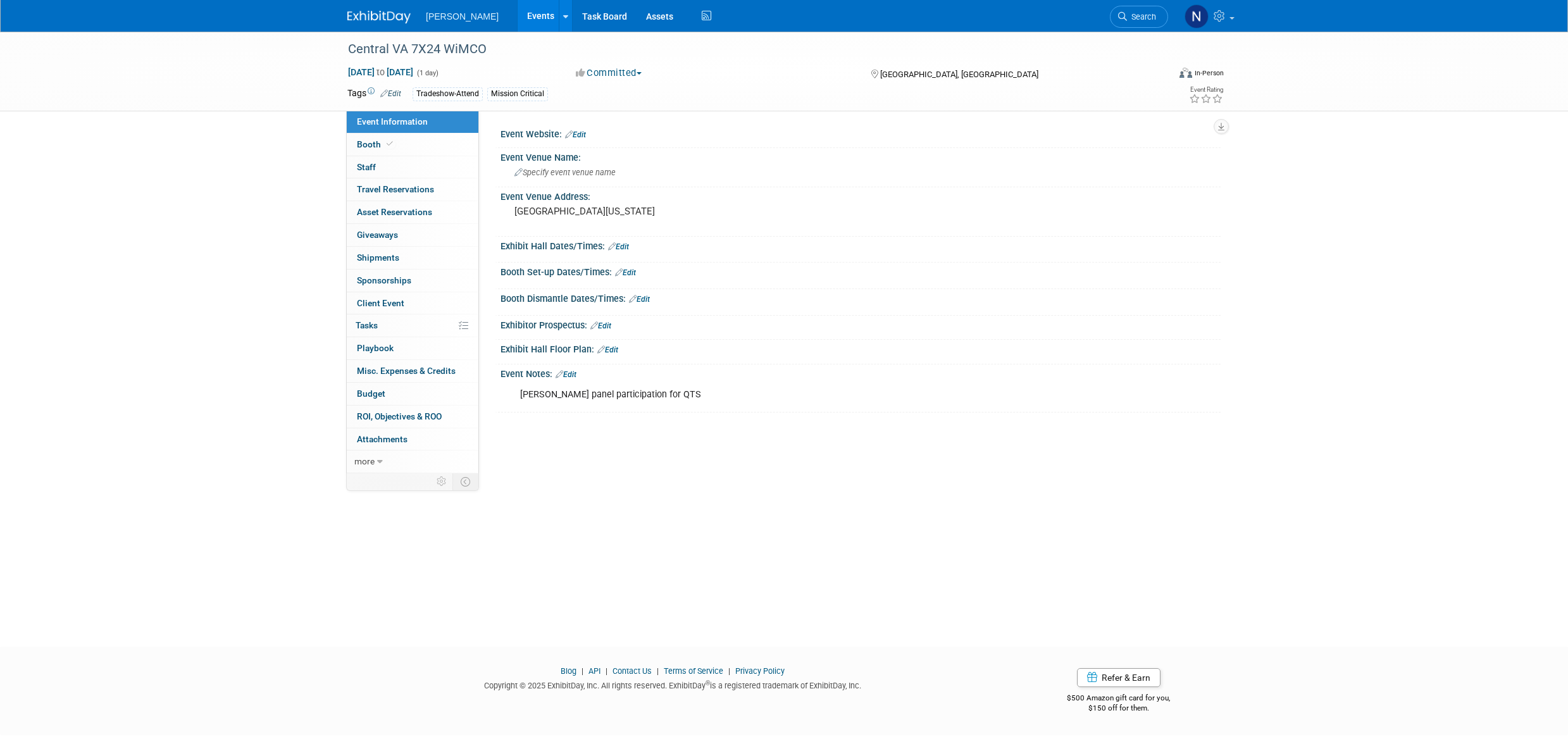
click at [383, 166] on link "0 Staff 0" at bounding box center [412, 168] width 131 height 22
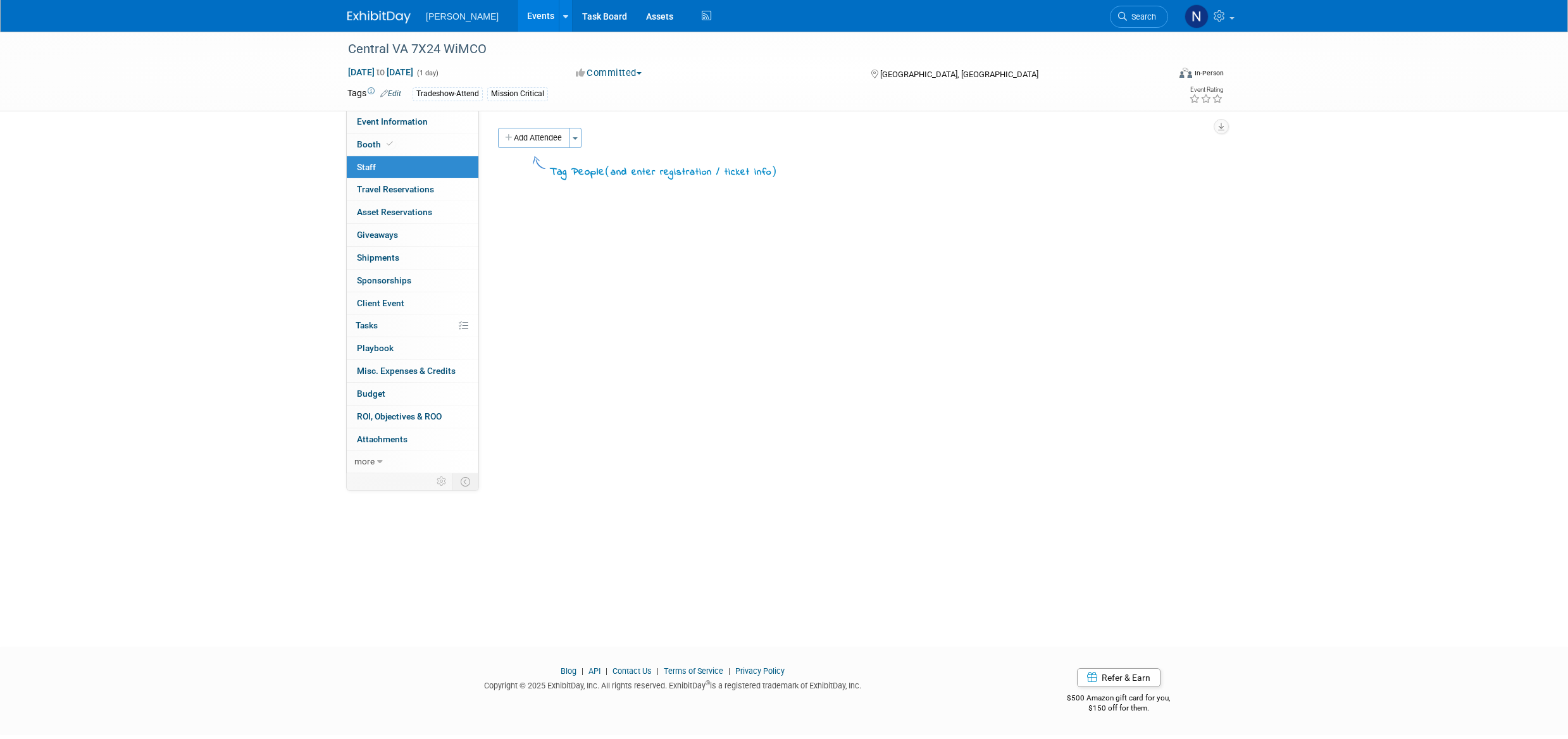
click at [573, 142] on button "Toggle Dropdown" at bounding box center [575, 138] width 13 height 20
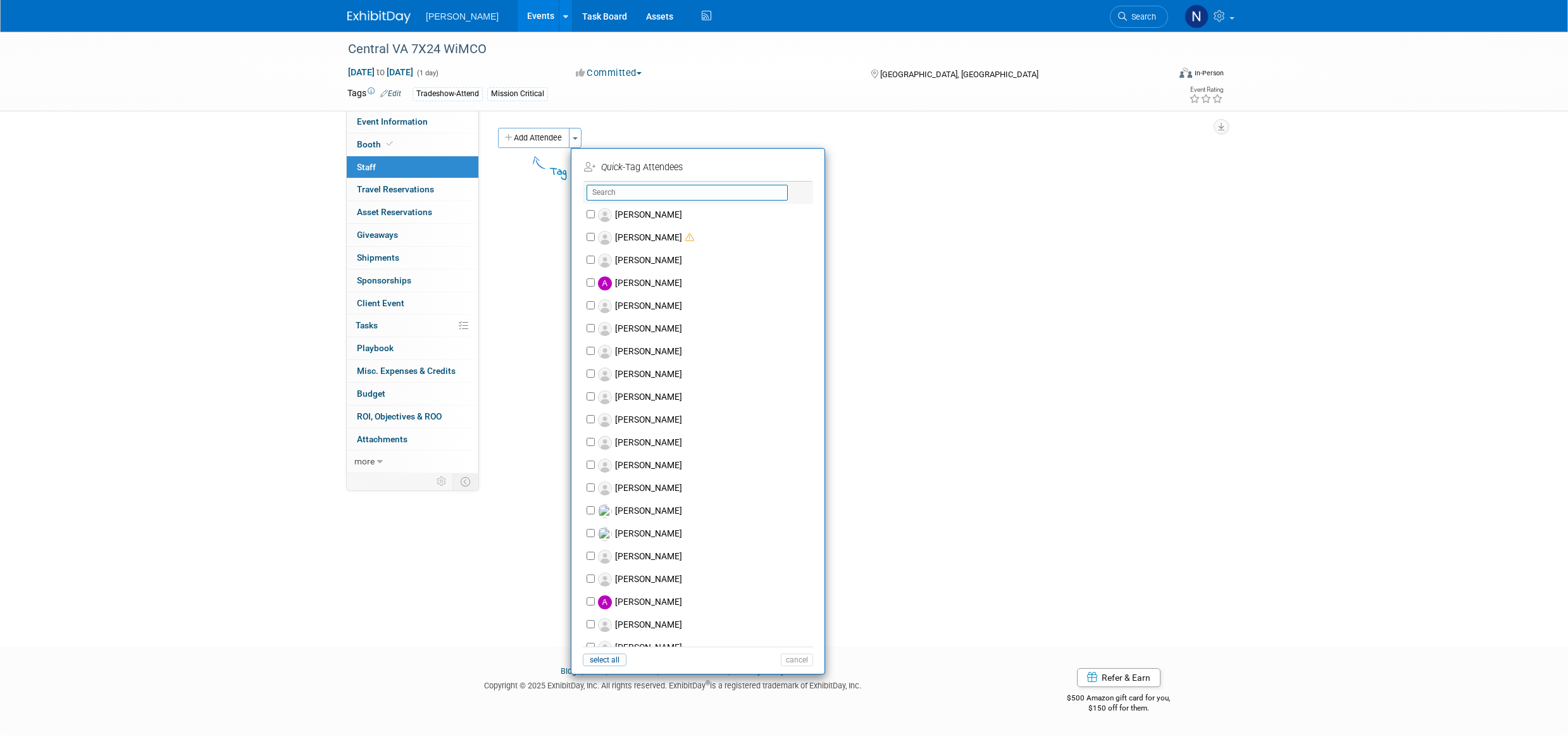
click at [625, 192] on input "text" at bounding box center [688, 193] width 201 height 16
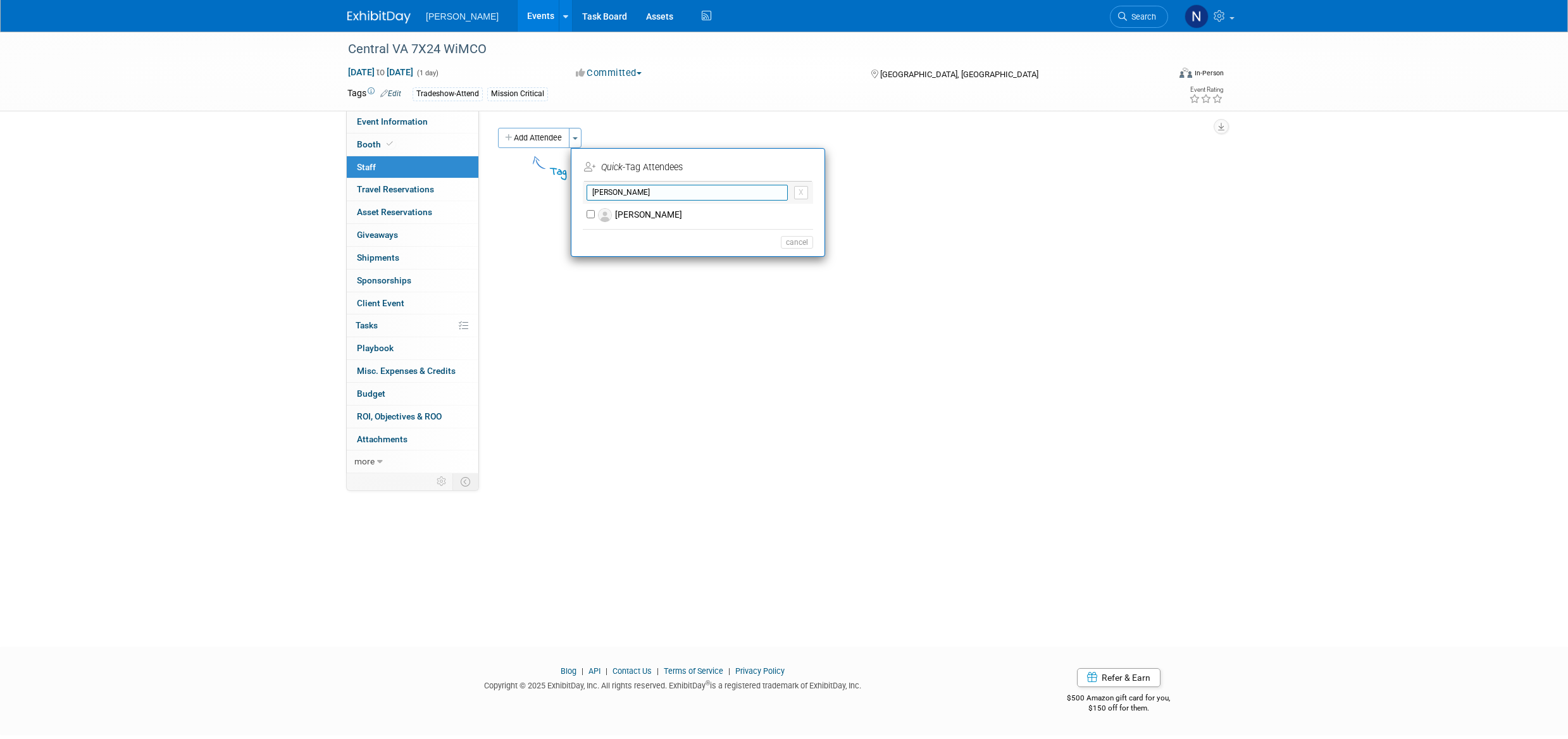
type input "chheng"
click at [645, 214] on label "[PERSON_NAME]" at bounding box center [706, 215] width 223 height 23
click at [595, 214] on input "[PERSON_NAME]" at bounding box center [591, 214] width 8 height 8
checkbox input "true"
click at [796, 160] on button "Apply" at bounding box center [792, 167] width 39 height 18
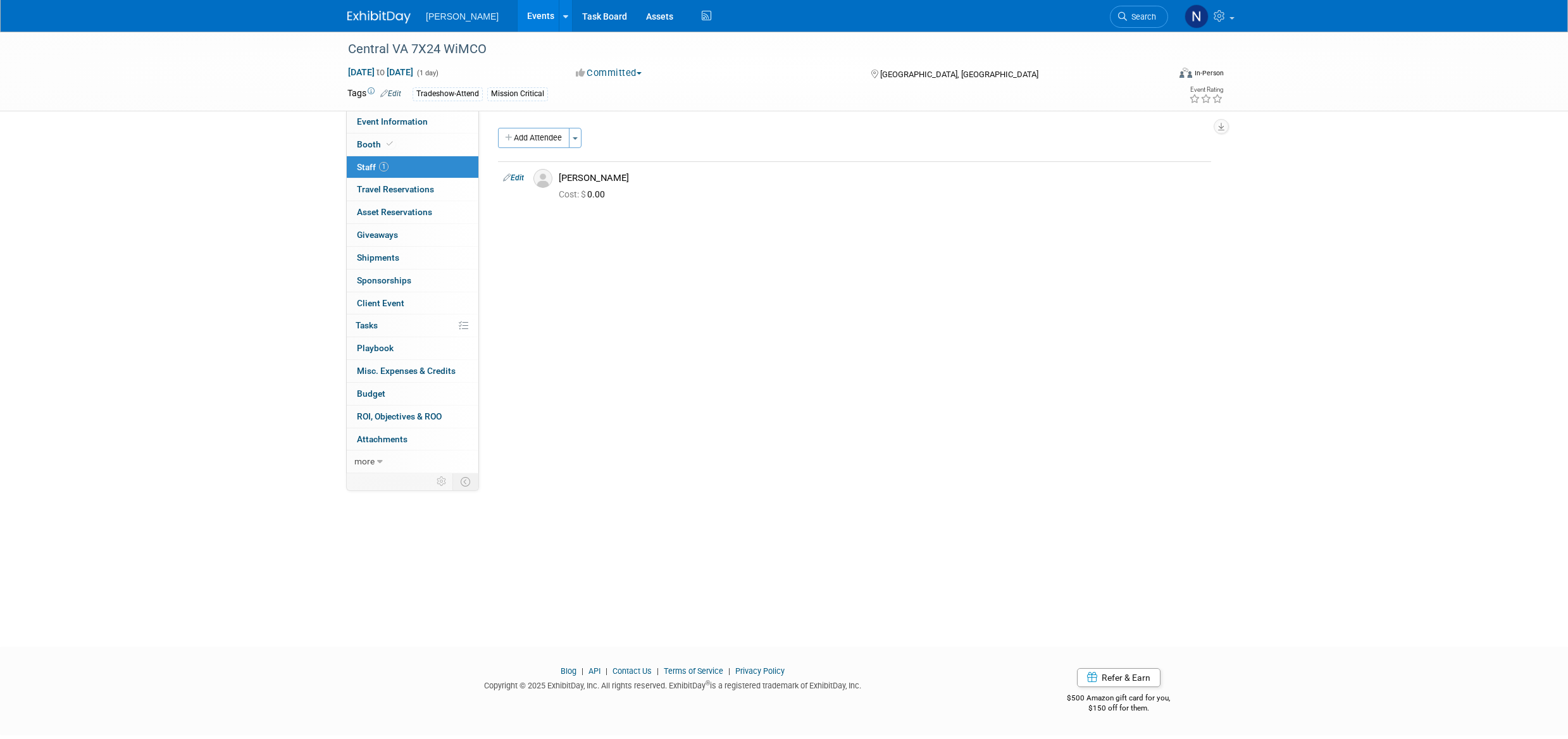
click at [372, 351] on span "Playbook 0" at bounding box center [375, 348] width 37 height 10
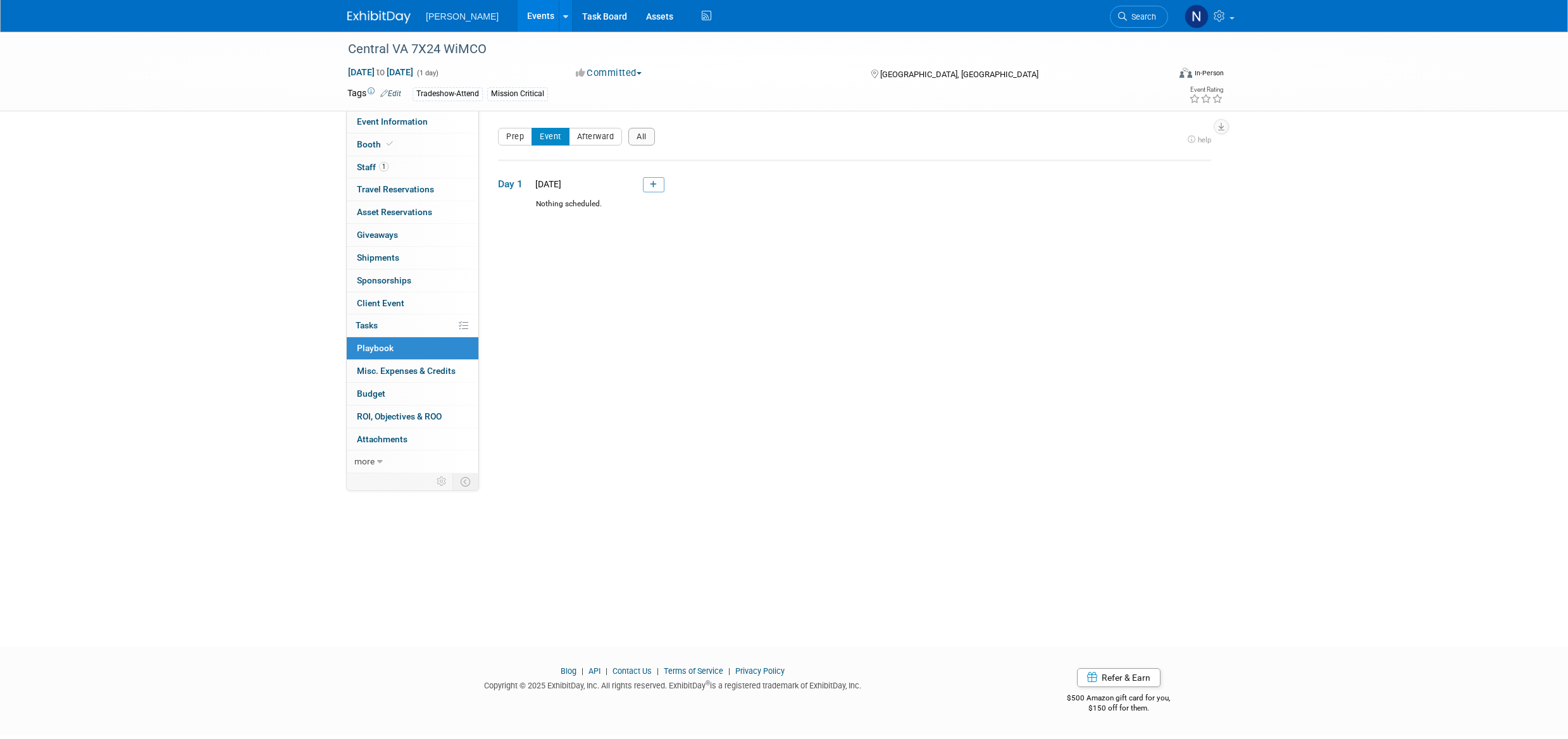
click at [658, 185] on link at bounding box center [653, 184] width 21 height 15
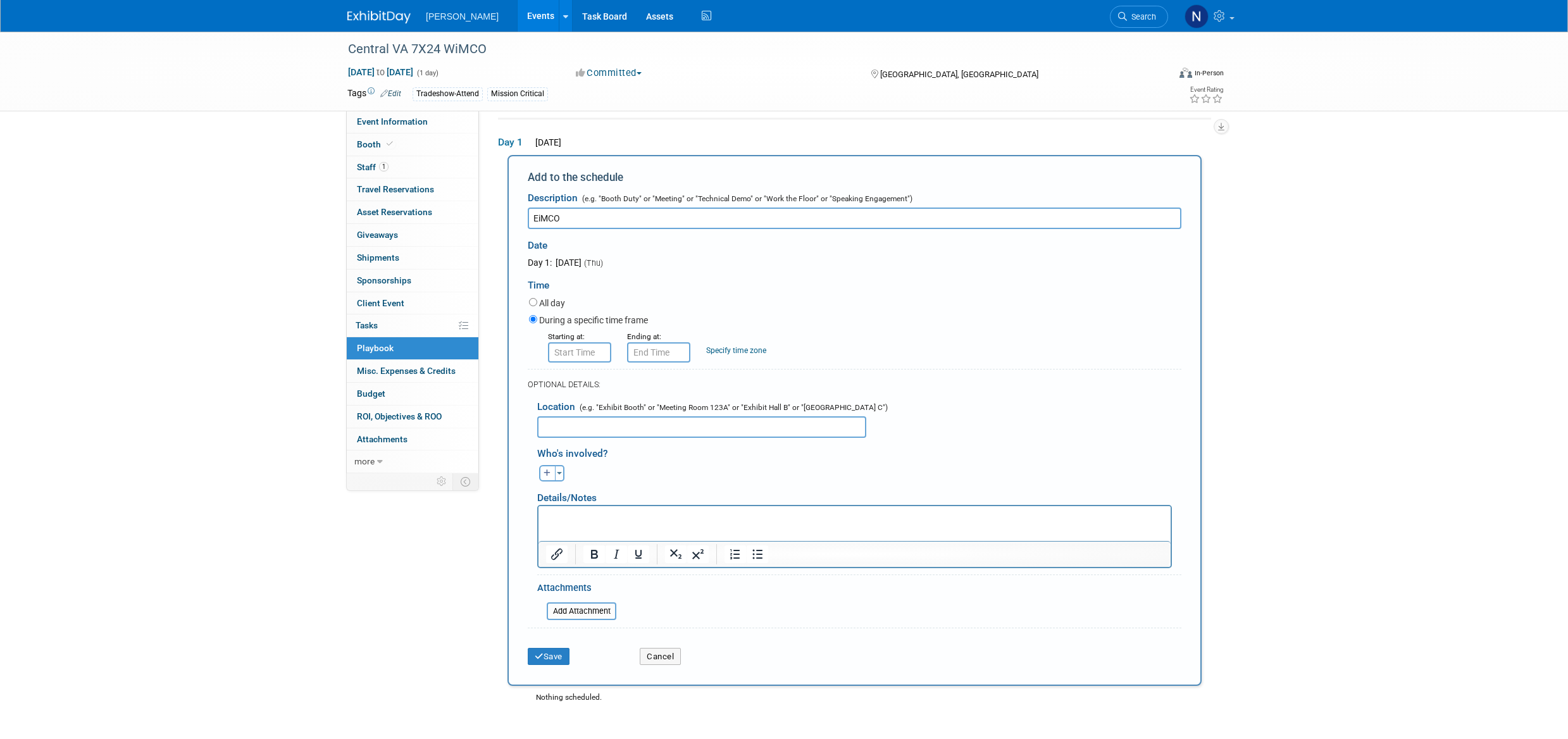
click at [538, 219] on input "EiMCO" at bounding box center [854, 218] width 654 height 21
click at [586, 218] on input "WiMCO" at bounding box center [854, 218] width 654 height 21
type input "WiMCO Panel discussion - Chheng Lim participating"
click at [565, 513] on p "Rich Text Area. Press ALT-0 for help." at bounding box center [854, 517] width 618 height 13
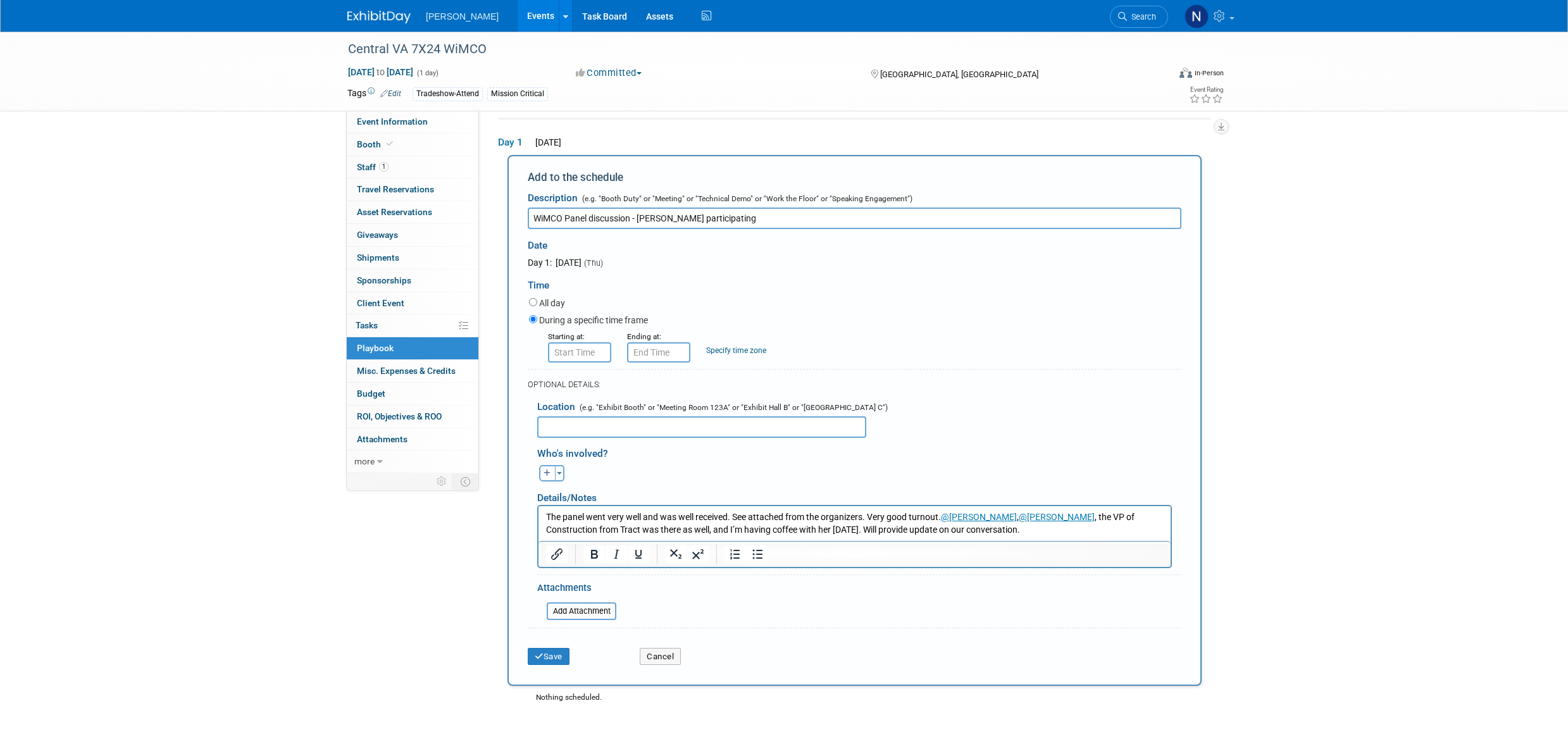
click at [998, 531] on p "The panel went very well and was well received. See attached from the organizer…" at bounding box center [854, 523] width 618 height 24
click at [407, 419] on span "ROI, Objectives & ROO 0" at bounding box center [400, 416] width 85 height 10
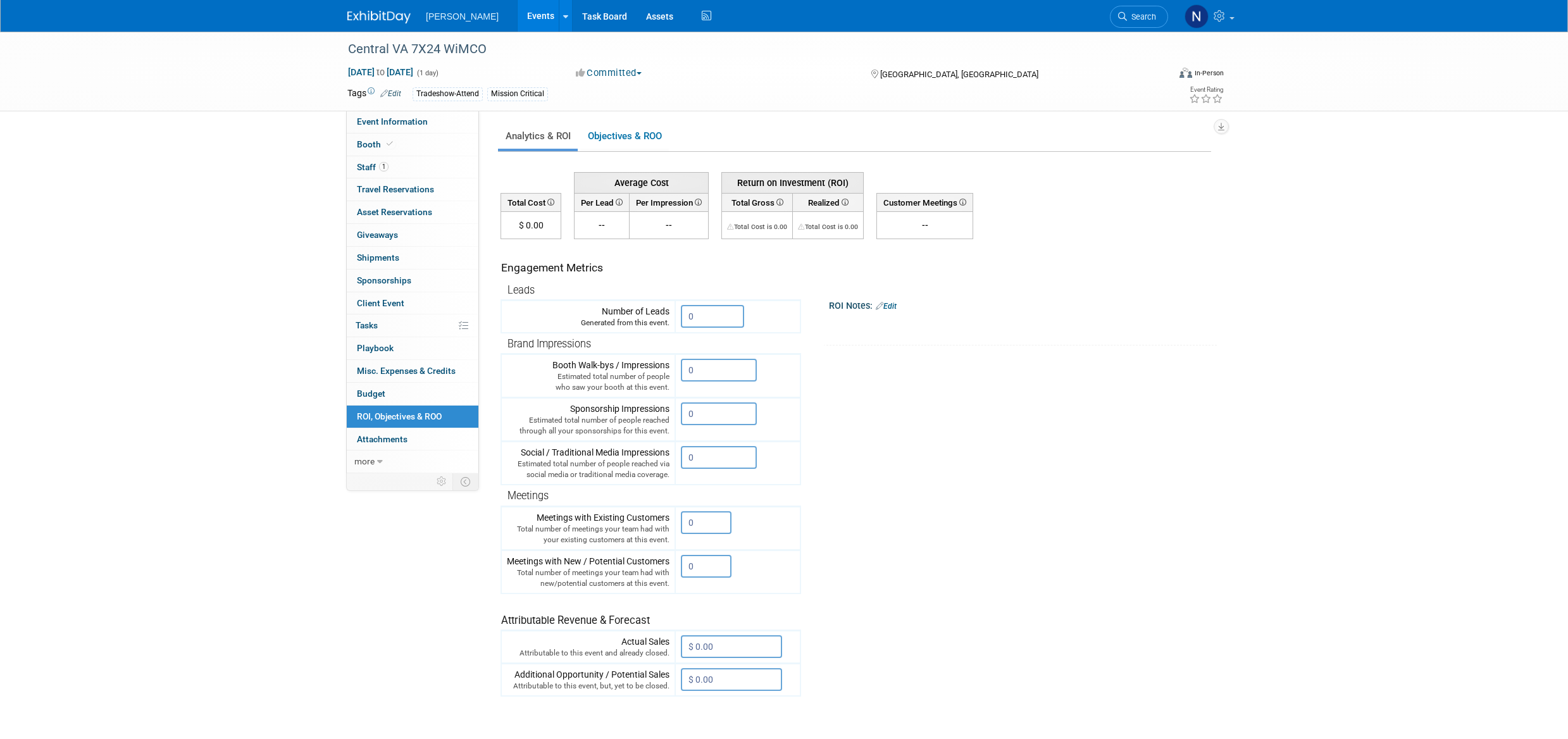
click at [381, 350] on span "Playbook 0" at bounding box center [375, 348] width 37 height 10
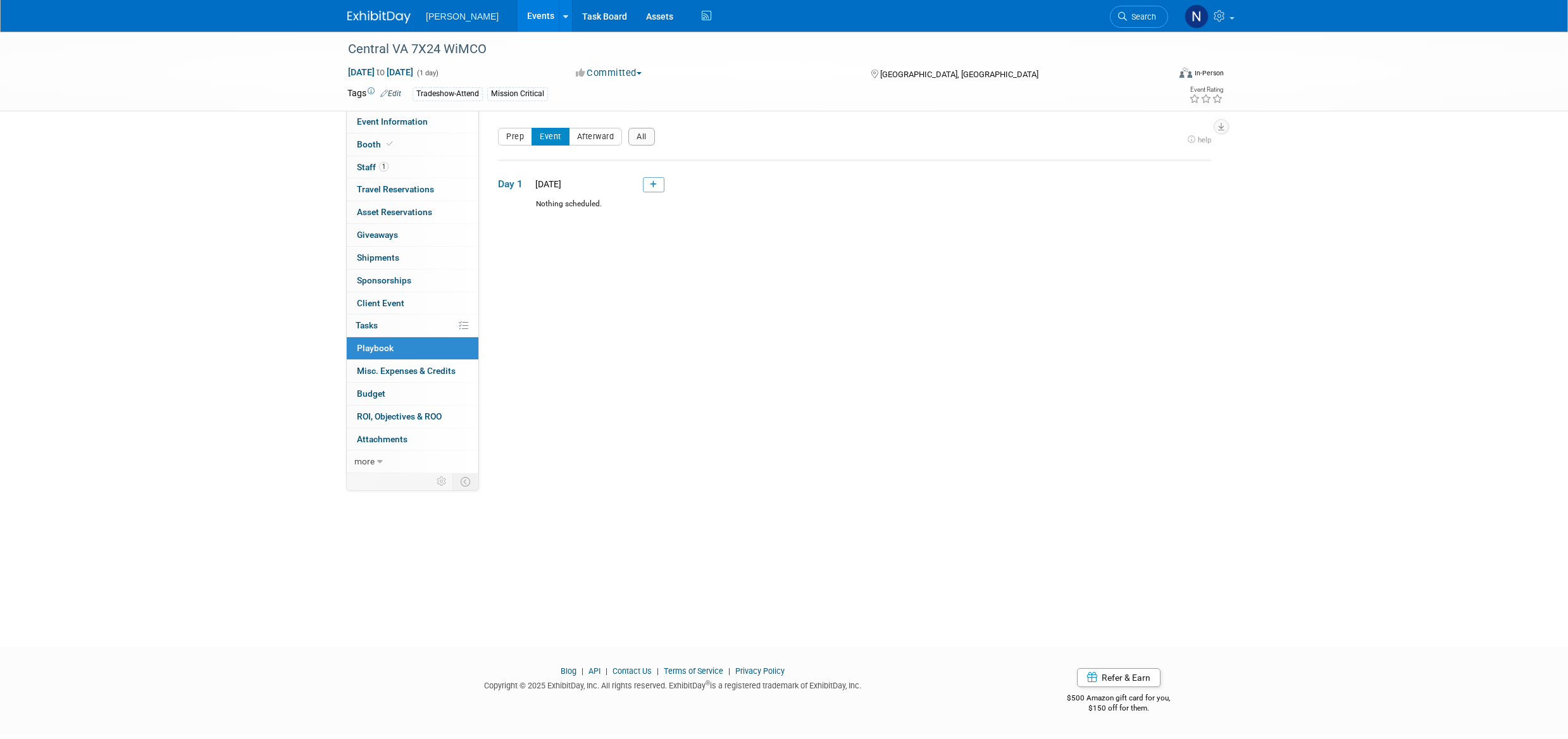
click at [661, 185] on link at bounding box center [653, 184] width 21 height 15
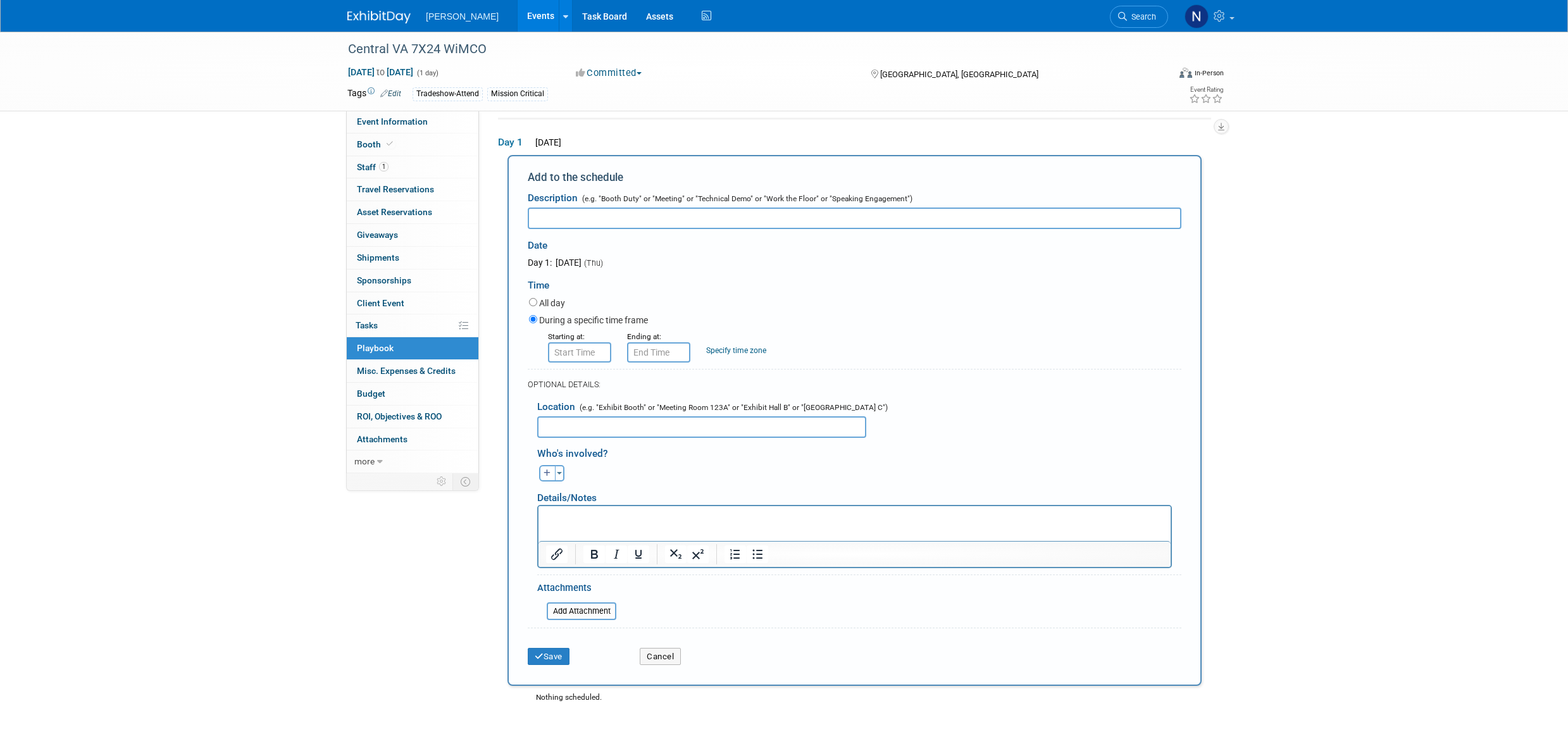
click at [558, 516] on p "Rich Text Area. Press ALT-0 for help." at bounding box center [854, 517] width 618 height 13
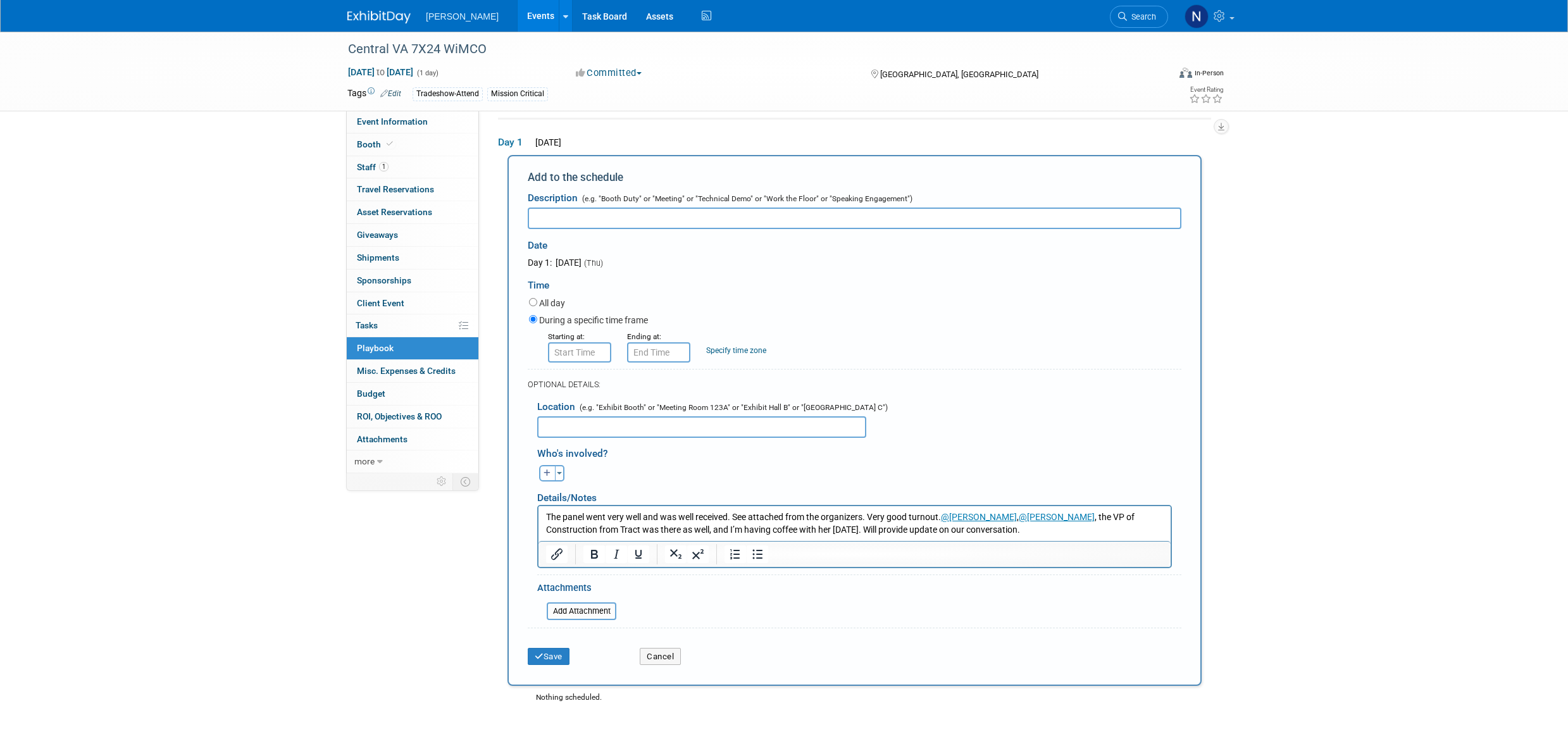
click at [551, 215] on input "text" at bounding box center [854, 218] width 654 height 21
type input "WiMCO panel discussion - Chheng Lim participating"
click at [563, 664] on button "Save" at bounding box center [548, 657] width 42 height 18
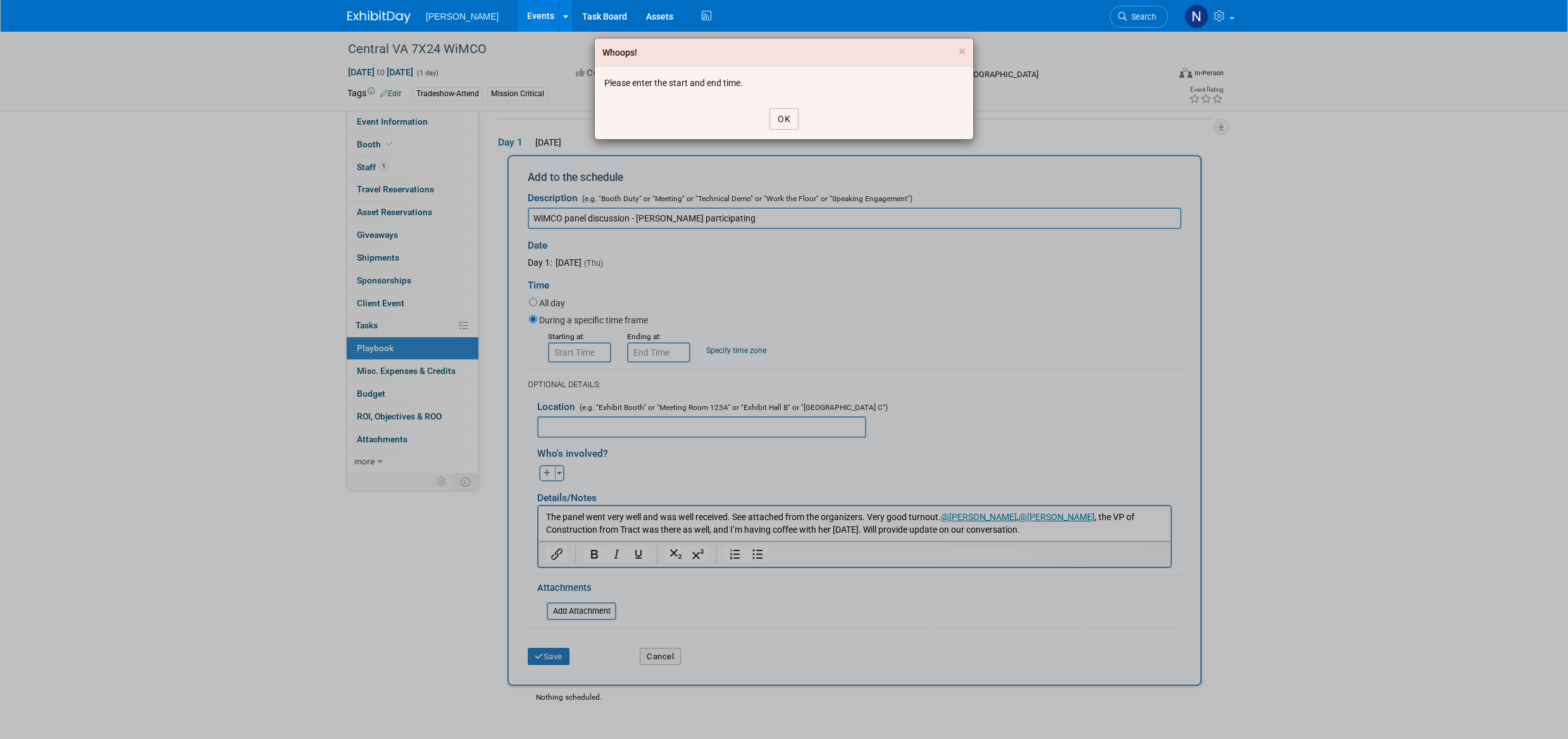
click at [791, 116] on button "OK" at bounding box center [784, 119] width 29 height 21
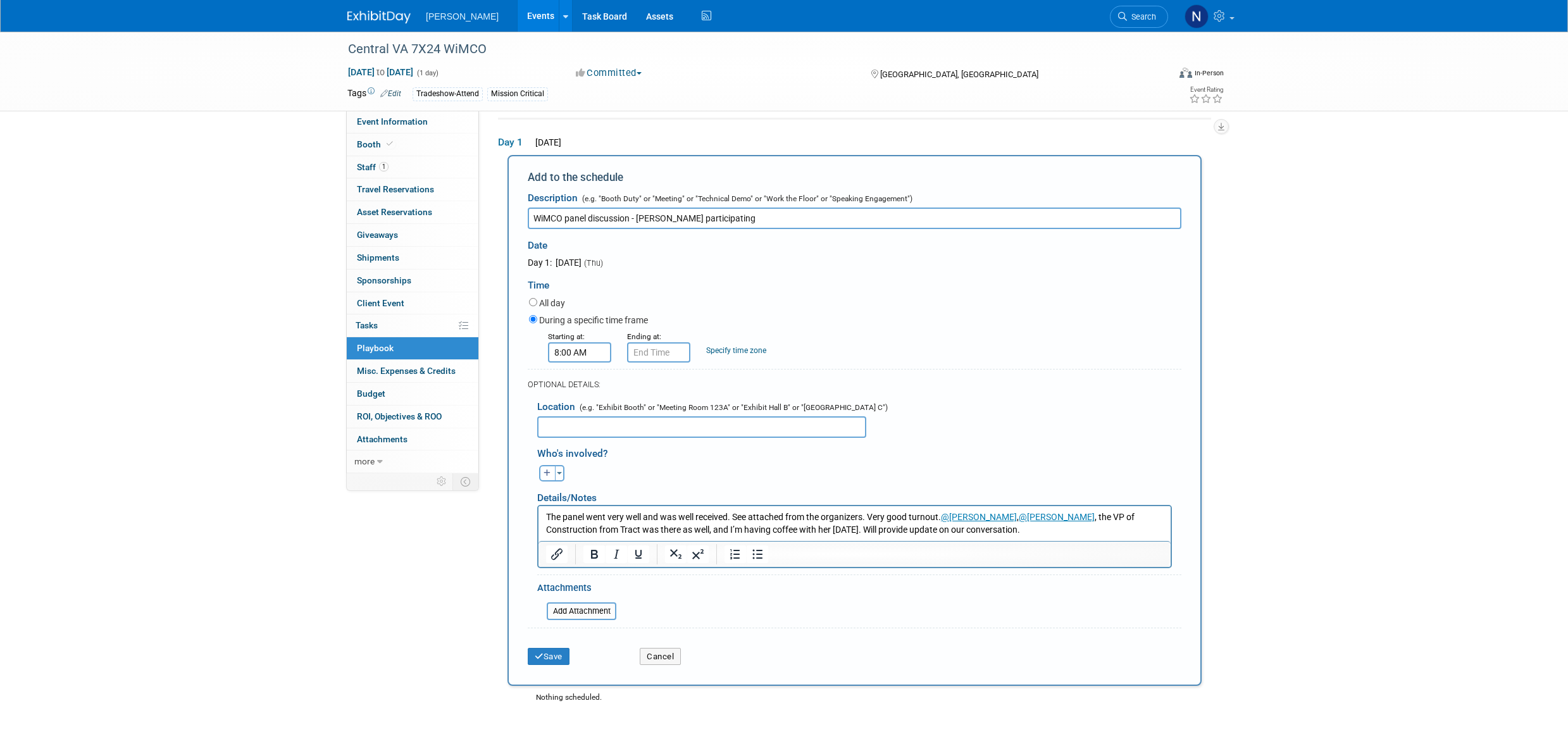
click at [590, 351] on input "8:00 AM" at bounding box center [580, 353] width 63 height 20
click at [577, 386] on span at bounding box center [577, 384] width 22 height 22
click at [690, 416] on button "AM" at bounding box center [688, 410] width 23 height 21
type input "9:00 PM"
click at [669, 469] on span at bounding box center [671, 467] width 86 height 22
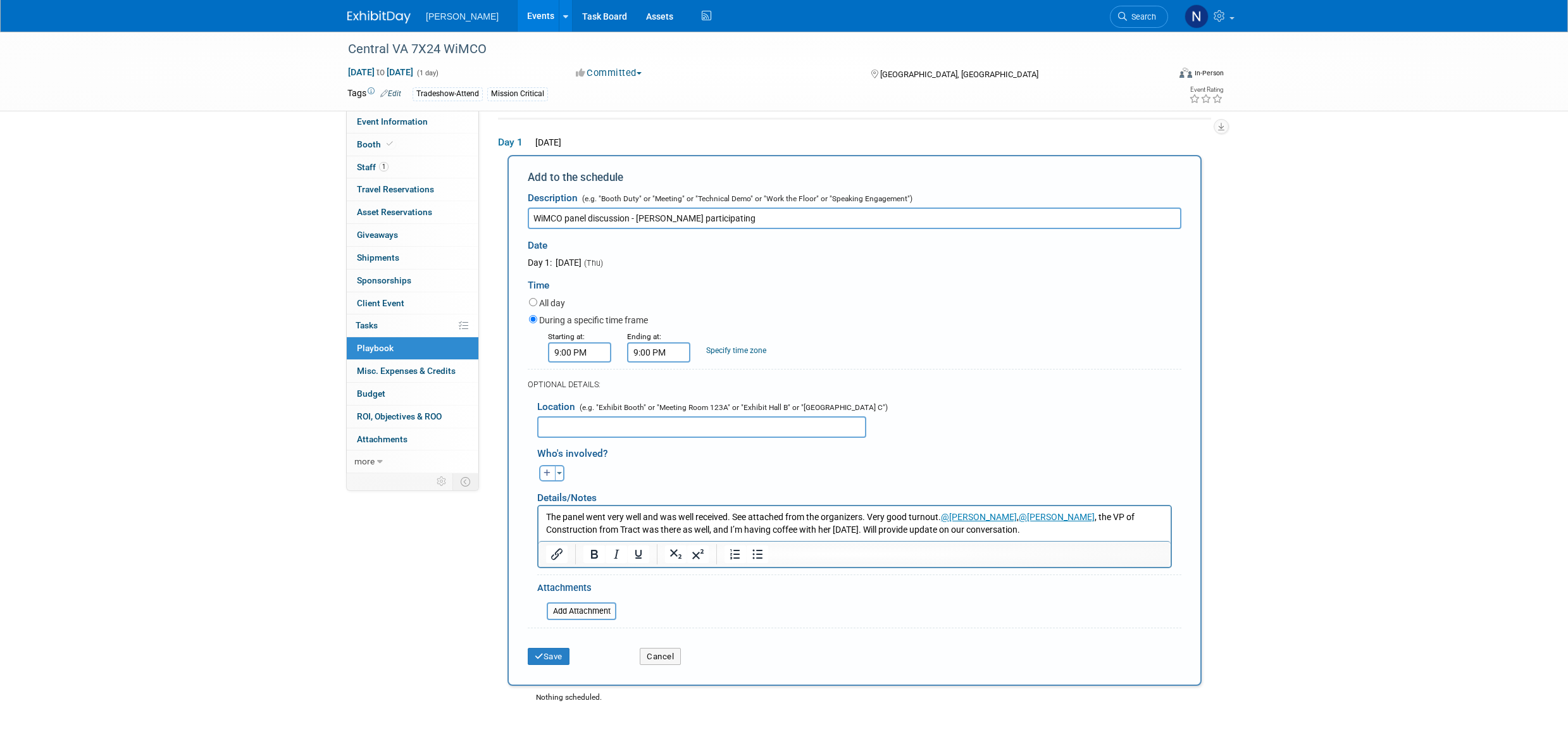
click at [655, 351] on input "9:00 PM" at bounding box center [659, 353] width 63 height 20
click at [658, 442] on span at bounding box center [656, 439] width 22 height 22
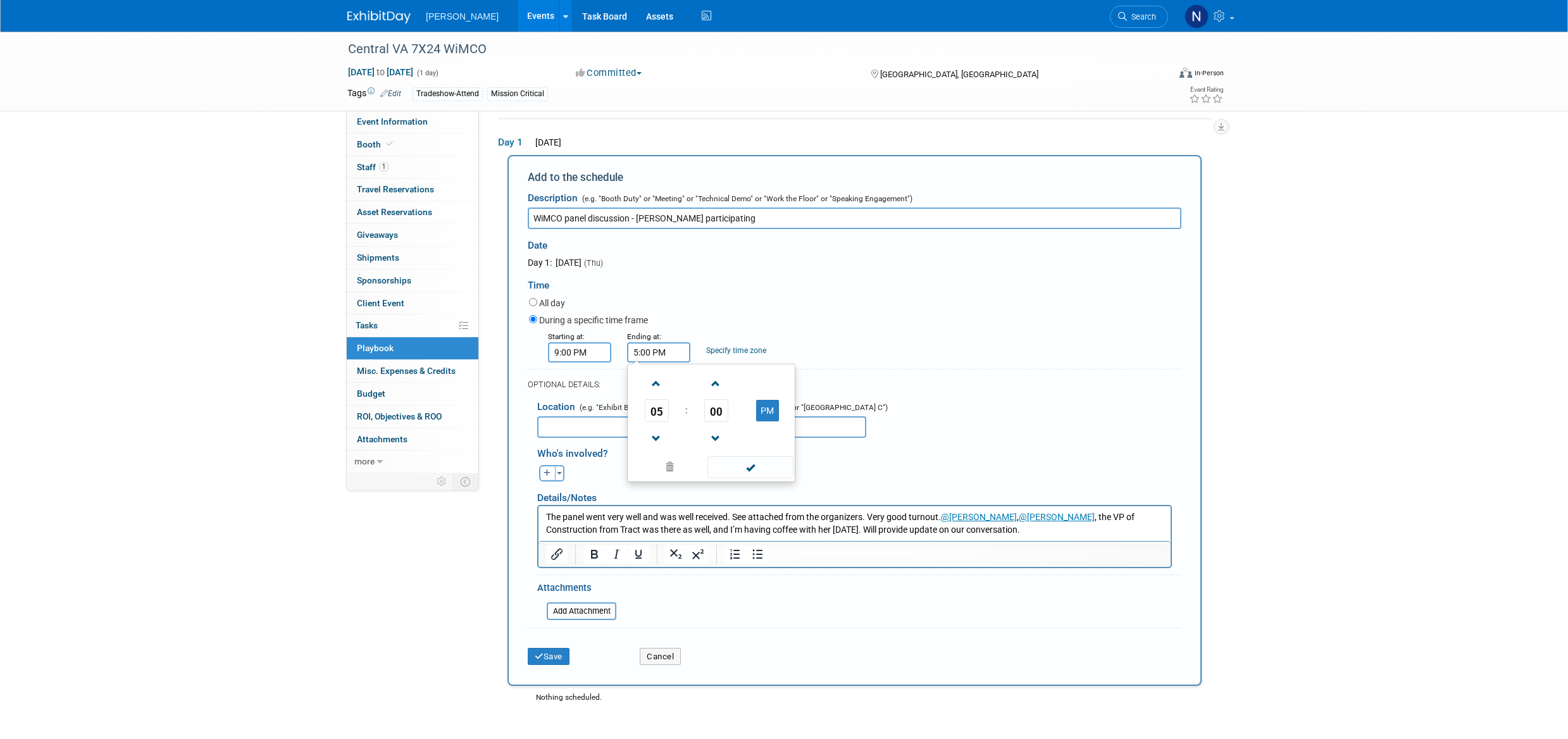
click at [661, 386] on span at bounding box center [656, 384] width 22 height 22
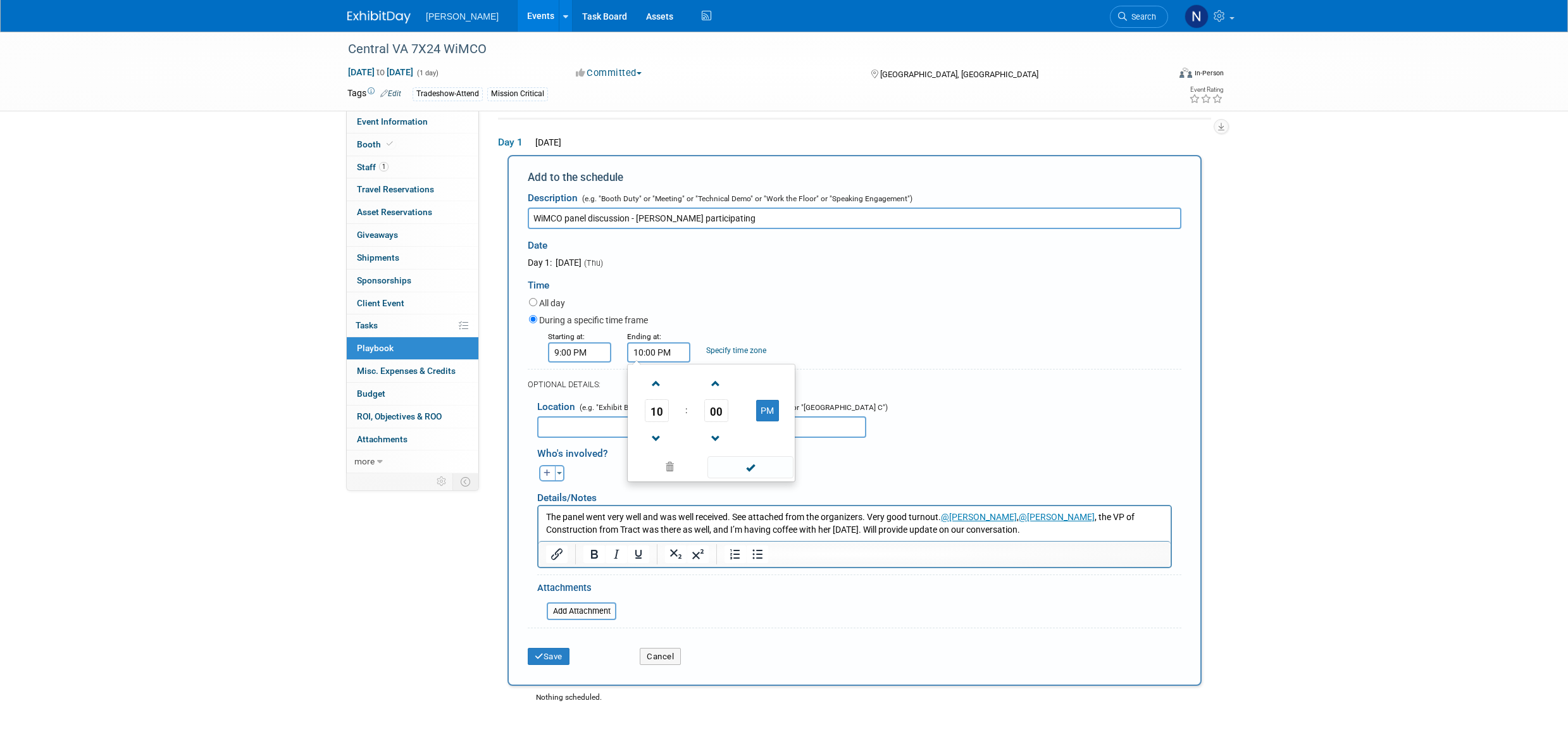
click at [661, 386] on span at bounding box center [656, 384] width 22 height 22
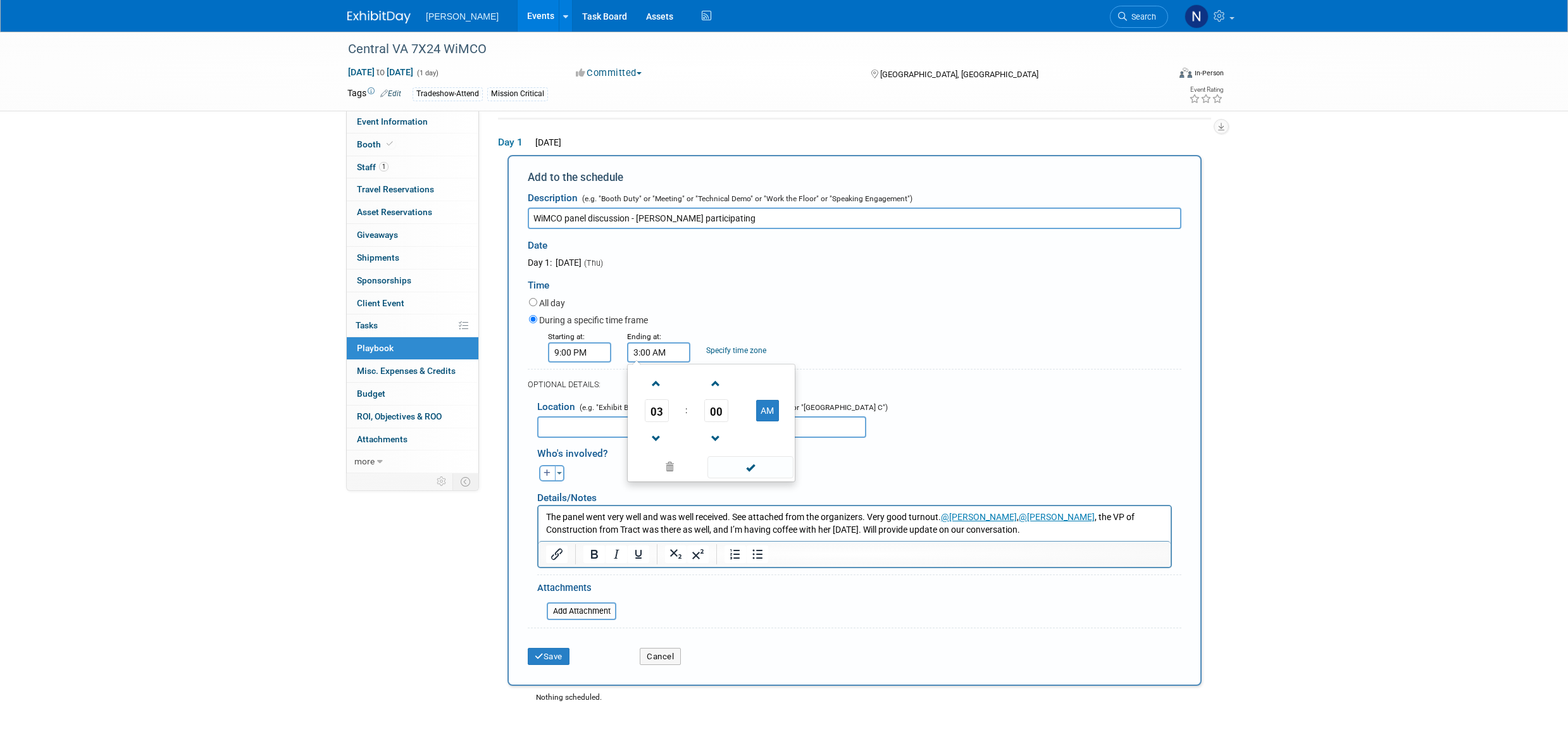
click at [661, 386] on span at bounding box center [656, 384] width 22 height 22
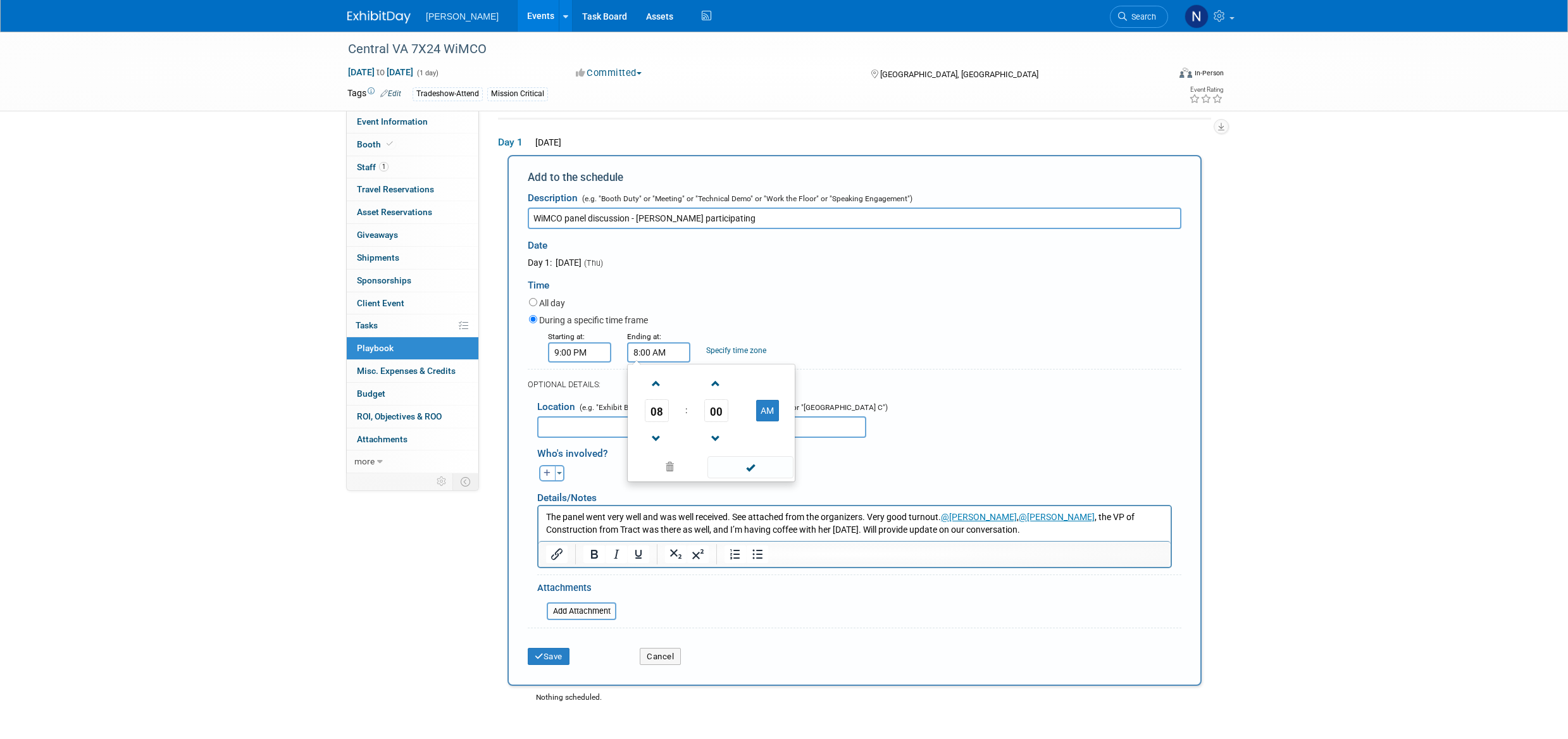
click at [661, 386] on span at bounding box center [656, 384] width 22 height 22
click at [655, 437] on span at bounding box center [656, 439] width 22 height 22
click at [762, 415] on button "AM" at bounding box center [767, 410] width 23 height 21
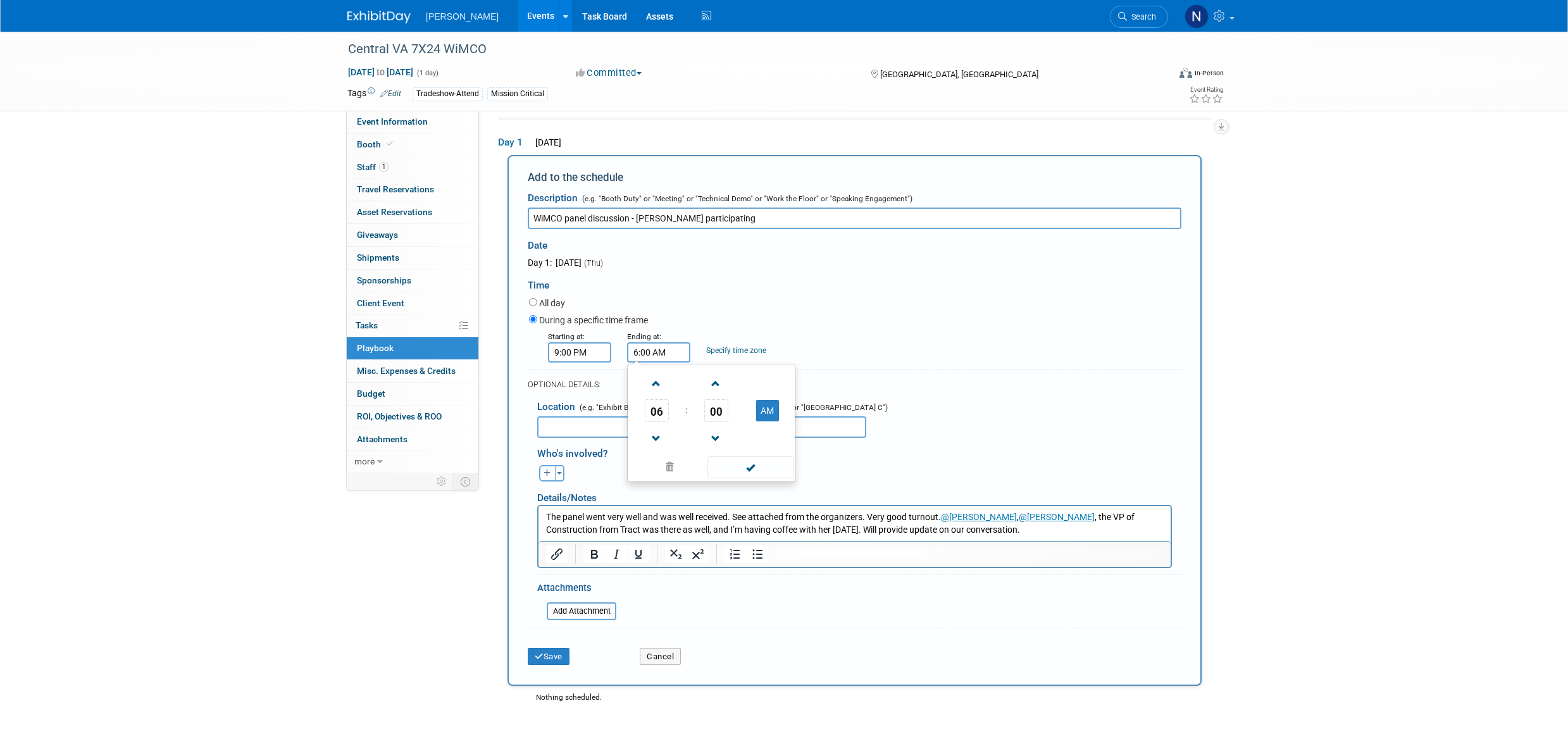
type input "6:00 PM"
click at [752, 465] on span at bounding box center [750, 467] width 86 height 22
click at [571, 427] on input "text" at bounding box center [702, 427] width 329 height 21
type input "Richmond, Virginia"
click at [562, 476] on button "Toggle Dropdown" at bounding box center [559, 473] width 9 height 17
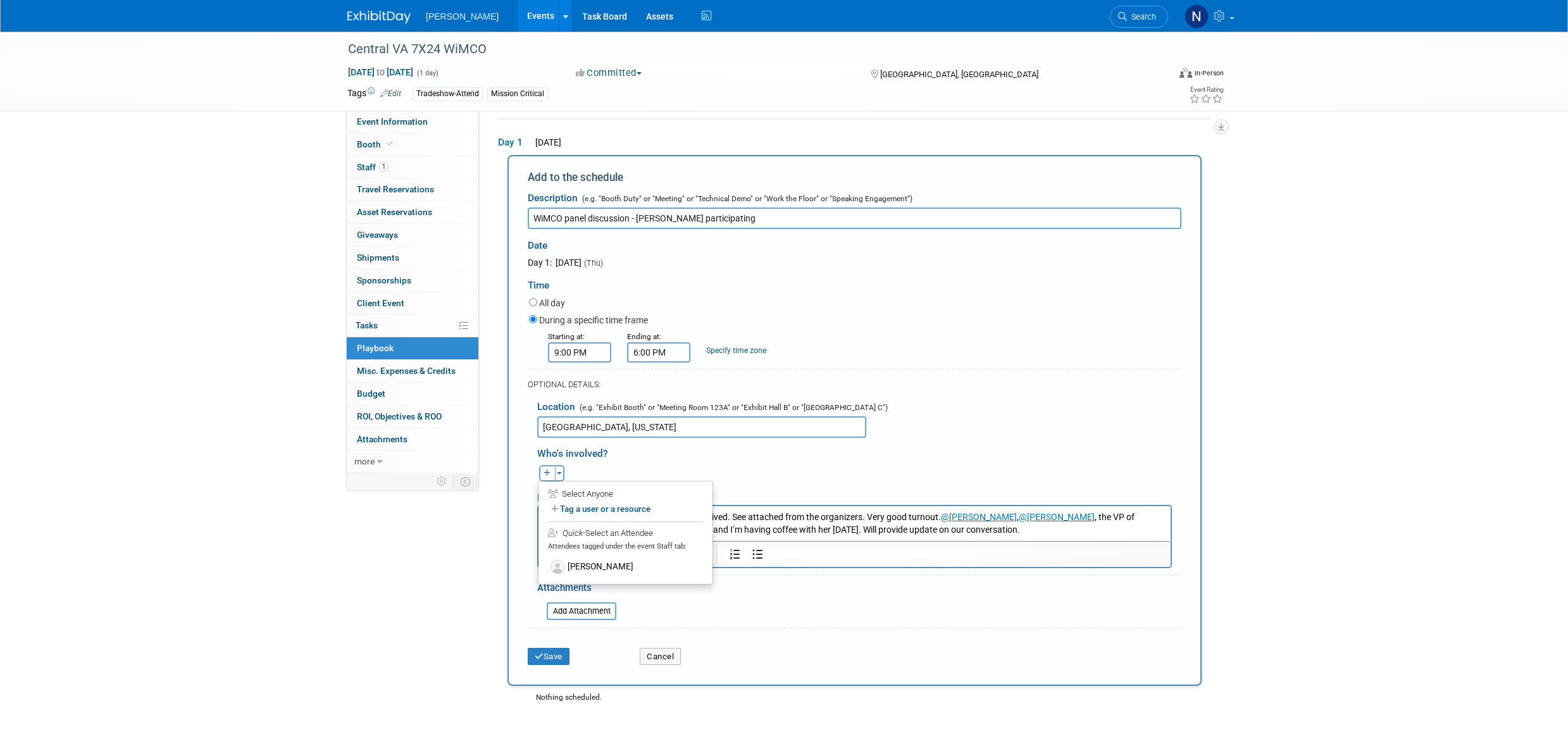
click at [600, 510] on label "Tag a user or a resource" at bounding box center [625, 508] width 155 height 18
select select
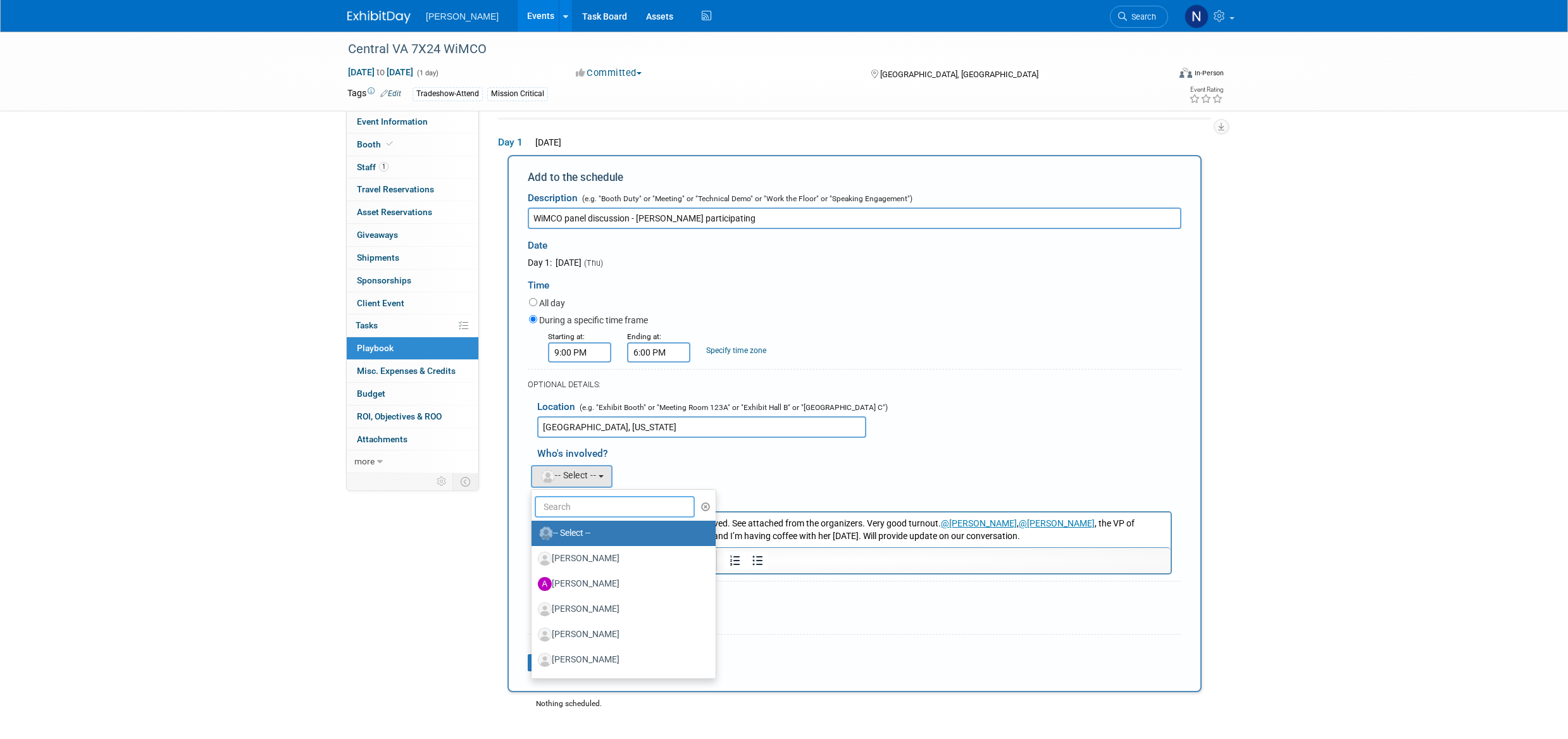
click at [581, 503] on input "text" at bounding box center [614, 507] width 160 height 21
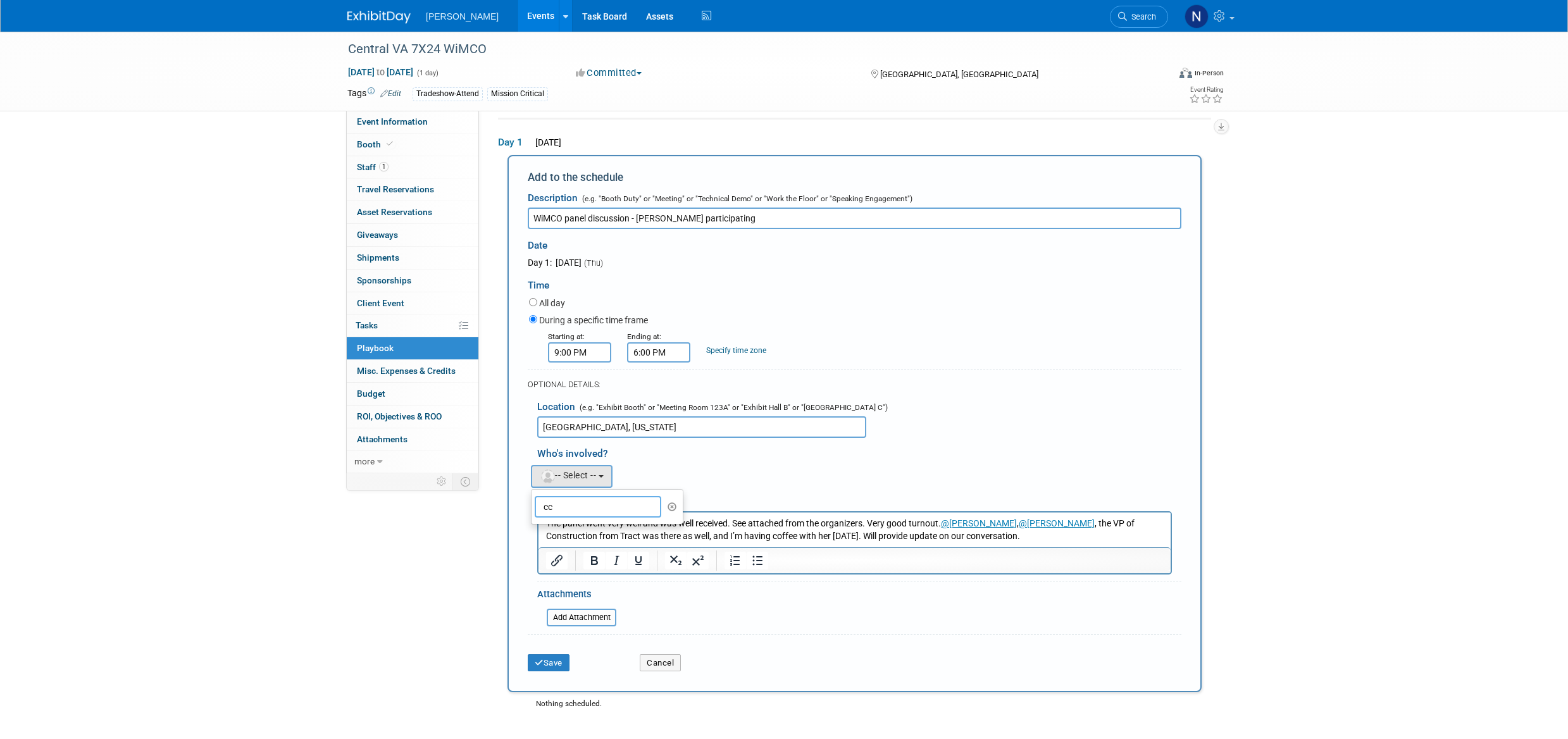
type input "c"
type input "chh"
drag, startPoint x: 584, startPoint y: 537, endPoint x: 44, endPoint y: 10, distance: 754.5
click at [584, 537] on label "Chheng Lim" at bounding box center [604, 534] width 132 height 20
click at [533, 536] on input "Chheng Lim" at bounding box center [529, 532] width 8 height 8
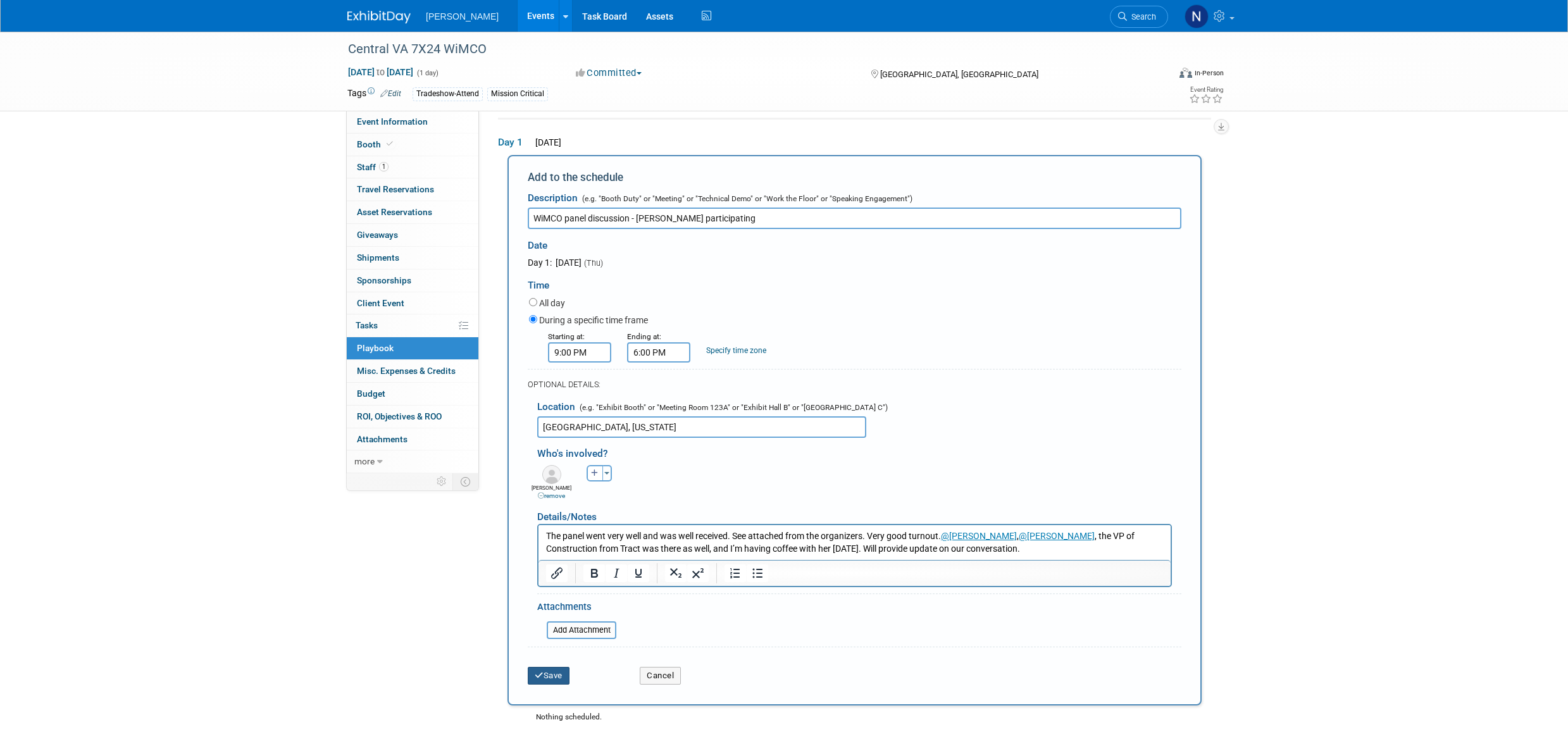
click at [531, 681] on button "Save" at bounding box center [548, 676] width 42 height 18
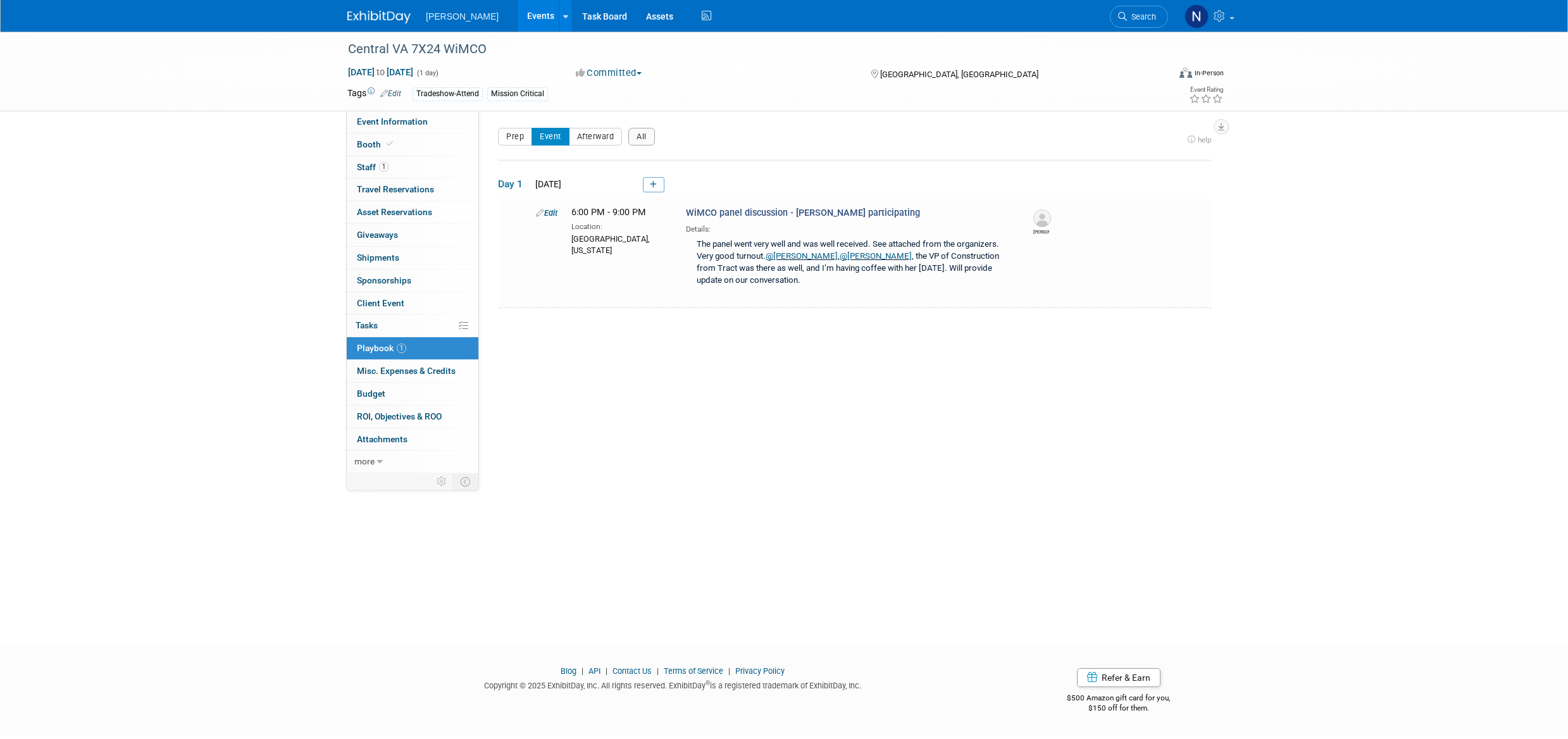
click at [393, 422] on link "0 ROI, Objectives & ROO 0" at bounding box center [412, 417] width 131 height 22
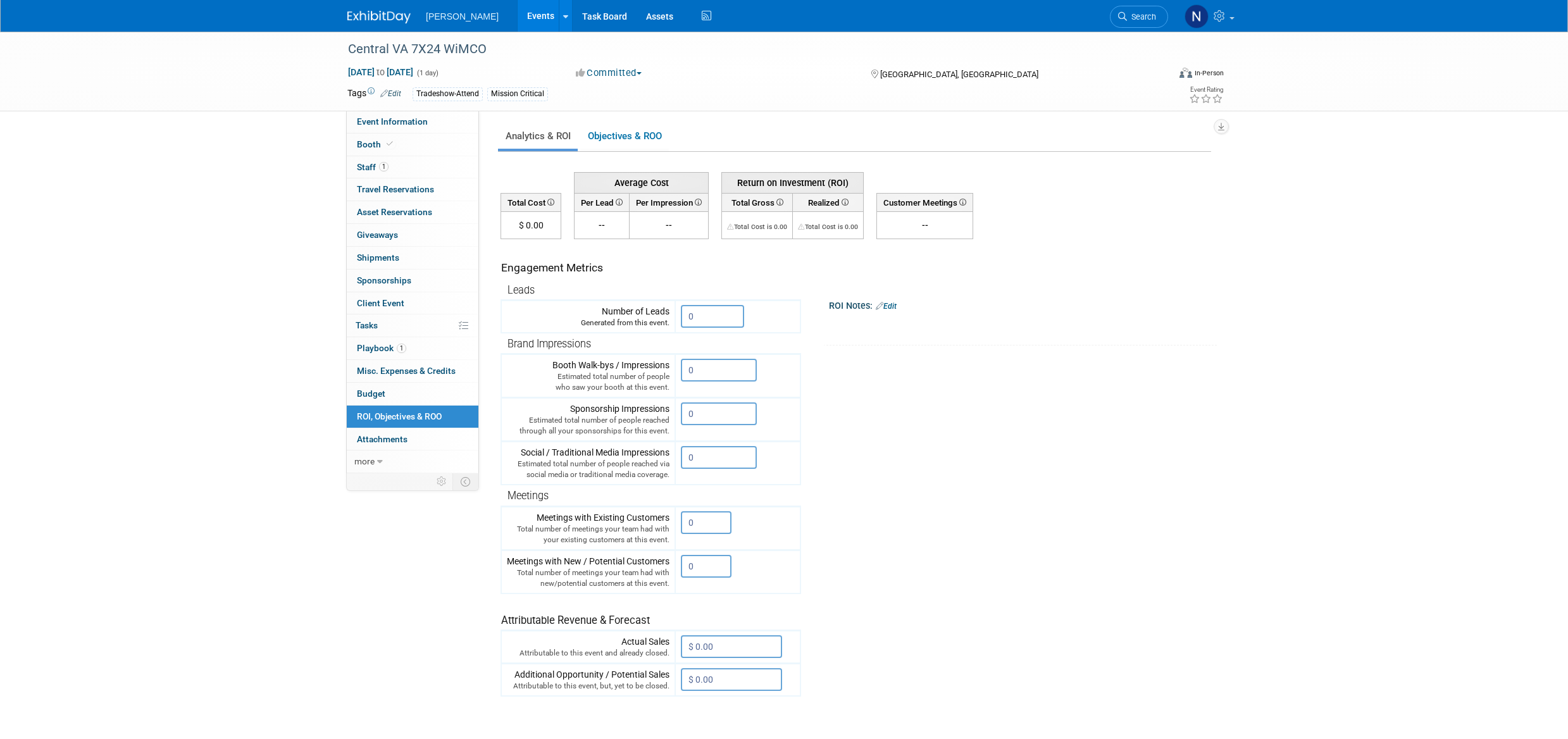
click at [703, 315] on input "0" at bounding box center [712, 316] width 63 height 23
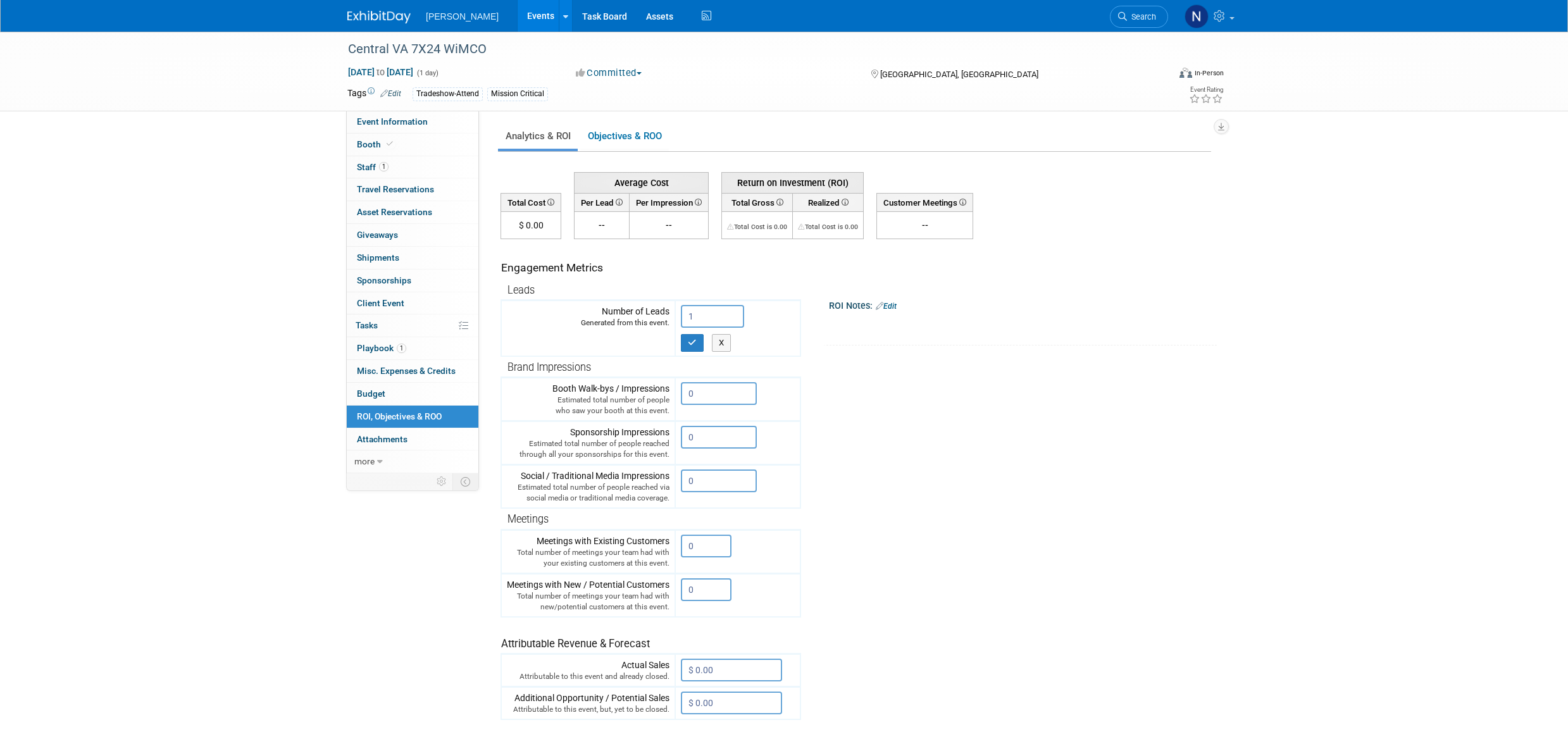
type input "1"
click at [694, 345] on icon "button" at bounding box center [692, 342] width 9 height 8
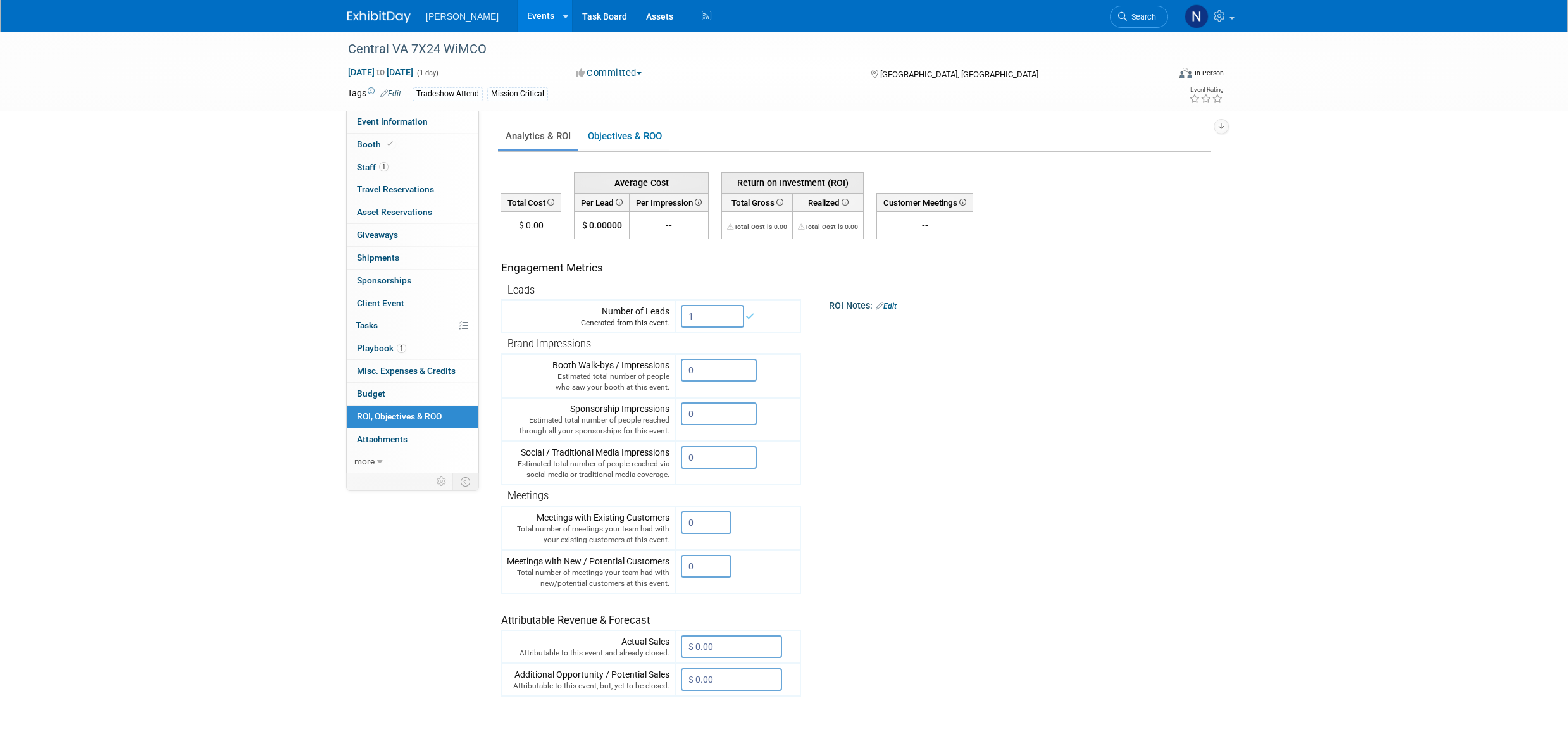
click at [699, 523] on input "0" at bounding box center [706, 523] width 50 height 23
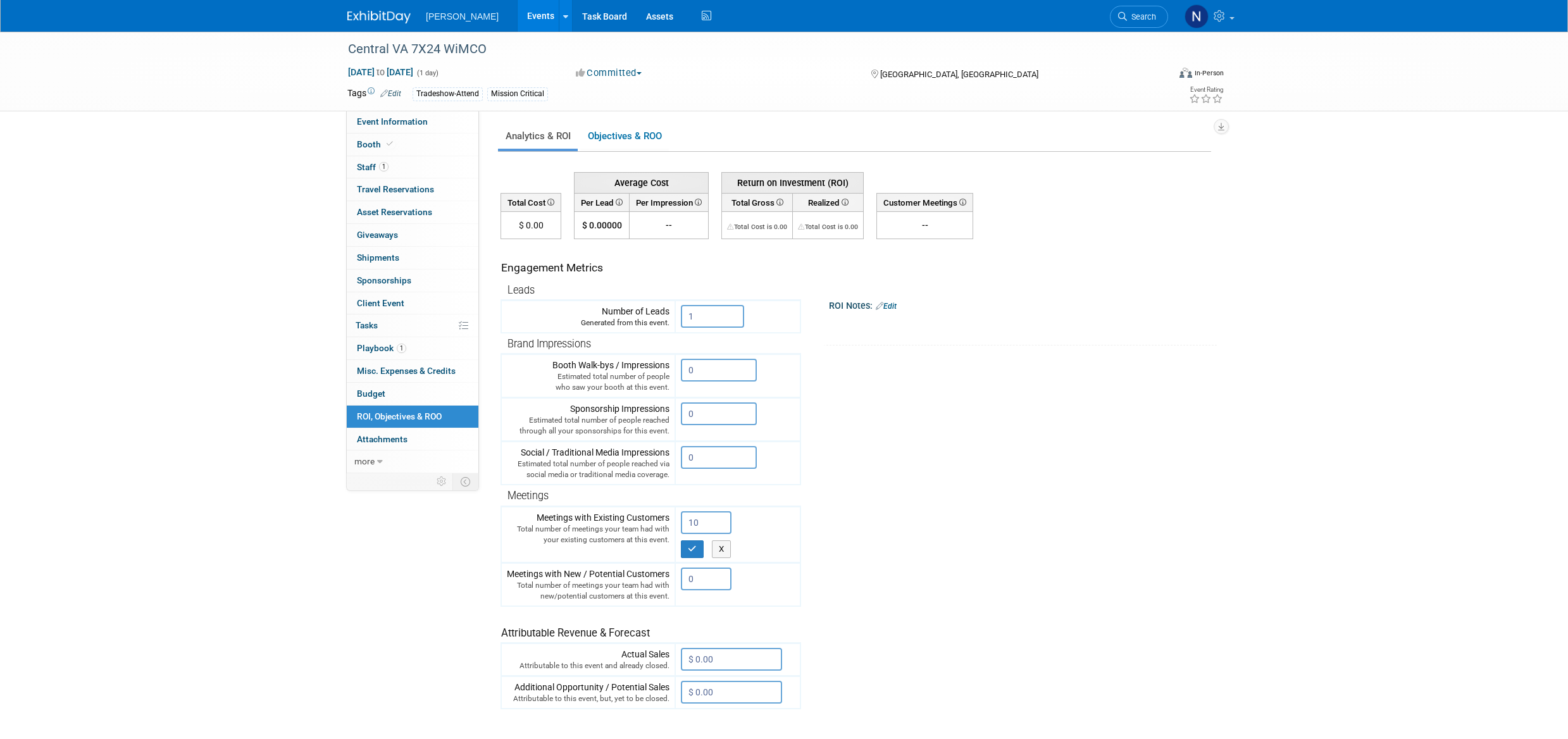
type input "10"
click at [690, 545] on icon "button" at bounding box center [692, 549] width 9 height 8
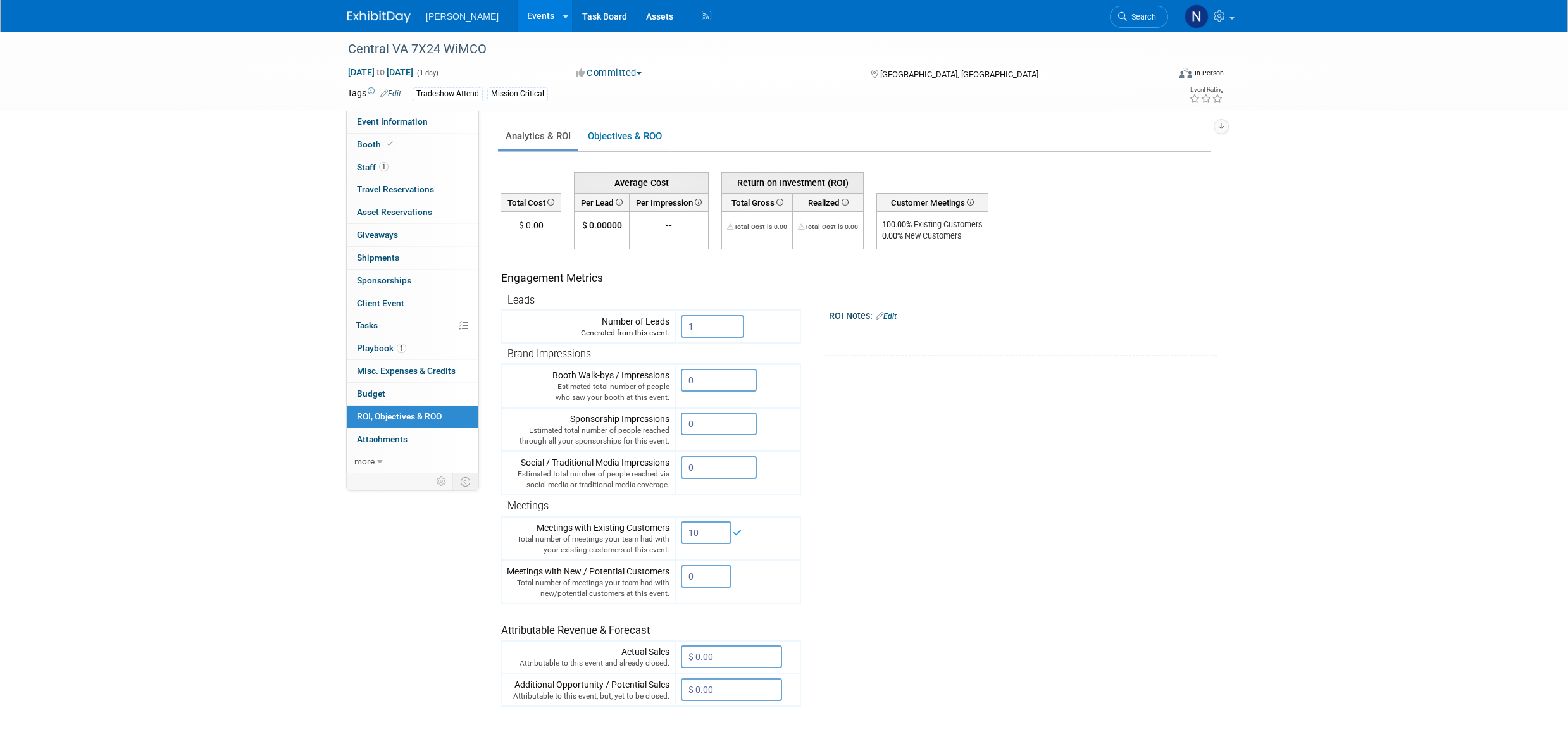
click at [699, 578] on input "0" at bounding box center [706, 576] width 50 height 23
type input "1"
click at [689, 600] on icon "button" at bounding box center [692, 603] width 9 height 8
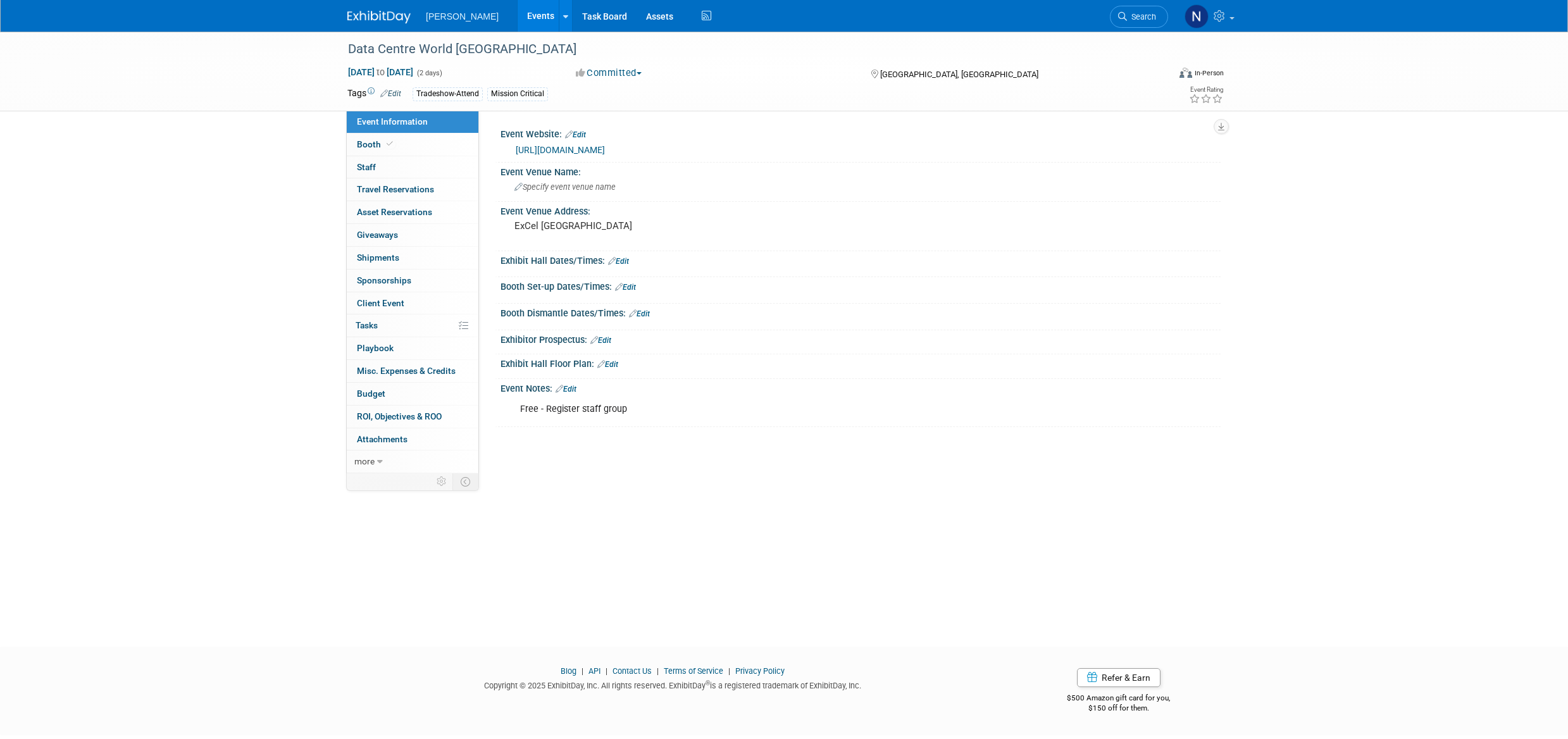
click at [374, 167] on span "Staff 0" at bounding box center [367, 167] width 19 height 10
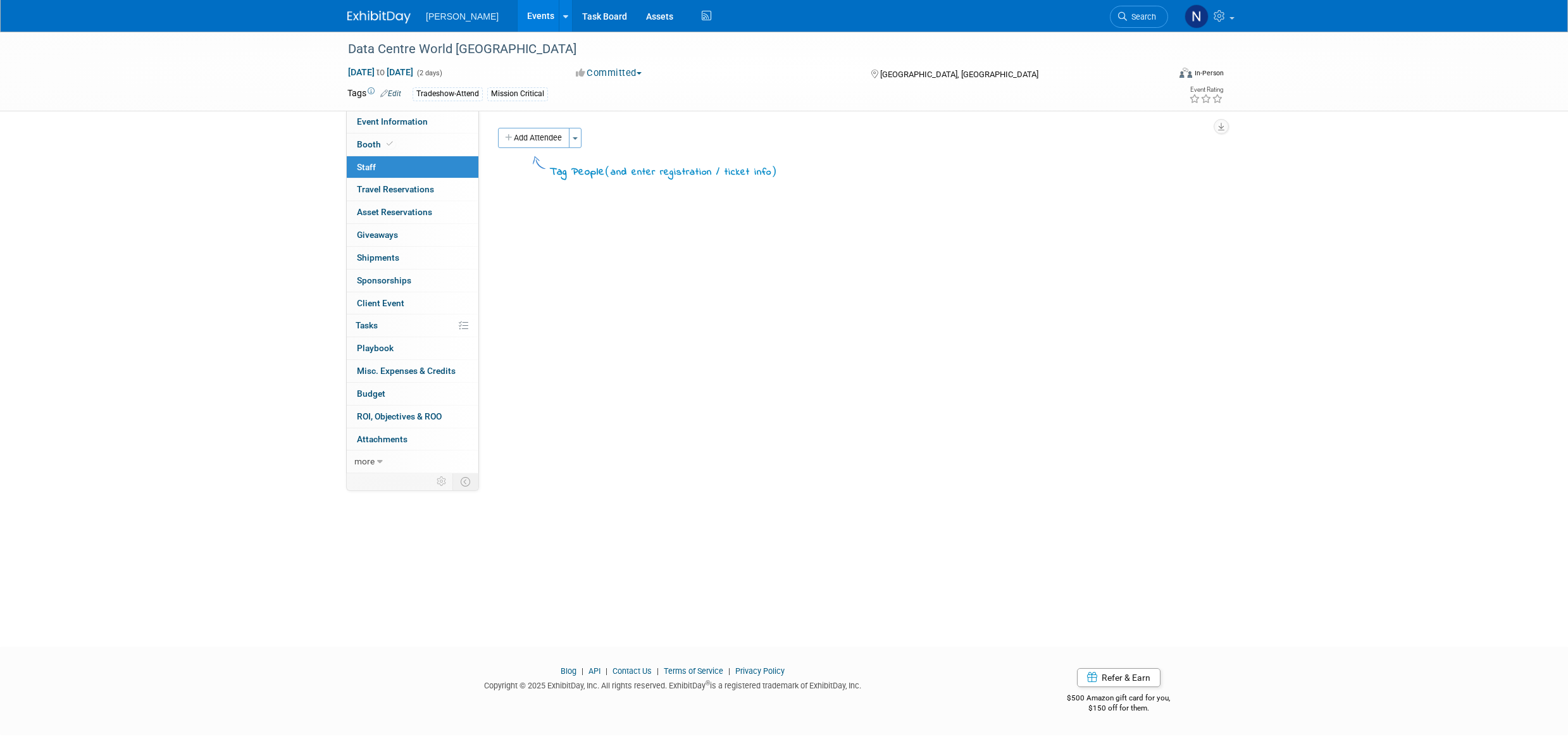
click at [577, 142] on button "Toggle Dropdown" at bounding box center [575, 138] width 13 height 20
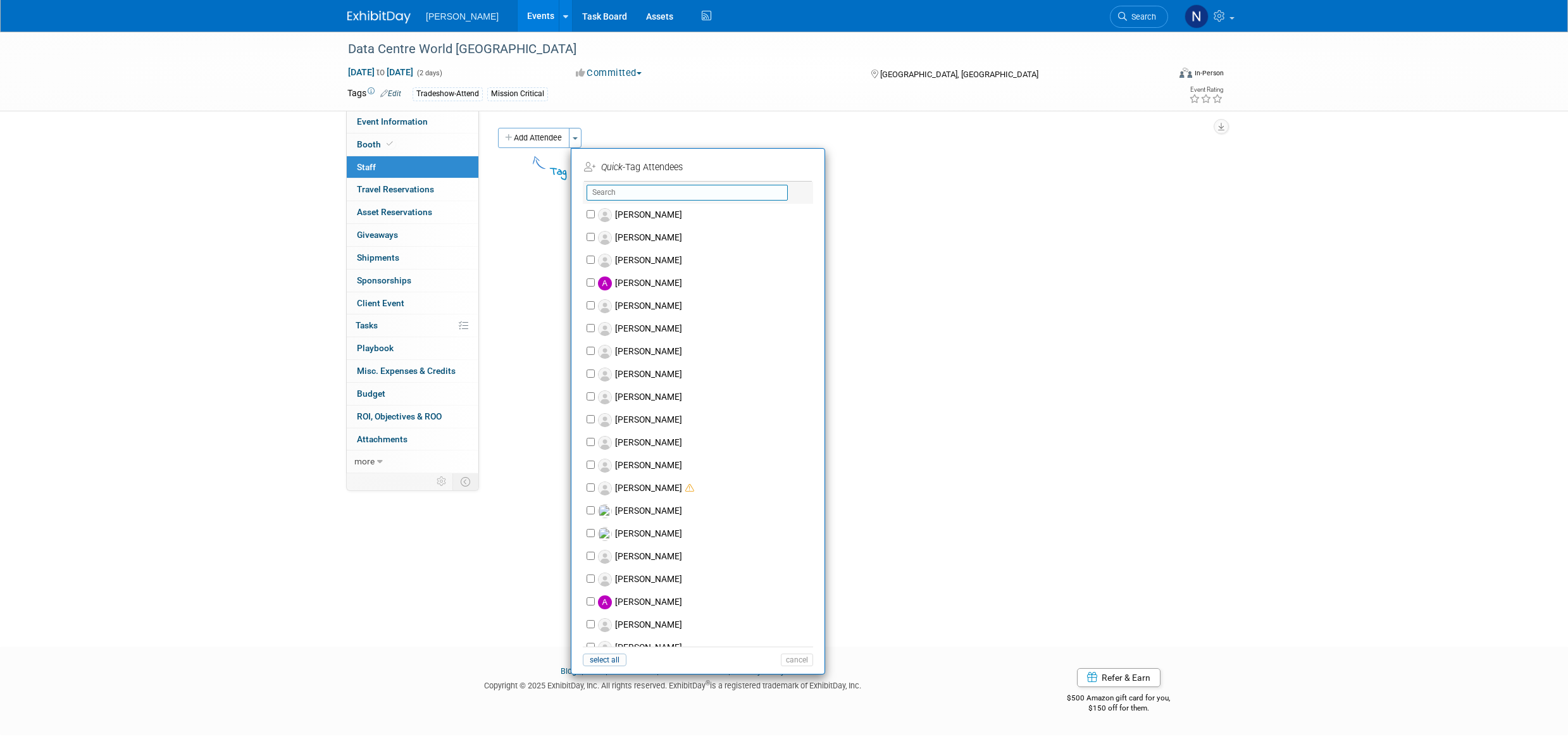
click at [616, 192] on input "text" at bounding box center [688, 193] width 201 height 16
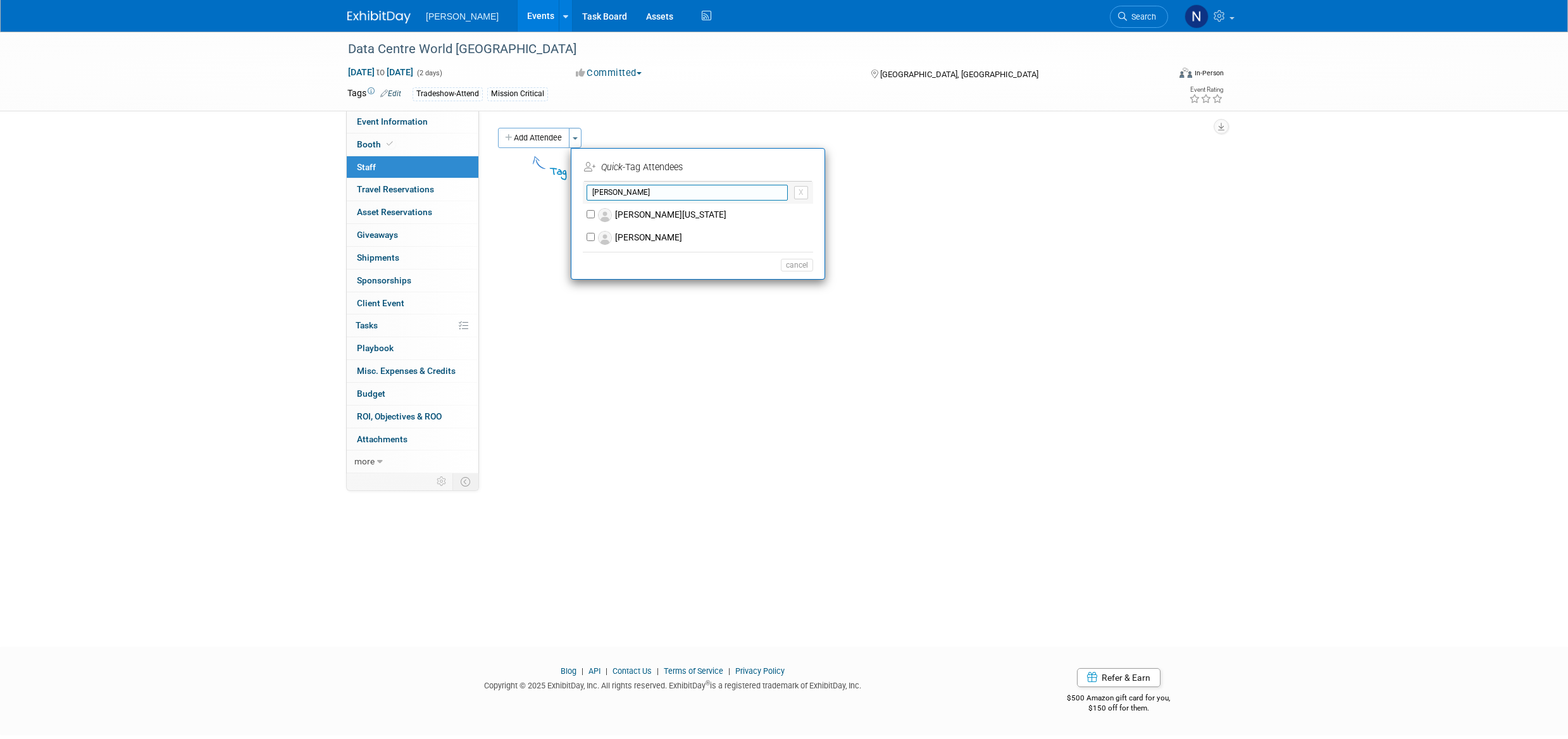
type input "richard"
click at [664, 236] on label "[PERSON_NAME]" at bounding box center [706, 238] width 223 height 23
click at [595, 236] on input "[PERSON_NAME]" at bounding box center [591, 237] width 8 height 8
checkbox input "true"
drag, startPoint x: 810, startPoint y: 172, endPoint x: 781, endPoint y: 174, distance: 29.1
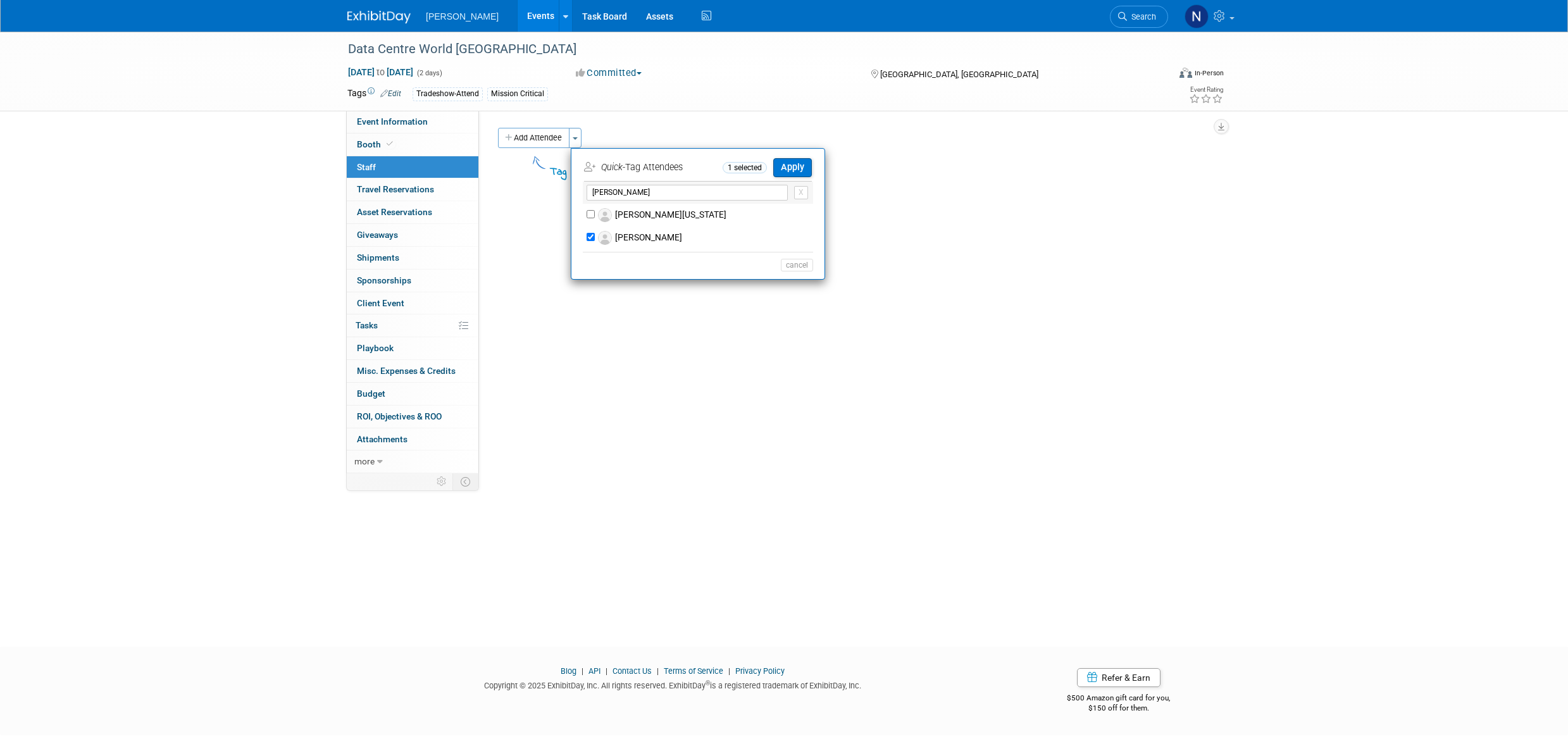
click at [809, 172] on button "Apply" at bounding box center [792, 167] width 39 height 18
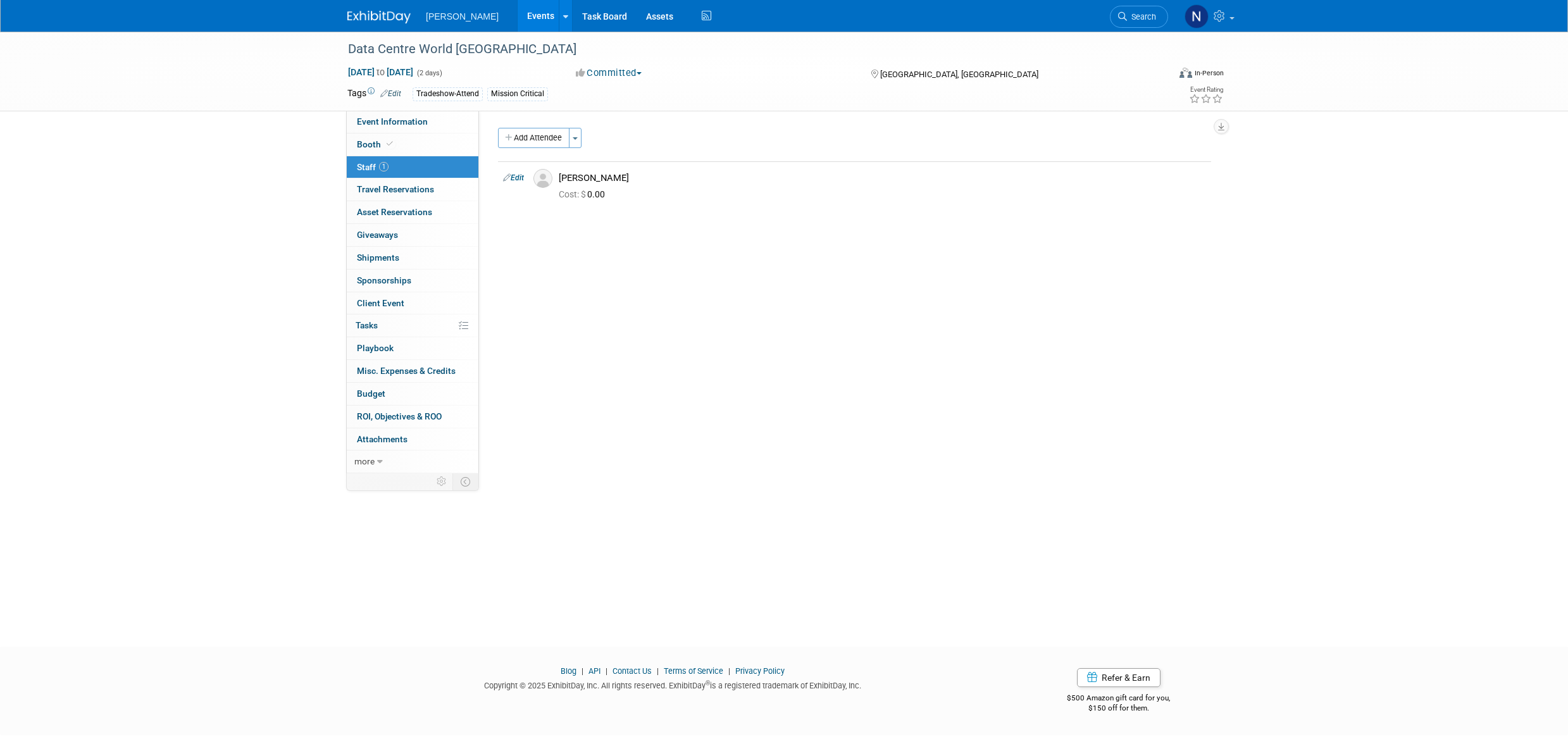
click at [577, 138] on span "button" at bounding box center [575, 139] width 5 height 2
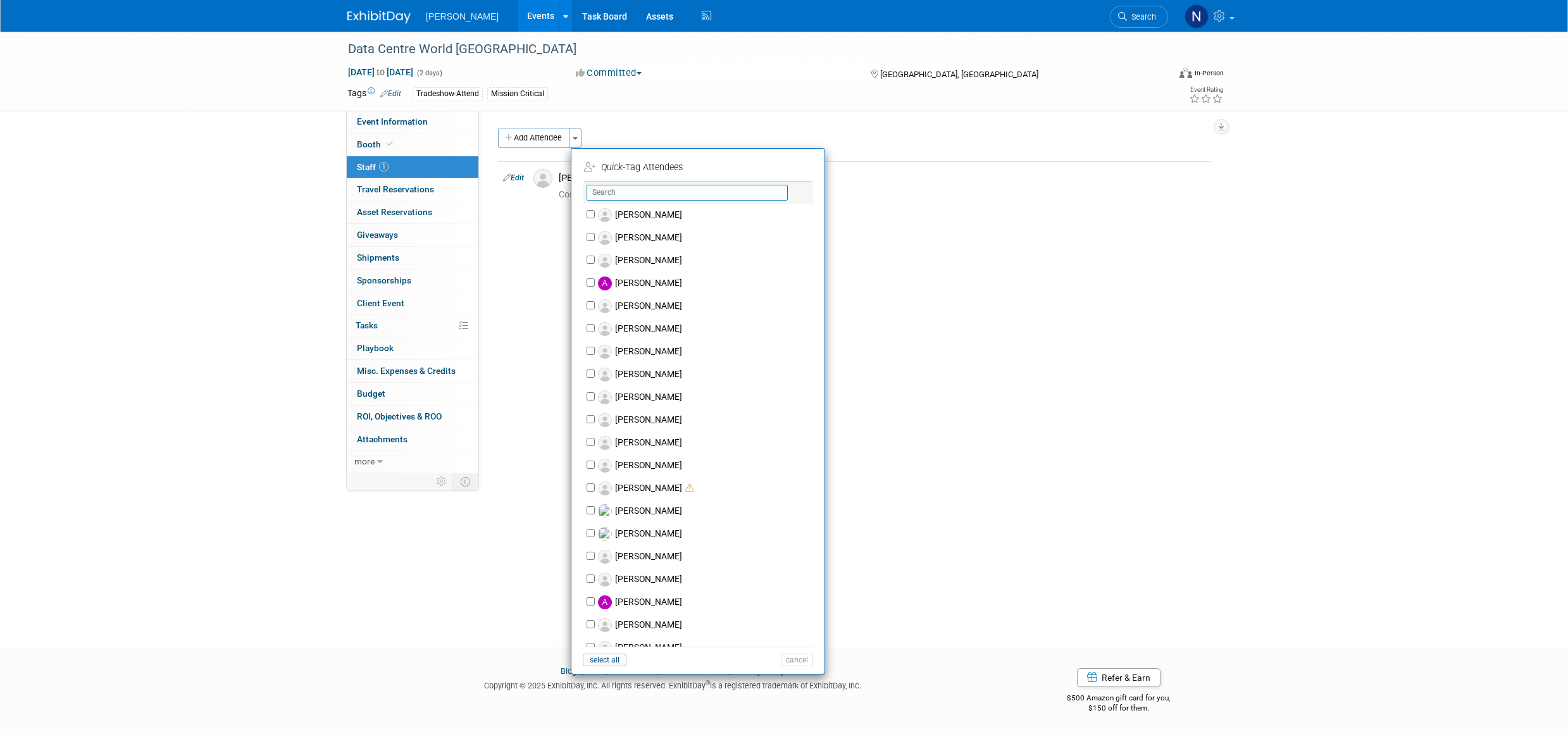
click at [615, 197] on input "text" at bounding box center [688, 193] width 201 height 16
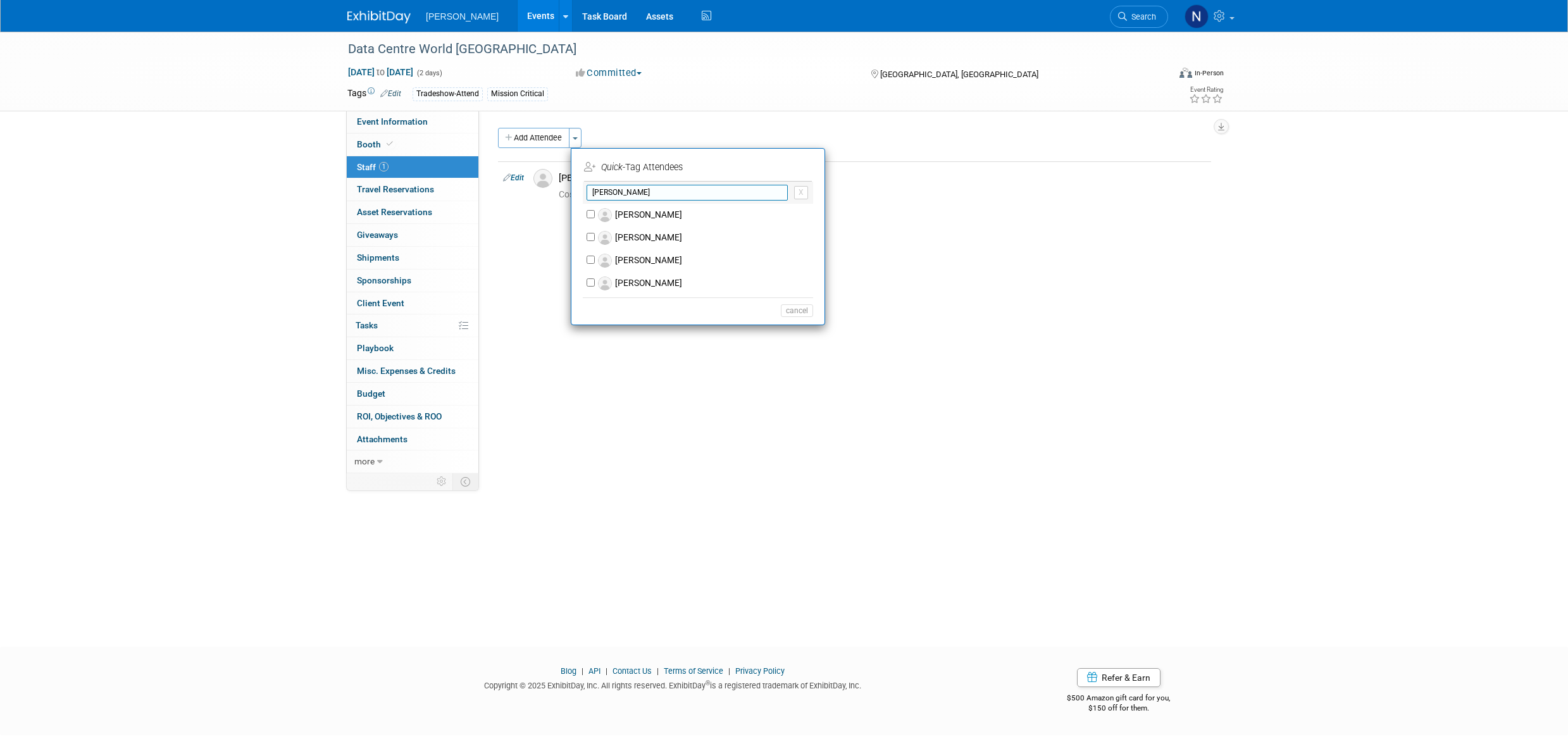
type input "justin"
click at [629, 236] on label "[PERSON_NAME]" at bounding box center [706, 238] width 223 height 23
click at [595, 236] on input "[PERSON_NAME]" at bounding box center [591, 237] width 8 height 8
checkbox input "true"
click at [802, 168] on button "Apply" at bounding box center [792, 167] width 39 height 18
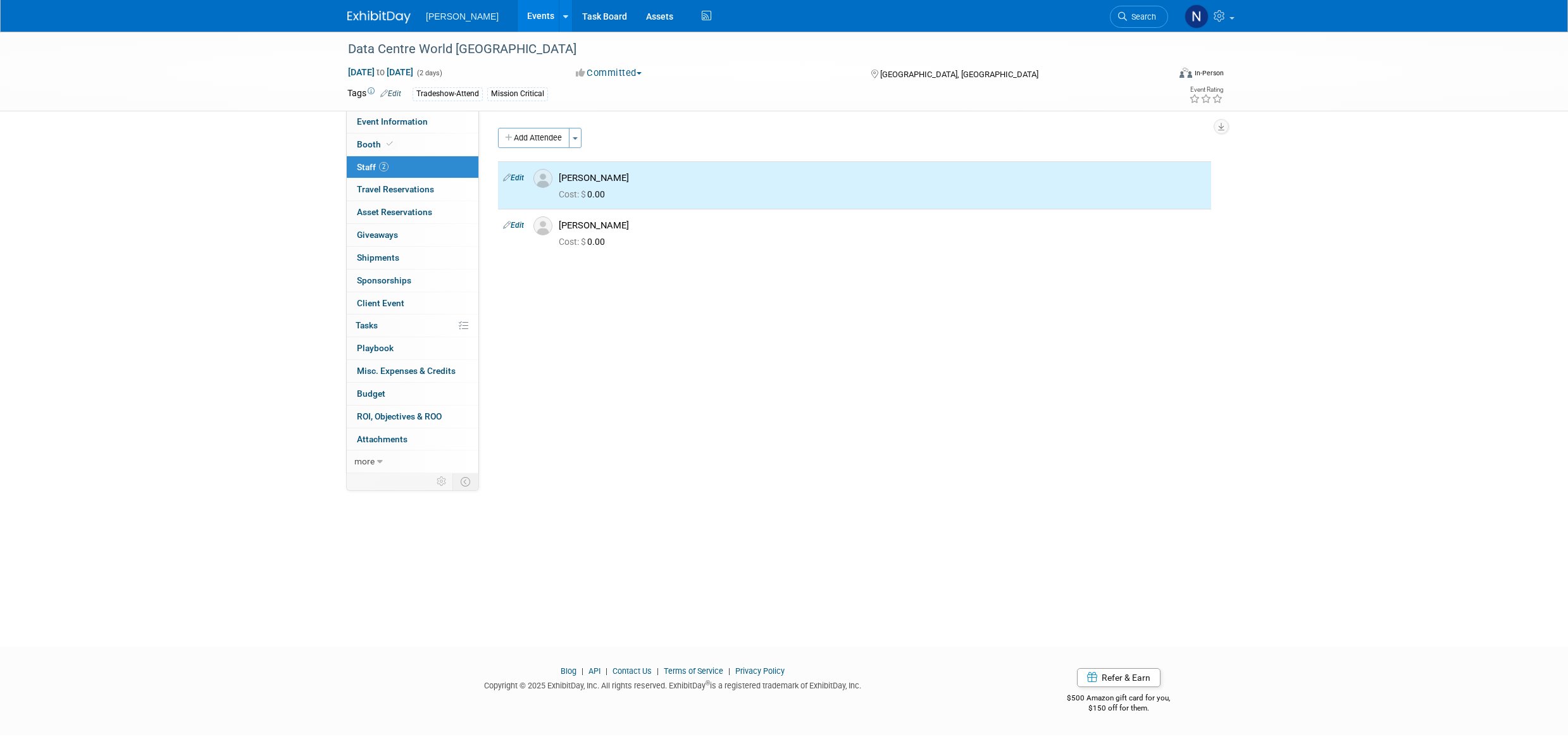
click at [577, 139] on span "button" at bounding box center [575, 139] width 5 height 2
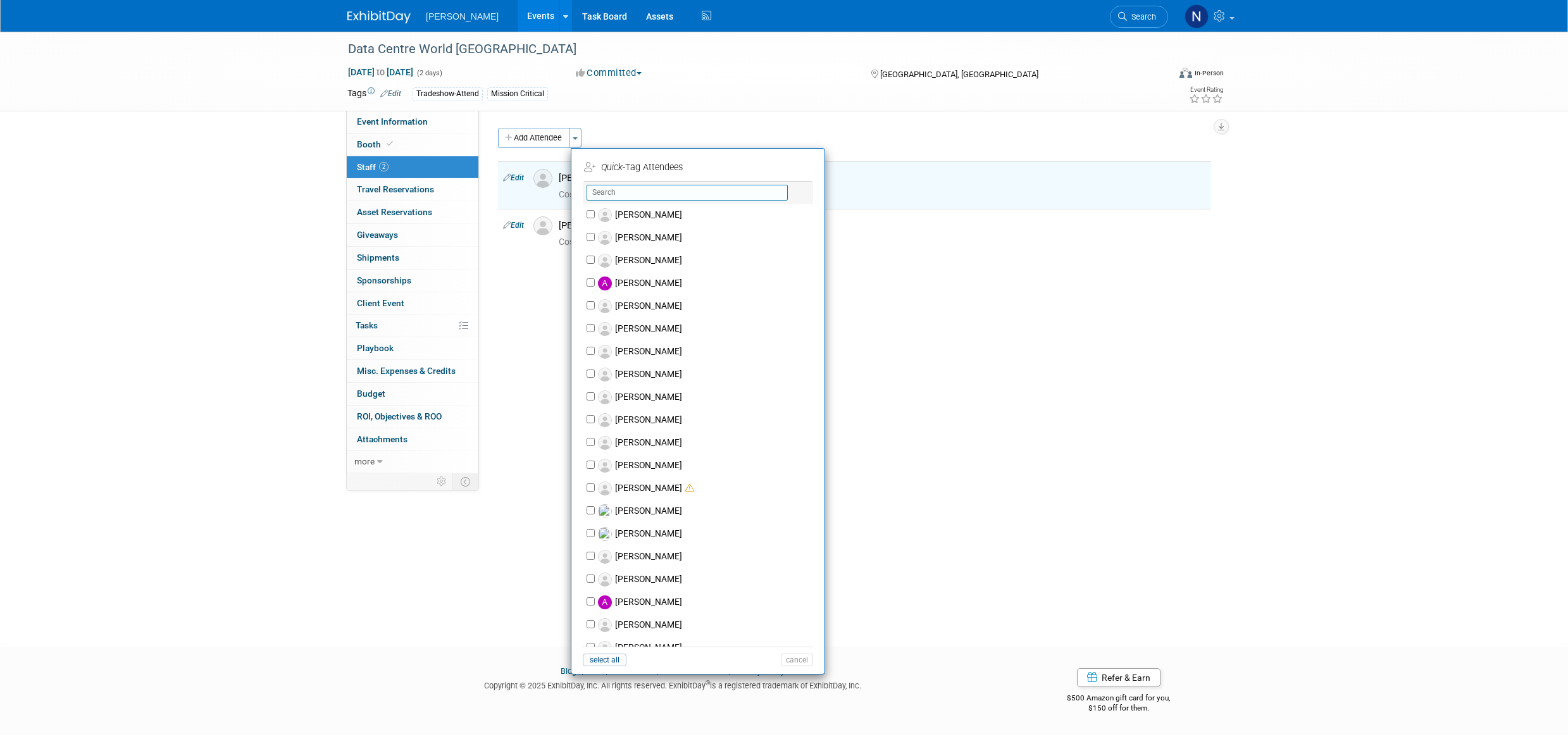
click at [596, 190] on input "text" at bounding box center [688, 193] width 201 height 16
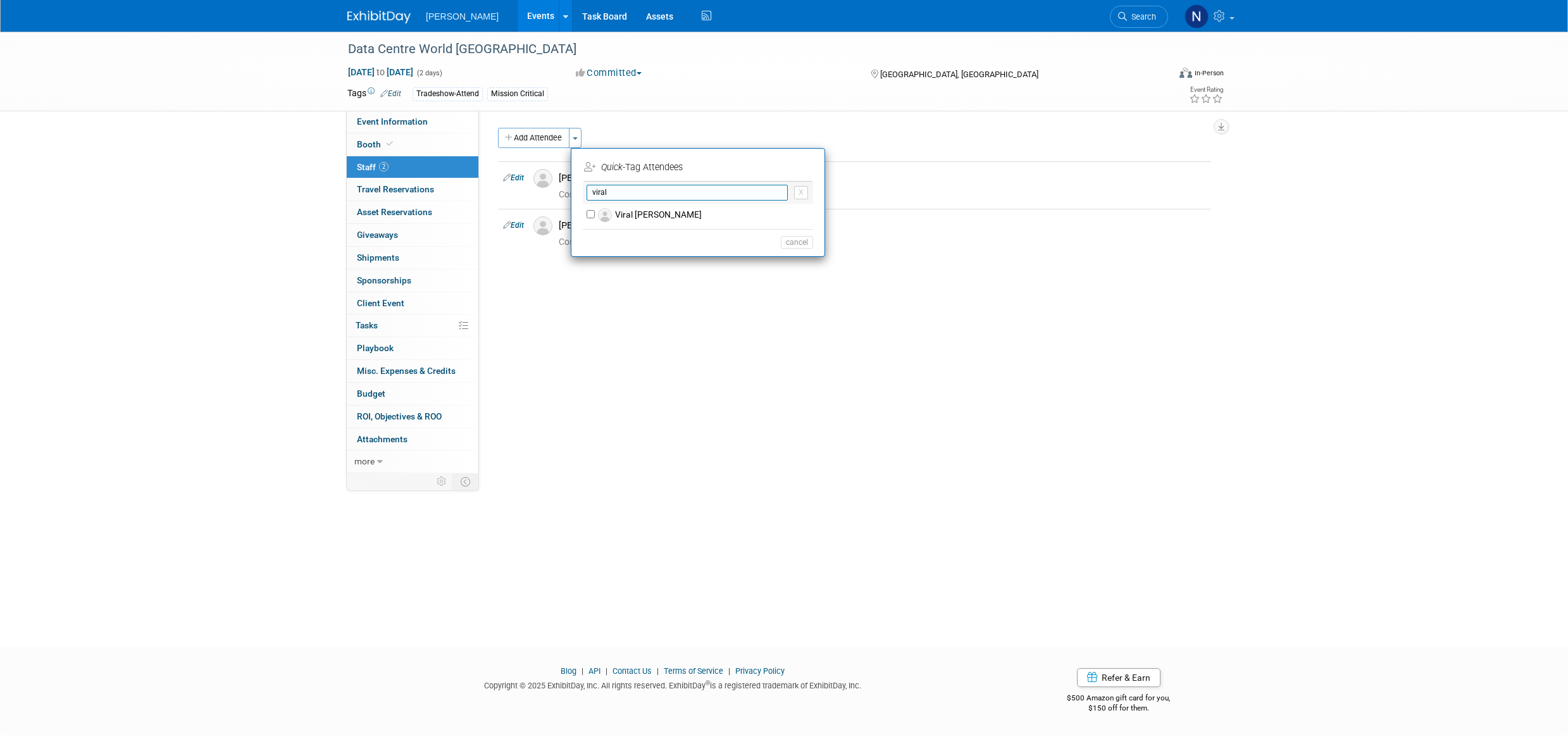
type input "viral"
click at [635, 212] on label "Viral [PERSON_NAME]" at bounding box center [706, 215] width 223 height 23
click at [595, 212] on input "Viral [PERSON_NAME]" at bounding box center [591, 214] width 8 height 8
checkbox input "true"
drag, startPoint x: 806, startPoint y: 166, endPoint x: 795, endPoint y: 164, distance: 11.2
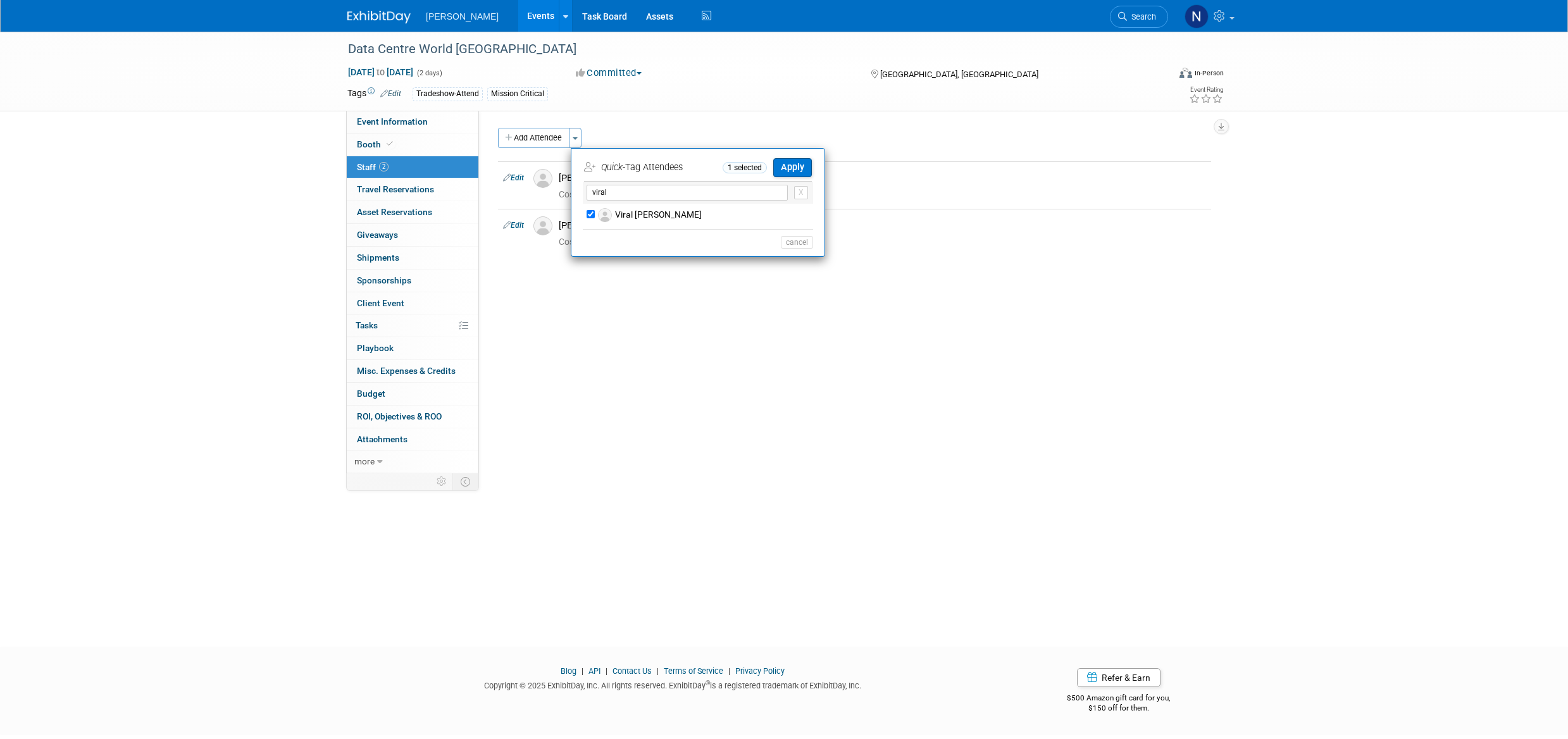
click at [803, 166] on button "Apply" at bounding box center [792, 167] width 39 height 18
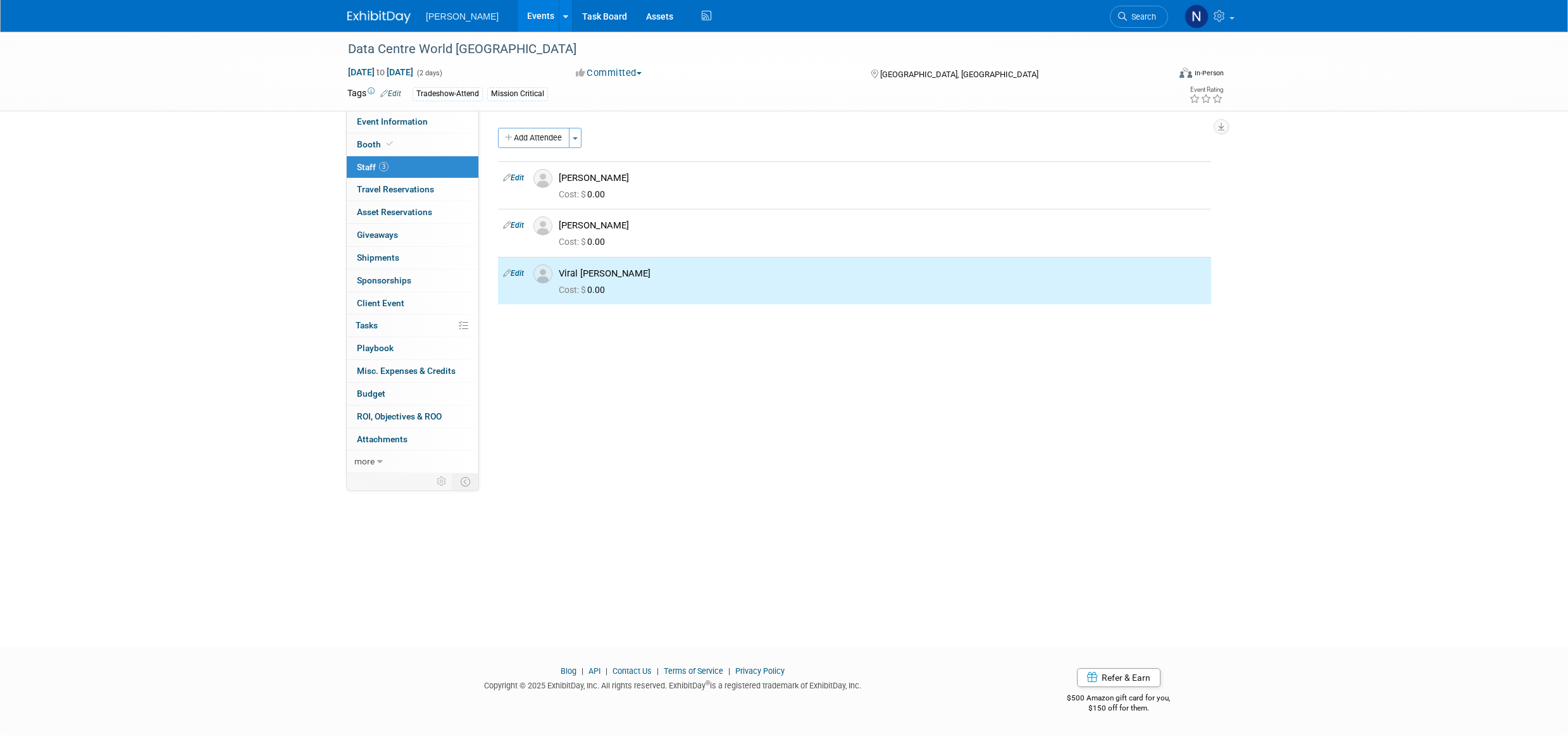
click at [577, 144] on button "Toggle Dropdown" at bounding box center [575, 138] width 13 height 20
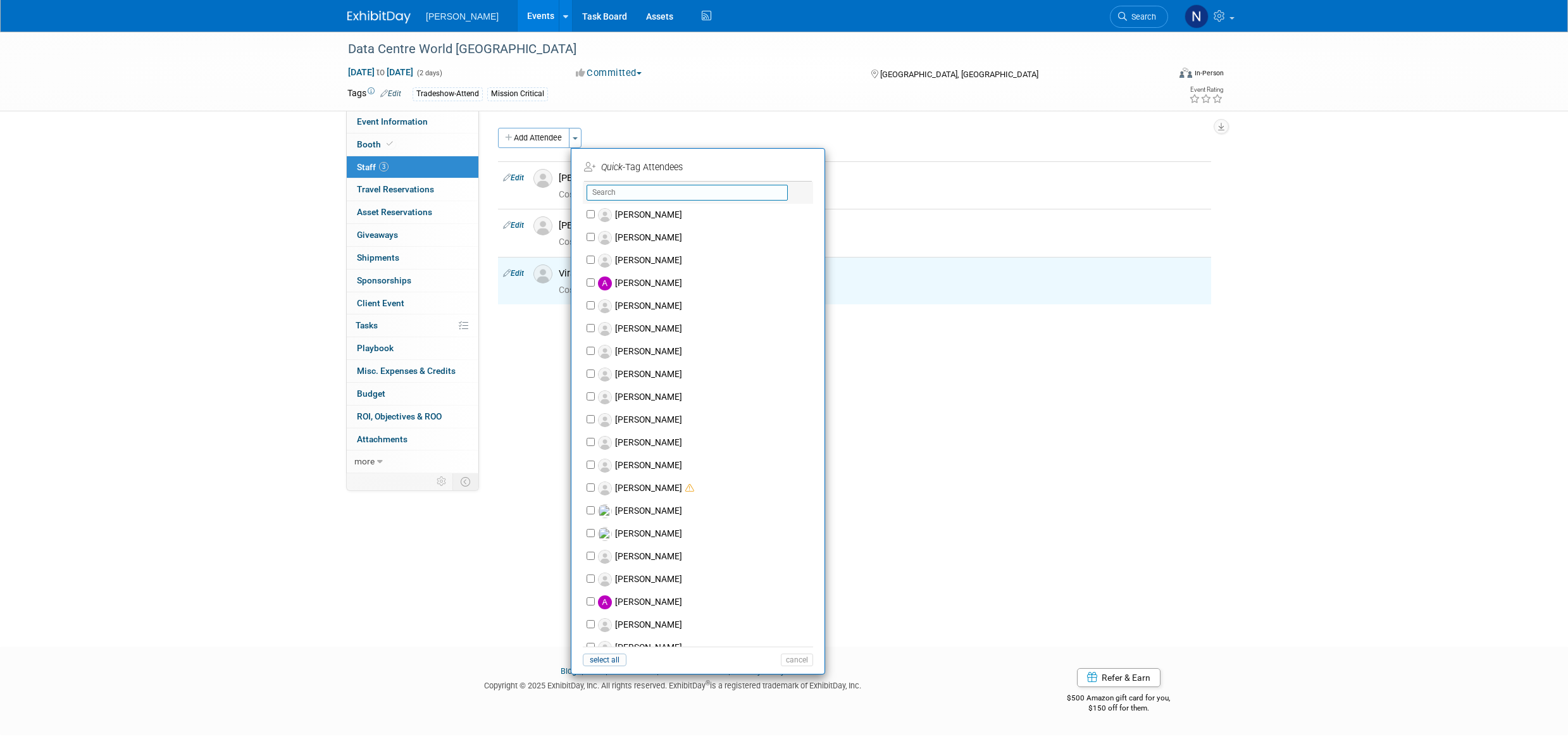
click at [616, 186] on input "text" at bounding box center [688, 193] width 201 height 16
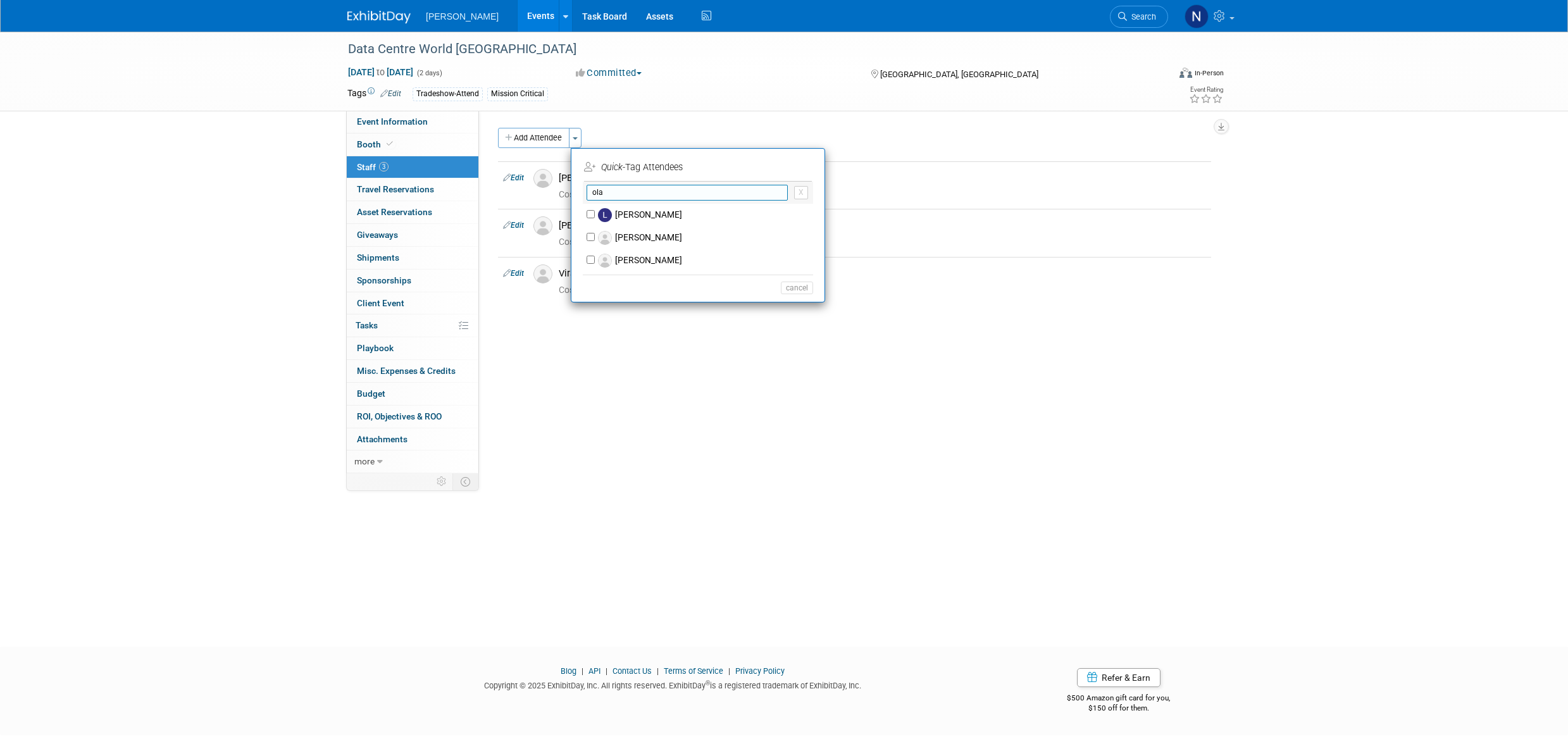
type input "ola"
drag, startPoint x: 633, startPoint y: 239, endPoint x: 711, endPoint y: 255, distance: 79.6
click at [634, 238] on label "Ola Johnston" at bounding box center [706, 238] width 223 height 23
click at [595, 238] on input "Ola Johnston" at bounding box center [591, 237] width 8 height 8
checkbox input "true"
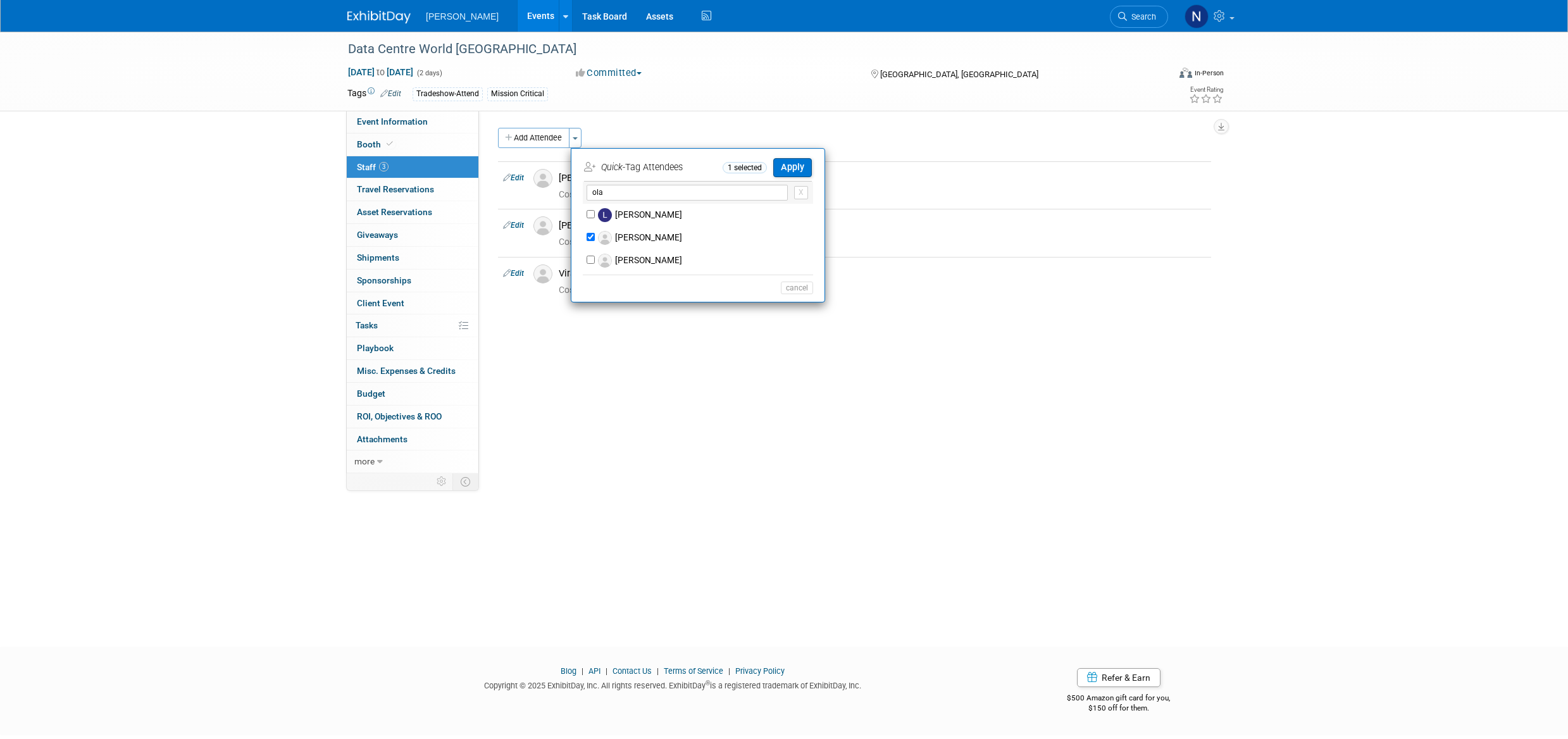
click at [798, 168] on button "Apply" at bounding box center [792, 167] width 39 height 18
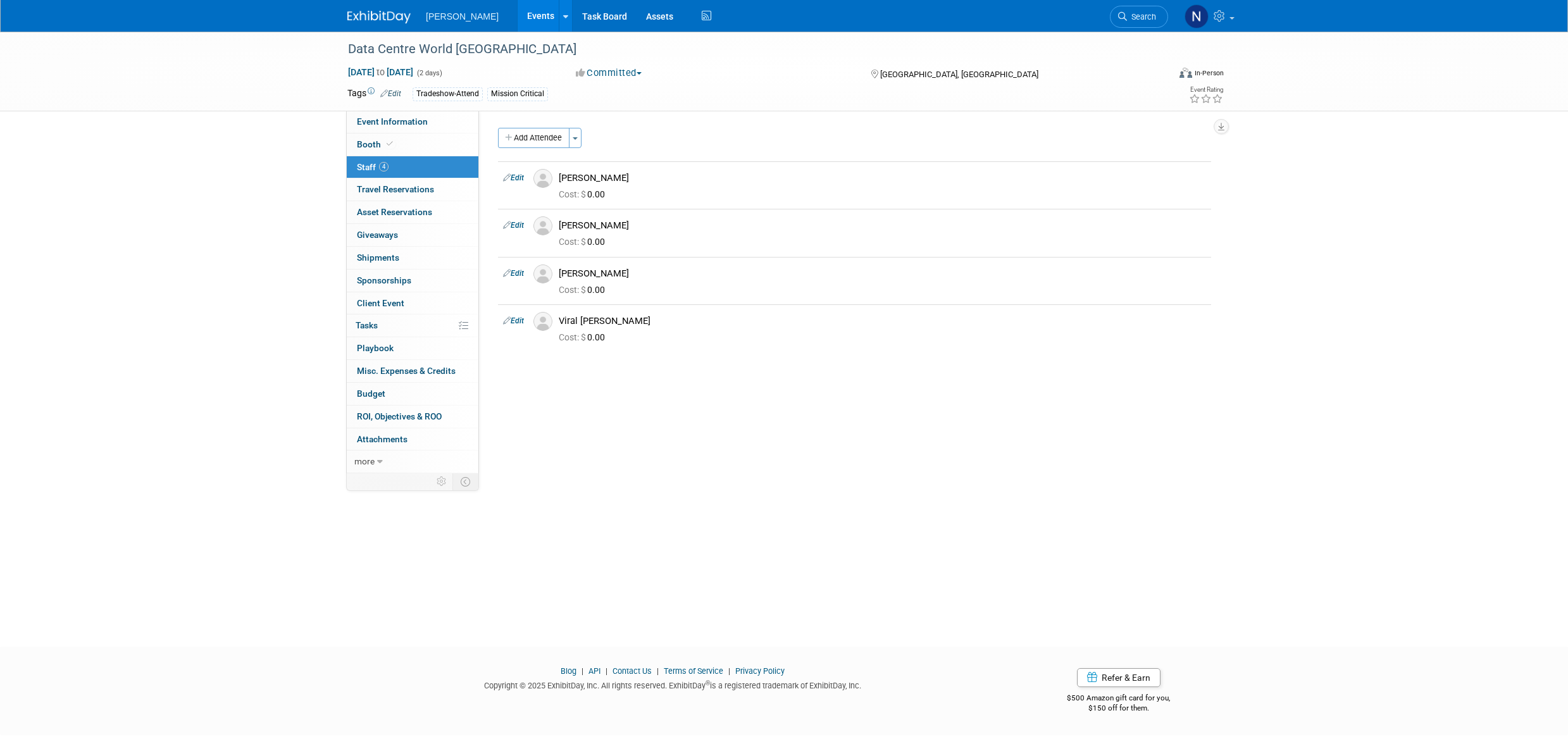
click at [389, 416] on span "ROI, Objectives & ROO 0" at bounding box center [400, 416] width 85 height 10
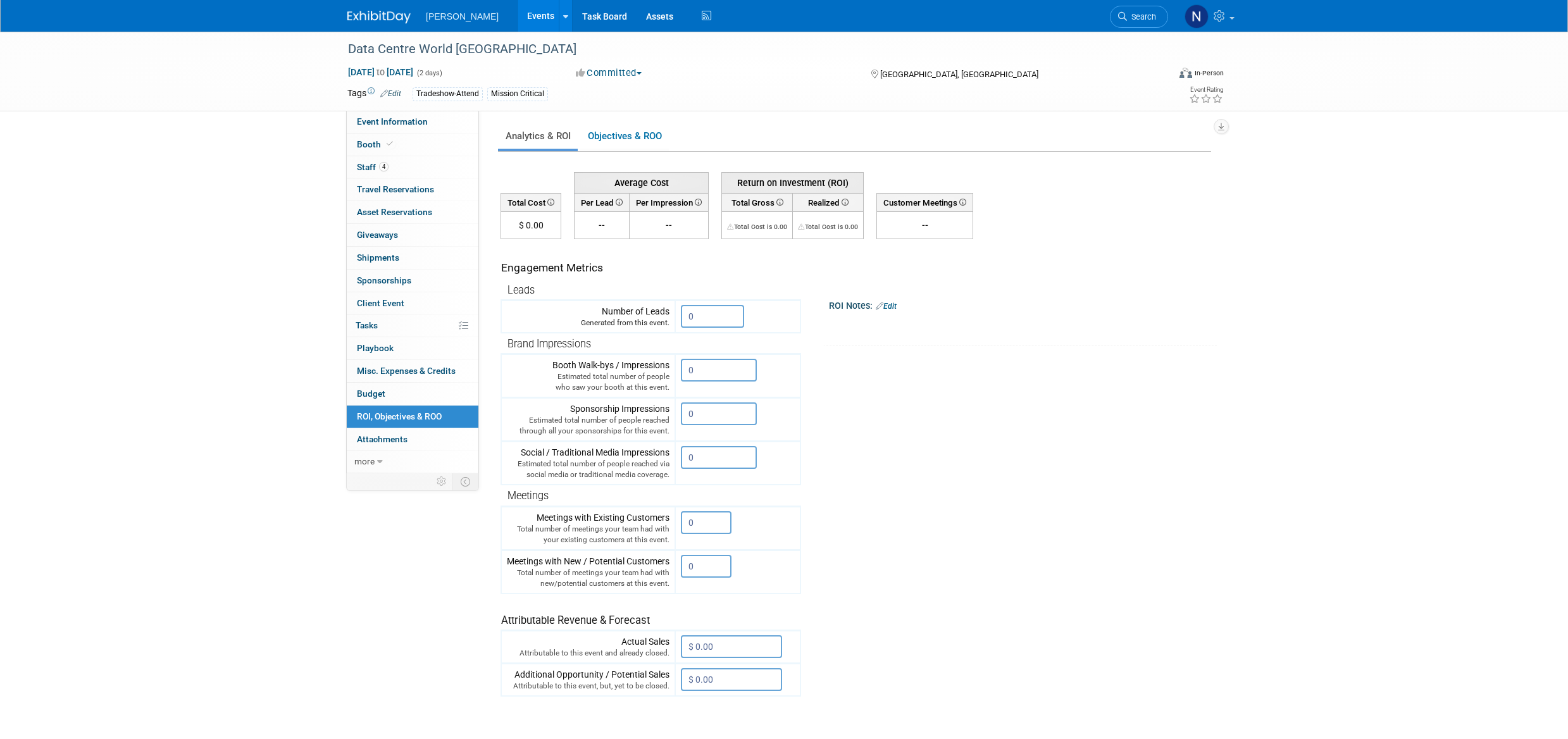
click at [703, 526] on input "0" at bounding box center [706, 523] width 50 height 23
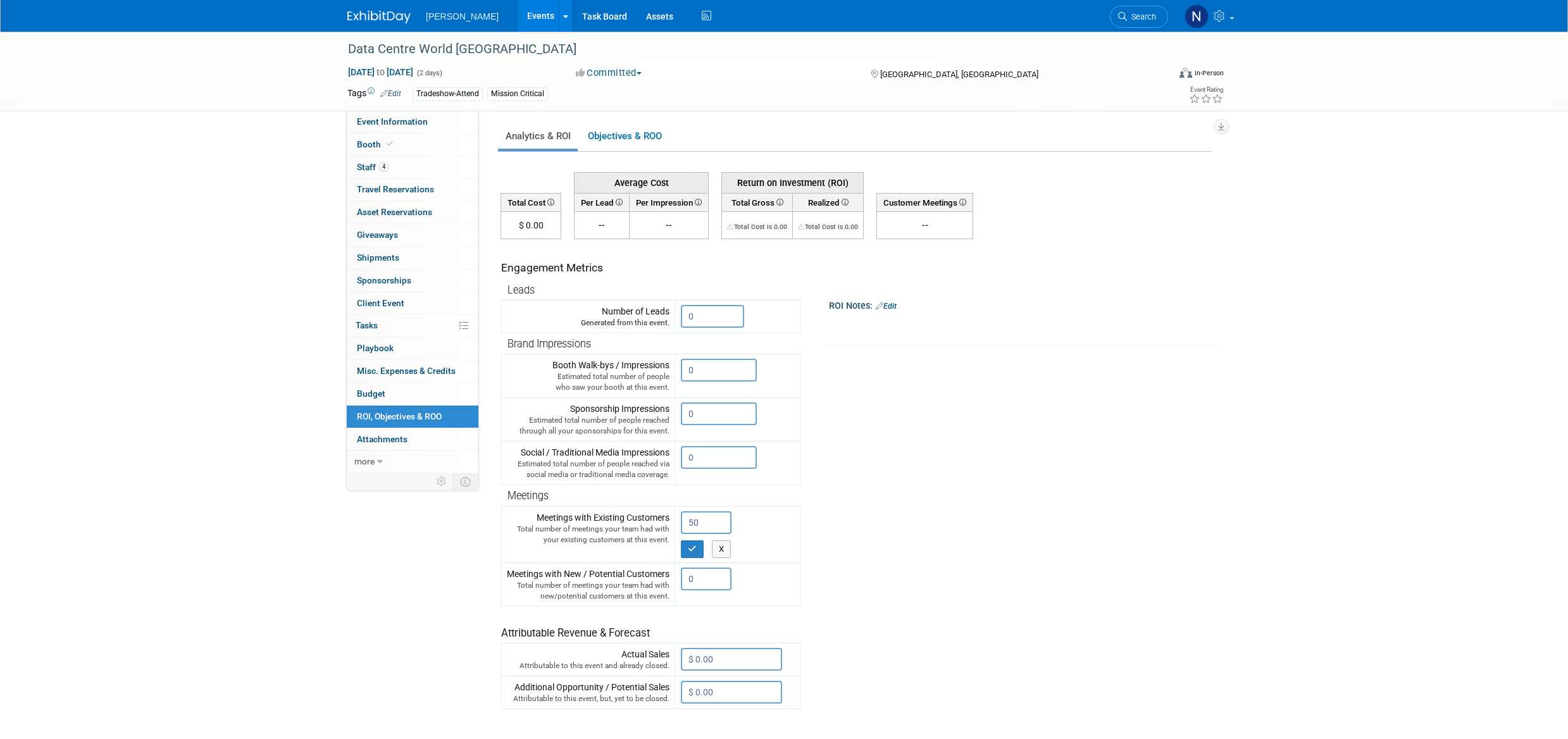
type input "50"
click at [684, 549] on button "button" at bounding box center [692, 549] width 23 height 18
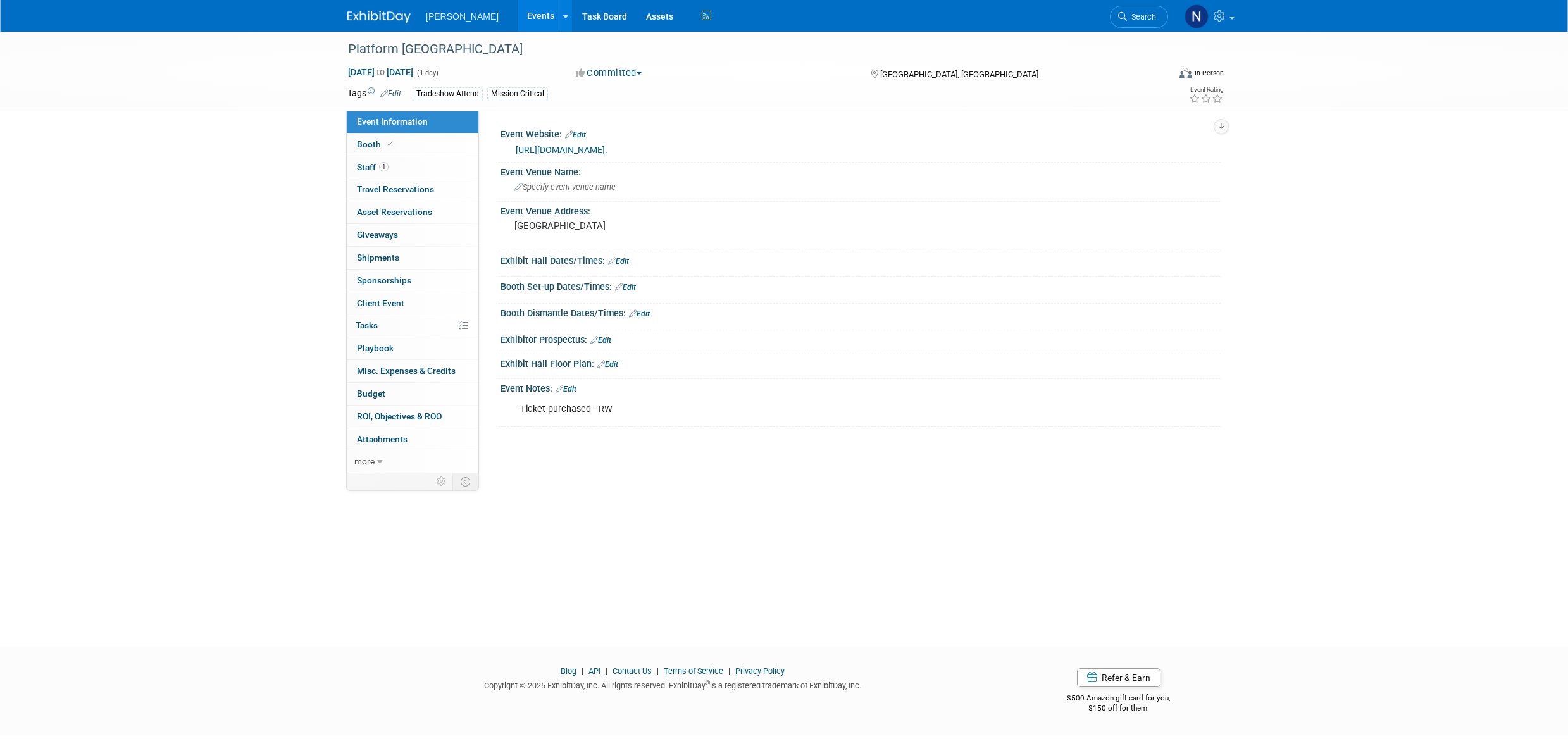
click at [364, 168] on span "Staff 1" at bounding box center [373, 167] width 31 height 10
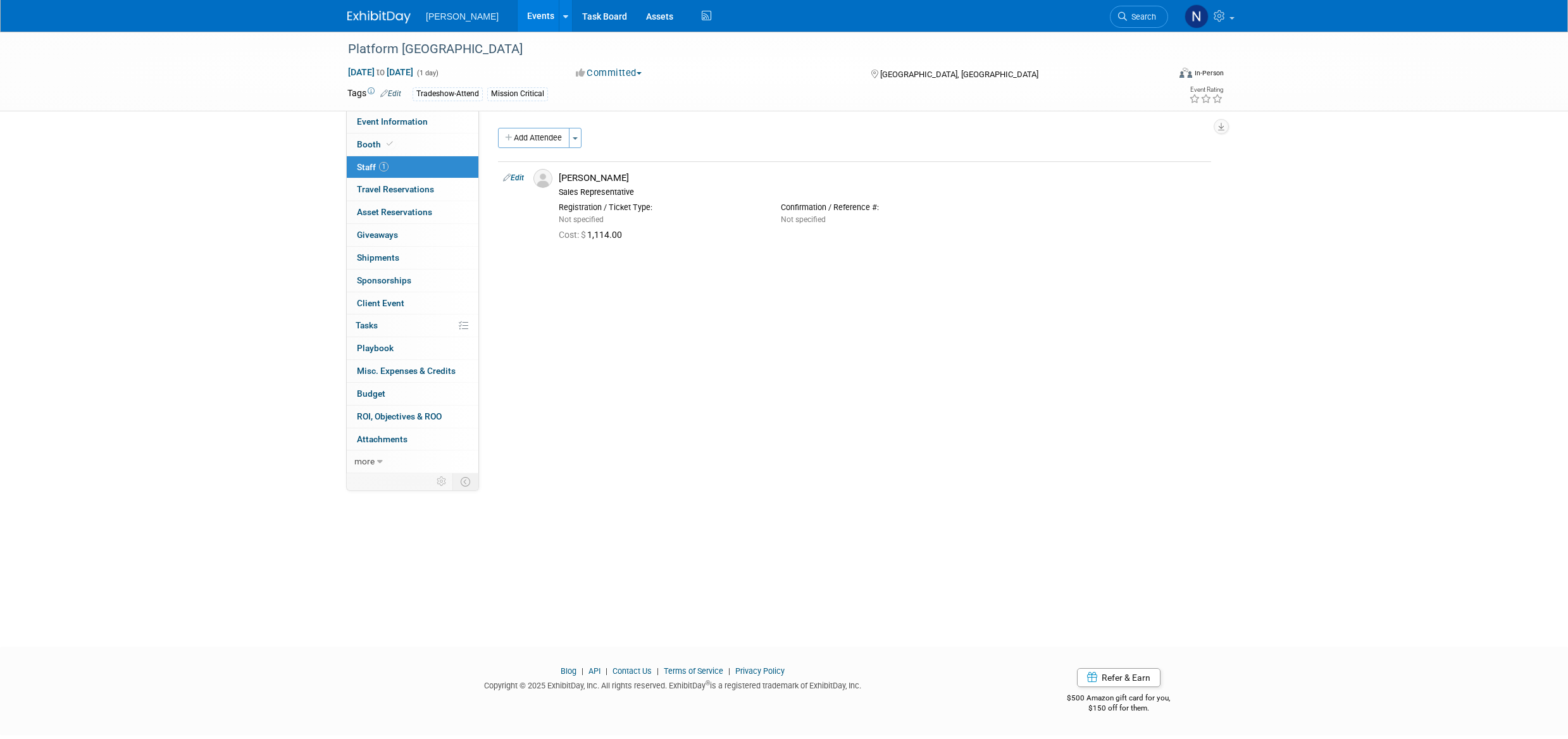
click at [577, 138] on span "button" at bounding box center [575, 139] width 5 height 2
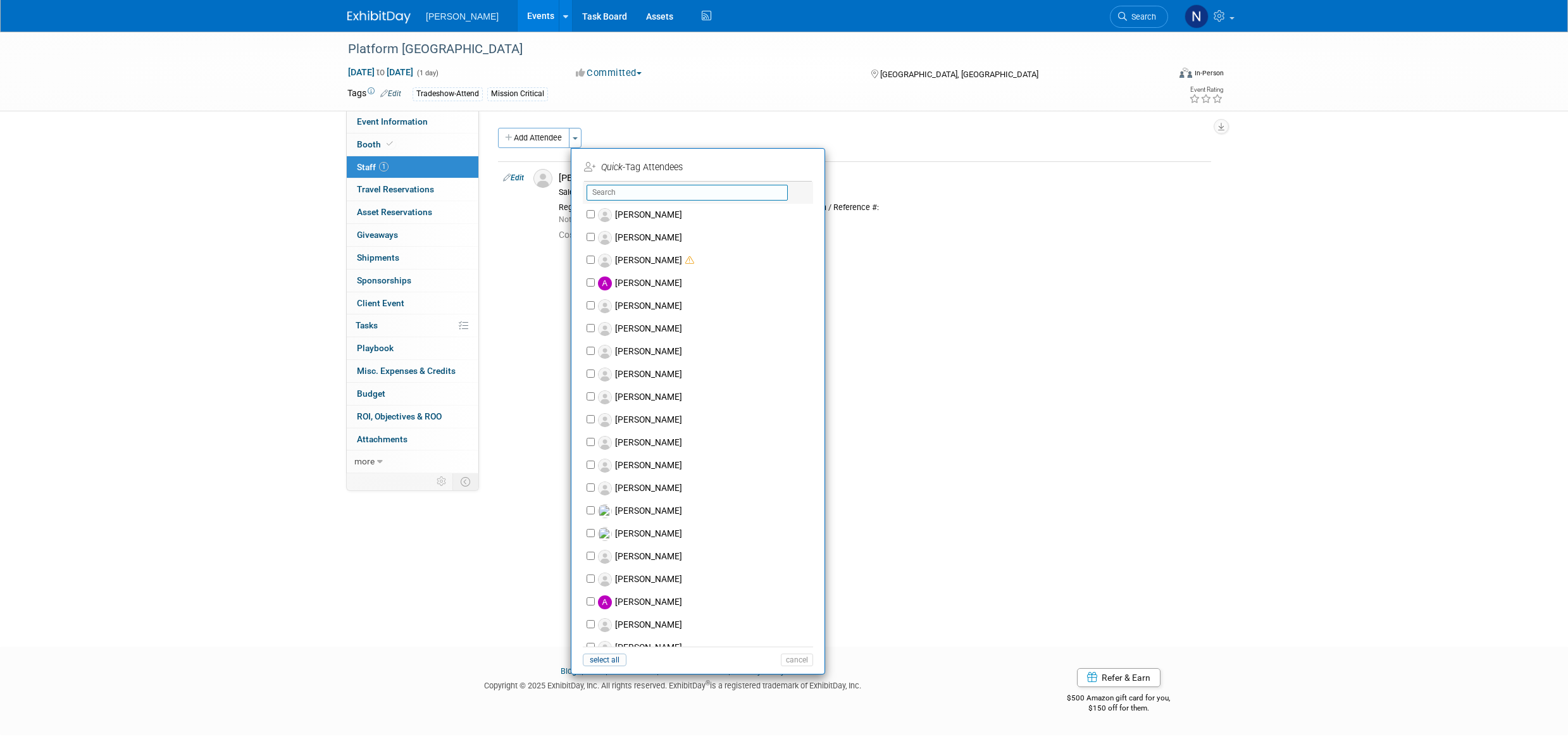
click at [636, 192] on input "text" at bounding box center [688, 193] width 201 height 16
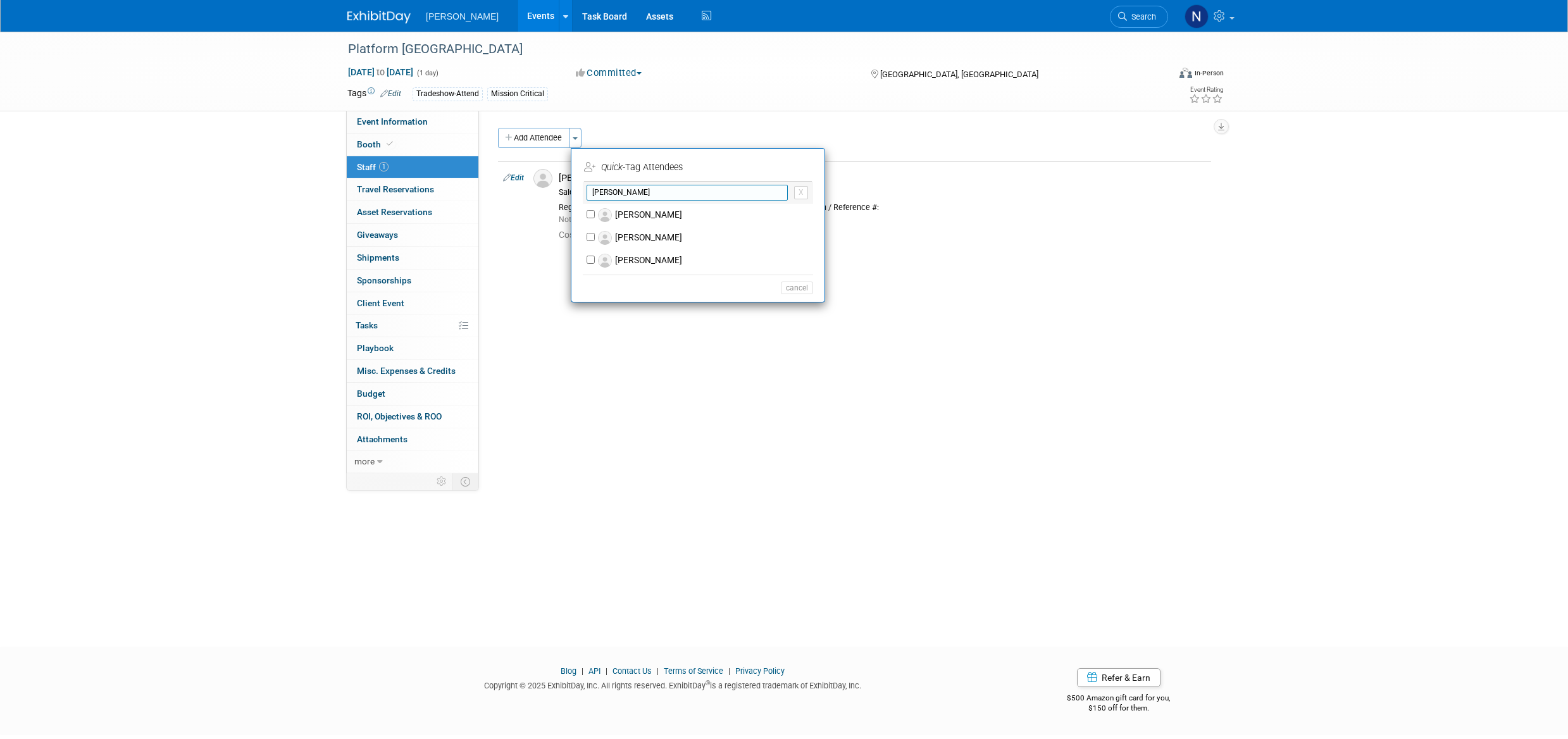
type input "[PERSON_NAME]"
click at [664, 212] on label "[PERSON_NAME]" at bounding box center [706, 215] width 223 height 23
click at [595, 212] on input "[PERSON_NAME]" at bounding box center [591, 214] width 8 height 8
checkbox input "true"
click at [791, 168] on button "Apply" at bounding box center [792, 167] width 39 height 18
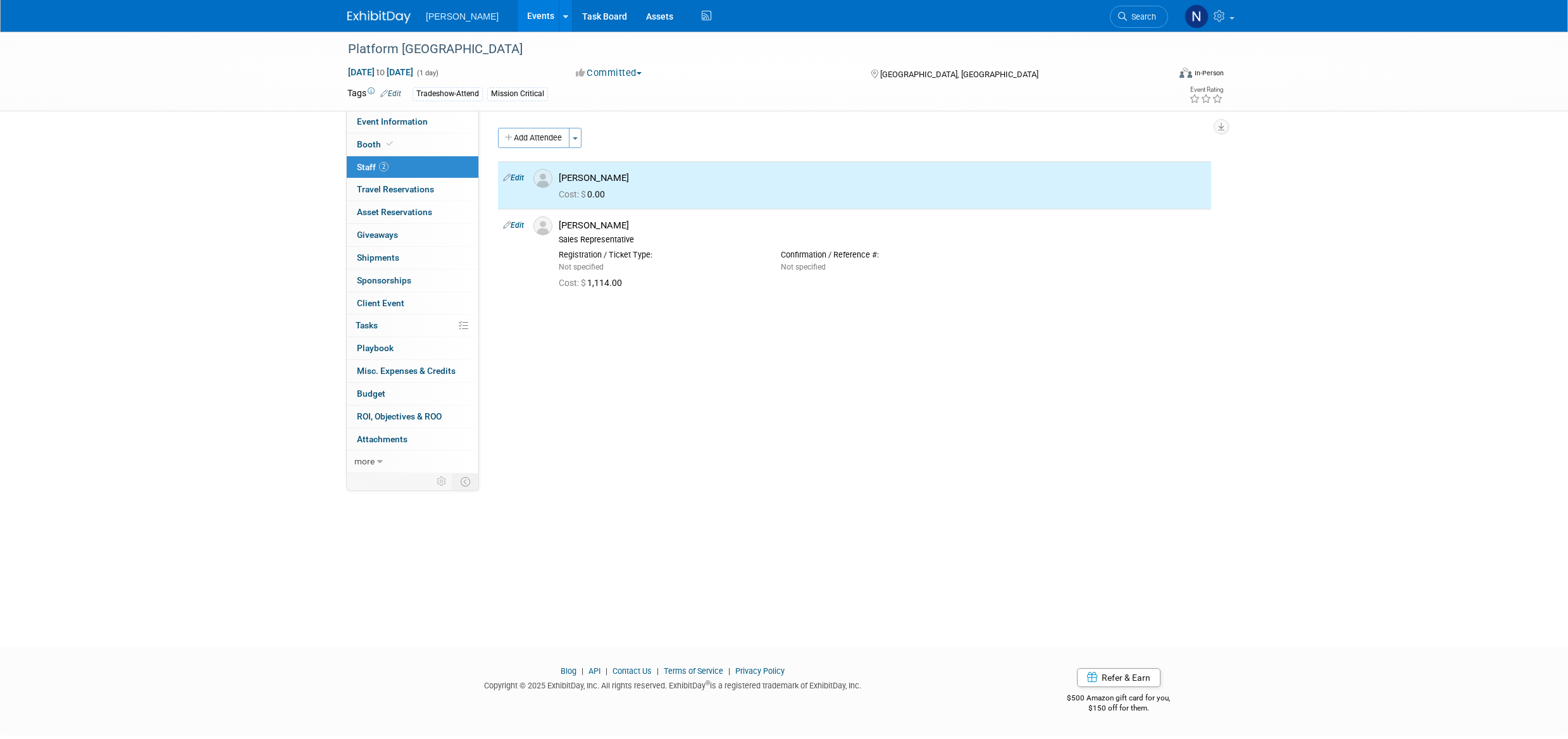
click at [577, 141] on button "Toggle Dropdown" at bounding box center [575, 138] width 13 height 20
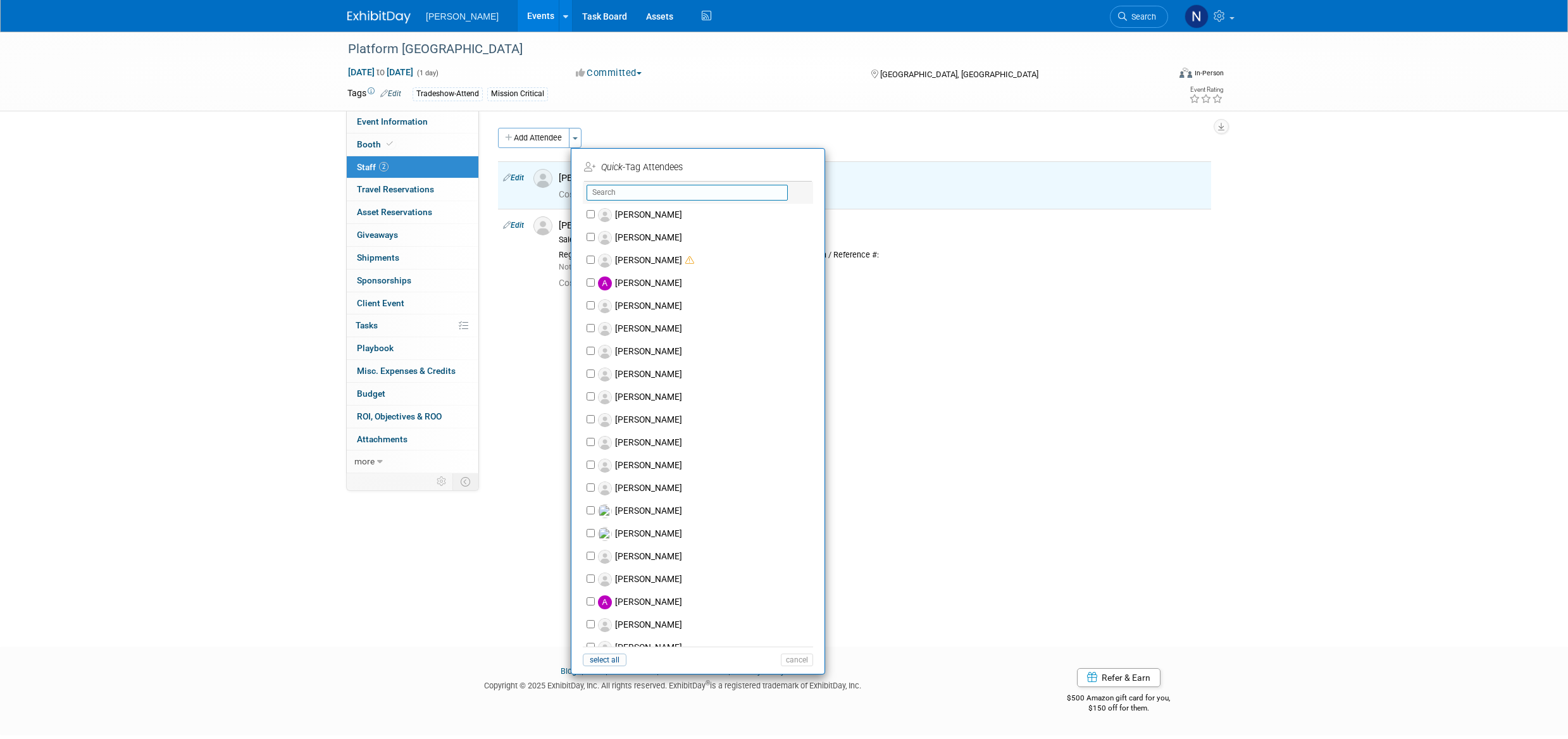
click at [627, 193] on input "text" at bounding box center [688, 193] width 201 height 16
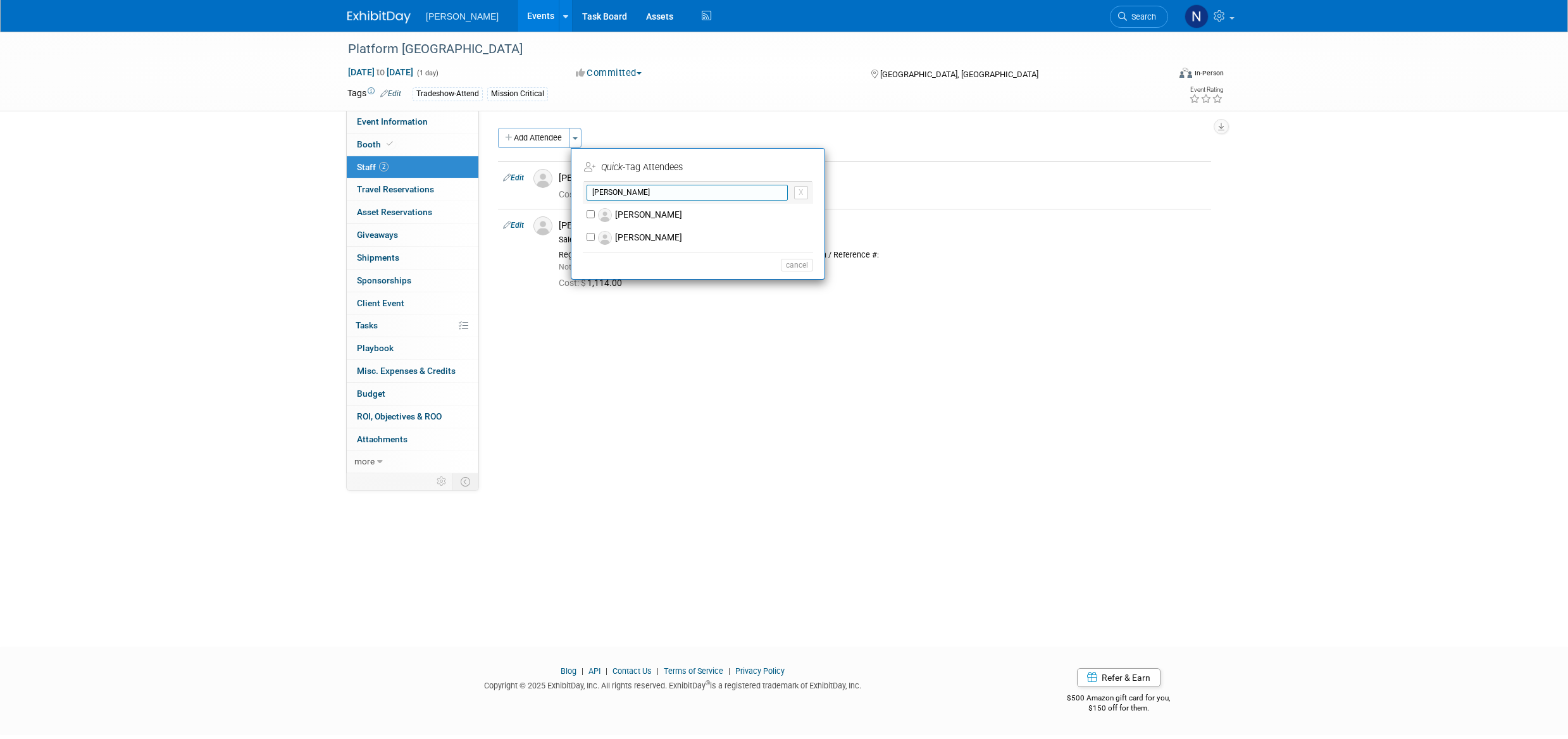
type input "[PERSON_NAME]"
click at [659, 241] on label "[PERSON_NAME]" at bounding box center [706, 238] width 223 height 23
click at [595, 241] on input "[PERSON_NAME]" at bounding box center [591, 237] width 8 height 8
checkbox input "true"
click at [796, 169] on button "Apply" at bounding box center [792, 167] width 39 height 18
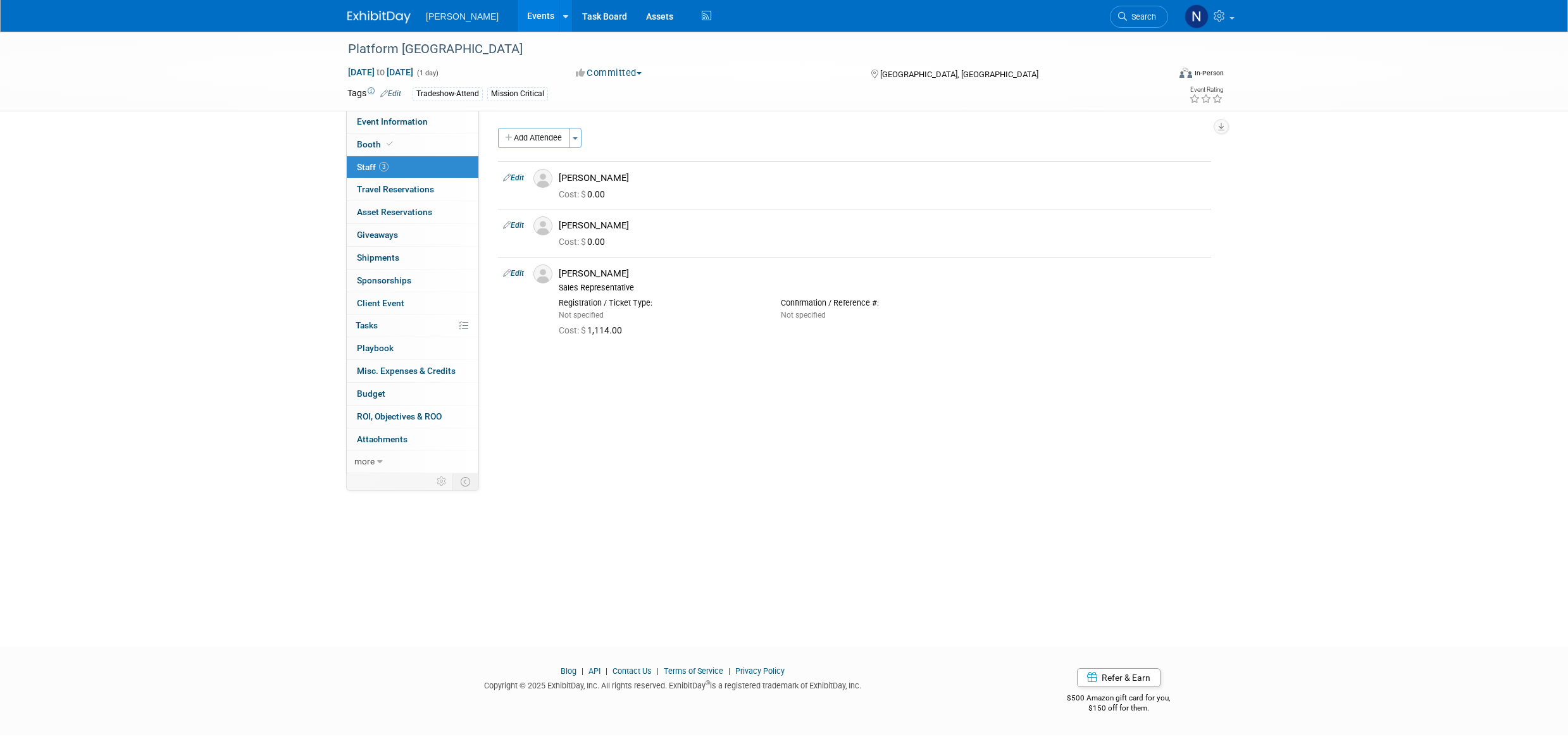
click at [367, 414] on span "ROI, Objectives & ROO 0" at bounding box center [400, 416] width 85 height 10
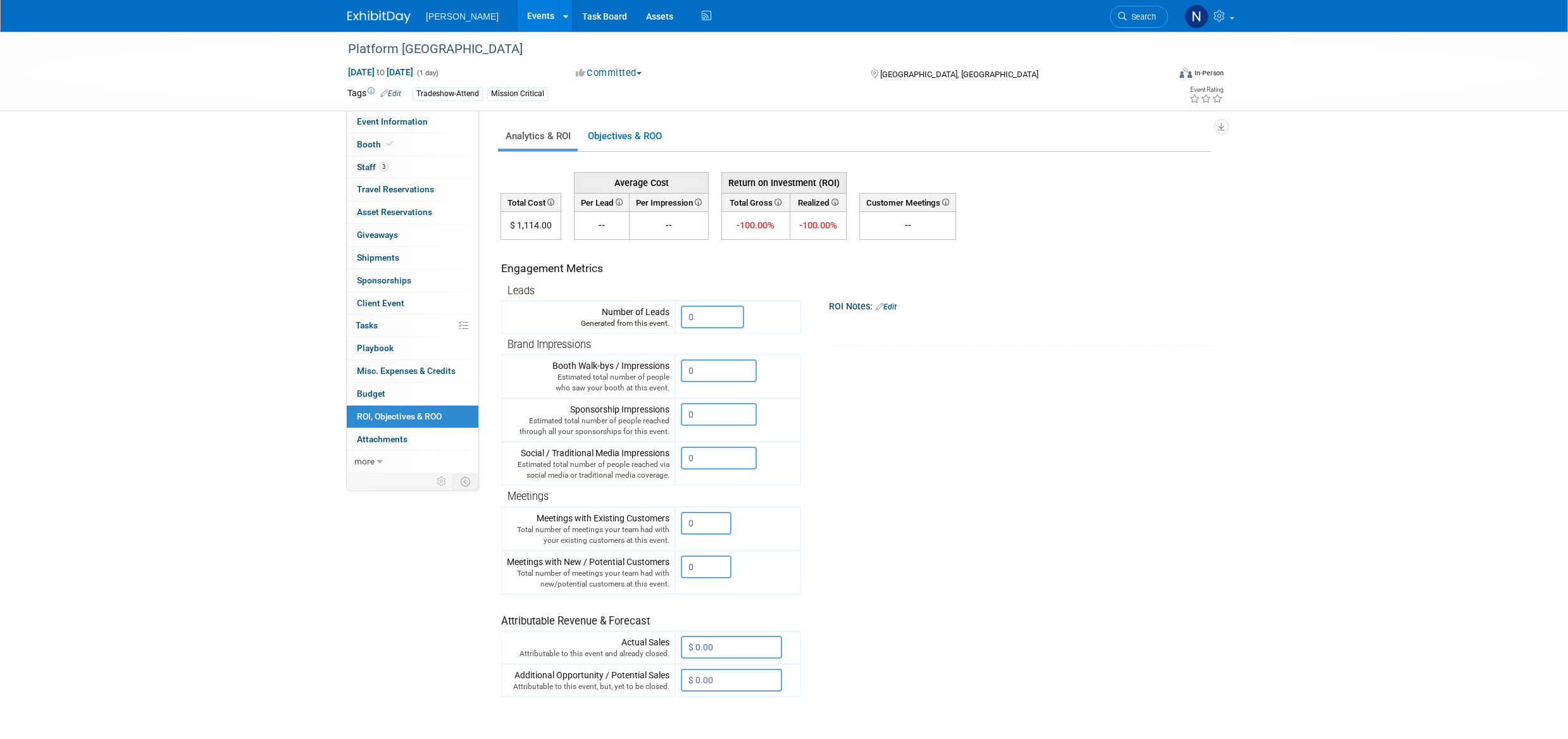
click at [703, 523] on input "0" at bounding box center [706, 523] width 50 height 23
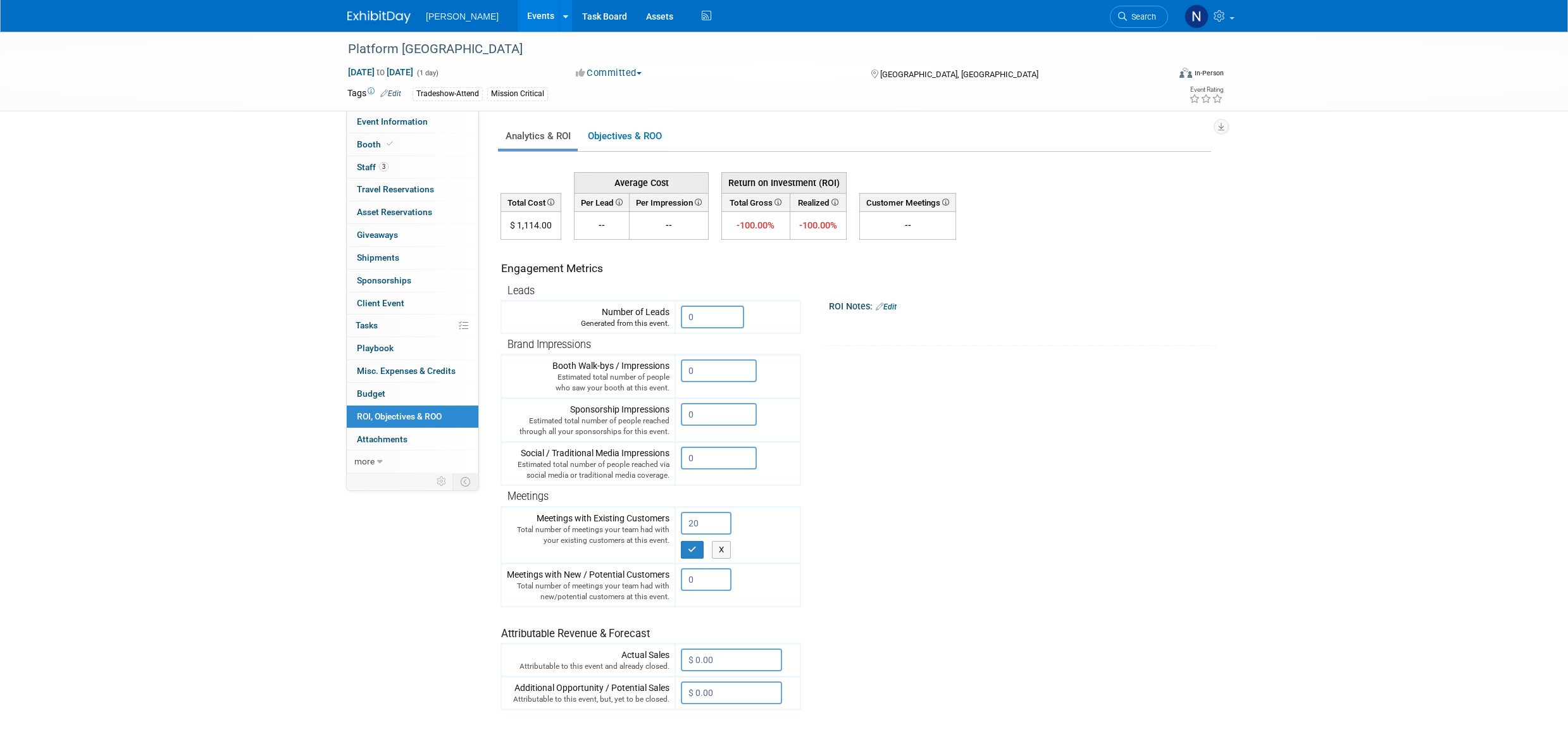
type input "20"
click at [695, 551] on icon "button" at bounding box center [692, 549] width 9 height 8
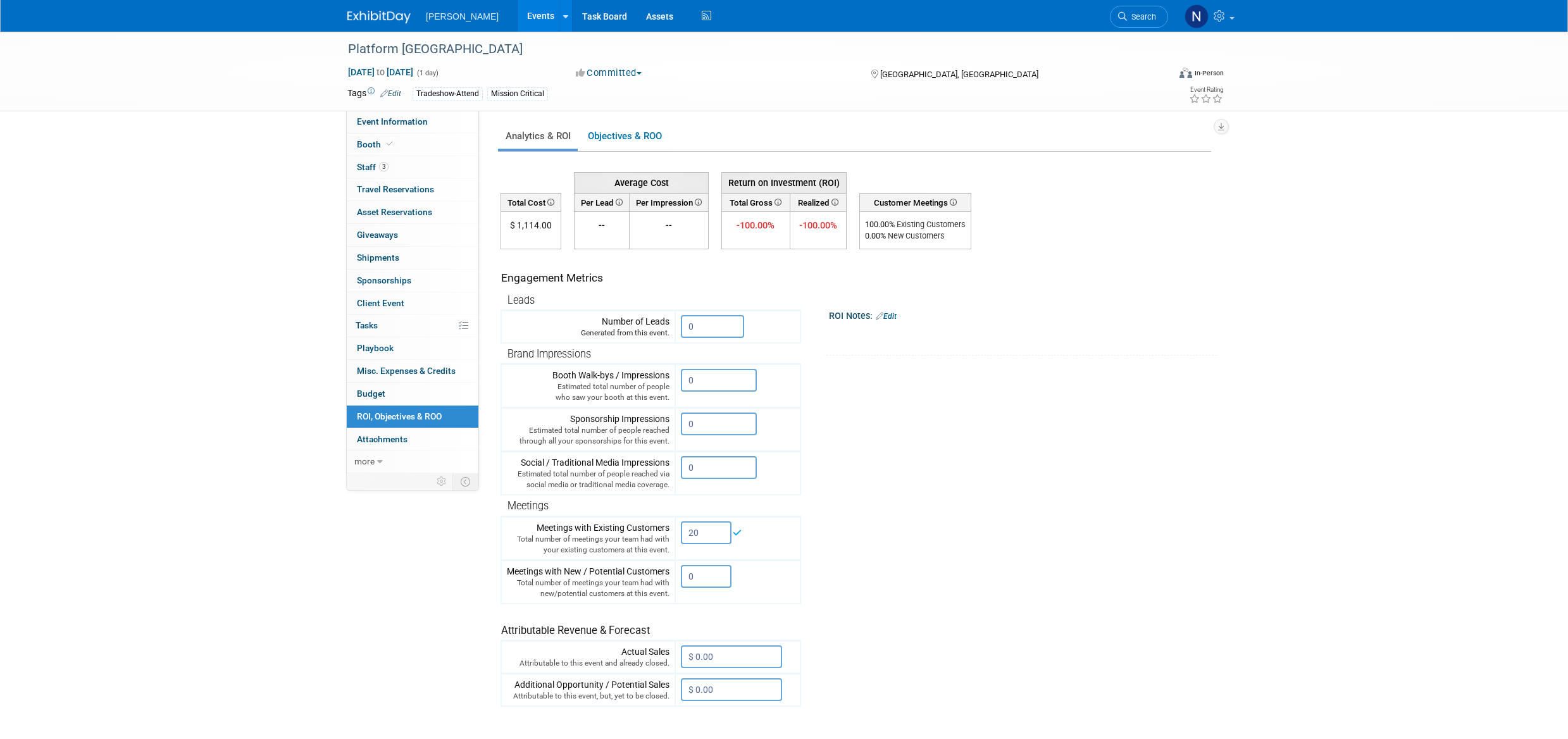
click at [701, 574] on input "0" at bounding box center [706, 576] width 50 height 23
type input "10"
click at [695, 603] on icon "button" at bounding box center [692, 603] width 9 height 8
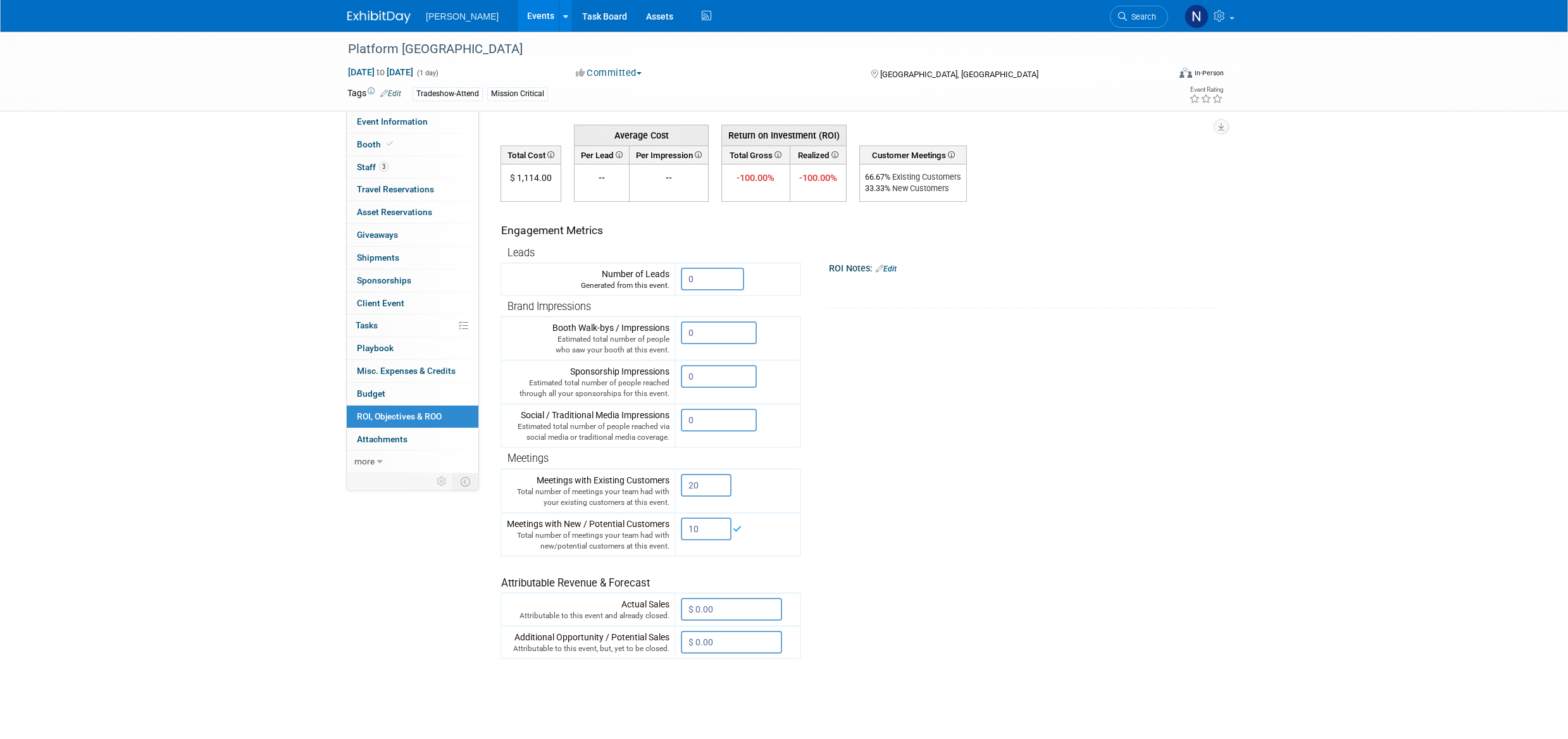
scroll to position [155, 0]
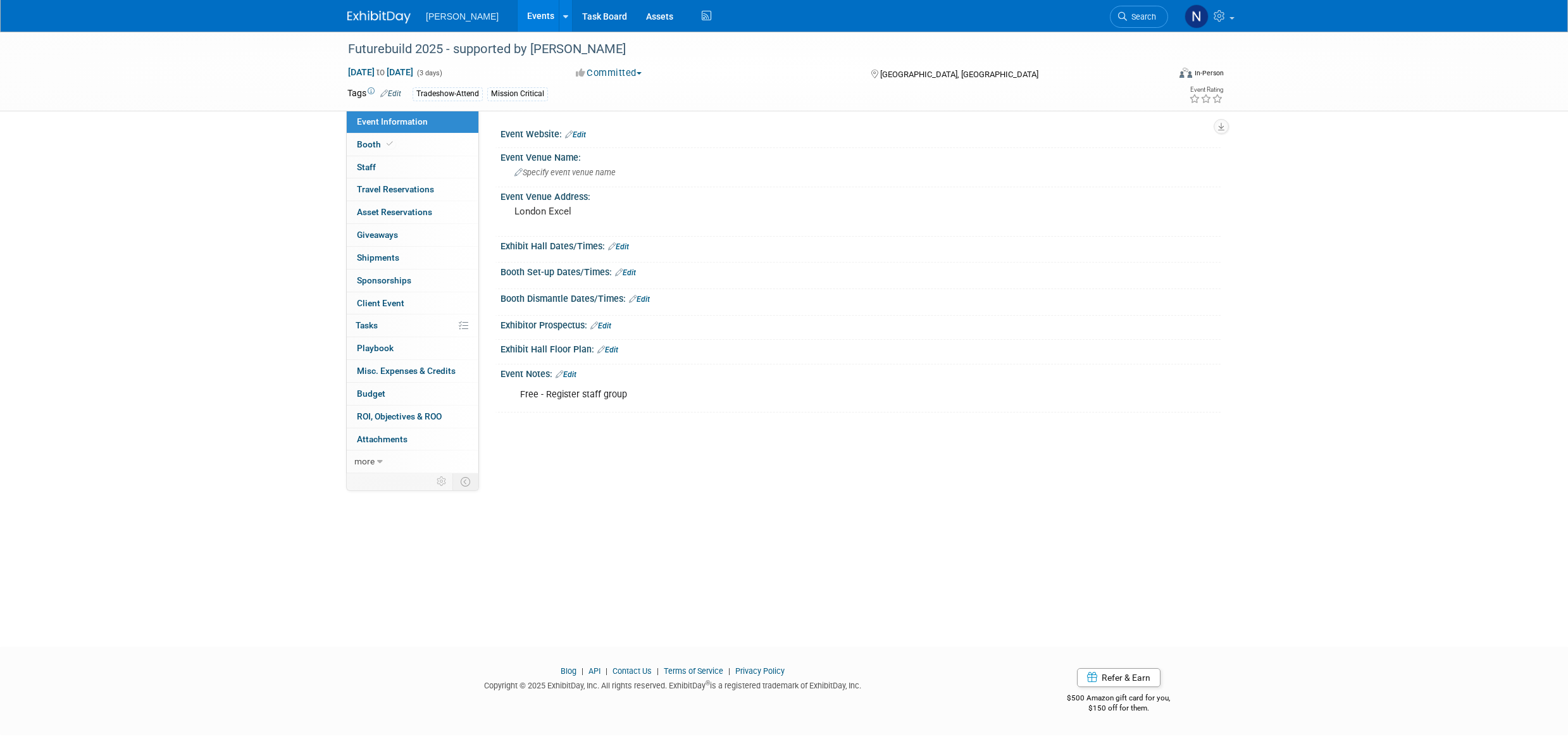
click at [642, 73] on span "button" at bounding box center [639, 73] width 5 height 2
click at [629, 127] on link "Not Going" at bounding box center [622, 129] width 100 height 18
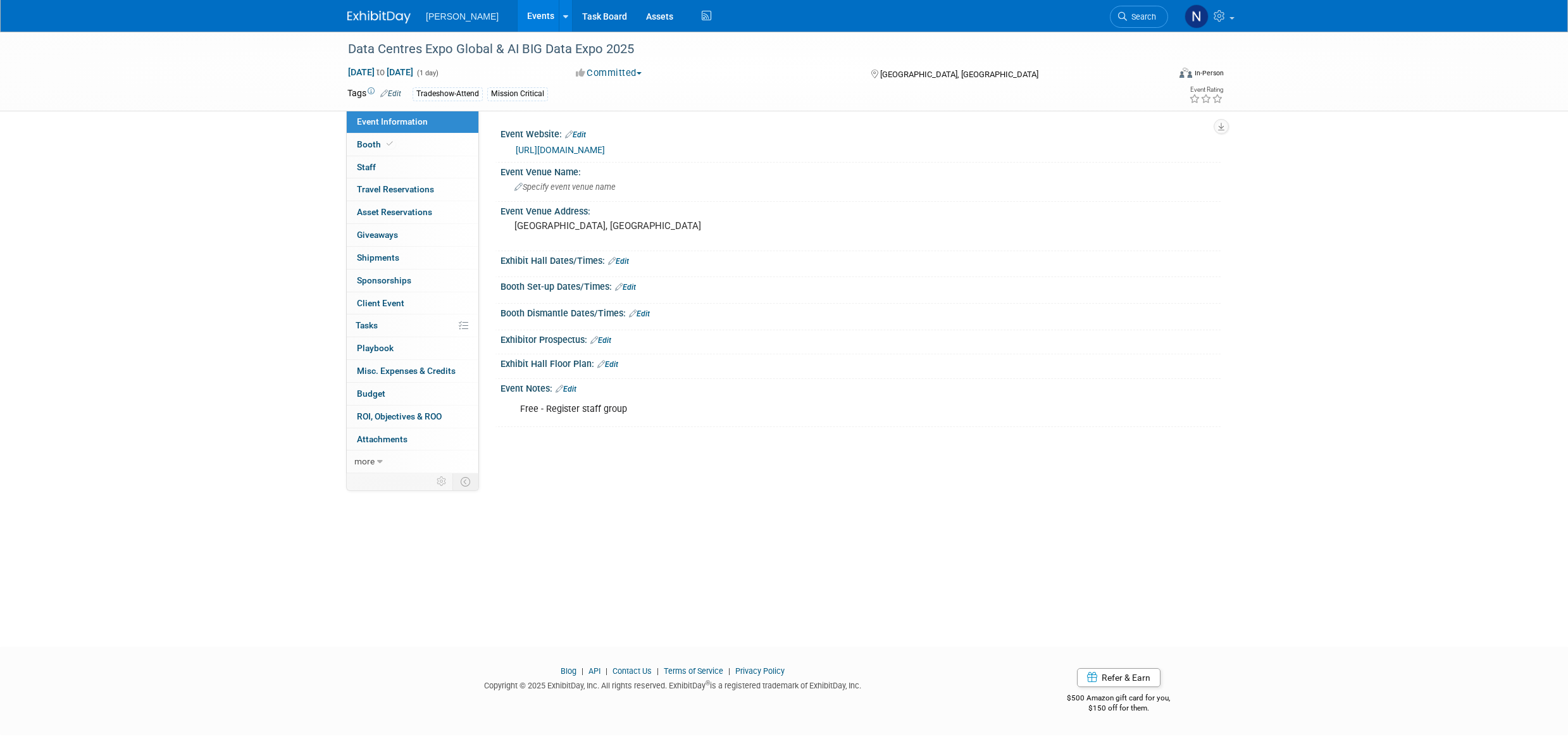
click at [383, 305] on span "Client Event" at bounding box center [381, 303] width 47 height 10
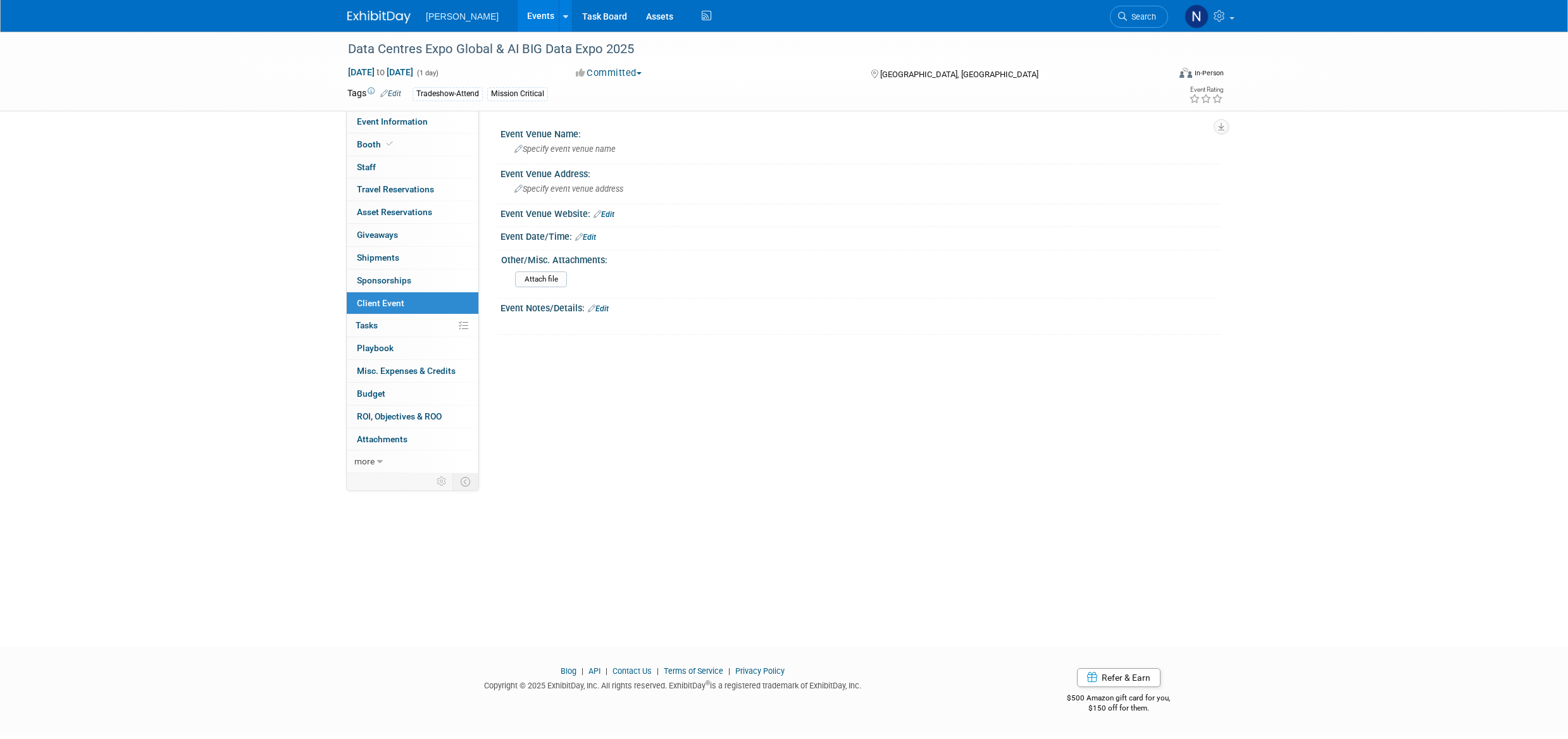
click at [367, 164] on span "Staff 0" at bounding box center [367, 167] width 19 height 10
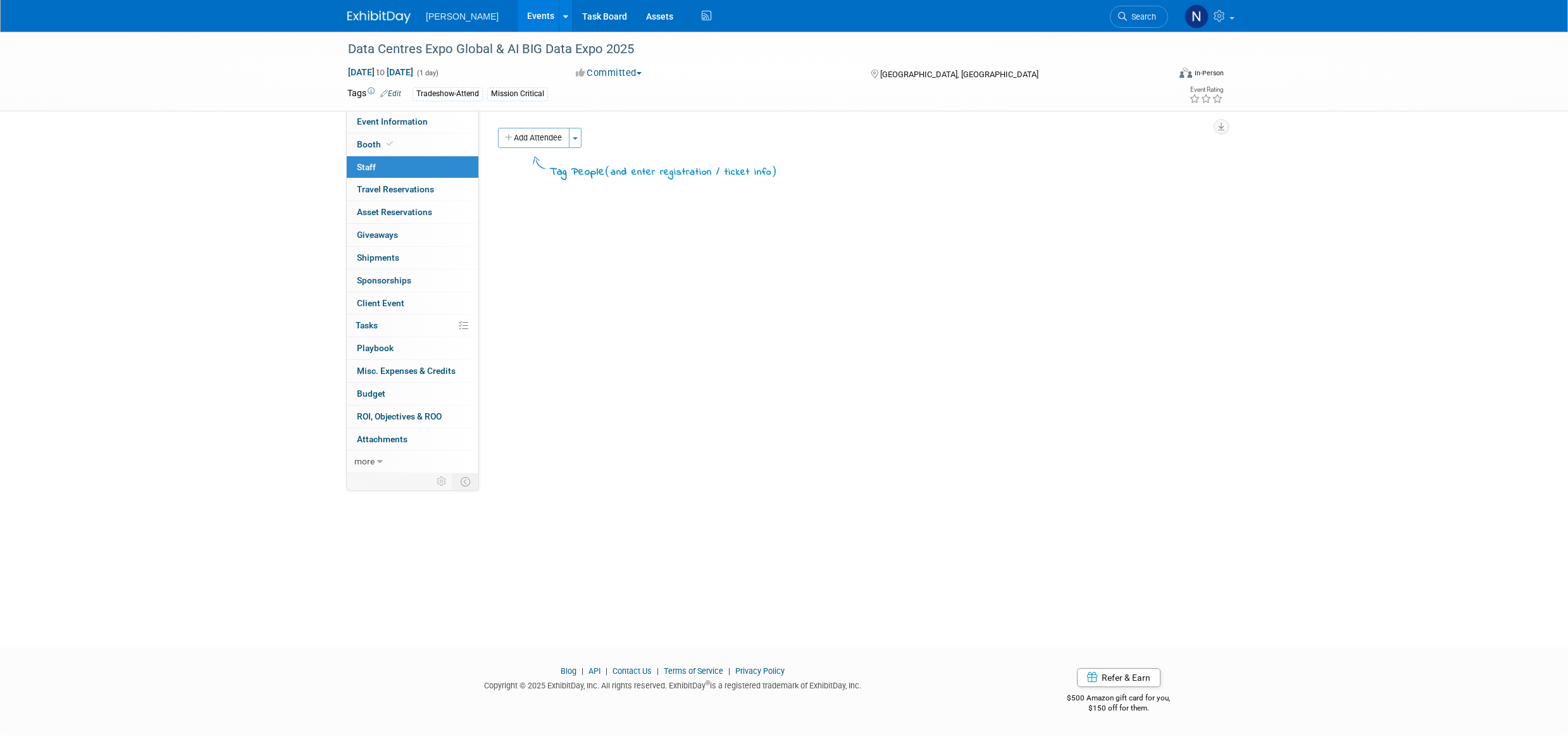
click at [577, 142] on button "Toggle Dropdown" at bounding box center [575, 138] width 13 height 20
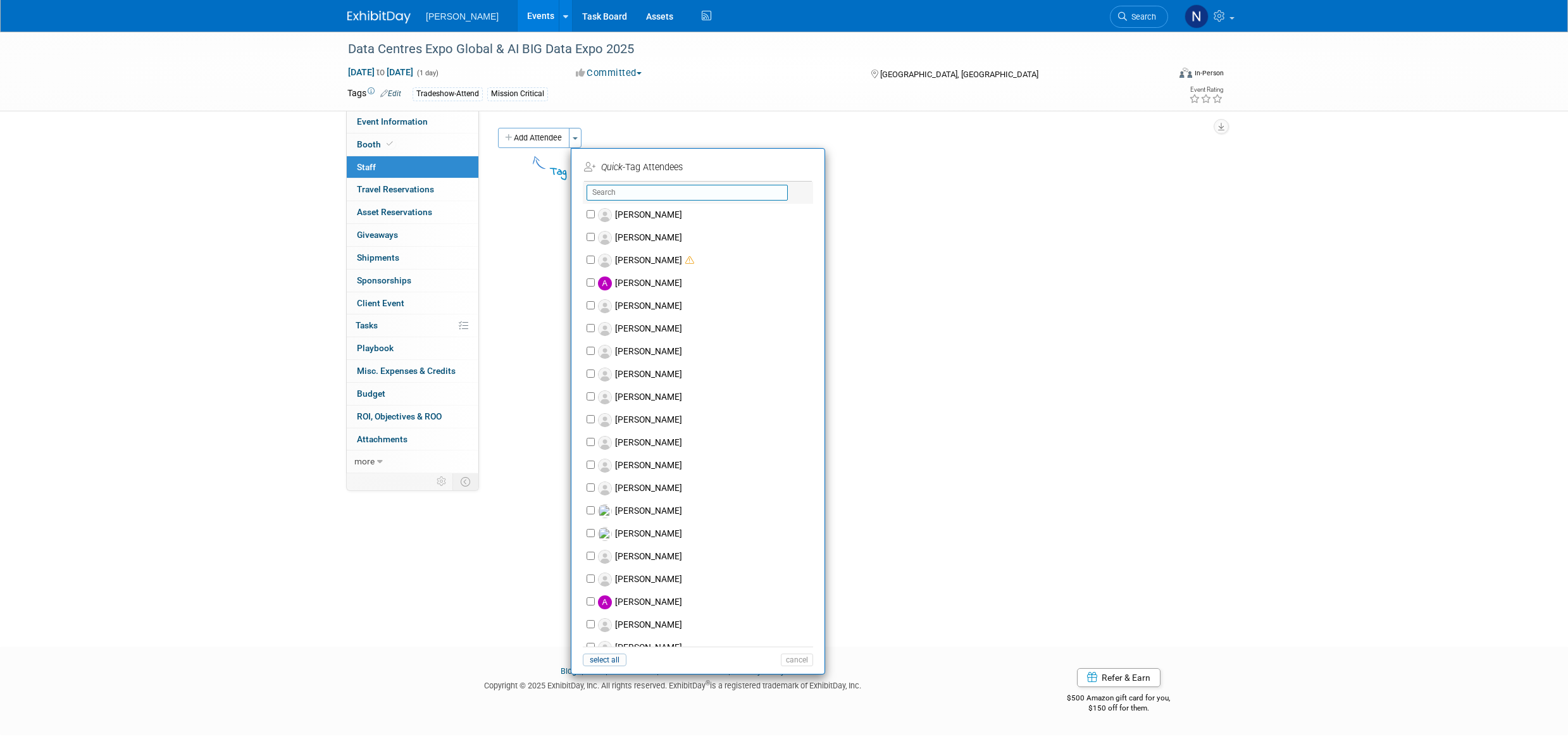
click at [603, 194] on input "text" at bounding box center [688, 193] width 201 height 16
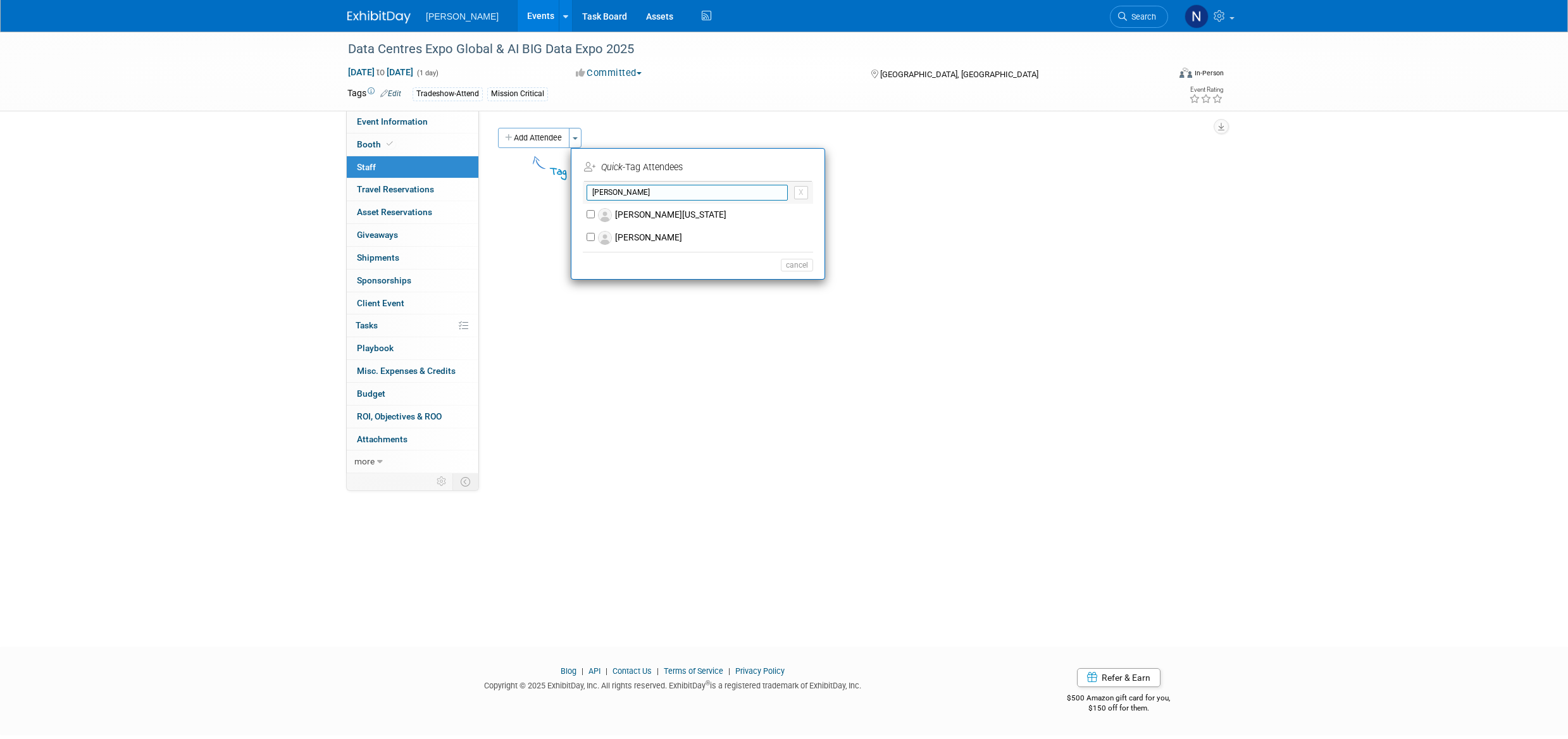
type input "[PERSON_NAME]"
click at [648, 238] on label "[PERSON_NAME]" at bounding box center [706, 238] width 223 height 23
click at [595, 238] on input "[PERSON_NAME]" at bounding box center [591, 237] width 8 height 8
checkbox input "true"
click at [795, 165] on button "Apply" at bounding box center [792, 167] width 39 height 18
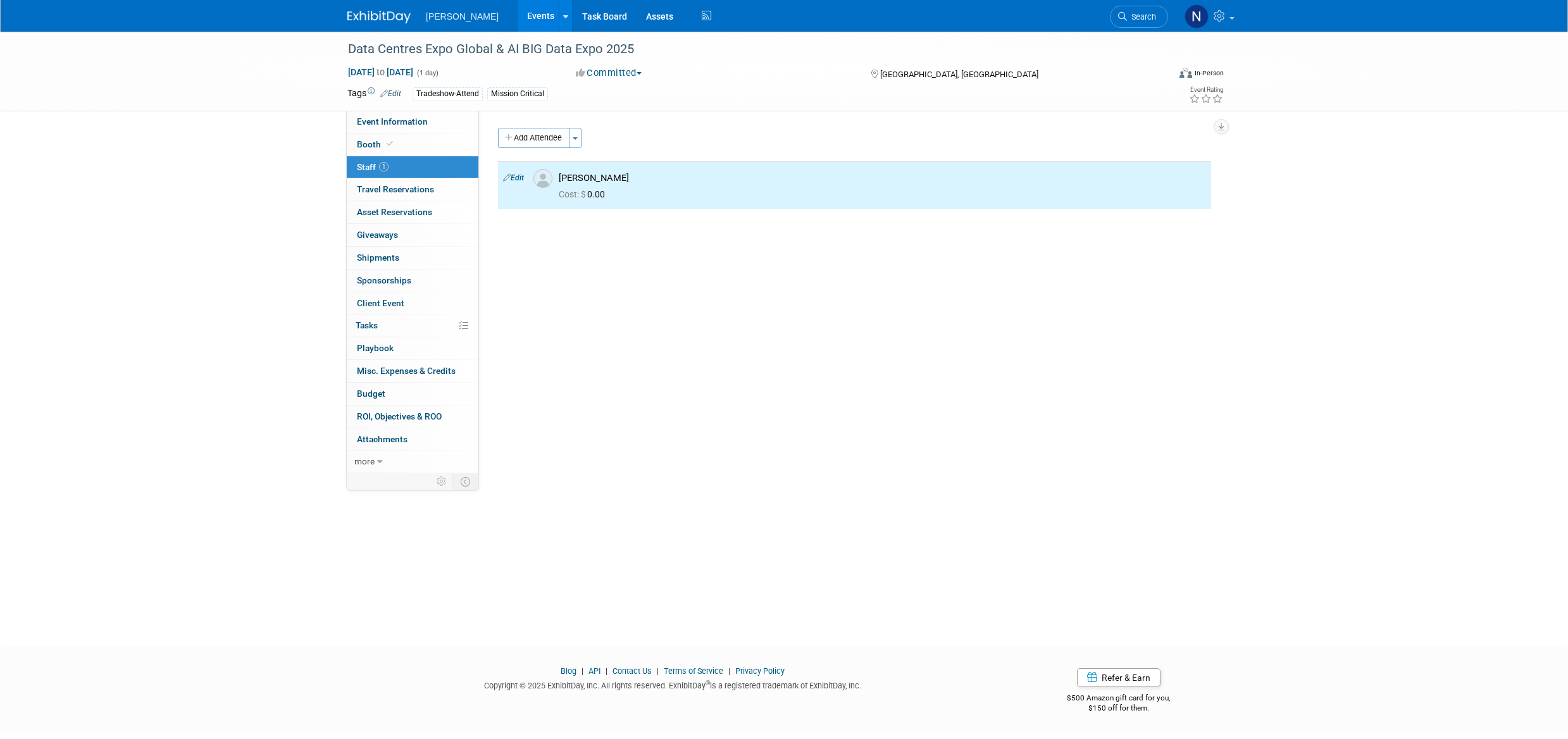
click at [581, 136] on button "Toggle Dropdown" at bounding box center [575, 138] width 13 height 20
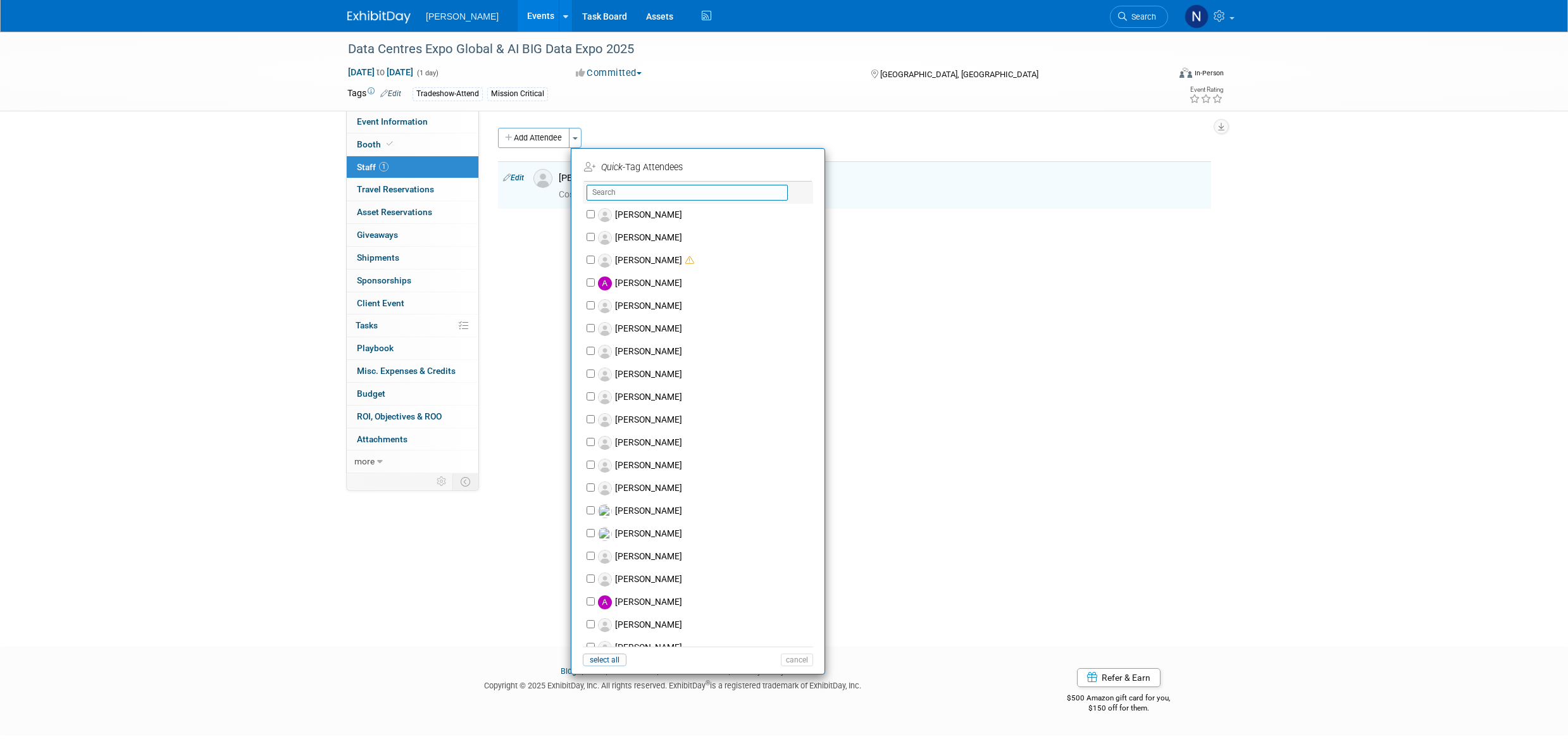
click at [623, 190] on input "text" at bounding box center [688, 193] width 201 height 16
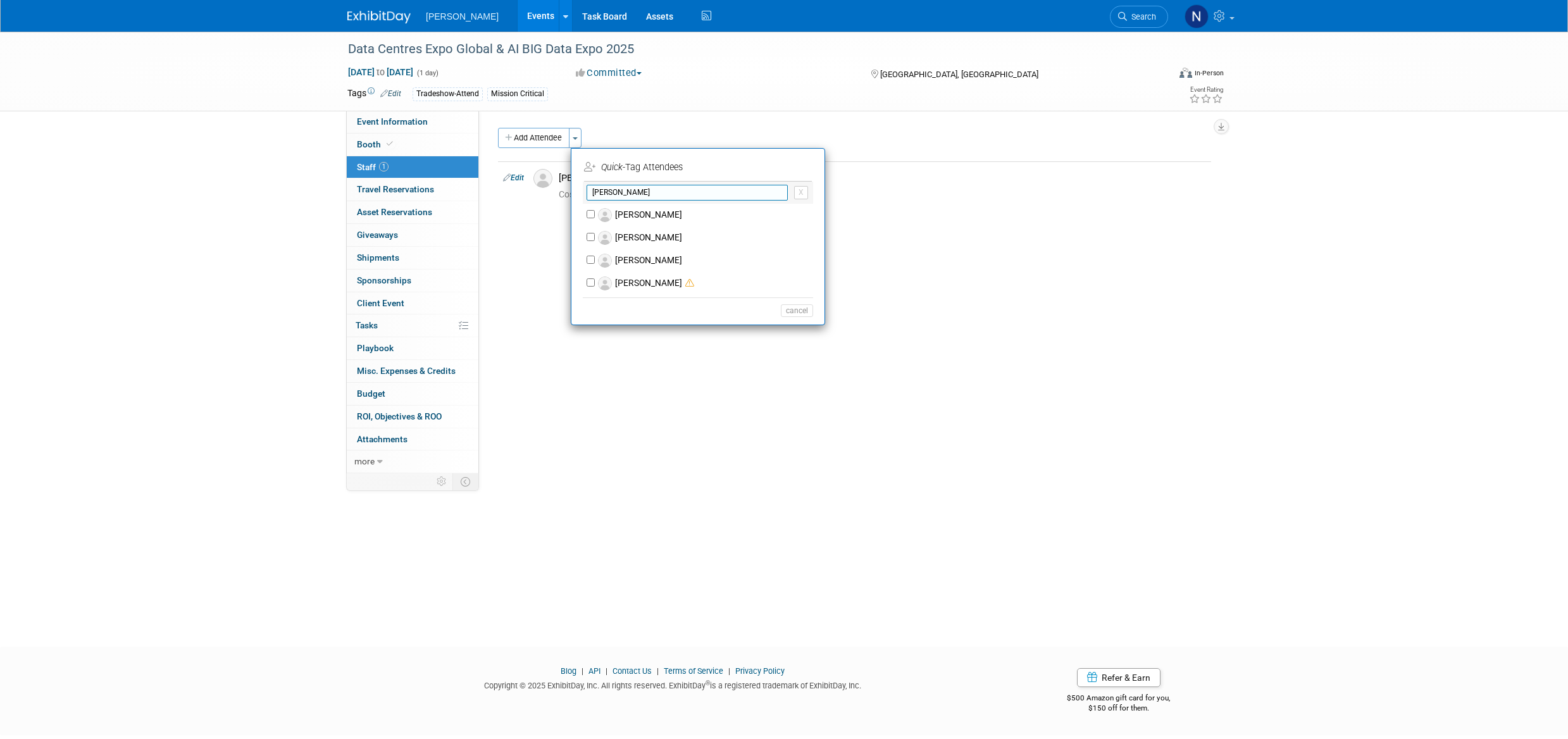
type input "justin"
click at [651, 232] on label "Justin Manson" at bounding box center [706, 238] width 223 height 23
click at [595, 233] on input "Justin Manson" at bounding box center [591, 237] width 8 height 8
checkbox input "true"
click at [791, 171] on button "Apply" at bounding box center [792, 167] width 39 height 18
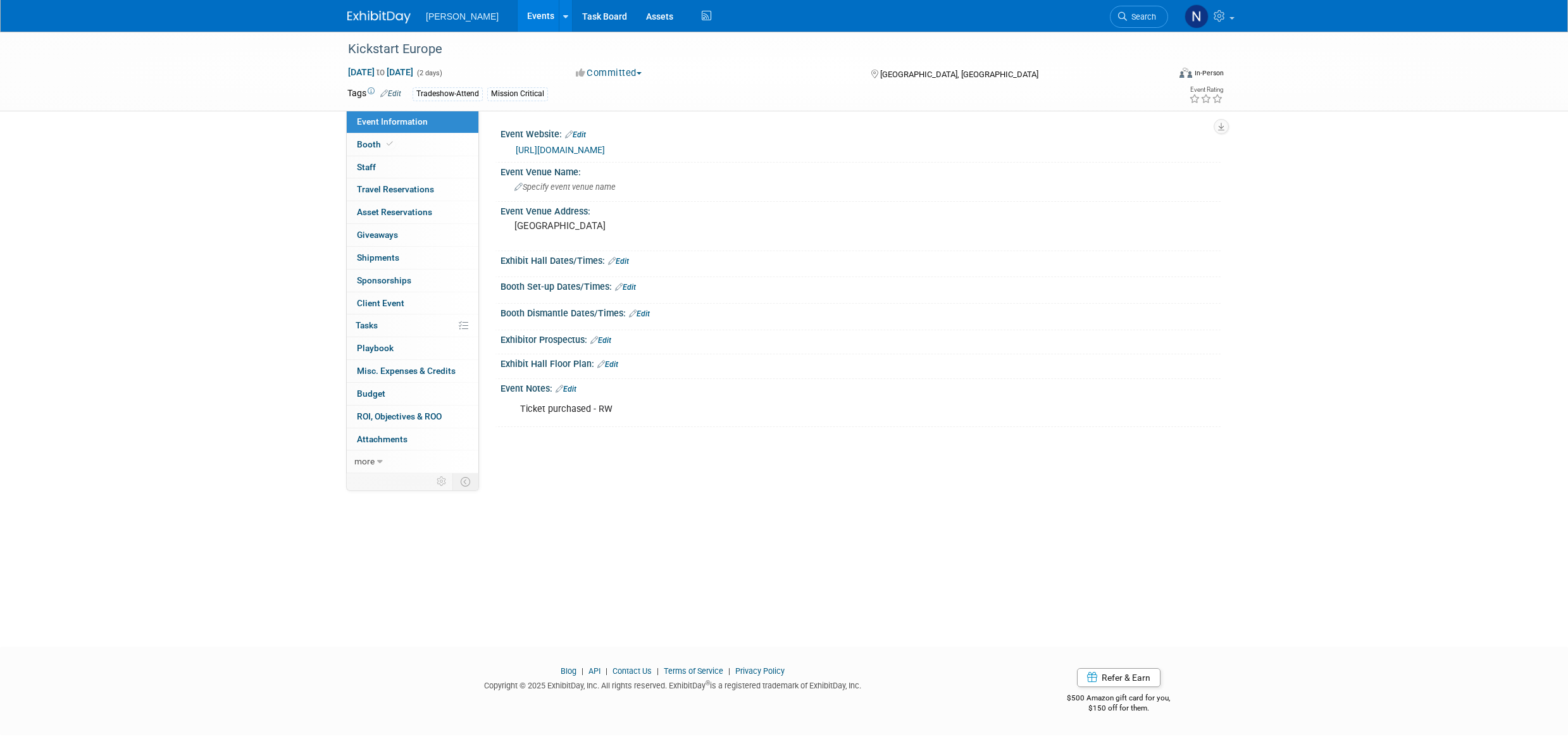
click at [375, 171] on span "Staff 0" at bounding box center [367, 167] width 19 height 10
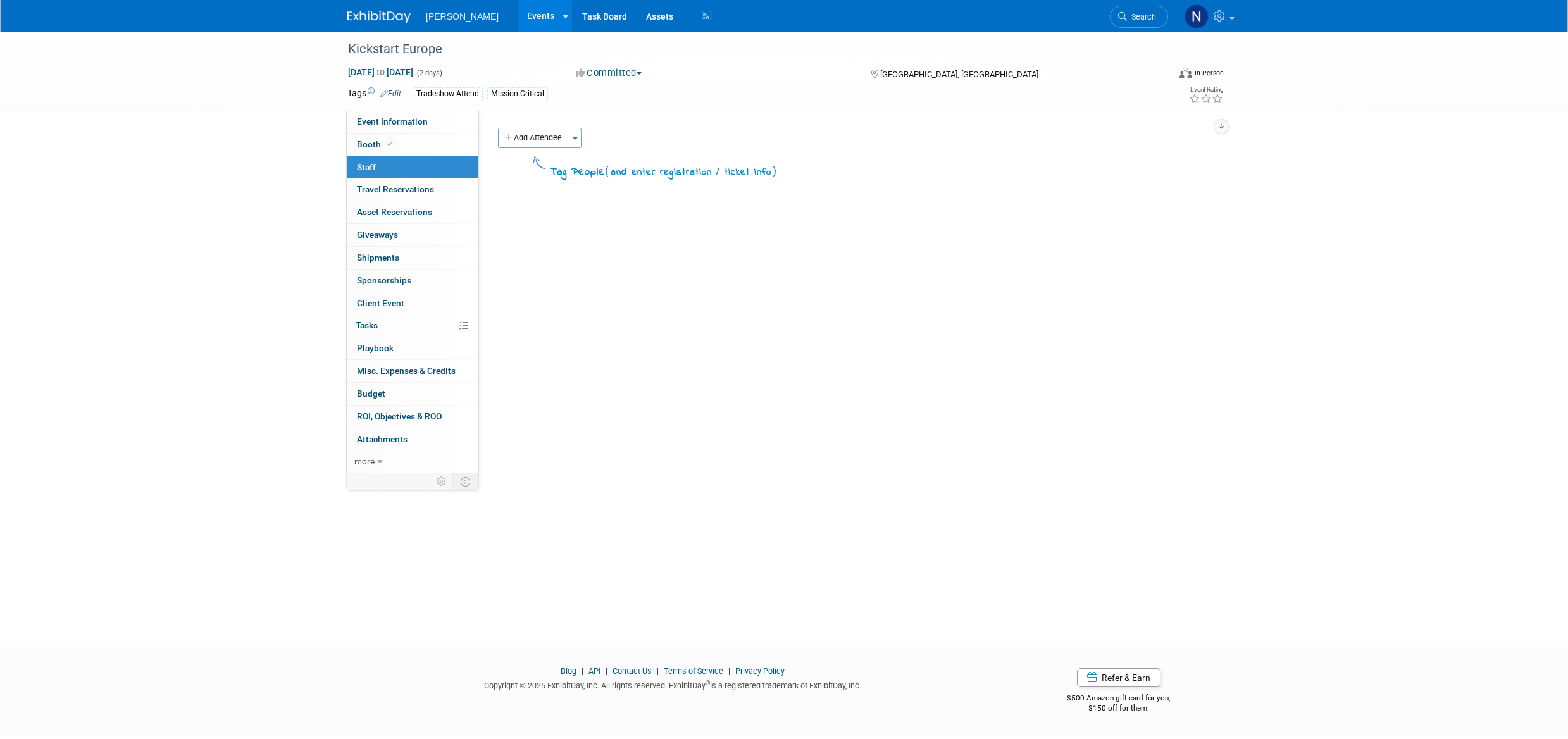
click at [575, 140] on button "Toggle Dropdown" at bounding box center [575, 138] width 13 height 20
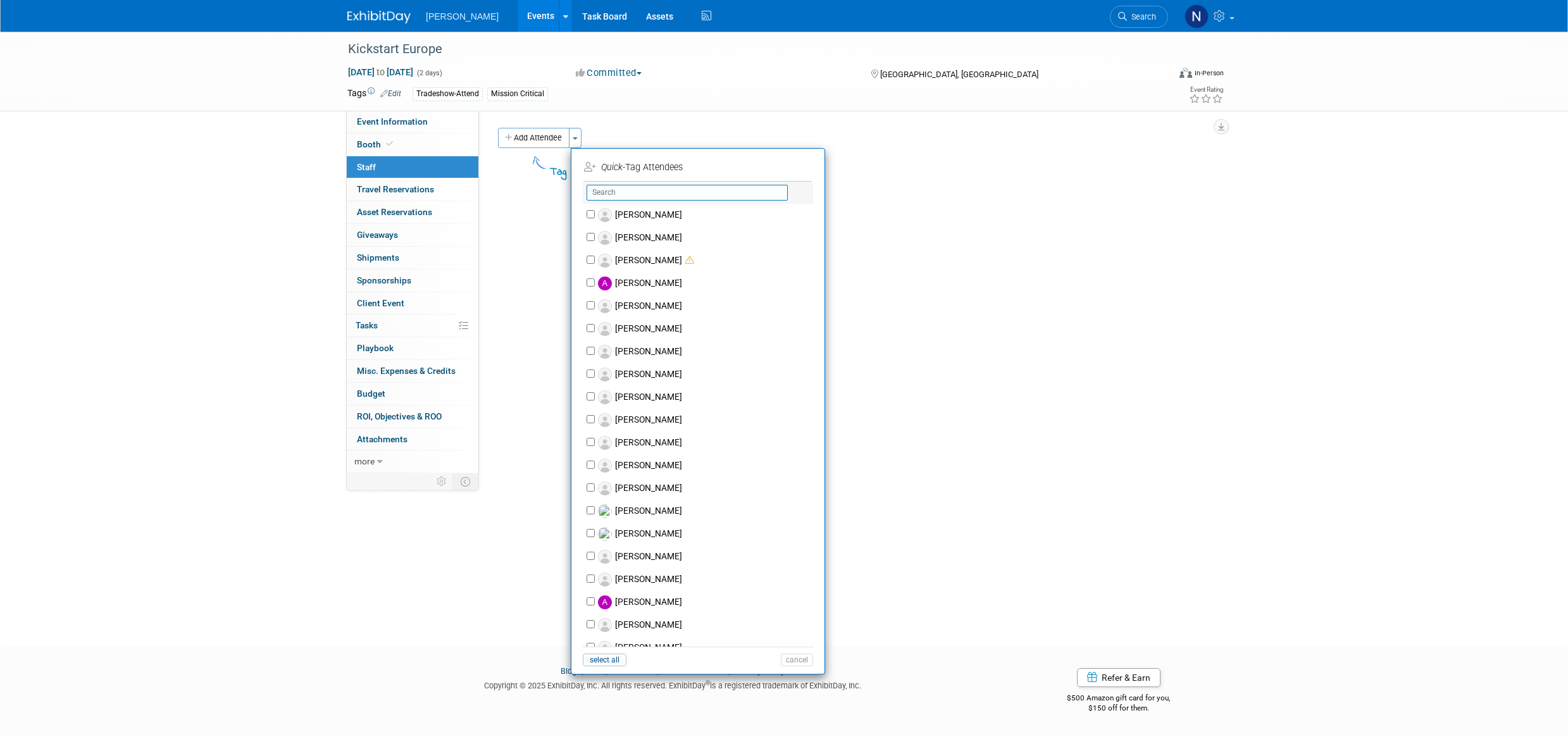
click at [625, 191] on input "text" at bounding box center [688, 193] width 201 height 16
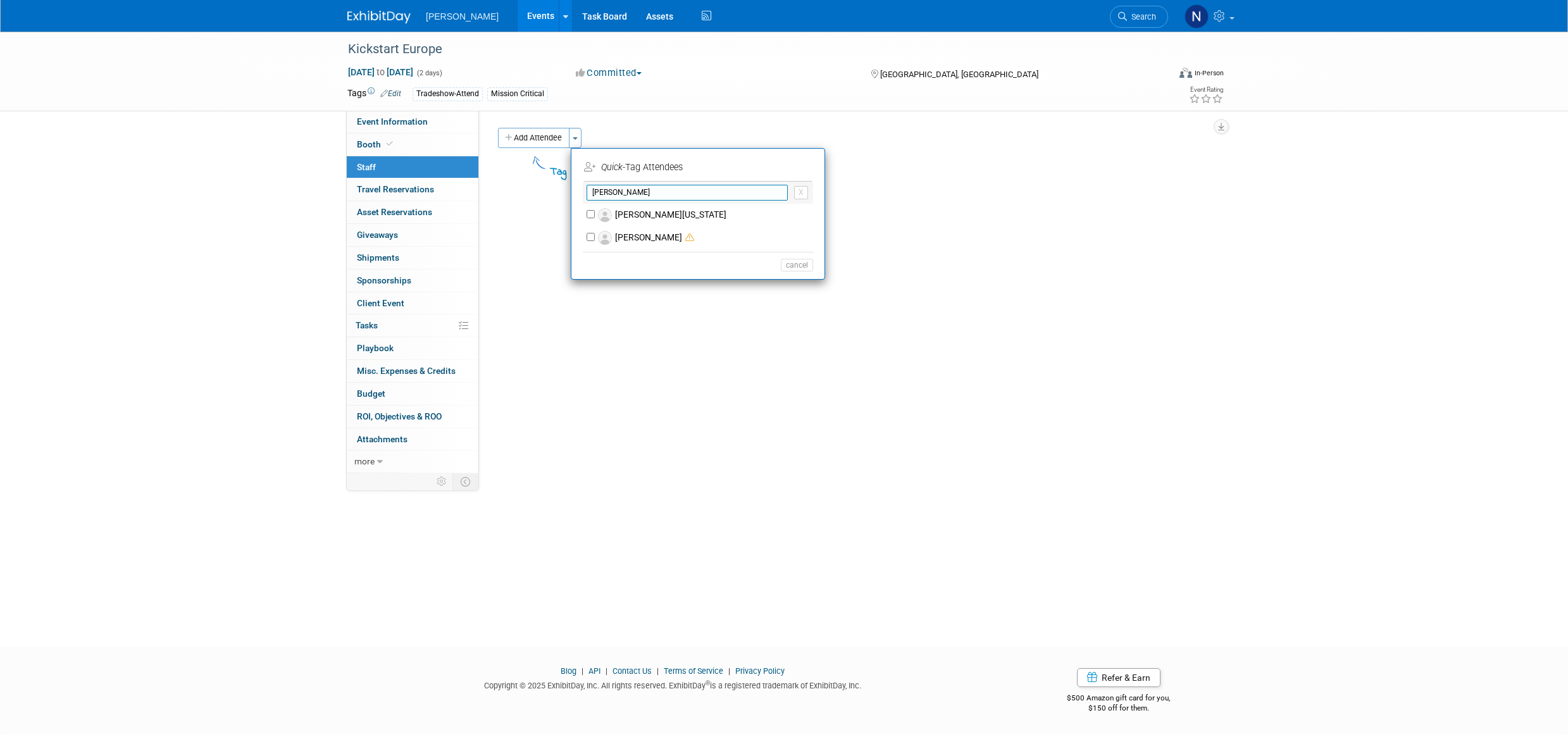
type input "[PERSON_NAME]"
click at [637, 234] on label "[PERSON_NAME]" at bounding box center [706, 238] width 223 height 23
click at [595, 234] on input "[PERSON_NAME]" at bounding box center [591, 237] width 8 height 8
checkbox input "true"
click at [795, 168] on button "Apply" at bounding box center [792, 167] width 39 height 18
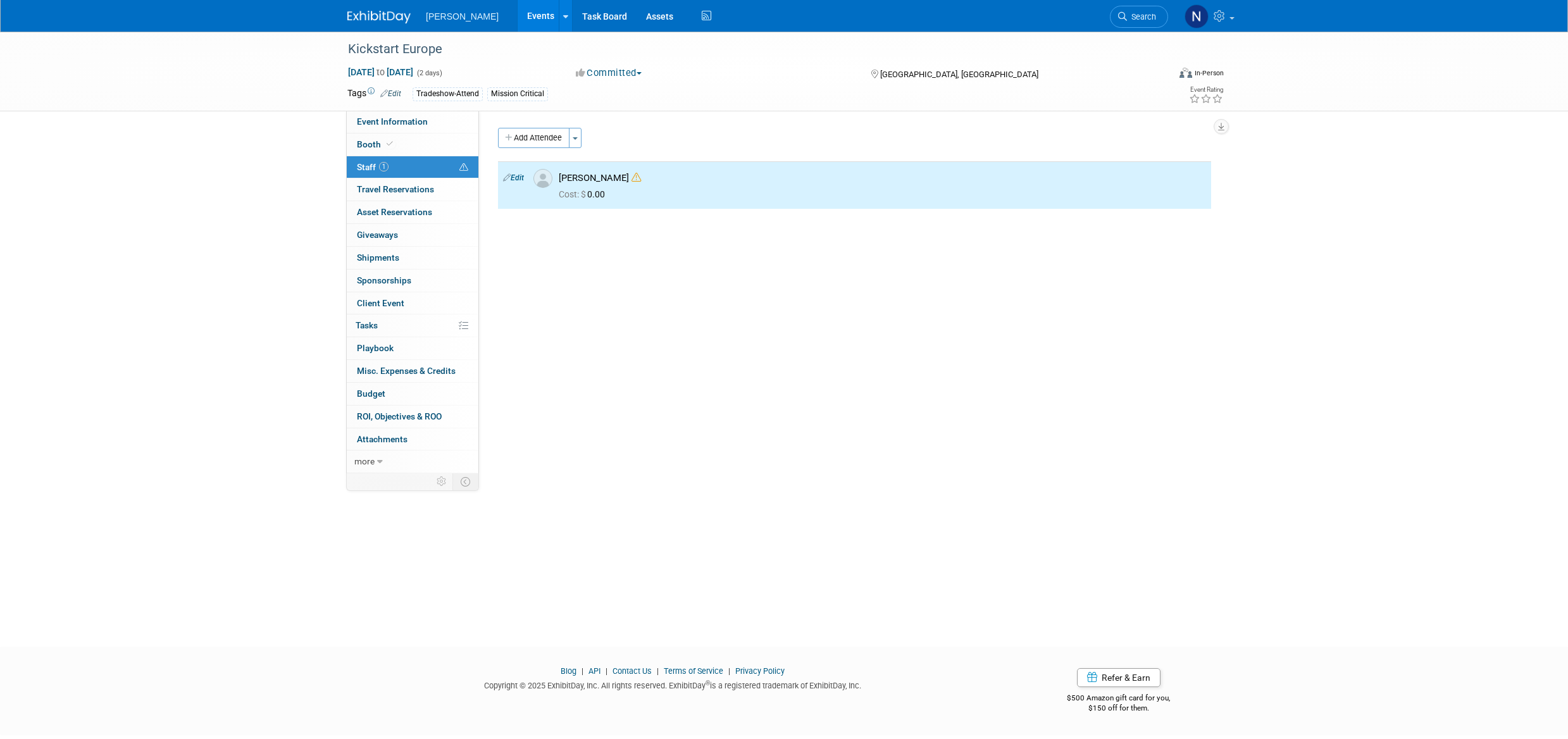
click at [577, 140] on button "Toggle Dropdown" at bounding box center [575, 138] width 13 height 20
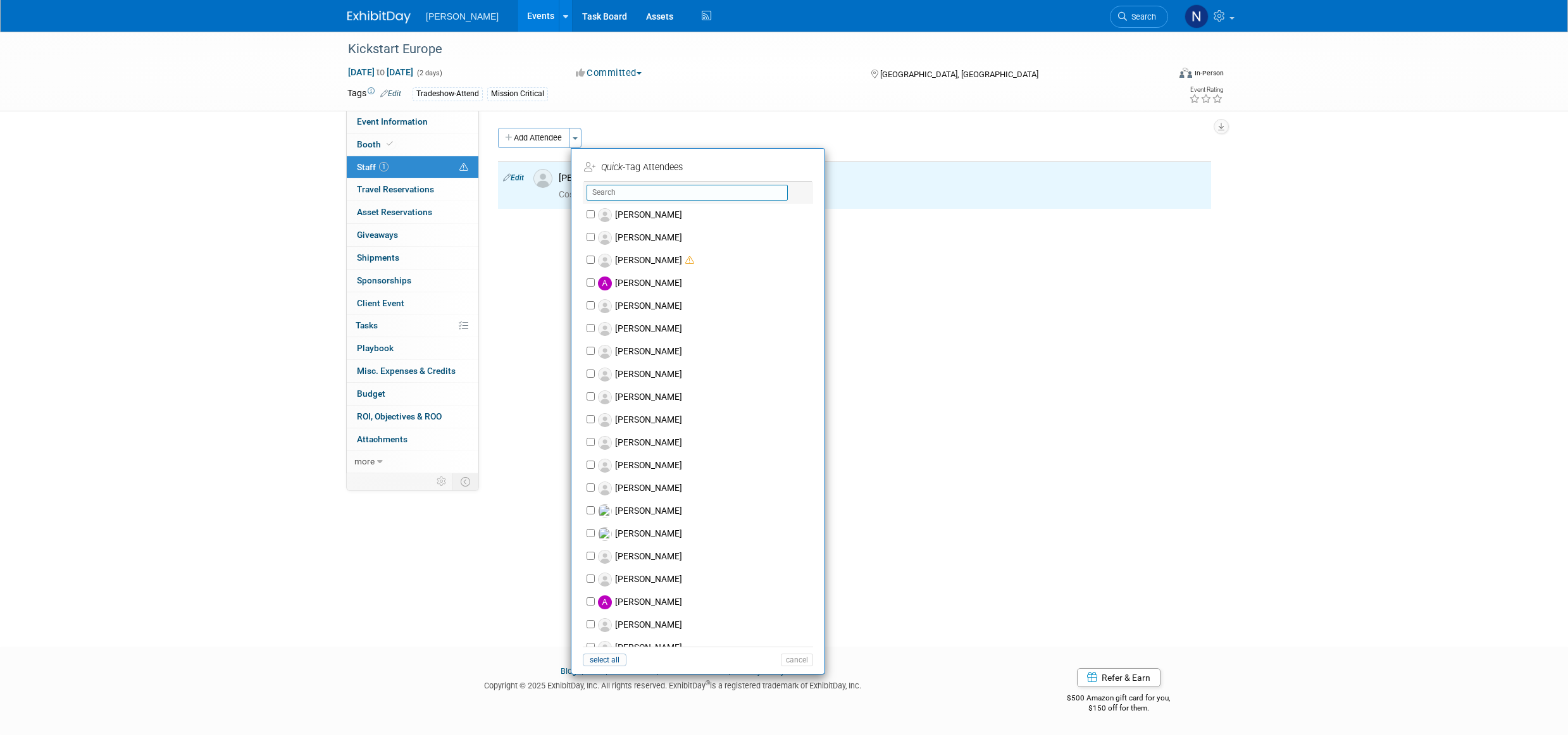
click at [616, 192] on input "text" at bounding box center [688, 193] width 201 height 16
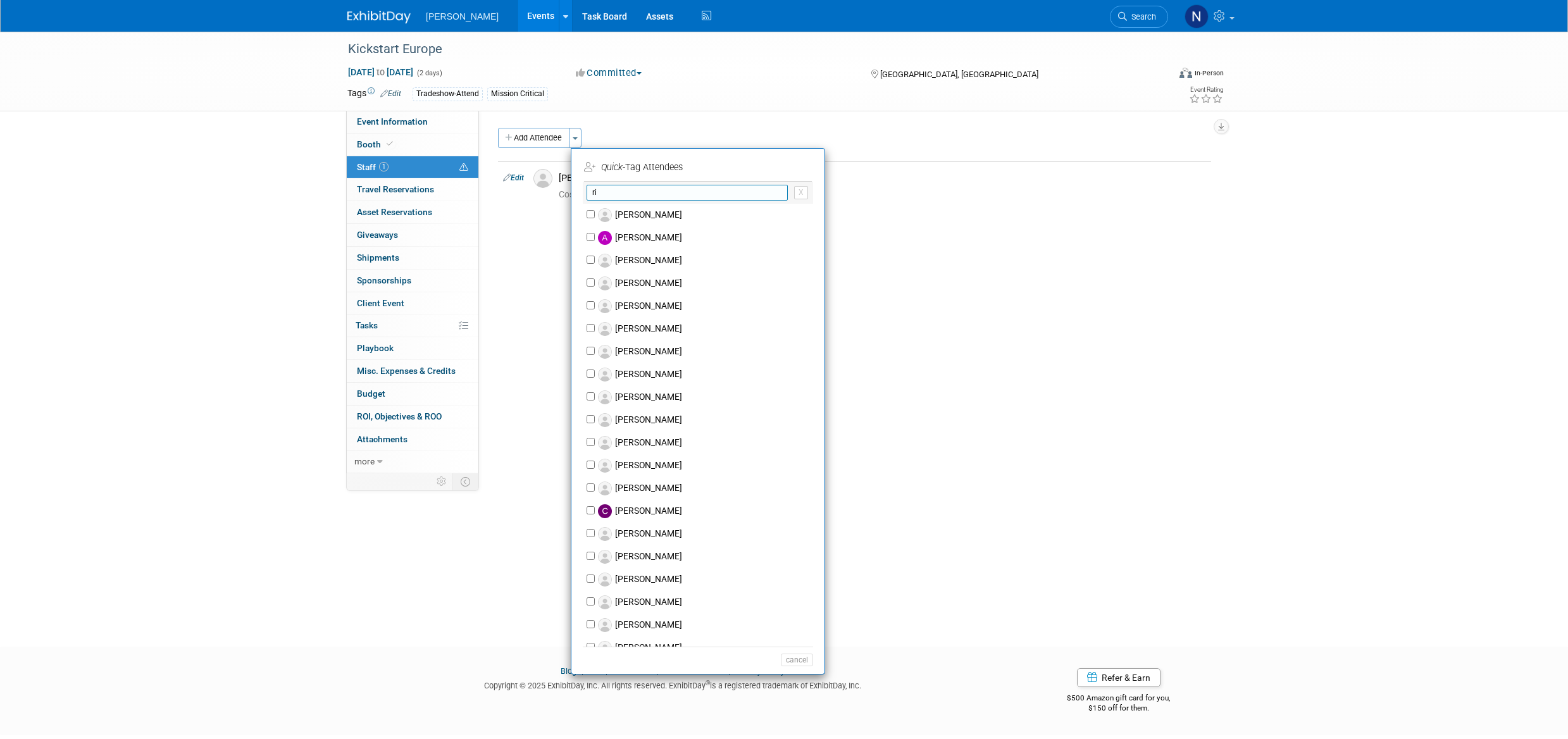
type input "r"
click at [910, 234] on div "Event Website: Edit [URL][DOMAIN_NAME] Event Venue Name: Specify event venue na…" at bounding box center [850, 292] width 742 height 363
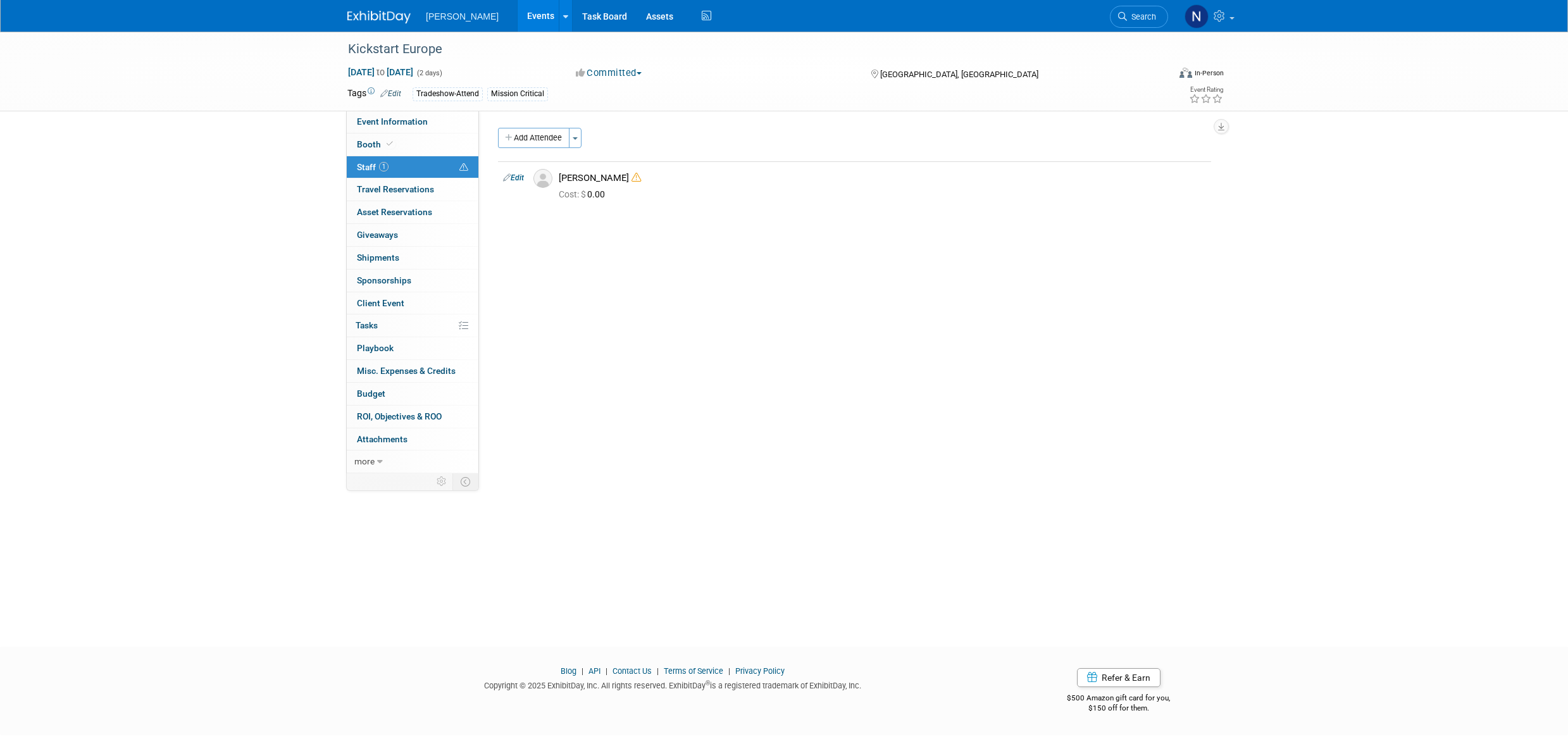
click at [375, 395] on span "Budget" at bounding box center [371, 394] width 28 height 10
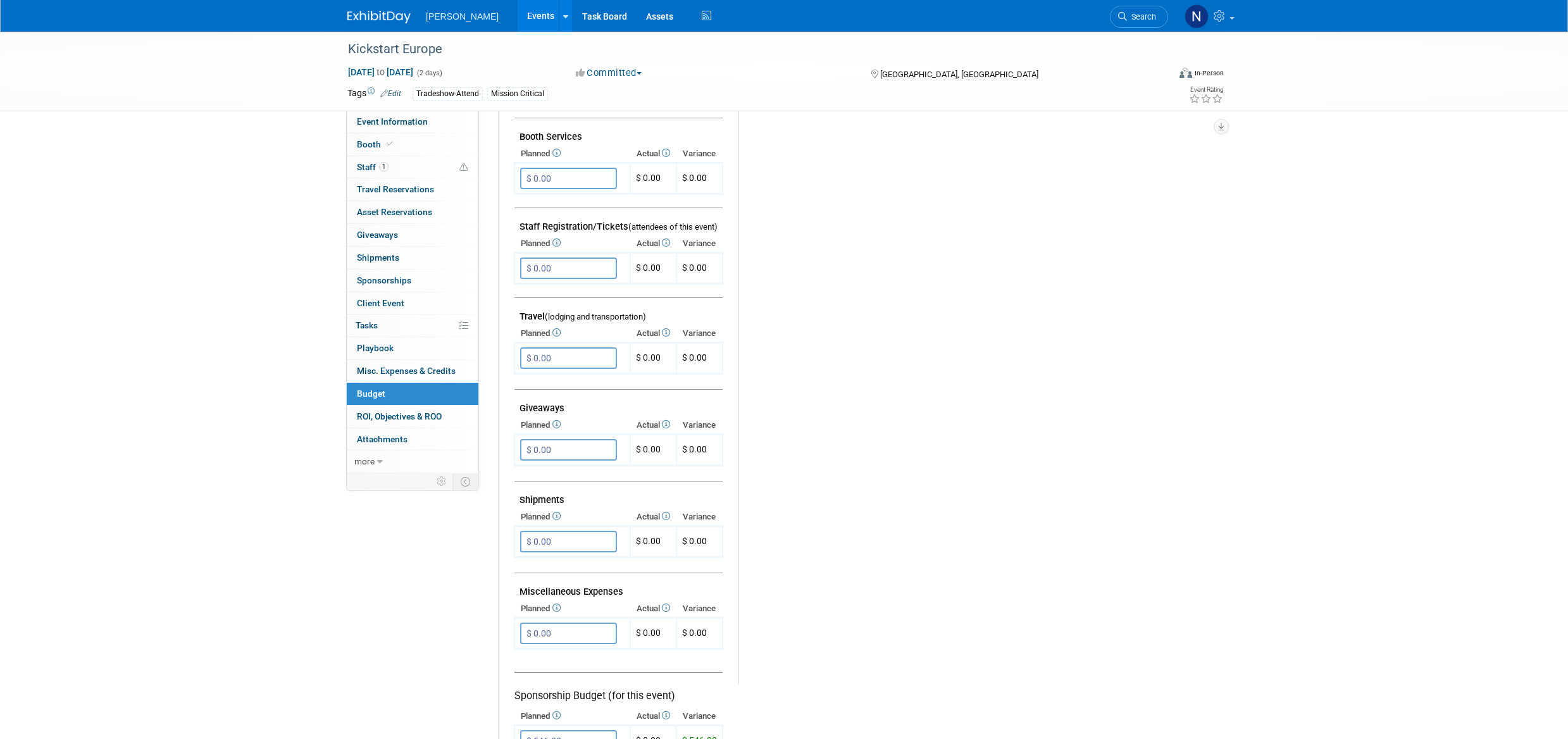
scroll to position [506, 0]
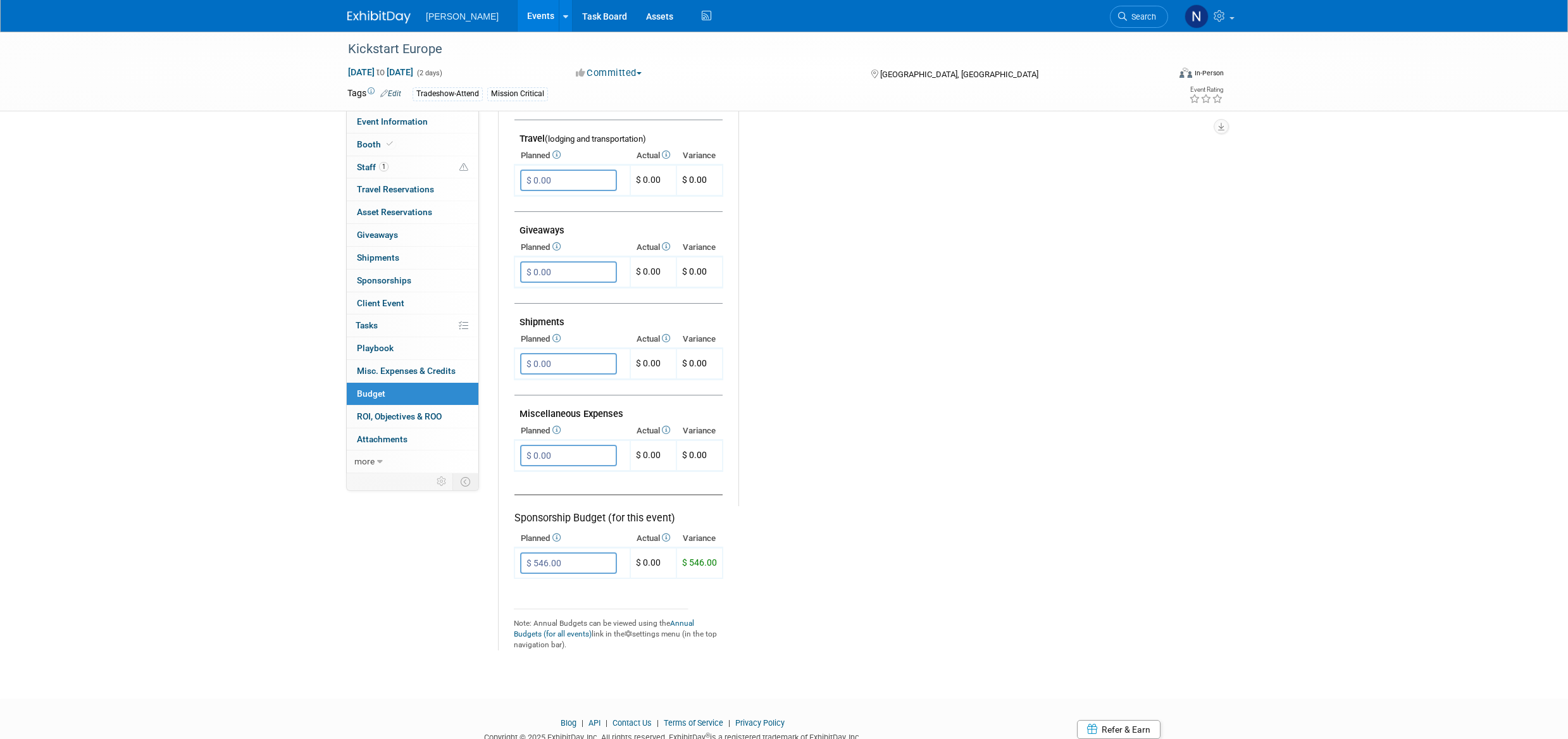
click at [406, 419] on span "ROI, Objectives & ROO 0" at bounding box center [400, 416] width 85 height 10
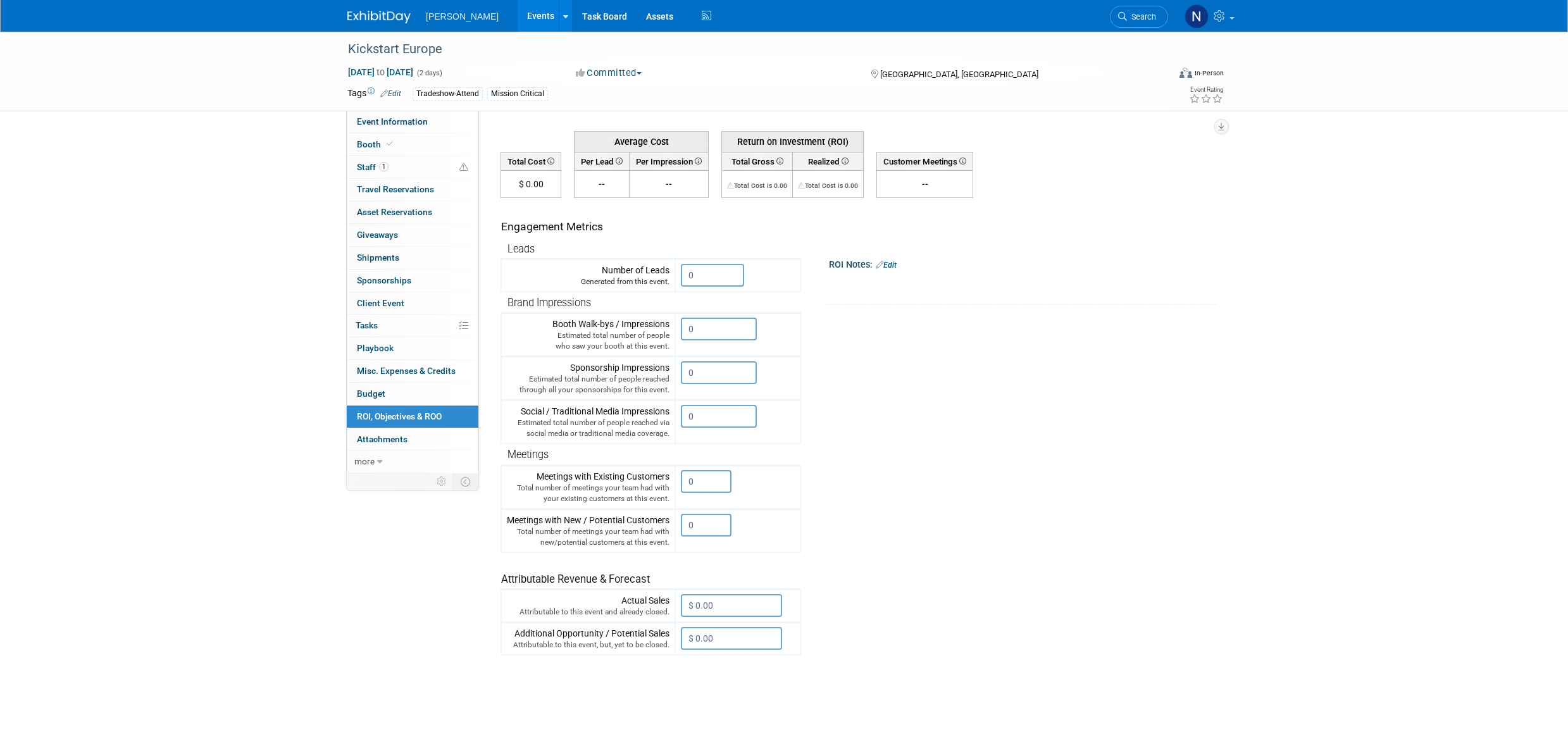
scroll to position [63, 0]
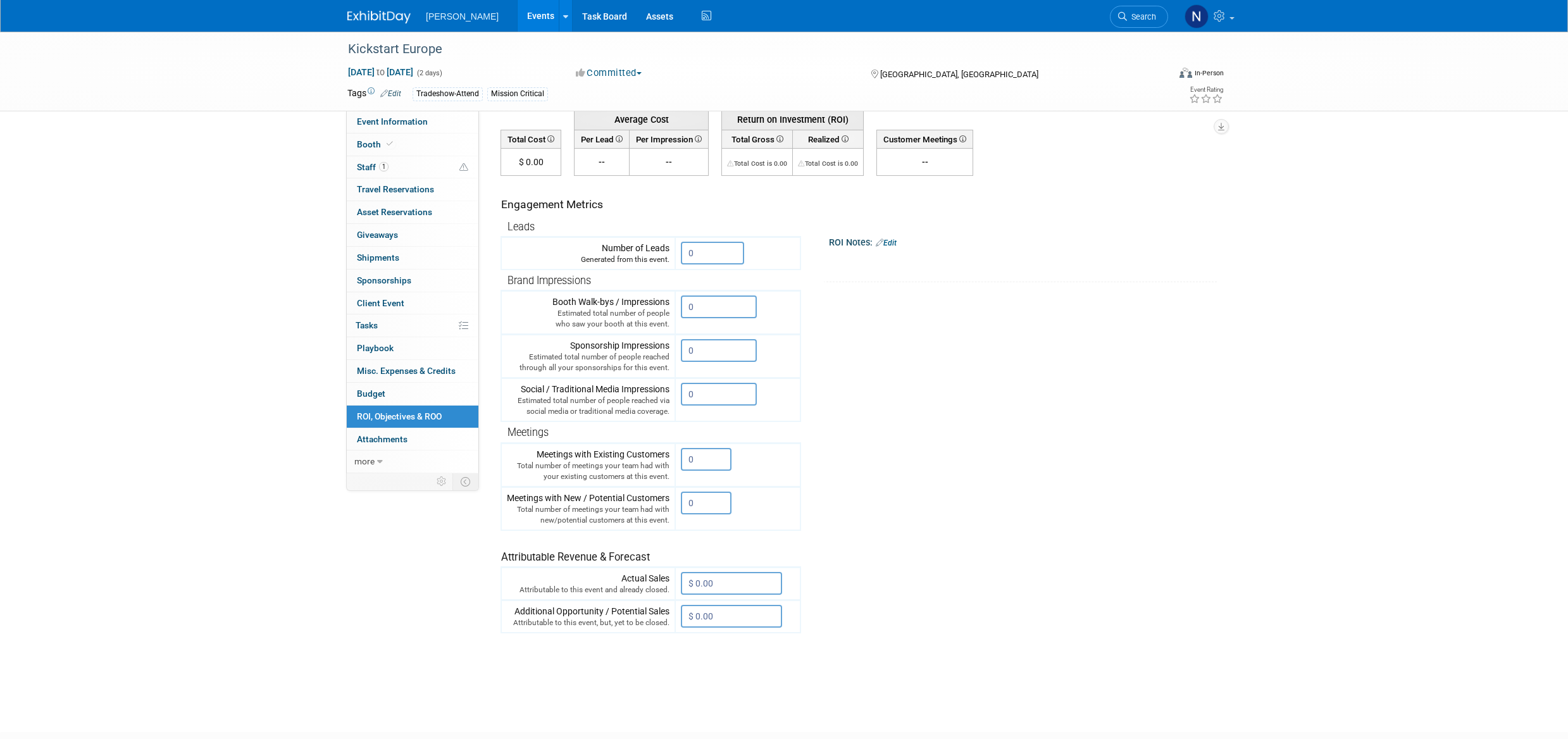
click at [702, 460] on input "0" at bounding box center [706, 459] width 50 height 23
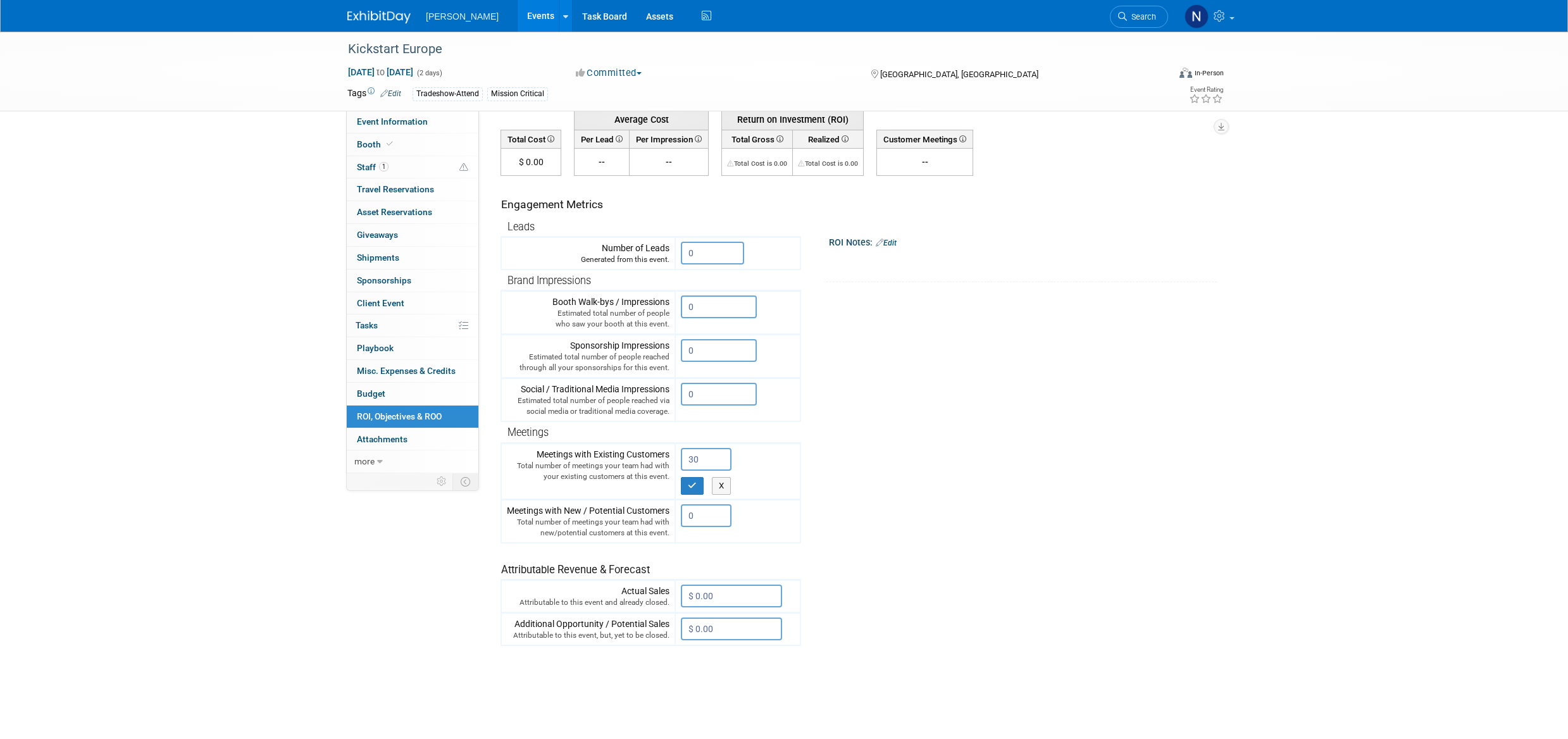
type input "30"
click at [693, 489] on icon "button" at bounding box center [692, 486] width 9 height 8
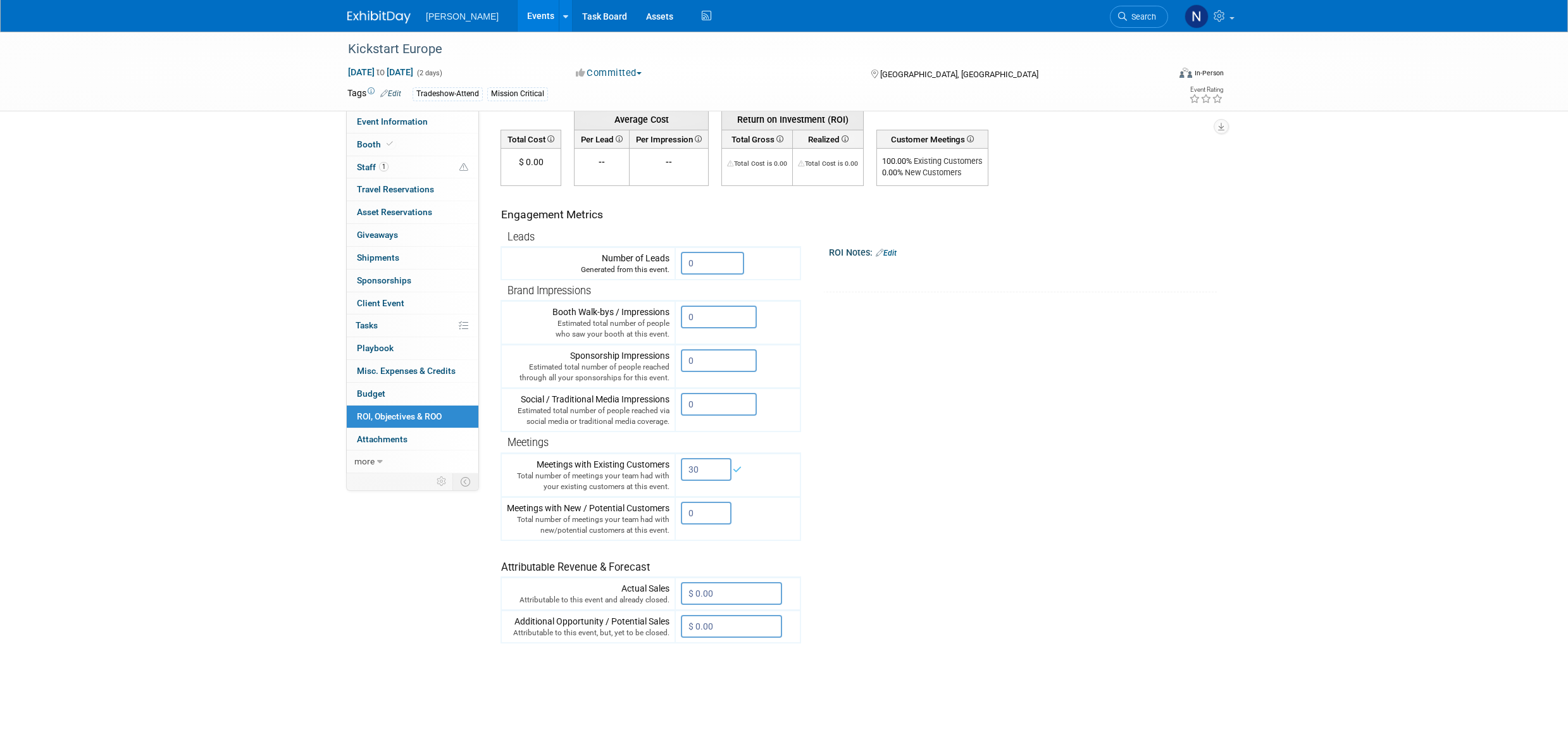
click at [702, 514] on input "0" at bounding box center [706, 513] width 50 height 23
type input "10"
click at [692, 545] on button "button" at bounding box center [692, 540] width 23 height 18
click at [518, 23] on link "Events" at bounding box center [540, 16] width 46 height 31
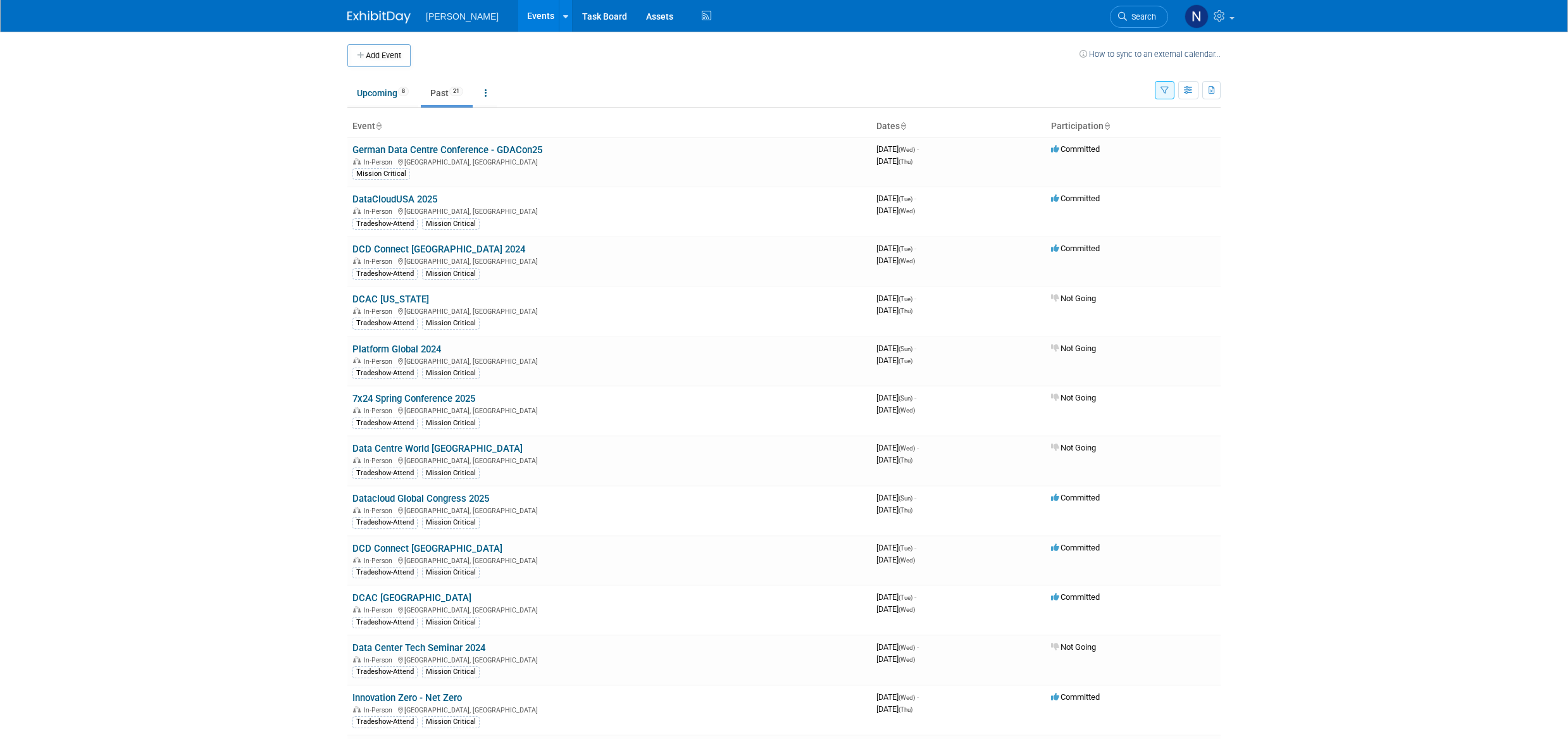
click at [445, 93] on link "Past 21" at bounding box center [447, 93] width 52 height 24
click at [364, 92] on link "Upcoming 8" at bounding box center [383, 93] width 71 height 24
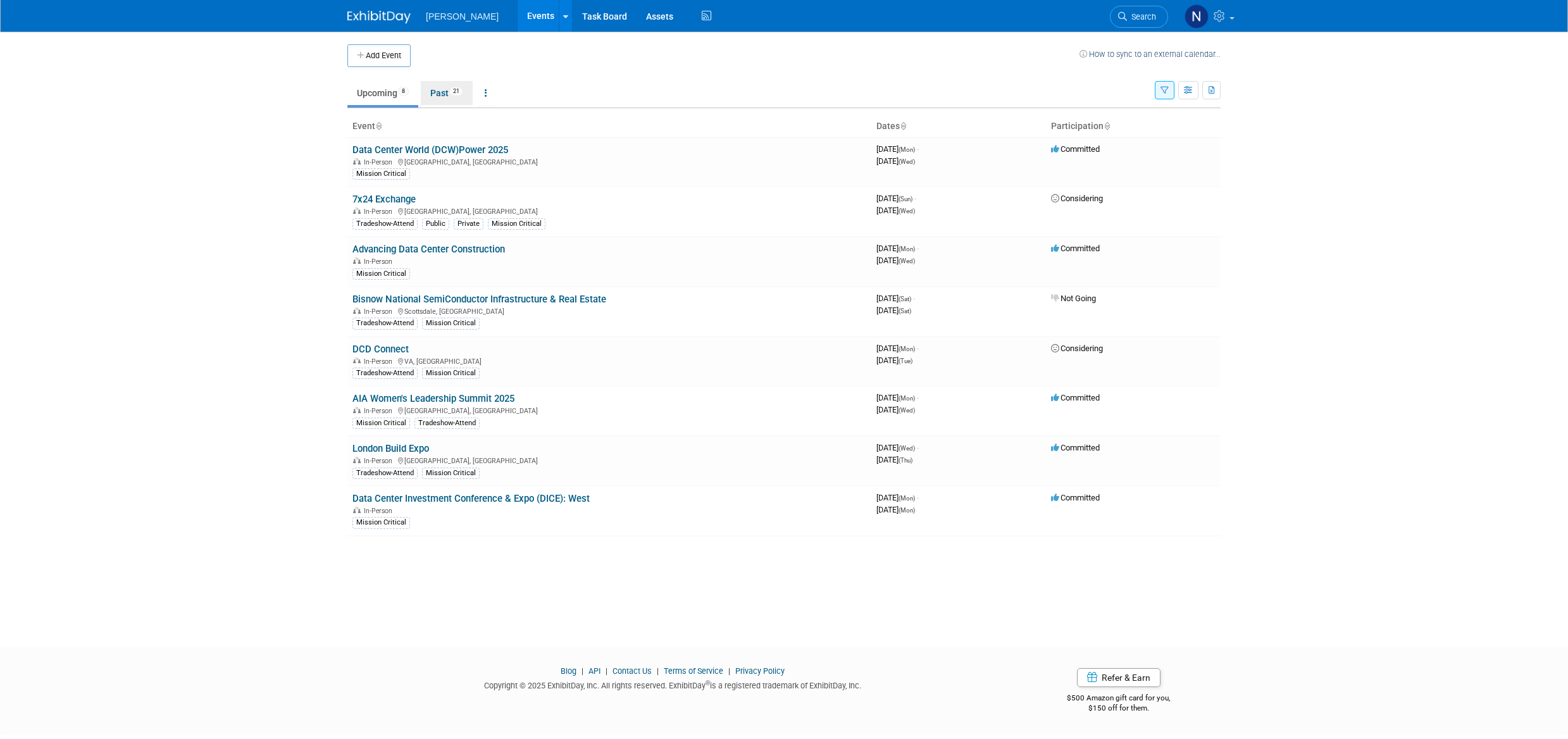
click at [438, 97] on link "Past 21" at bounding box center [447, 93] width 52 height 24
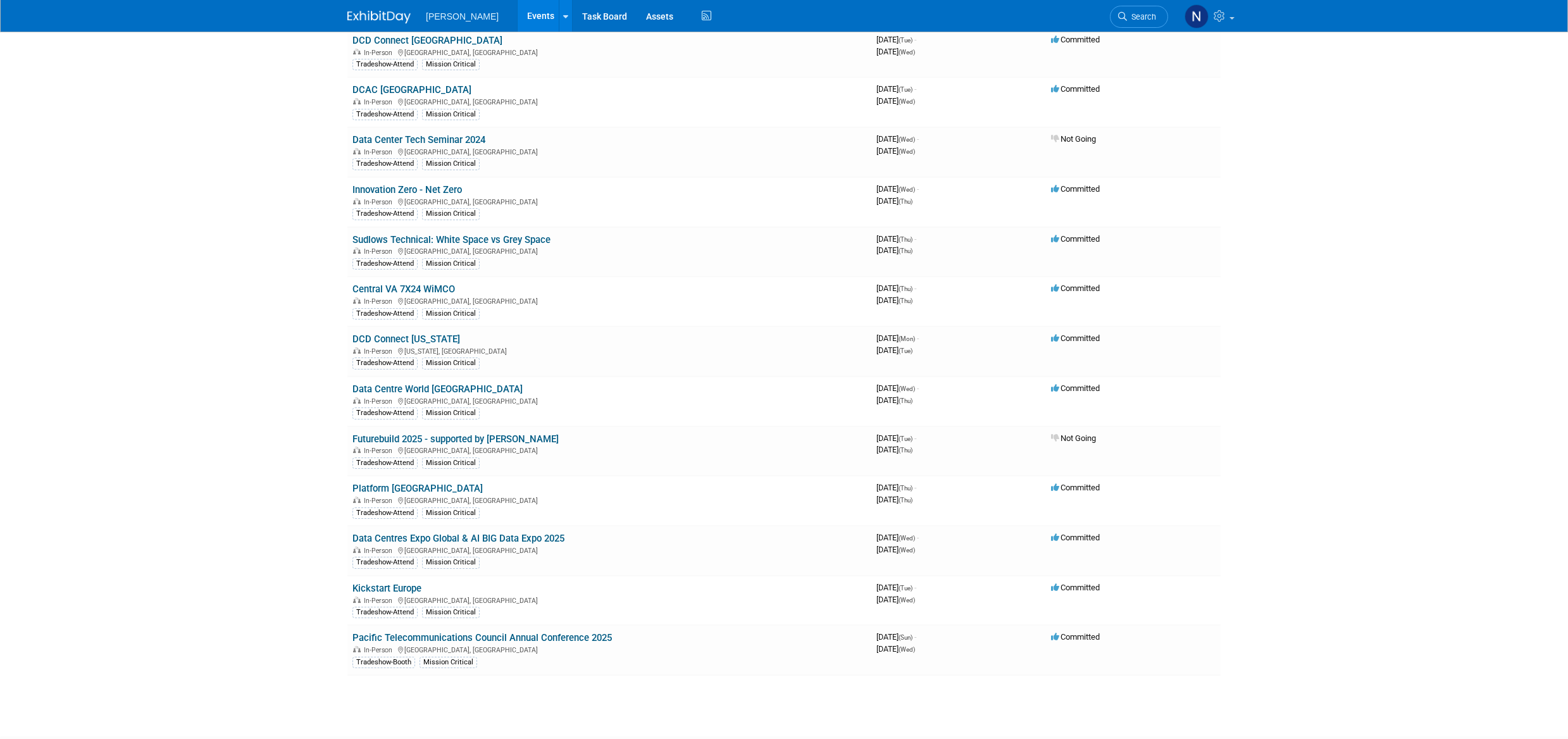
scroll to position [594, 0]
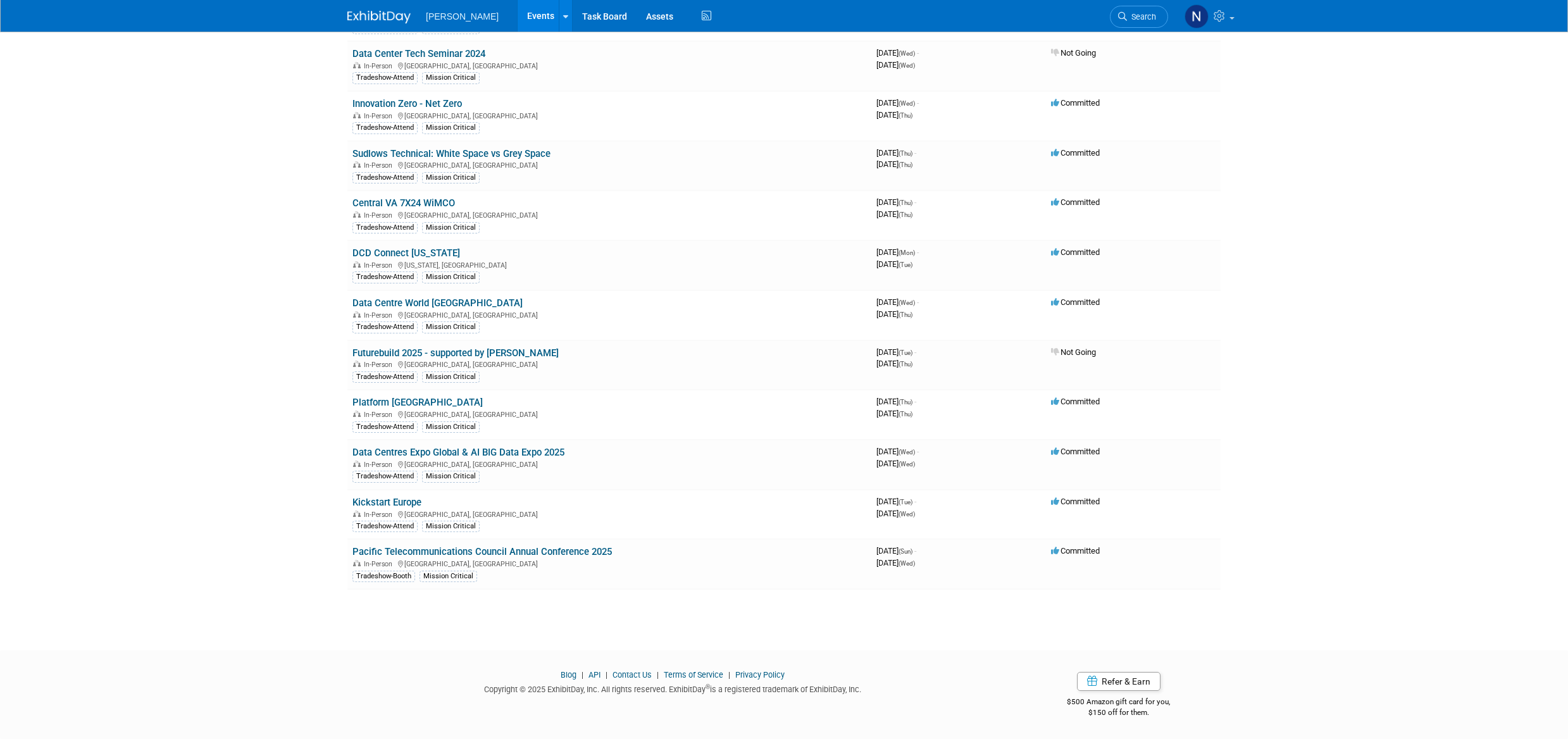
click at [415, 503] on link "Kickstart Europe" at bounding box center [387, 502] width 69 height 11
click at [478, 555] on link "Pacific Telecommunications Council Annual Conference 2025" at bounding box center [482, 552] width 260 height 11
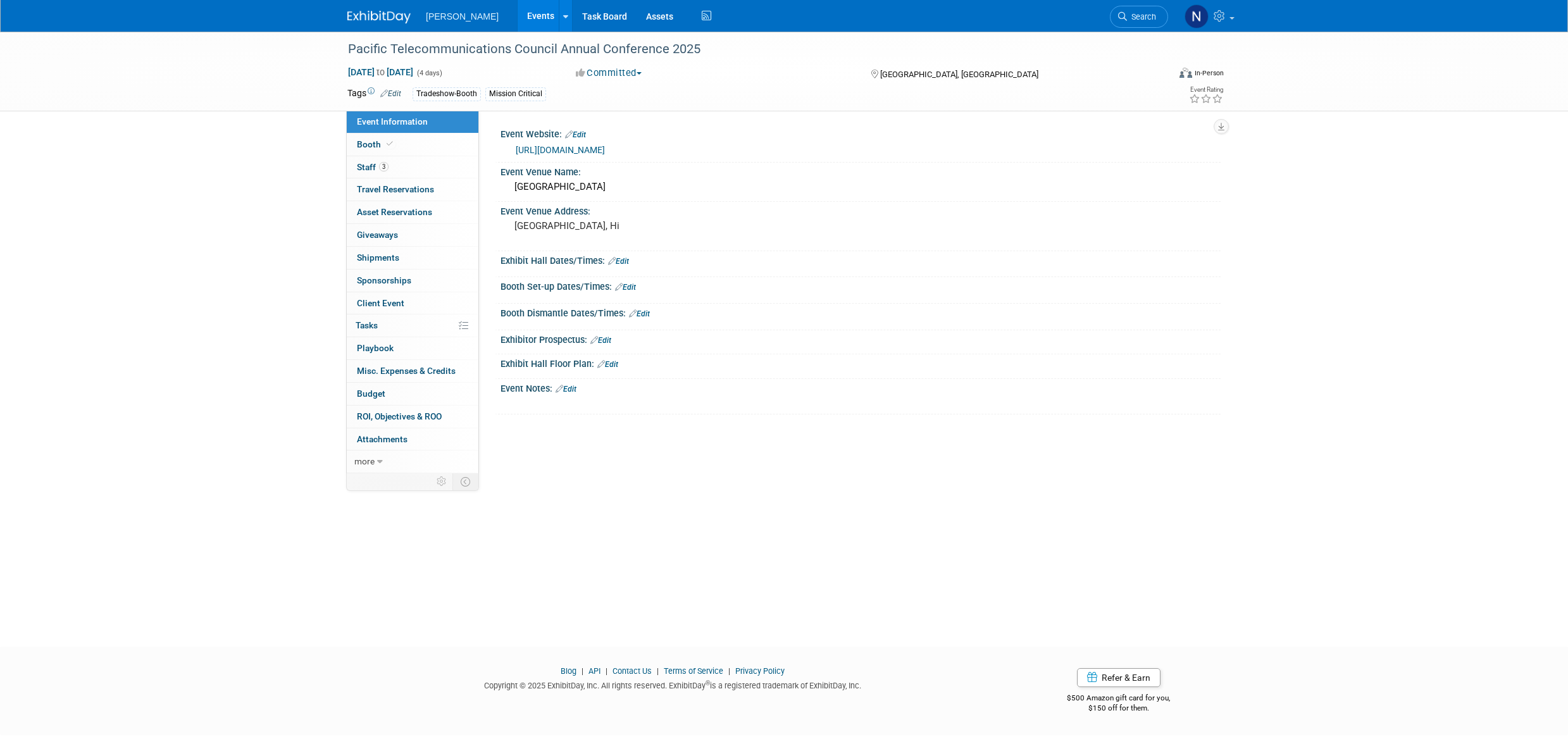
click at [382, 389] on span "Budget" at bounding box center [371, 394] width 28 height 10
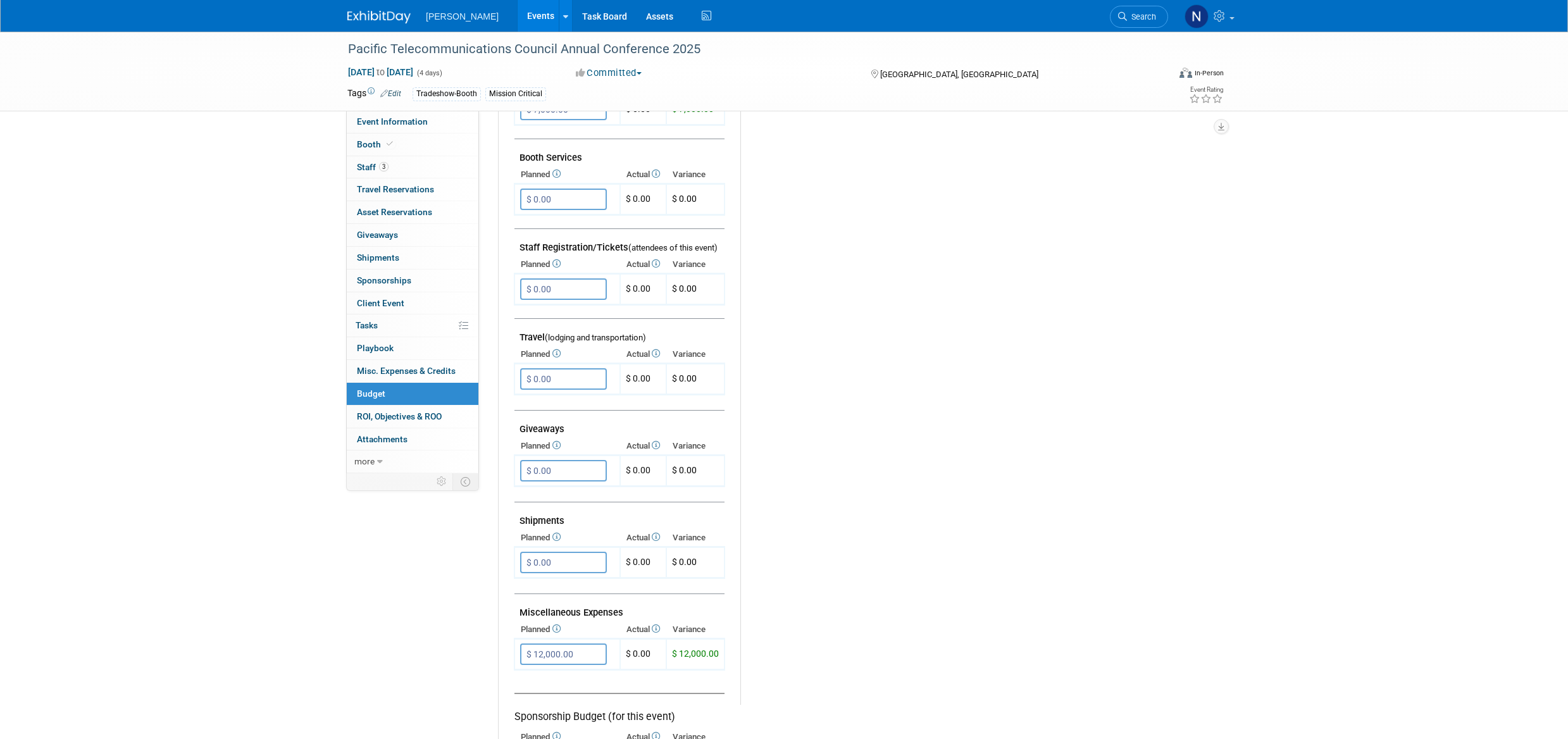
scroll to position [301, 0]
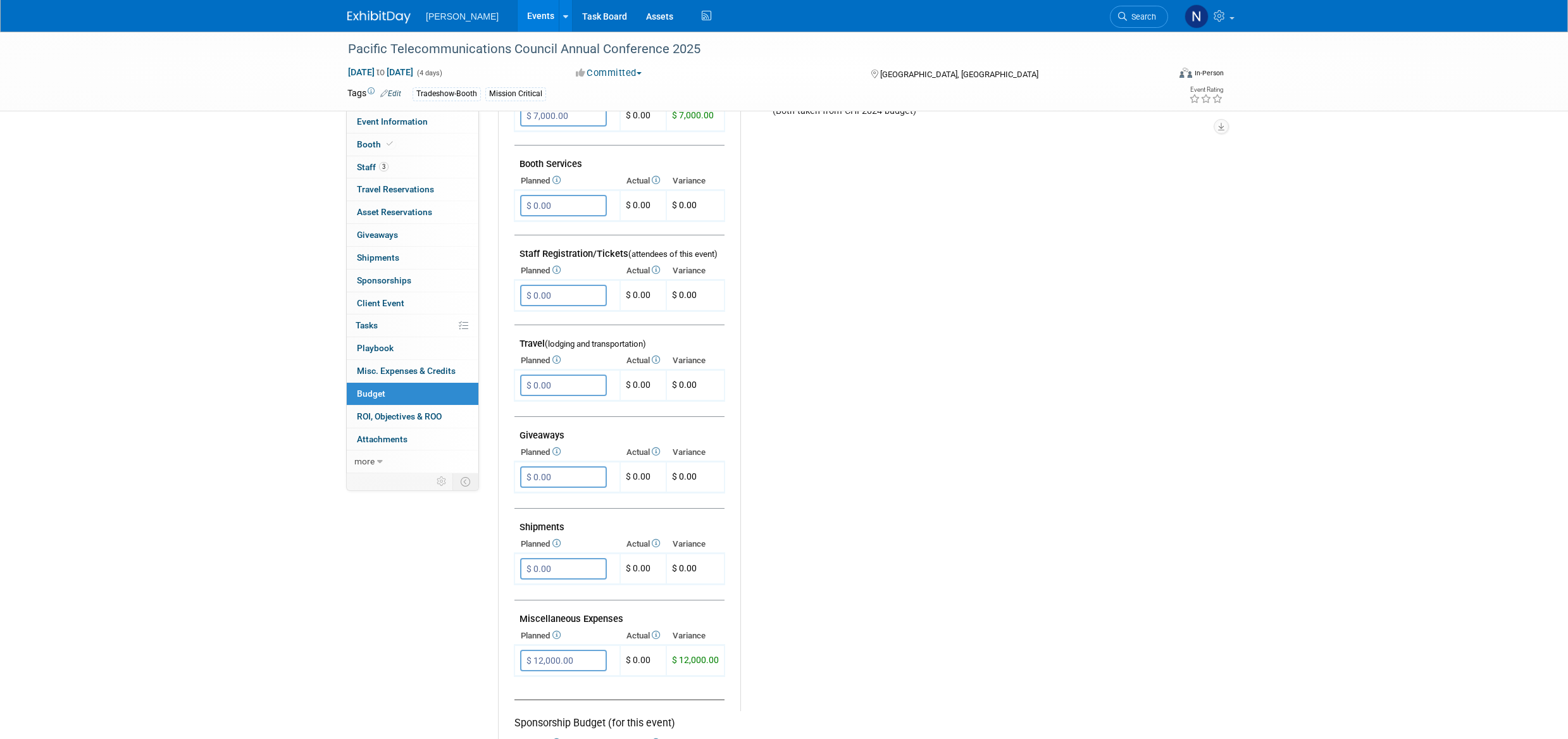
click at [380, 306] on span "Client Event" at bounding box center [381, 303] width 47 height 10
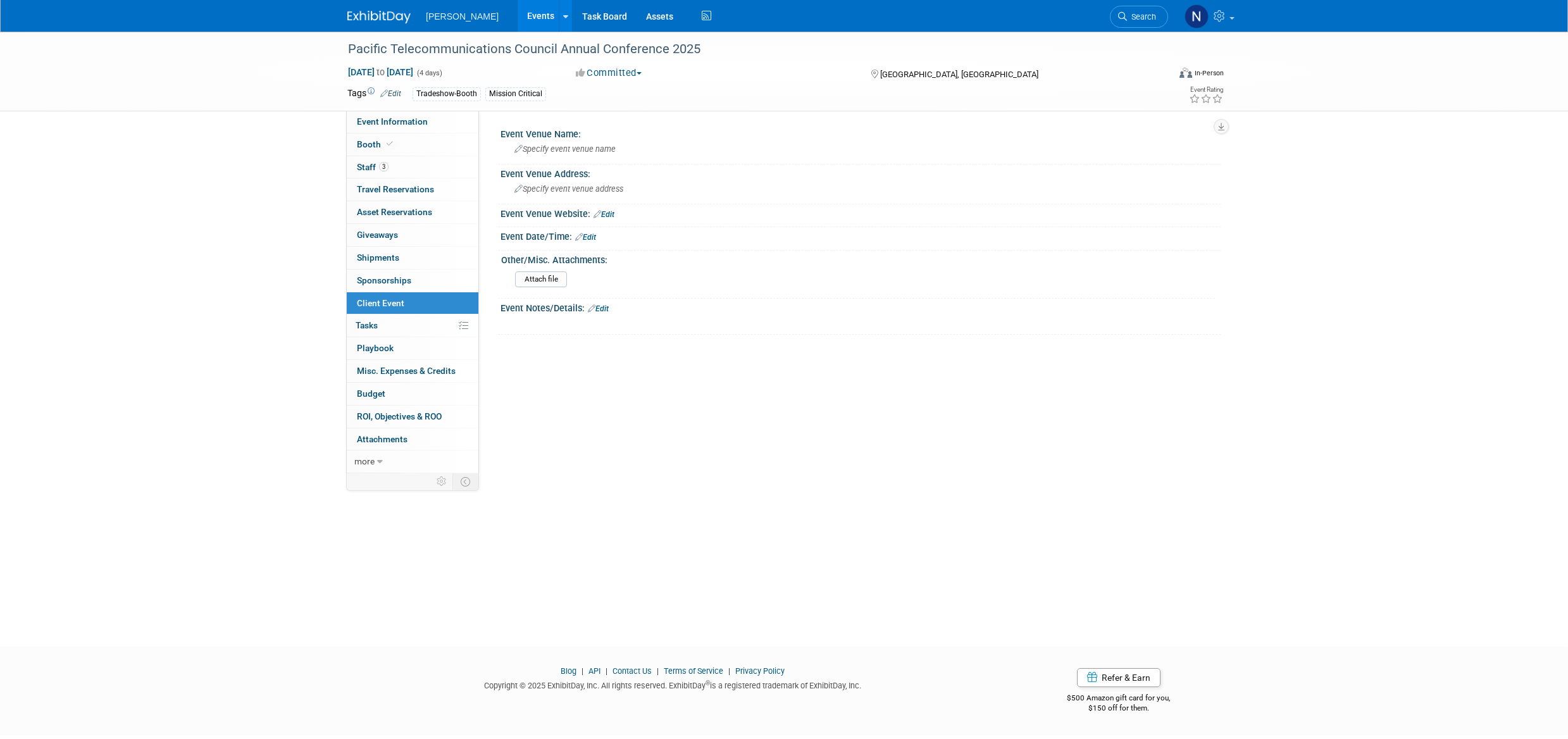
click at [547, 147] on span "Specify event venue name" at bounding box center [565, 149] width 101 height 9
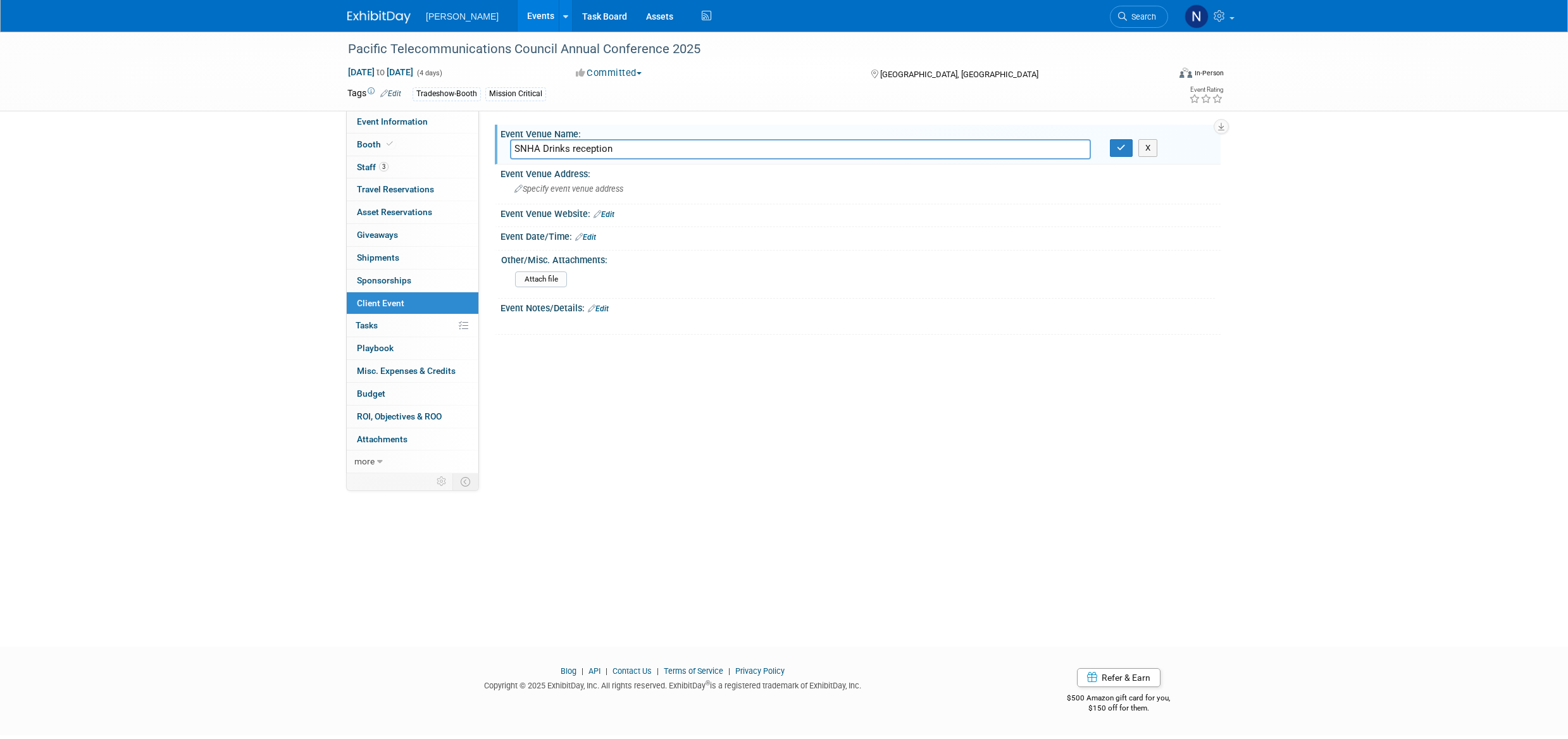
type input "SNHA Drinks reception"
click at [559, 188] on span "Specify event venue address" at bounding box center [569, 189] width 109 height 9
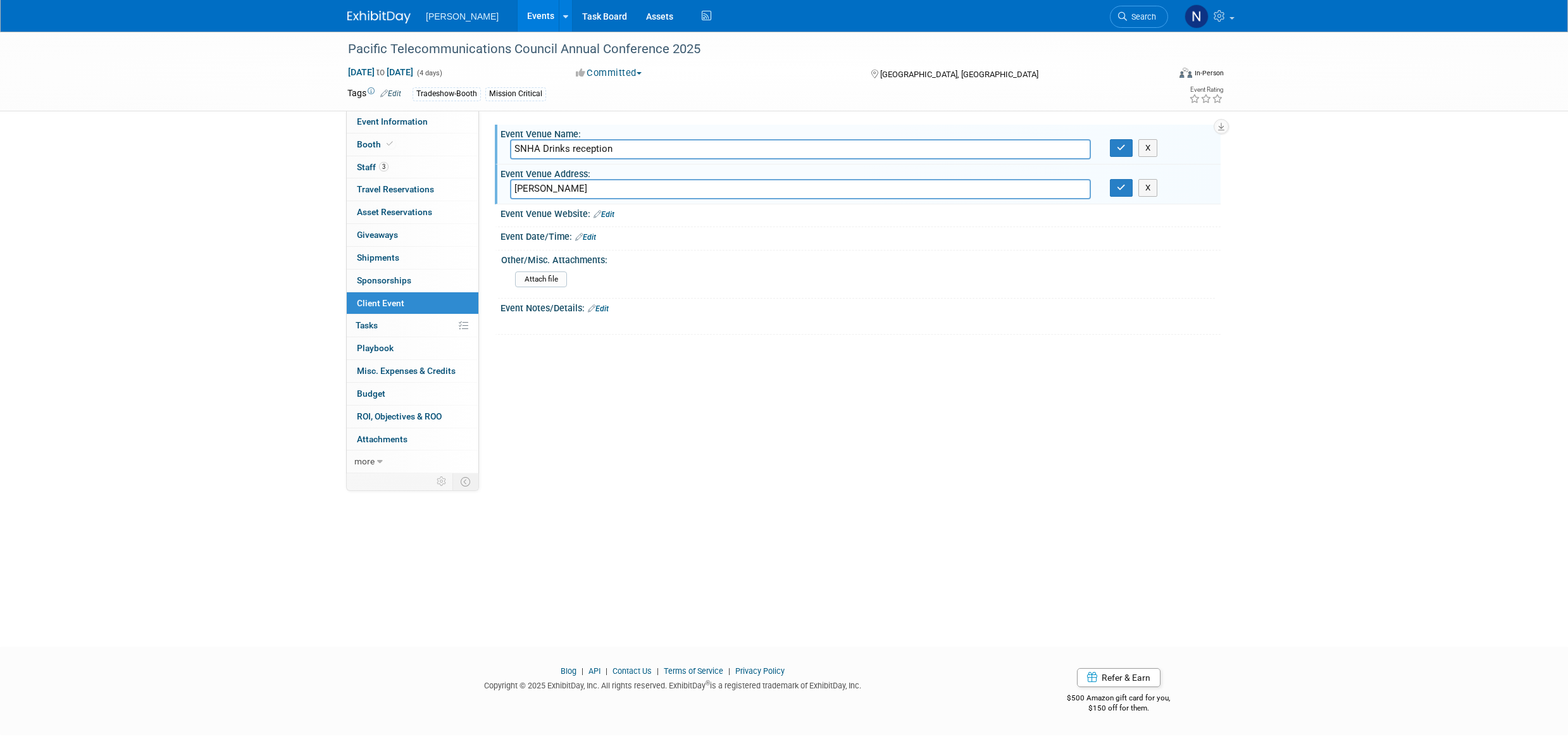
click at [541, 235] on div "Event Date/Time: Edit" at bounding box center [860, 235] width 720 height 17
click at [592, 236] on link "Edit" at bounding box center [585, 237] width 21 height 9
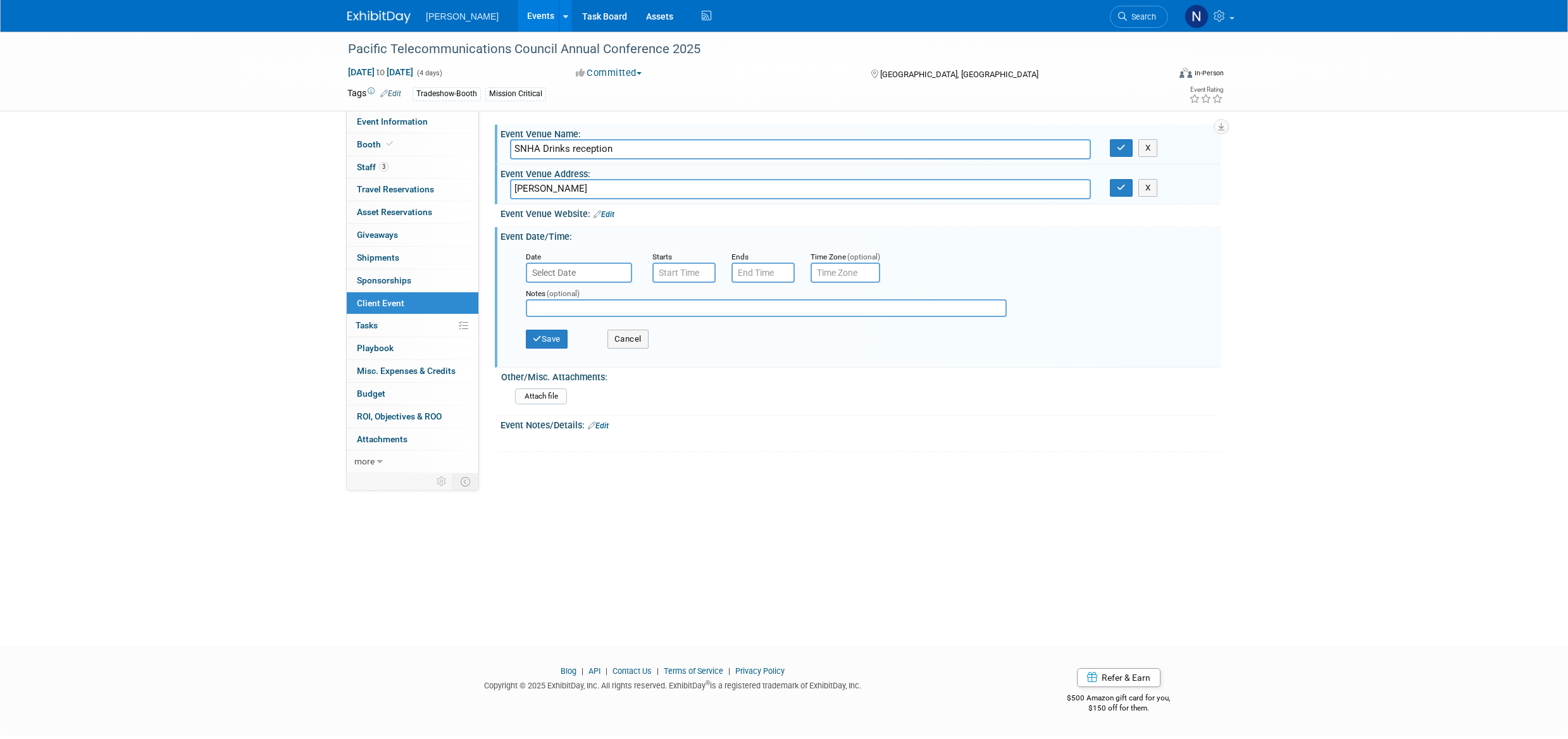
click at [595, 194] on input "Moana Surfrider" at bounding box center [800, 189] width 581 height 20
type input "Moana Surfrider Roof Garden"
click at [544, 264] on input "text" at bounding box center [578, 273] width 106 height 20
click at [537, 301] on icon at bounding box center [539, 298] width 9 height 9
click at [538, 301] on icon at bounding box center [539, 298] width 9 height 9
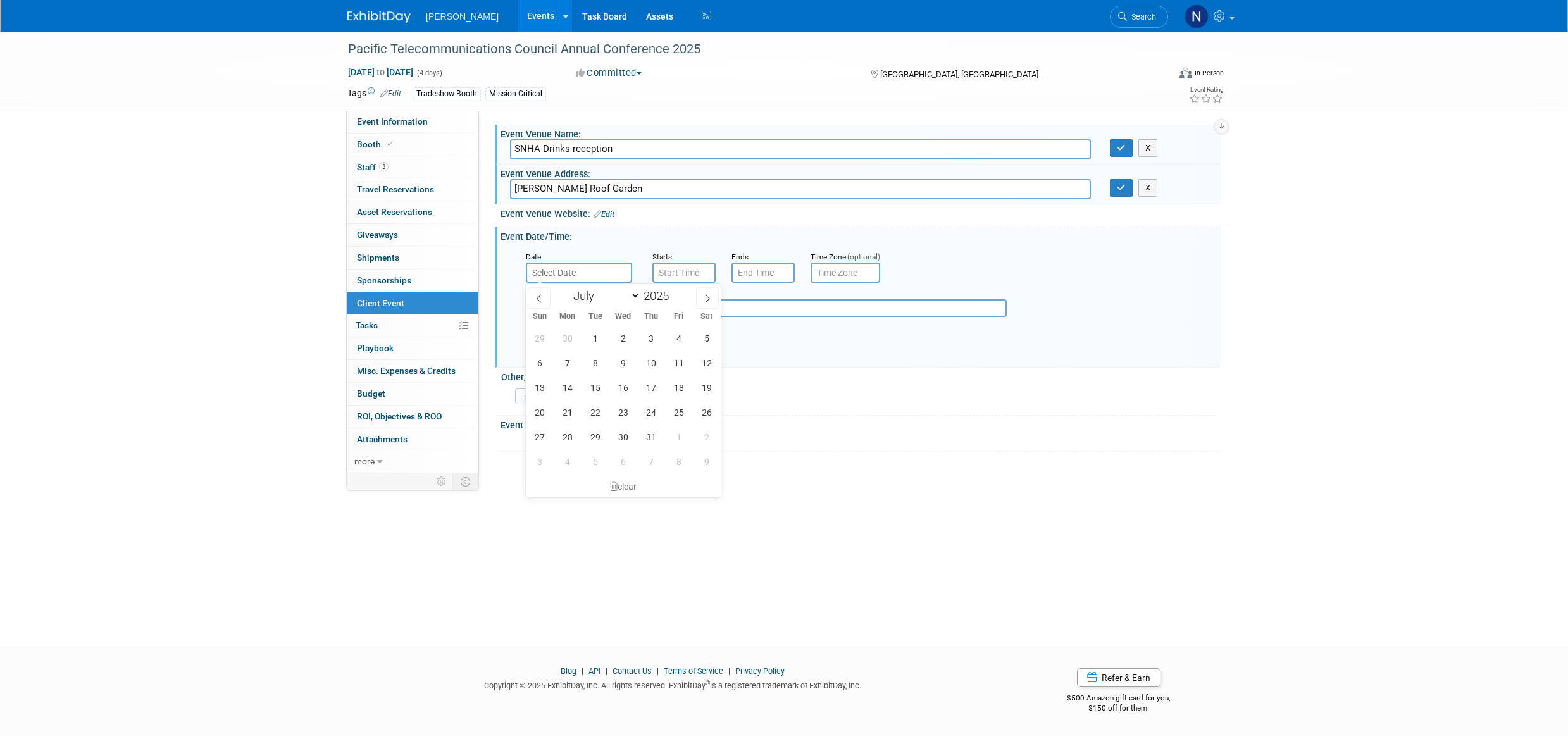
click at [539, 301] on icon at bounding box center [539, 298] width 9 height 9
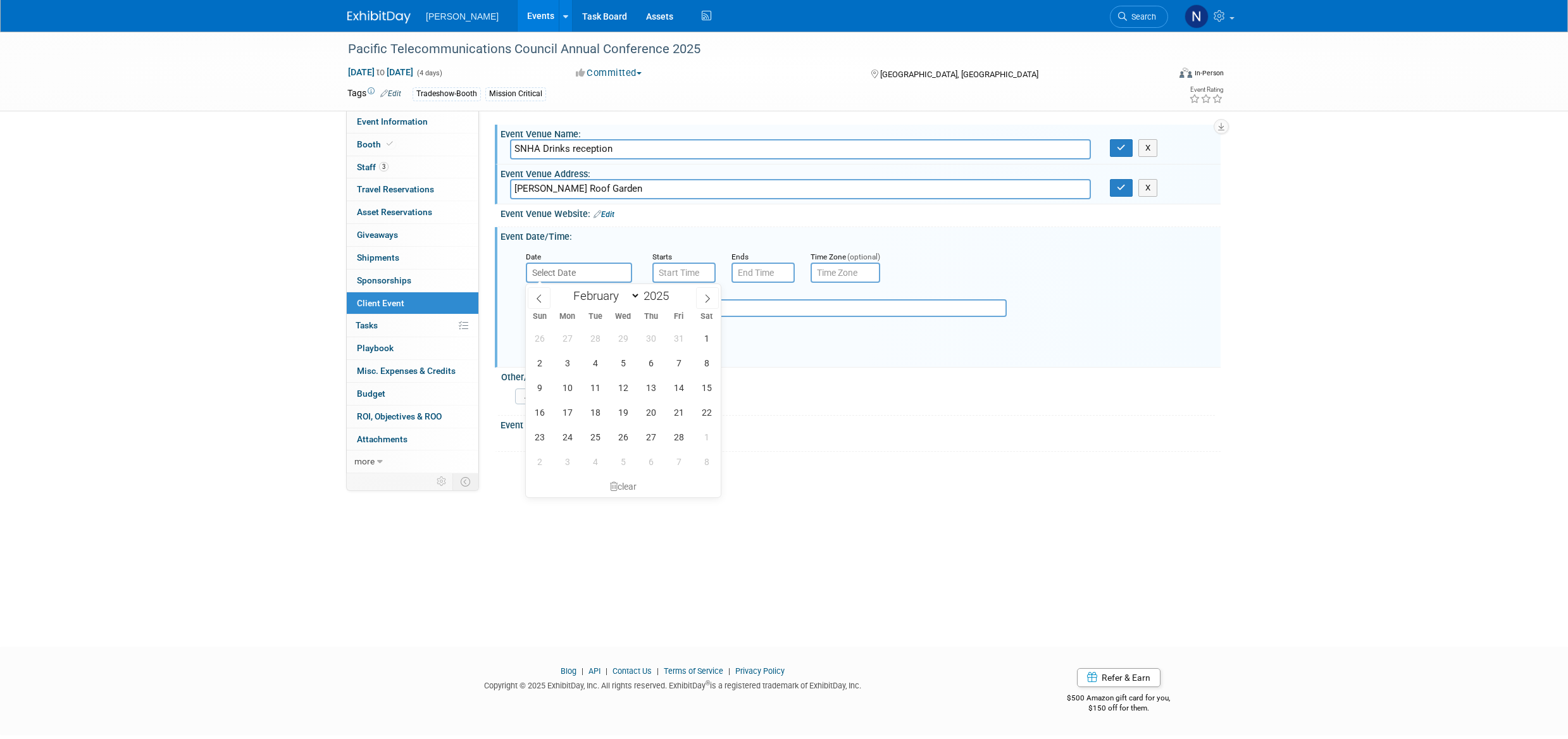
click at [539, 301] on icon at bounding box center [539, 298] width 9 height 9
select select "0"
click at [570, 413] on span "20" at bounding box center [566, 412] width 24 height 24
type input "Jan 20, 2025"
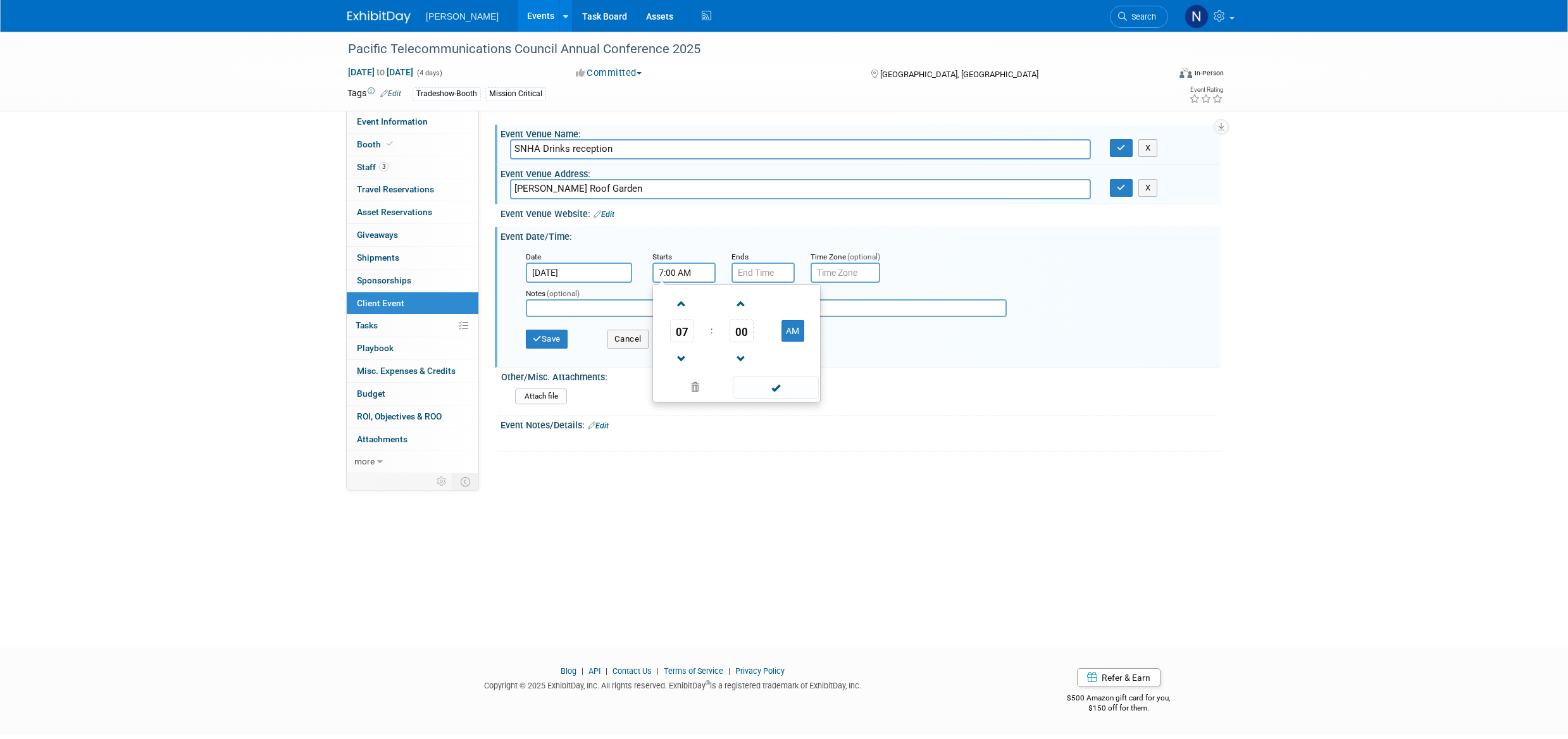
click at [681, 279] on input "7:00 AM" at bounding box center [684, 273] width 63 height 20
click at [794, 334] on button "AM" at bounding box center [792, 331] width 23 height 21
click at [682, 310] on span at bounding box center [682, 304] width 22 height 22
click at [681, 357] on span at bounding box center [682, 359] width 22 height 22
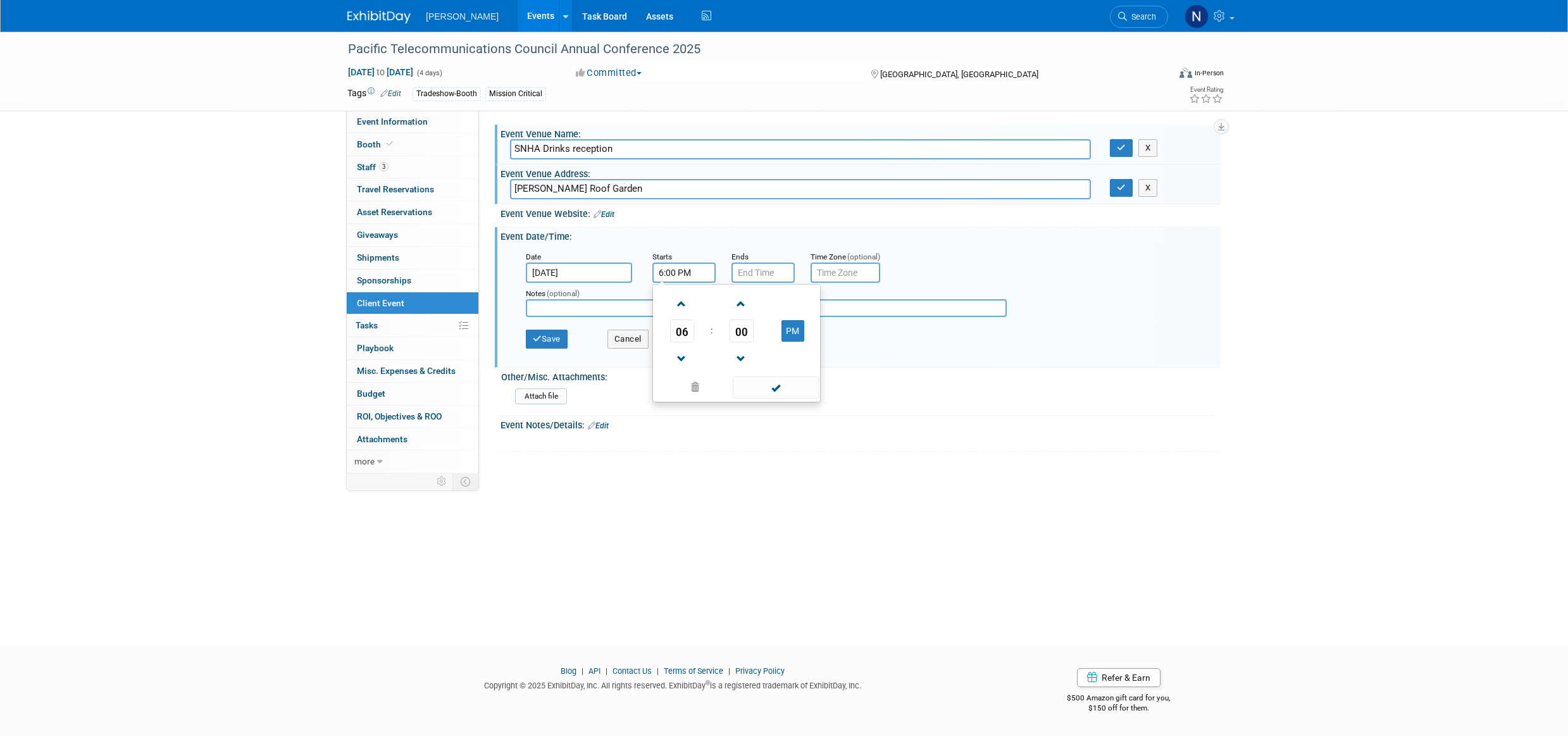
click at [747, 307] on span at bounding box center [741, 304] width 22 height 22
click at [747, 307] on span at bounding box center [741, 304] width 22 height 22
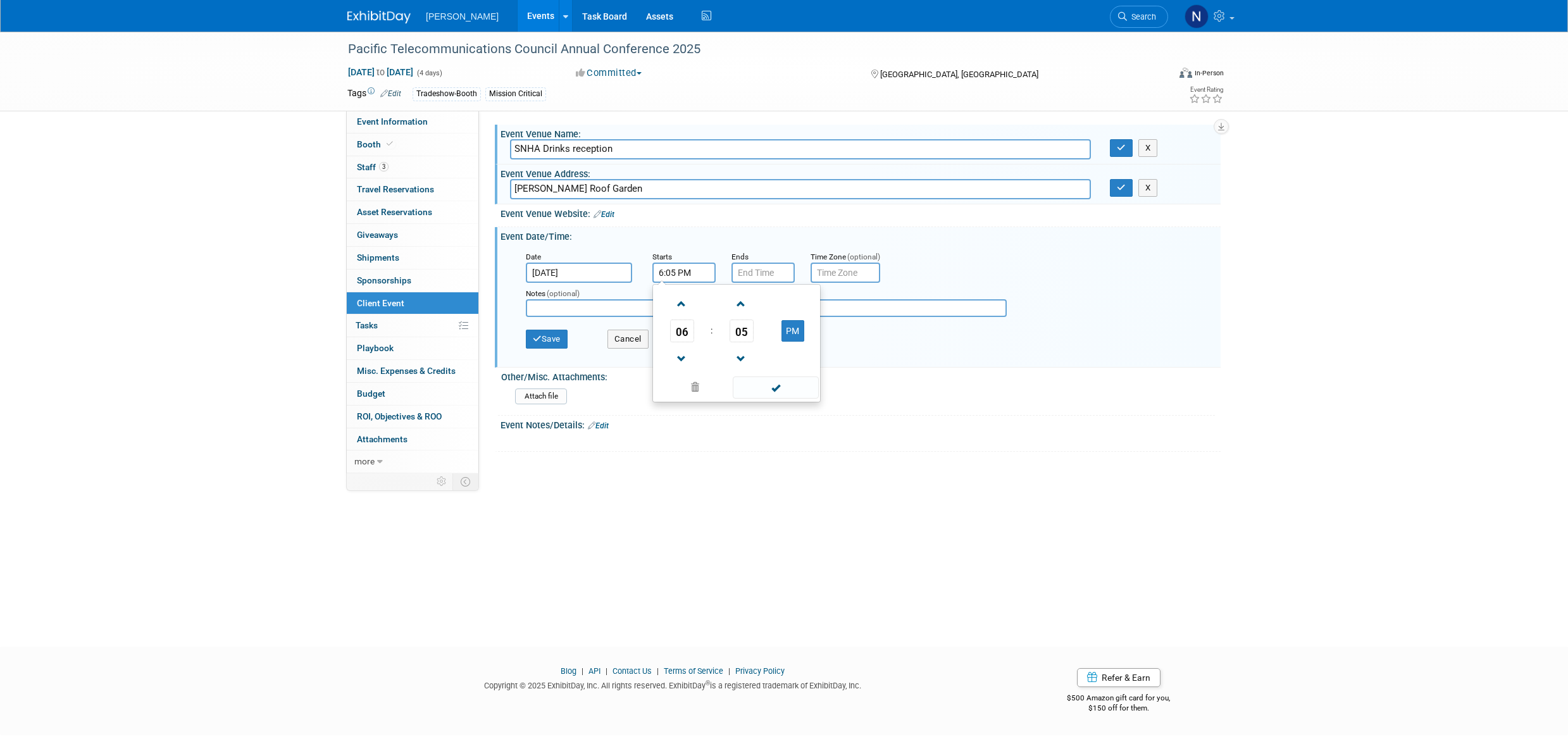
click at [747, 307] on span at bounding box center [741, 304] width 22 height 22
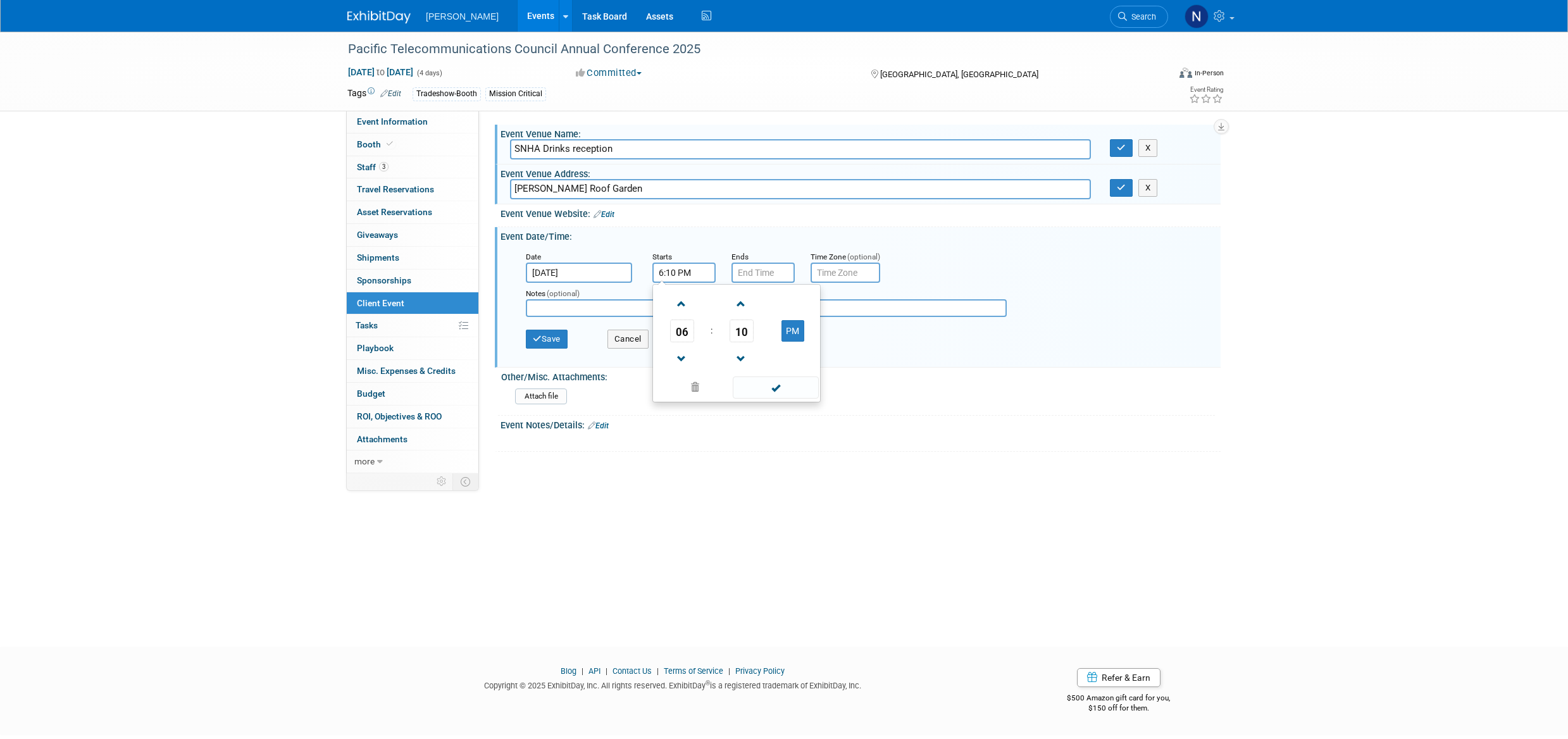
click at [747, 307] on span at bounding box center [741, 304] width 22 height 22
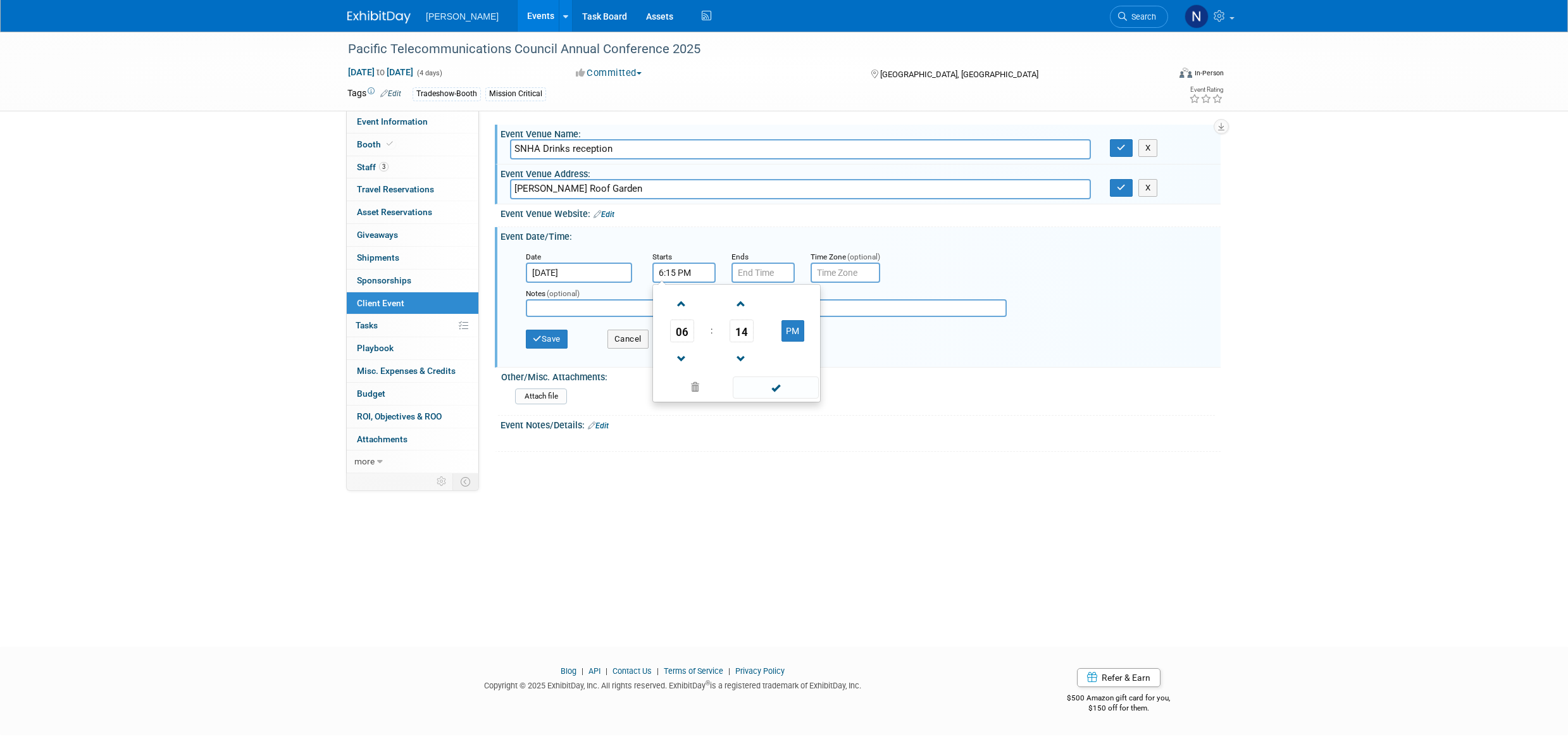
click at [747, 307] on span at bounding box center [741, 304] width 22 height 22
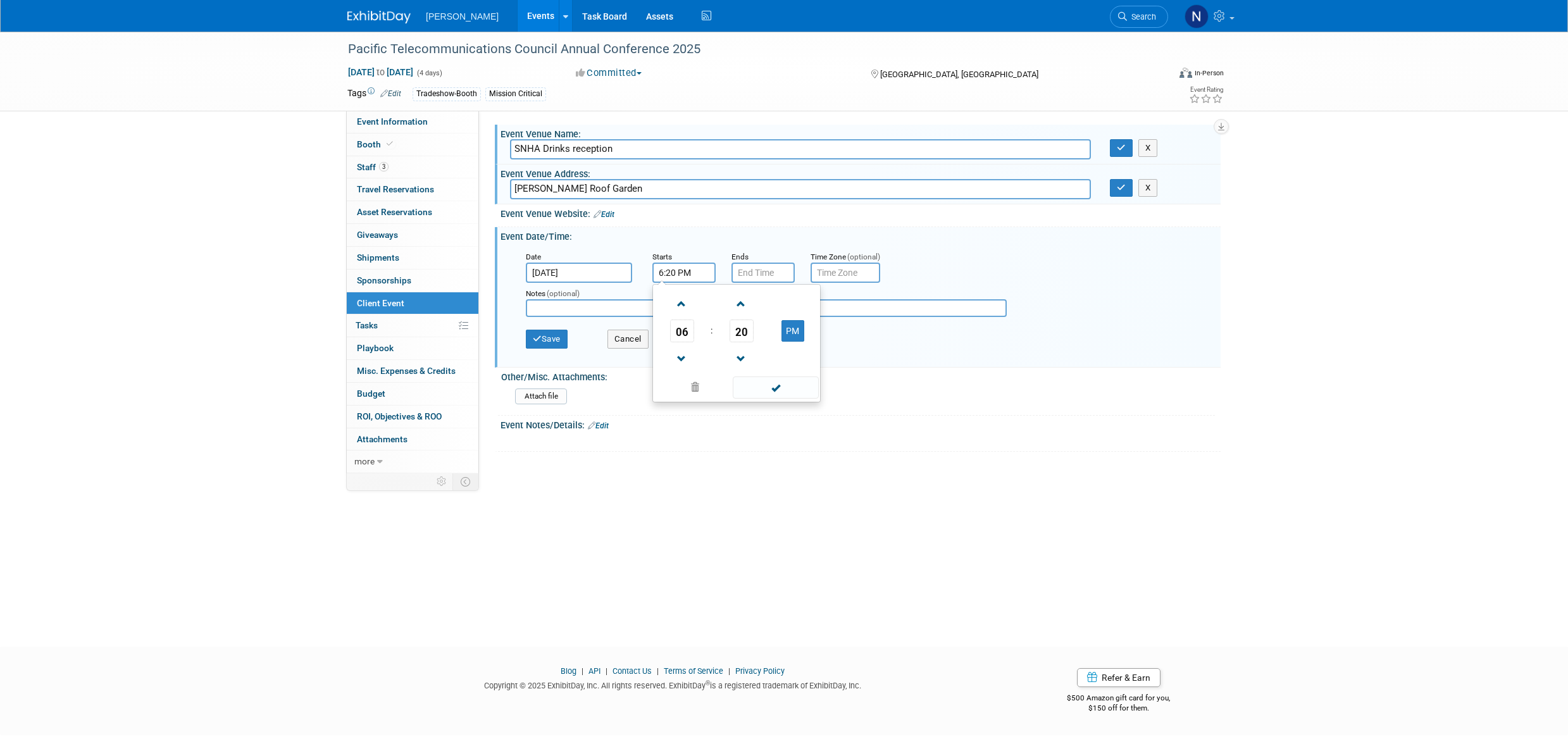
click at [747, 307] on span at bounding box center [741, 304] width 22 height 22
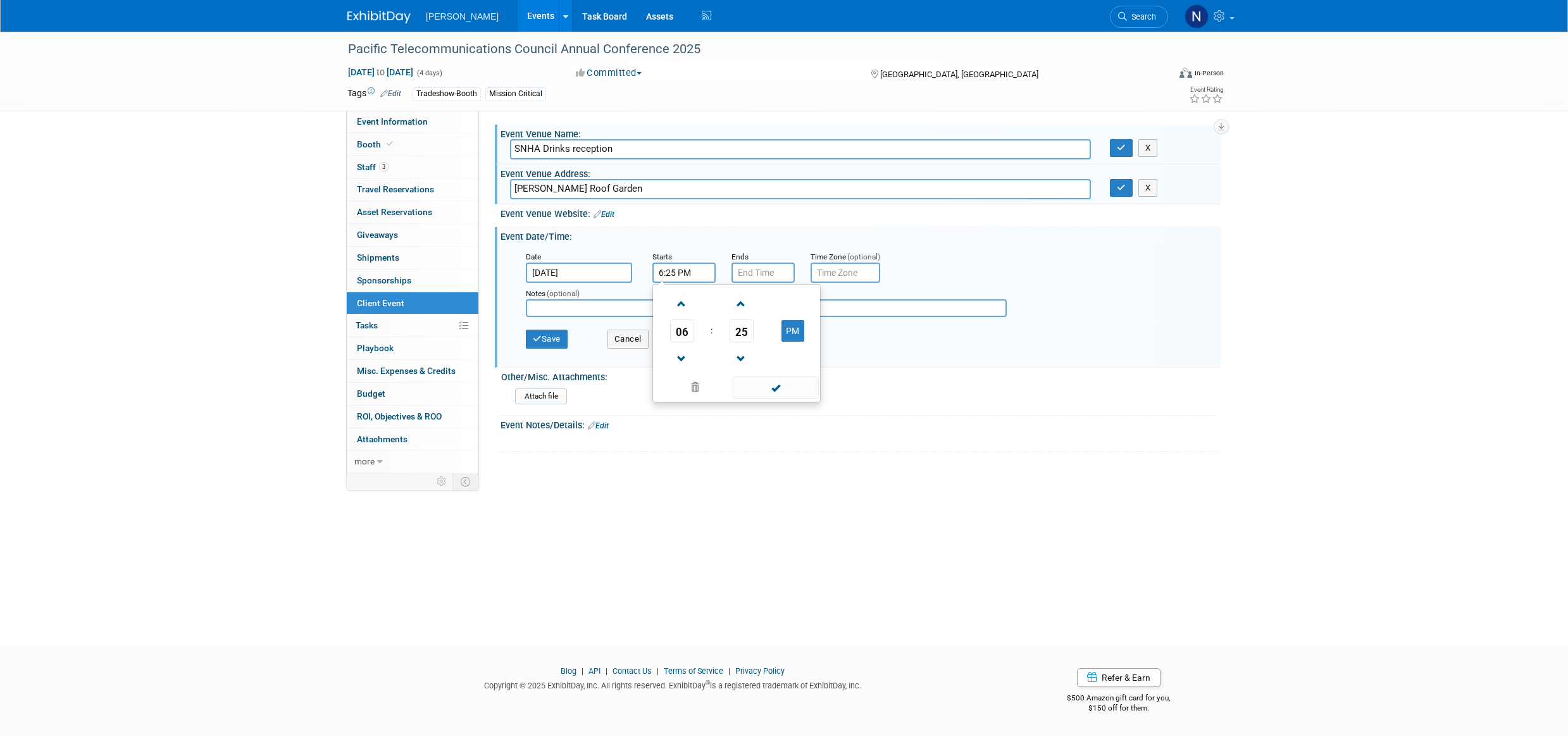
click at [747, 307] on span at bounding box center [741, 304] width 22 height 22
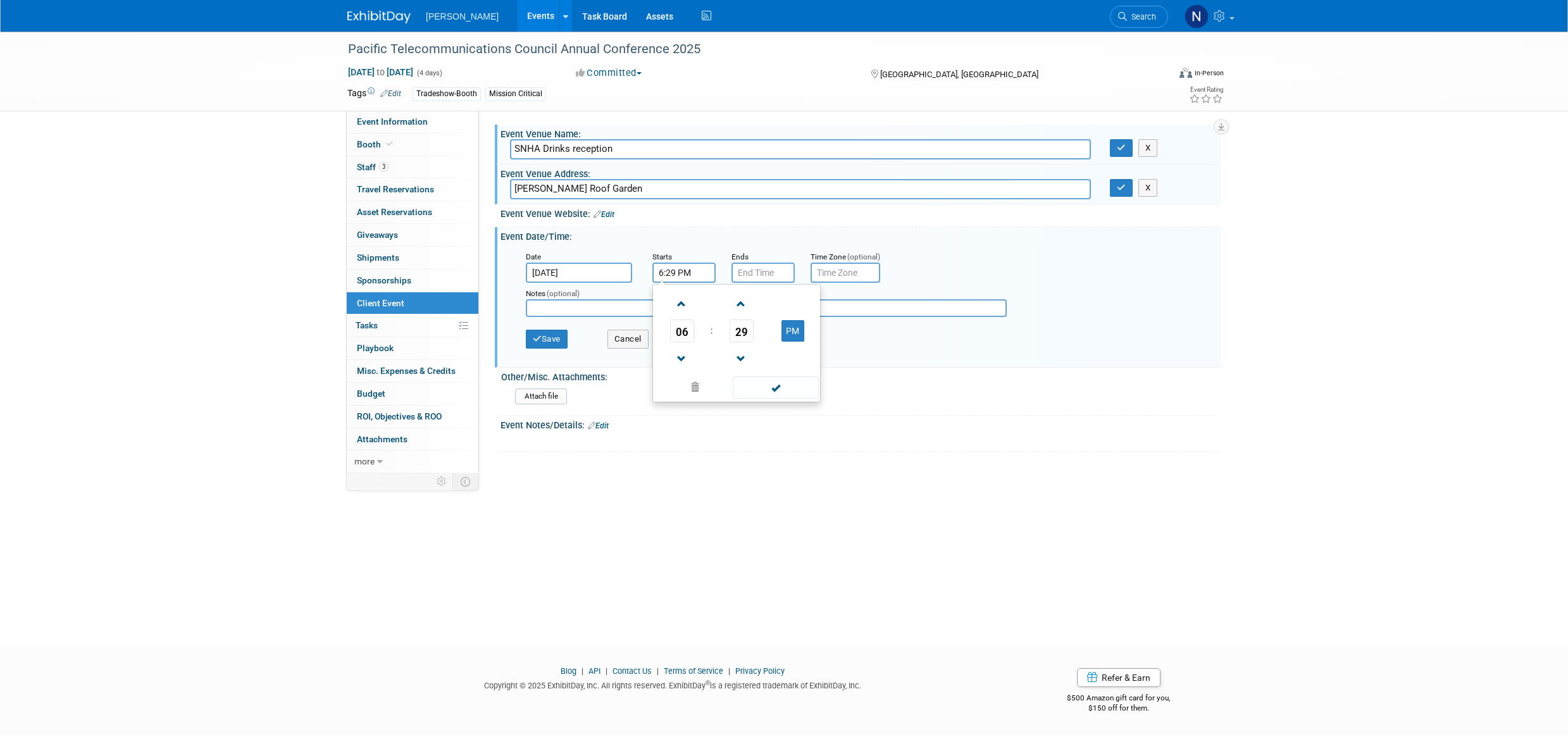
type input "6:30 PM"
click at [775, 388] on span at bounding box center [775, 388] width 86 height 22
click at [741, 274] on input "7:00 PM" at bounding box center [763, 273] width 63 height 20
click at [761, 306] on span at bounding box center [761, 304] width 22 height 22
type input "8:00 PM"
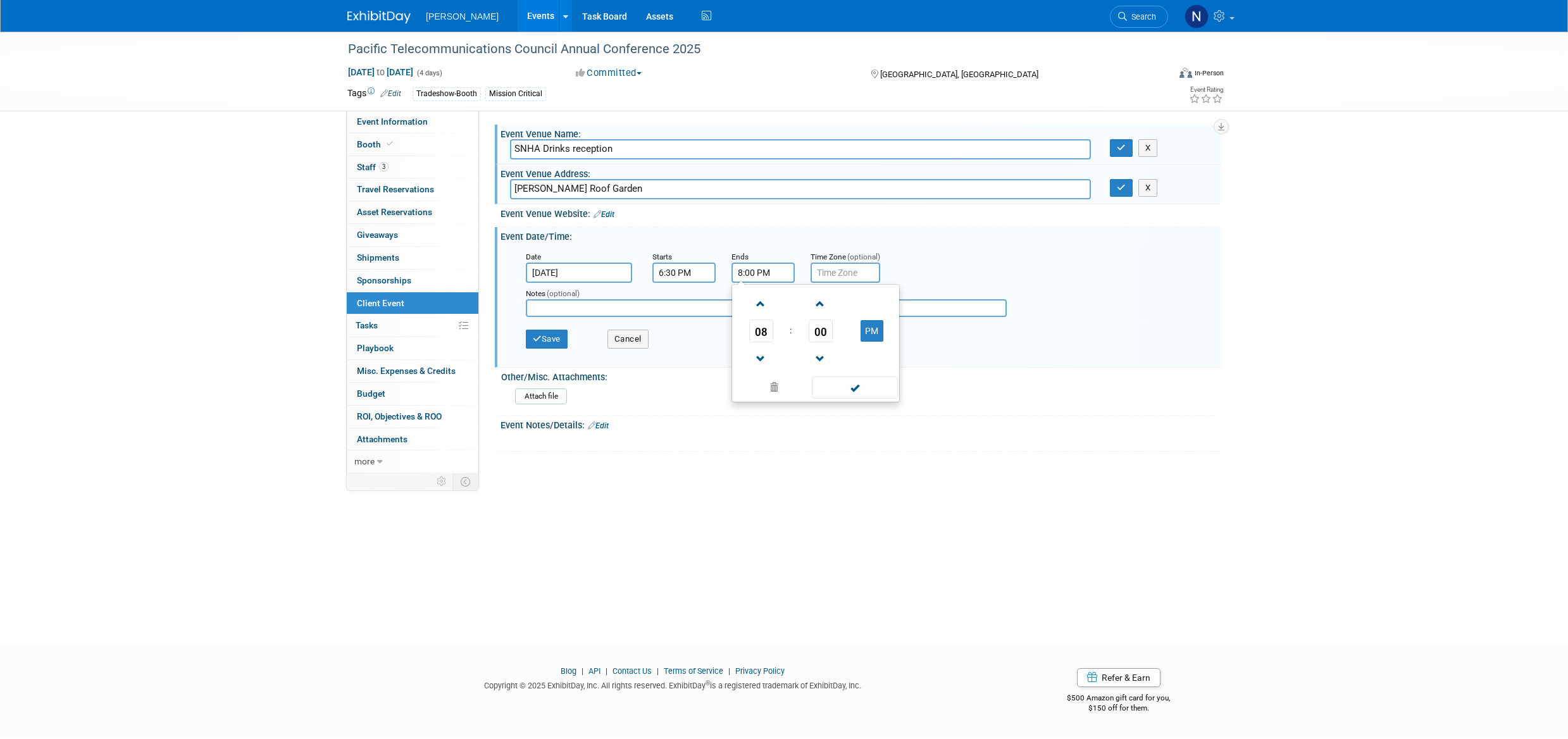
click at [860, 390] on span at bounding box center [854, 388] width 86 height 22
click at [552, 342] on button "Save" at bounding box center [546, 339] width 42 height 19
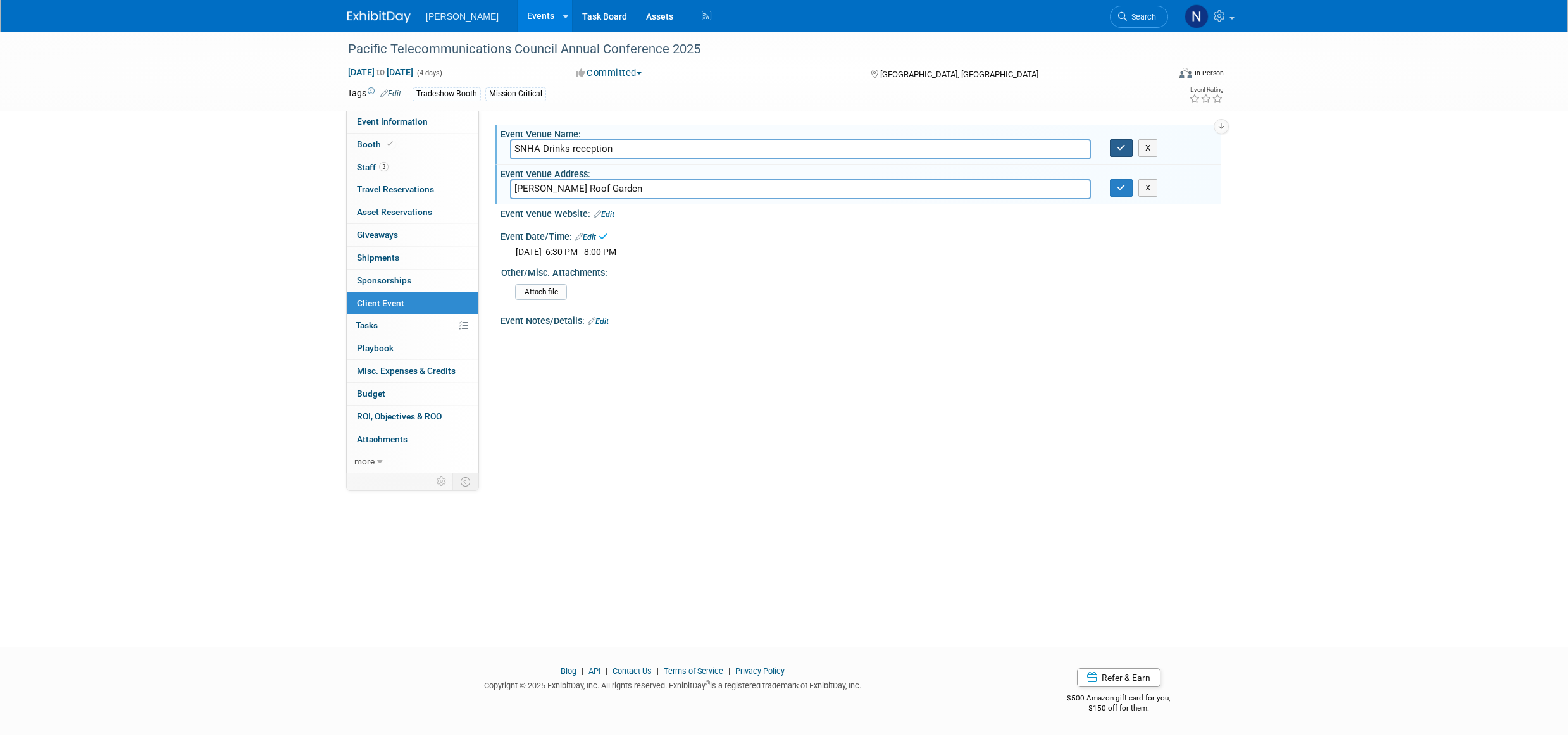
click at [1127, 150] on button "button" at bounding box center [1121, 148] width 23 height 18
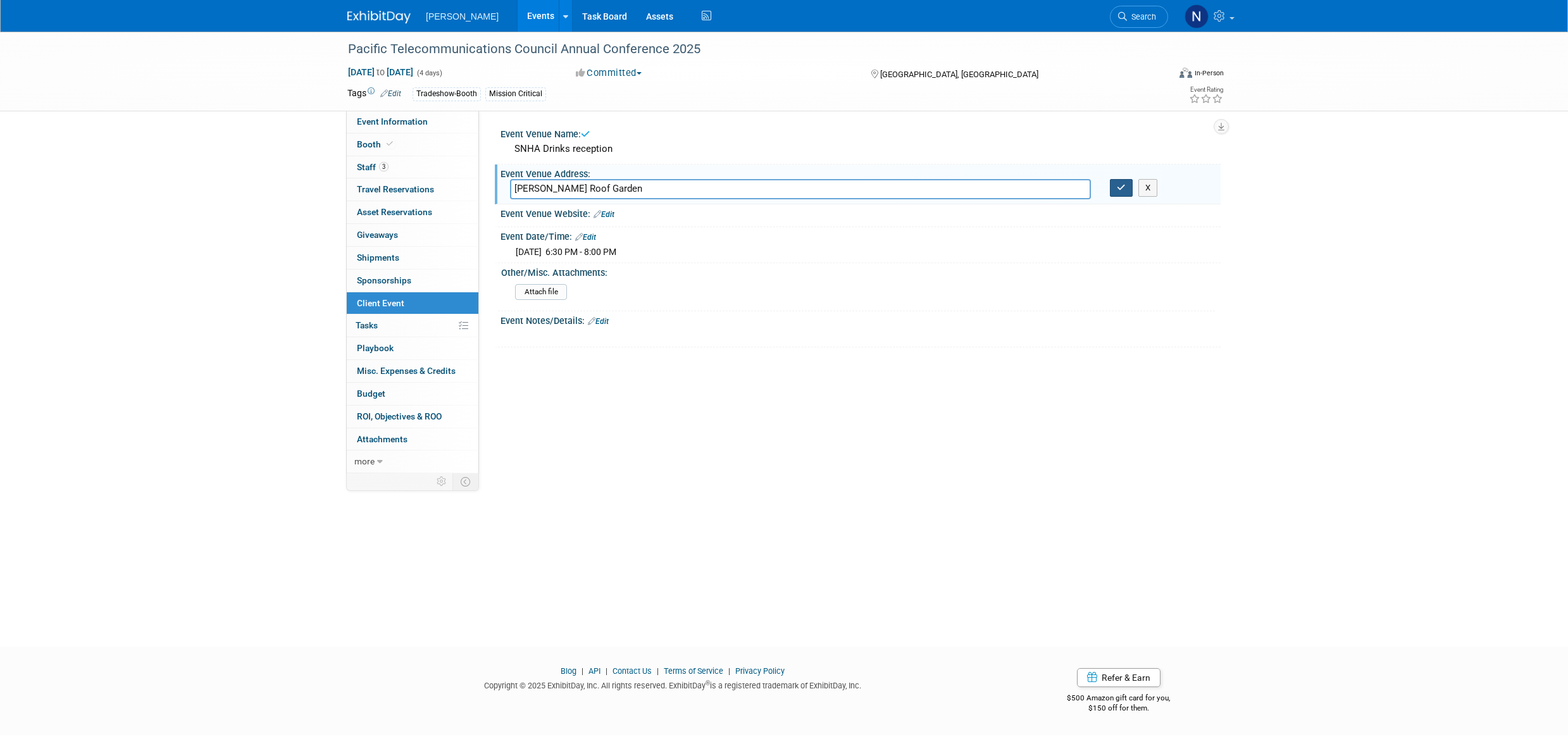
click at [1124, 189] on icon "button" at bounding box center [1121, 187] width 9 height 8
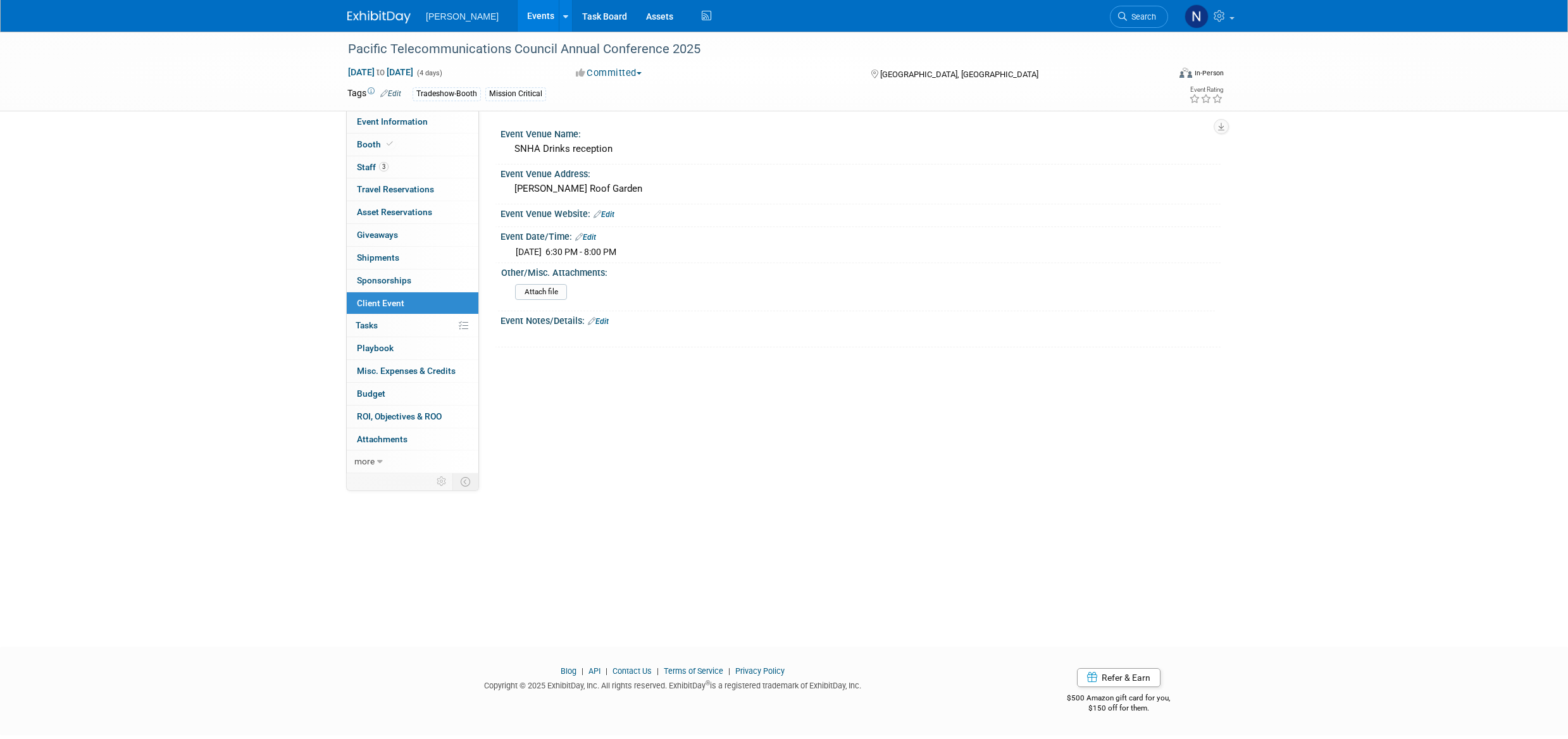
click at [544, 294] on input "file" at bounding box center [480, 292] width 172 height 14
click at [538, 294] on input "file" at bounding box center [480, 292] width 172 height 14
click at [606, 315] on link "Edit" at bounding box center [598, 312] width 21 height 9
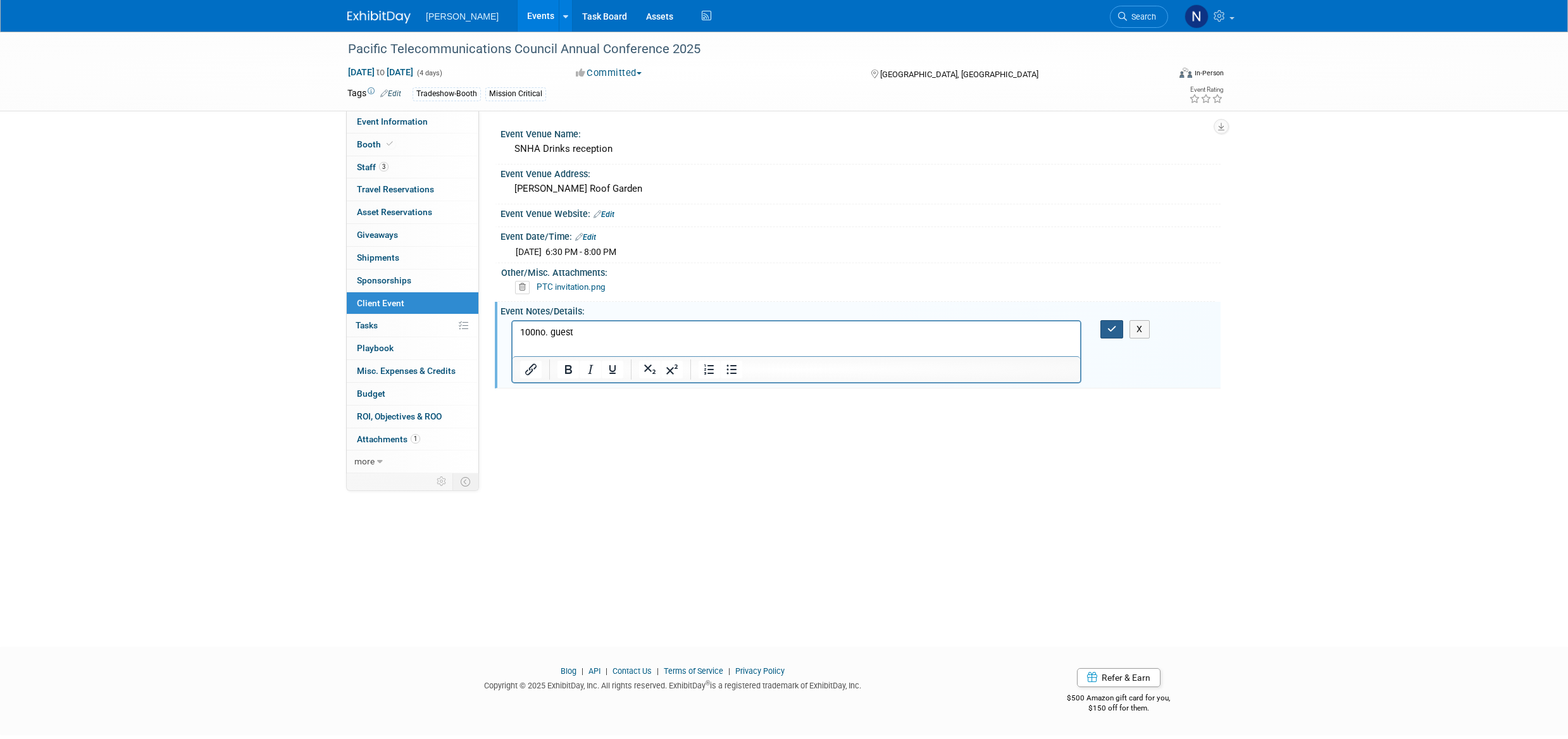
click at [1108, 331] on button "button" at bounding box center [1112, 329] width 24 height 18
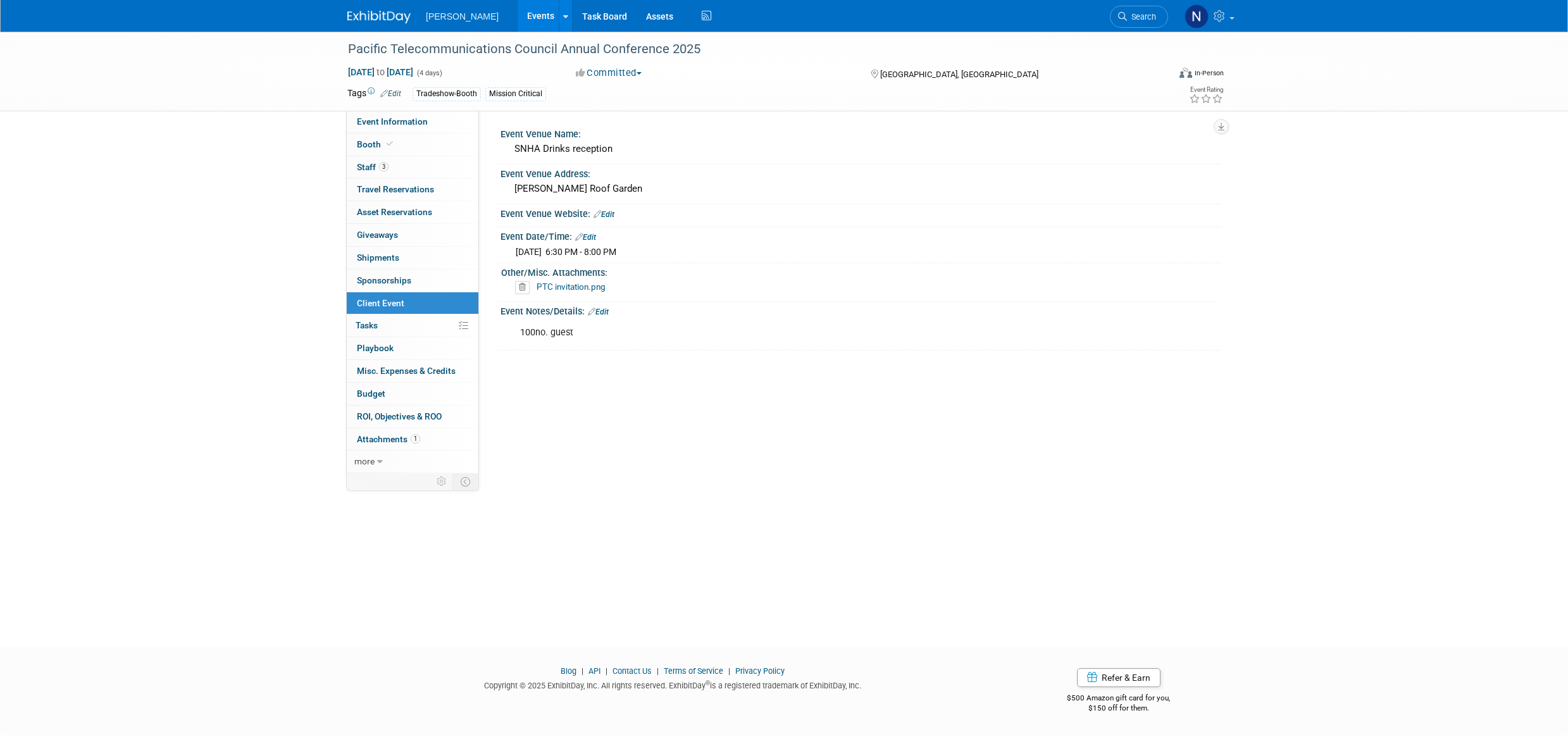
click at [389, 419] on span "ROI, Objectives & ROO 0" at bounding box center [400, 416] width 85 height 10
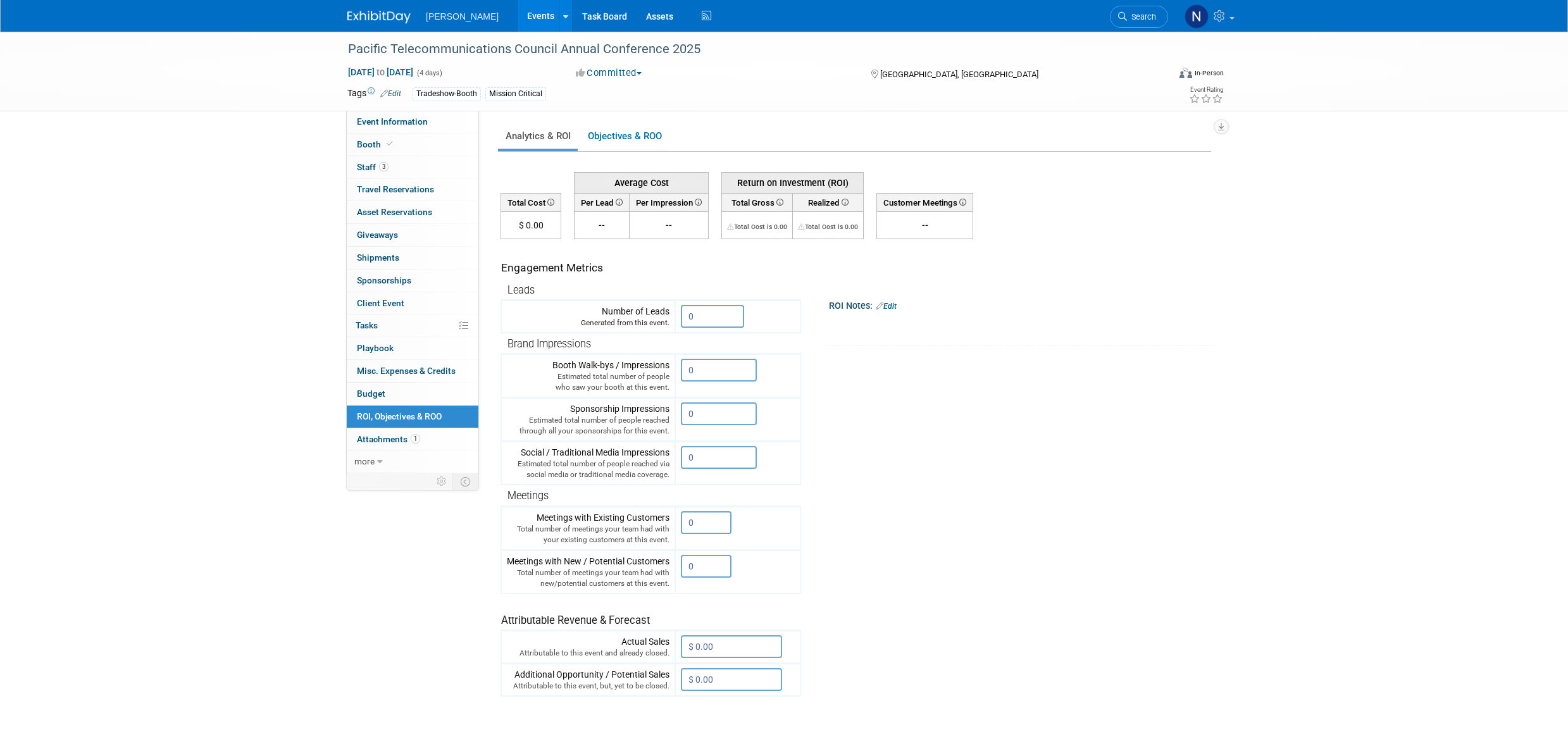
click at [700, 519] on input "0" at bounding box center [706, 523] width 50 height 23
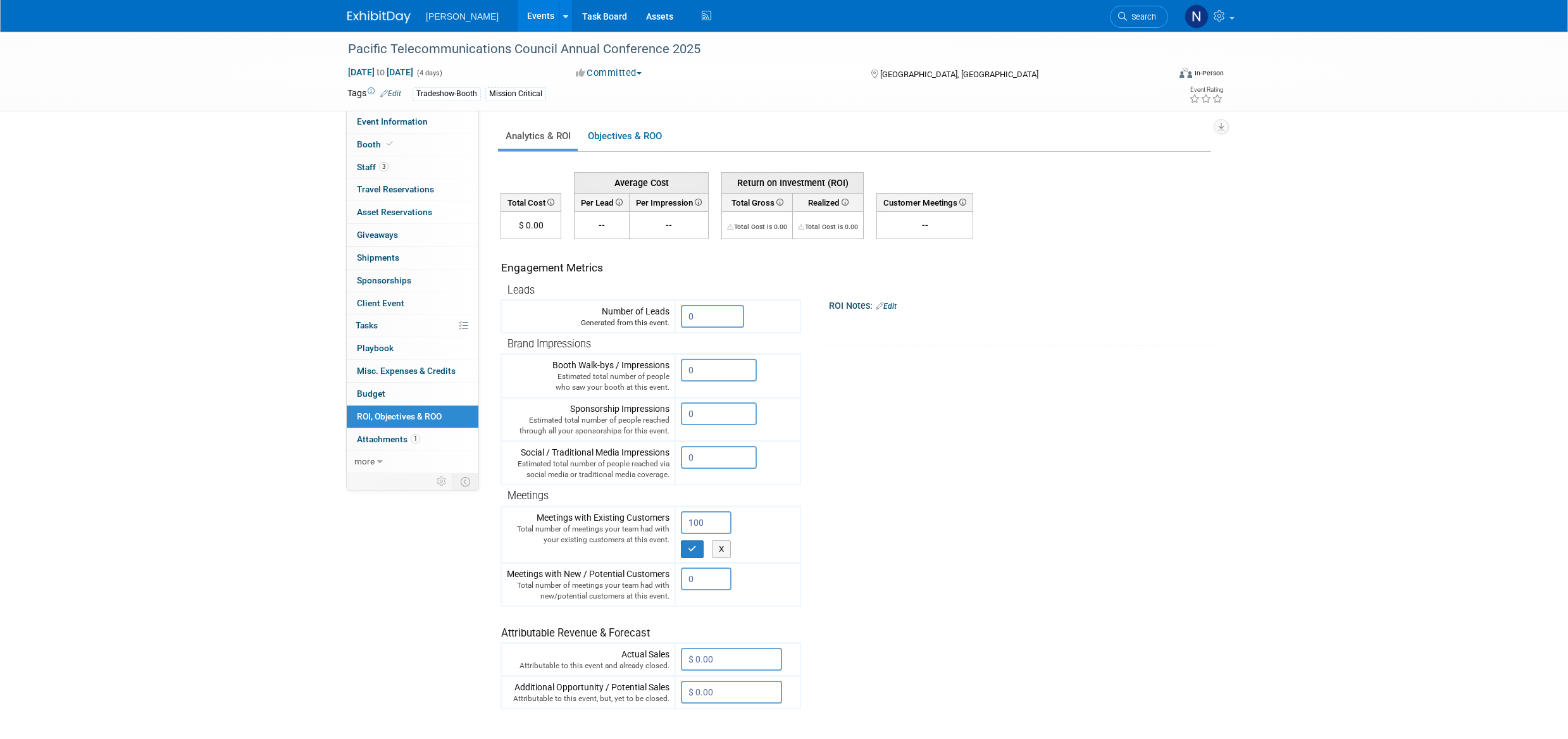
type input "100"
click at [694, 551] on icon "button" at bounding box center [692, 549] width 9 height 8
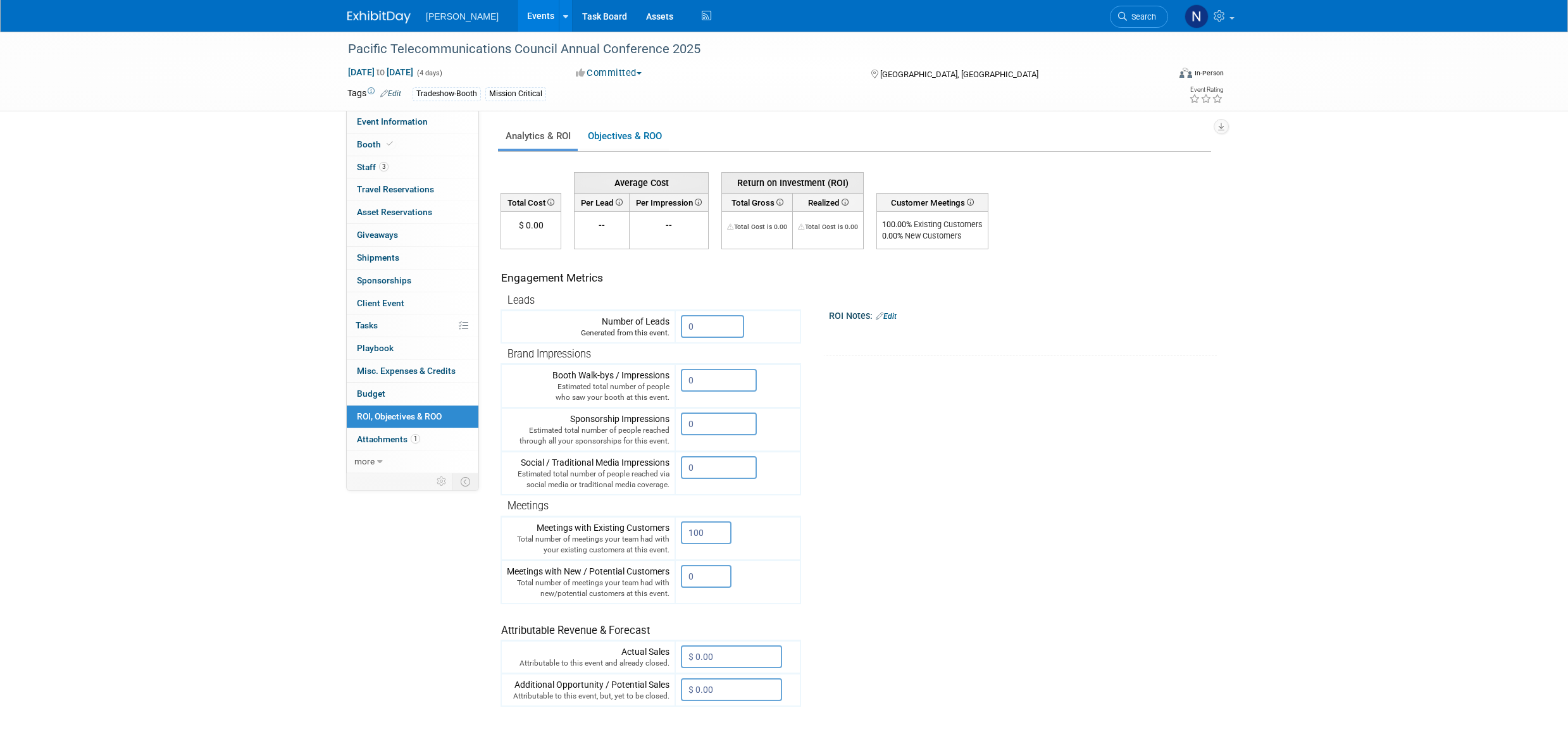
click at [700, 575] on input "0" at bounding box center [706, 576] width 50 height 23
type input "20"
click at [693, 597] on button "button" at bounding box center [692, 603] width 23 height 18
click at [703, 472] on input "0" at bounding box center [718, 467] width 76 height 23
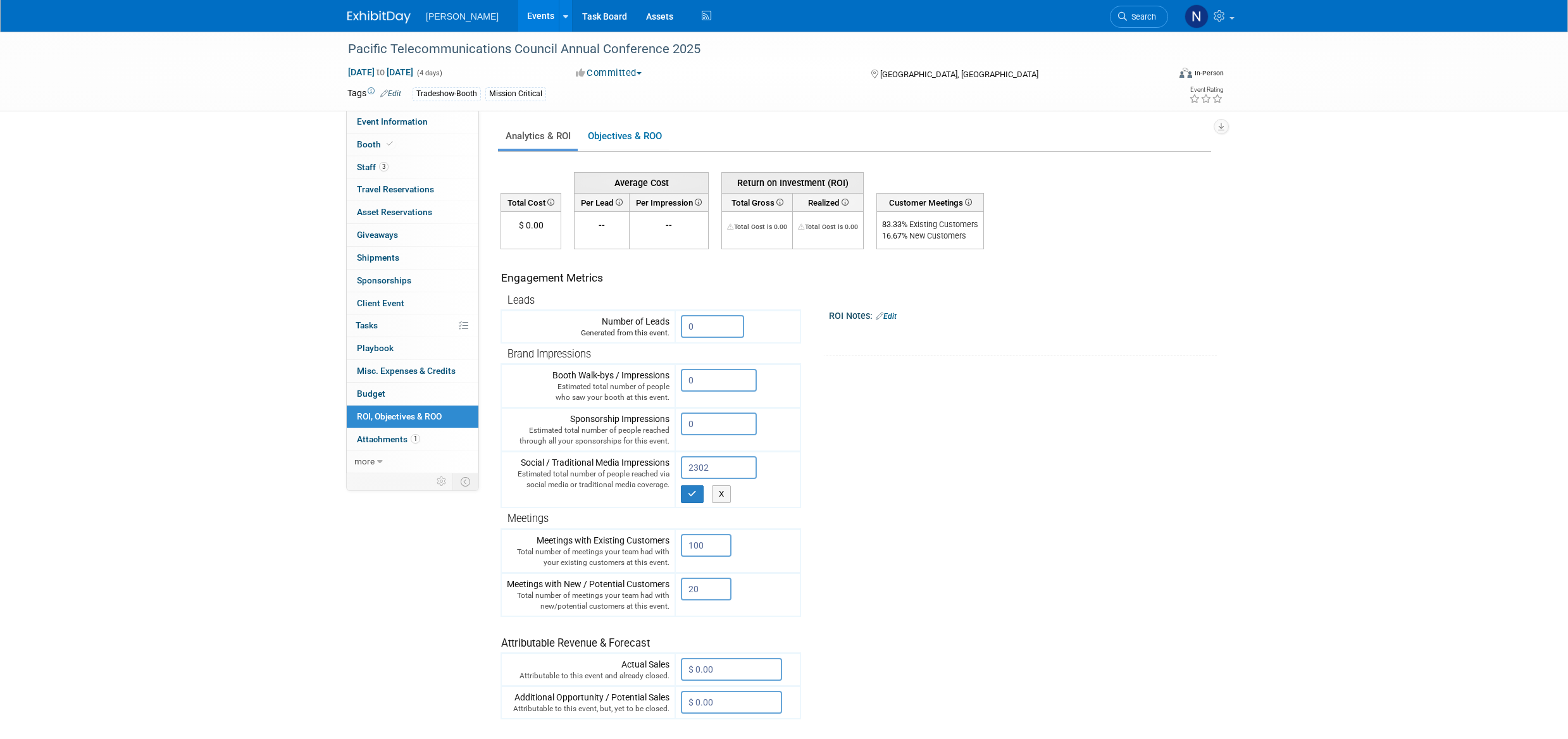
type input "2302"
click at [697, 502] on button "button" at bounding box center [692, 494] width 23 height 18
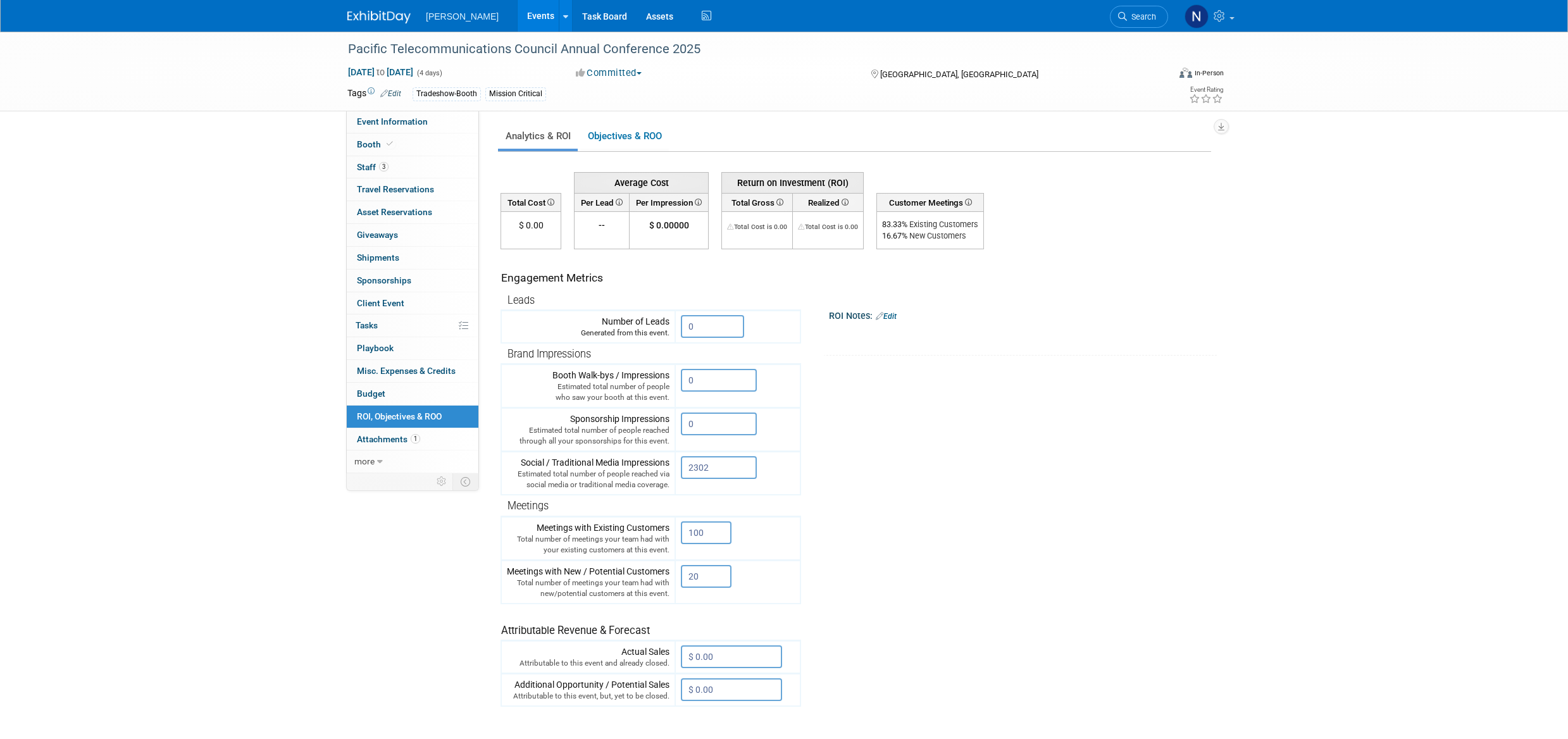
click at [371, 170] on span "Staff 3" at bounding box center [373, 167] width 31 height 10
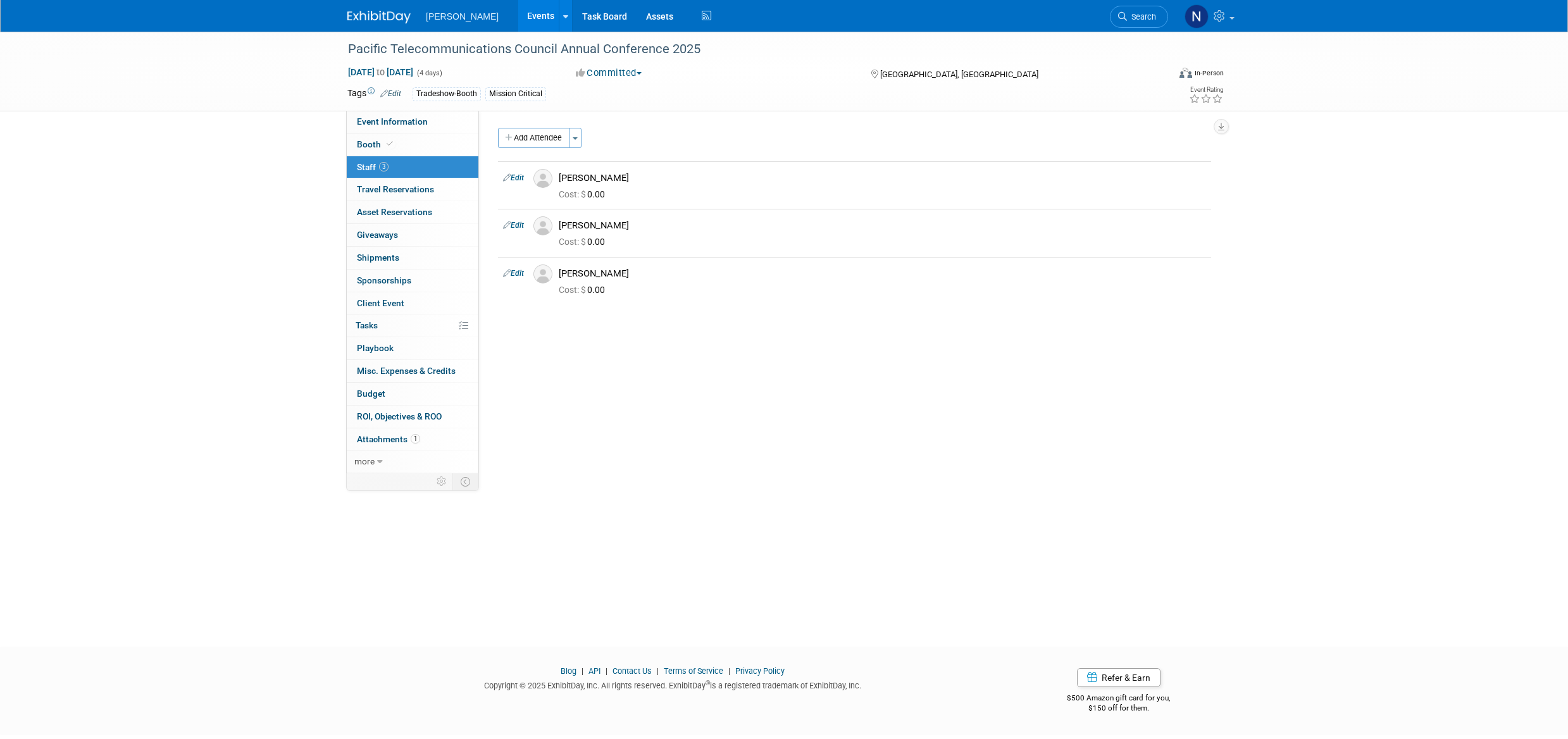
click at [577, 140] on button "Toggle Dropdown" at bounding box center [575, 138] width 13 height 20
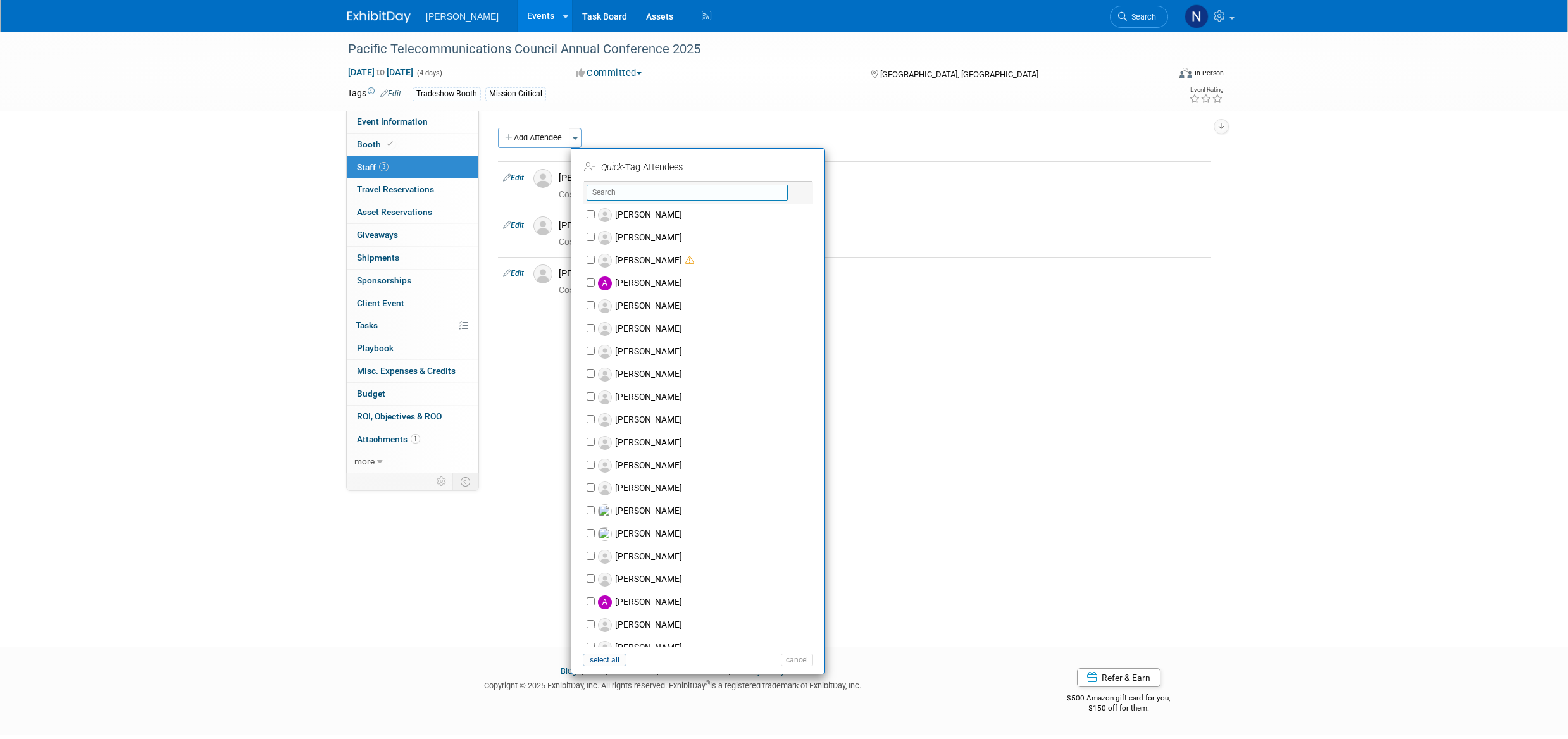
click at [627, 190] on input "text" at bounding box center [688, 193] width 201 height 16
type input "a"
click at [968, 368] on div "Event Website: Edit https://www.ptc.org/ptc25/ Event Venue Name: Hilton Hawaiia…" at bounding box center [850, 292] width 742 height 363
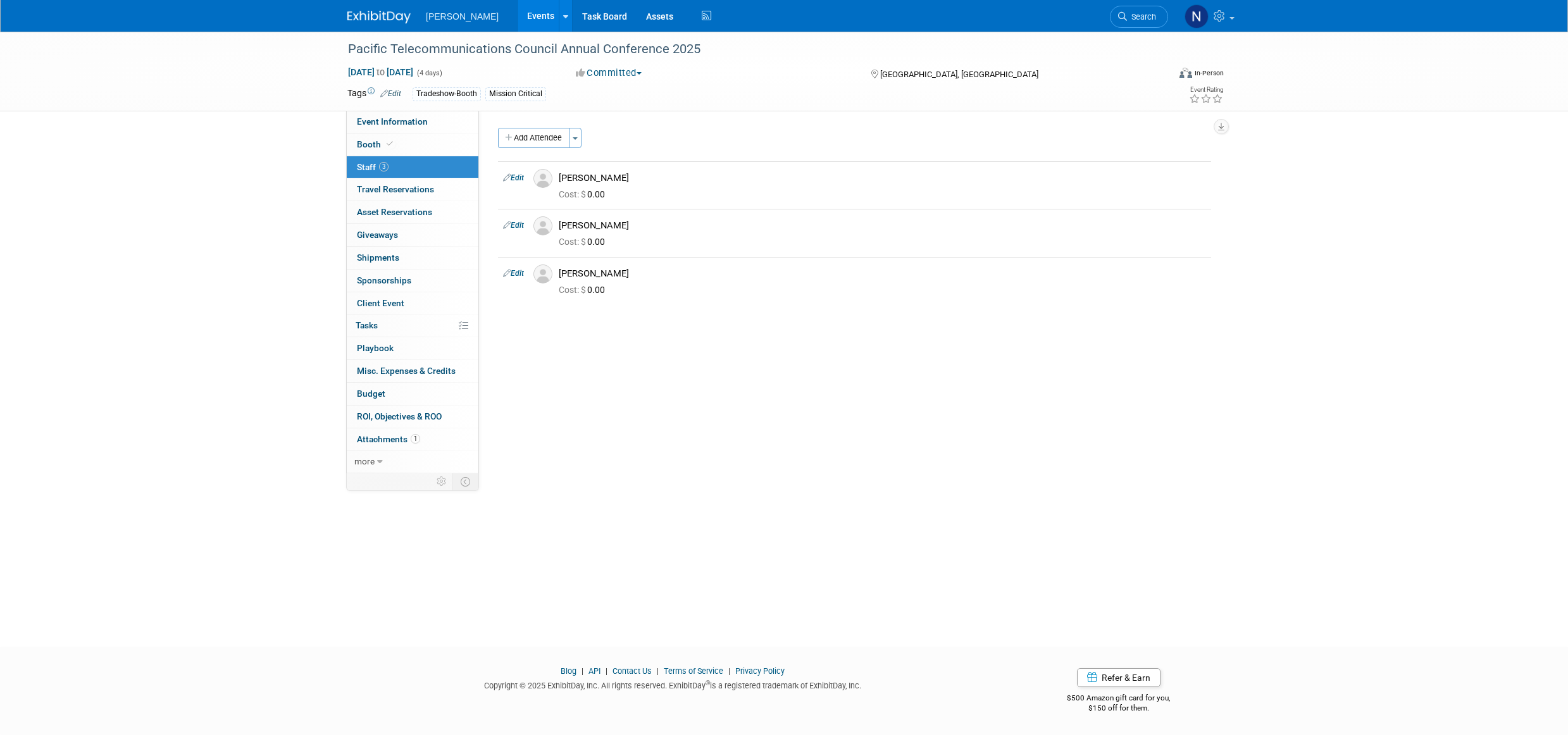
click at [394, 422] on link "0 ROI, Objectives & ROO 0" at bounding box center [412, 417] width 131 height 22
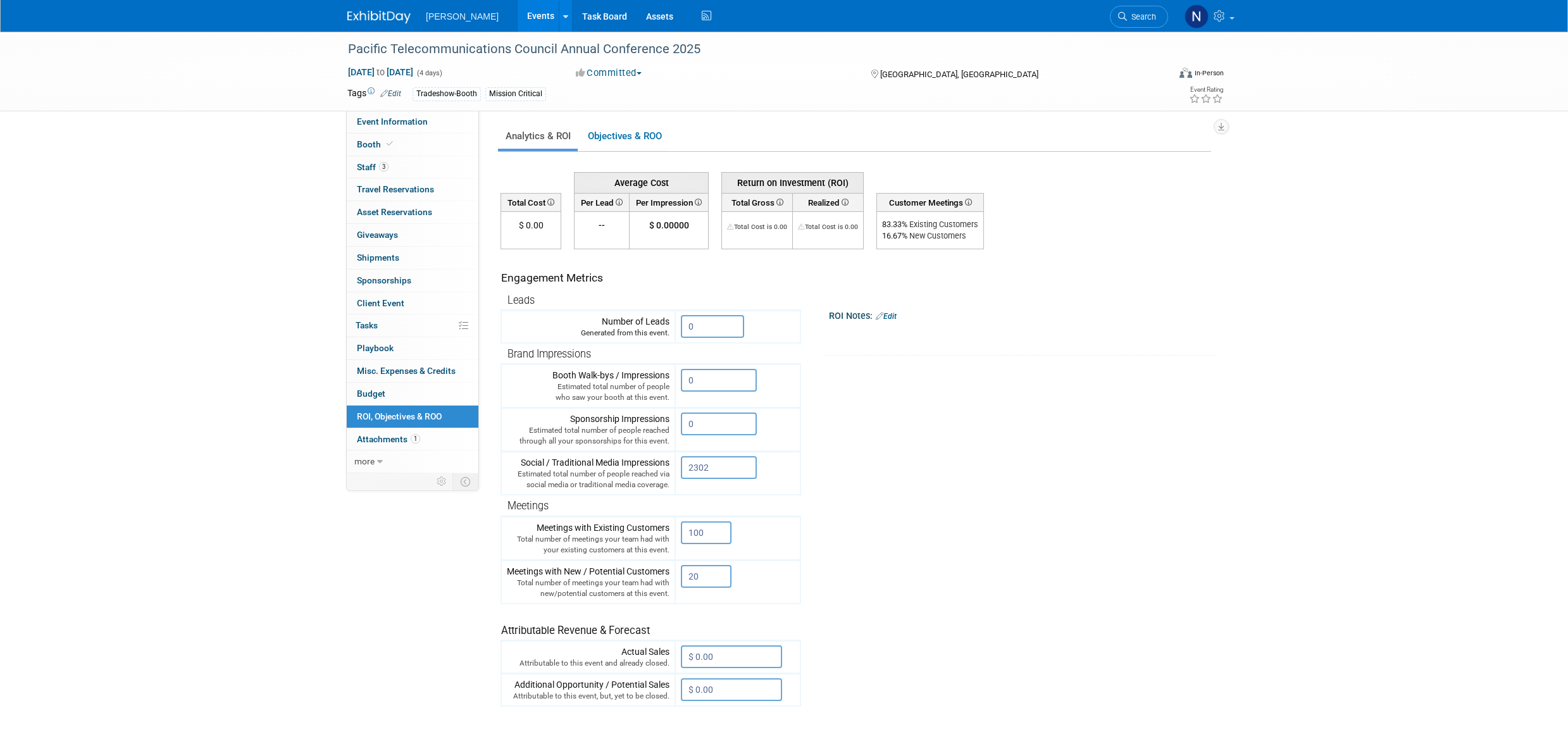
click at [363, 170] on span "Staff 3" at bounding box center [373, 167] width 31 height 10
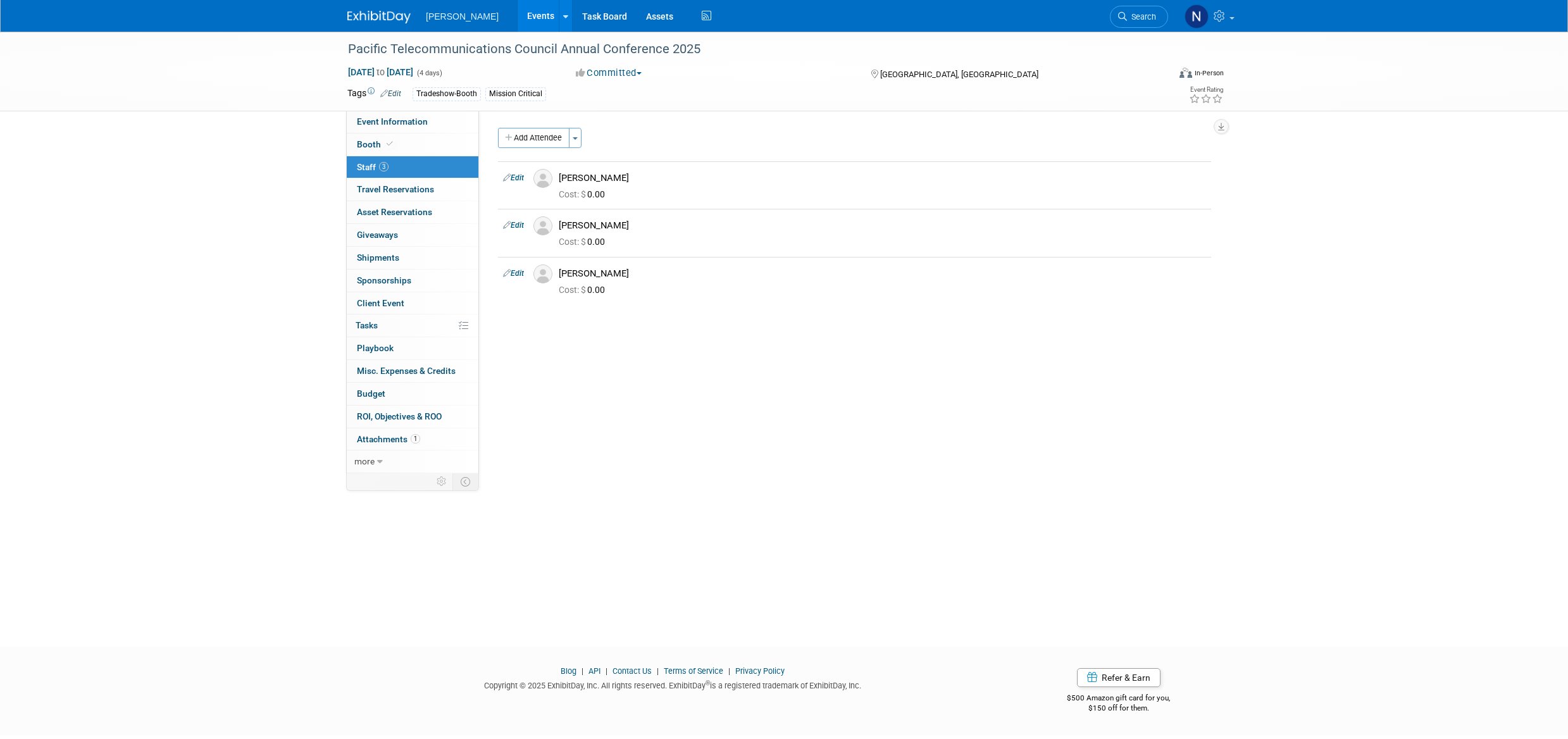
click at [527, 141] on button "Add Attendee" at bounding box center [533, 138] width 72 height 20
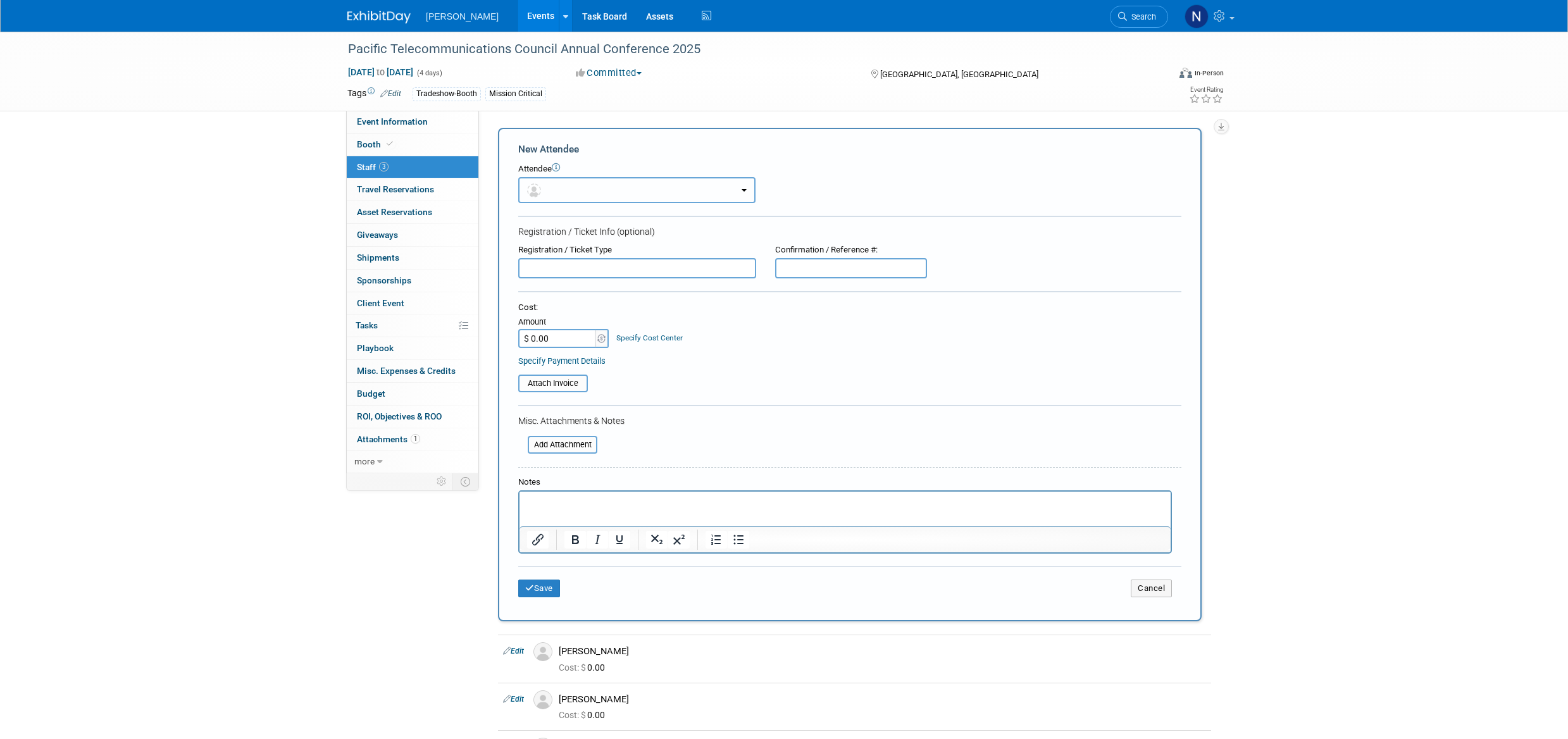
click at [577, 187] on button "button" at bounding box center [637, 190] width 238 height 26
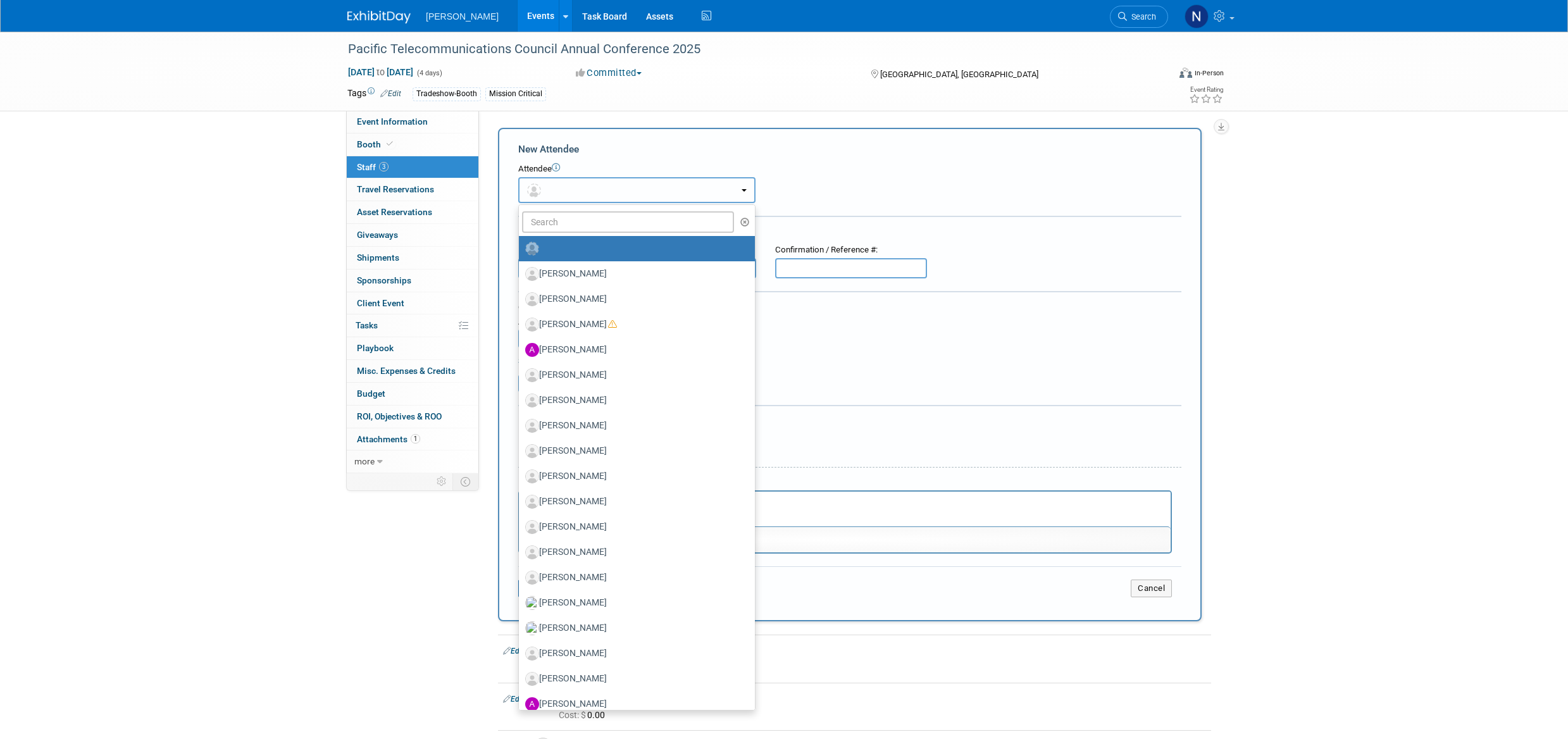
click at [577, 187] on button "button" at bounding box center [637, 190] width 238 height 26
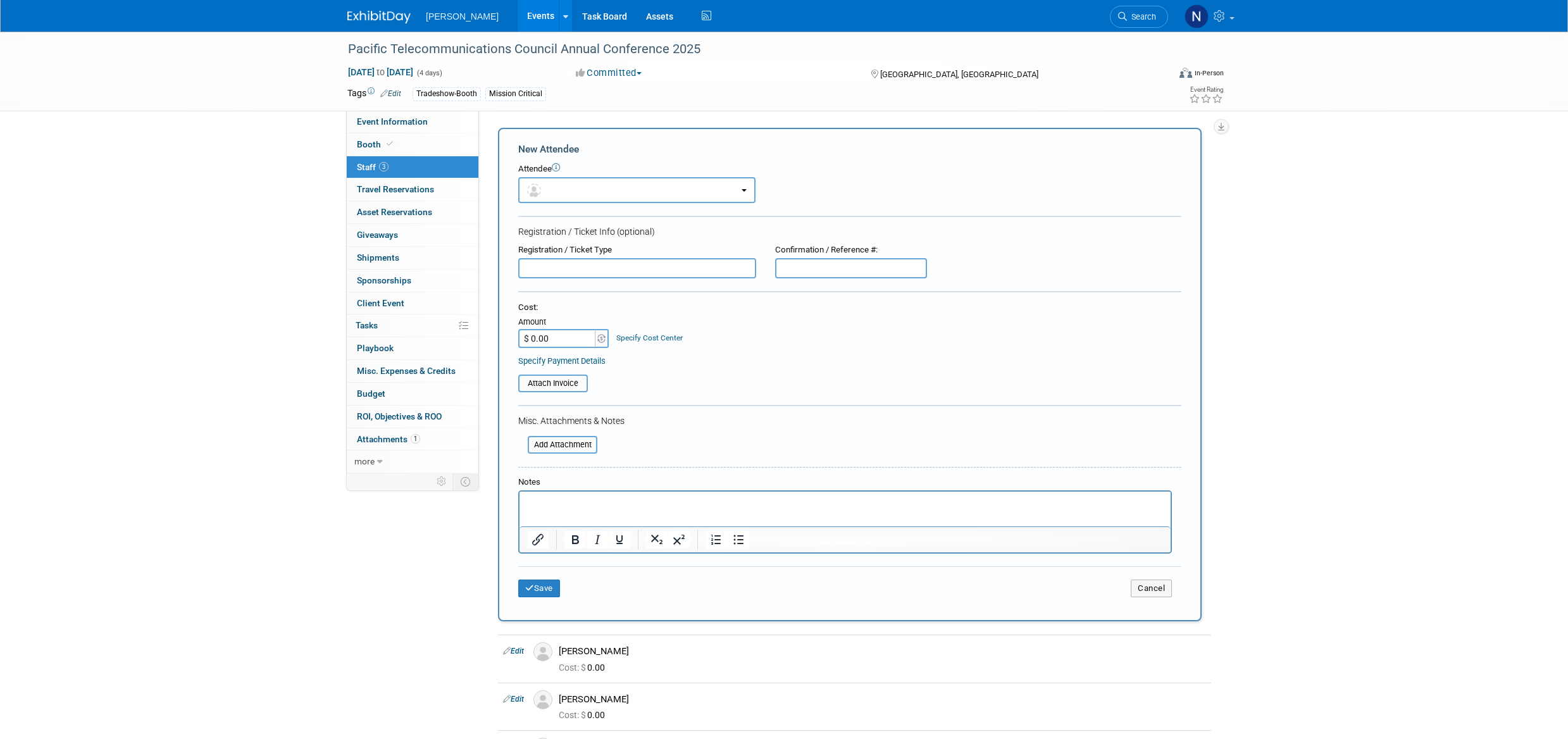
click at [780, 191] on td "X" at bounding box center [769, 190] width 28 height 26
click at [548, 504] on p "Rich Text Area. Press ALT-0 for help." at bounding box center [845, 503] width 636 height 13
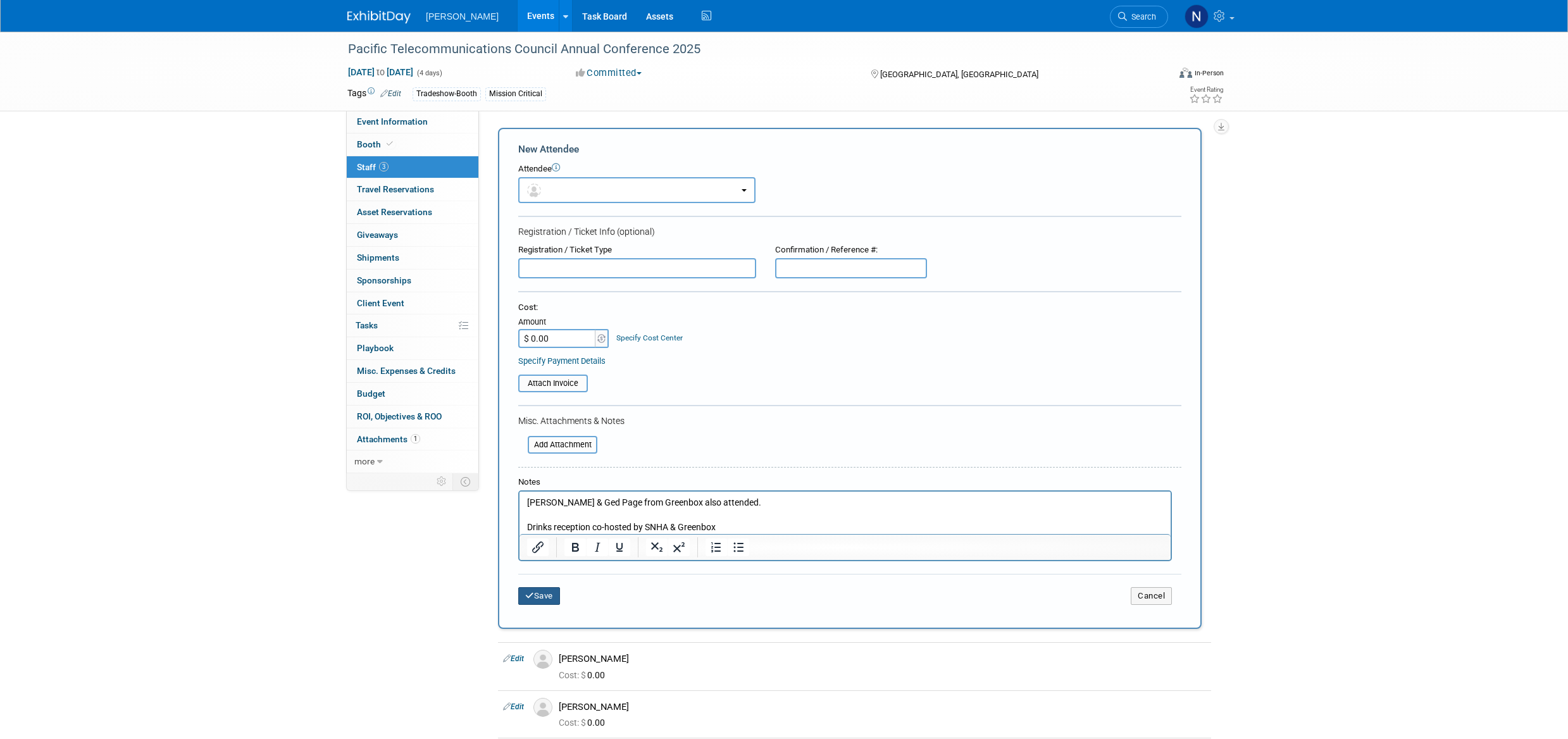
click at [537, 603] on button "Save" at bounding box center [539, 596] width 42 height 18
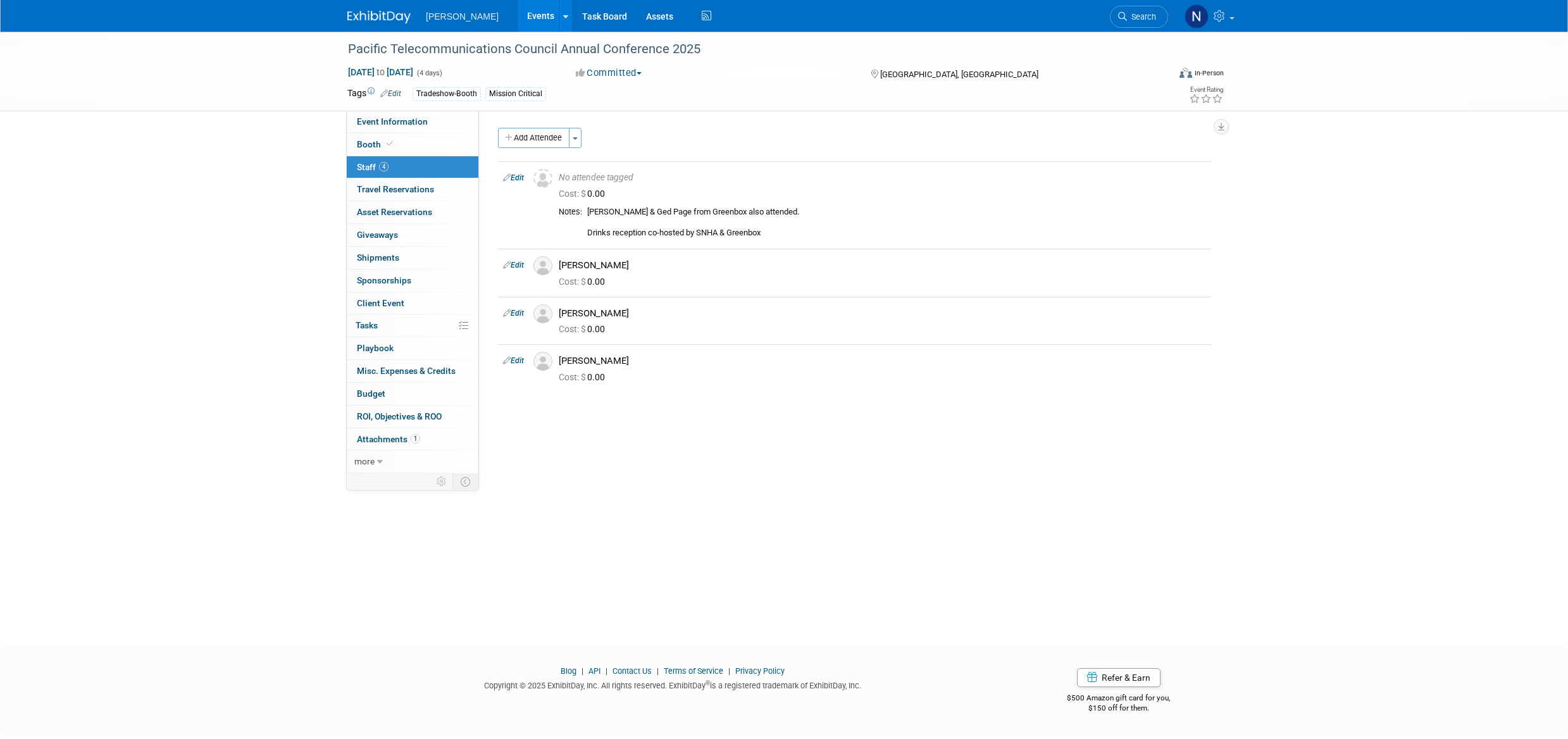
click at [372, 144] on span "Booth" at bounding box center [376, 144] width 39 height 10
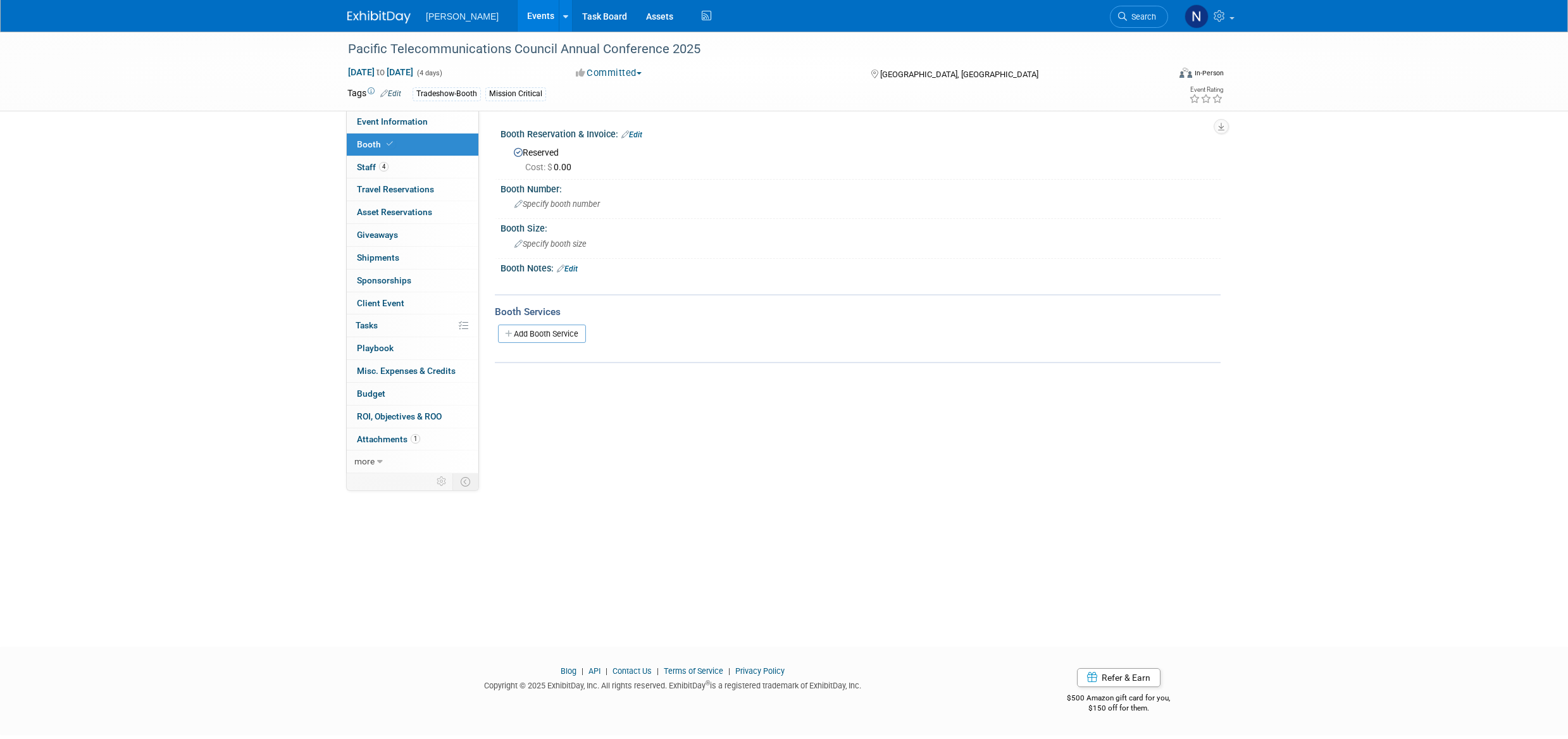
click at [638, 136] on link "Edit" at bounding box center [632, 135] width 21 height 9
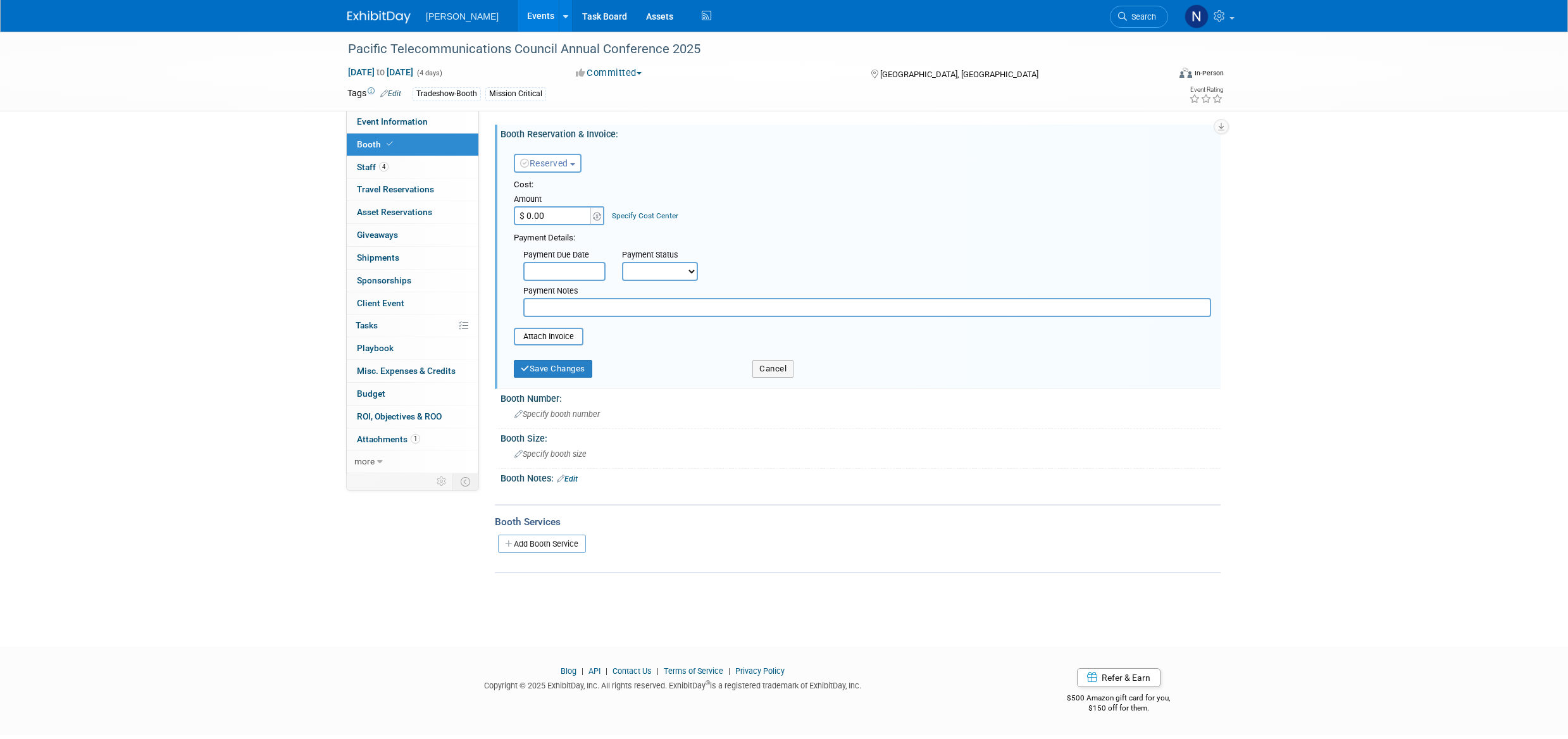
click at [245, 288] on div "Pacific Telecommunications Council Annual Conference 2025 Jan 19, 2025 to Jan 2…" at bounding box center [784, 327] width 1568 height 593
click at [372, 391] on span "Budget" at bounding box center [371, 394] width 28 height 10
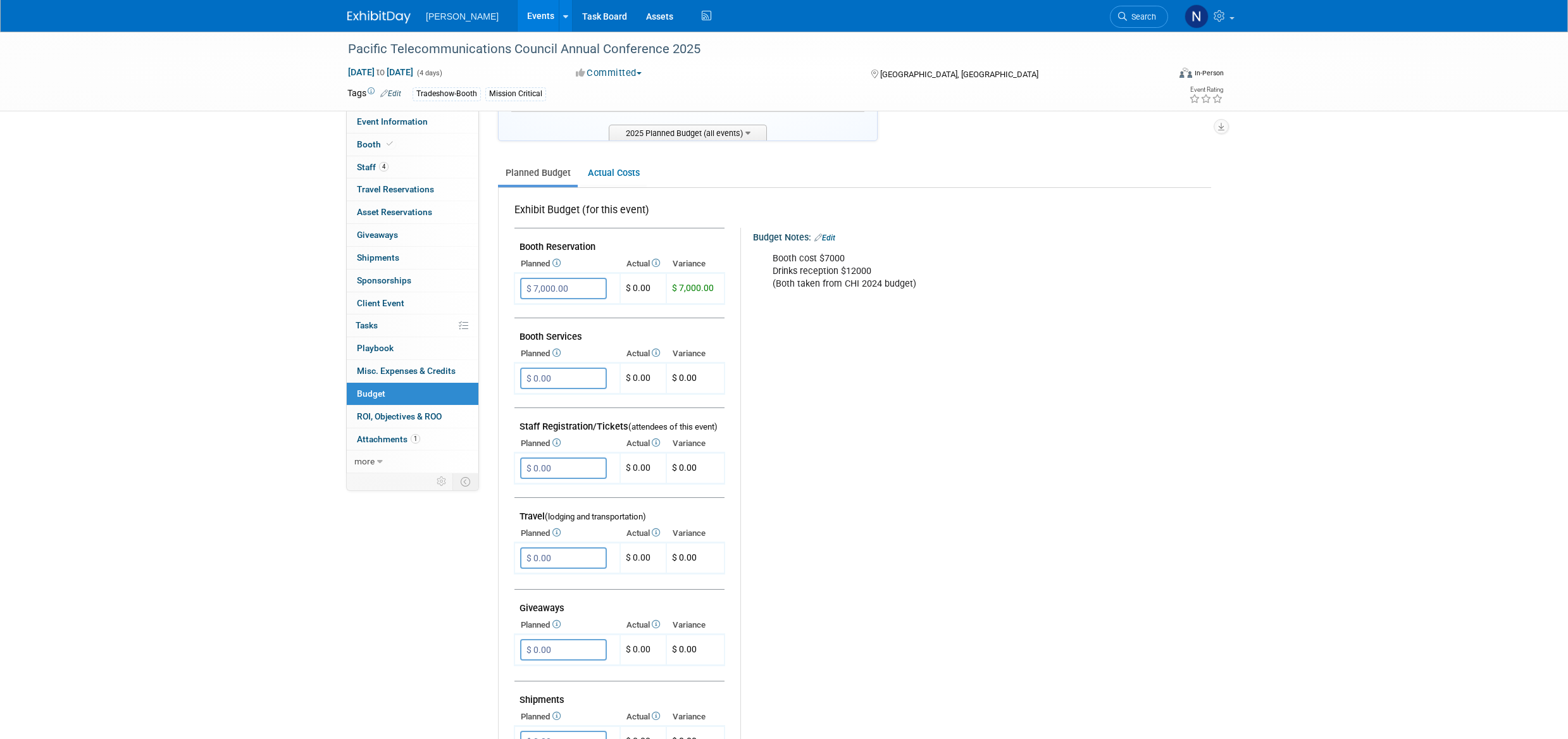
scroll to position [190, 0]
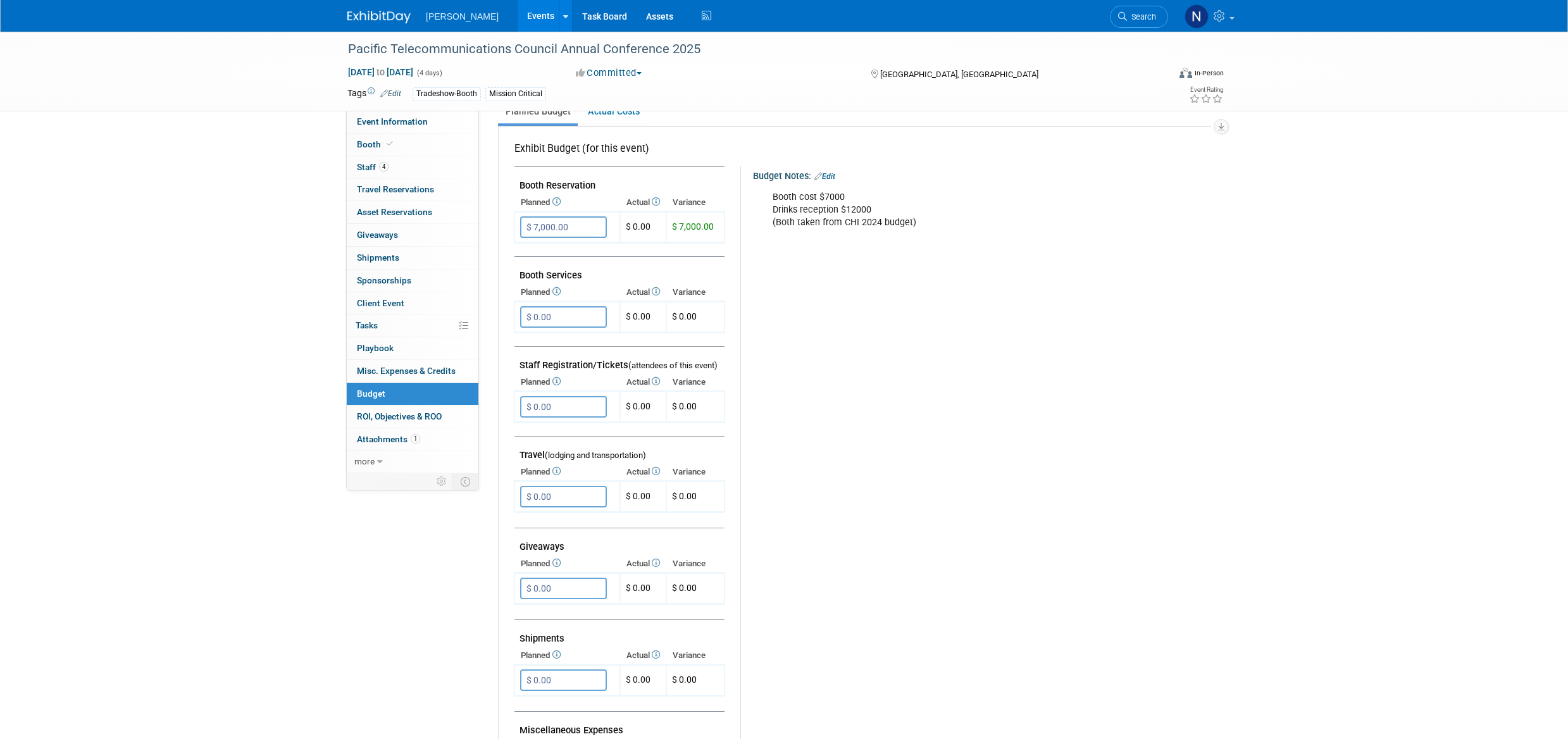
click at [638, 228] on span "$ 0.00" at bounding box center [637, 227] width 24 height 10
click at [614, 119] on link "Actual Costs" at bounding box center [614, 112] width 66 height 24
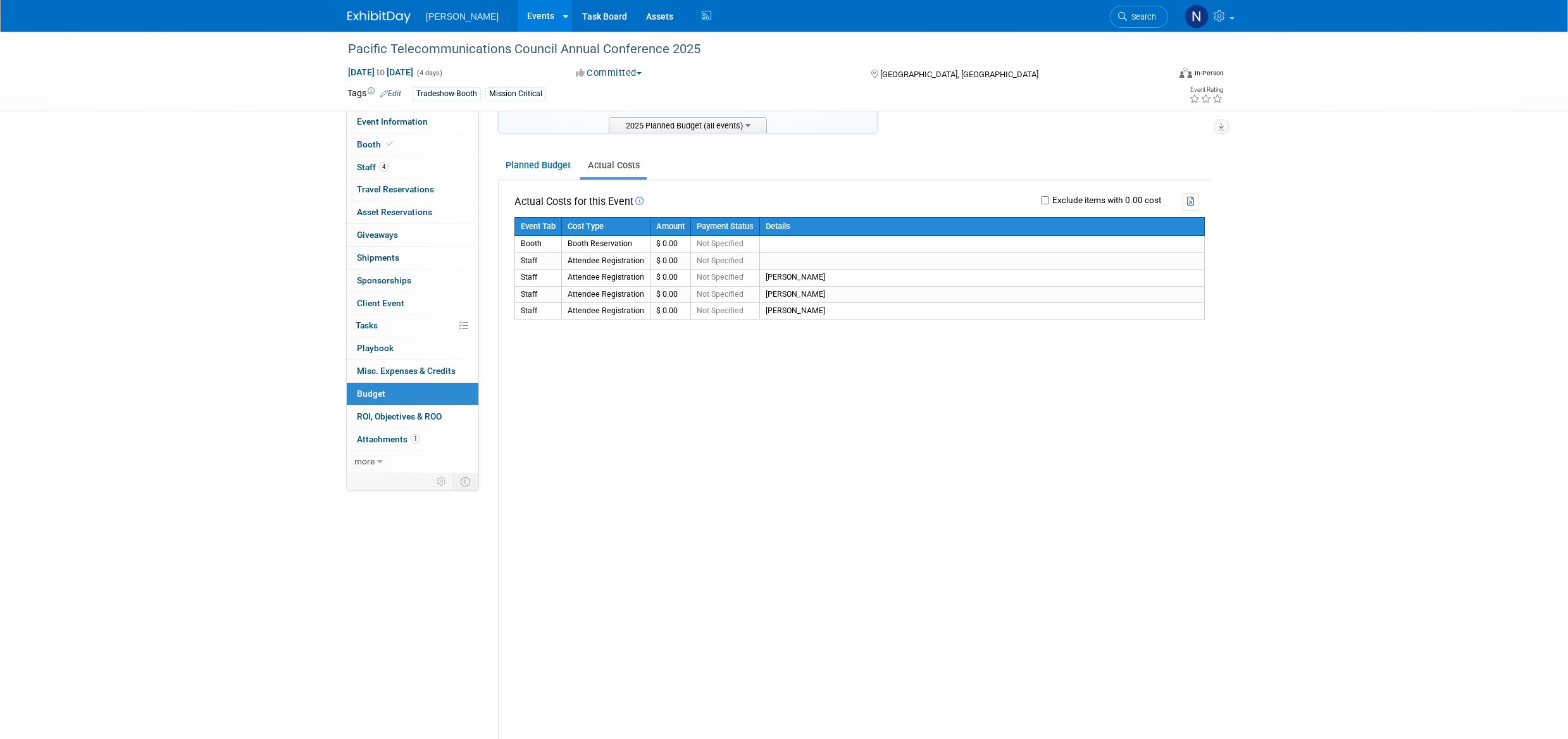
scroll to position [0, 0]
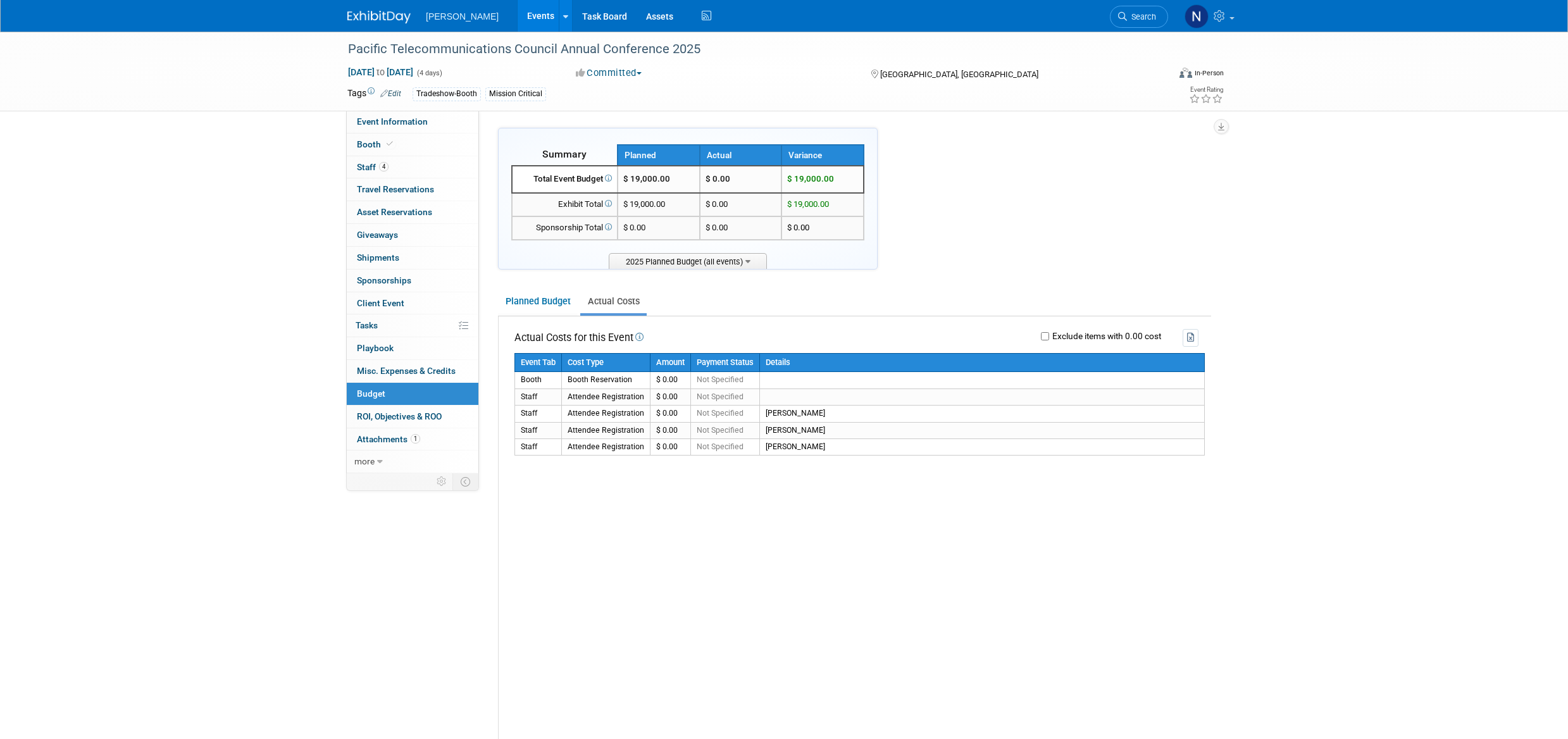
click at [530, 301] on link "Planned Budget" at bounding box center [537, 301] width 79 height 24
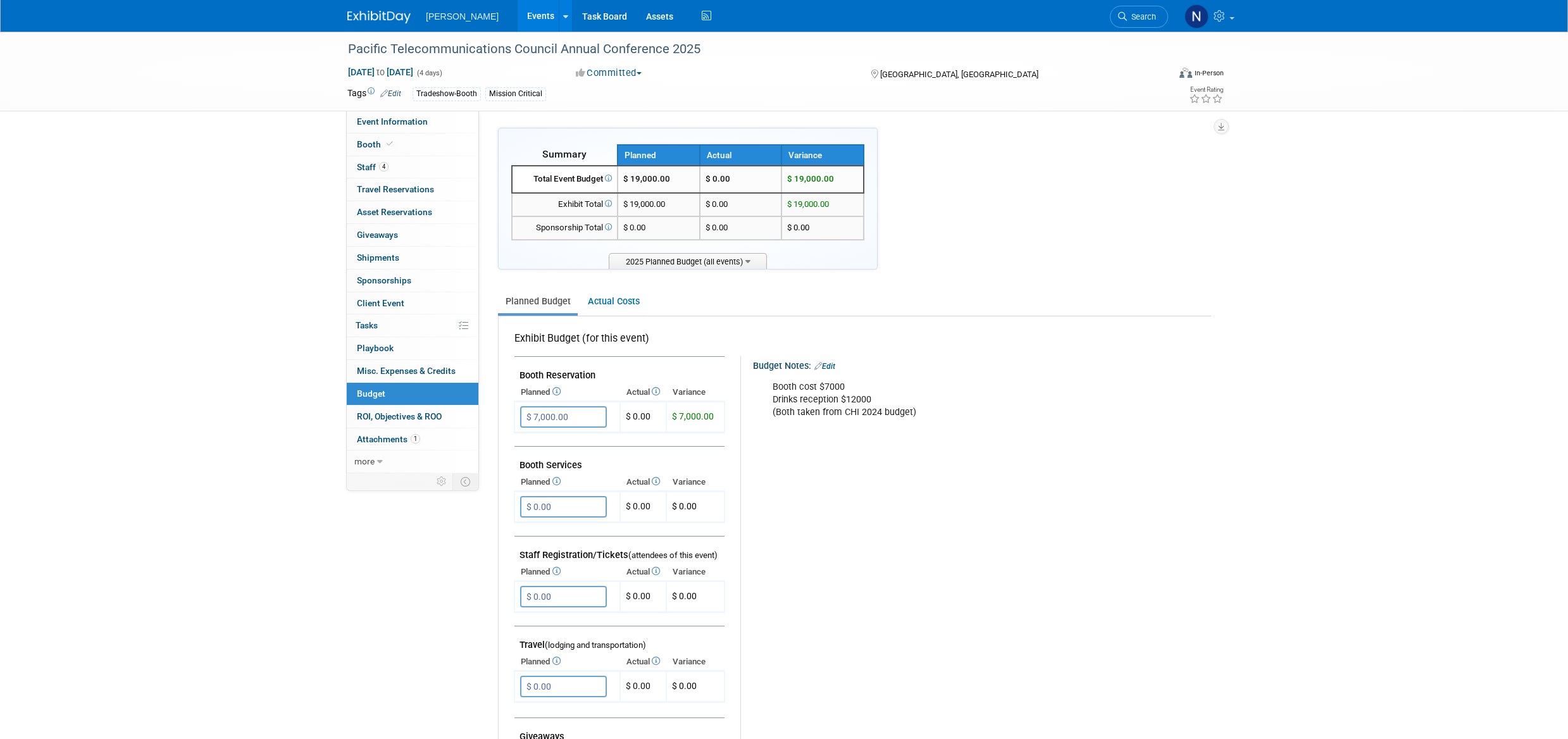
click at [577, 416] on input "$ 7,000.00" at bounding box center [563, 416] width 87 height 21
click at [367, 147] on span "Booth" at bounding box center [376, 144] width 39 height 10
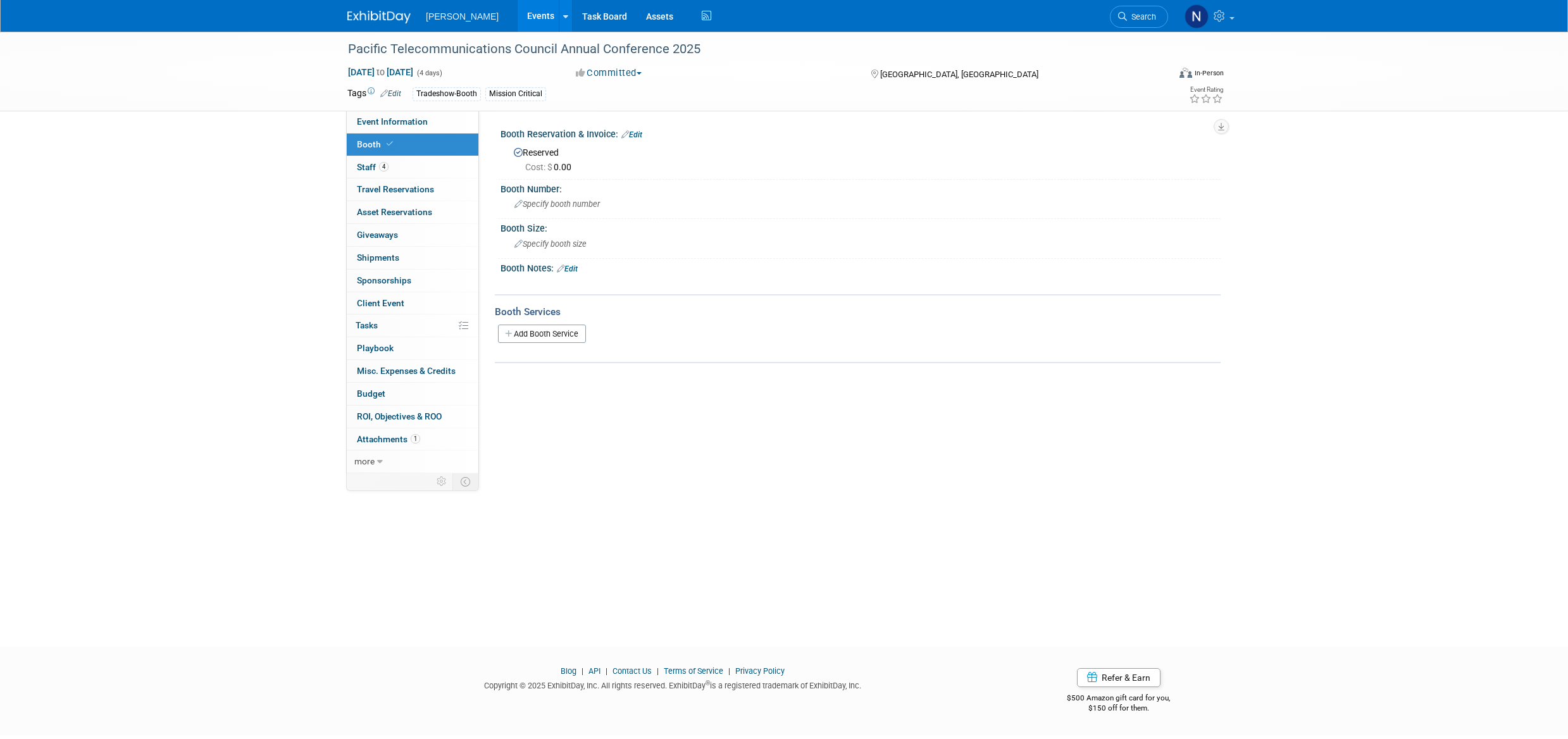
click at [636, 137] on link "Edit" at bounding box center [632, 135] width 21 height 9
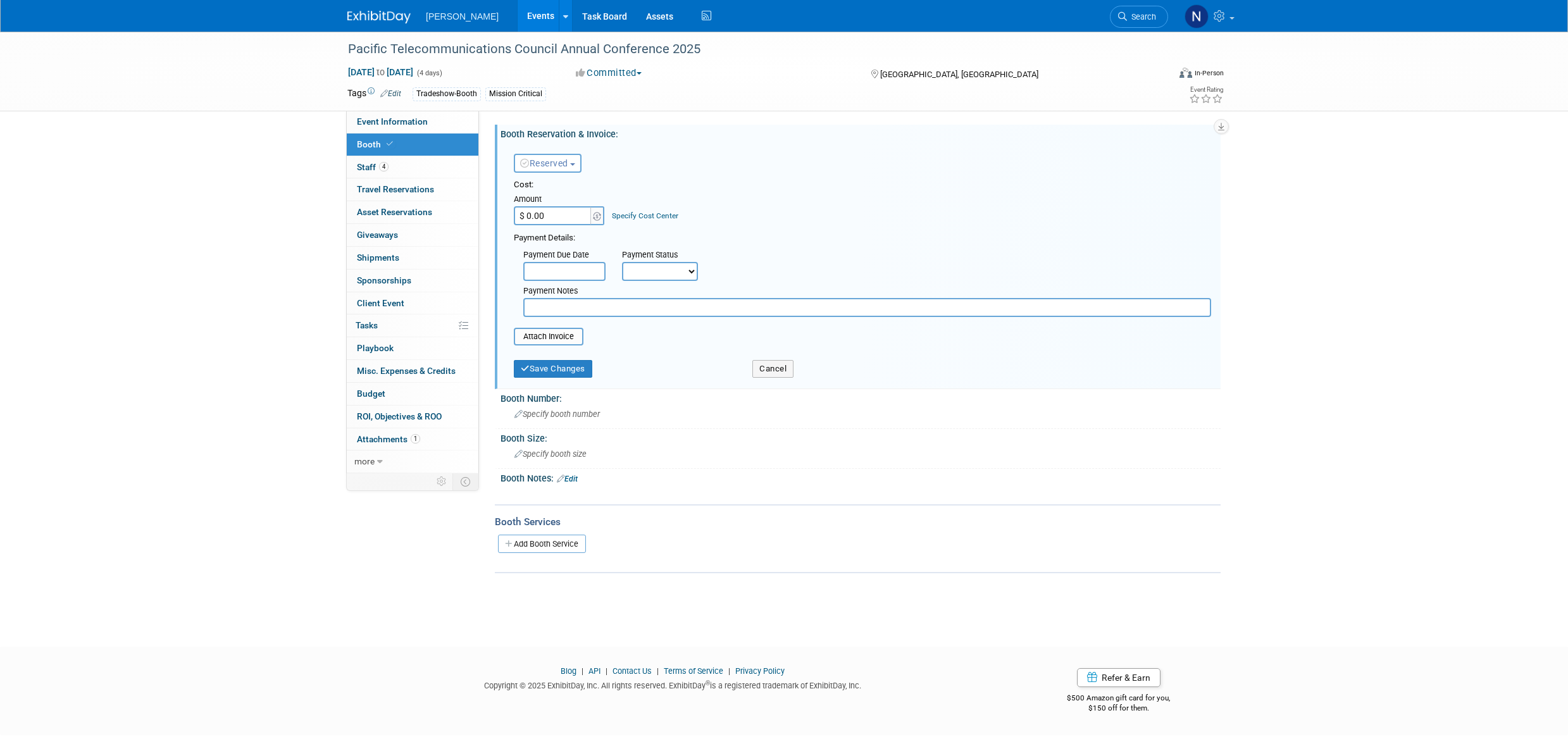
click at [527, 213] on input "$ 0.00" at bounding box center [553, 216] width 79 height 19
type input "$ 7,000.00"
click at [555, 370] on button "Save Changes" at bounding box center [553, 369] width 79 height 18
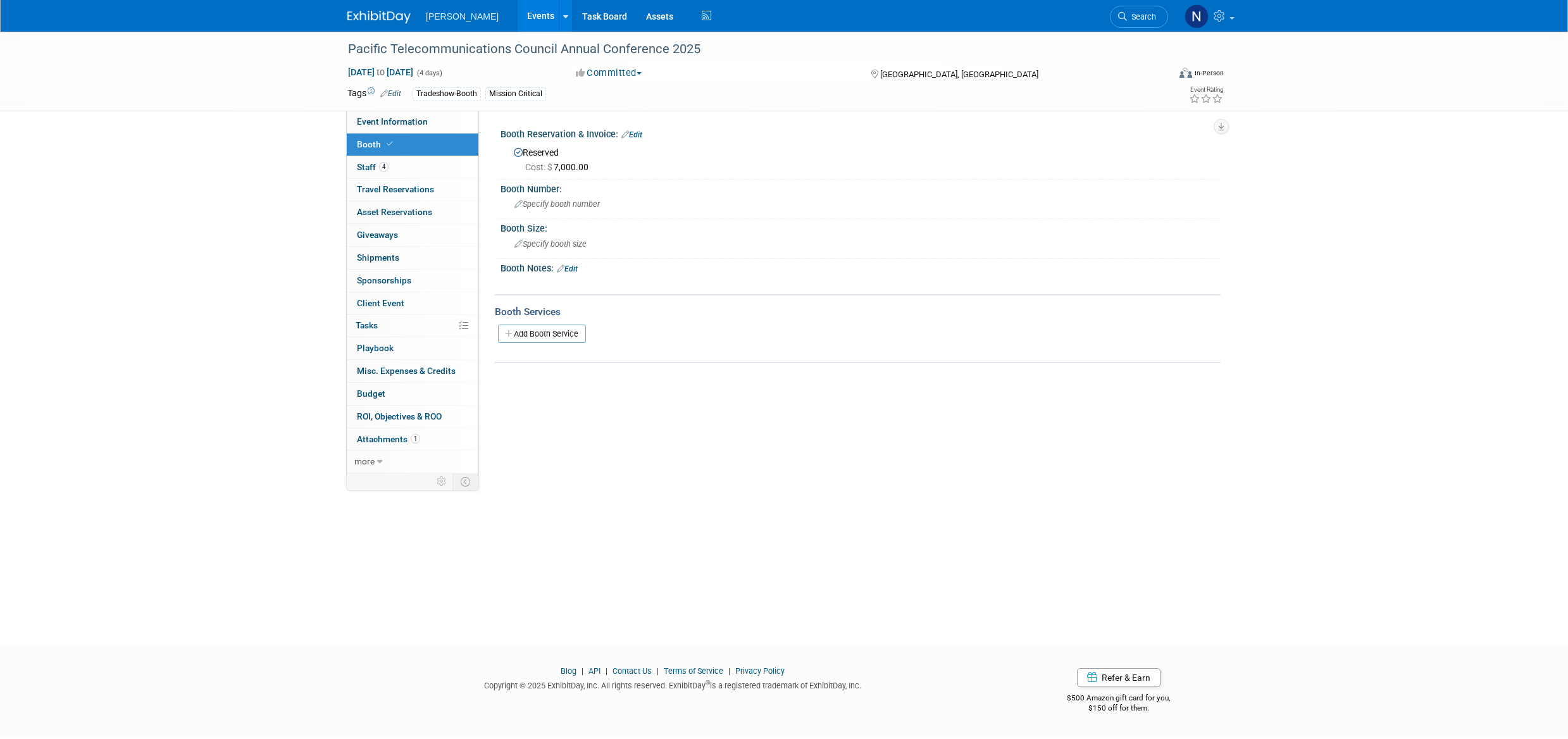
click at [371, 396] on span "Budget" at bounding box center [371, 394] width 28 height 10
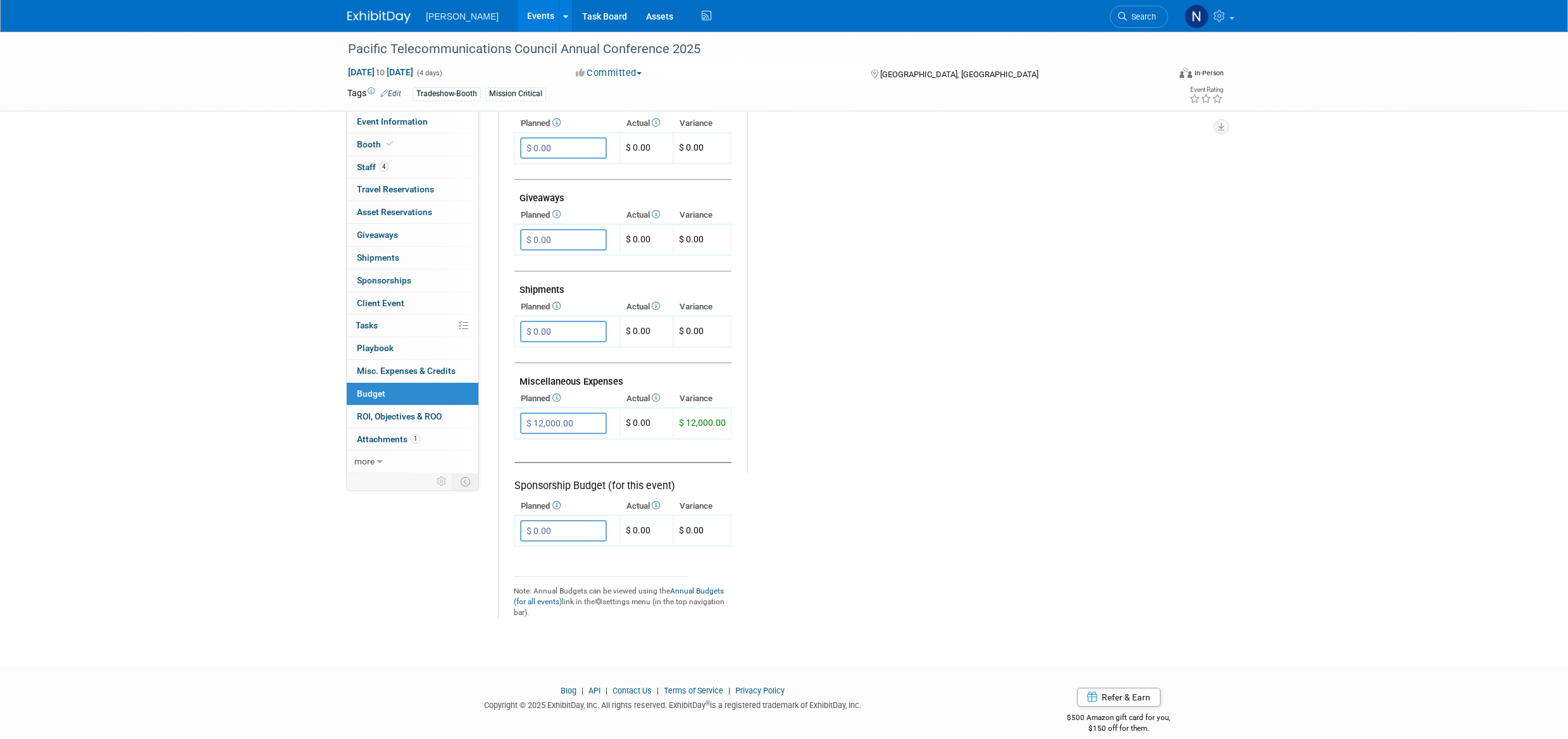
scroll to position [555, 0]
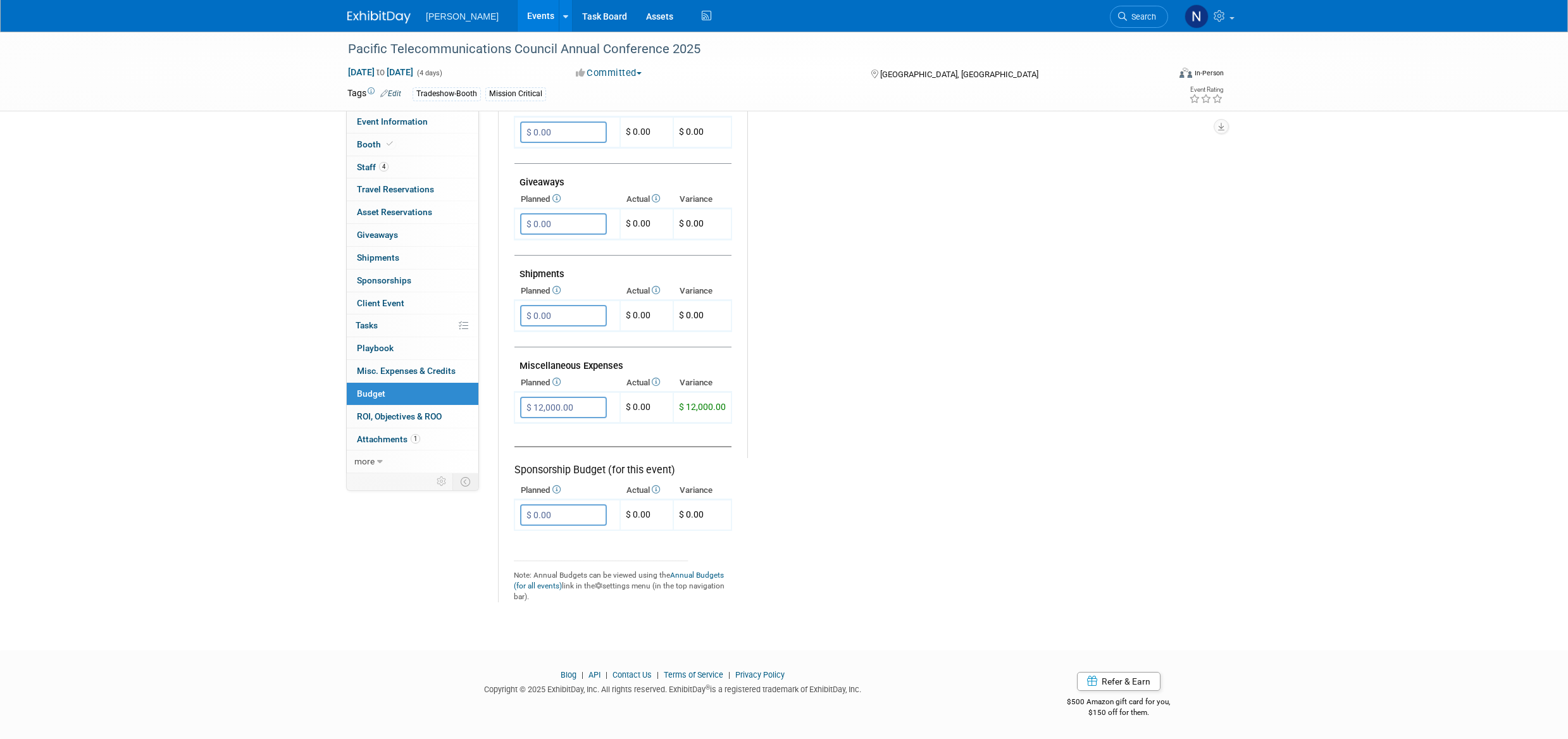
click at [388, 239] on span "Giveaways 0" at bounding box center [378, 235] width 41 height 10
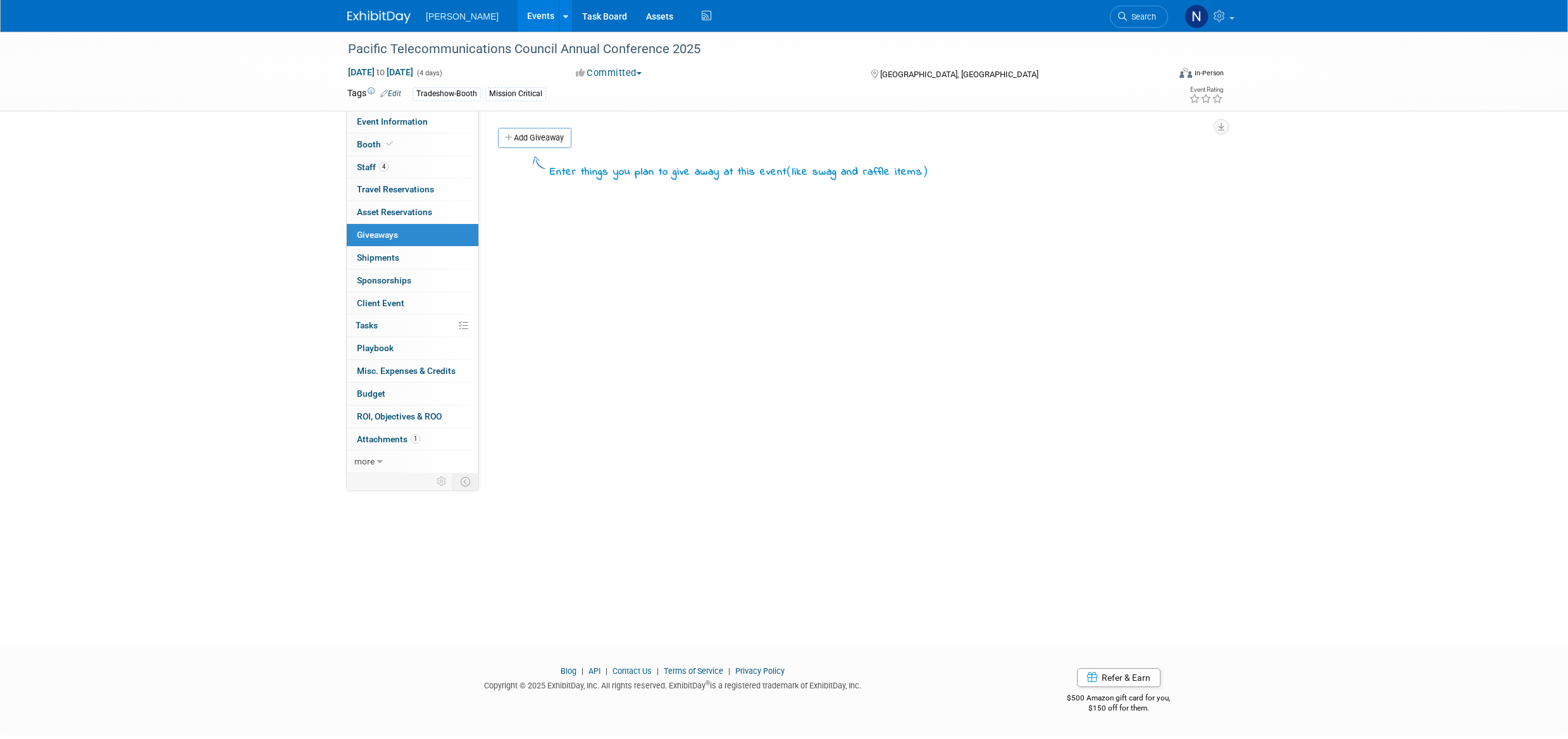
click at [548, 140] on link "Add Giveaway" at bounding box center [534, 138] width 73 height 20
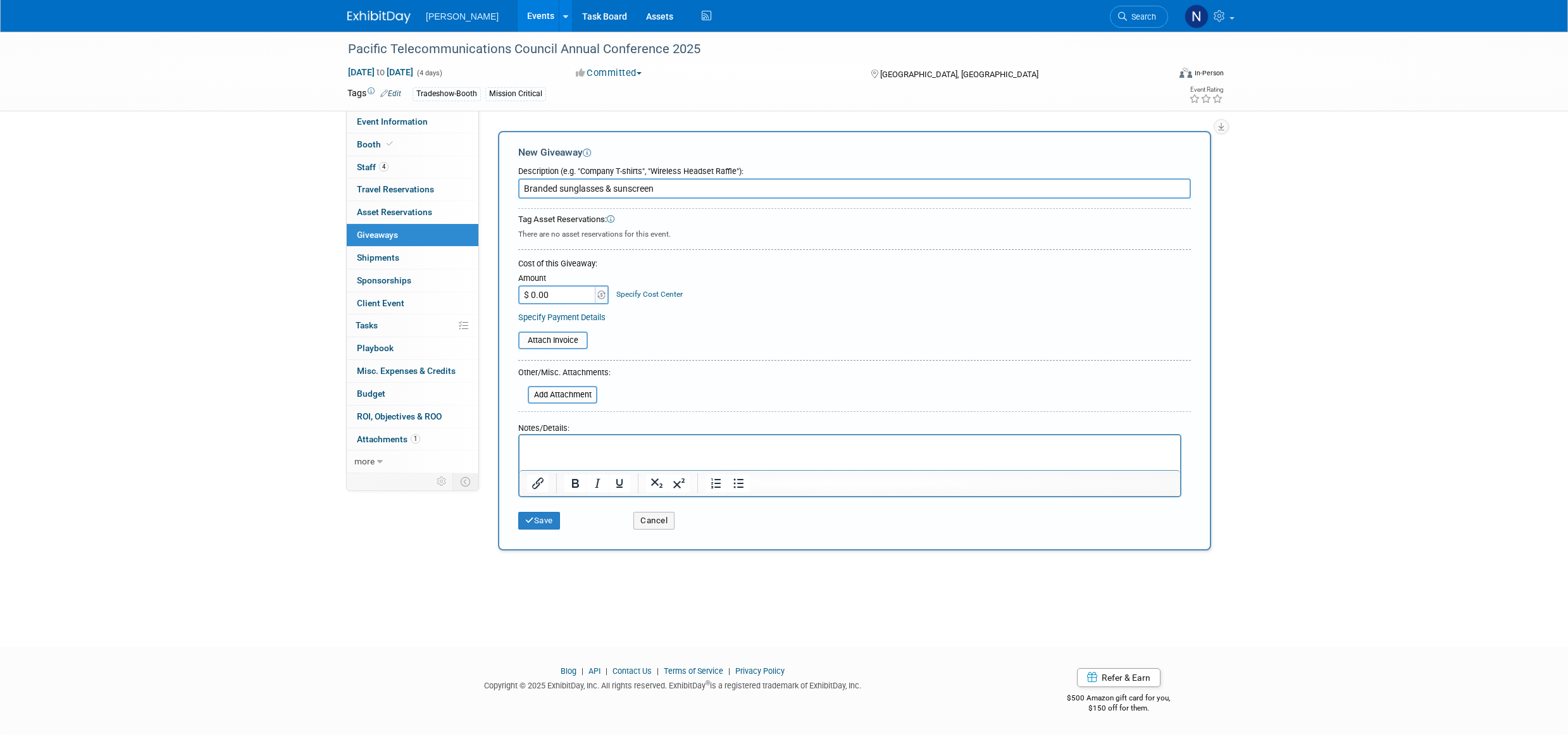
type input "Branded sunglasses & sunscreen"
click at [543, 523] on button "Save" at bounding box center [539, 521] width 42 height 18
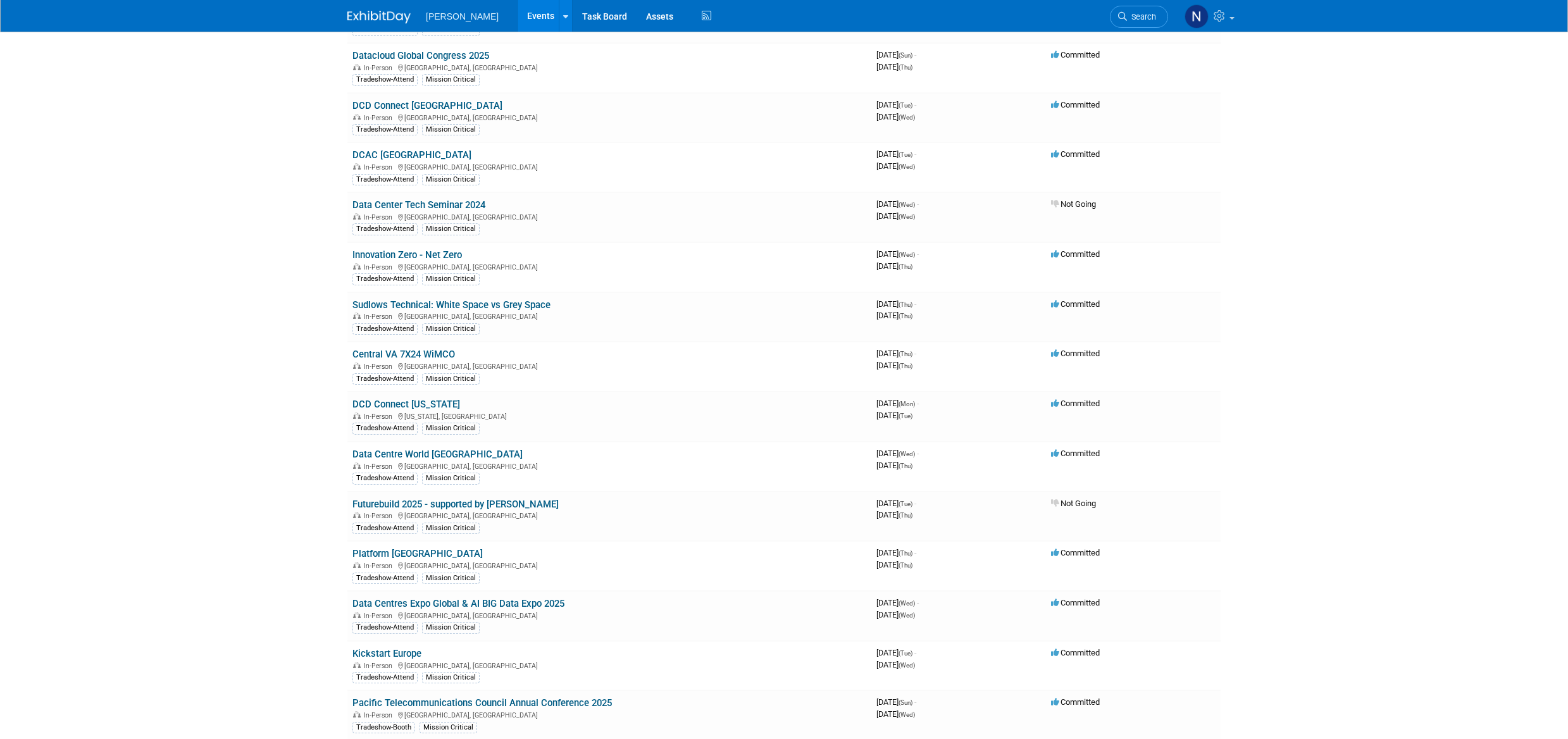
scroll to position [594, 0]
